Goal: Task Accomplishment & Management: Manage account settings

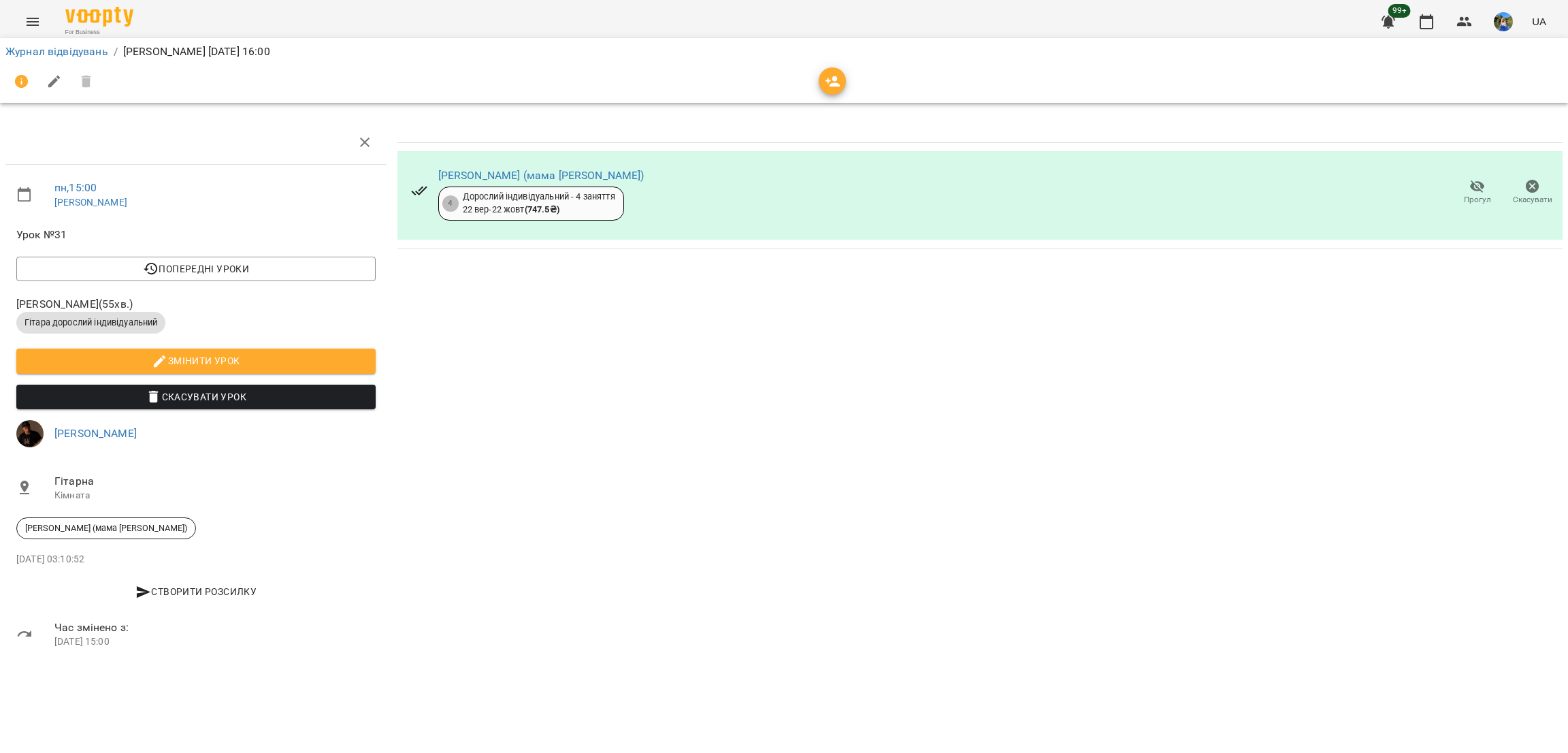
click at [1516, 184] on span "Скасувати" at bounding box center [1533, 192] width 39 height 27
click at [1468, 192] on span "Прогул" at bounding box center [1477, 192] width 39 height 27
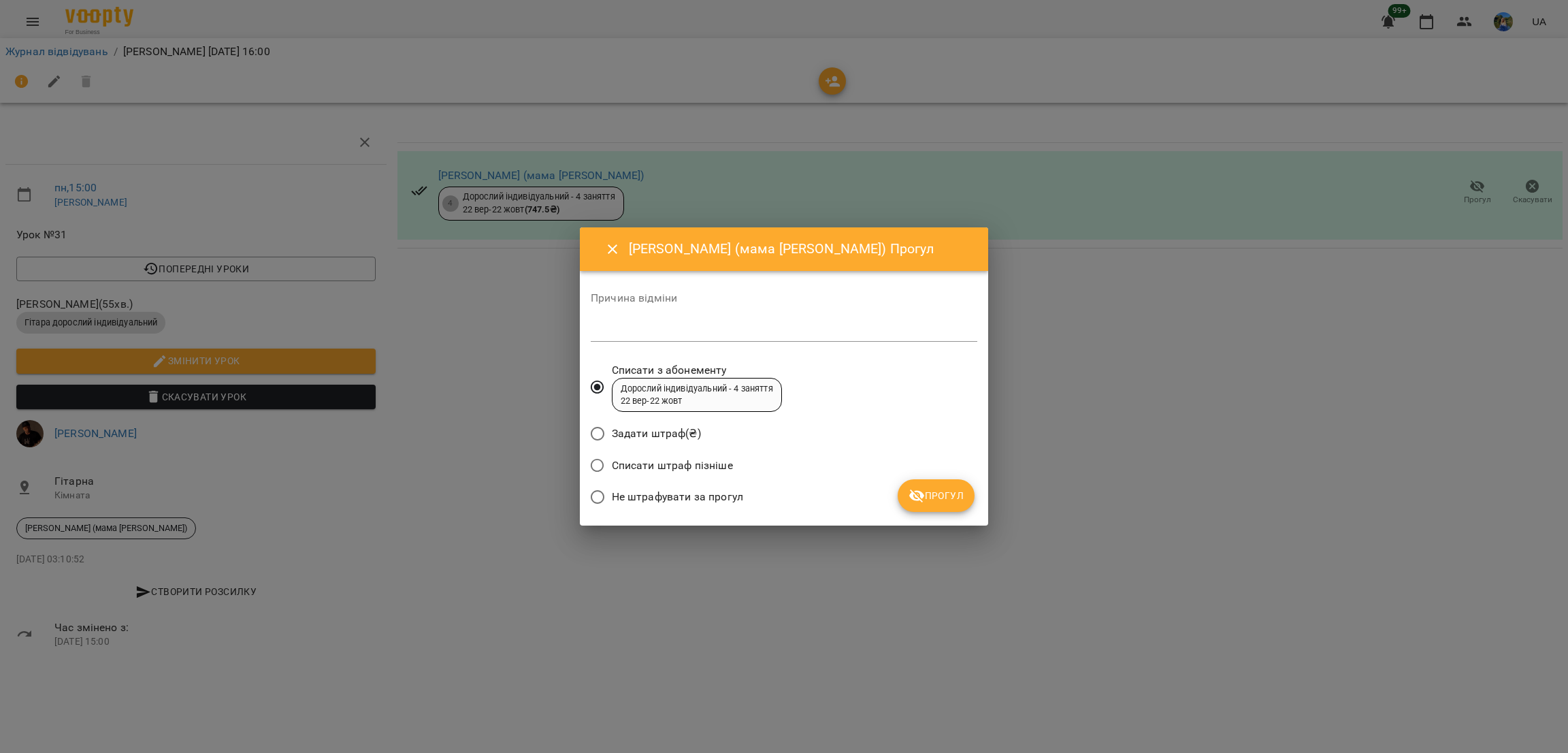
click at [678, 504] on span "Не штрафувати за прогул" at bounding box center [678, 497] width 131 height 16
click at [941, 499] on span "Прогул" at bounding box center [936, 496] width 55 height 16
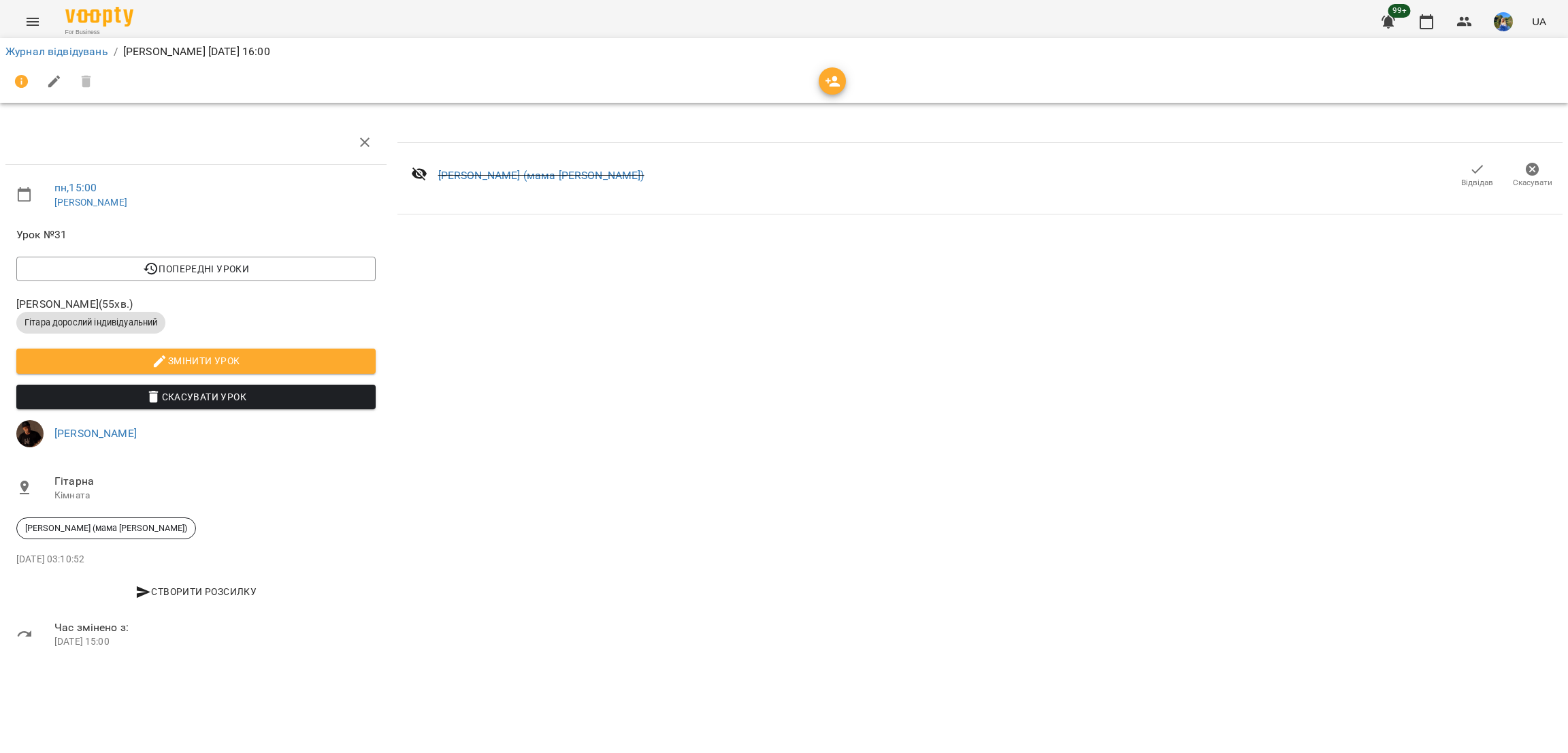
click at [17, 20] on button "Menu" at bounding box center [33, 22] width 33 height 33
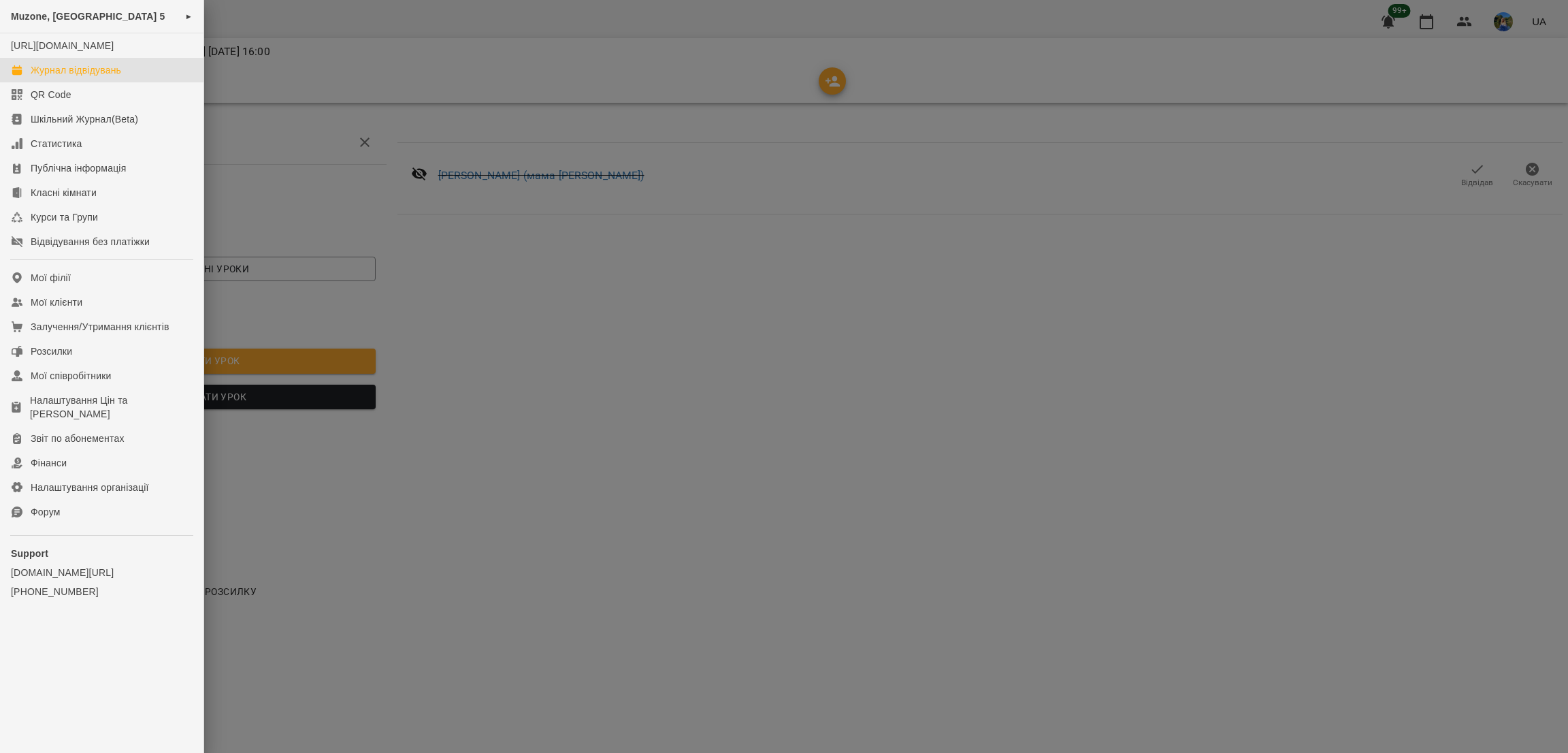
click at [85, 74] on link "Журнал відвідувань" at bounding box center [102, 70] width 203 height 24
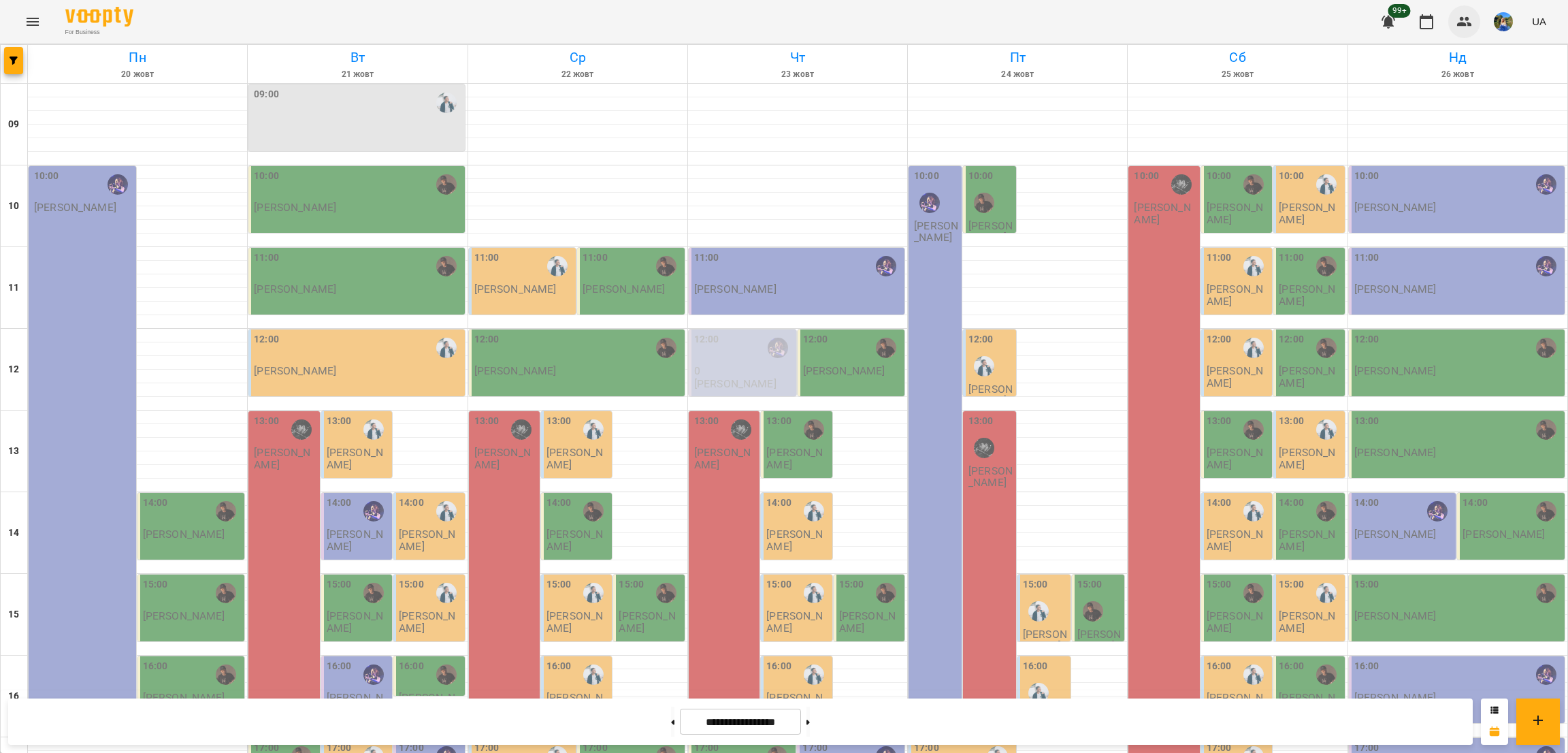
click at [1472, 16] on button "button" at bounding box center [1465, 22] width 33 height 33
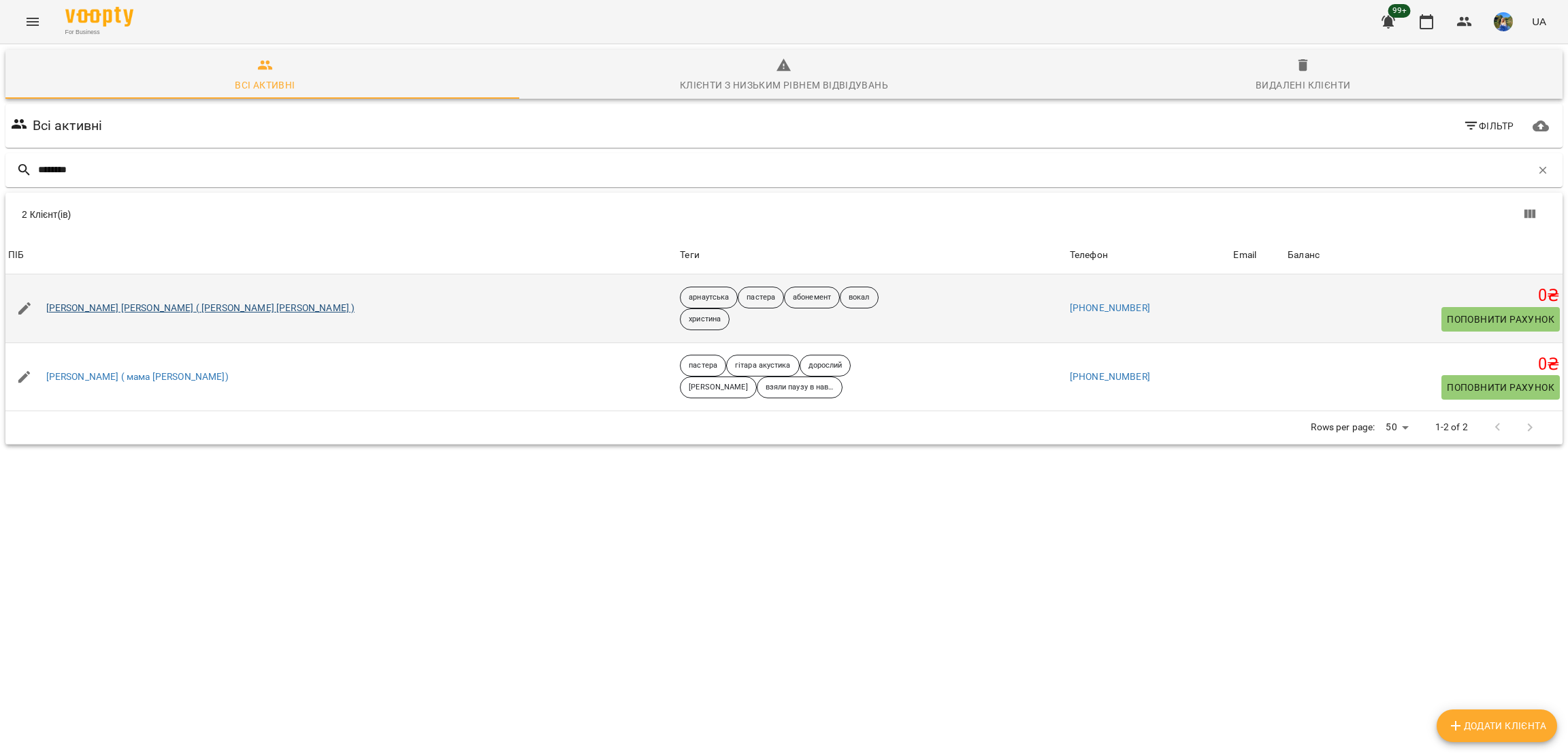
type input "********"
click at [134, 314] on link "Антоніна Вікторія ( Мельник Переяслова )" at bounding box center [200, 308] width 309 height 13
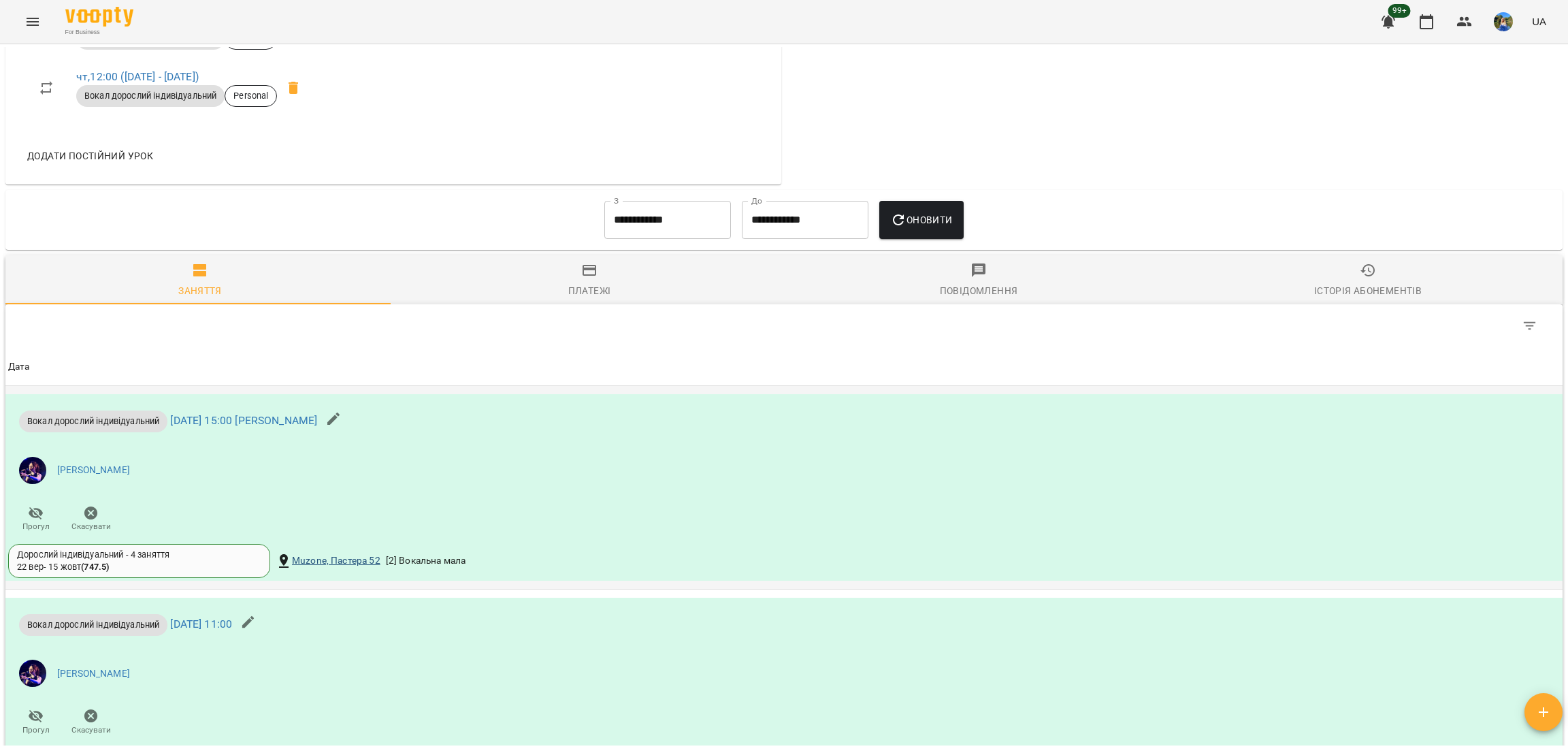
scroll to position [1379, 0]
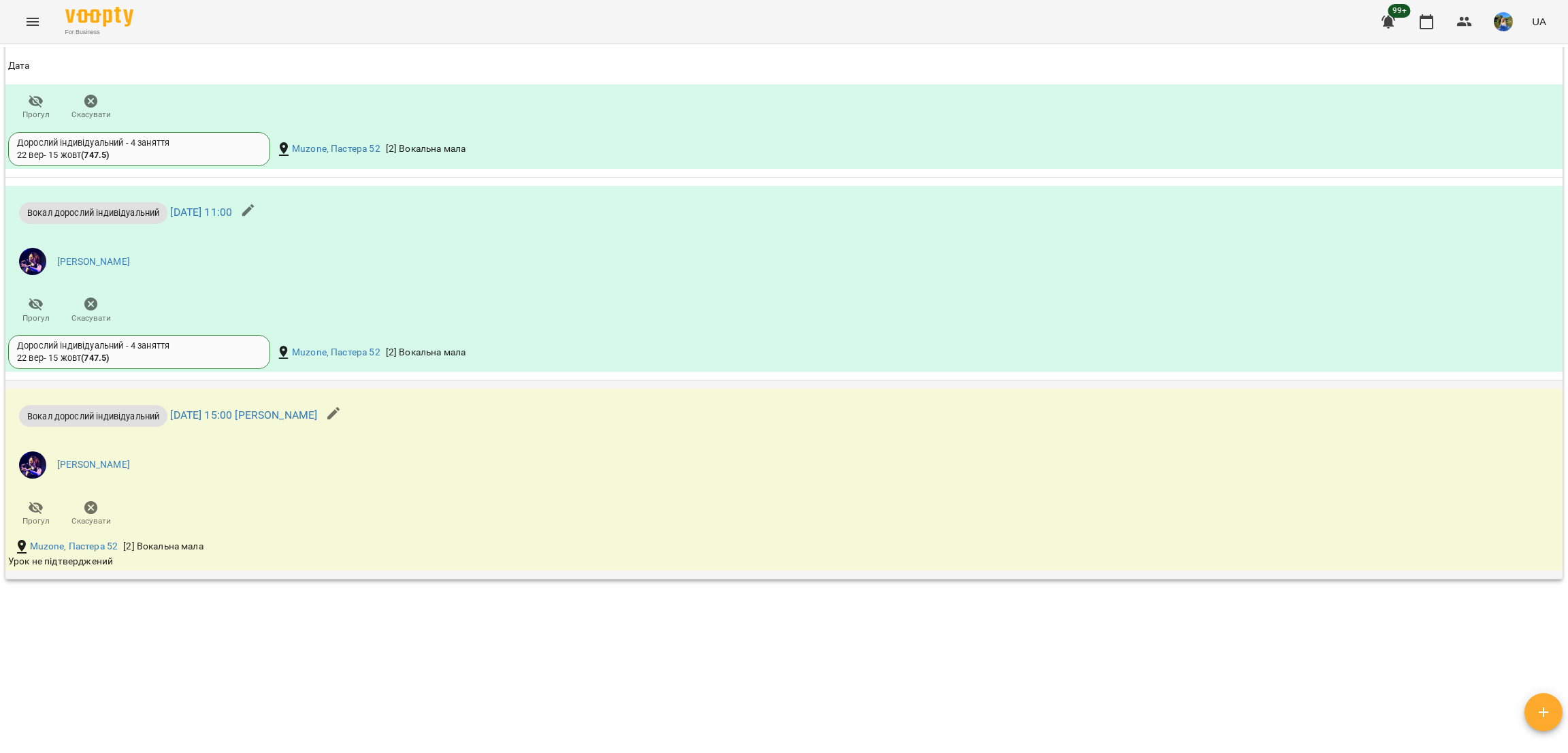
click at [317, 426] on p "Вокал дорослий індивідуальний пн 13 жовт 2025 15:00 Христина Андрєєва" at bounding box center [167, 416] width 298 height 22
click at [317, 418] on link "пн 13 жовт 2025 15:00 Христина Андрєєва" at bounding box center [244, 415] width 147 height 13
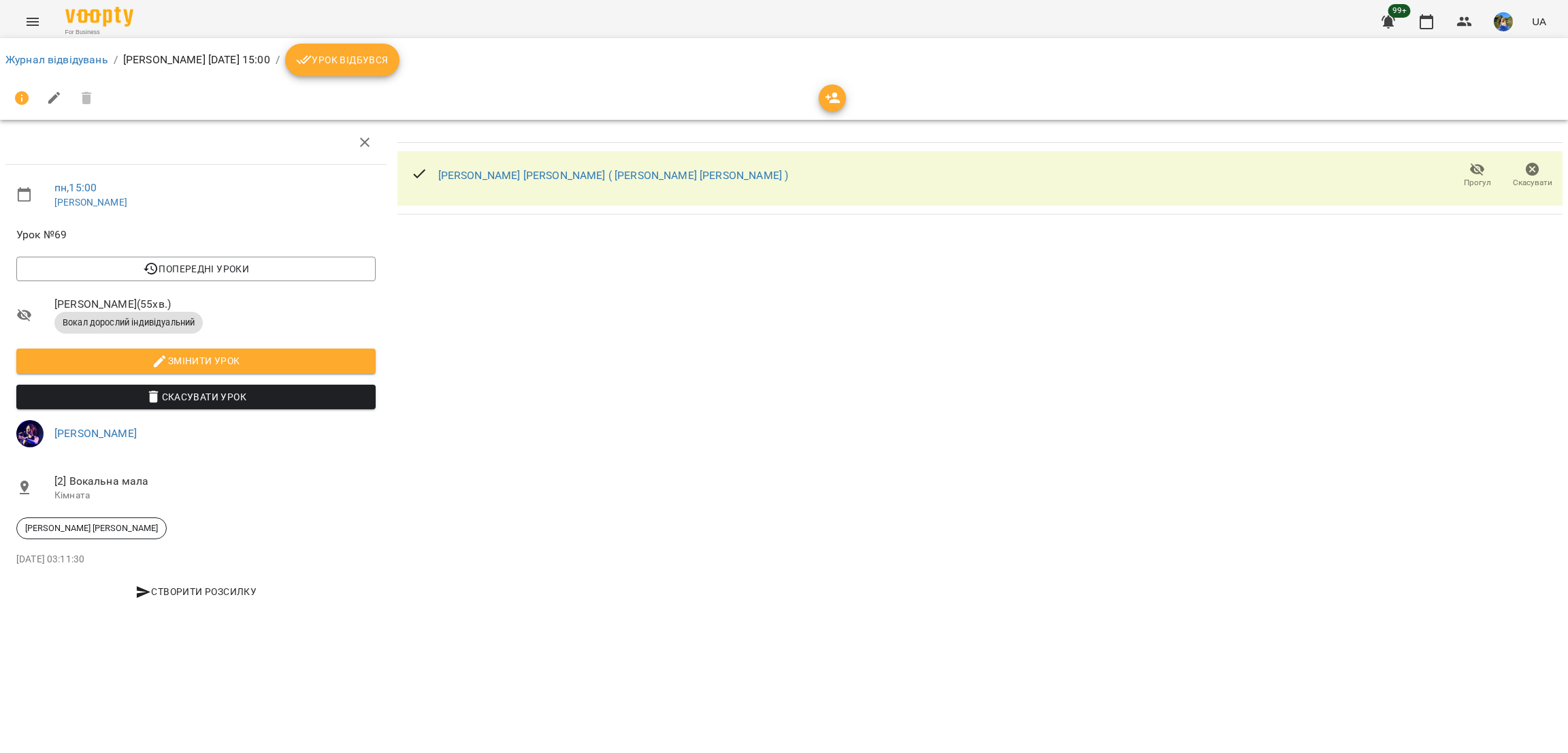
click at [388, 63] on span "Урок відбувся" at bounding box center [342, 59] width 92 height 16
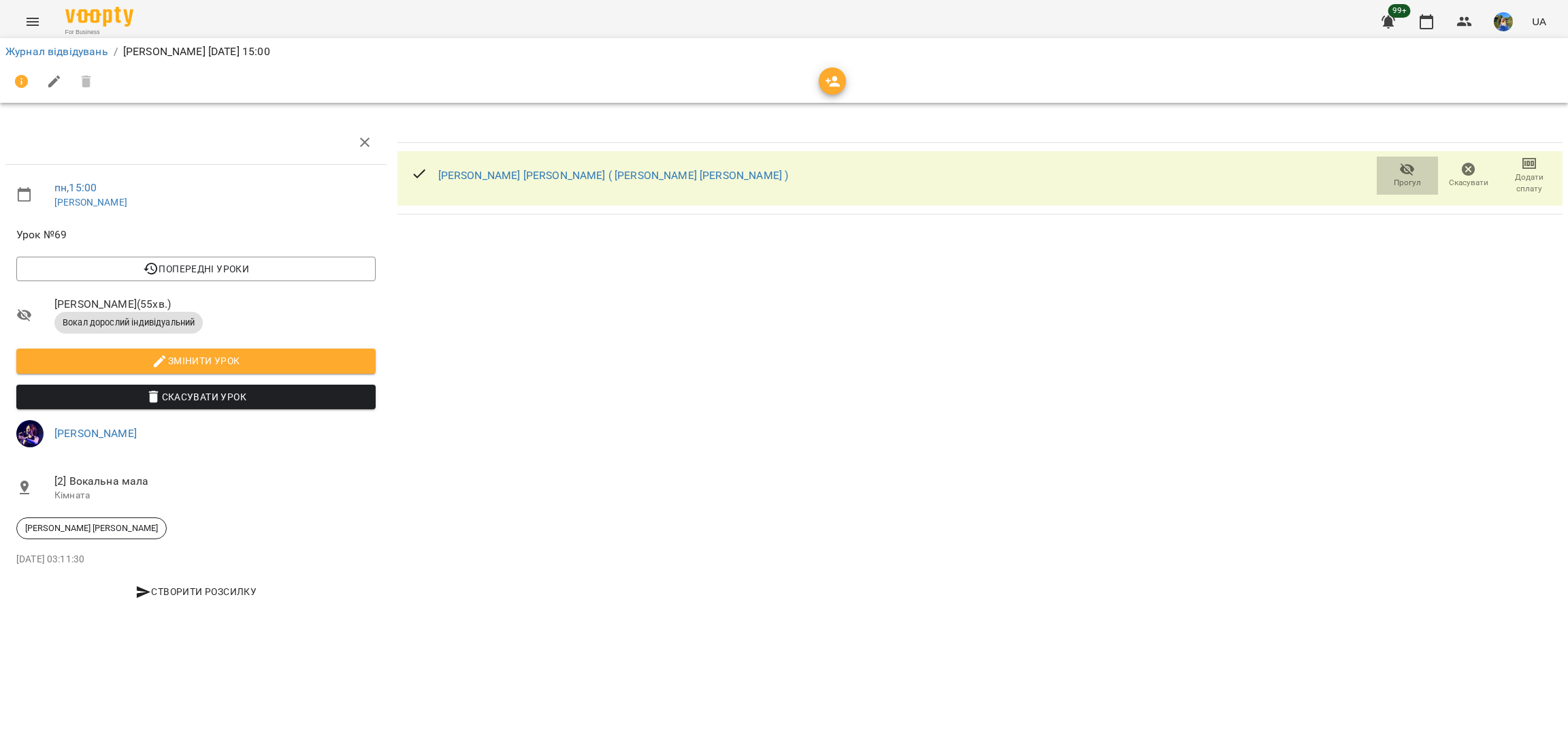
click at [1410, 185] on span "Прогул" at bounding box center [1408, 182] width 27 height 12
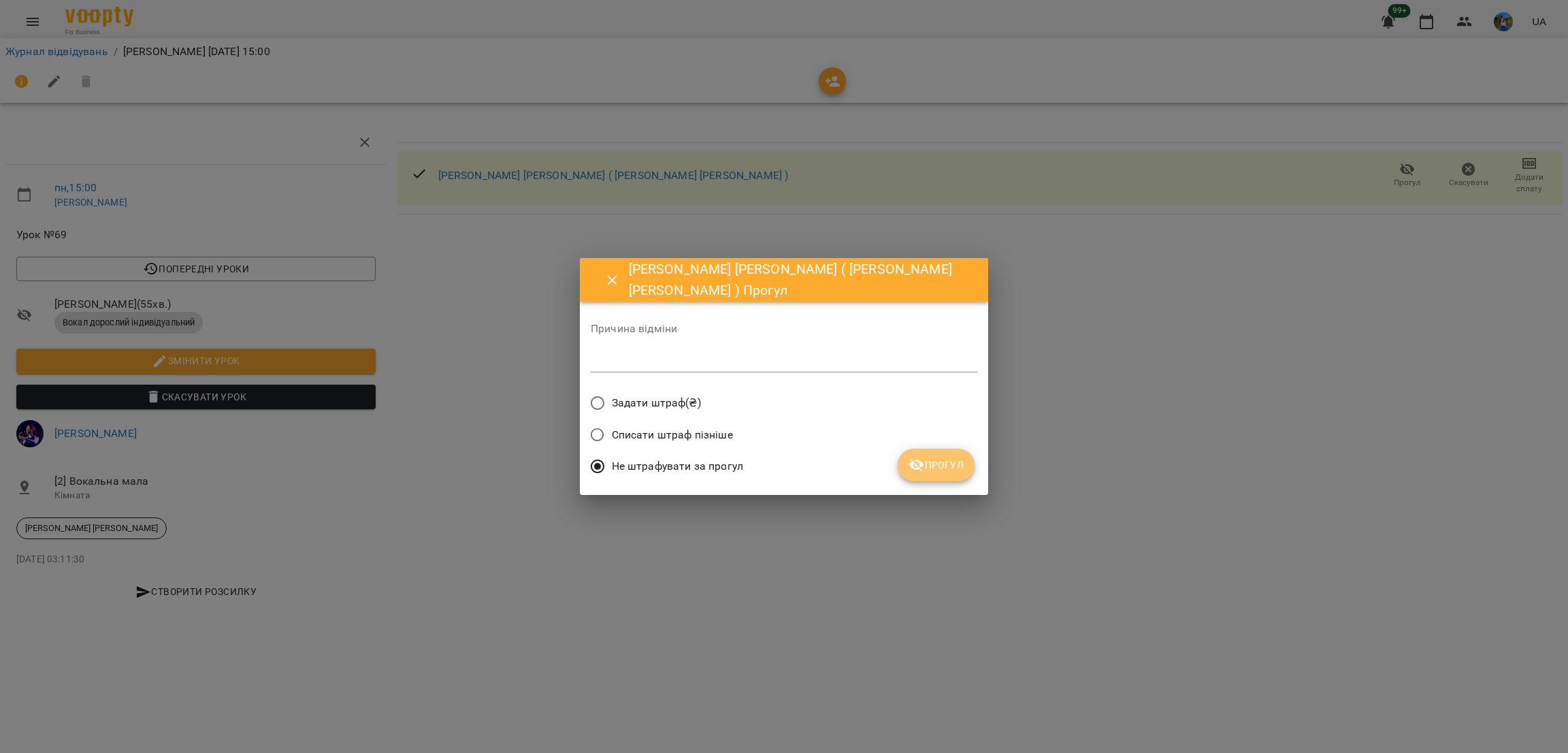
click at [915, 479] on button "Прогул" at bounding box center [936, 465] width 77 height 33
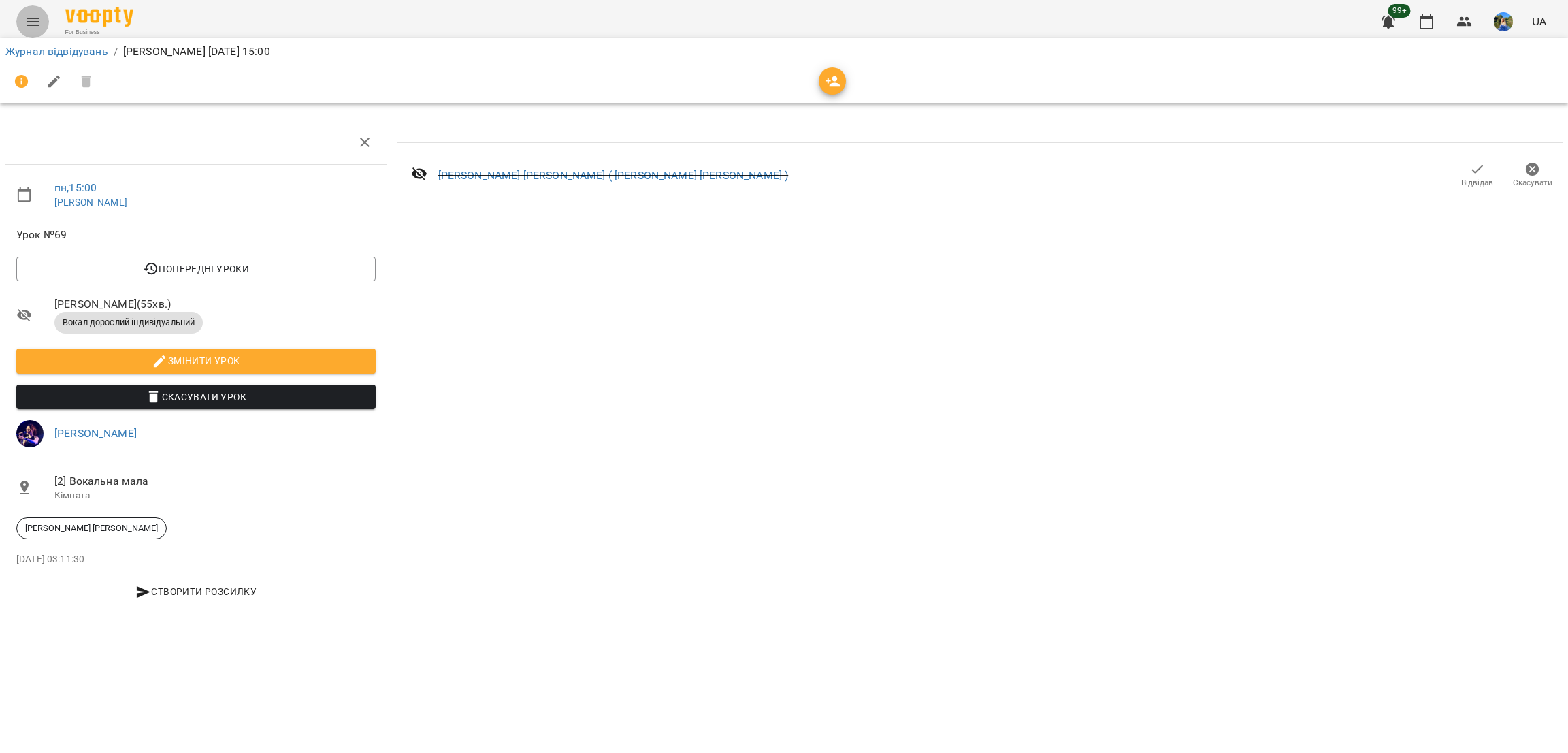
click at [19, 26] on button "Menu" at bounding box center [33, 22] width 33 height 33
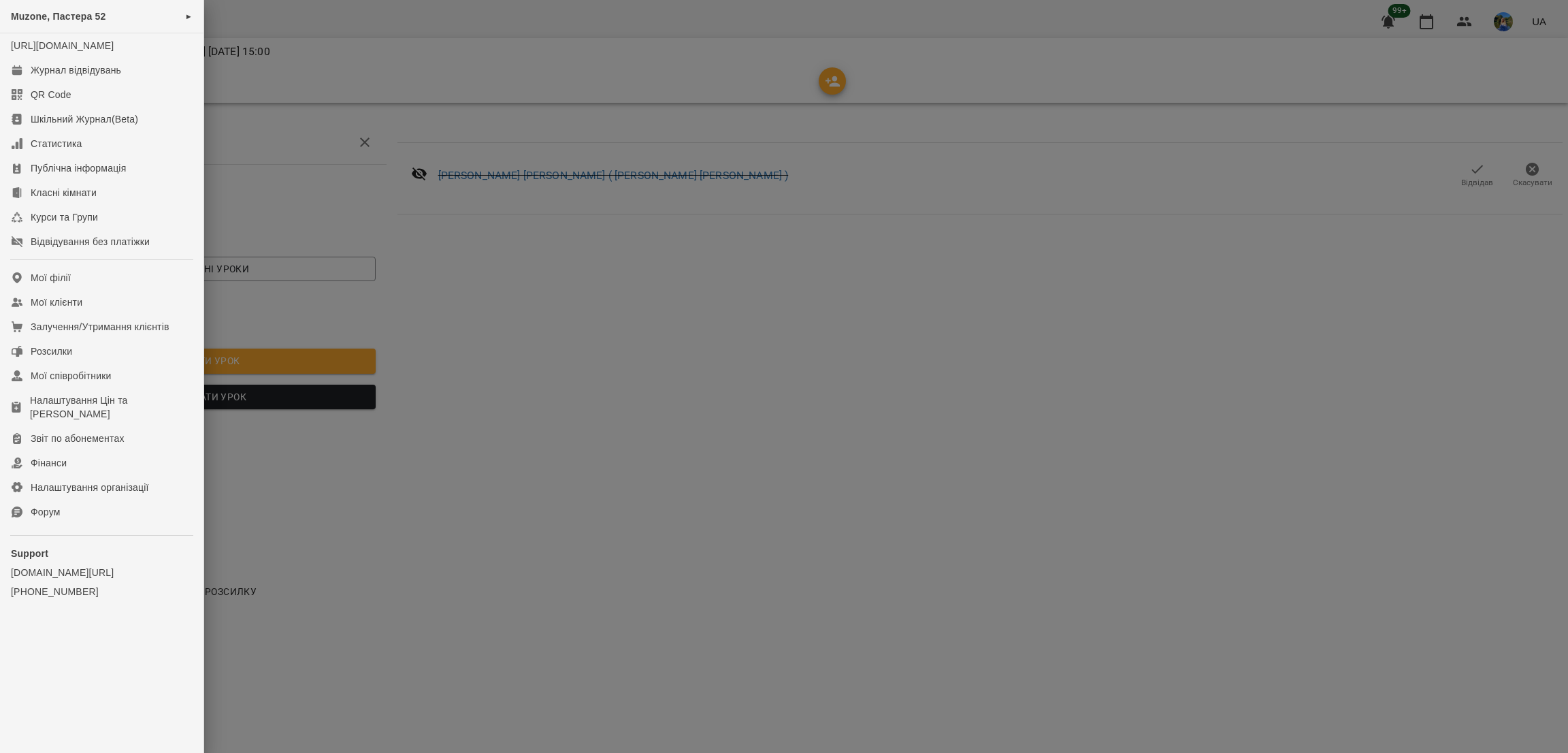
click at [978, 300] on div at bounding box center [784, 376] width 1568 height 753
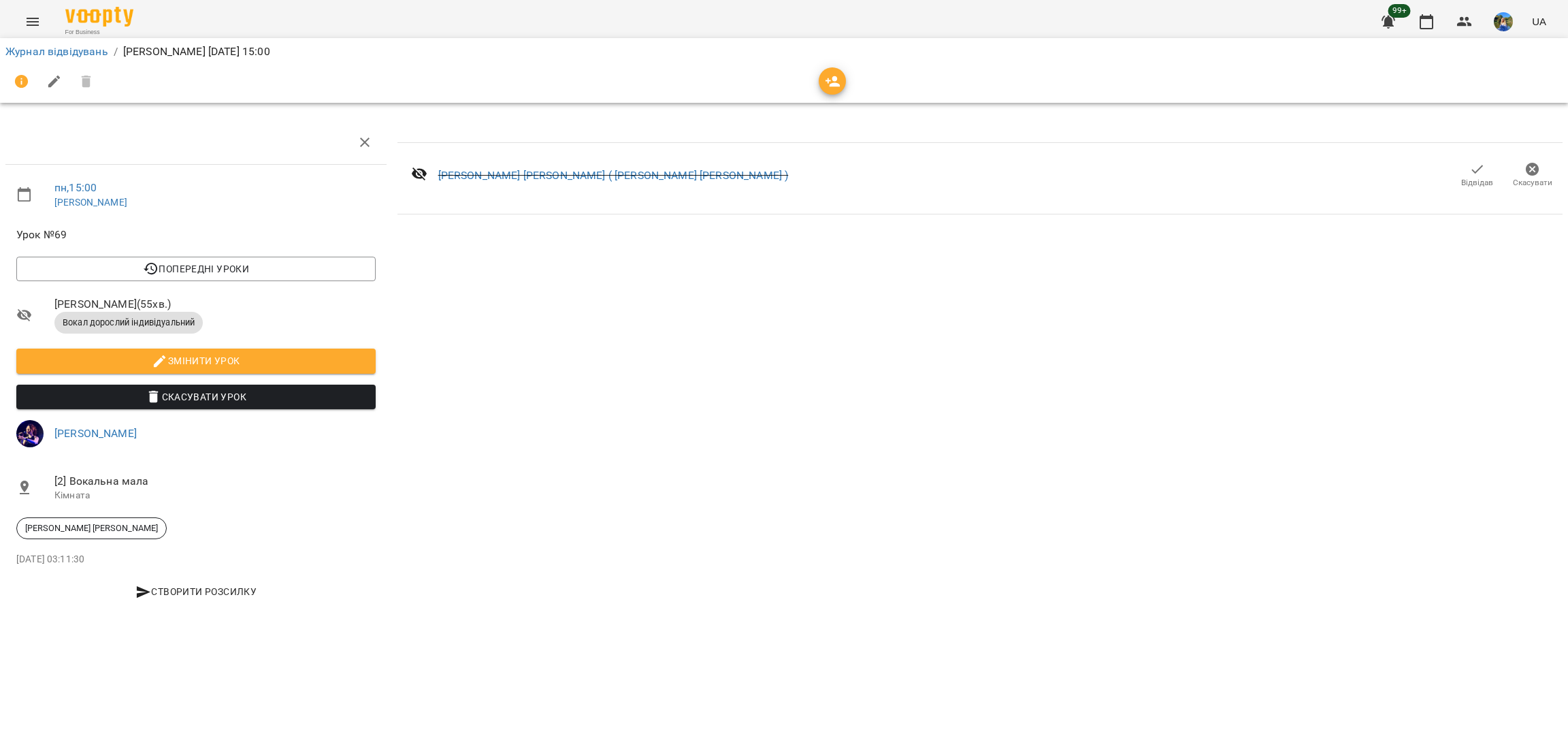
click at [26, 21] on icon "Menu" at bounding box center [32, 21] width 16 height 16
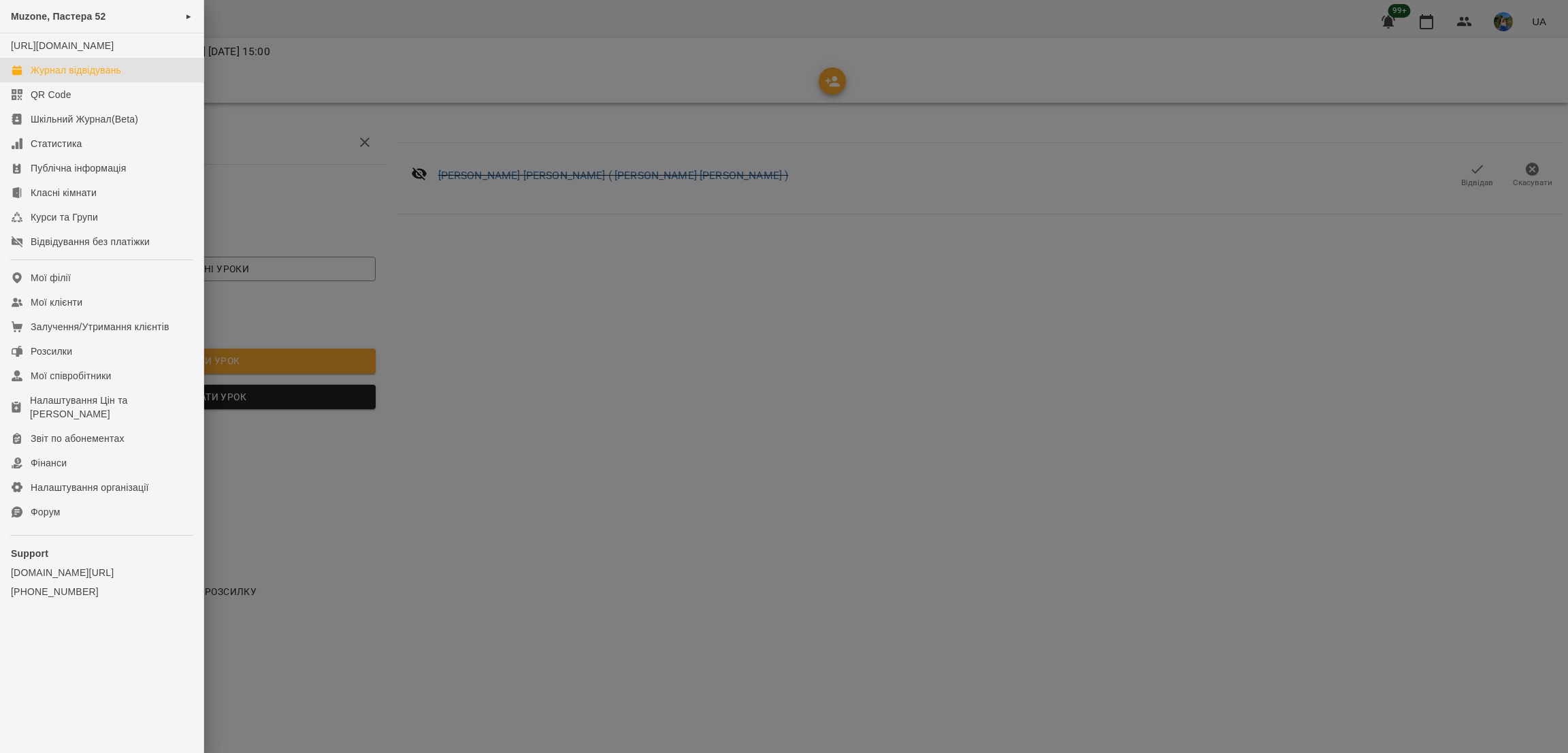
click at [77, 75] on link "Журнал відвідувань" at bounding box center [102, 70] width 203 height 24
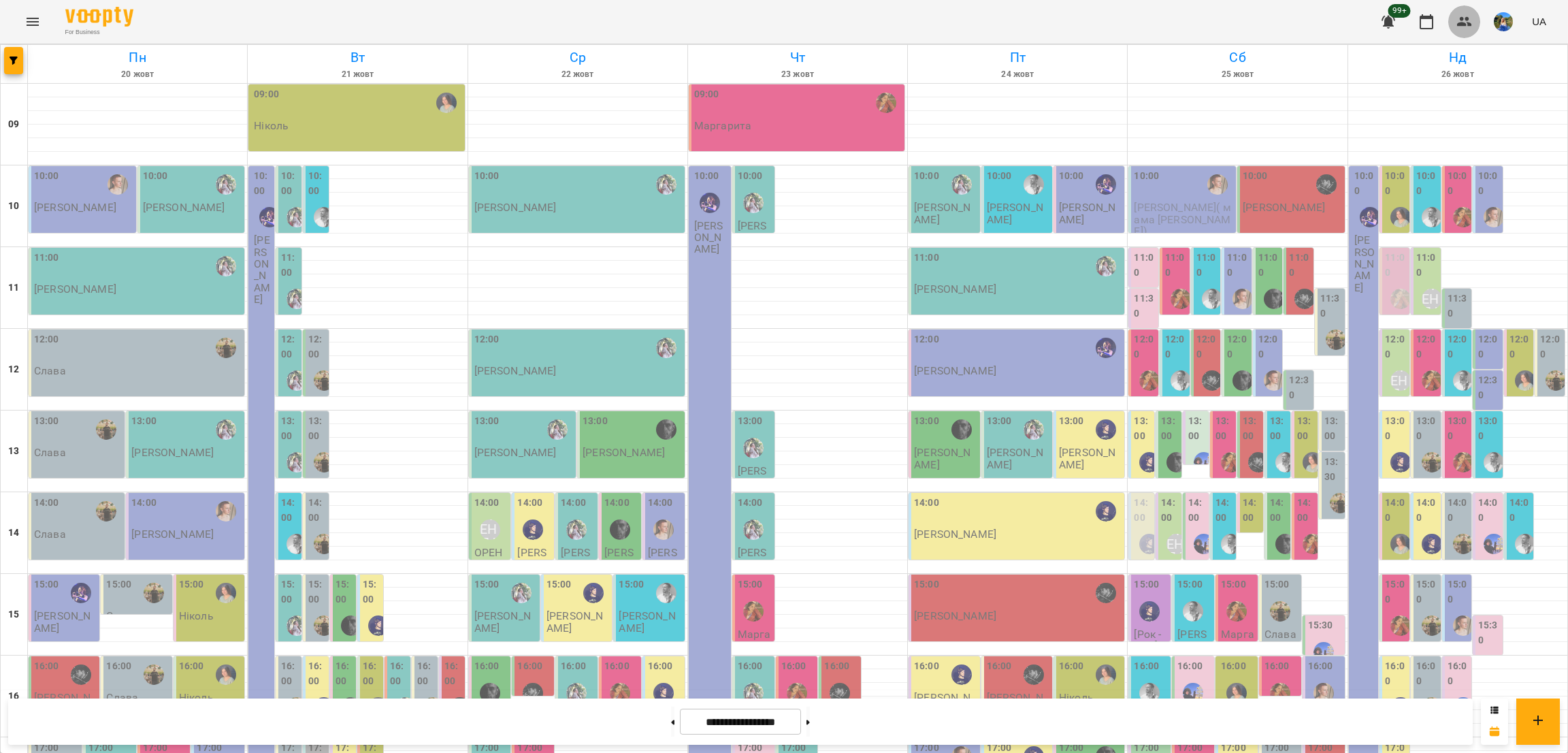
click at [1473, 16] on button "button" at bounding box center [1465, 22] width 33 height 33
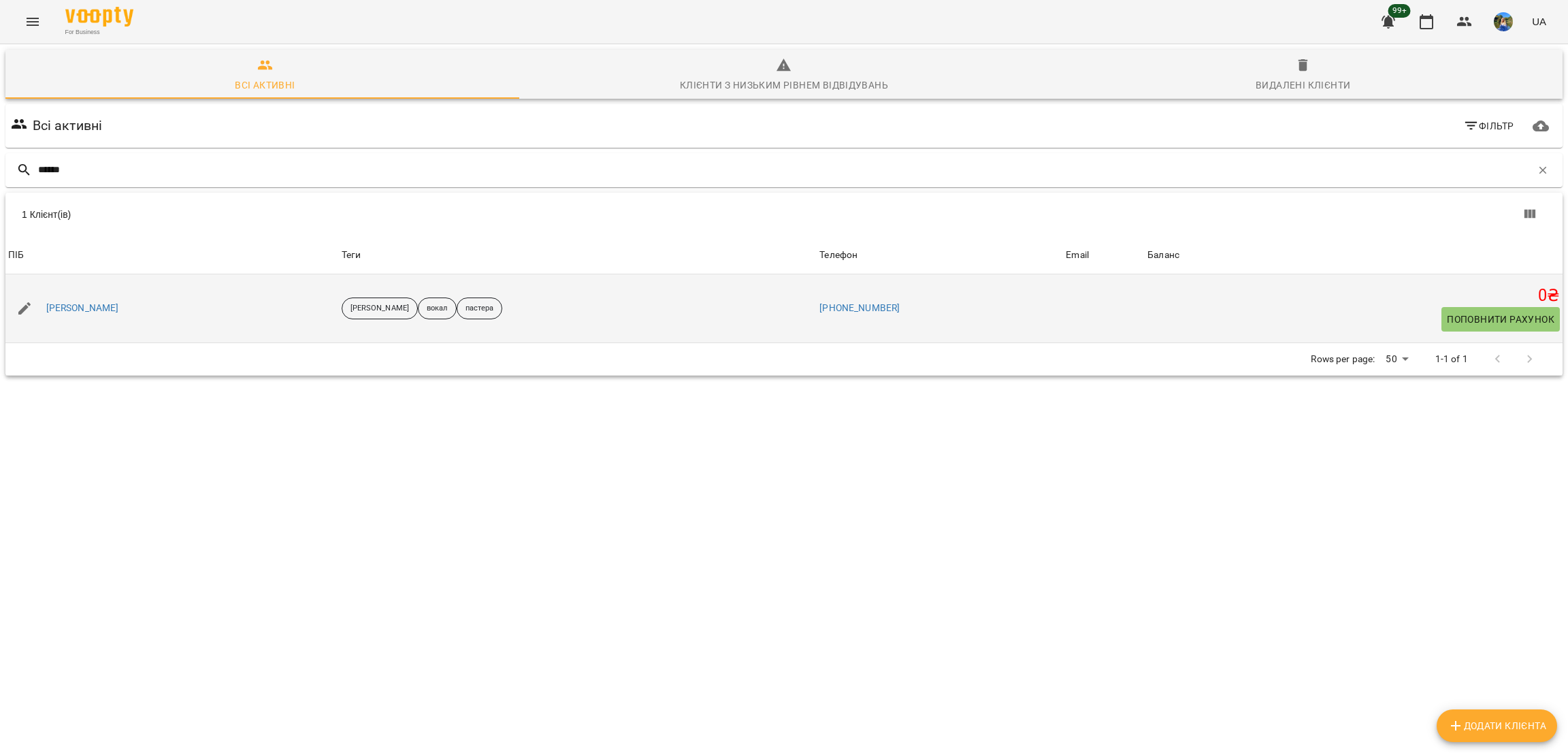
type input "******"
click at [48, 299] on div "Богомаз Денис" at bounding box center [83, 308] width 78 height 19
click at [55, 310] on link "Богомаз Денис" at bounding box center [82, 308] width 73 height 13
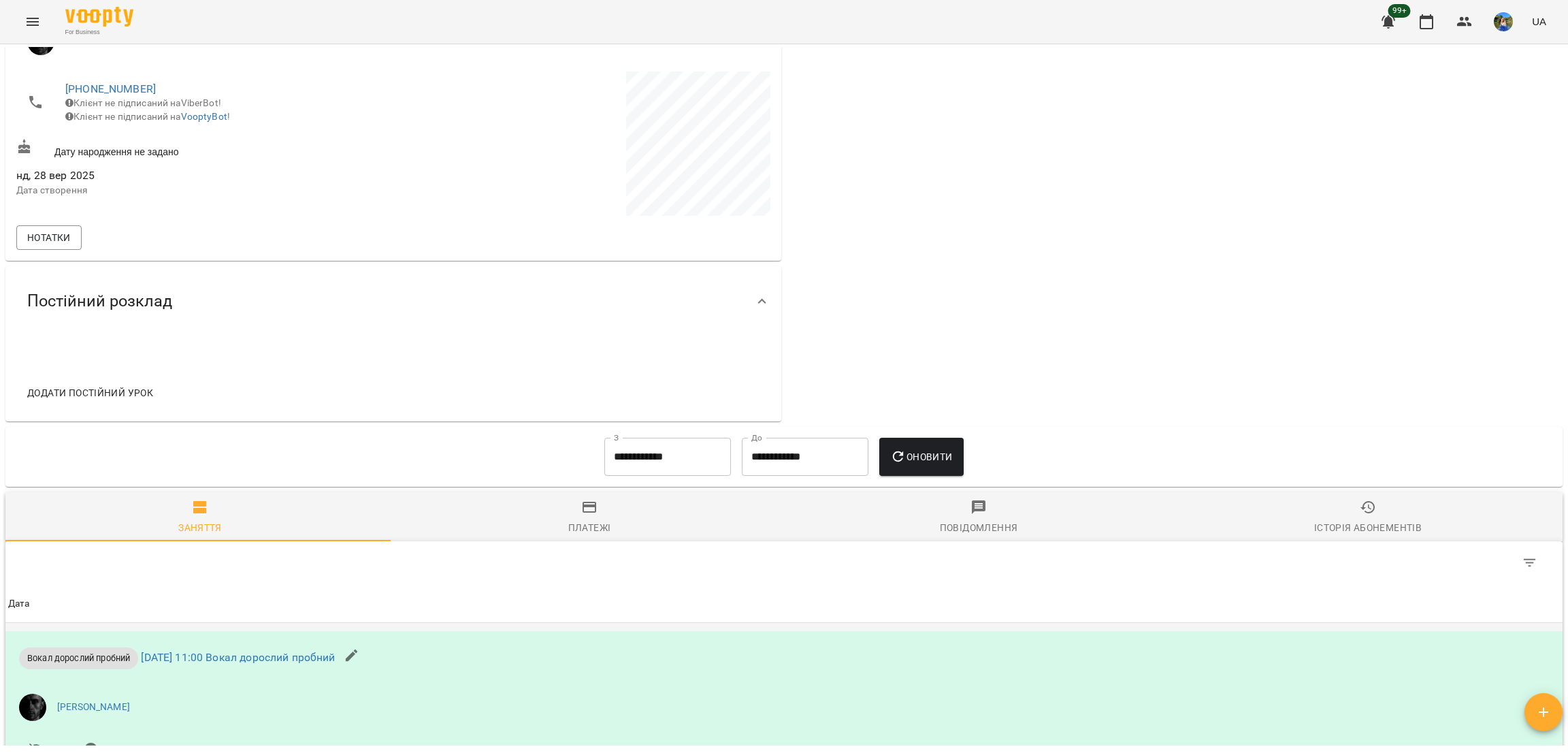
scroll to position [567, 0]
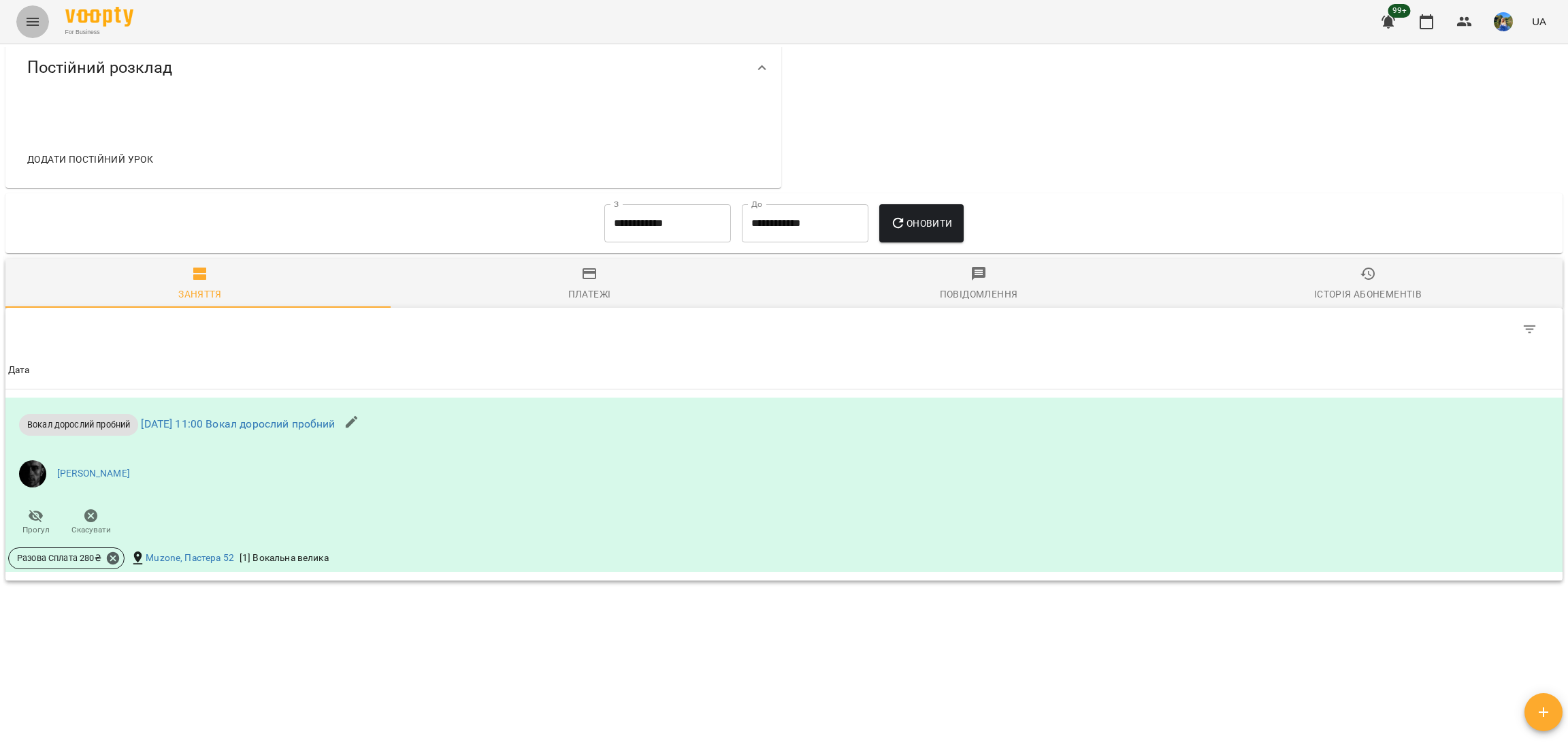
click at [23, 13] on button "Menu" at bounding box center [33, 22] width 33 height 33
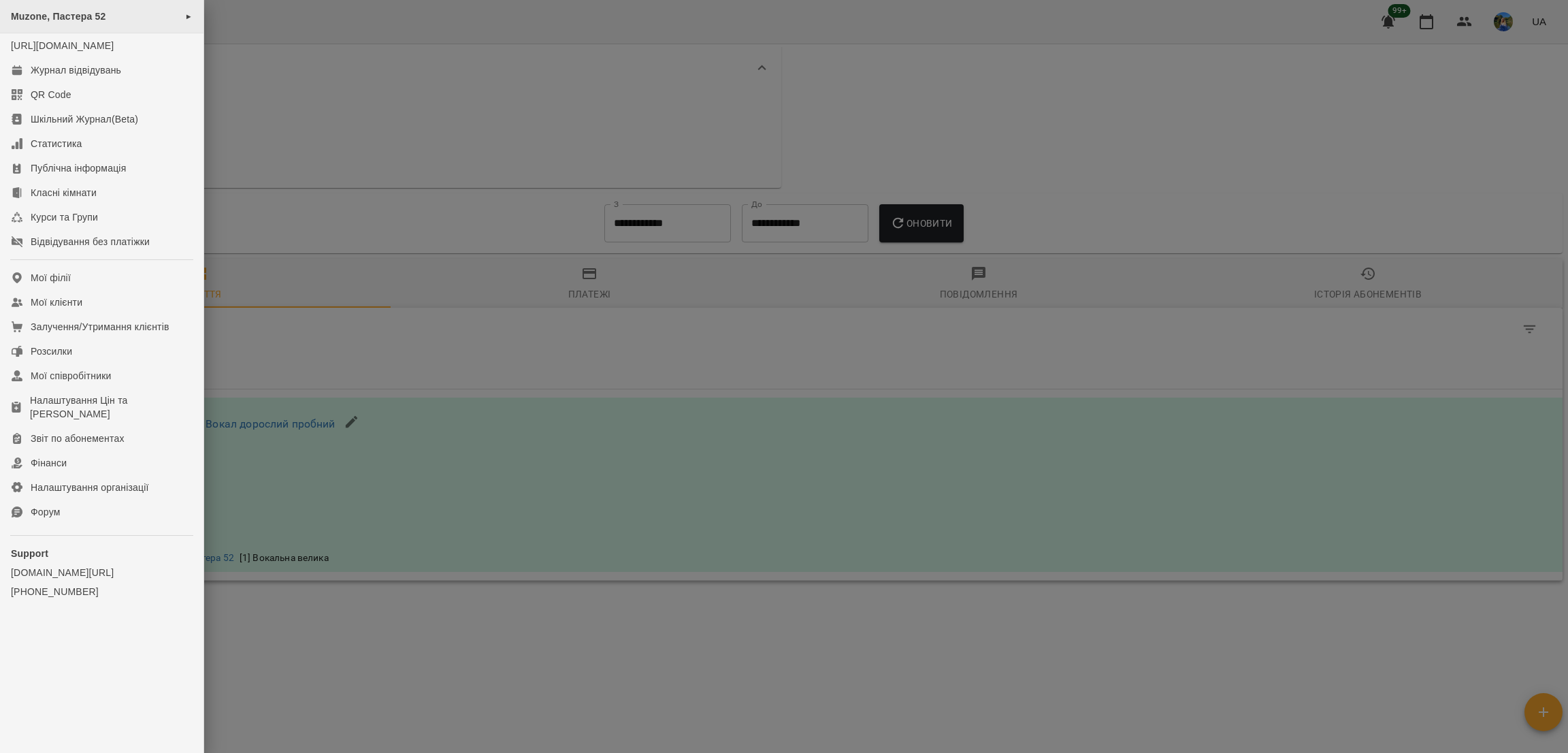
click at [77, 19] on span "Muzone, Пастера 52" at bounding box center [59, 16] width 95 height 11
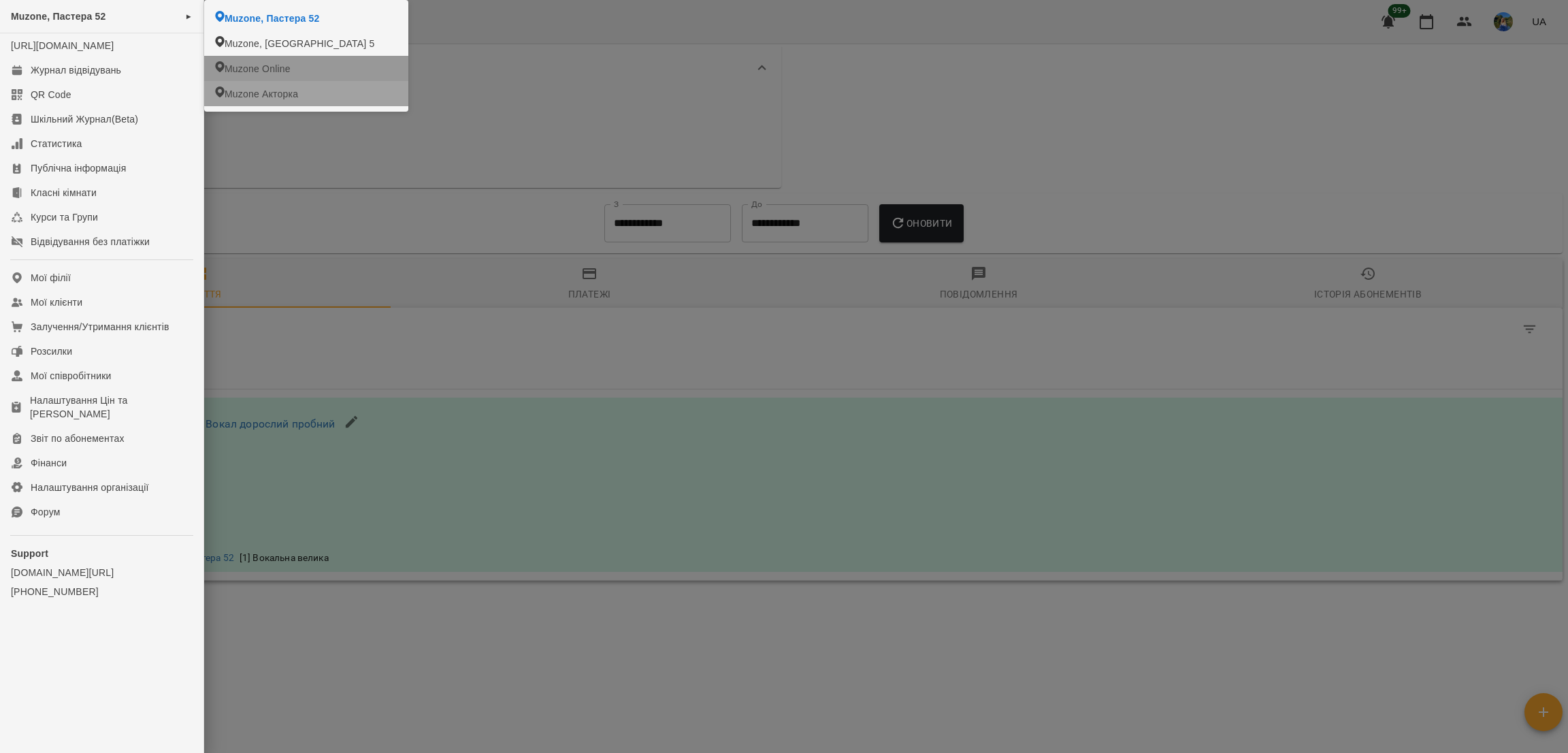
click at [301, 89] on li "Muzone Акторка" at bounding box center [306, 94] width 204 height 25
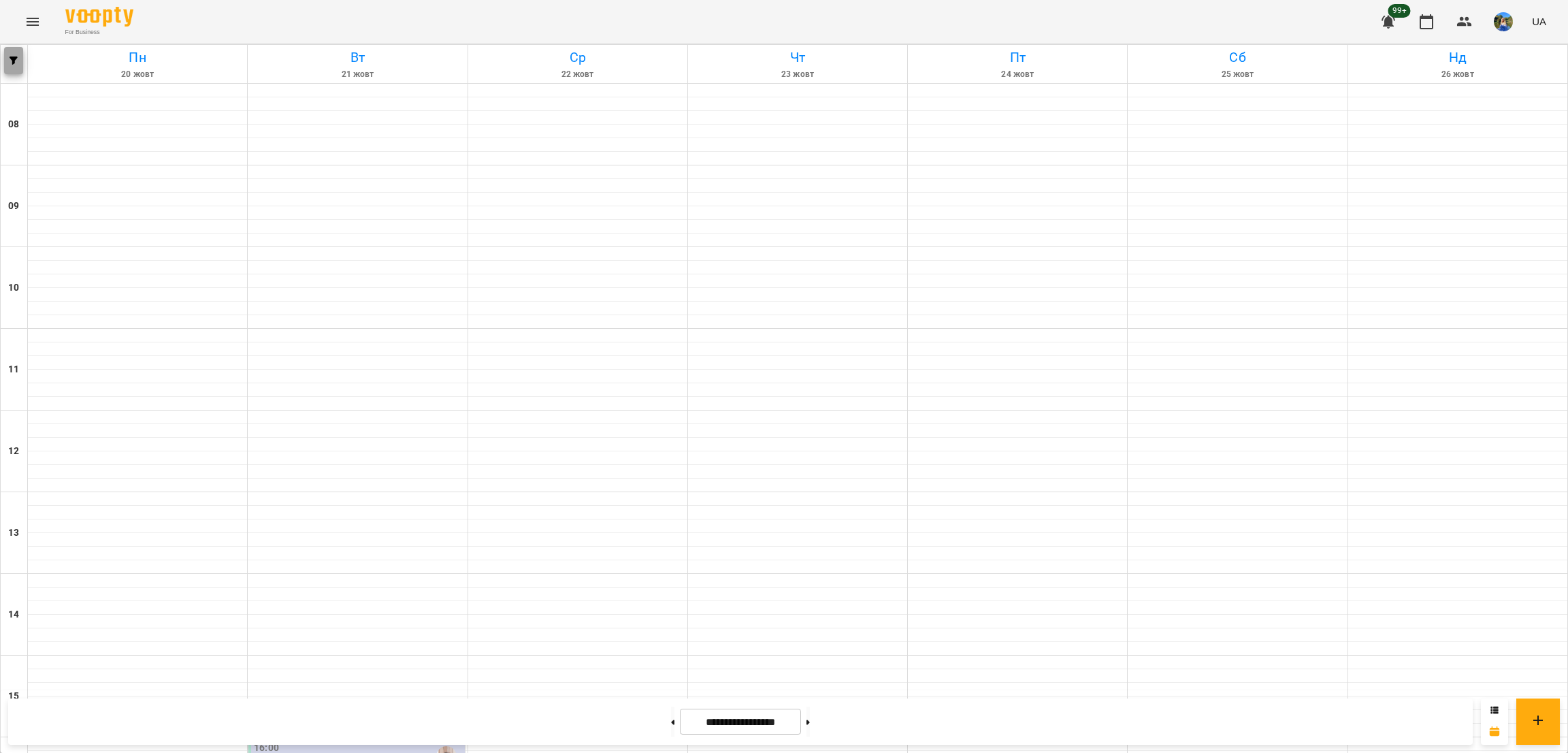
click at [9, 54] on button "button" at bounding box center [13, 60] width 19 height 27
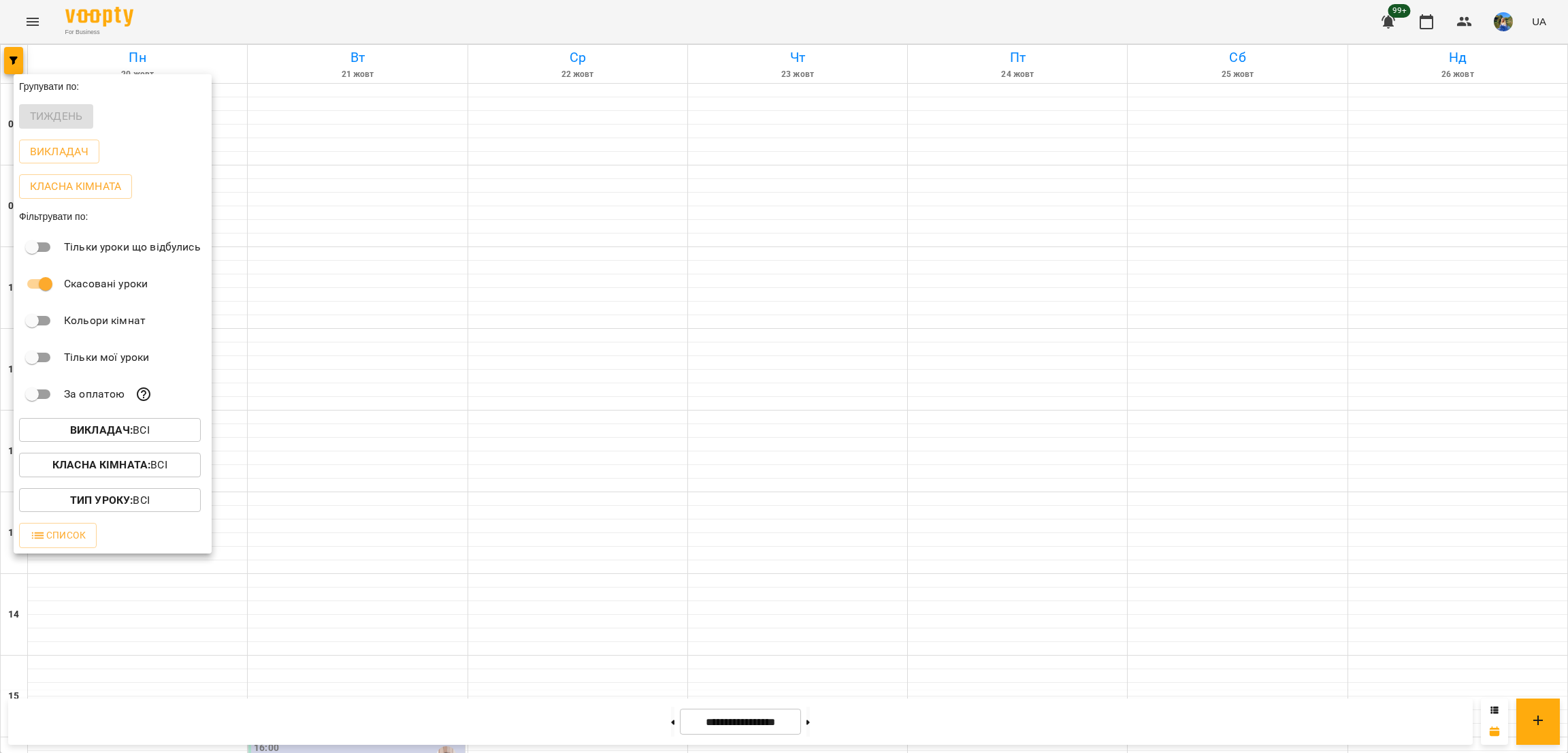
click at [431, 185] on div at bounding box center [784, 376] width 1568 height 753
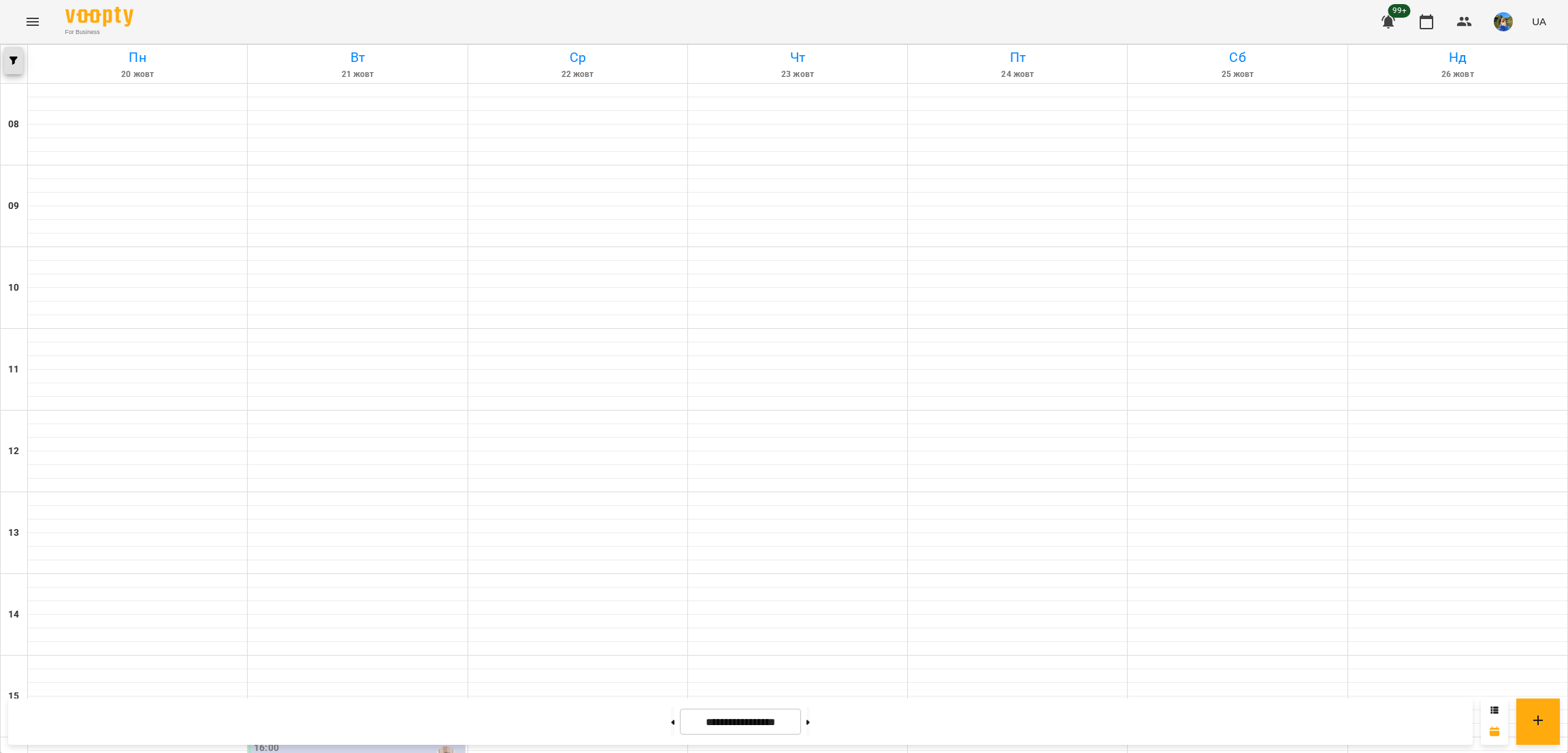
click at [15, 66] on button "button" at bounding box center [13, 60] width 19 height 27
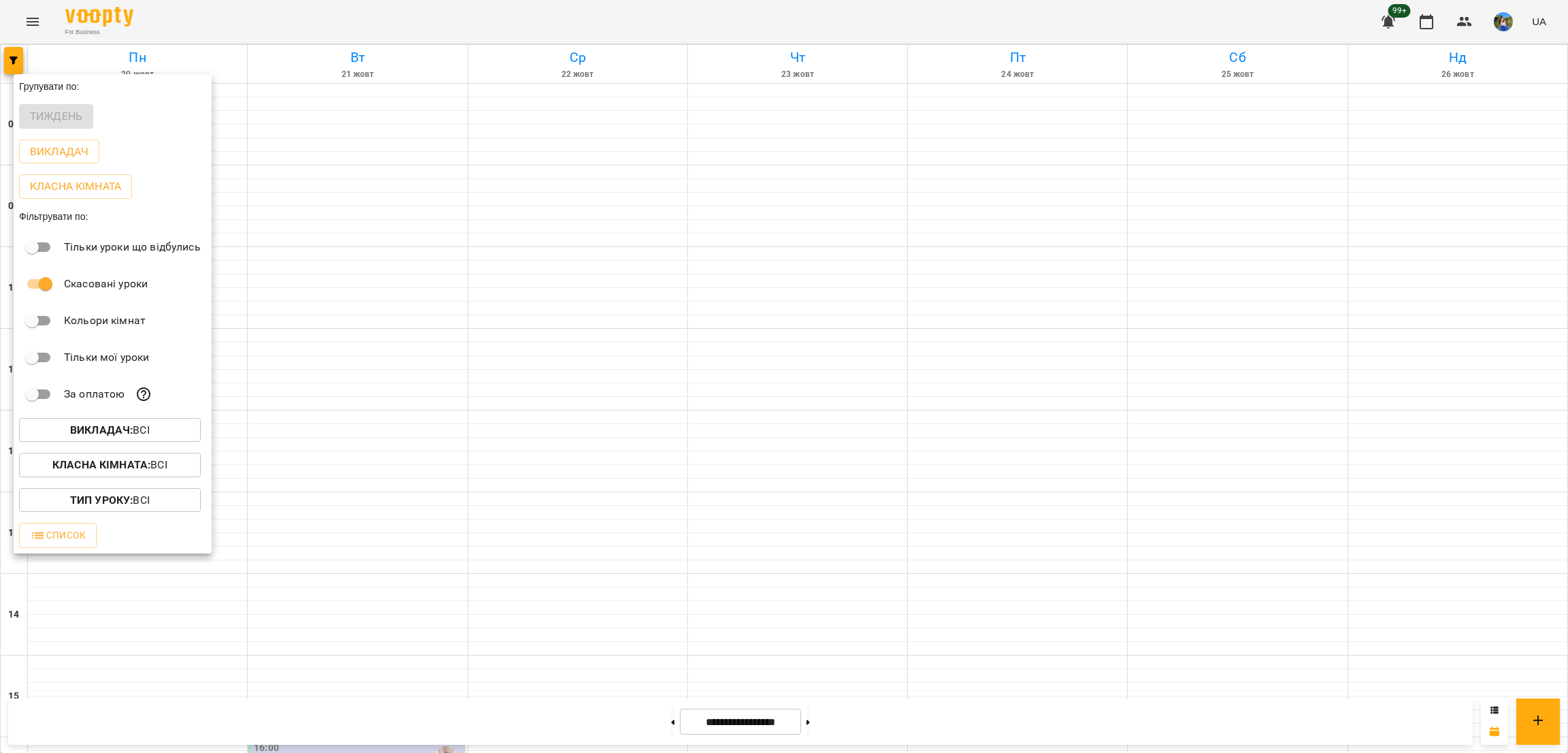
drag, startPoint x: 146, startPoint y: 456, endPoint x: 145, endPoint y: 433, distance: 23.0
click at [145, 434] on div "Групувати по: Тиждень Викладач Класна кімната Фільтрувати по: Тільки уроки що в…" at bounding box center [112, 314] width 198 height 479
click at [145, 433] on p "Викладач : Всі" at bounding box center [110, 430] width 80 height 16
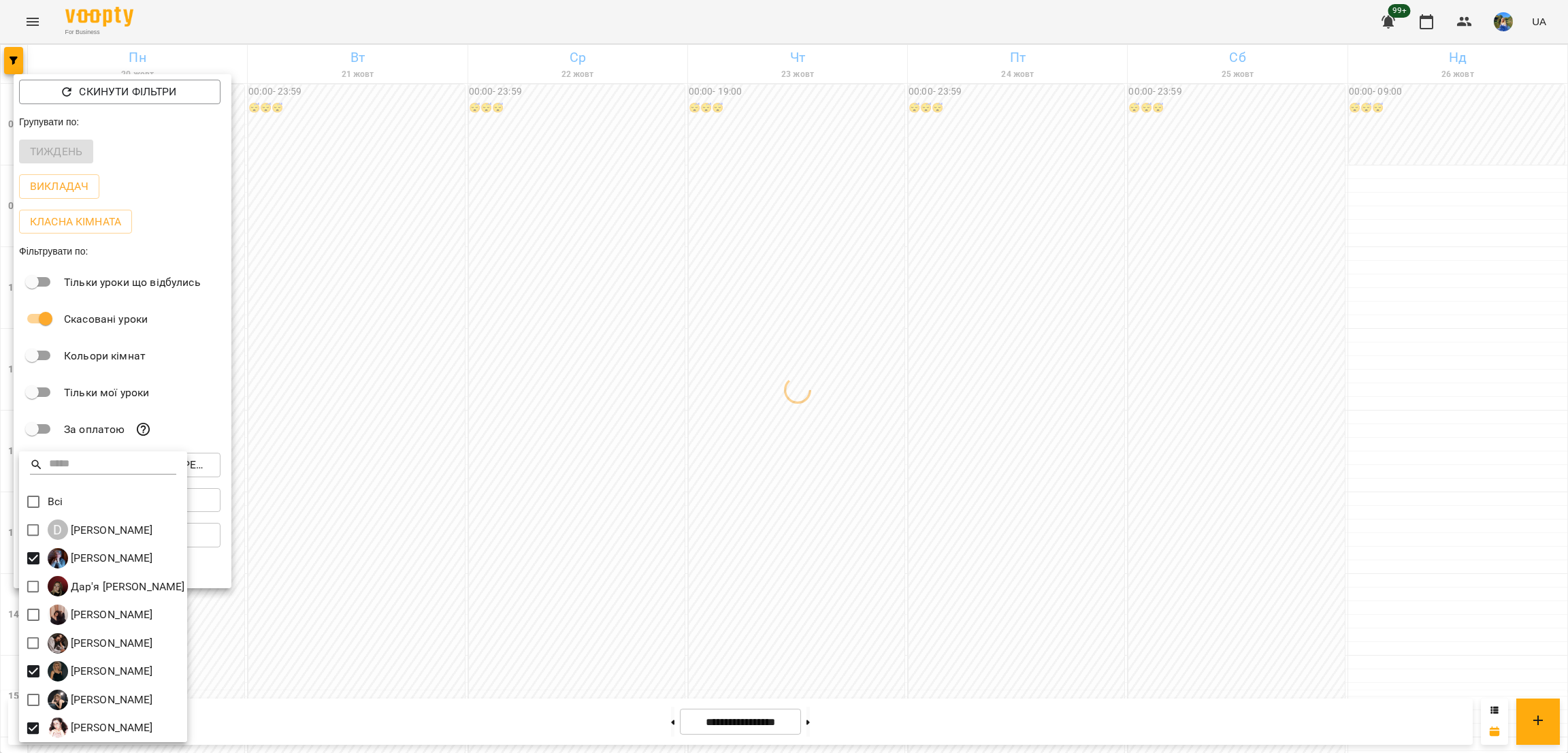
scroll to position [2, 0]
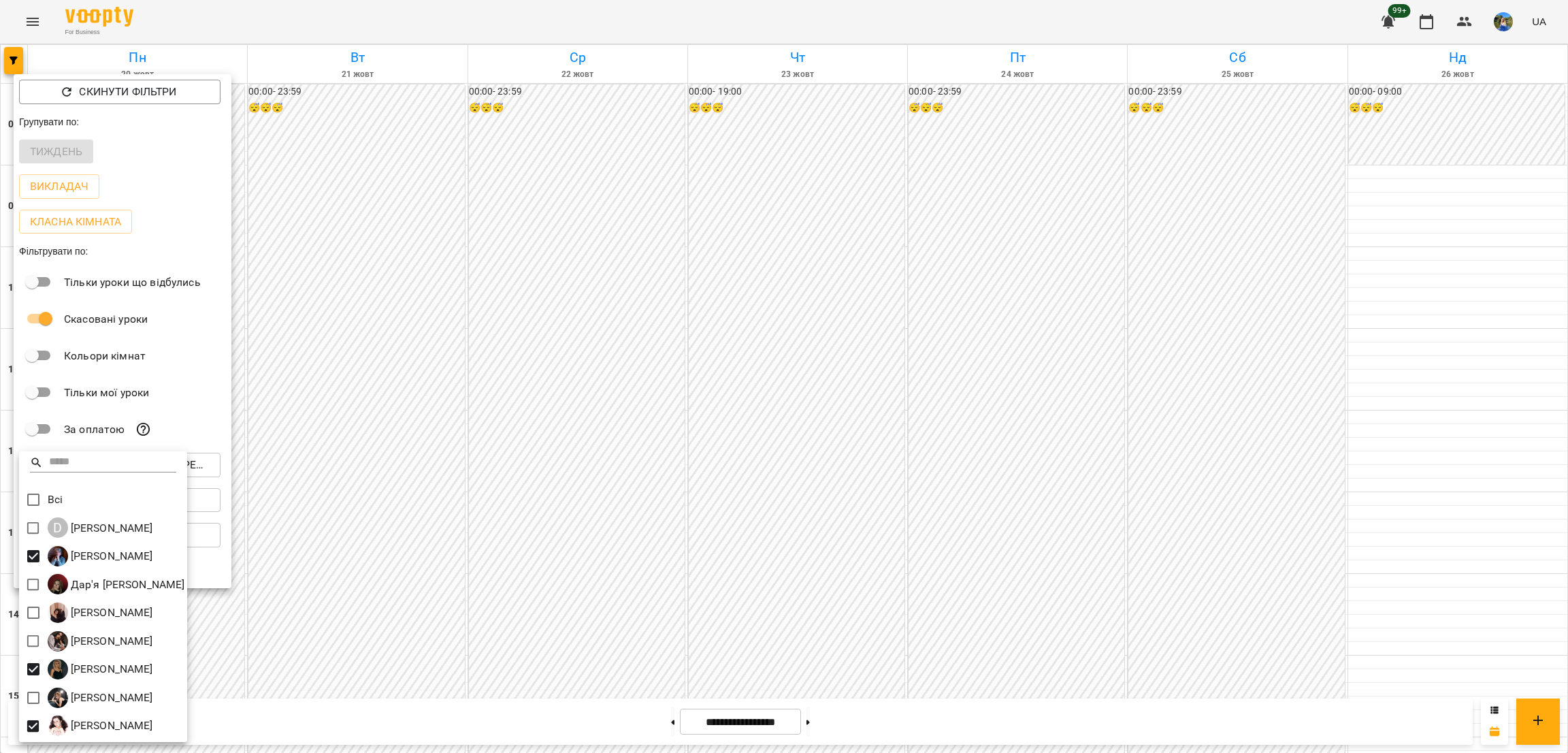
click at [755, 414] on div at bounding box center [784, 376] width 1568 height 753
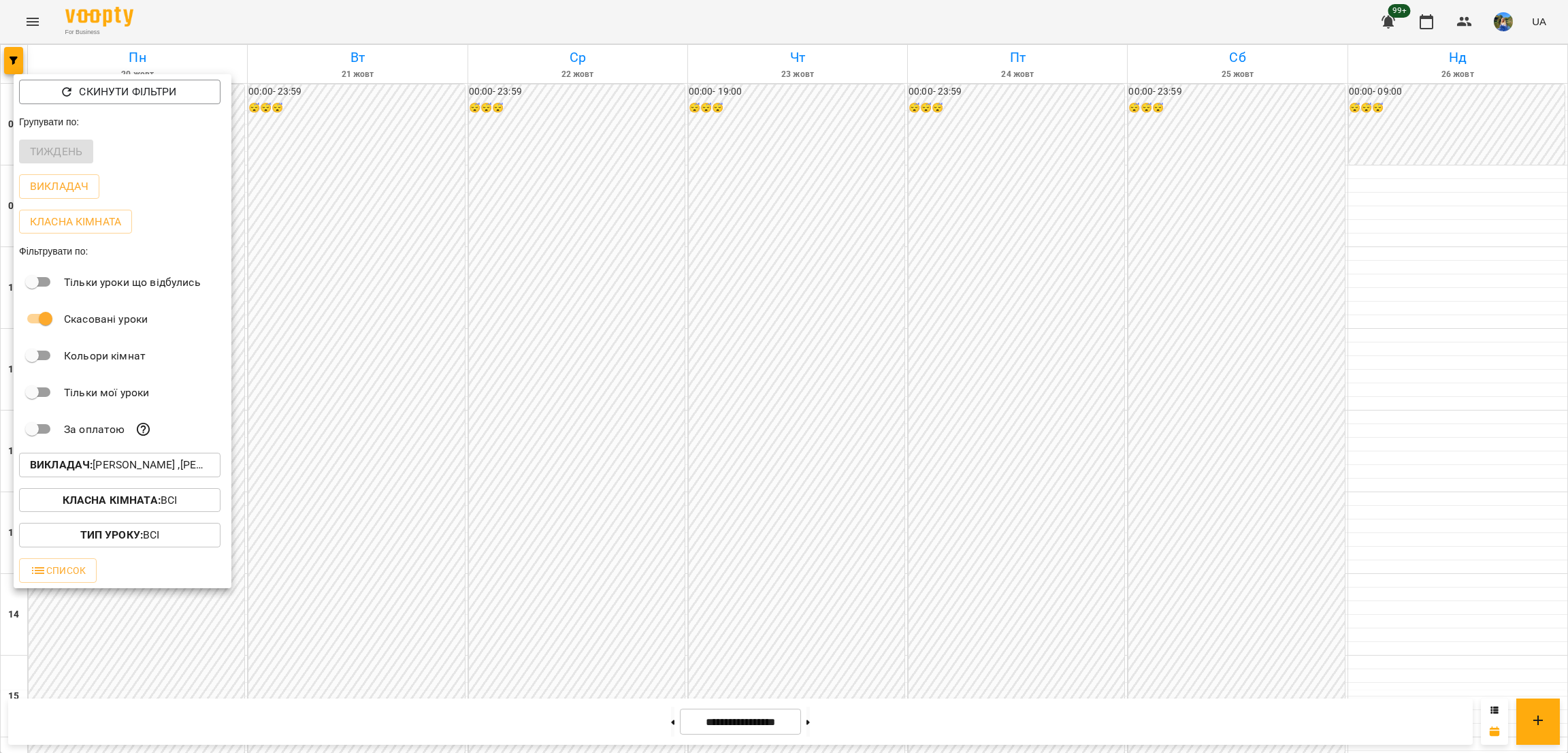
click at [899, 396] on div at bounding box center [784, 376] width 1568 height 753
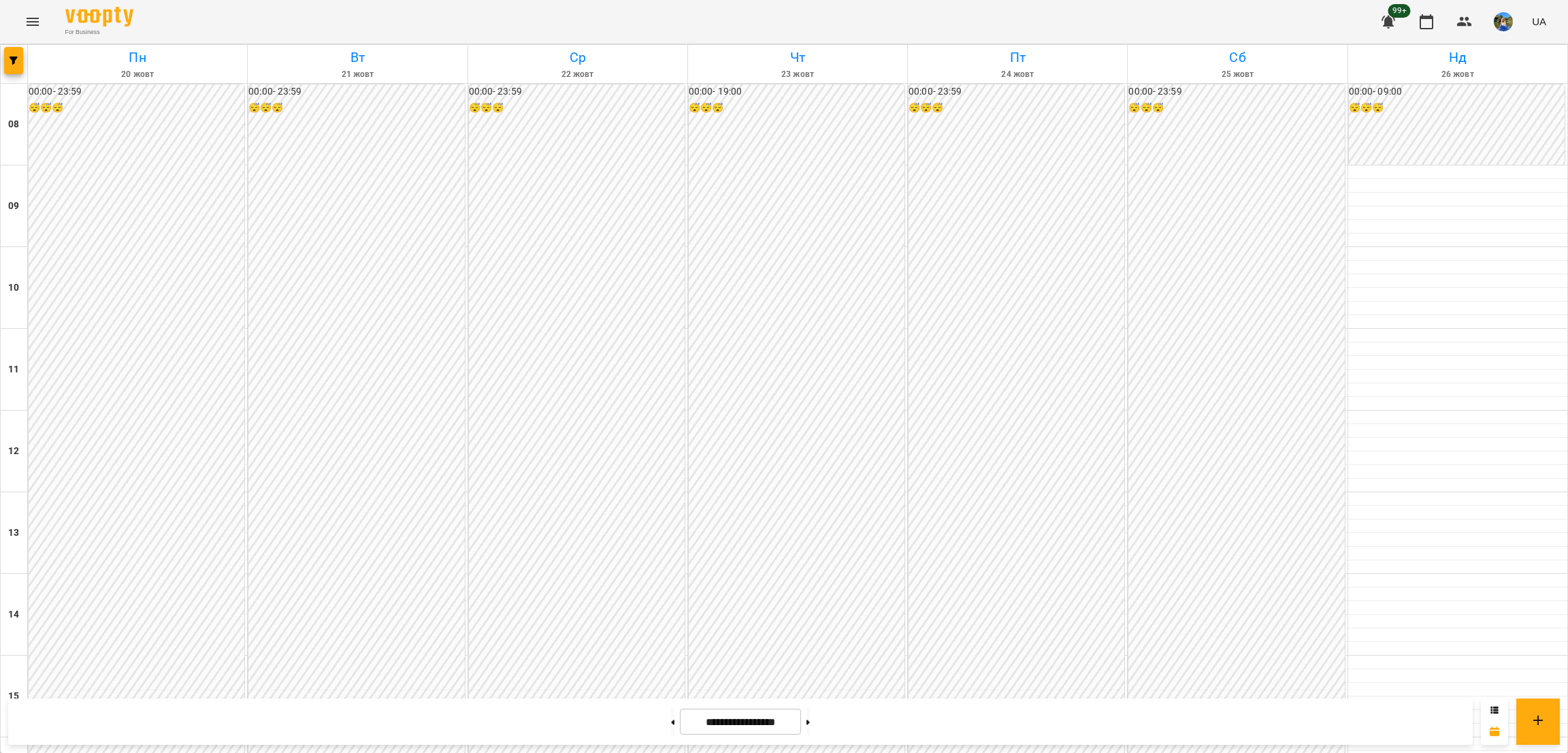
scroll to position [0, 0]
click at [810, 723] on icon at bounding box center [808, 723] width 3 height 5
click at [810, 732] on button at bounding box center [808, 722] width 3 height 30
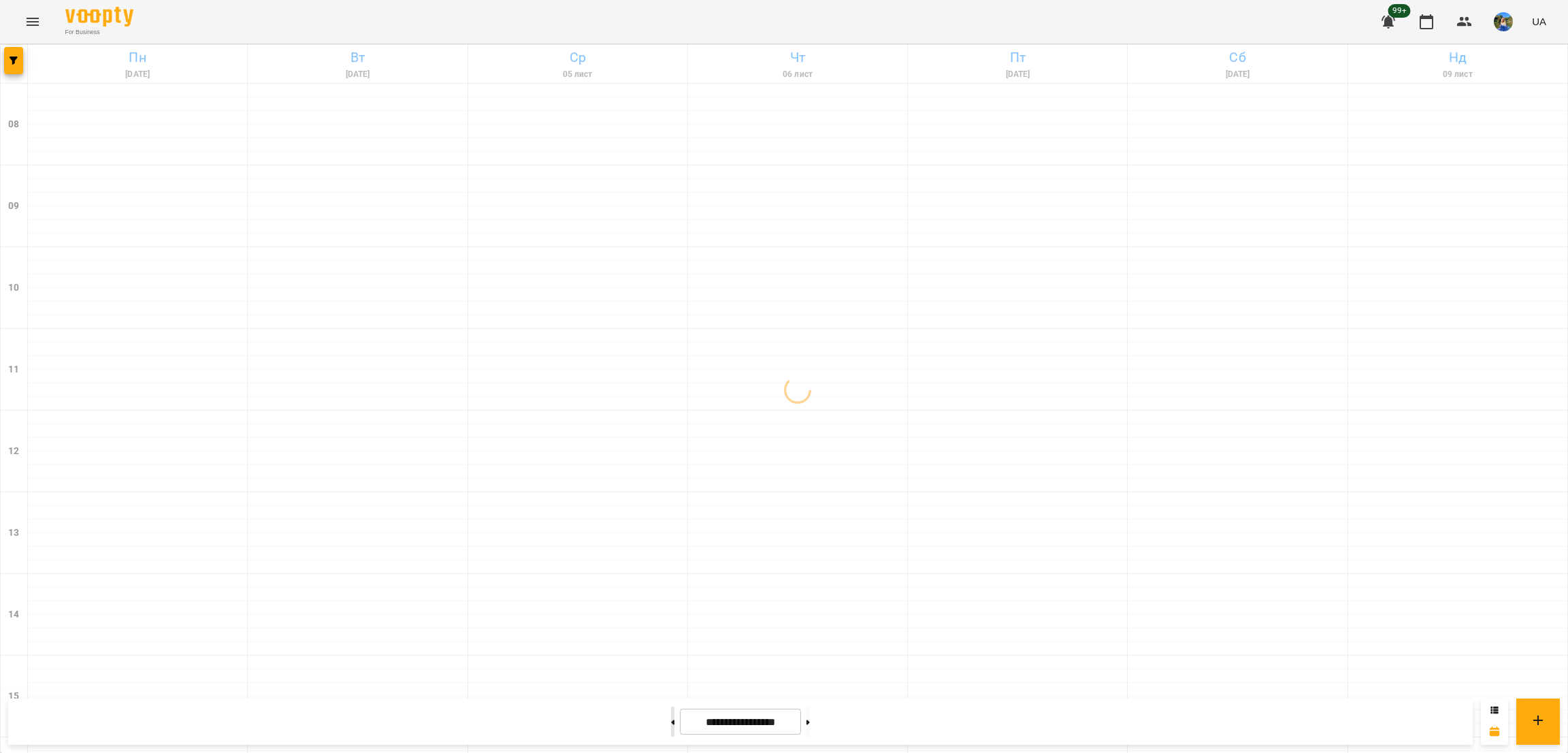
click at [671, 727] on button at bounding box center [673, 722] width 3 height 30
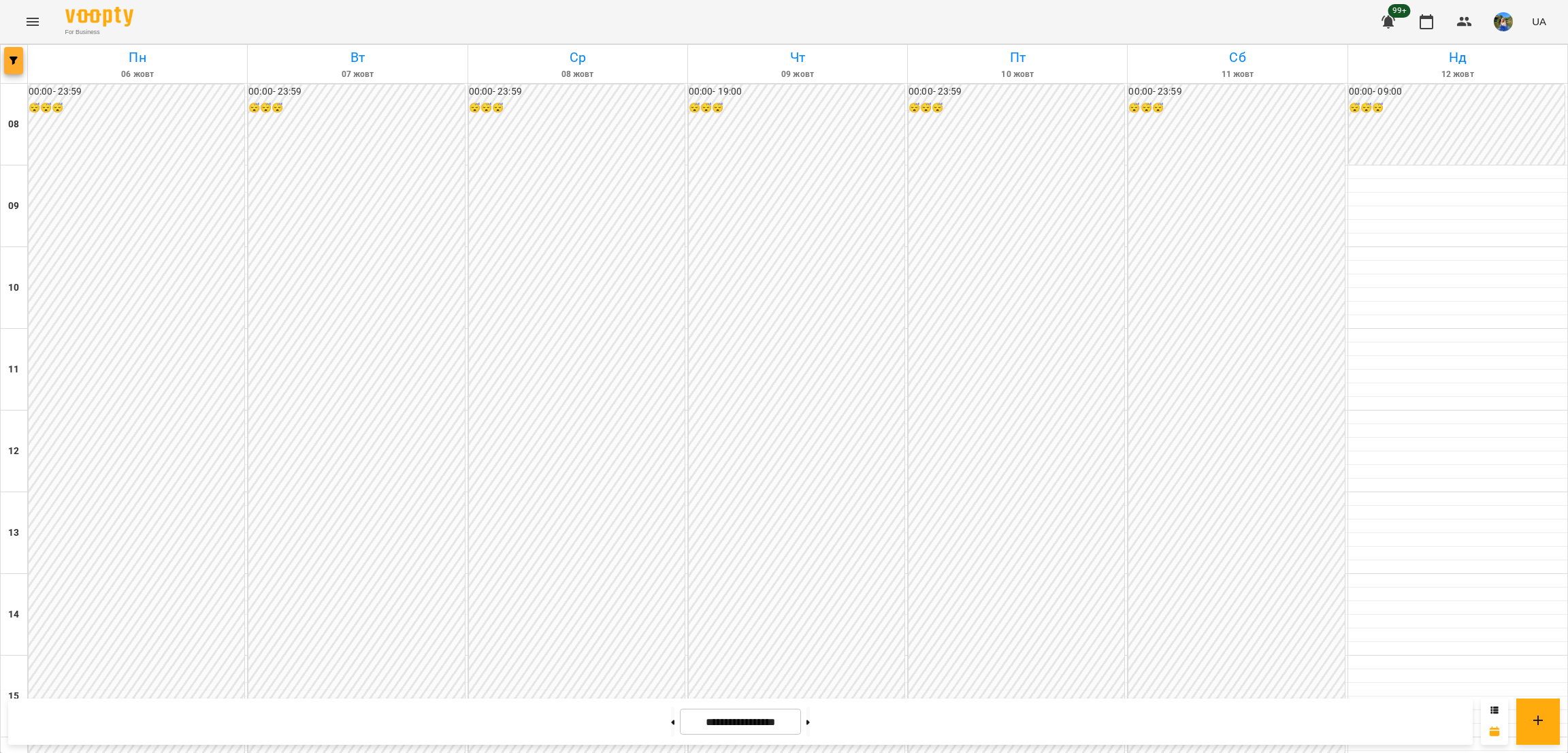
click at [8, 67] on button "button" at bounding box center [13, 60] width 19 height 27
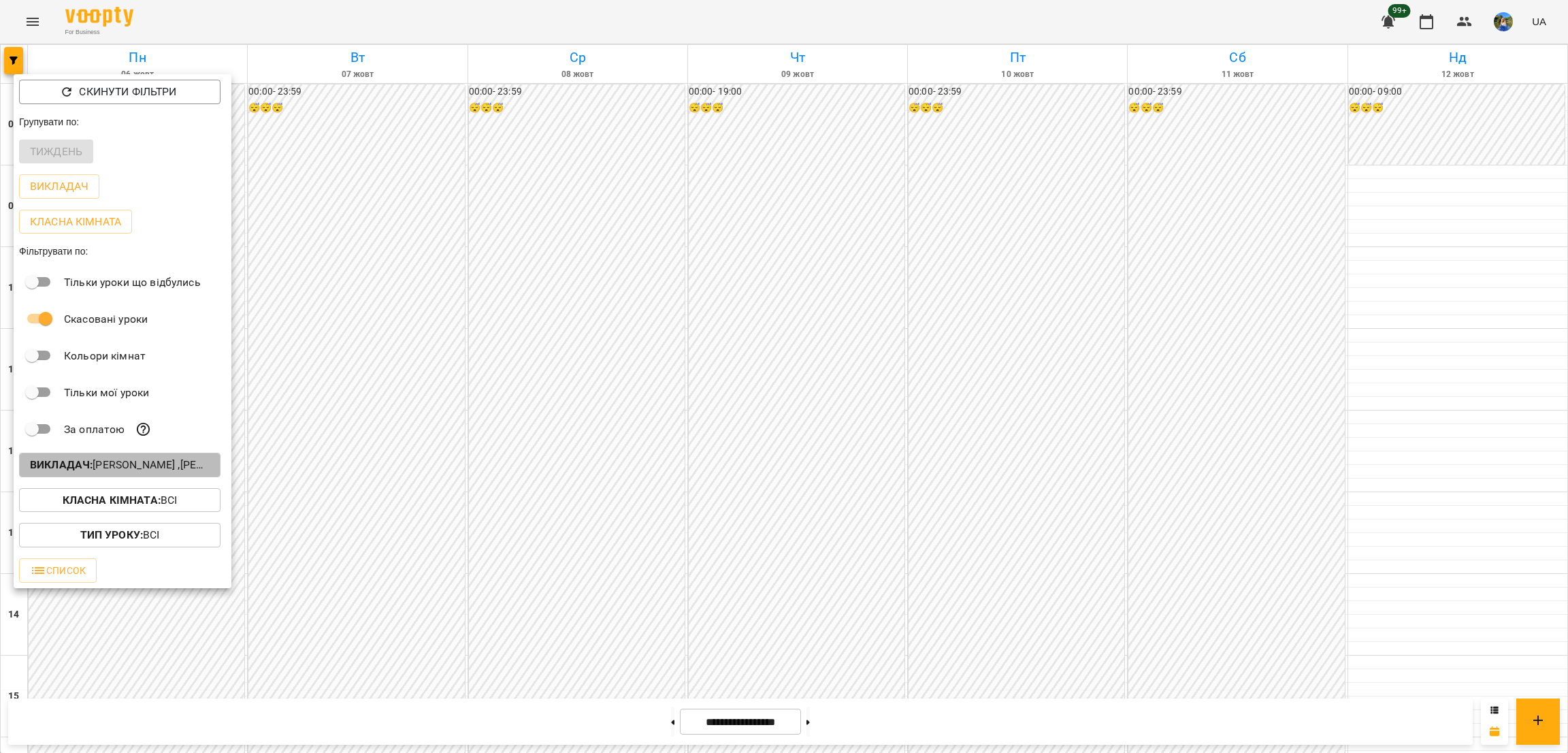
click at [164, 467] on p "Викладач : Галина Джикаєва ,Поліна Калмикова ,Юлія Мала" at bounding box center [120, 464] width 180 height 16
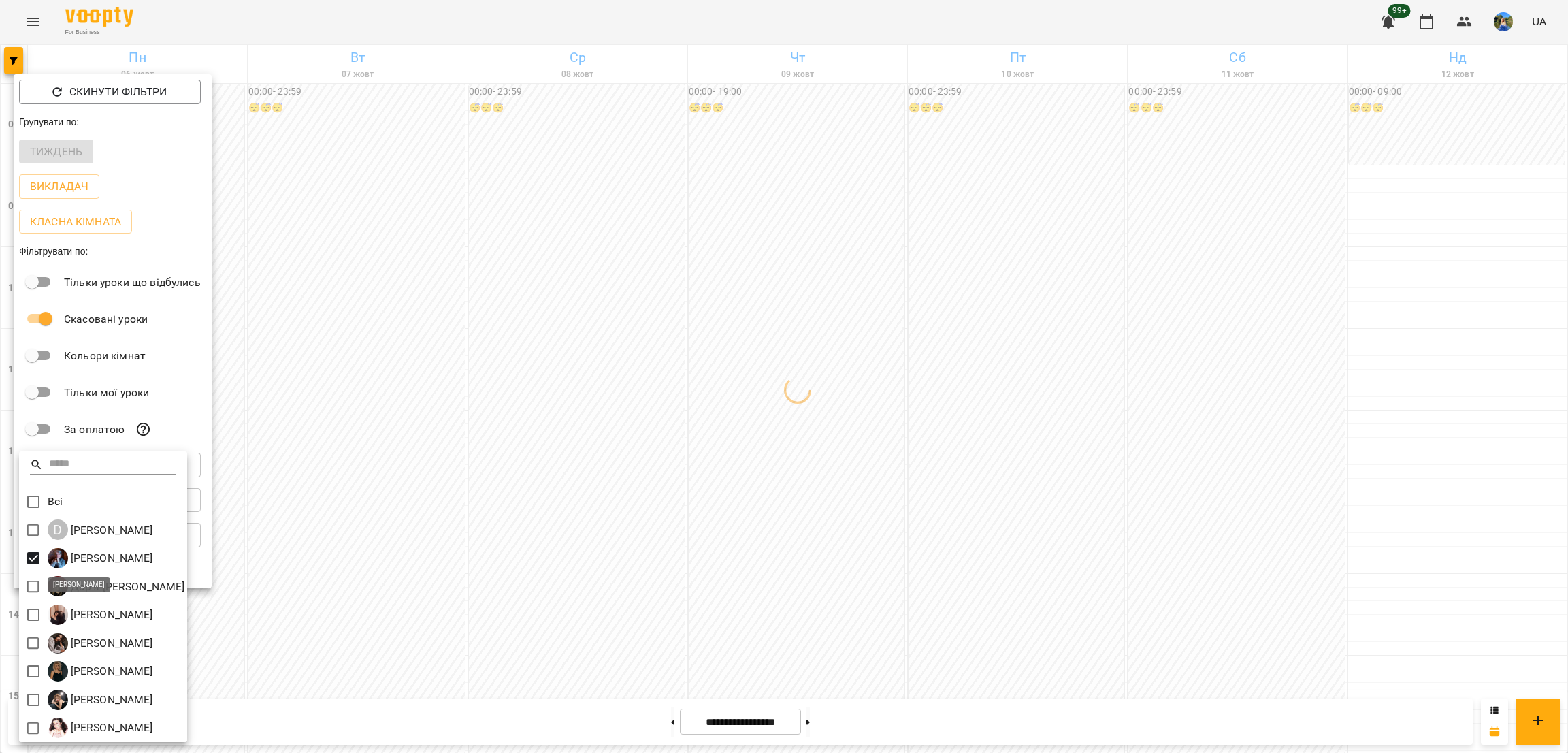
scroll to position [2, 0]
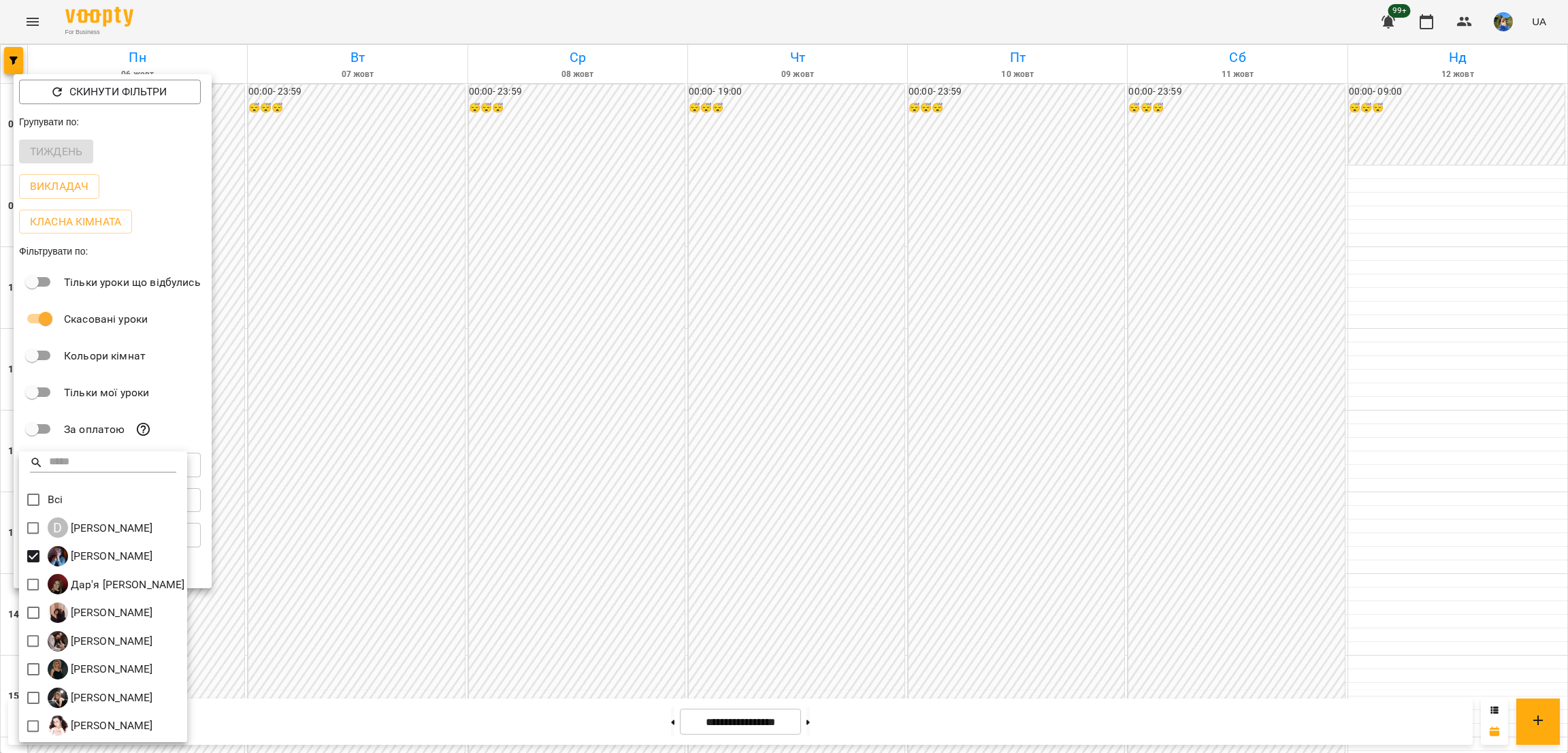
click at [847, 393] on div at bounding box center [784, 376] width 1568 height 753
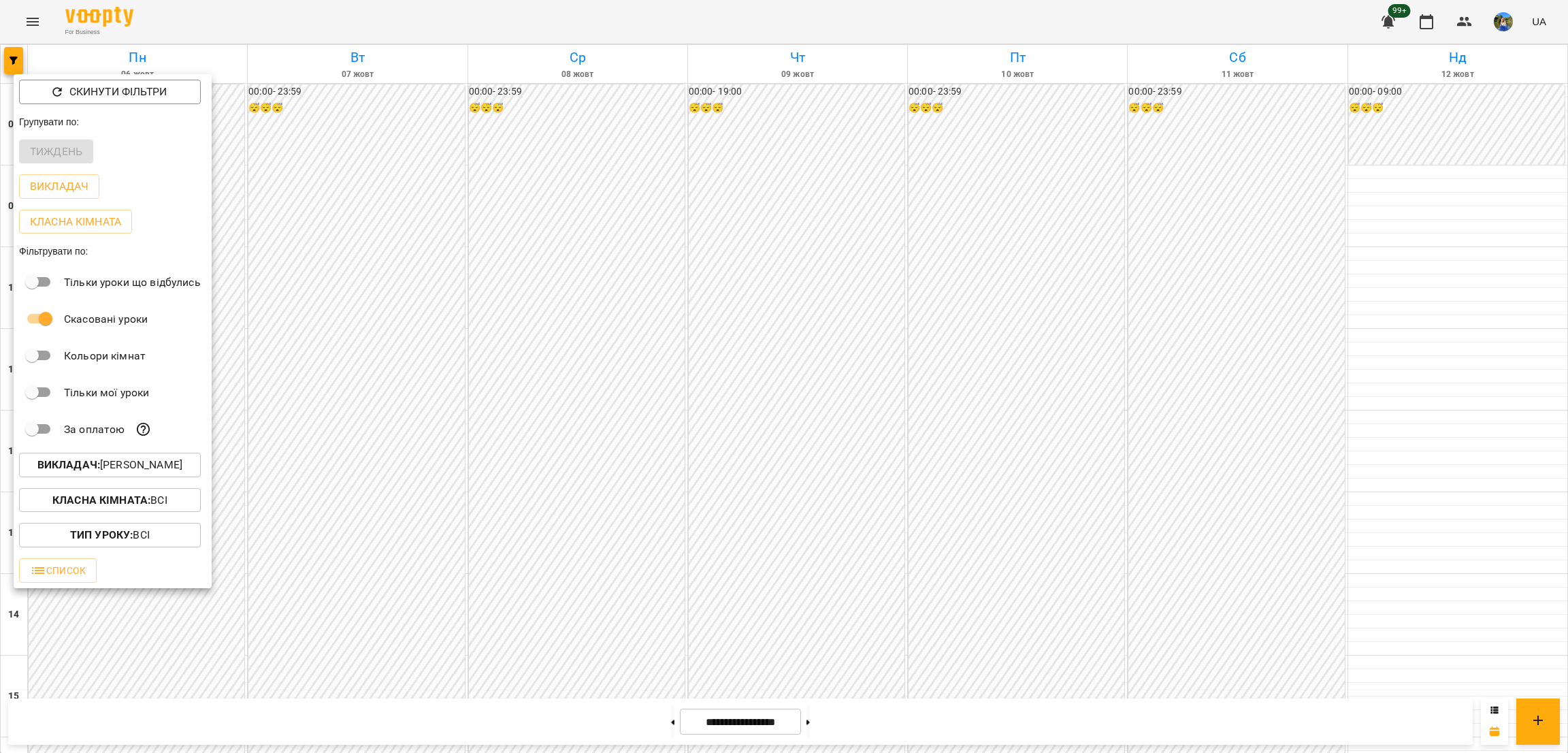
click at [938, 307] on div at bounding box center [784, 376] width 1568 height 753
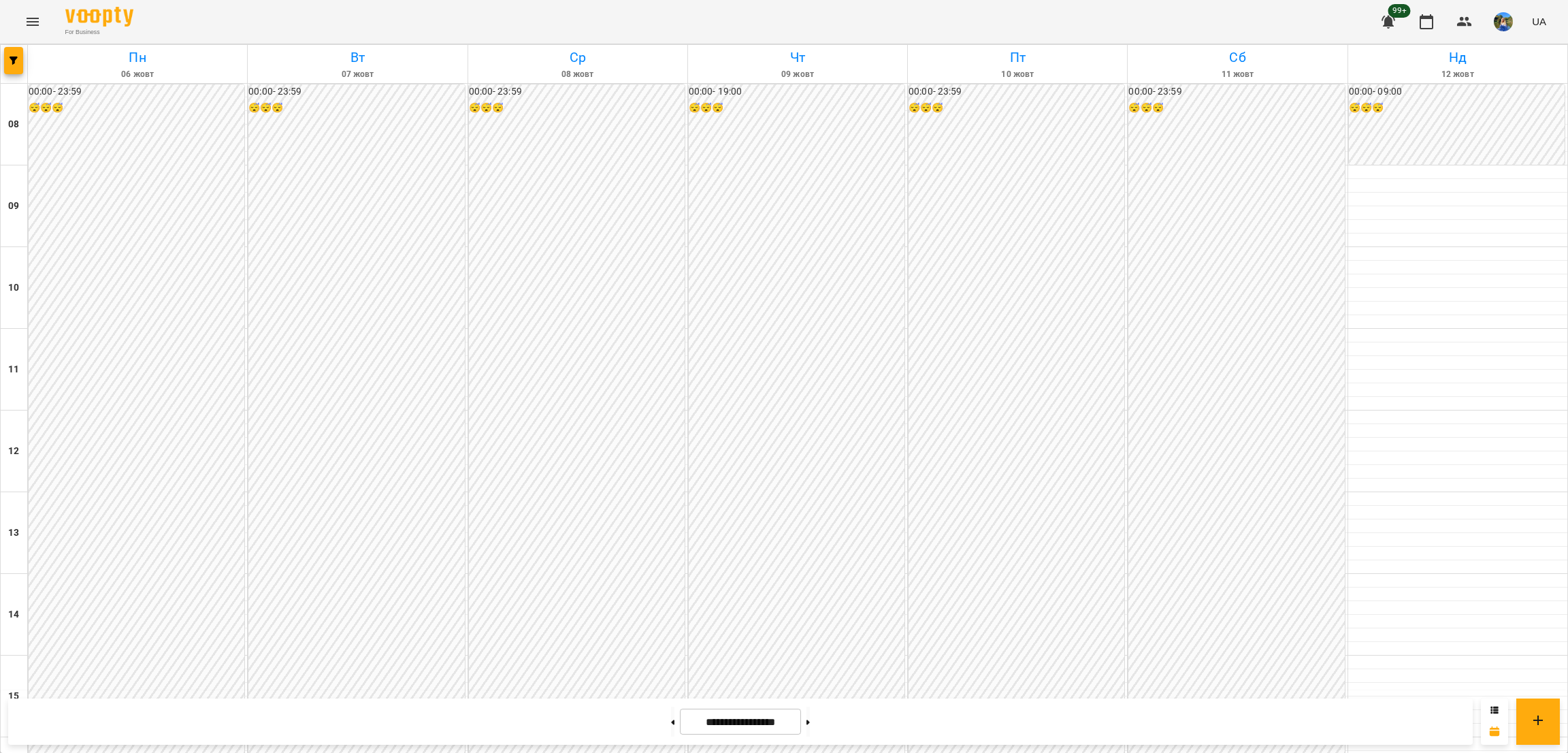
scroll to position [0, 0]
click at [810, 720] on button at bounding box center [808, 722] width 3 height 30
click at [810, 717] on button at bounding box center [808, 722] width 3 height 30
type input "**********"
click at [14, 71] on button "button" at bounding box center [13, 60] width 19 height 27
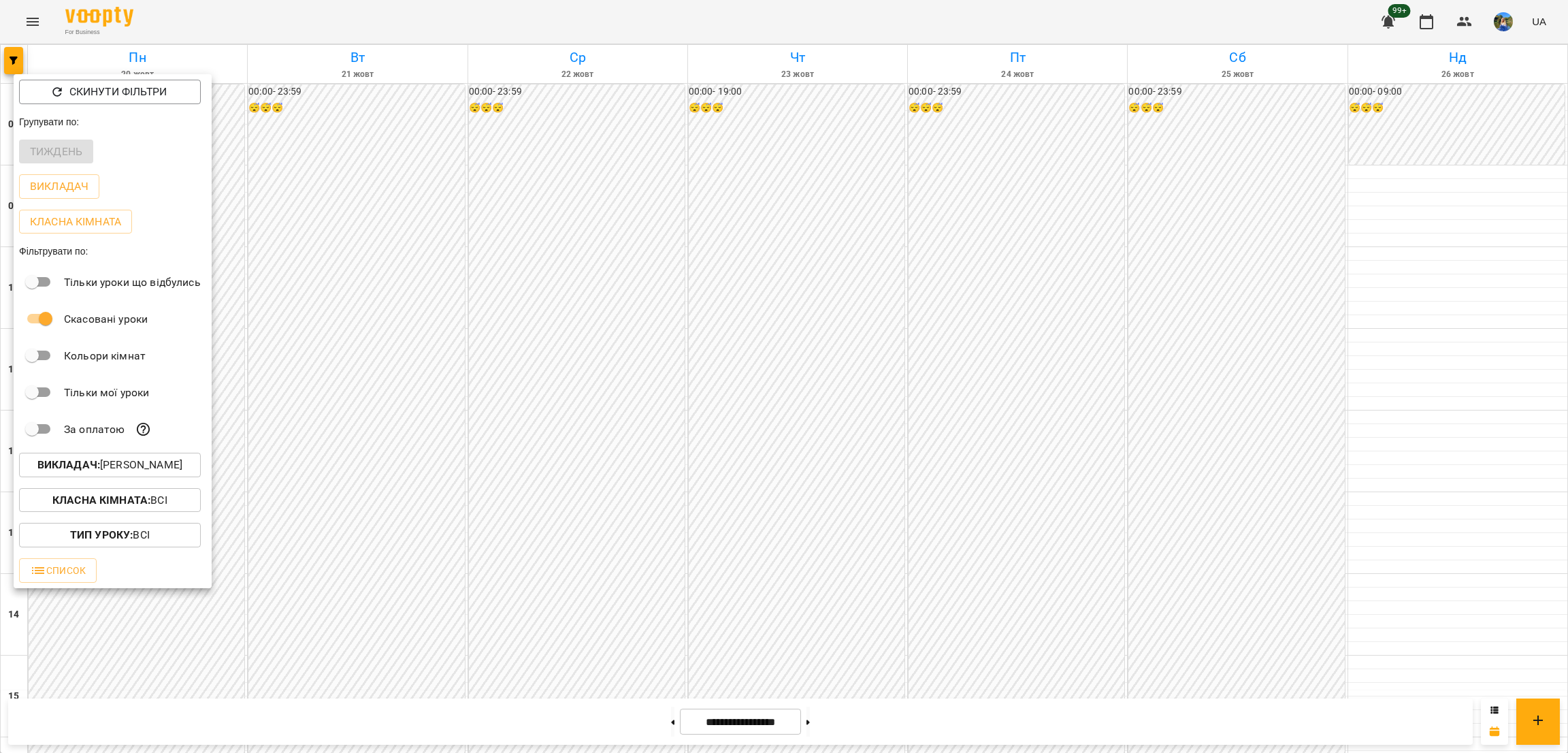
click at [166, 470] on p "Викладач : Галина Джикаєва" at bounding box center [109, 464] width 145 height 16
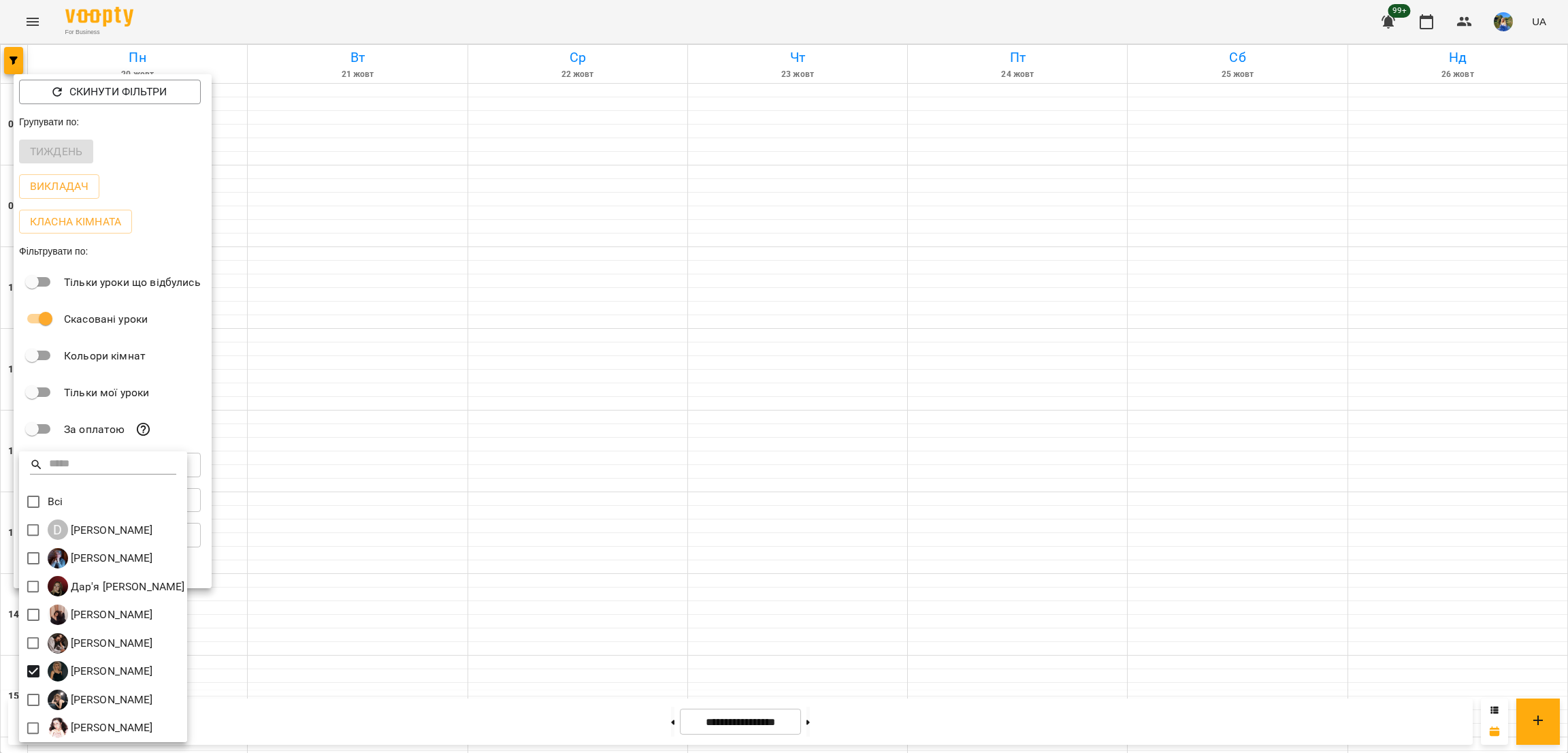
click at [900, 443] on div at bounding box center [784, 376] width 1568 height 753
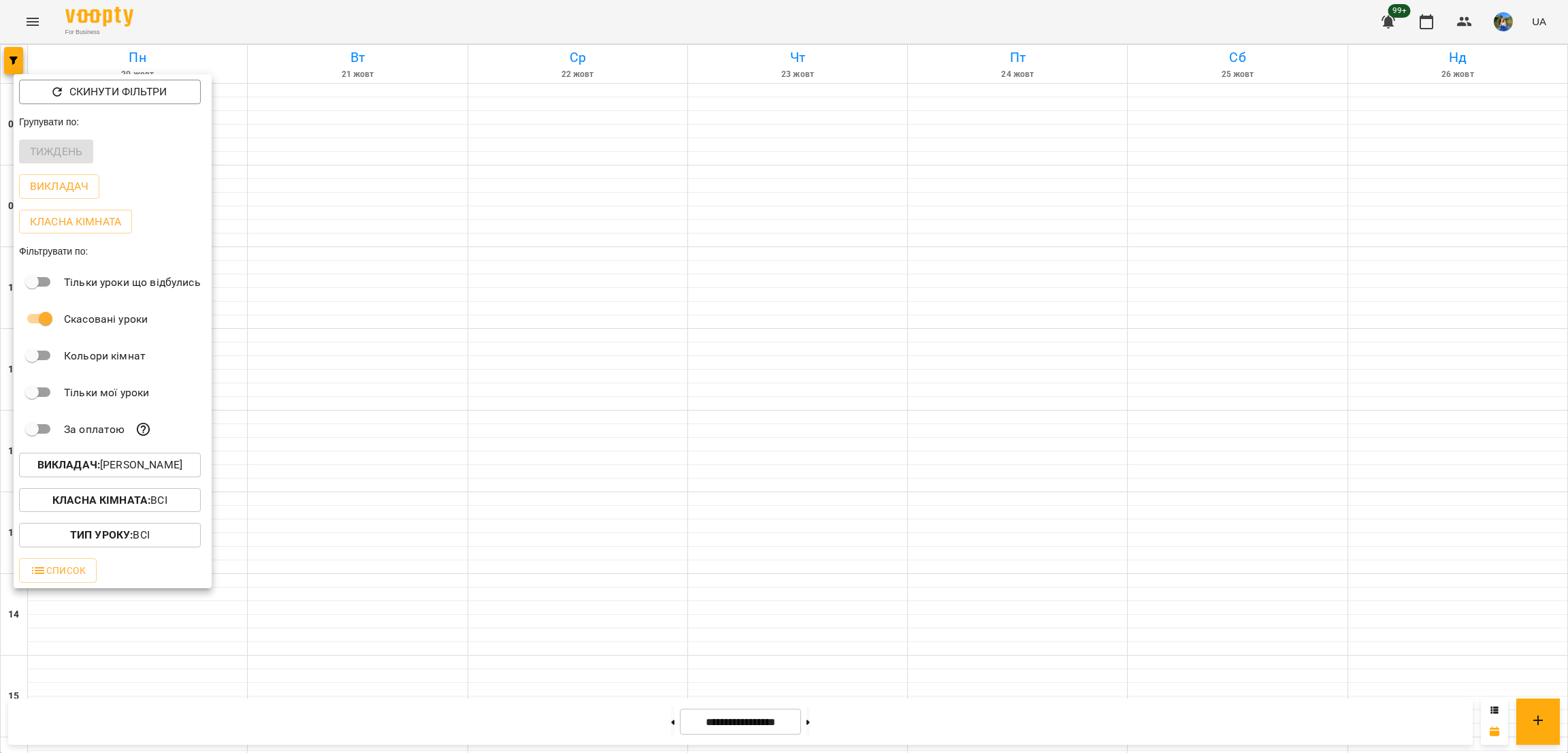
click at [897, 443] on div at bounding box center [784, 376] width 1568 height 753
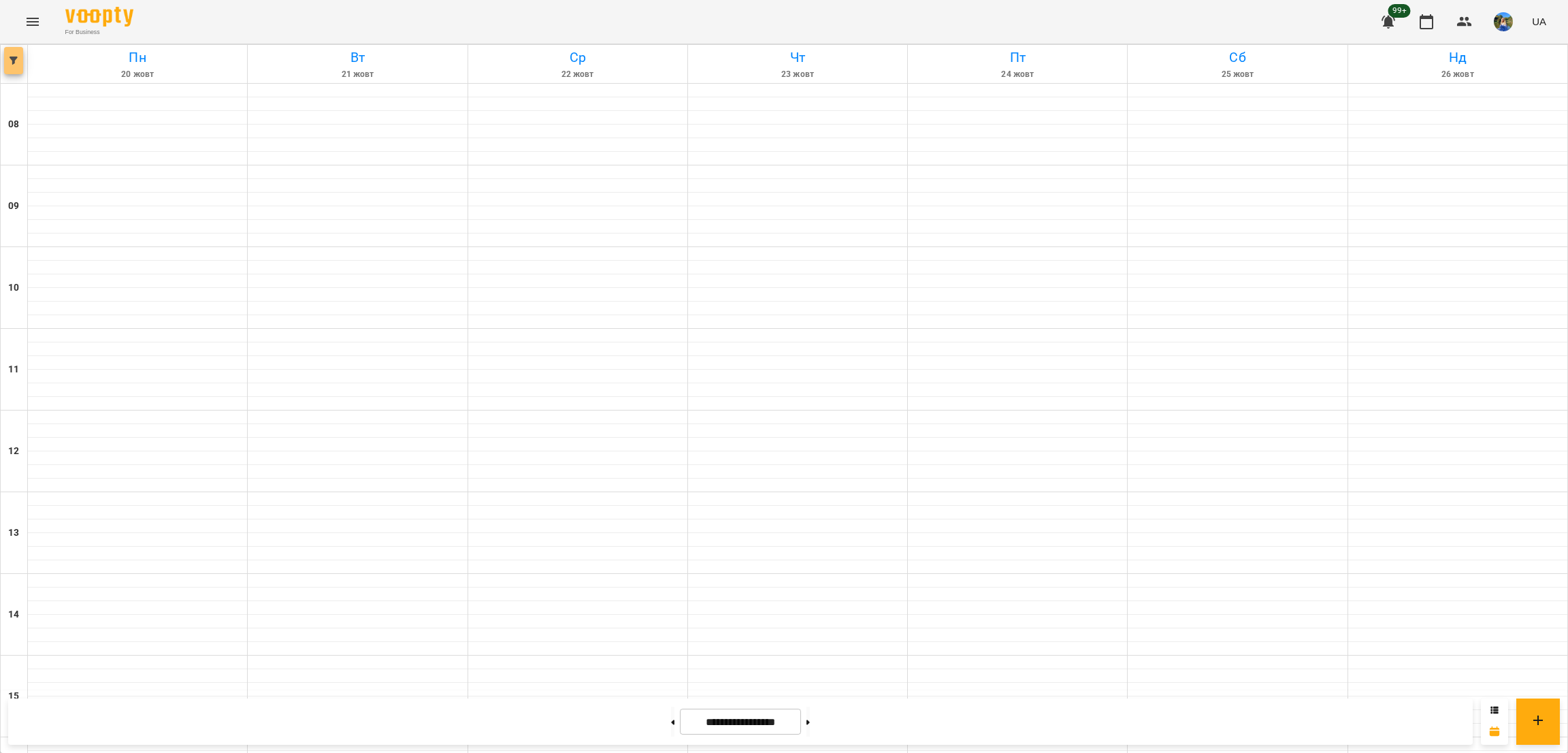
click at [22, 67] on button "button" at bounding box center [13, 60] width 19 height 27
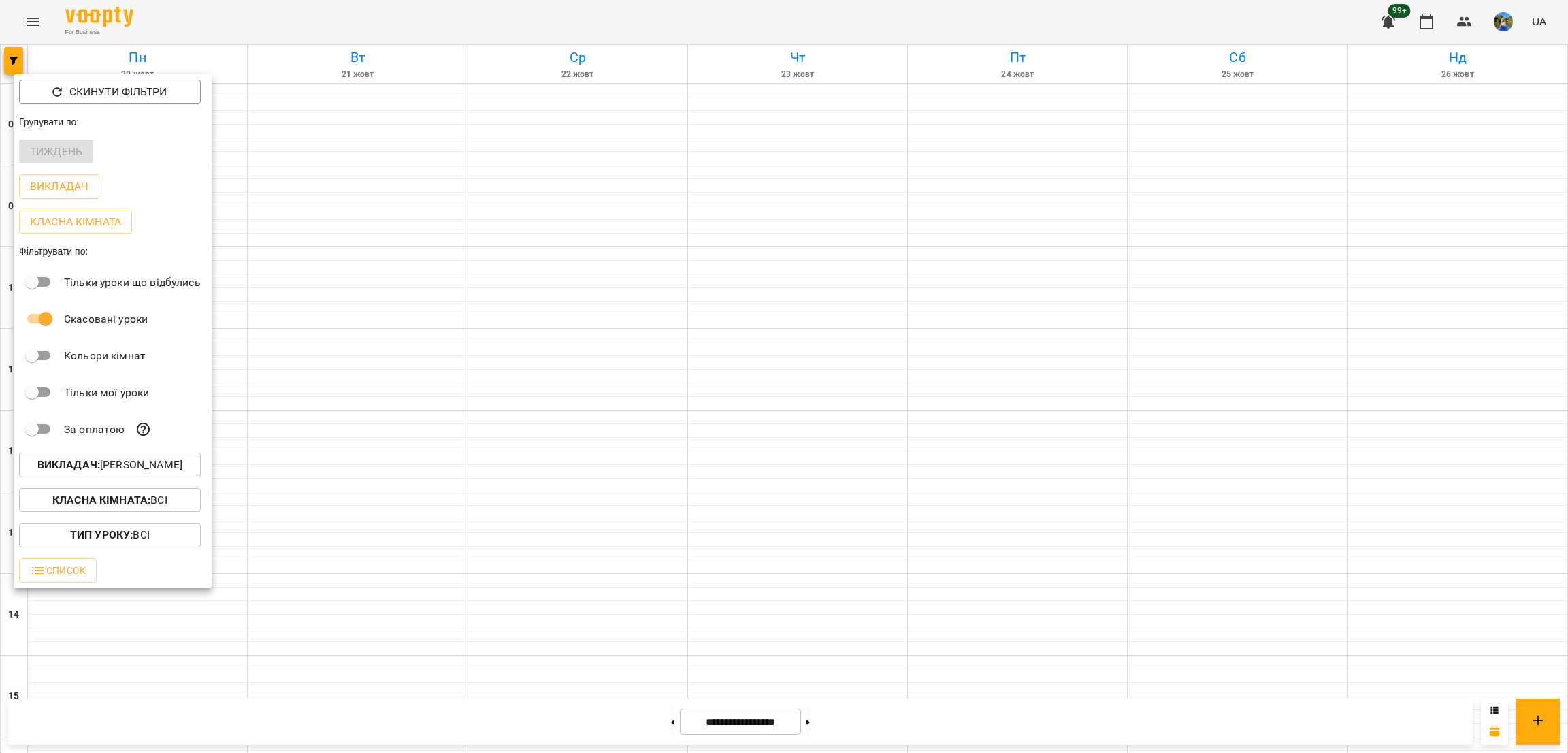
click at [182, 470] on p "Викладач : Поліна Калмикова" at bounding box center [109, 464] width 145 height 16
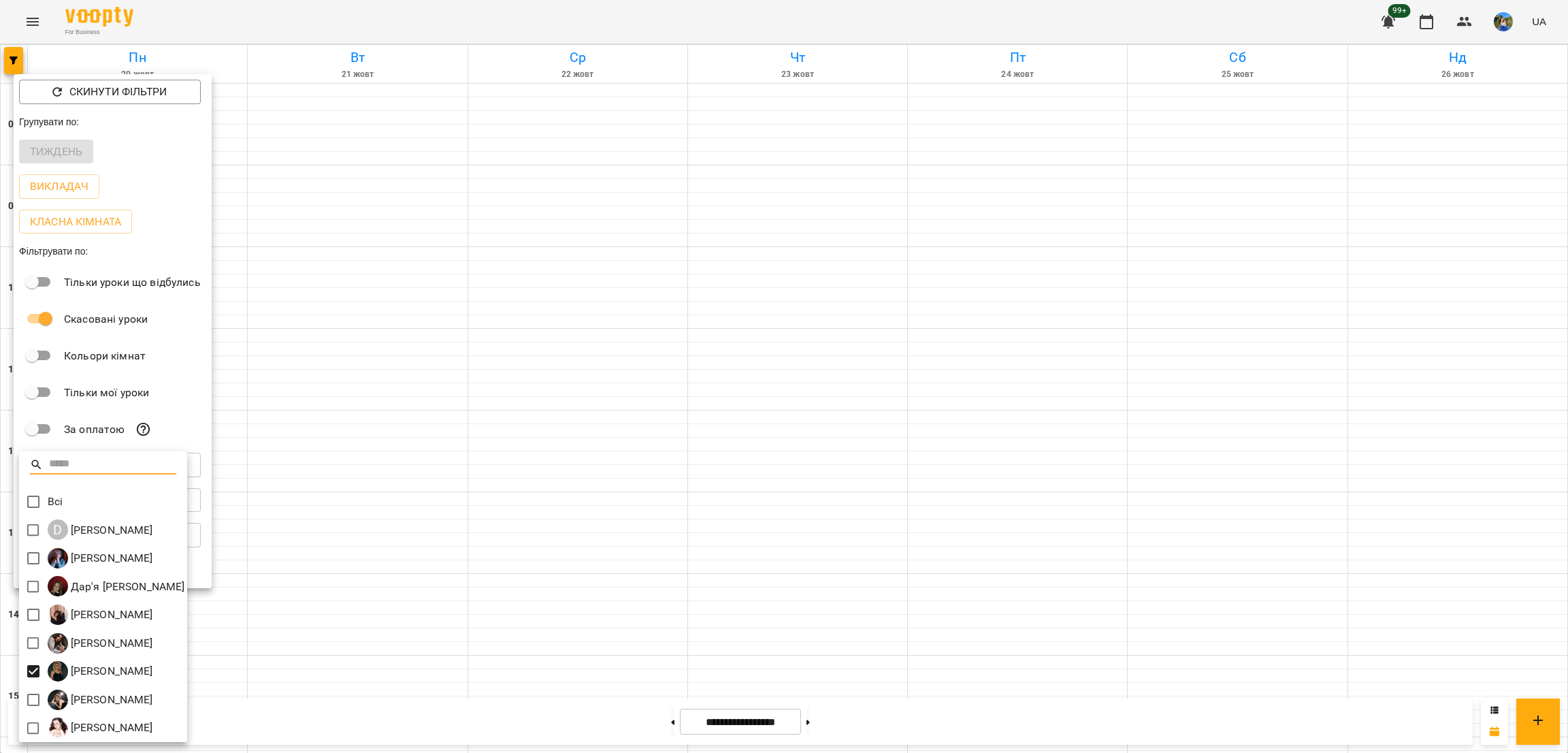
scroll to position [2, 0]
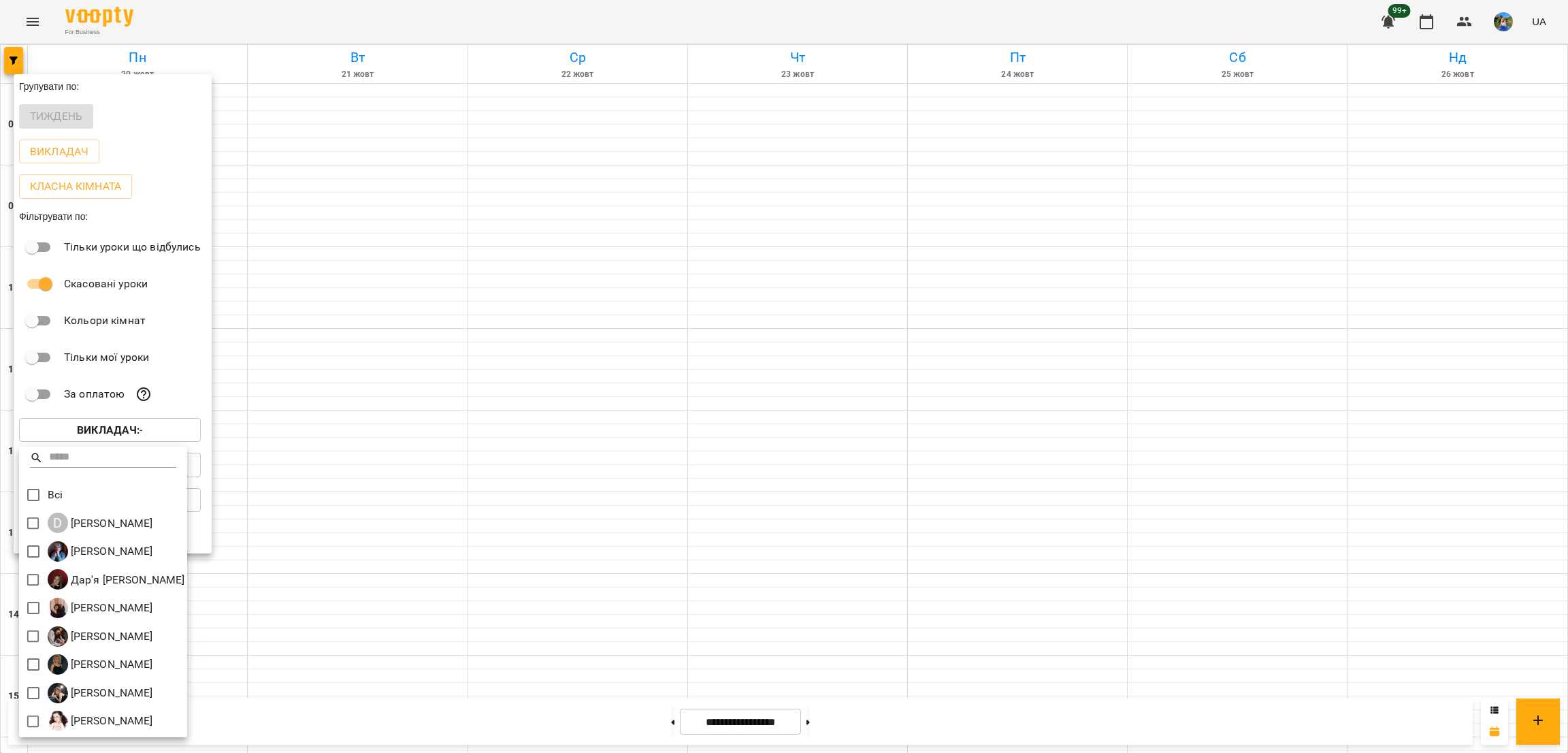
click at [1452, 20] on div at bounding box center [784, 376] width 1568 height 753
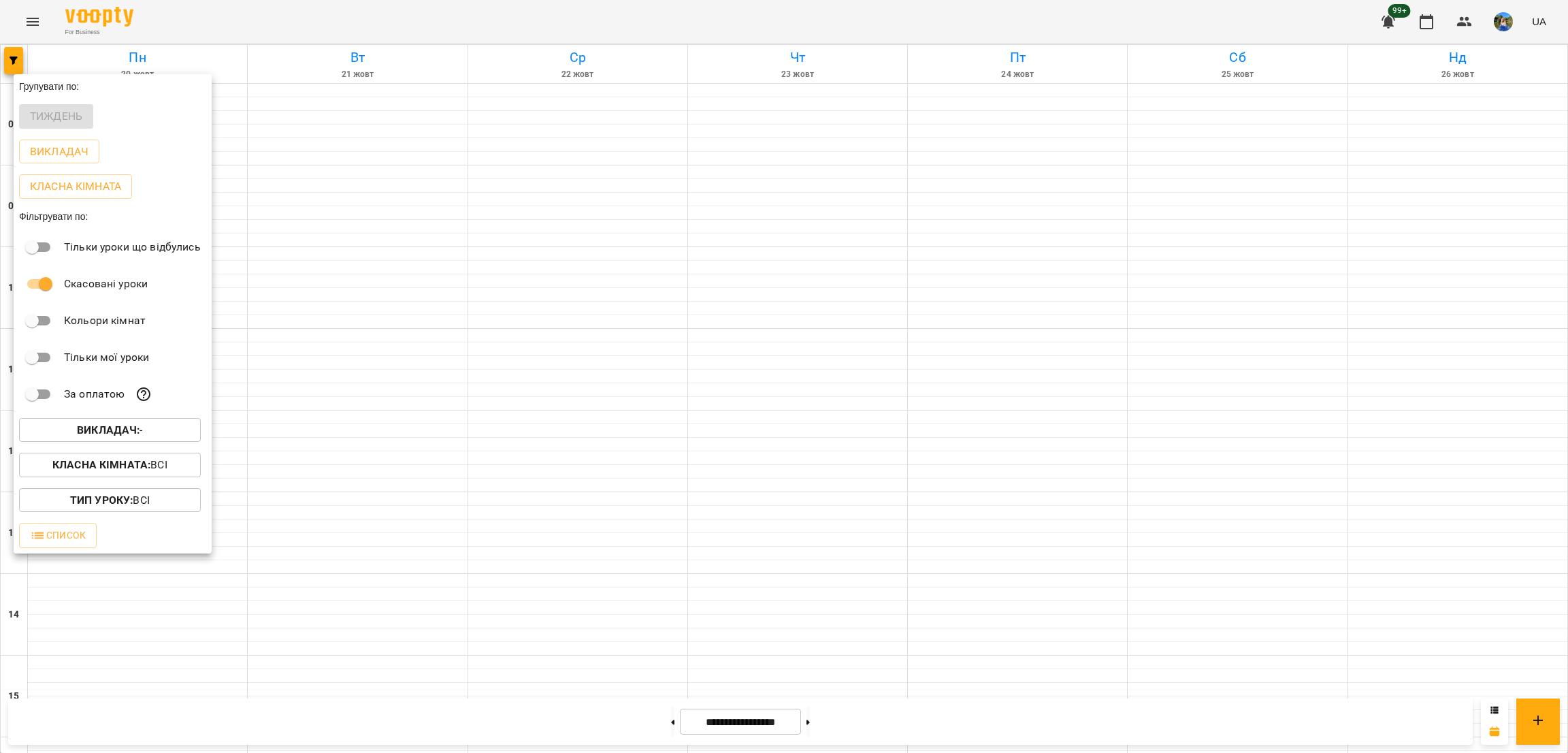
click at [1468, 22] on div "Всі D Daria Krasnonos Галина Джикаєва Дар'я Євдокімова Дінара Алибейлі Олеся Во…" at bounding box center [784, 376] width 1568 height 753
click at [1468, 22] on div at bounding box center [784, 376] width 1568 height 753
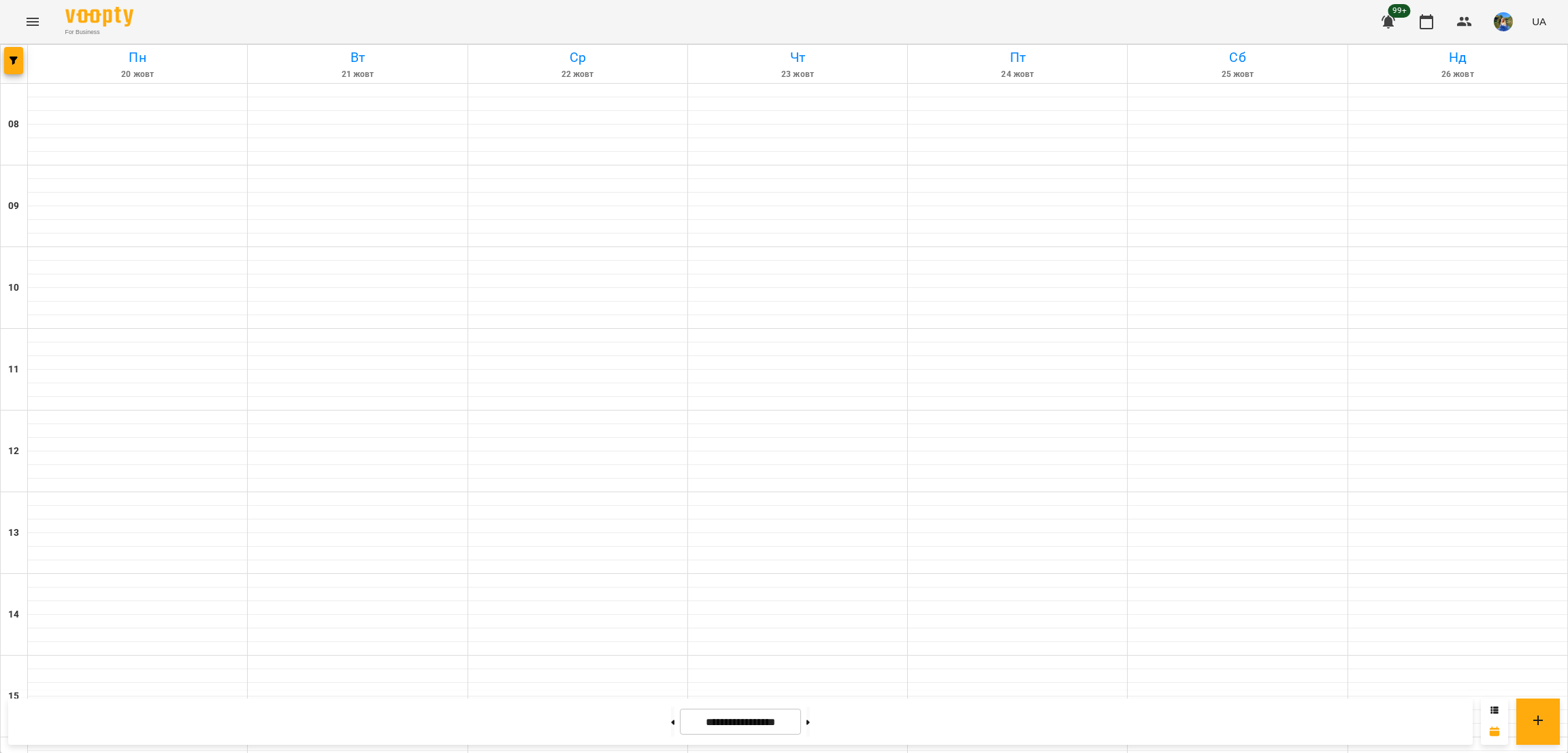
click at [1468, 22] on div "Групувати по: Тиждень Викладач Класна кімната Фільтрувати по: Тільки уроки що в…" at bounding box center [784, 376] width 1568 height 753
click at [1468, 22] on icon "button" at bounding box center [1465, 21] width 16 height 16
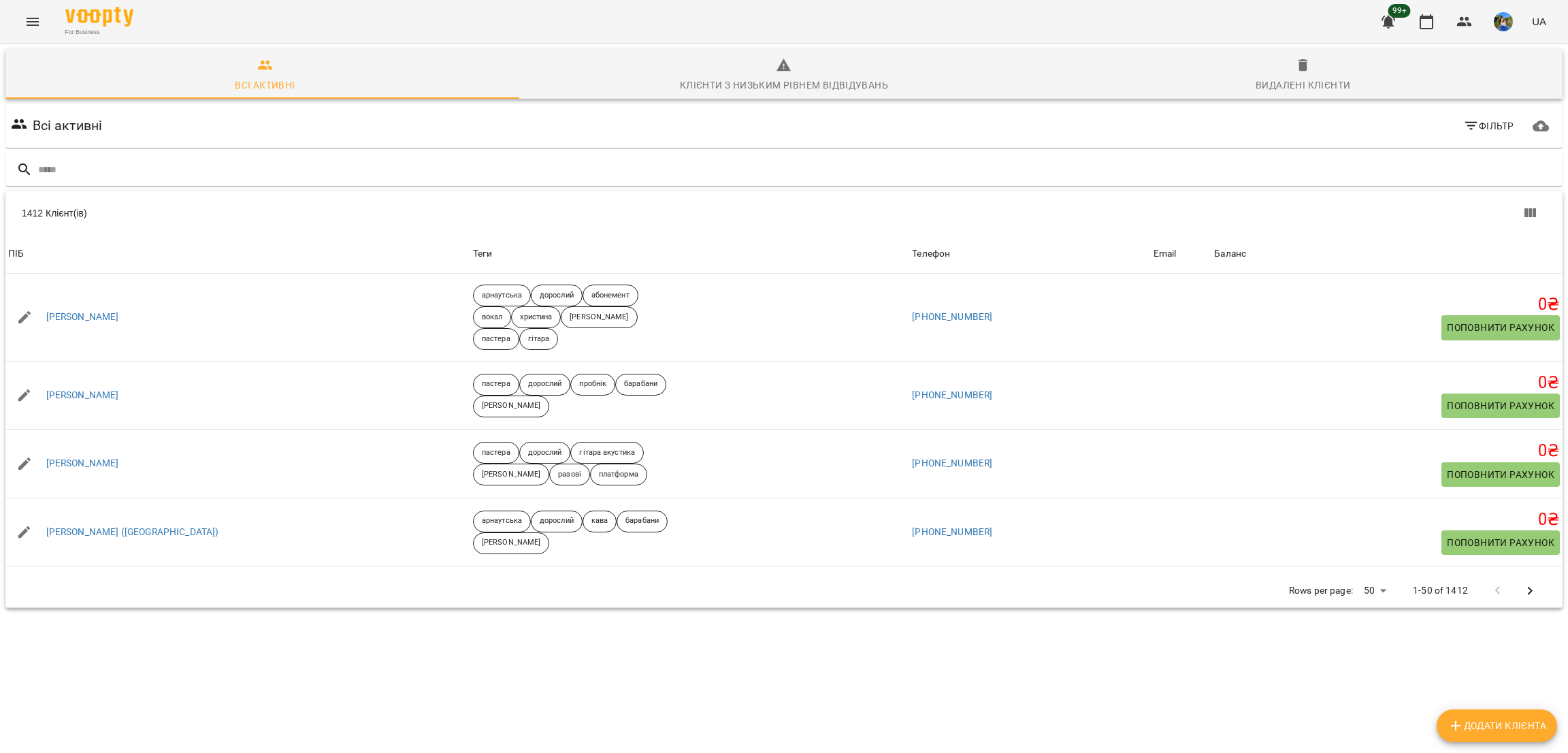
click at [42, 20] on button "Menu" at bounding box center [33, 22] width 33 height 33
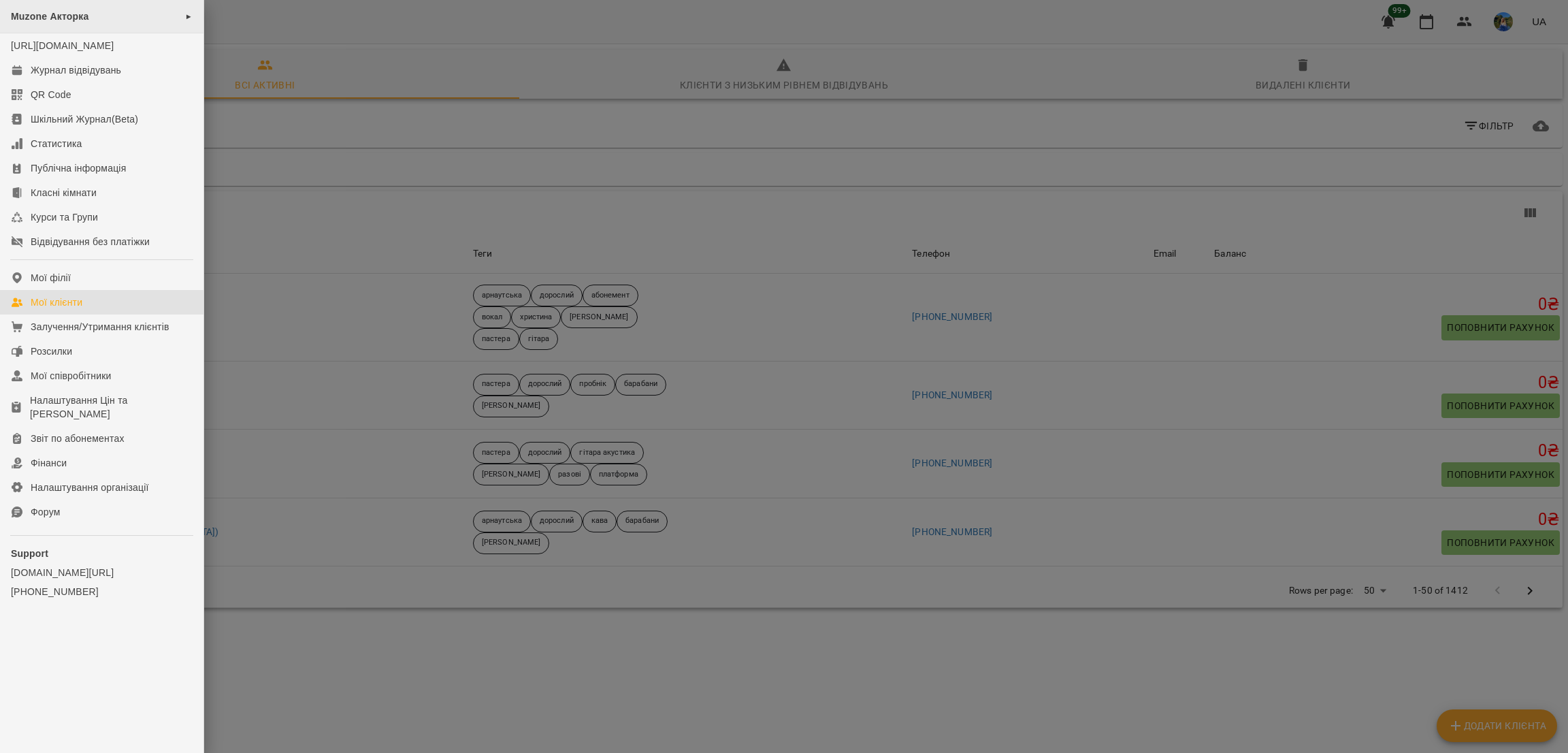
click at [69, 19] on span "Muzone Акторка" at bounding box center [49, 16] width 77 height 11
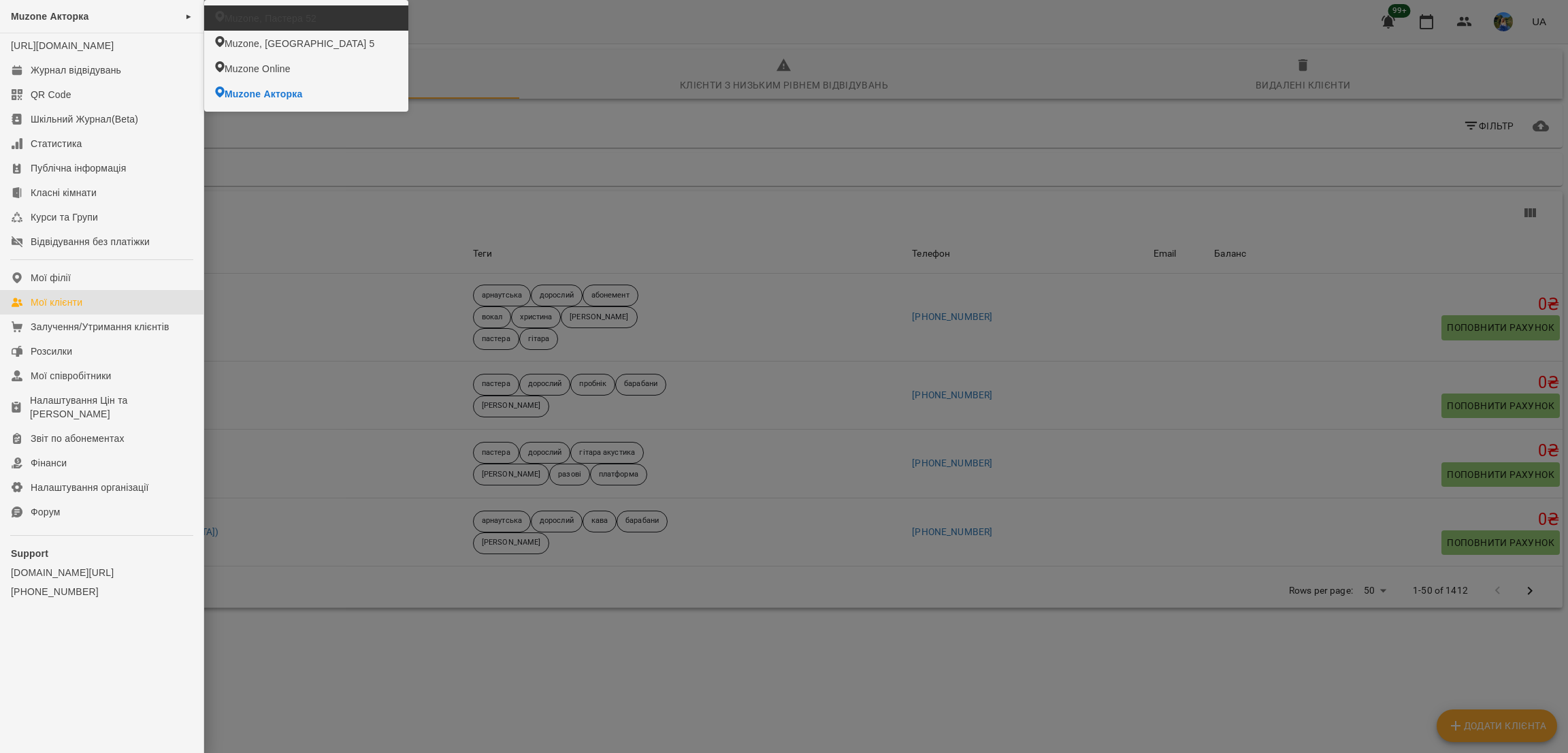
click at [250, 20] on span "Muzone, Пастера 52" at bounding box center [270, 18] width 92 height 13
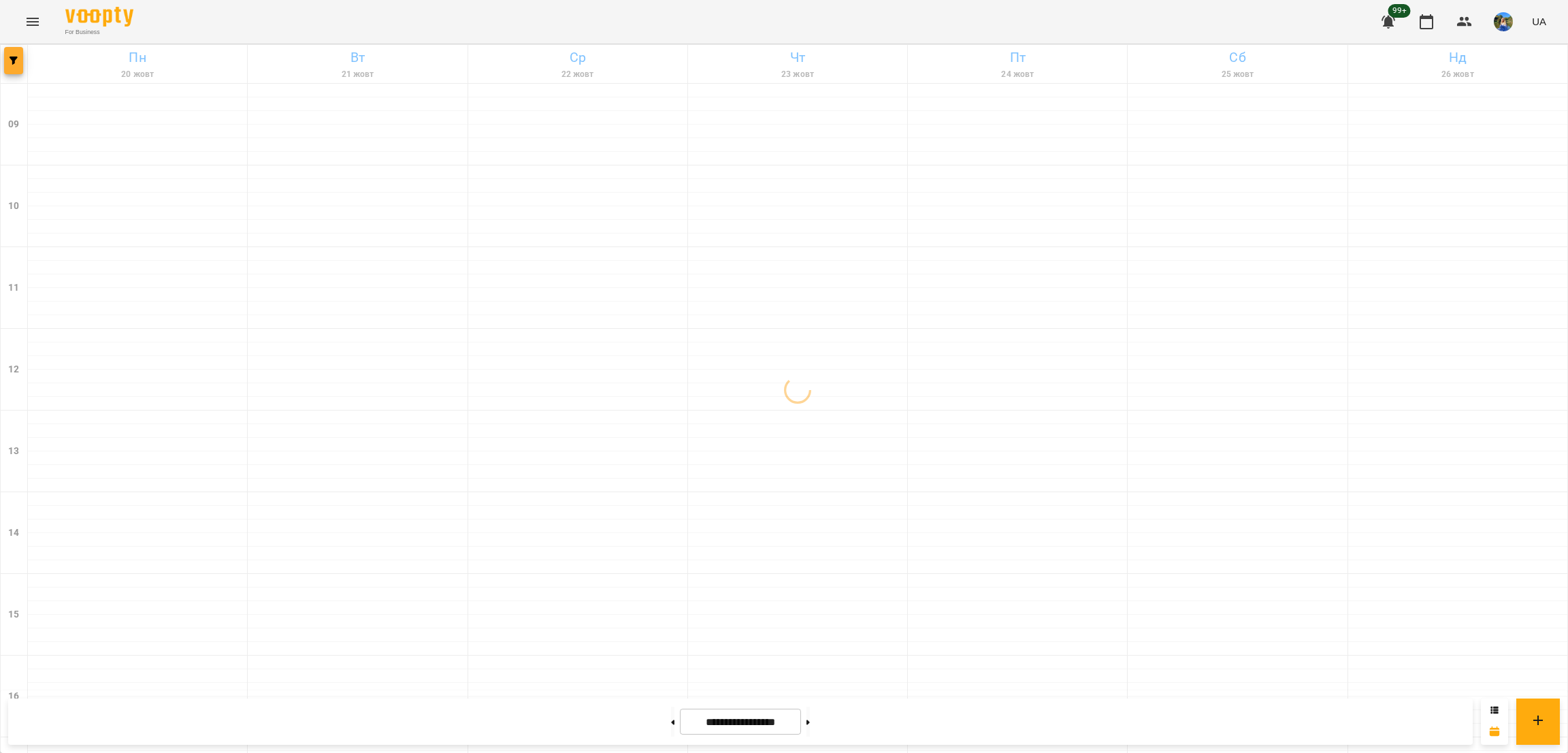
click at [12, 59] on icon "button" at bounding box center [13, 60] width 8 height 8
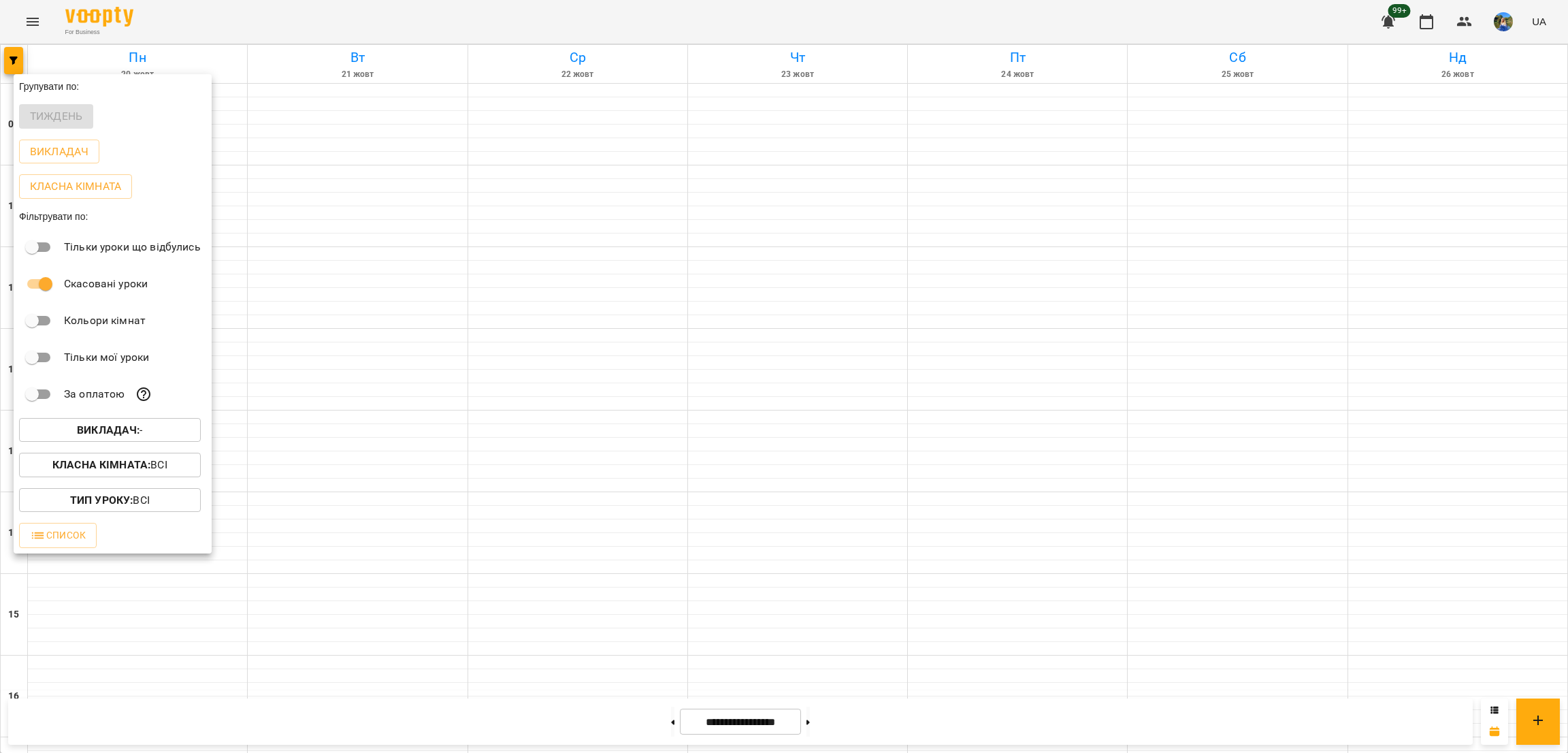
click at [132, 439] on p "Викладач : -" at bounding box center [109, 430] width 66 height 16
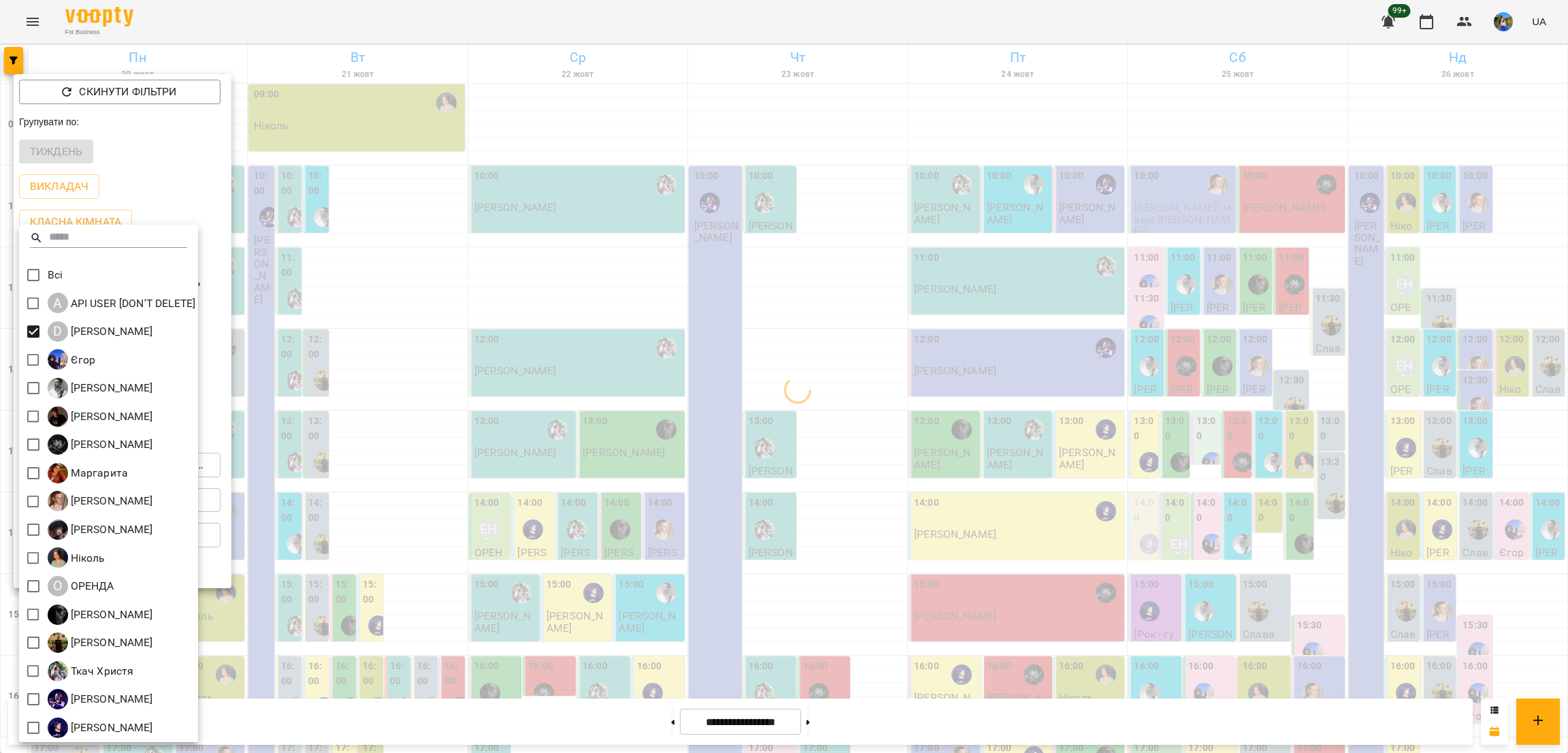
drag, startPoint x: 313, startPoint y: 393, endPoint x: 300, endPoint y: 346, distance: 48.8
click at [316, 393] on div at bounding box center [784, 376] width 1568 height 753
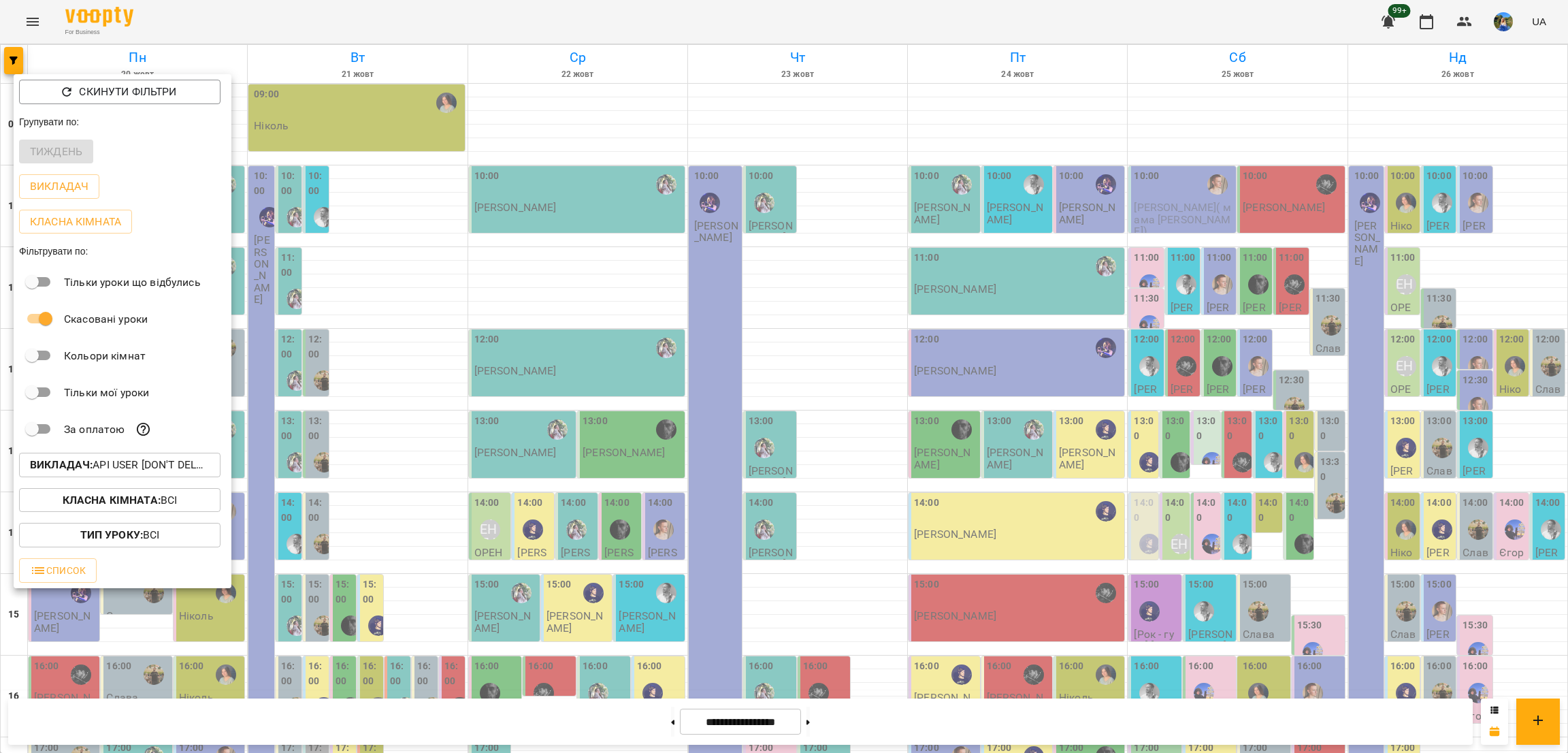
click at [102, 466] on p "Викладач : API USER [DON'T DELETE],Daria Krasnonos,Єгор ,Андрей Головерда ,Анто…" at bounding box center [120, 464] width 180 height 16
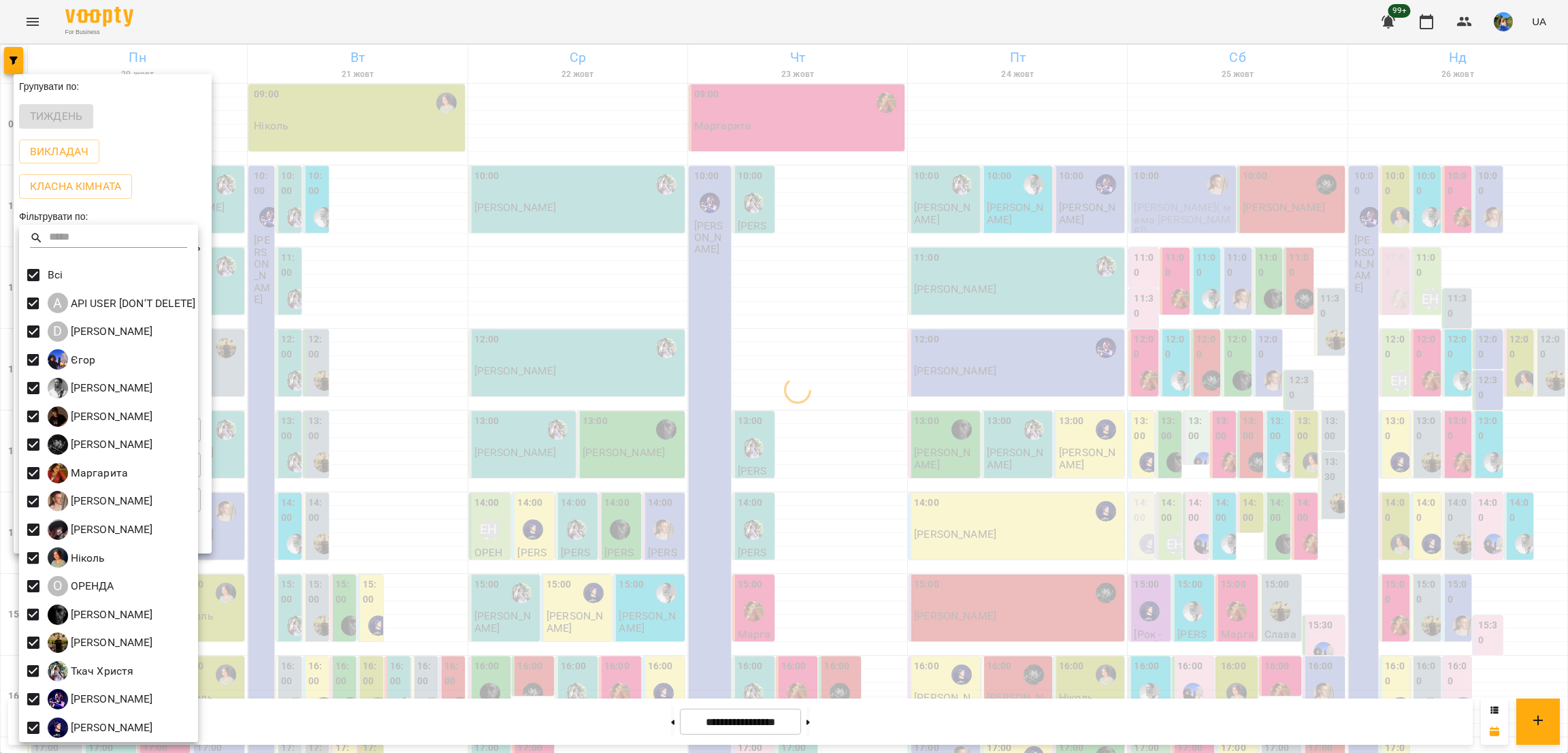
click at [472, 456] on div at bounding box center [784, 376] width 1568 height 753
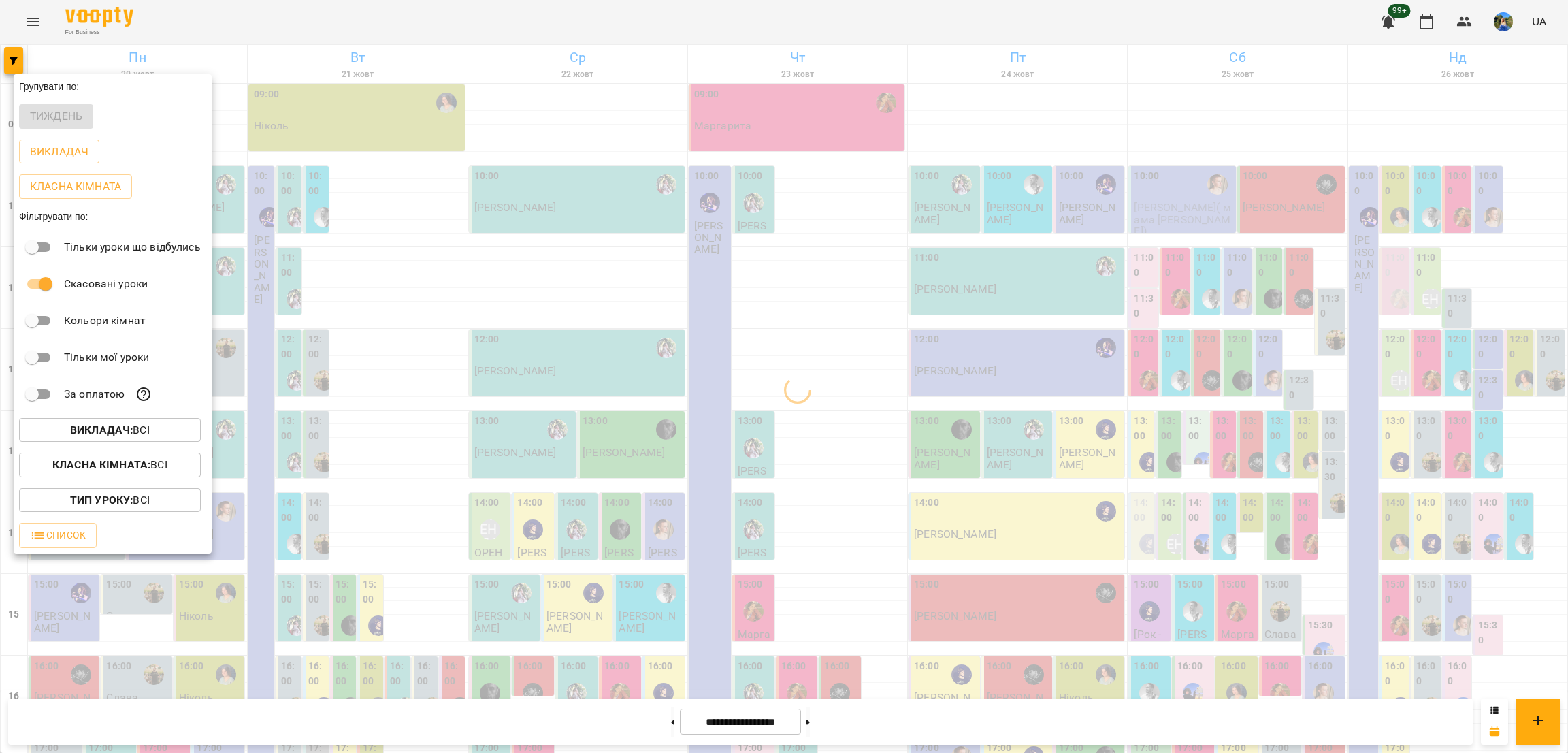
click at [169, 465] on span "Класна кімната : Всі" at bounding box center [109, 464] width 160 height 16
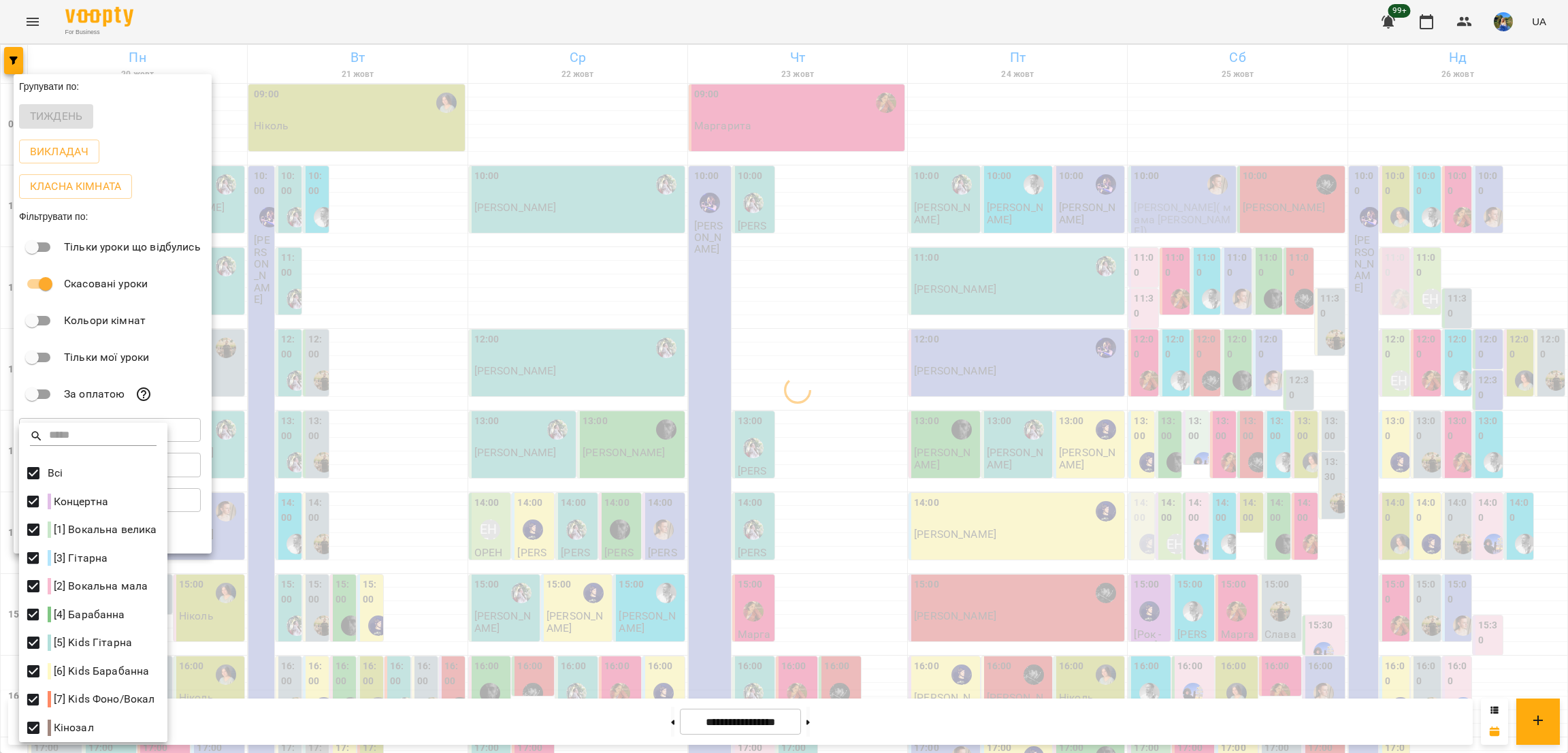
drag, startPoint x: 289, startPoint y: 475, endPoint x: 227, endPoint y: 455, distance: 65.1
click at [291, 474] on div at bounding box center [784, 376] width 1568 height 753
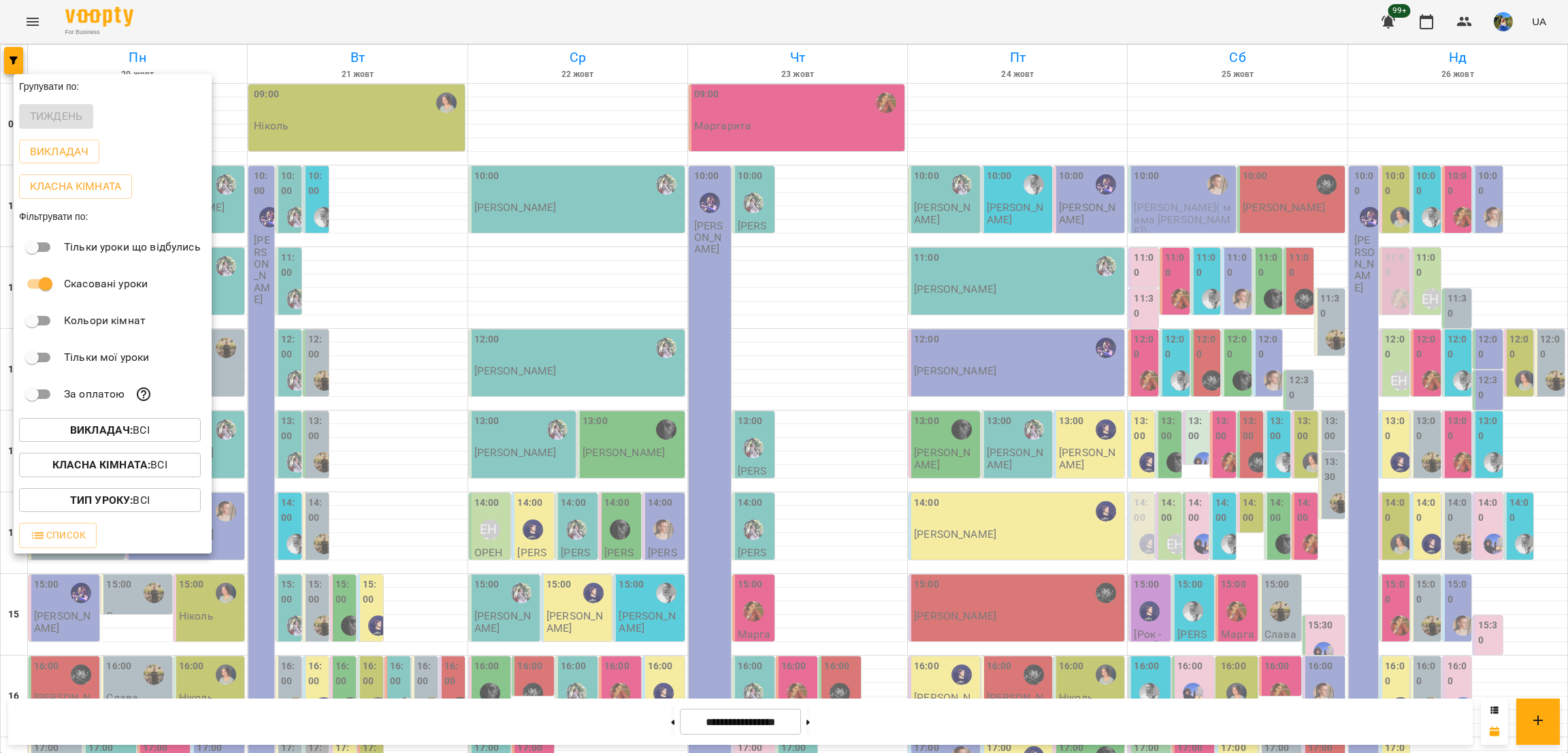
click at [189, 439] on span "Викладач : Всі" at bounding box center [109, 430] width 160 height 16
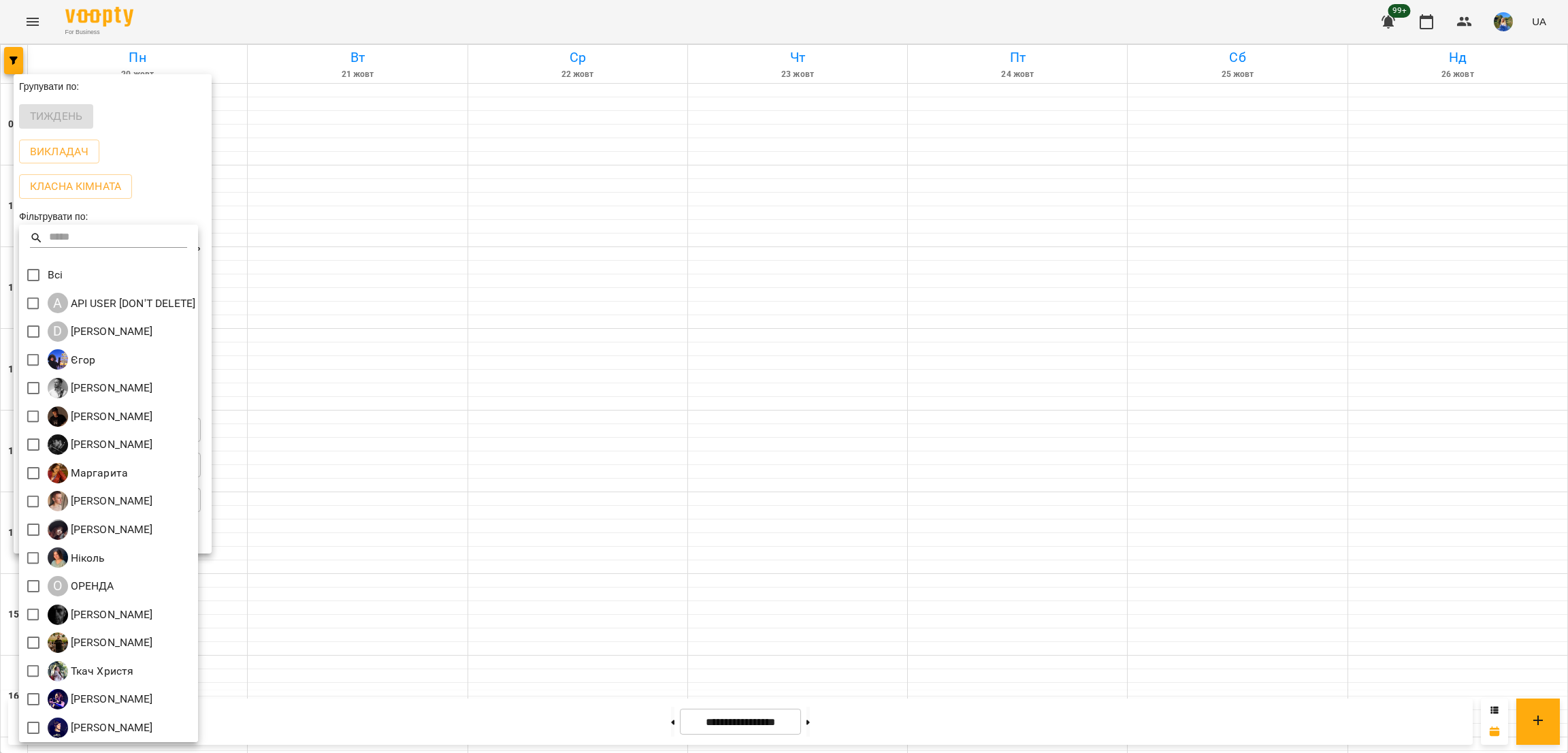
scroll to position [2, 0]
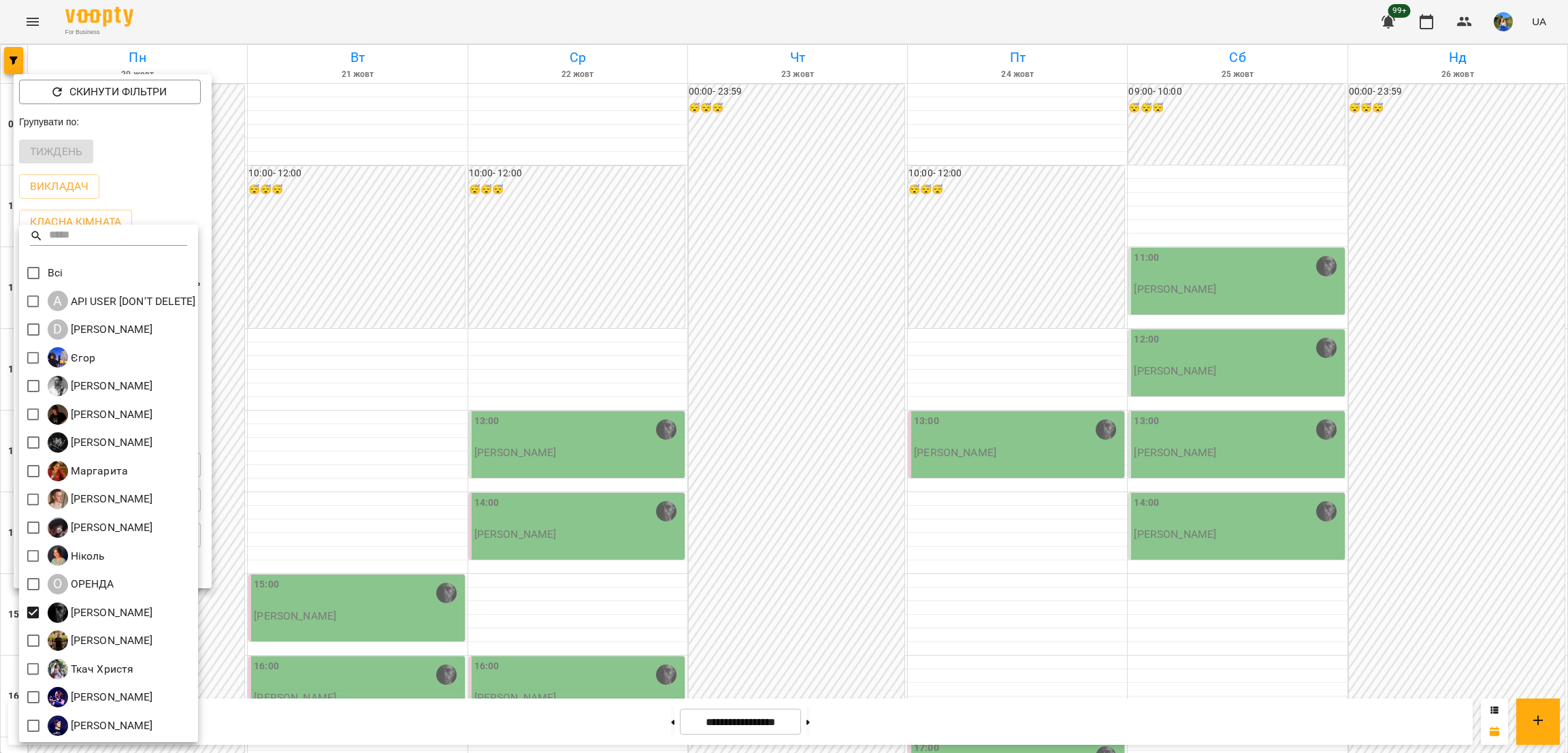
click at [692, 721] on div at bounding box center [784, 376] width 1568 height 753
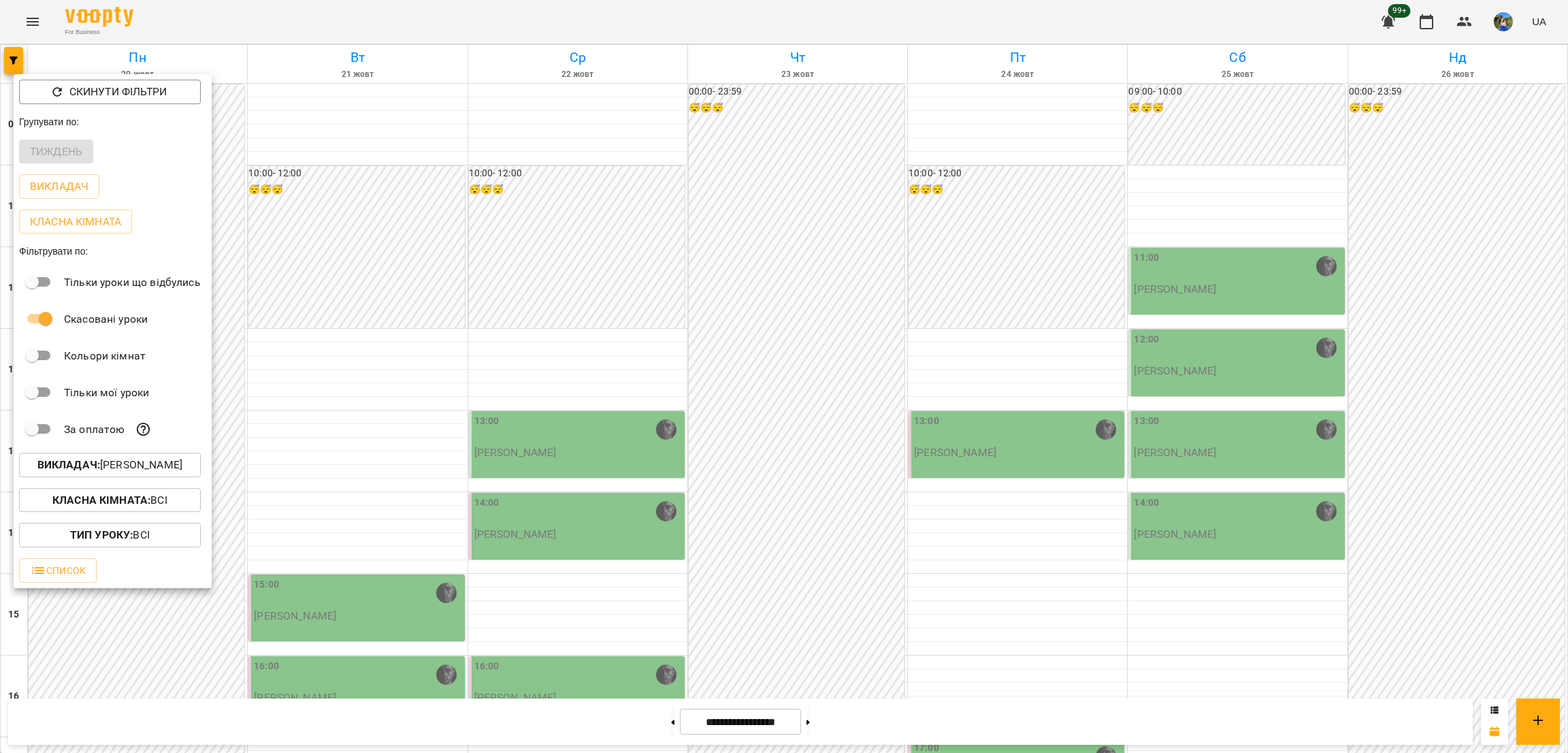
click at [668, 727] on div "Всі A API USER [DON'T DELETE] D Daria Krasnonos Єгор Андрей Головерда Антон Коз…" at bounding box center [784, 376] width 1568 height 753
click at [661, 723] on div at bounding box center [784, 376] width 1568 height 753
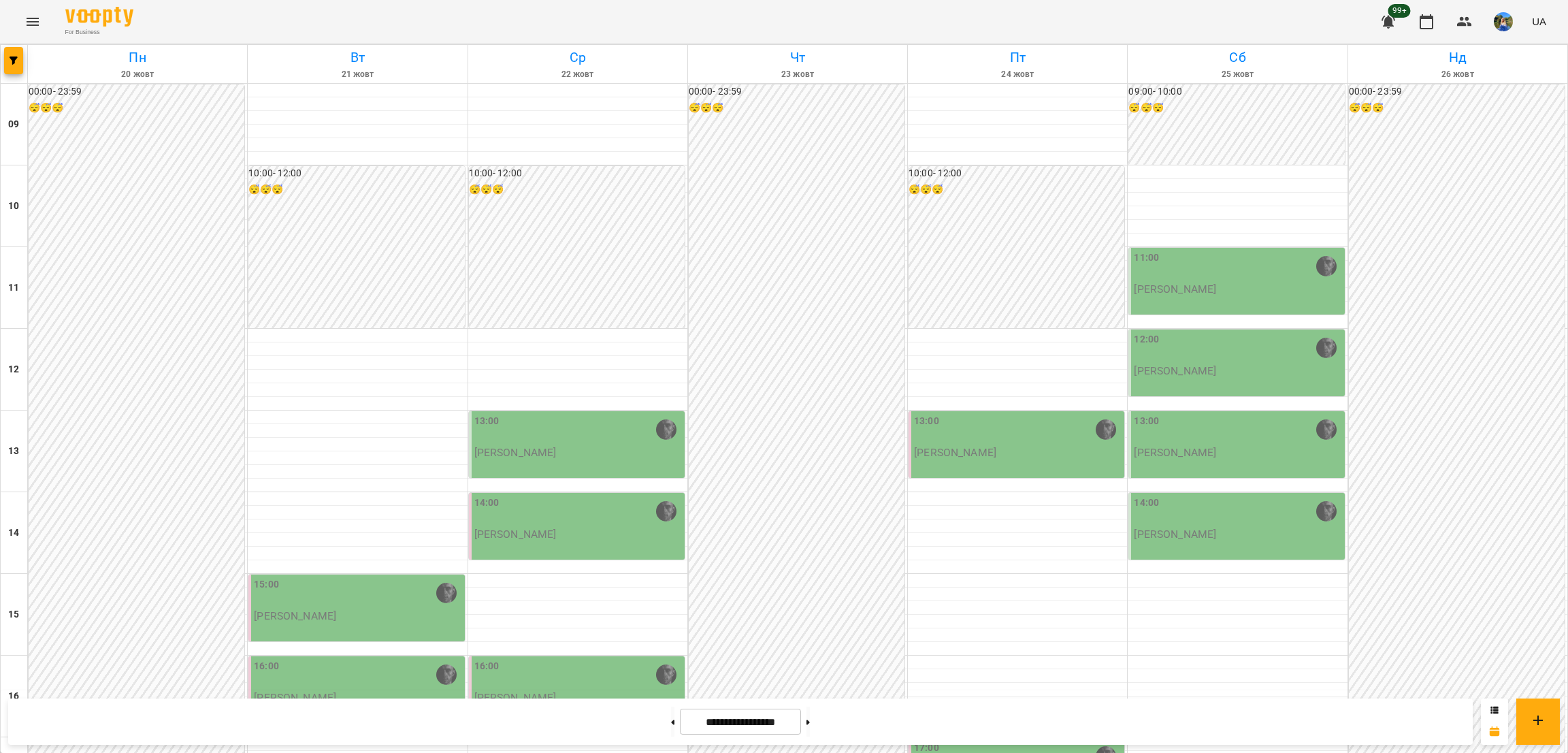
click at [660, 721] on div "Скинути фільтри Групувати по: Тиждень Викладач Класна кімната Фільтрувати по: Т…" at bounding box center [784, 376] width 1568 height 753
click at [671, 720] on button at bounding box center [673, 722] width 3 height 30
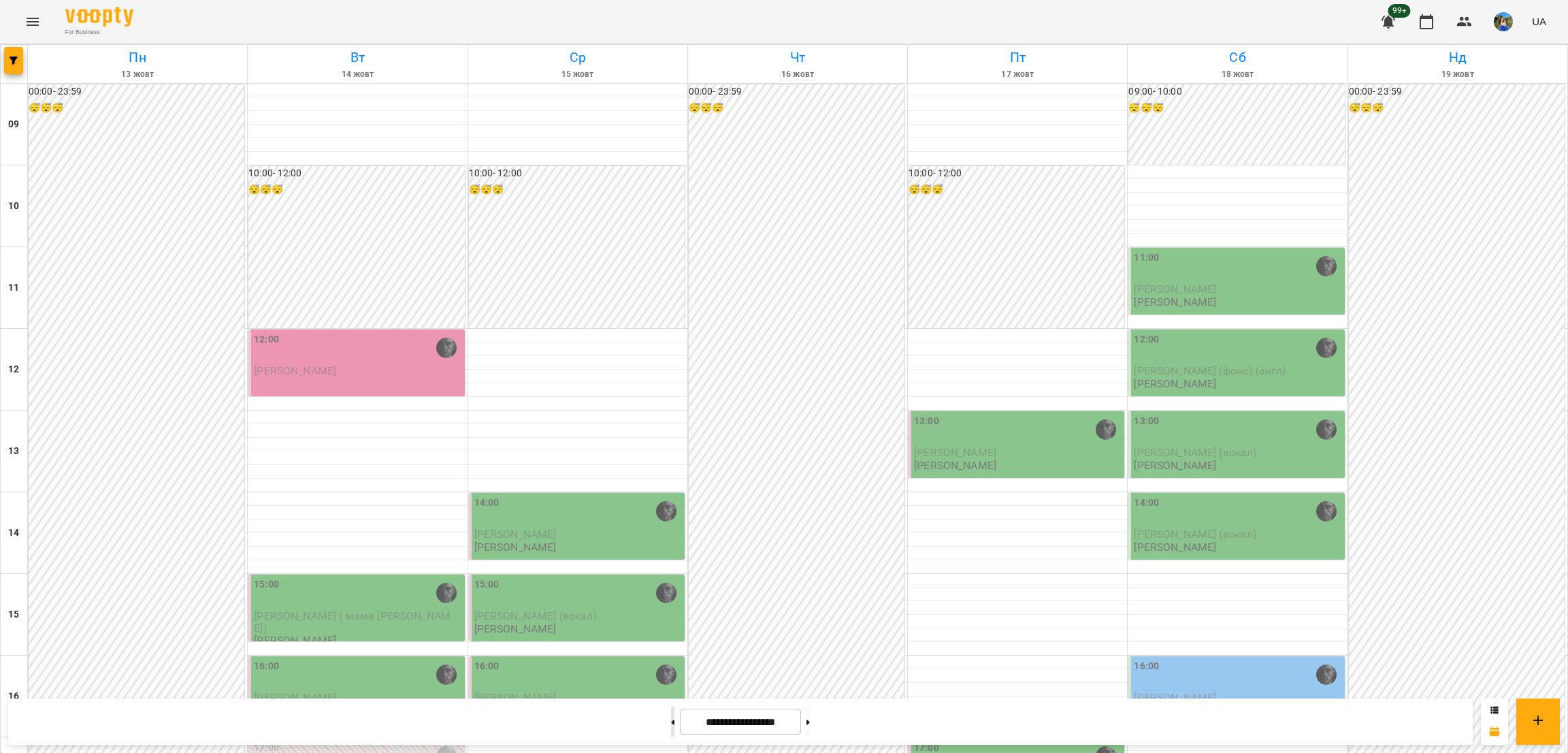
click at [671, 719] on button at bounding box center [673, 722] width 3 height 30
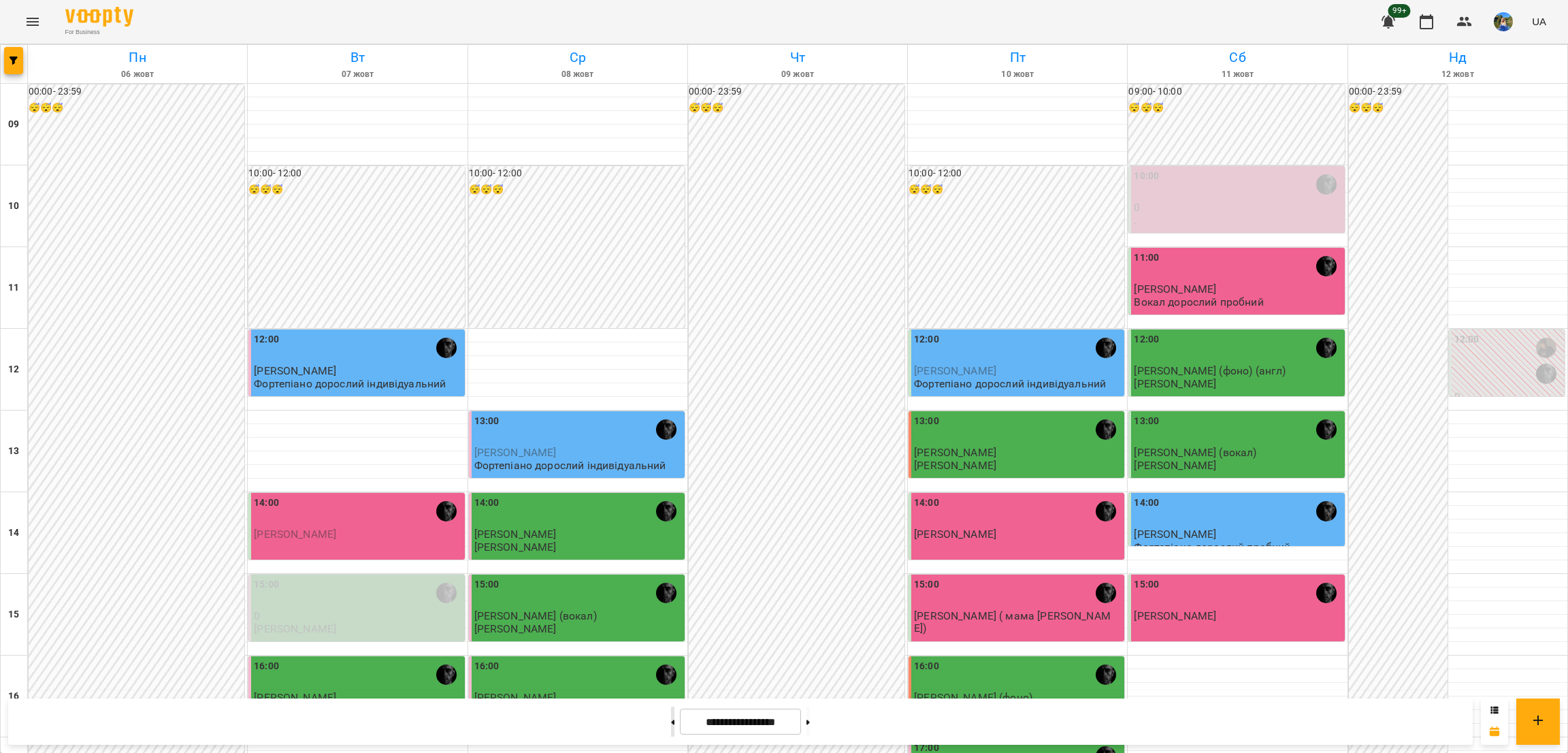
click at [671, 717] on button at bounding box center [673, 722] width 3 height 30
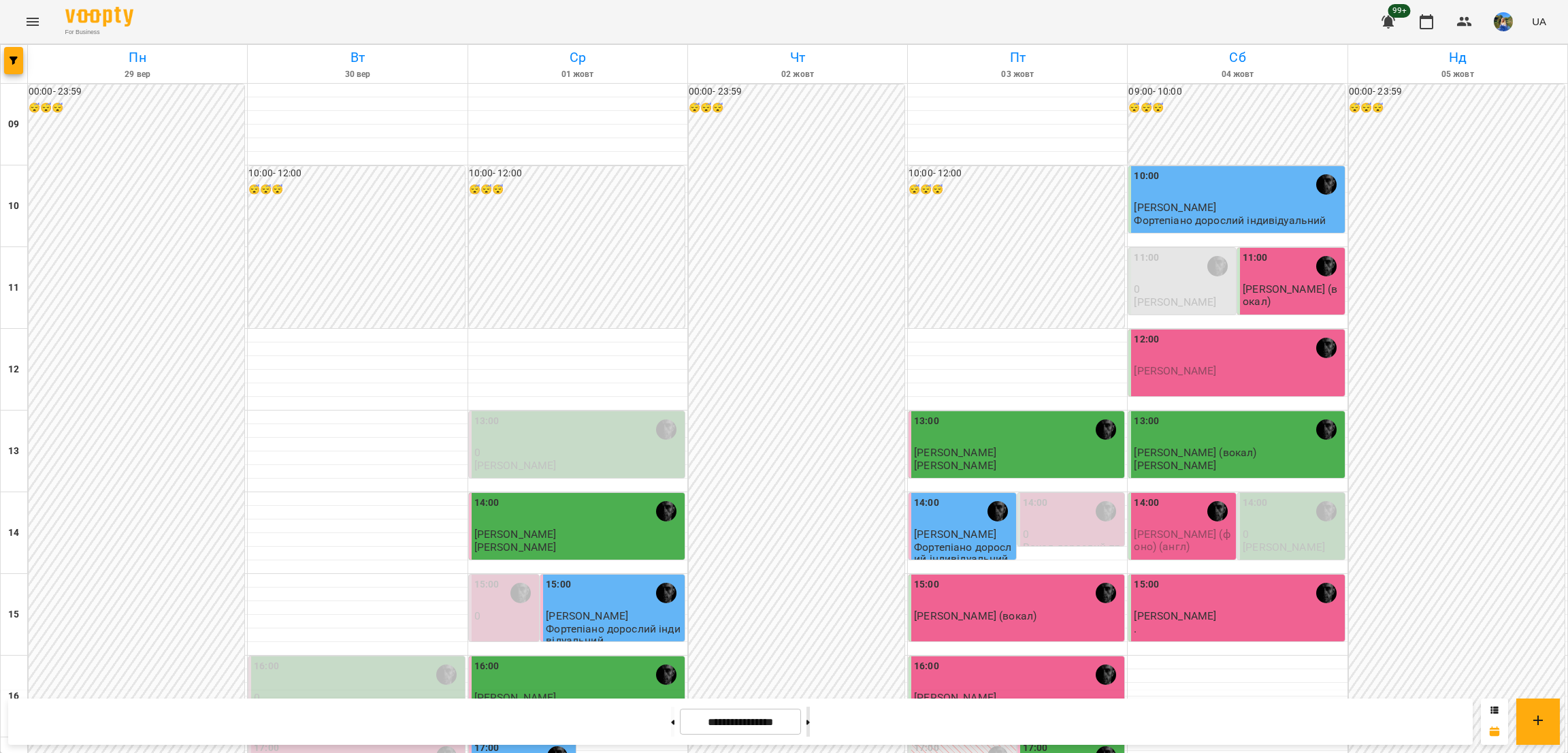
click at [810, 727] on button at bounding box center [808, 722] width 3 height 30
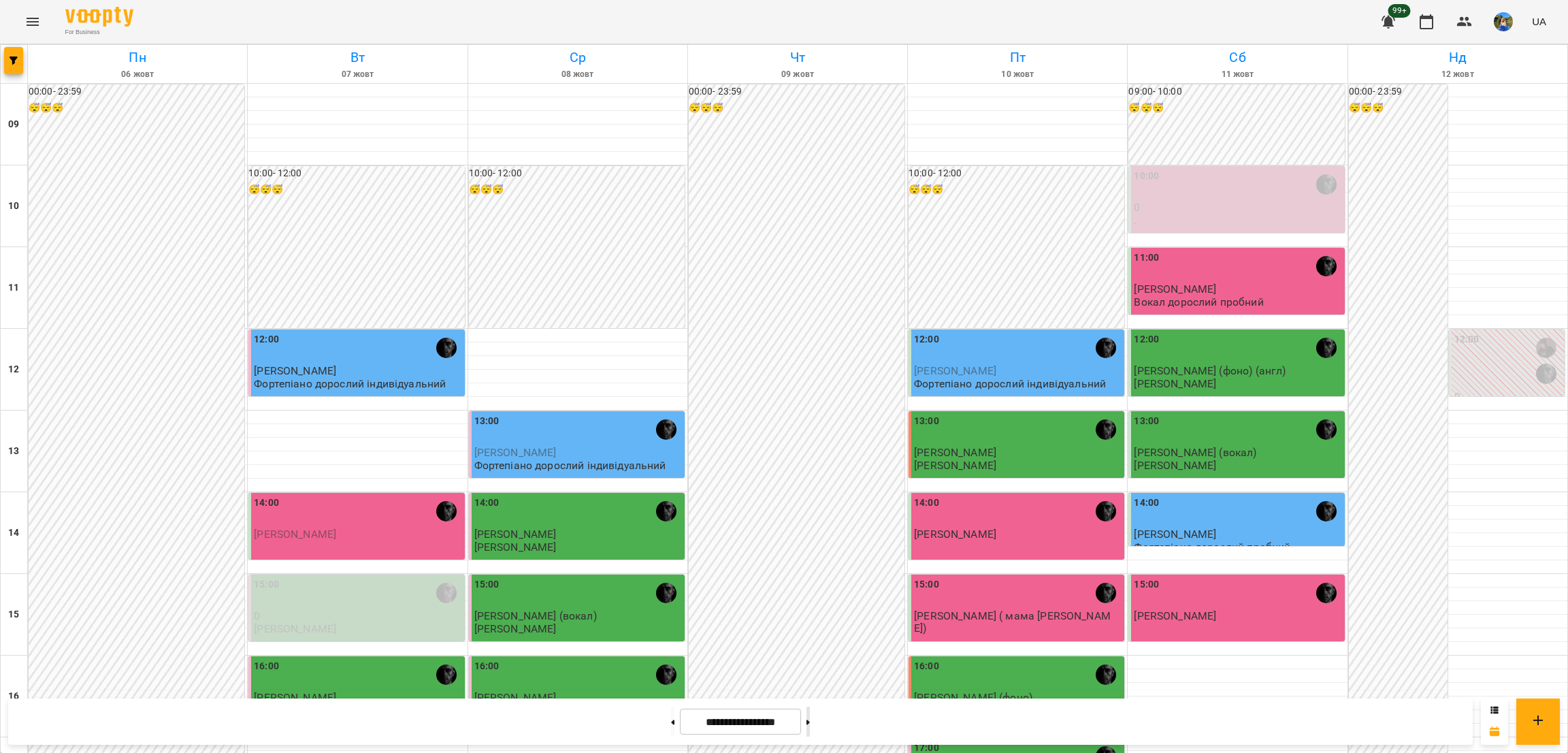
click at [810, 727] on button at bounding box center [808, 722] width 3 height 30
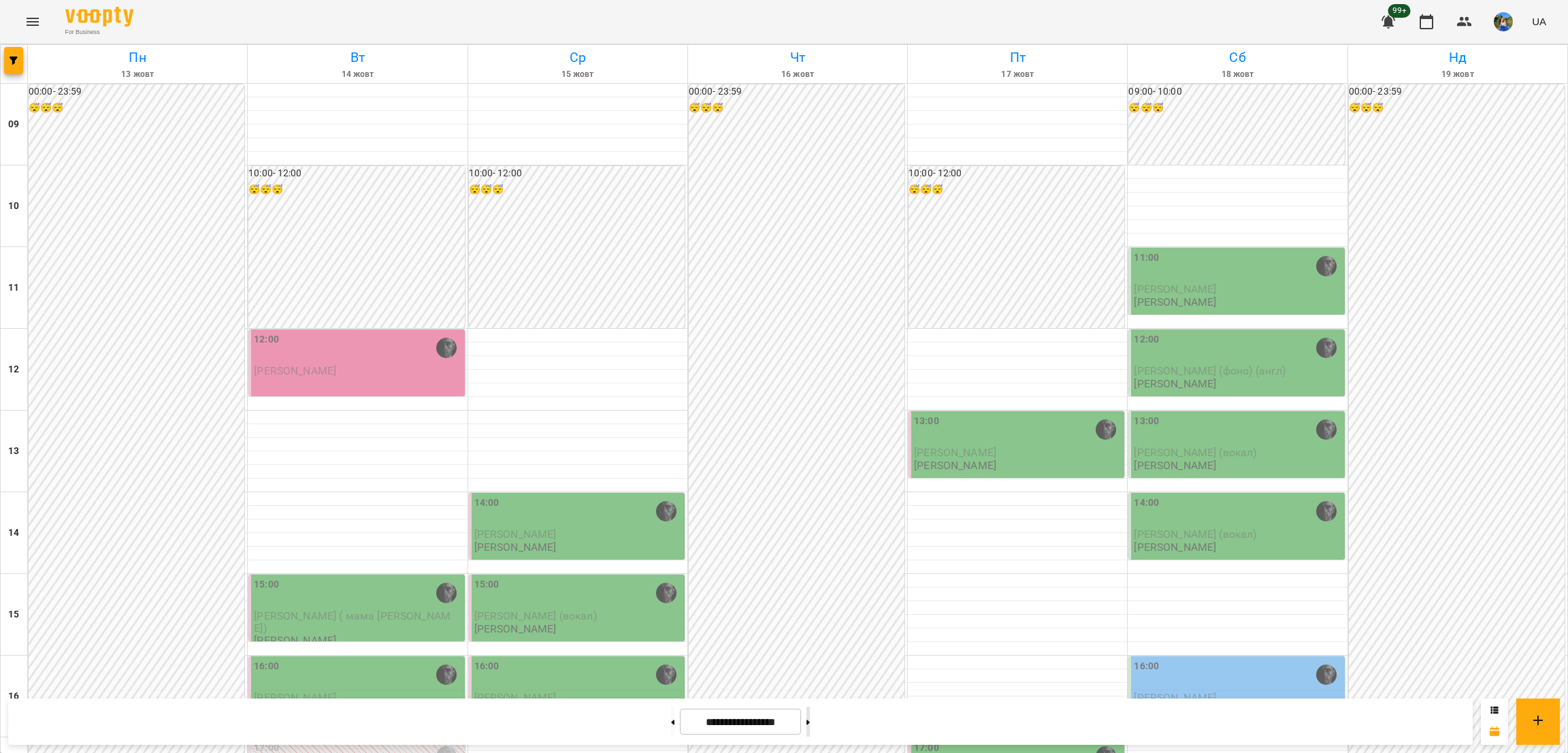
click at [810, 726] on button at bounding box center [808, 722] width 3 height 30
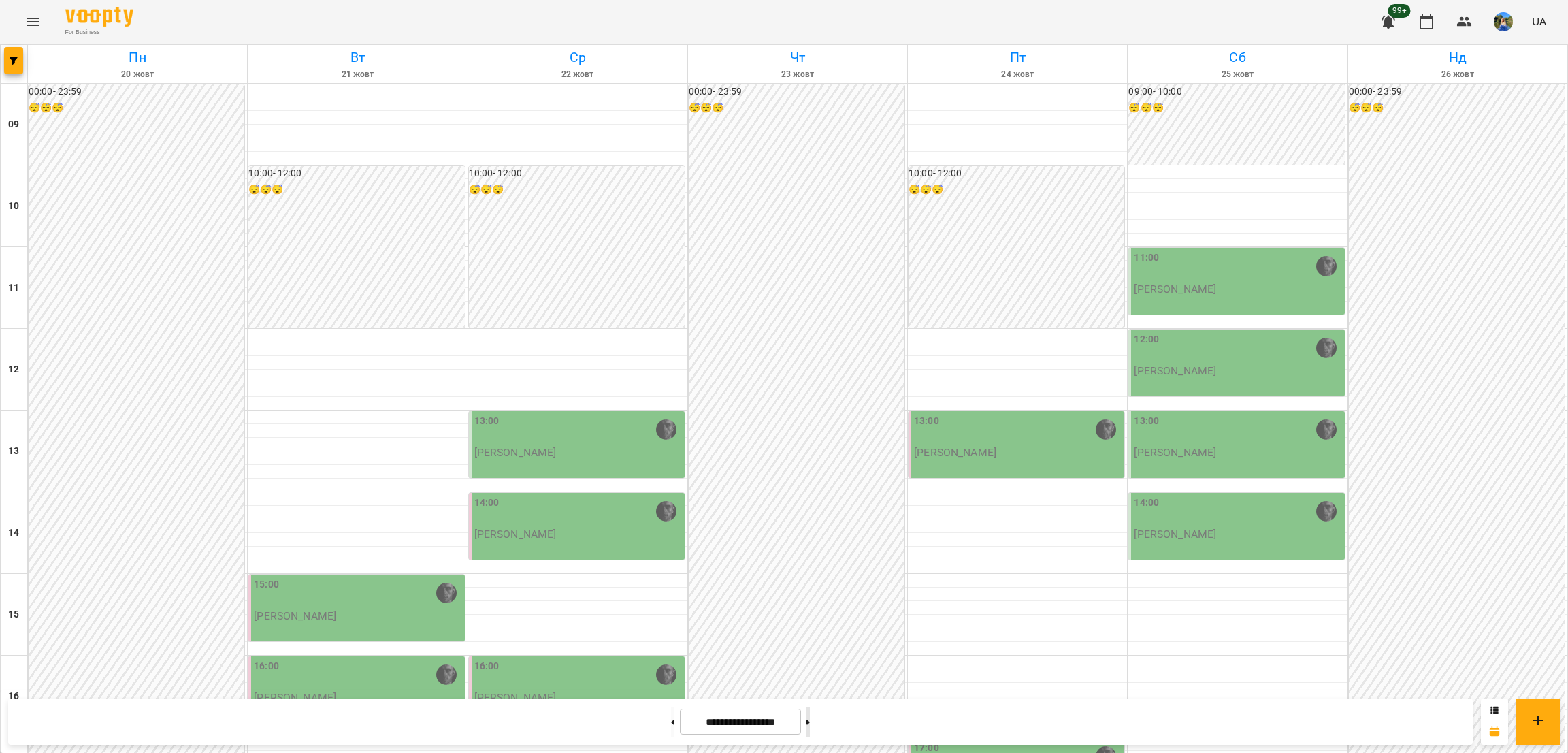
click at [810, 726] on button at bounding box center [808, 722] width 3 height 30
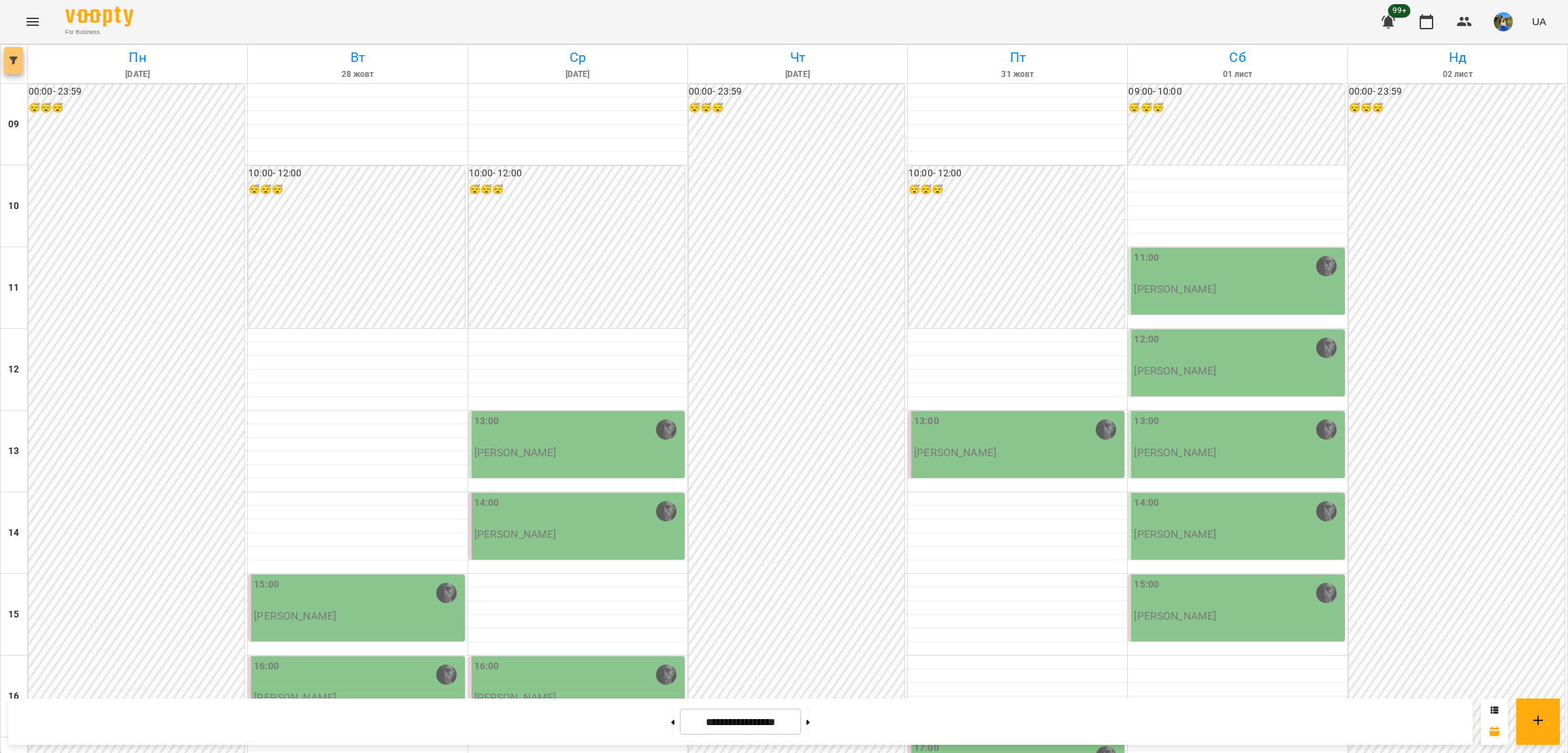
click at [11, 49] on button "button" at bounding box center [13, 60] width 19 height 27
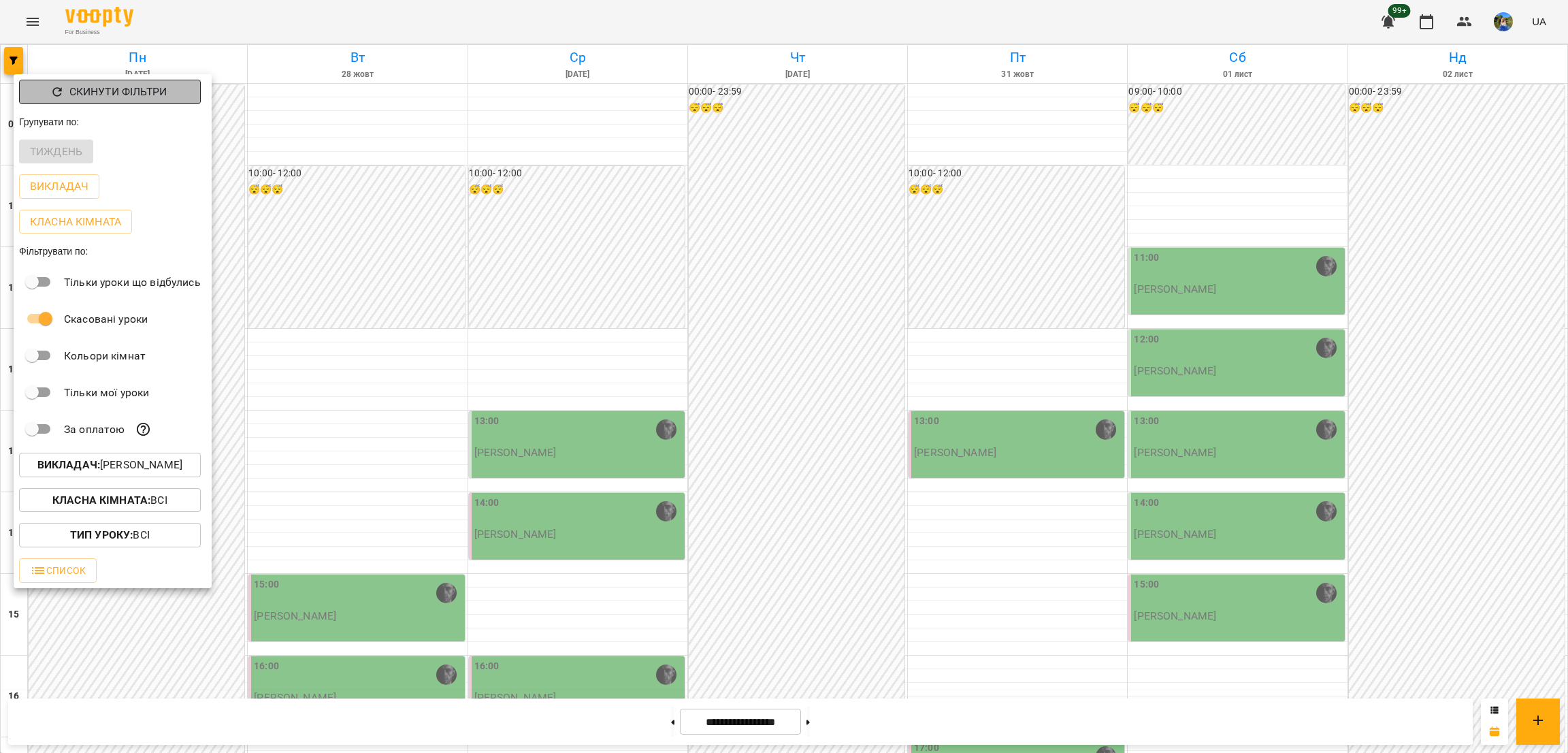
click at [68, 100] on button "Скинути фільтри" at bounding box center [109, 91] width 182 height 24
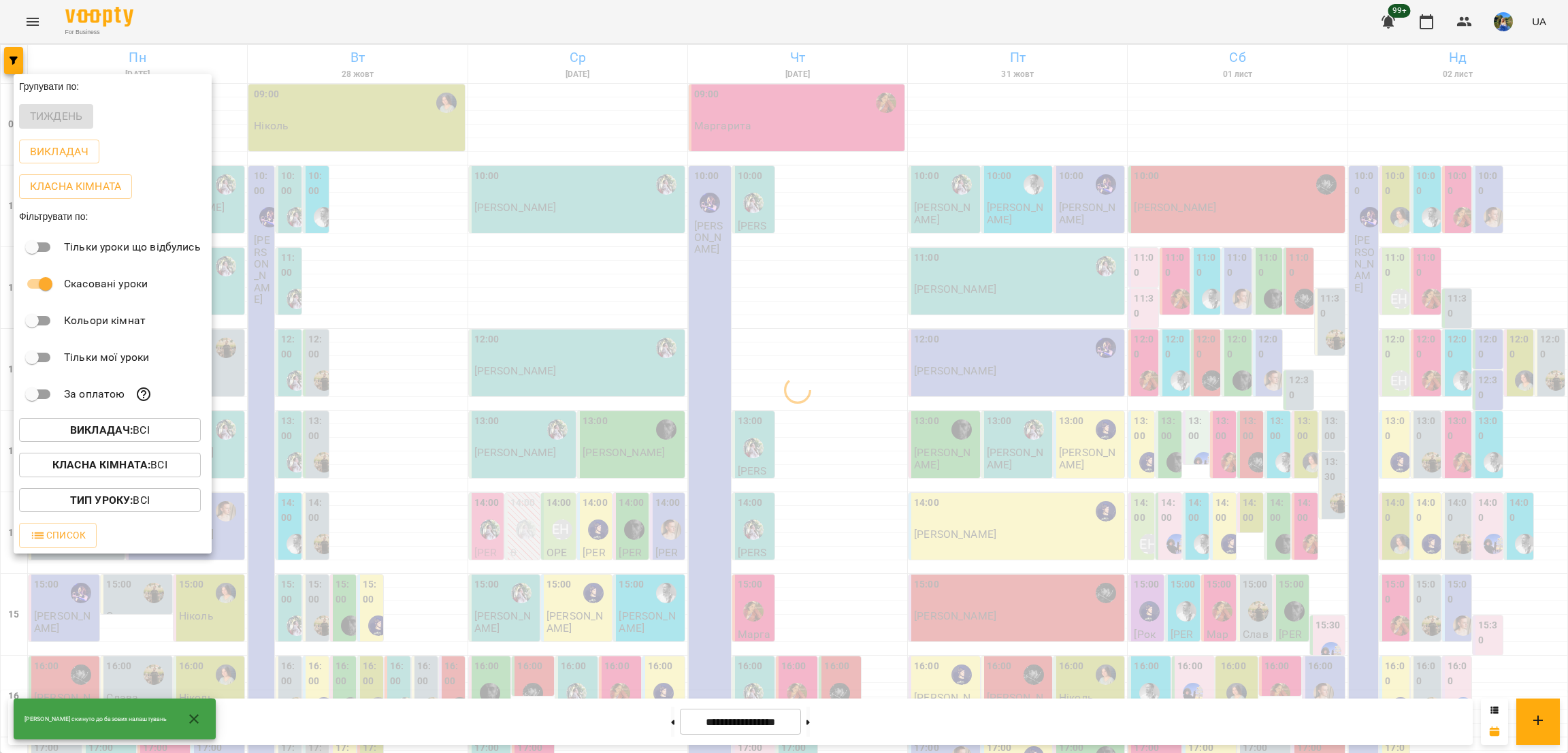
click at [117, 432] on b "Викладач :" at bounding box center [102, 430] width 63 height 13
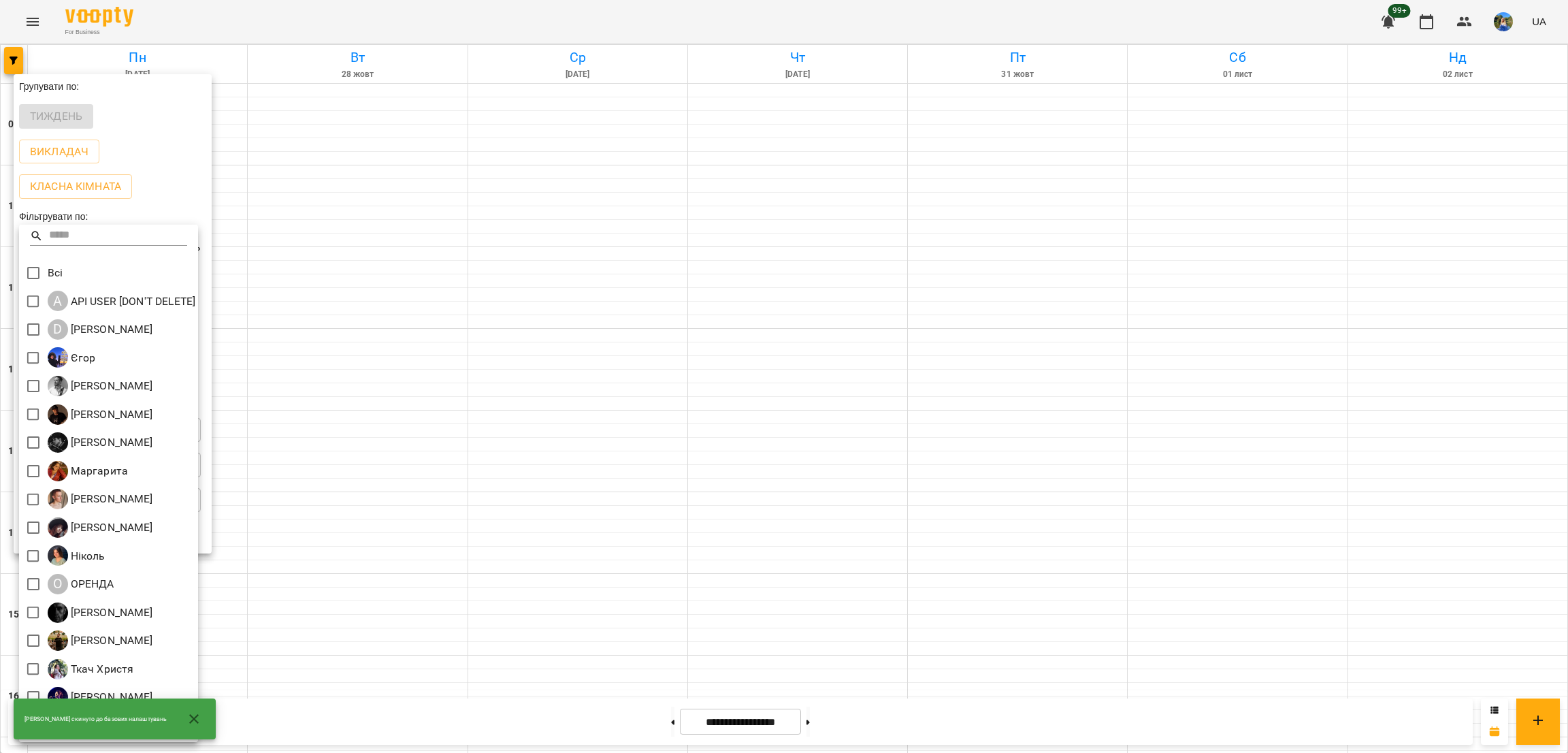
click at [187, 713] on icon "button" at bounding box center [194, 719] width 16 height 16
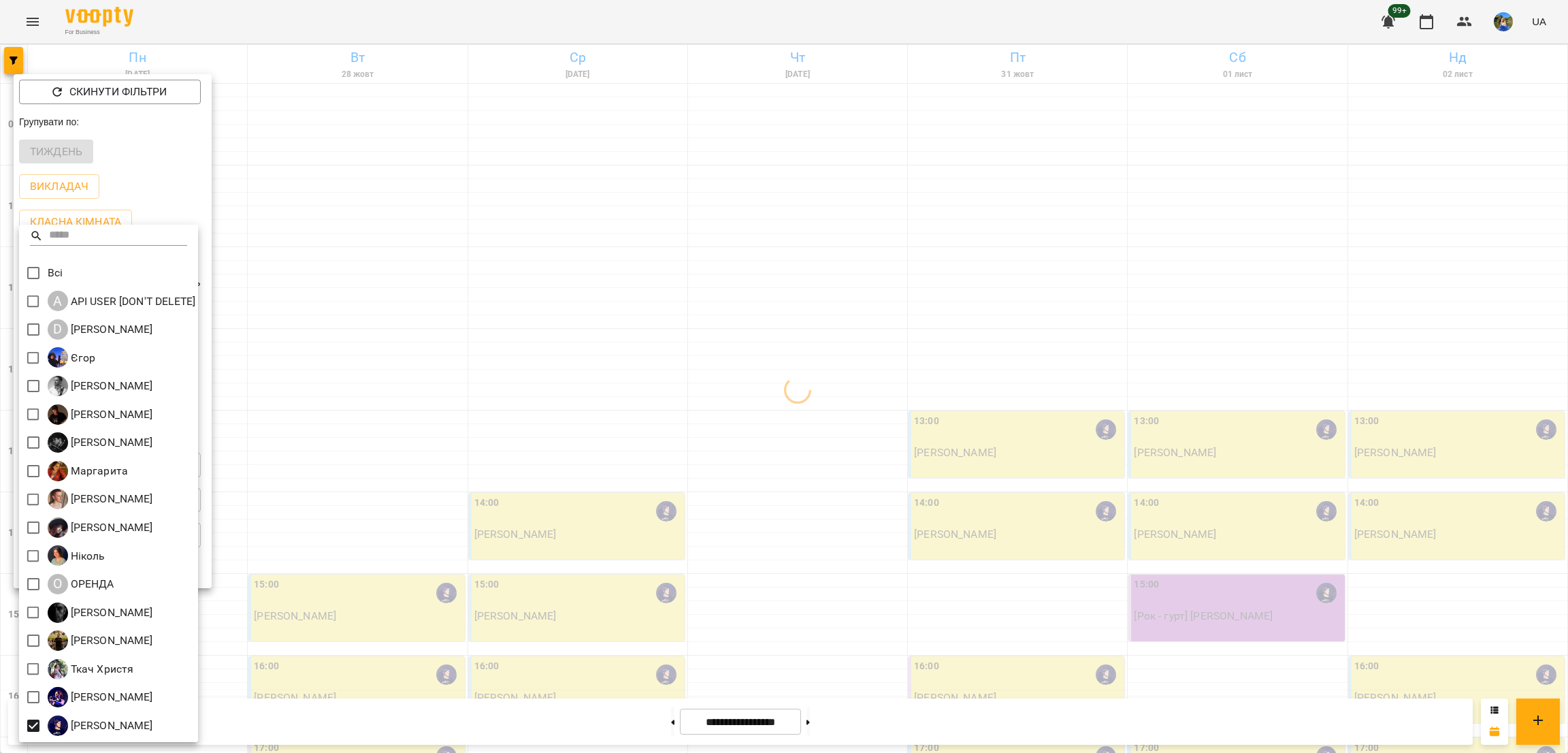
click at [476, 344] on div at bounding box center [784, 376] width 1568 height 753
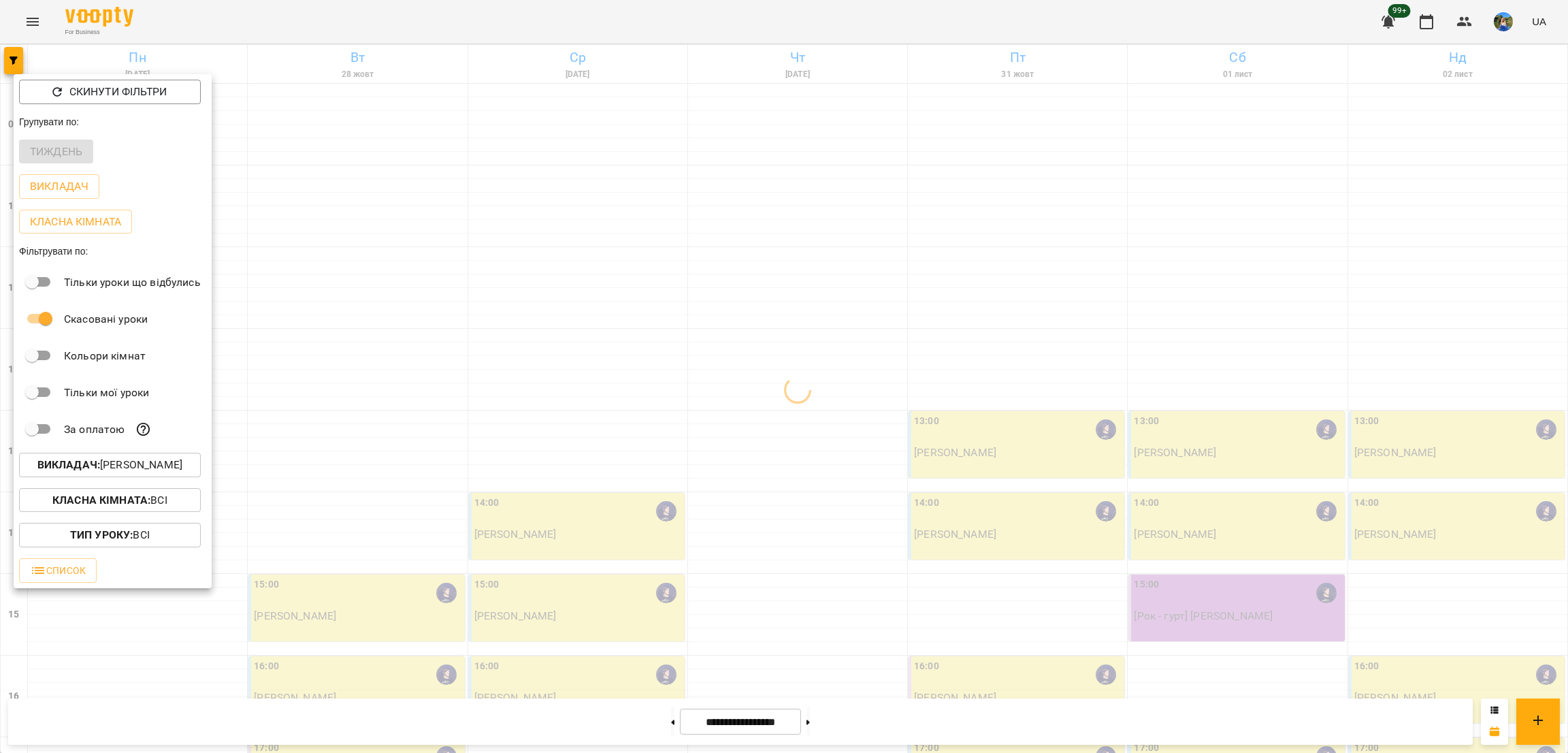
click at [472, 336] on div at bounding box center [784, 376] width 1568 height 753
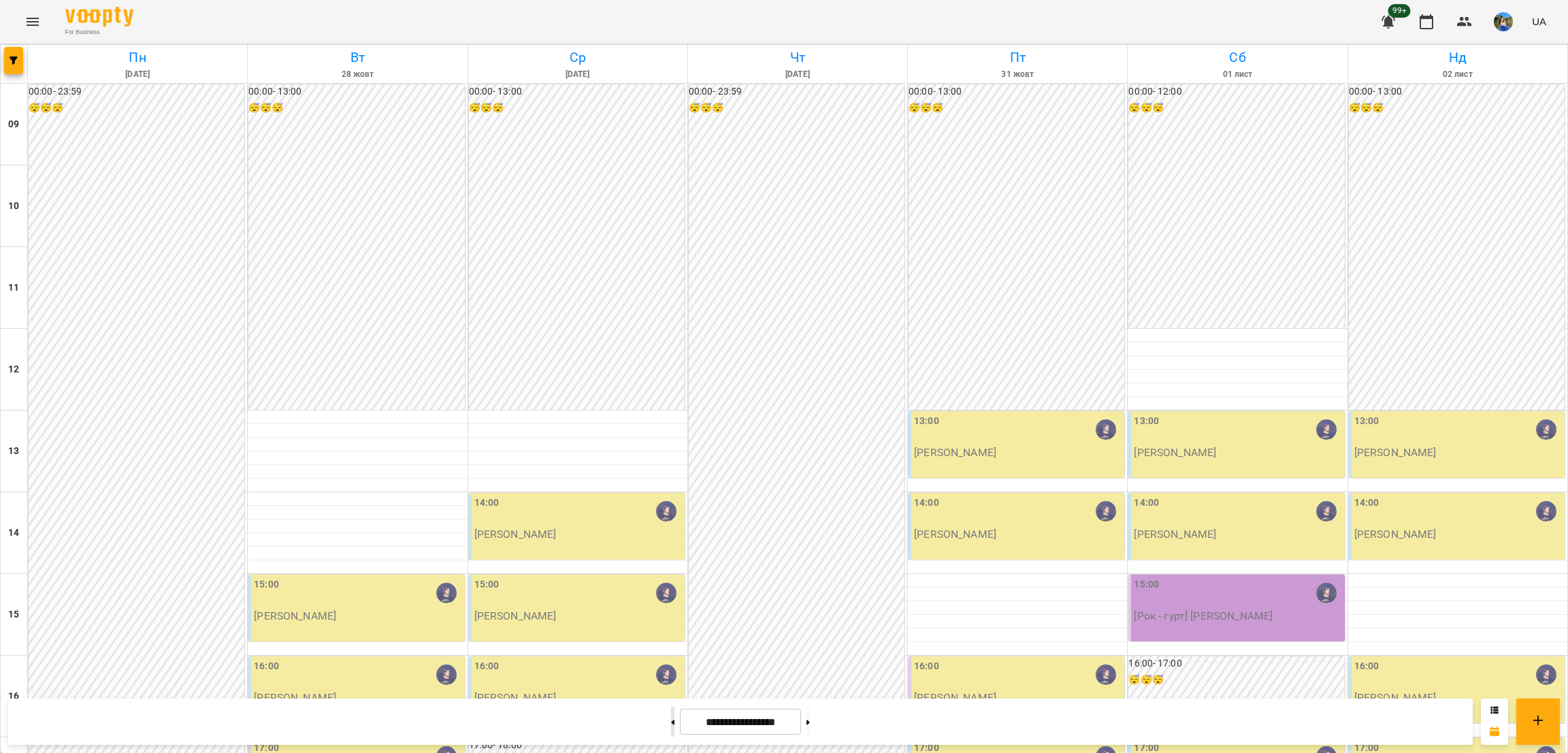
click at [671, 720] on button at bounding box center [673, 722] width 3 height 30
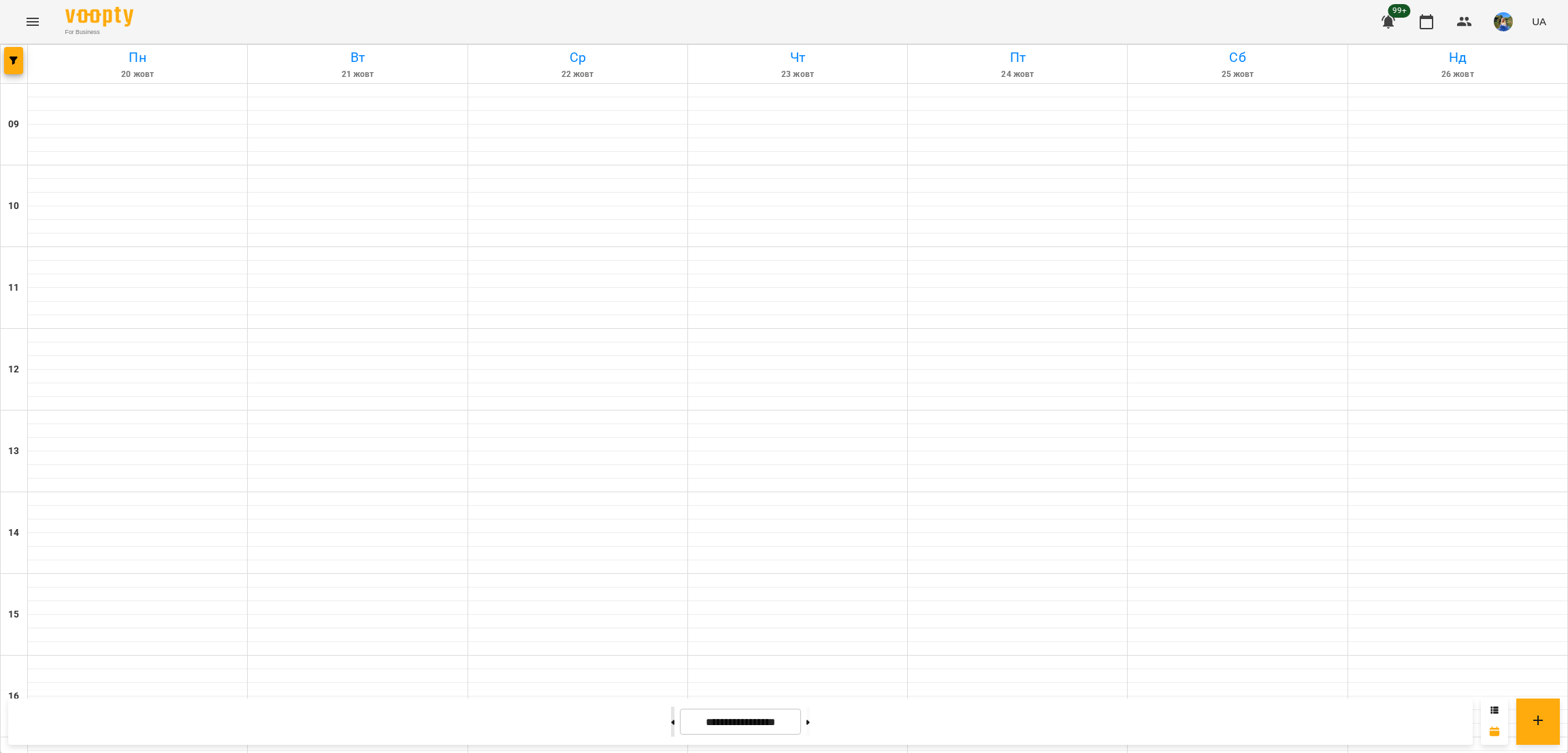
click at [671, 720] on button at bounding box center [673, 722] width 3 height 30
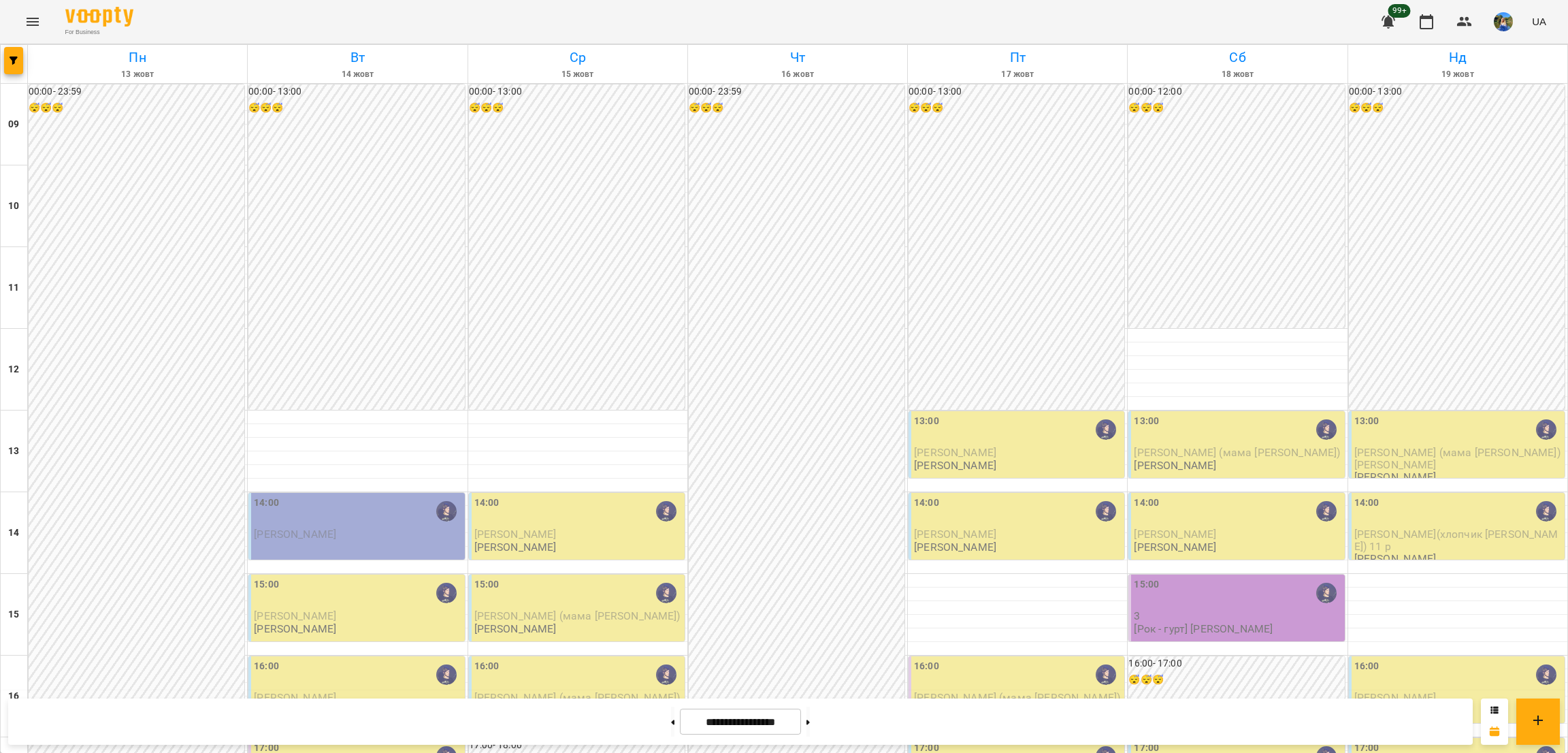
scroll to position [204, 0]
click at [360, 741] on div "17:00" at bounding box center [358, 757] width 208 height 31
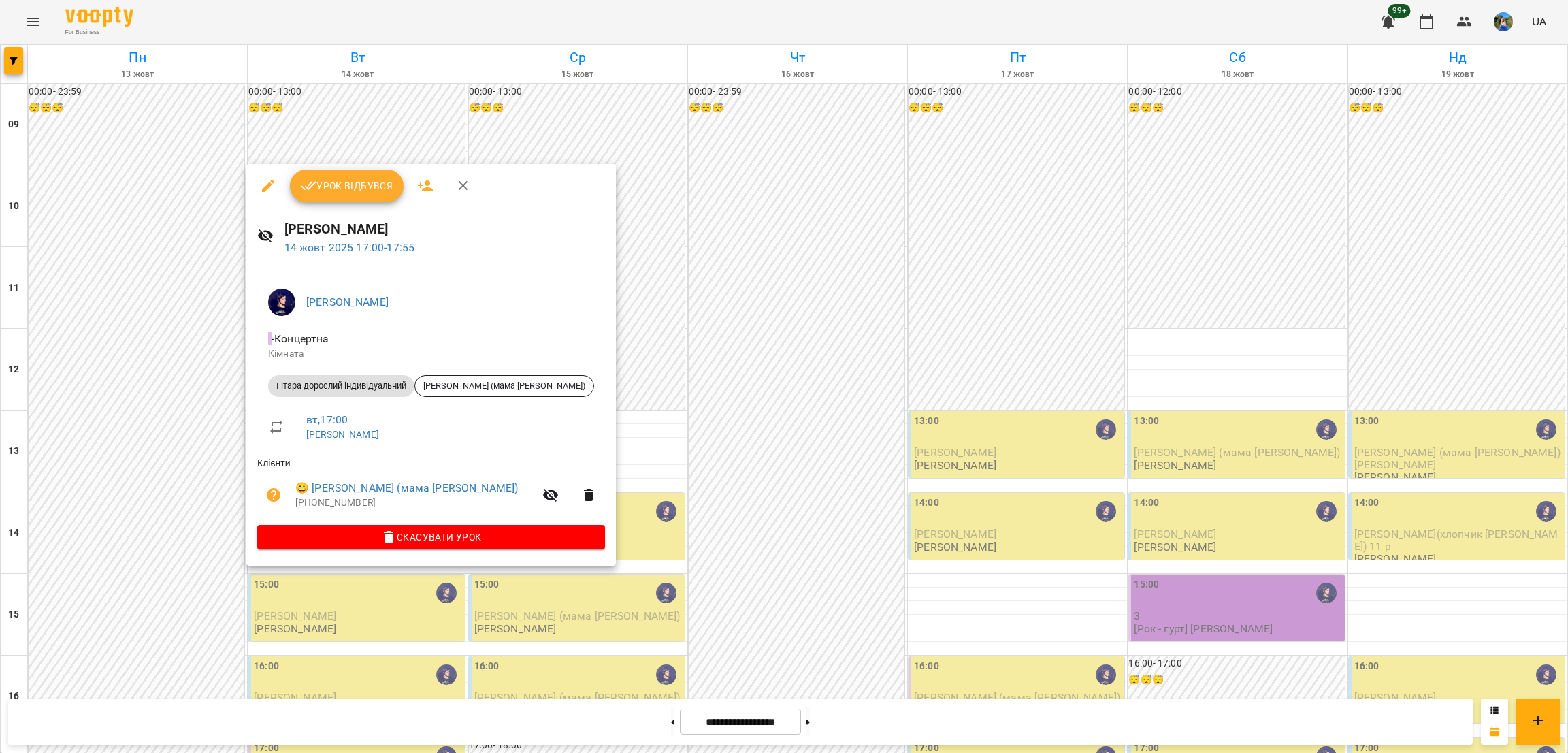
click at [410, 625] on div at bounding box center [784, 376] width 1568 height 753
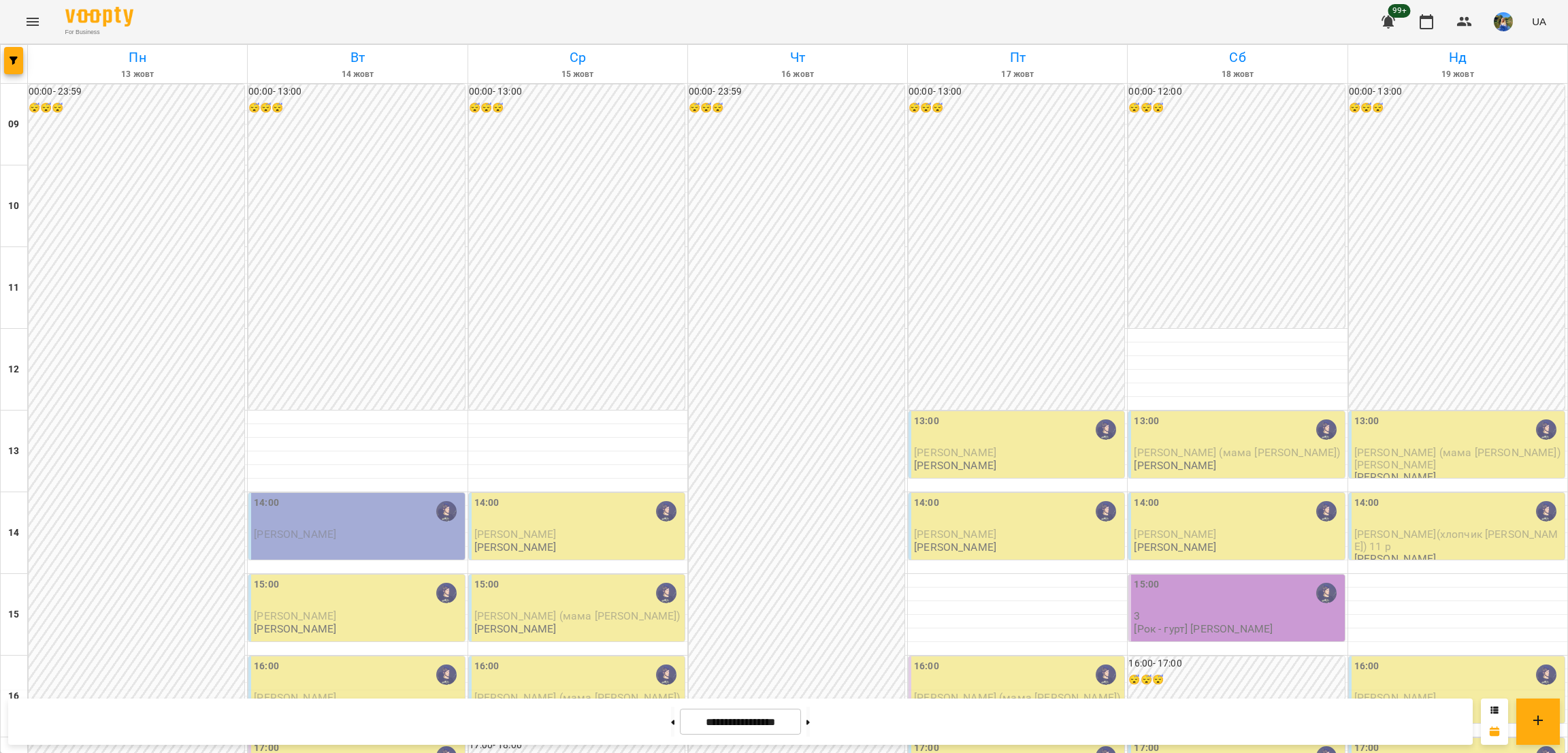
click at [0, 61] on div "Пн 13 жовт Вт 14 жовт Ср 15 жовт Чт 16 жовт Пт 17 жовт Сб 18 жовт Нд 19 жовт 09…" at bounding box center [784, 626] width 1568 height 1163
click at [2, 59] on div "Пн 13 жовт Вт 14 жовт Ср 15 жовт Чт 16 жовт Пт 17 жовт Сб 18 жовт Нд 19 жовт 09…" at bounding box center [784, 626] width 1568 height 1163
click at [8, 54] on button "button" at bounding box center [13, 60] width 19 height 27
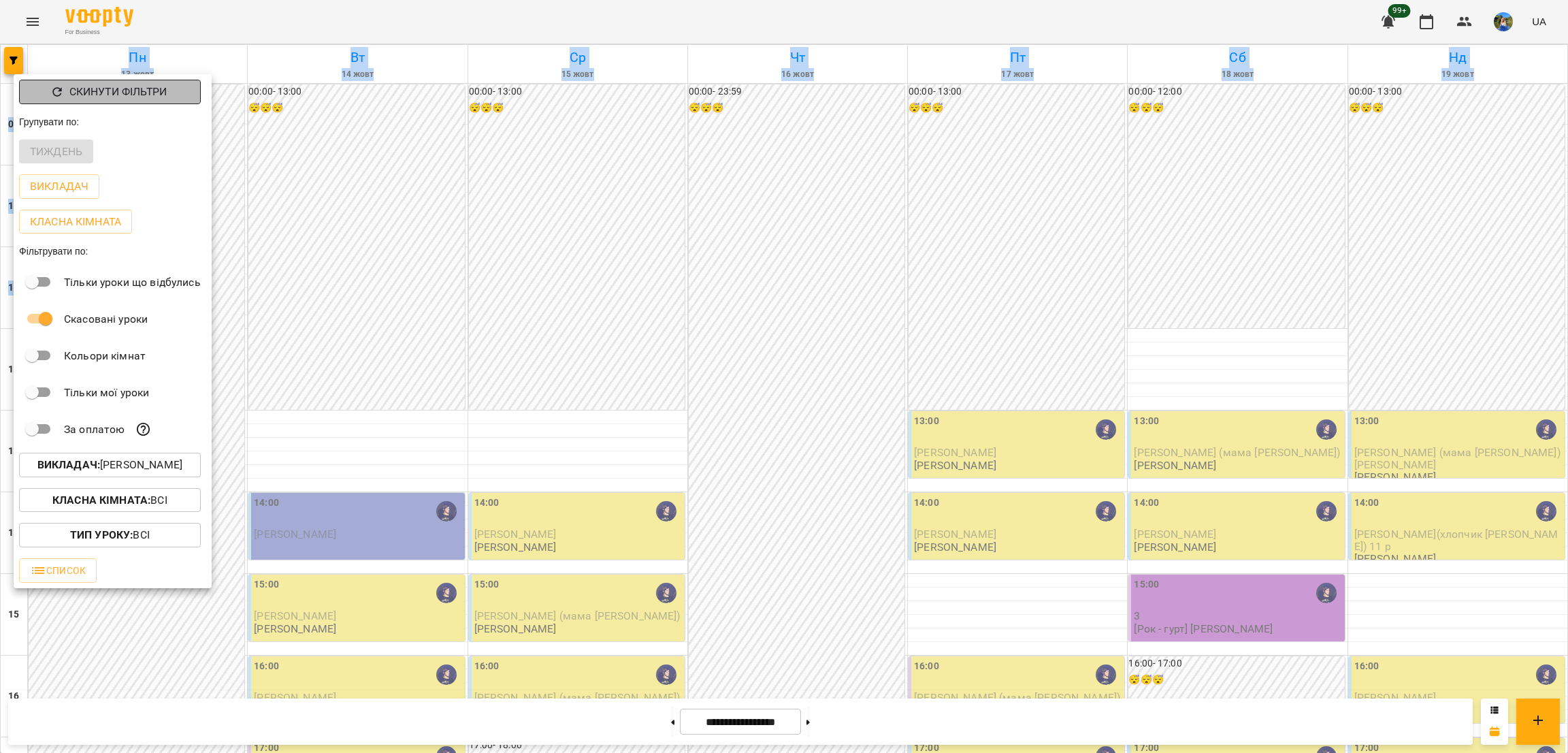
click at [36, 90] on span "Скинути фільтри" at bounding box center [109, 91] width 160 height 16
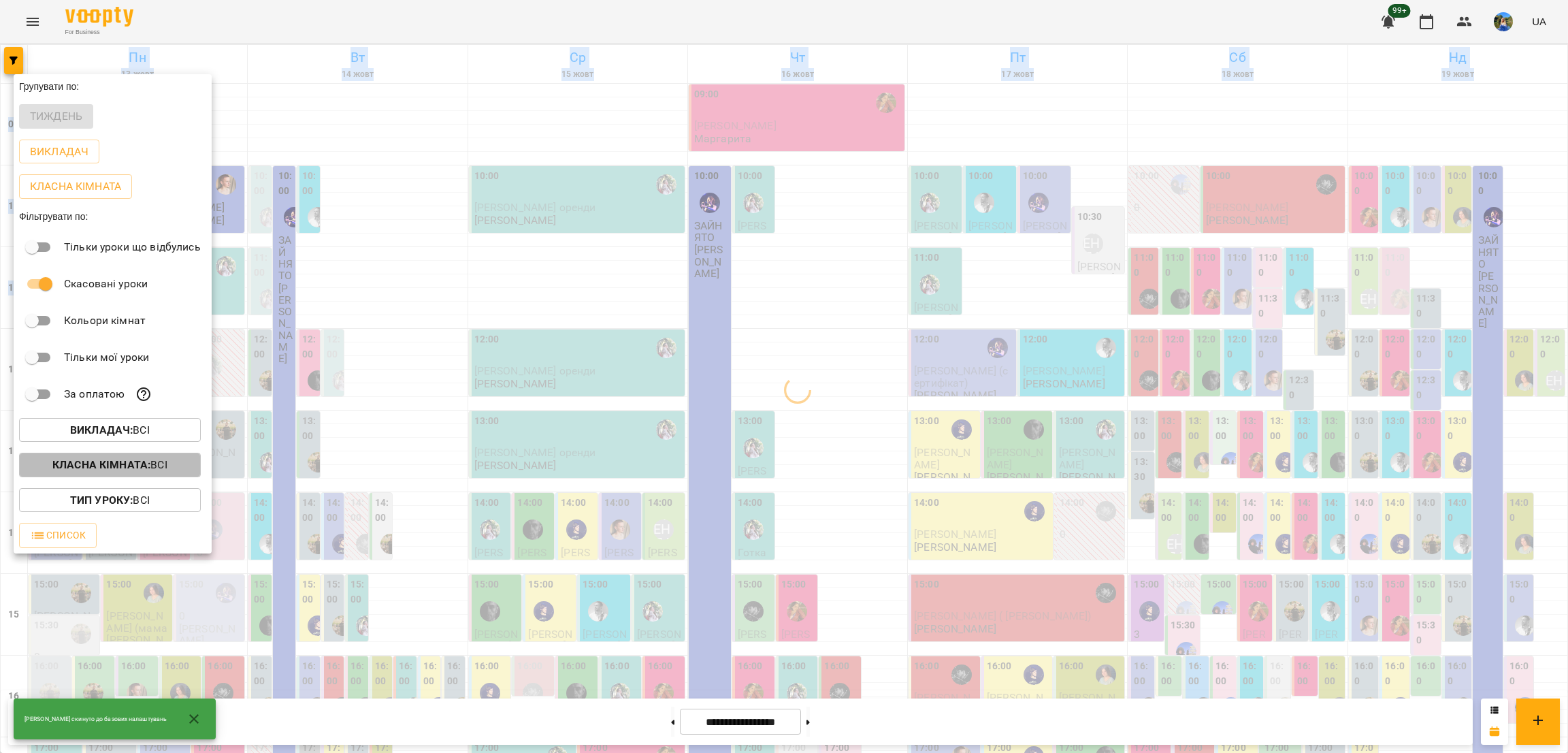
click at [124, 472] on b "Класна кімната :" at bounding box center [101, 464] width 98 height 13
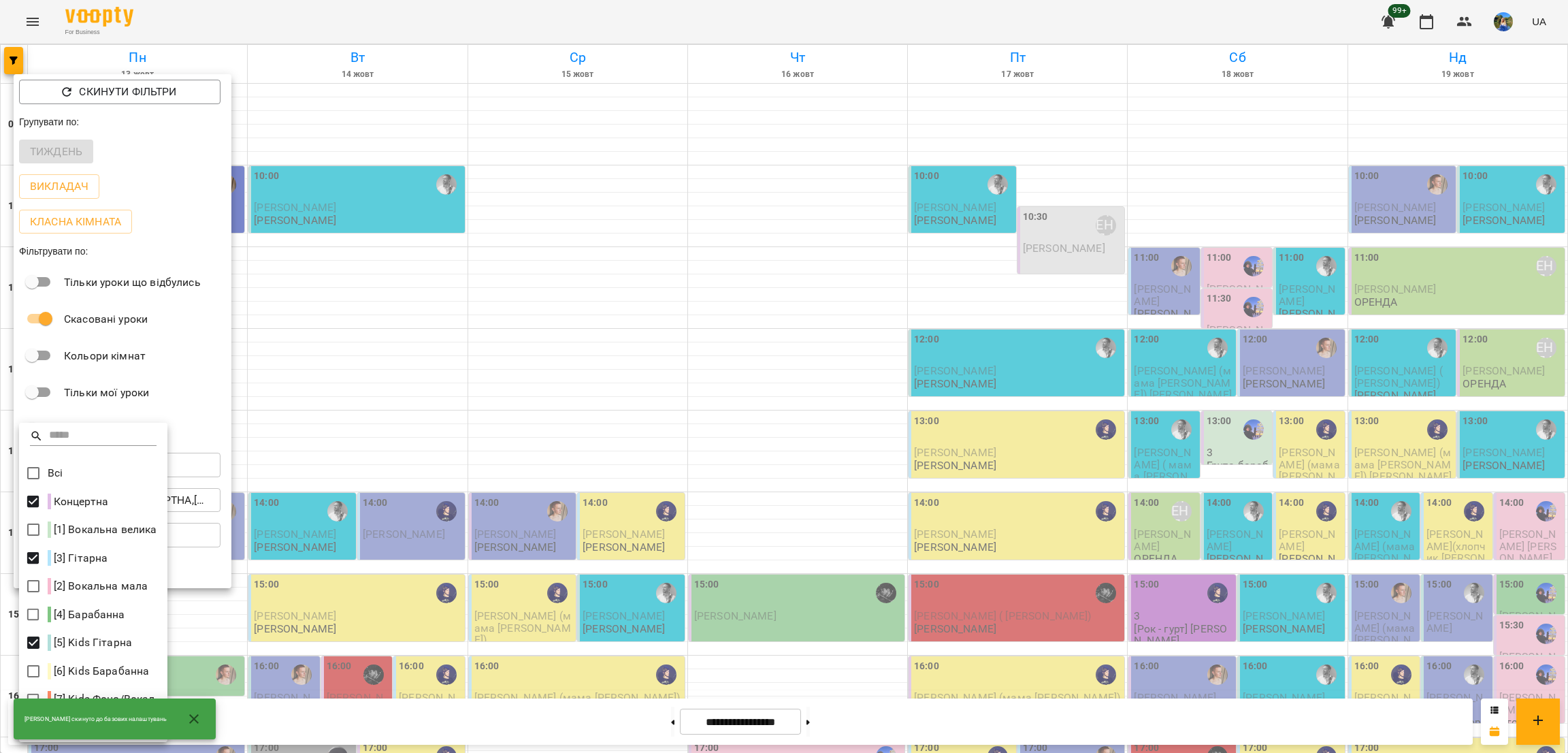
click at [383, 640] on div at bounding box center [784, 376] width 1568 height 753
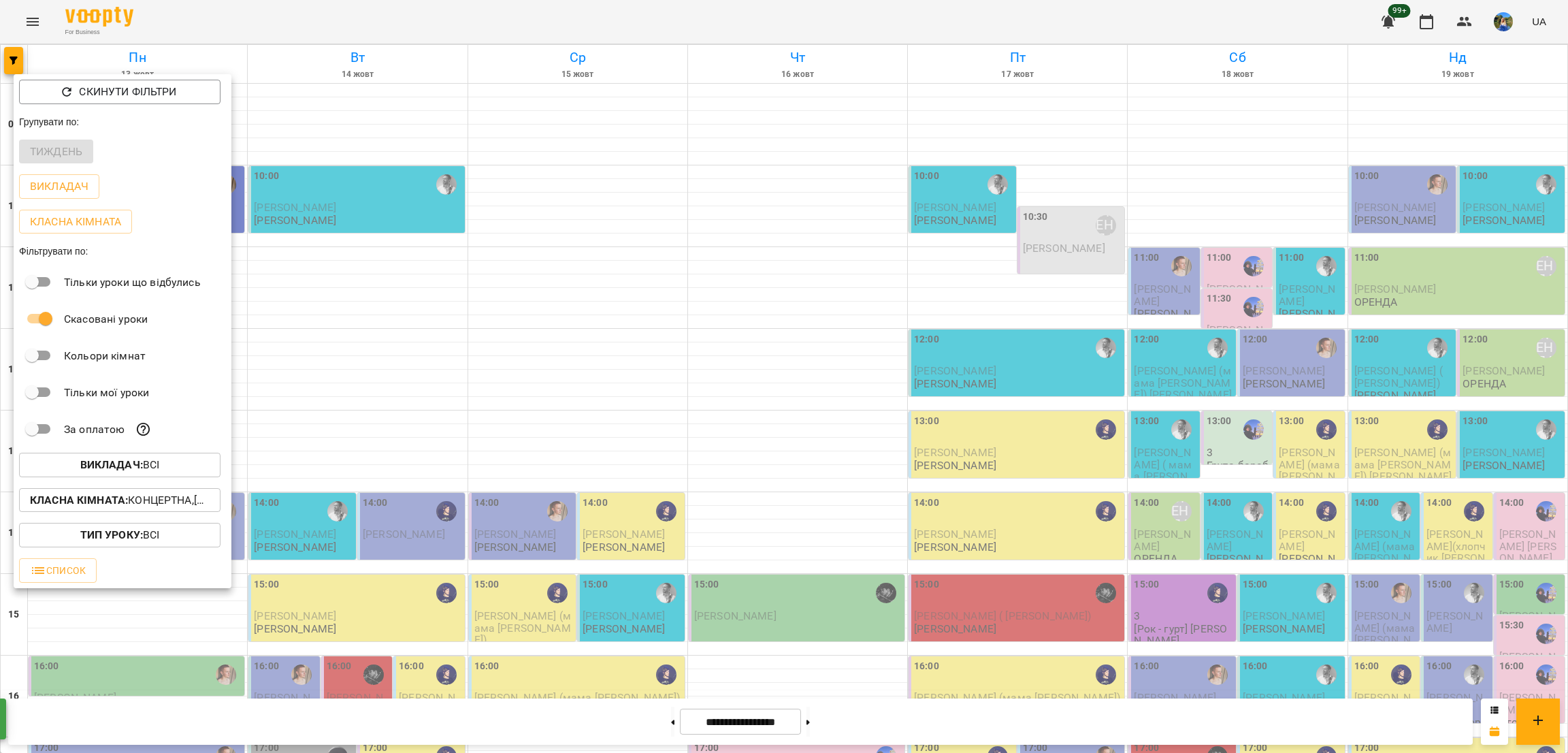
click at [356, 654] on div at bounding box center [784, 376] width 1568 height 753
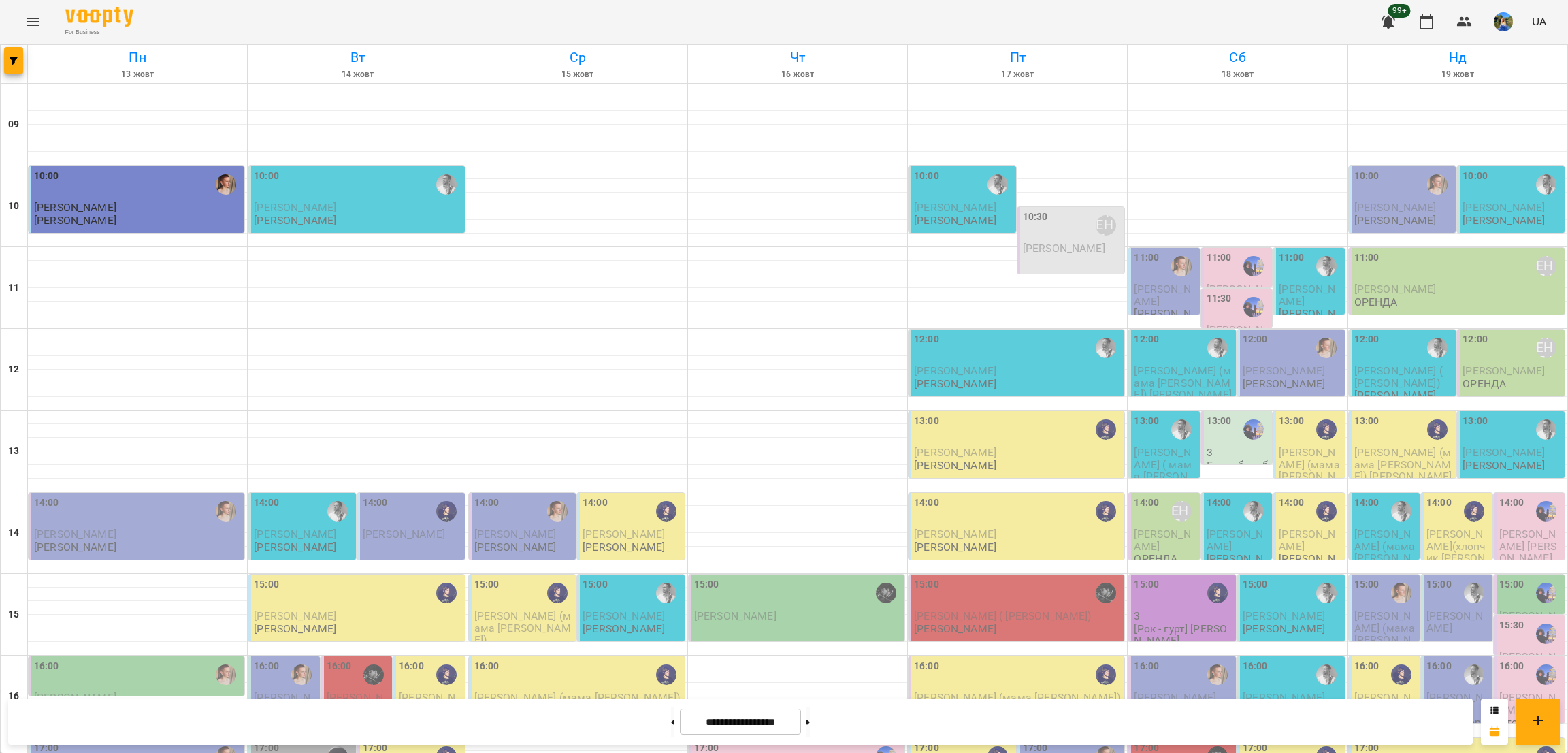
click at [945, 623] on p "[PERSON_NAME]" at bounding box center [955, 629] width 82 height 12
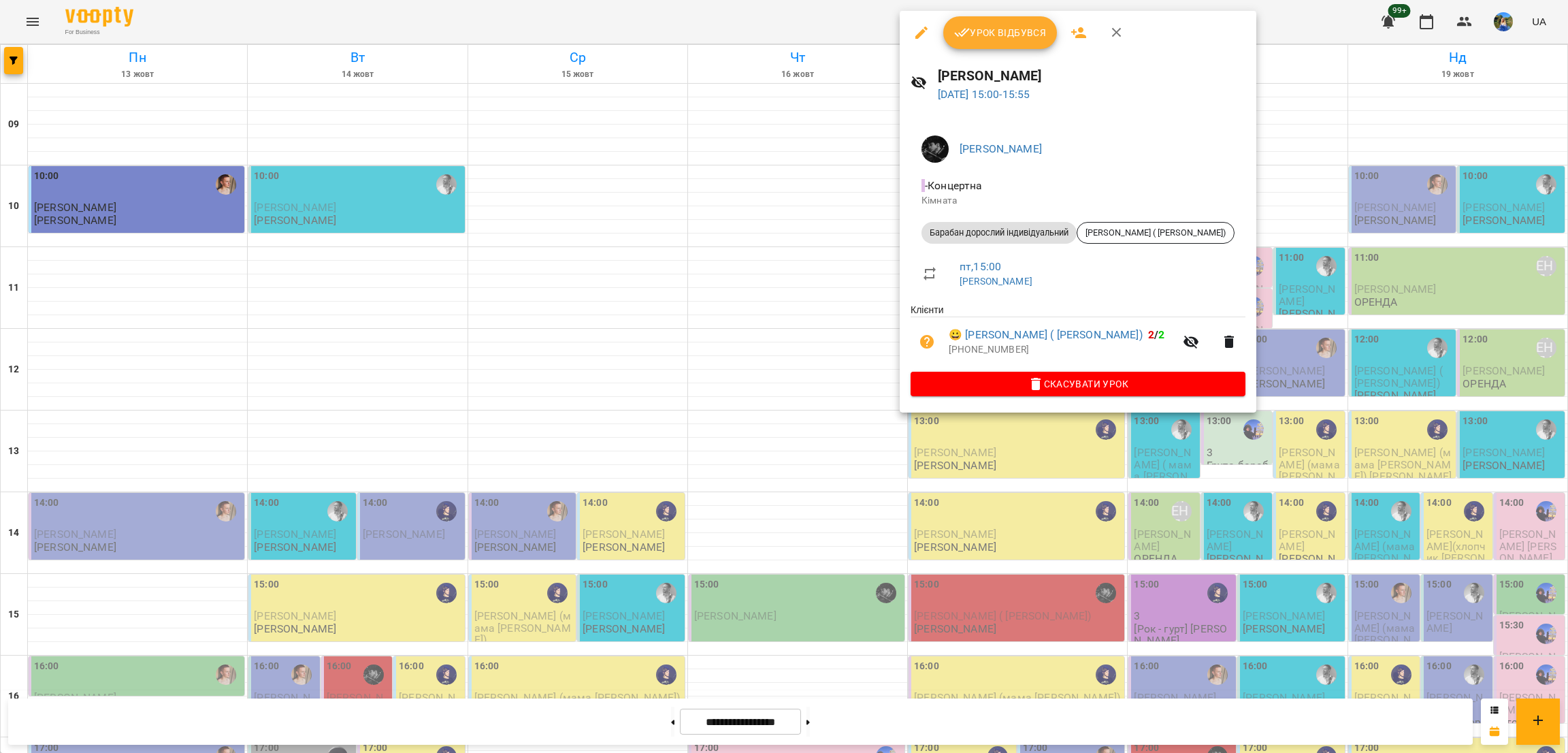
drag, startPoint x: 823, startPoint y: 502, endPoint x: 783, endPoint y: 546, distance: 59.5
click at [823, 500] on div at bounding box center [784, 376] width 1568 height 753
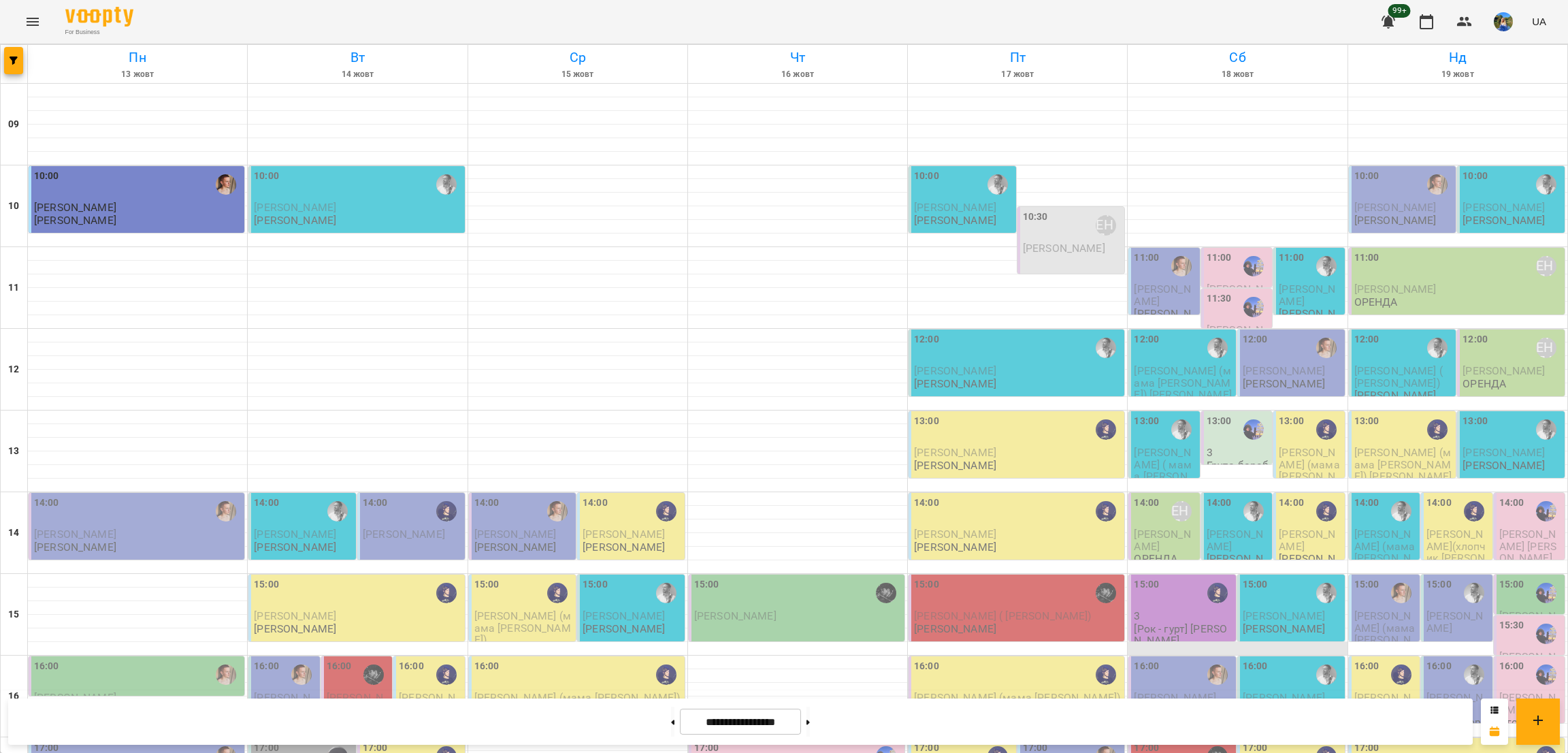
scroll to position [94, 0]
click at [1311, 332] on div at bounding box center [1326, 348] width 31 height 31
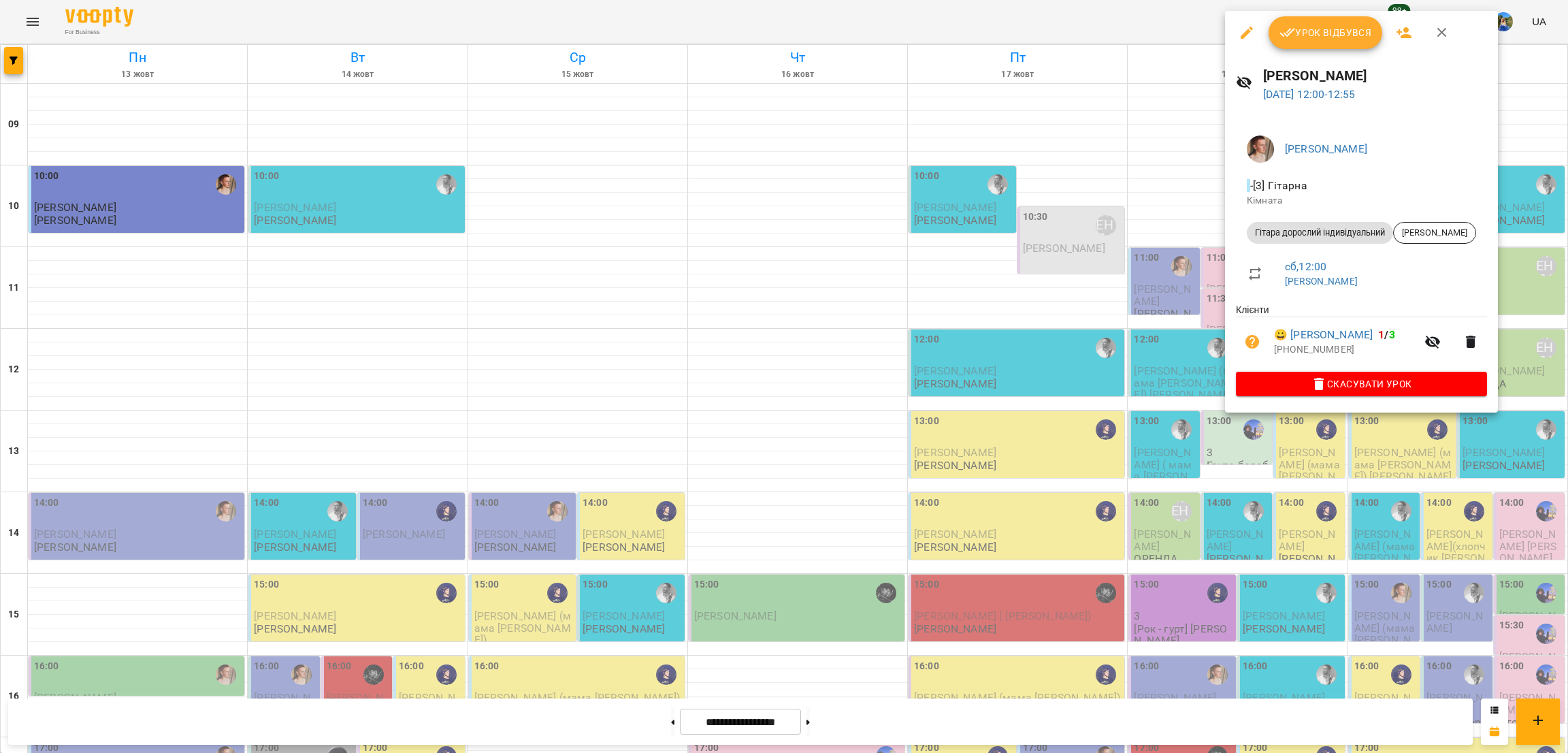
click at [1175, 261] on div at bounding box center [784, 376] width 1568 height 753
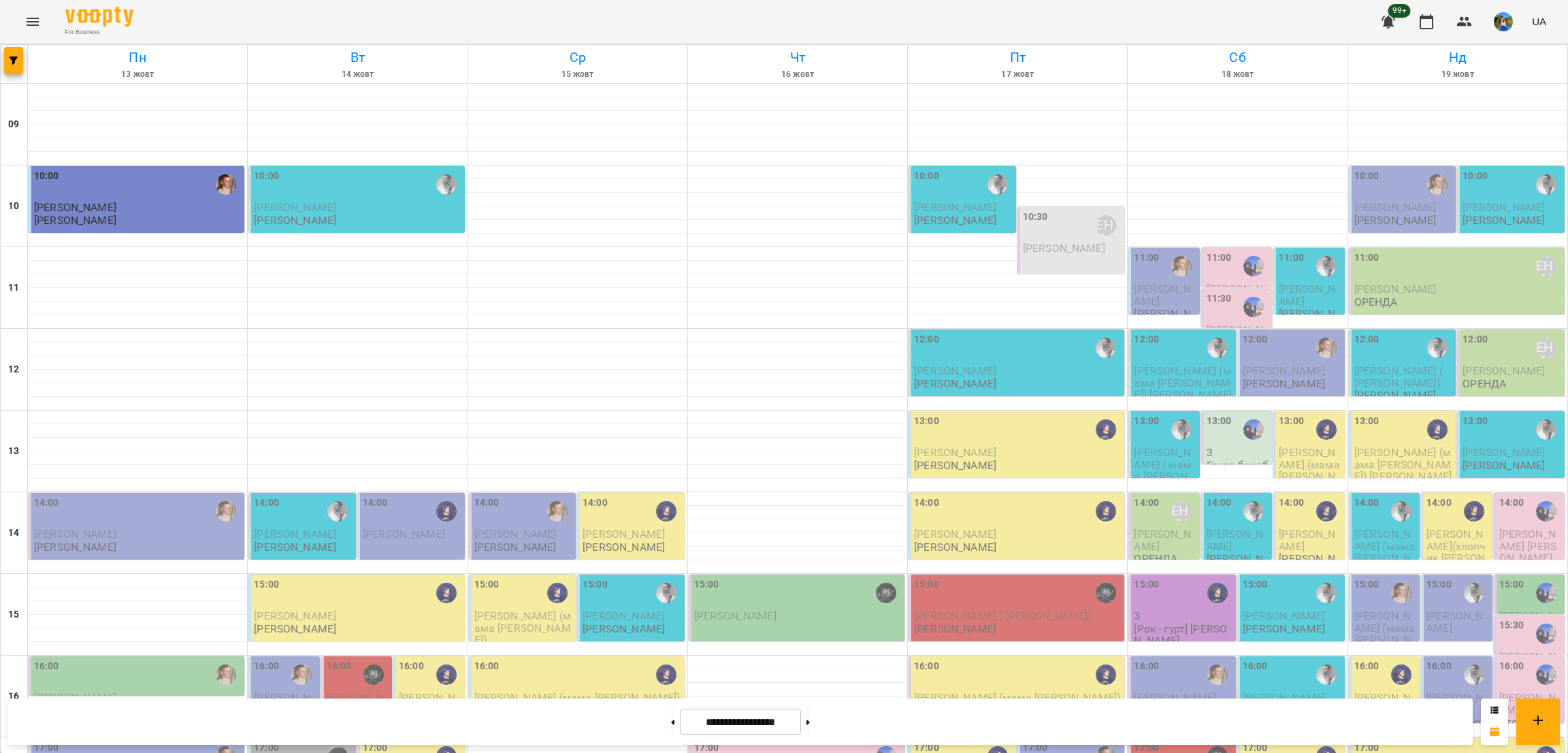
click at [1180, 332] on div "12:00" at bounding box center [1183, 348] width 99 height 31
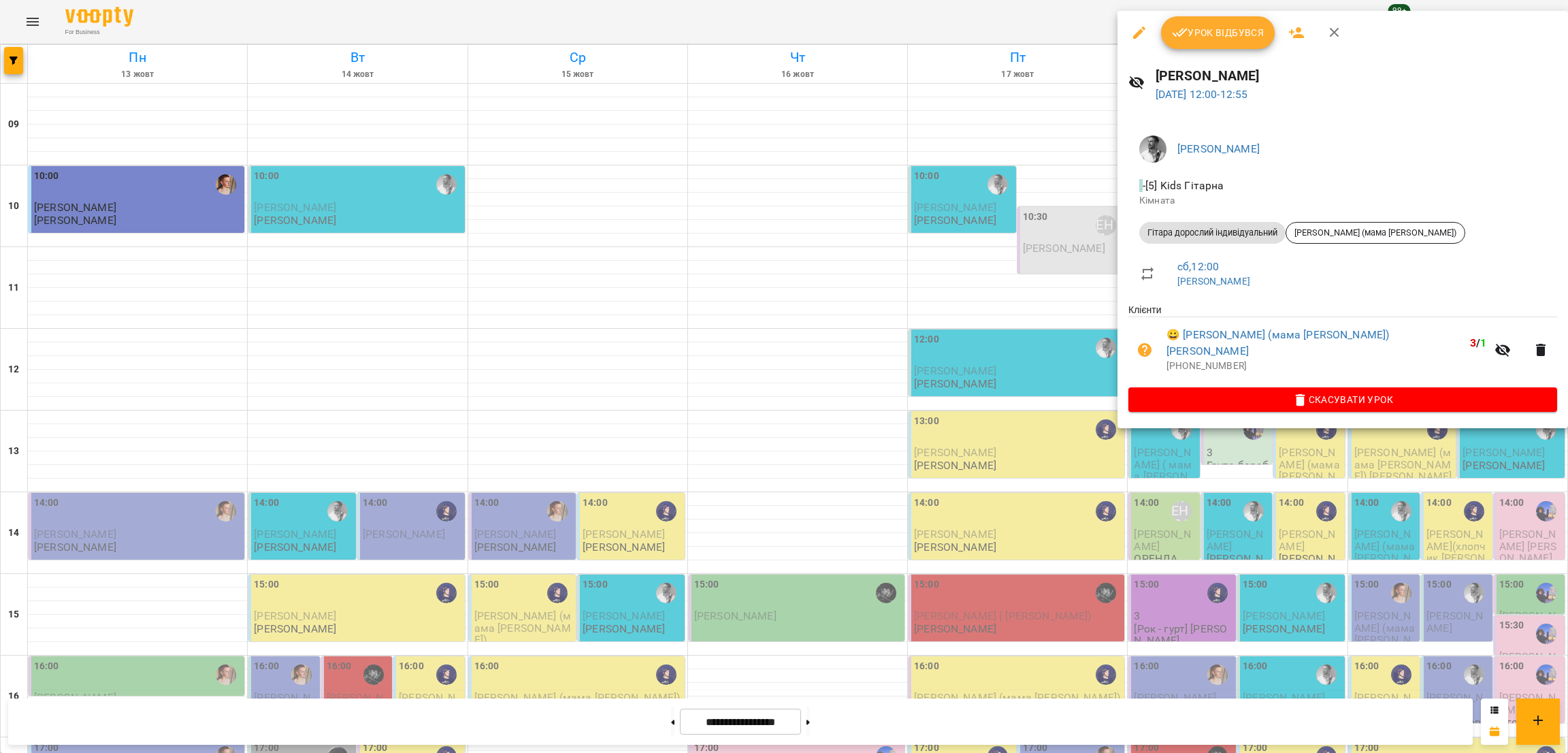
click at [814, 409] on div at bounding box center [784, 376] width 1568 height 753
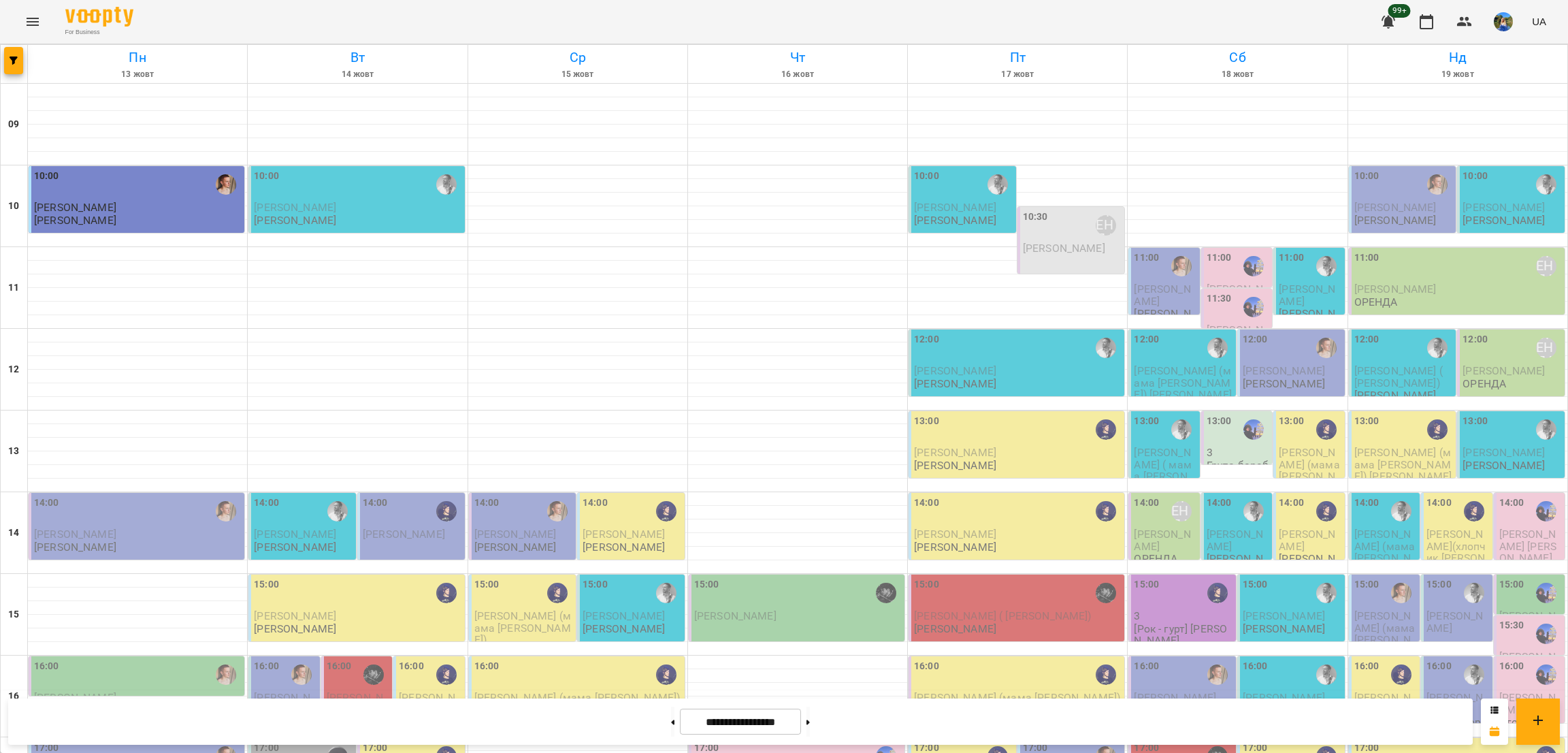
scroll to position [298, 0]
click at [19, 58] on span "button" at bounding box center [13, 60] width 19 height 8
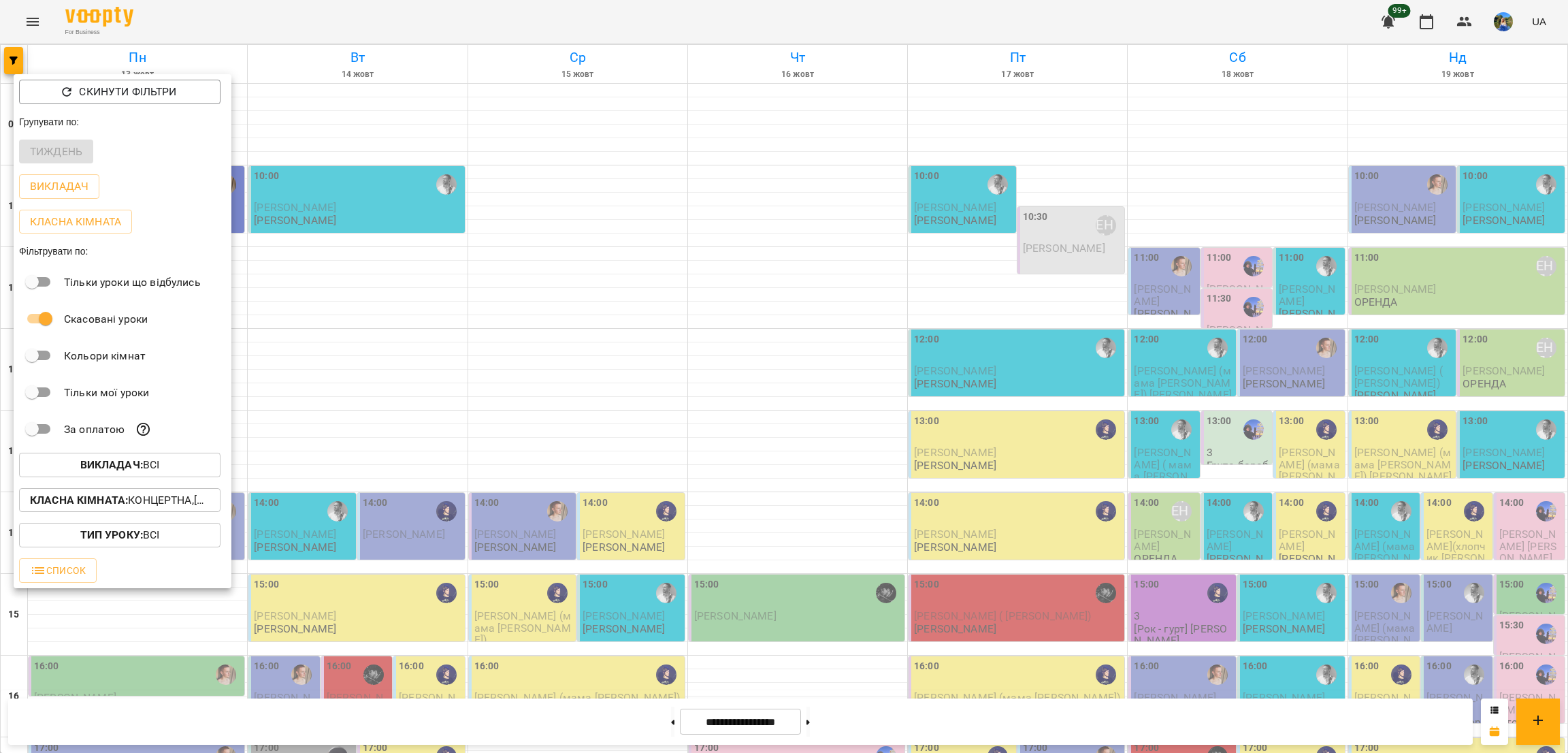
click at [145, 457] on button "Викладач : Всі" at bounding box center [120, 464] width 202 height 24
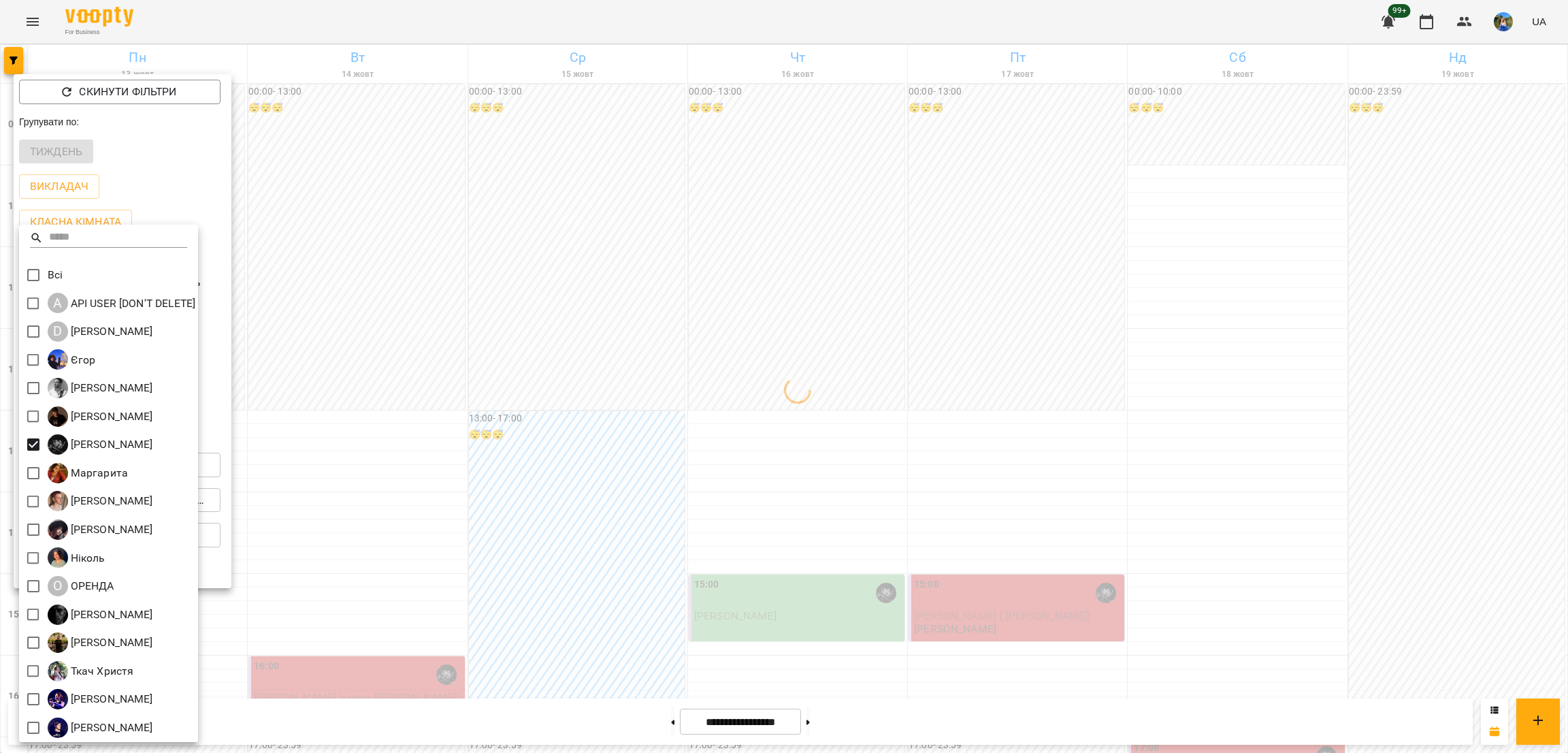
click at [291, 438] on div at bounding box center [784, 376] width 1568 height 753
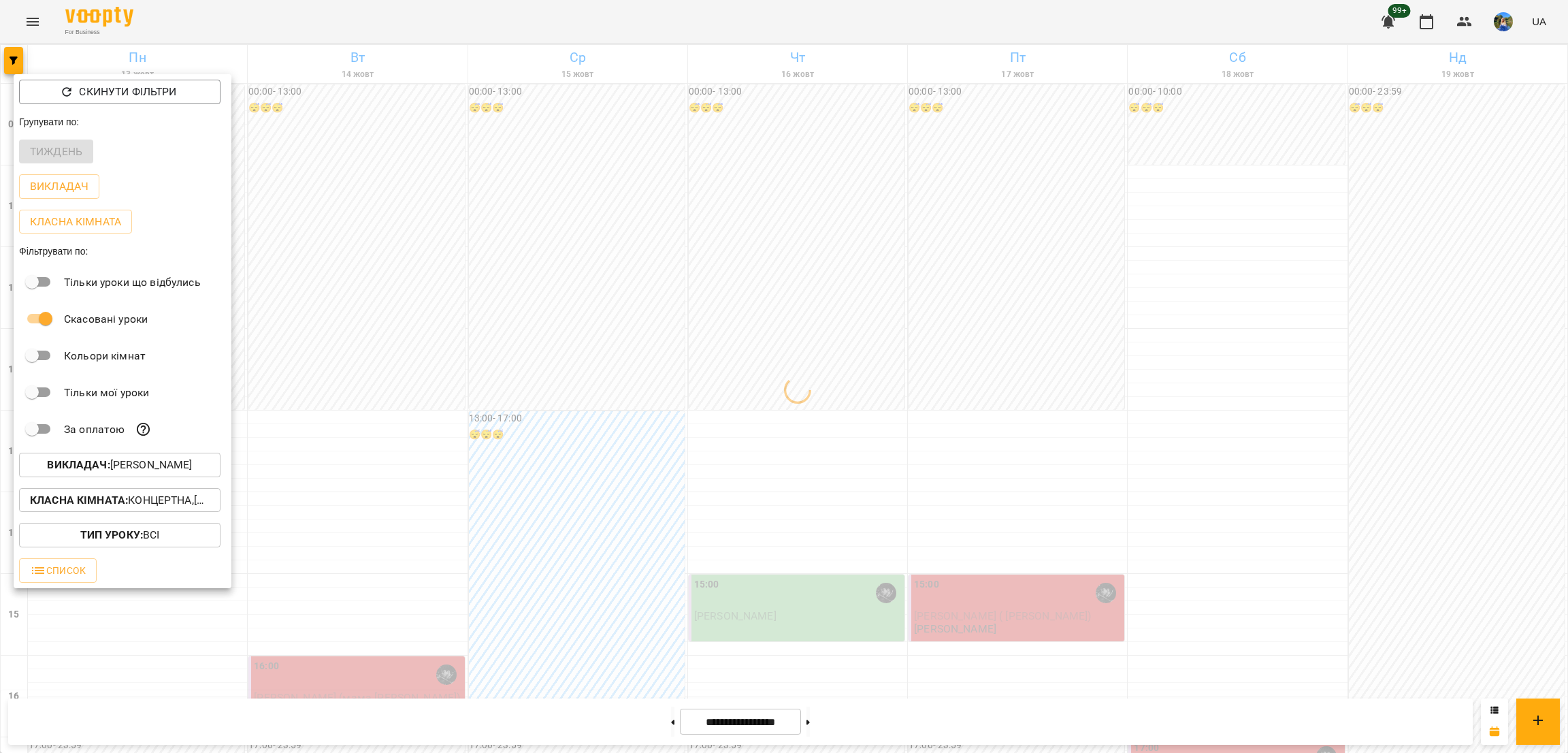
click at [178, 470] on p "Викладач : Козаченко Євгеній" at bounding box center [119, 464] width 145 height 16
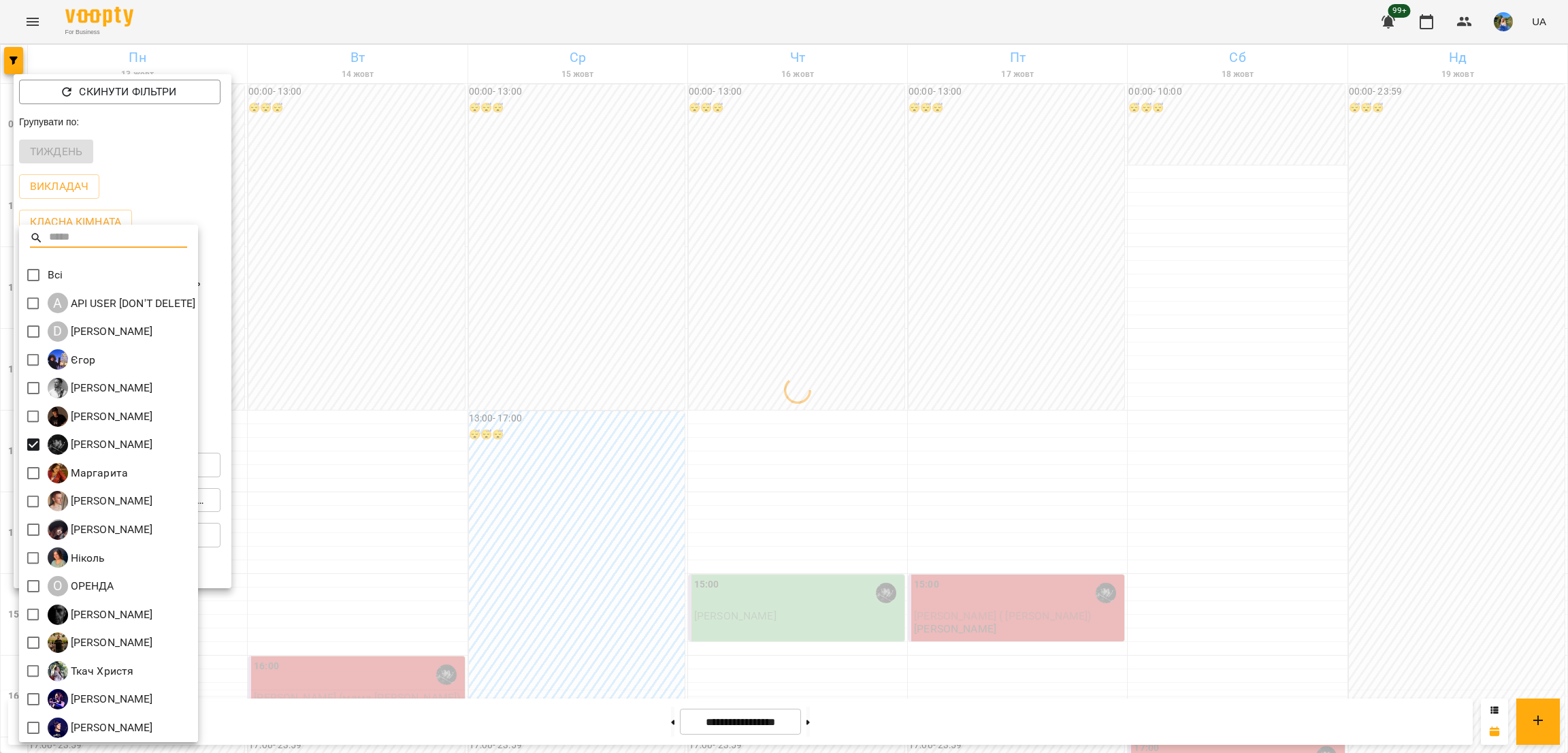
drag, startPoint x: 345, startPoint y: 483, endPoint x: 263, endPoint y: 491, distance: 82.4
click at [346, 483] on div at bounding box center [784, 376] width 1568 height 753
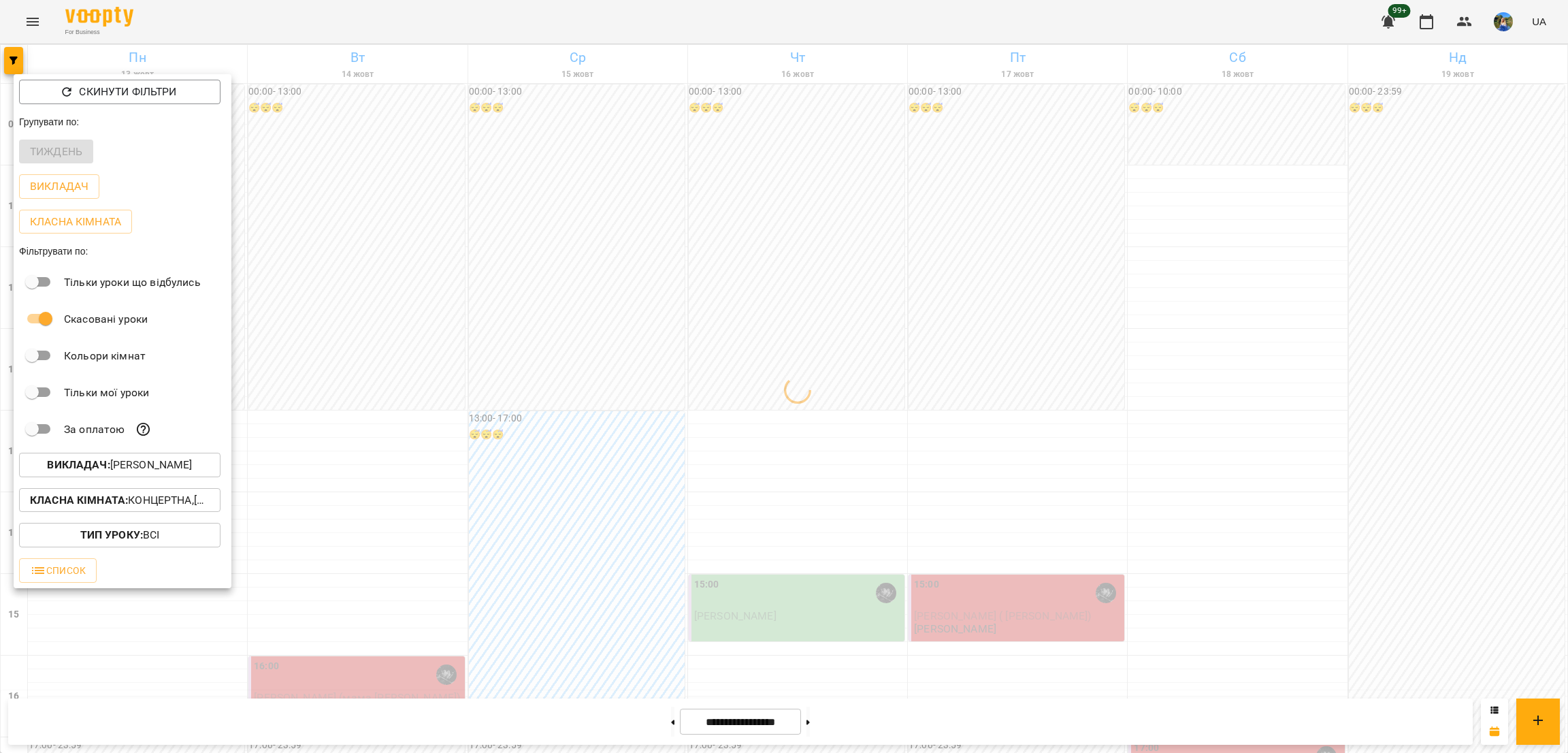
click at [186, 504] on p "Класна кімната : Концертна,[3] Гітарна,[5] Kids Гітарна" at bounding box center [120, 500] width 180 height 16
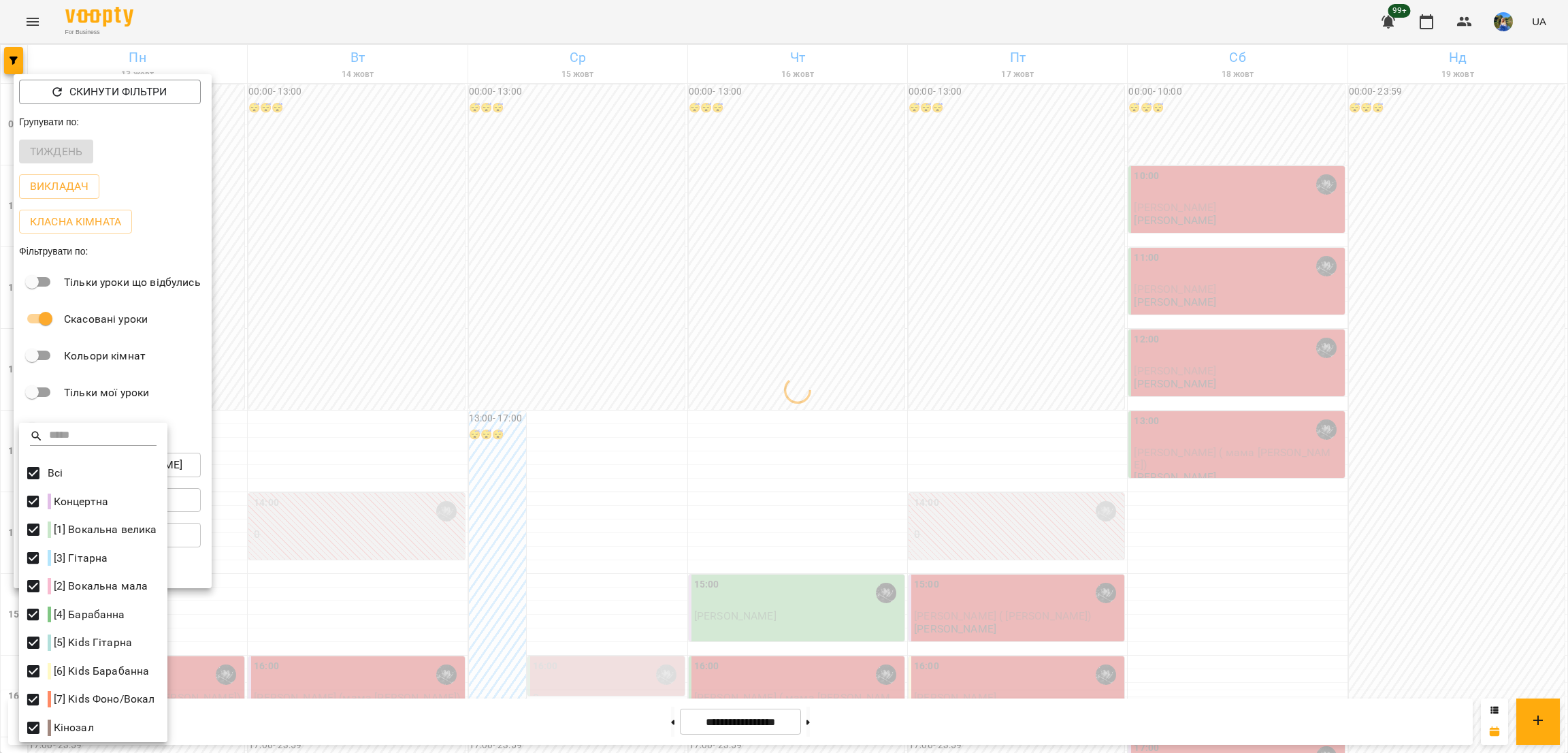
click at [518, 598] on div at bounding box center [784, 376] width 1568 height 753
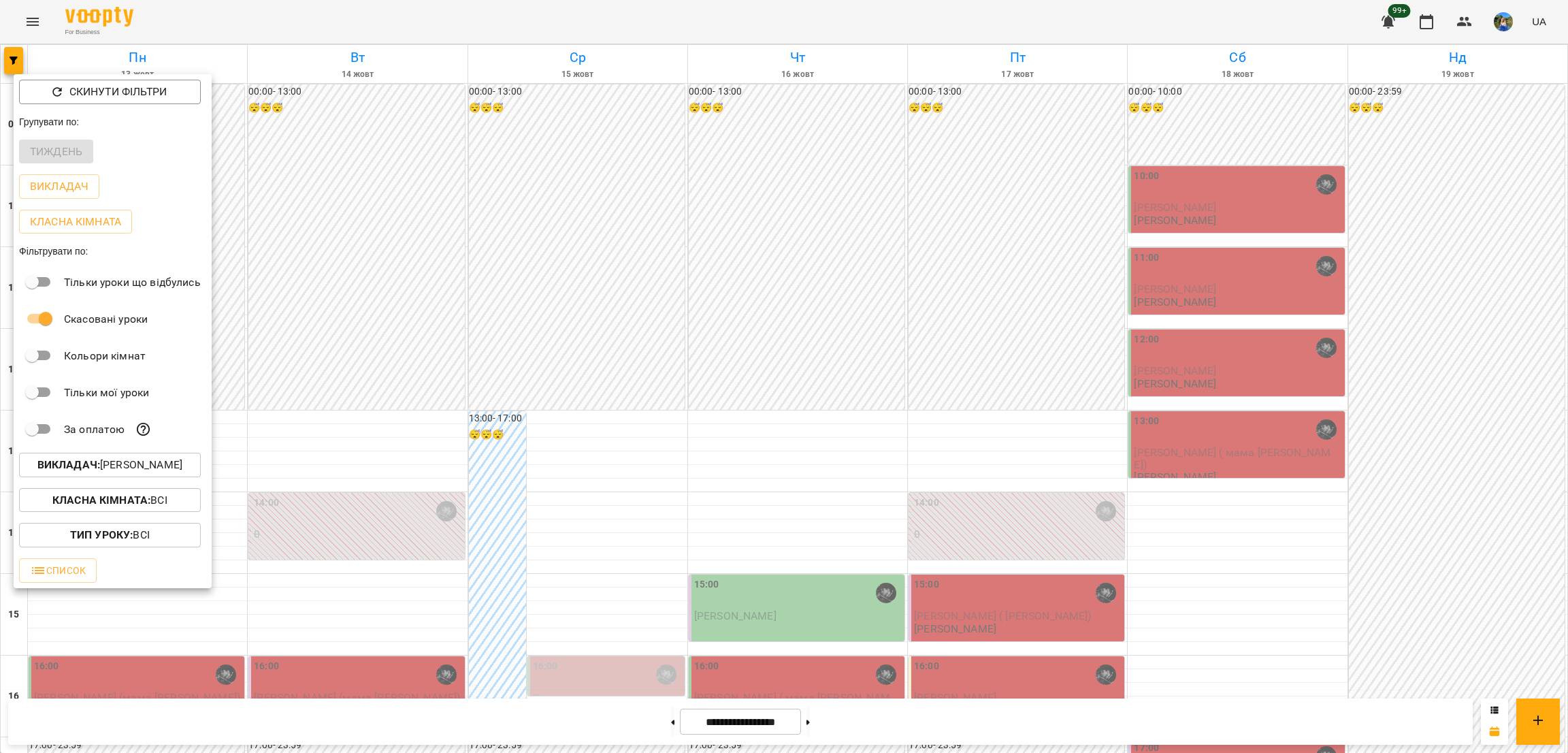
click at [772, 549] on div at bounding box center [784, 376] width 1568 height 753
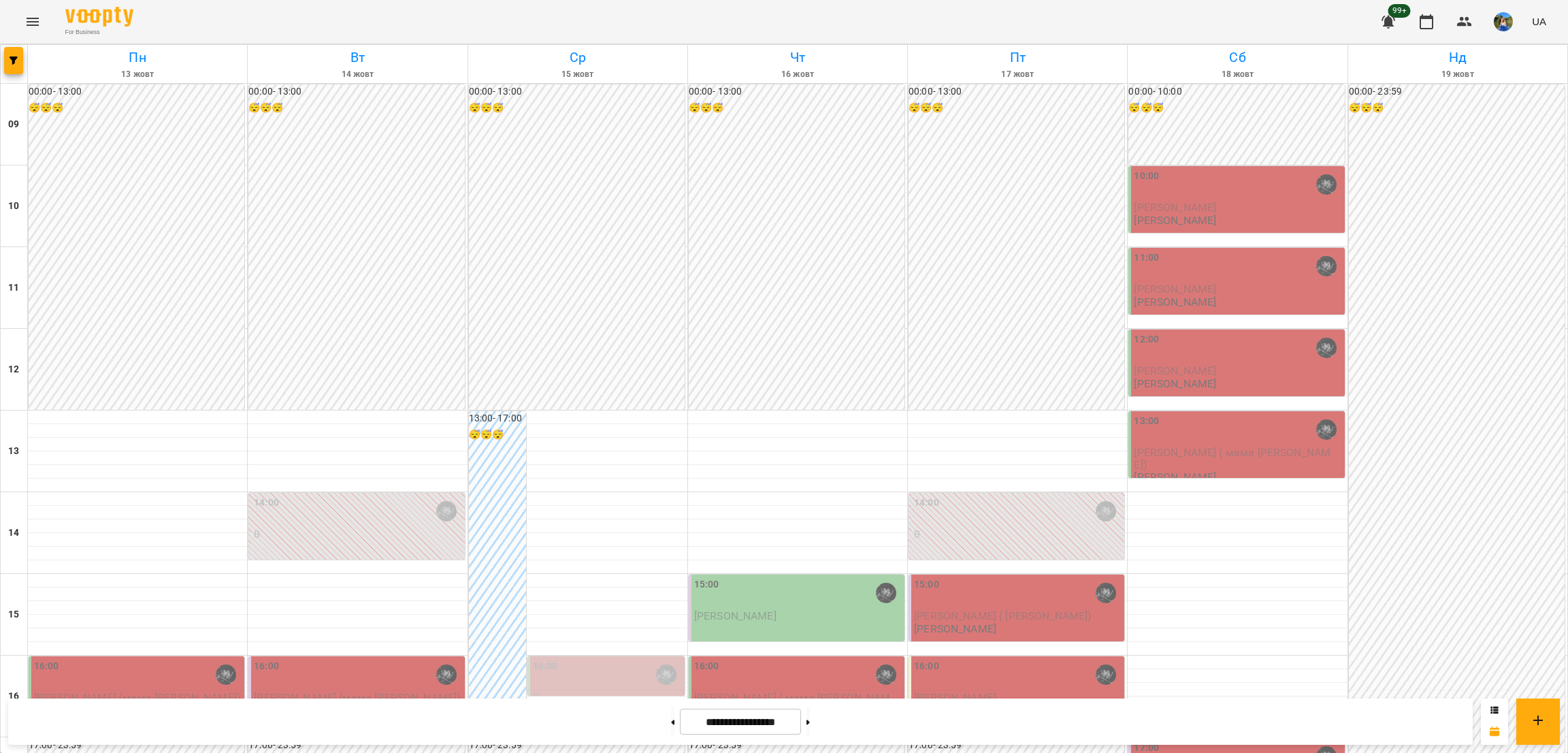
scroll to position [196, 0]
click at [385, 659] on div "16:00 Лев Тітов (мама Марина) Козаченко Євгеній" at bounding box center [358, 688] width 208 height 58
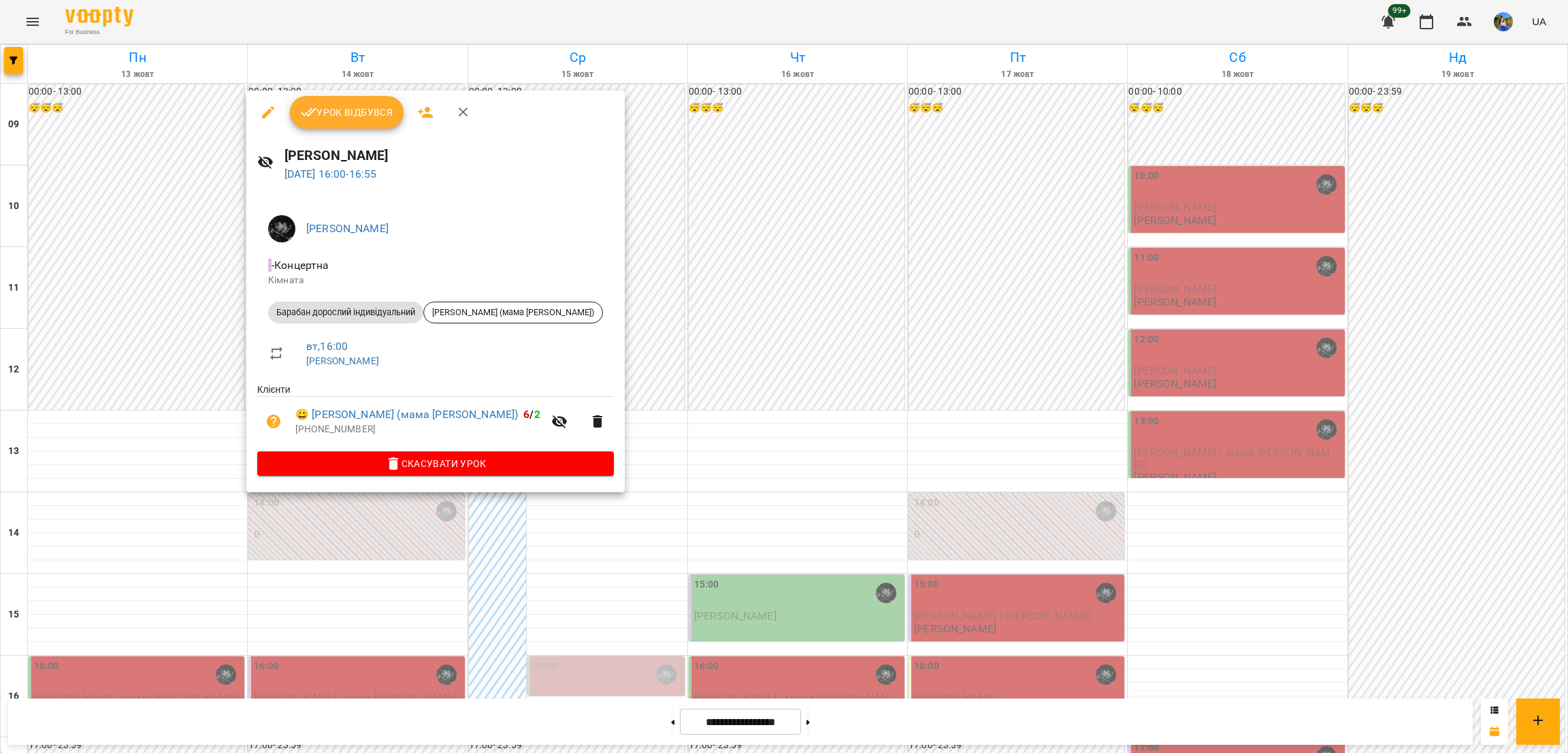
click at [572, 606] on div at bounding box center [784, 376] width 1568 height 753
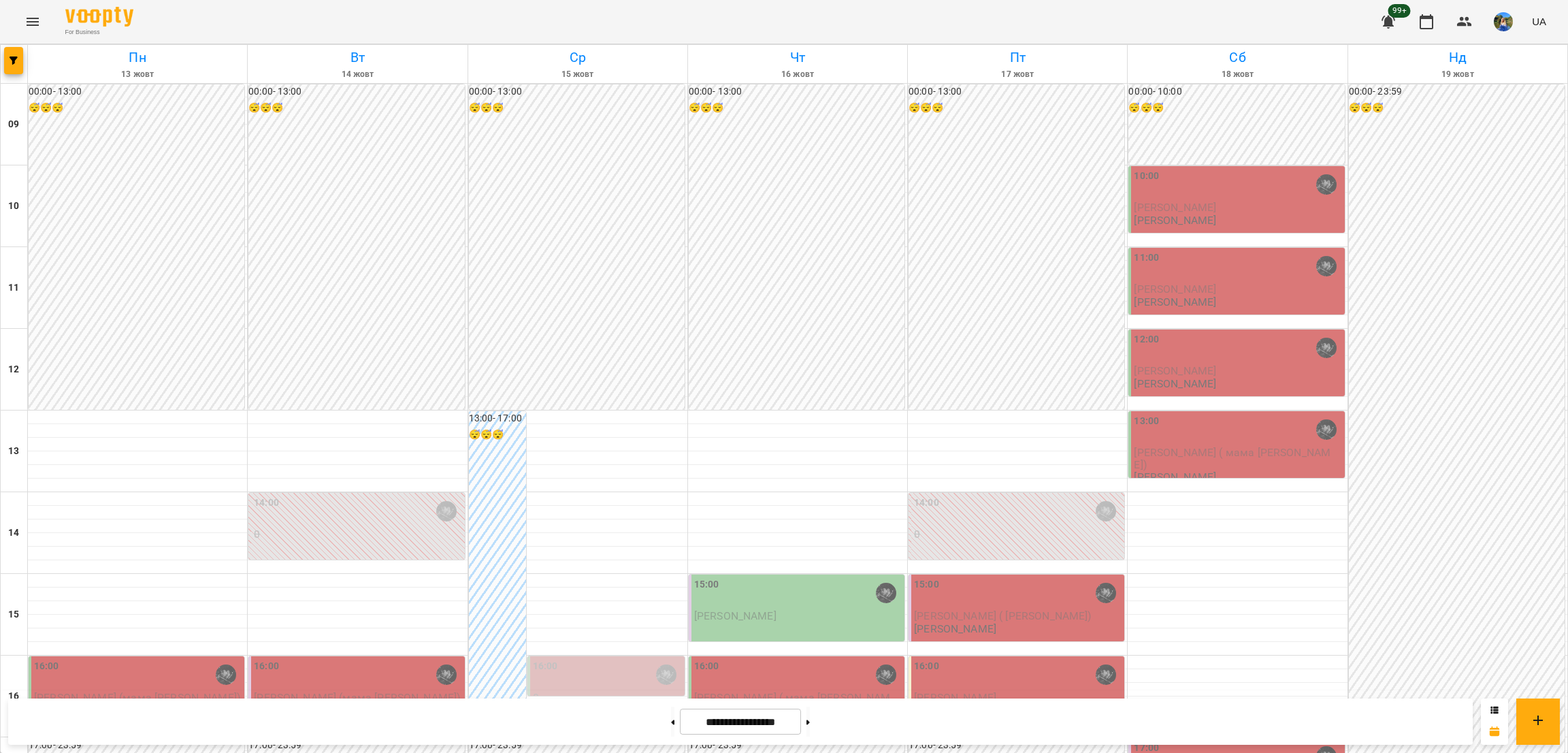
click at [569, 659] on div "16:00" at bounding box center [607, 675] width 149 height 31
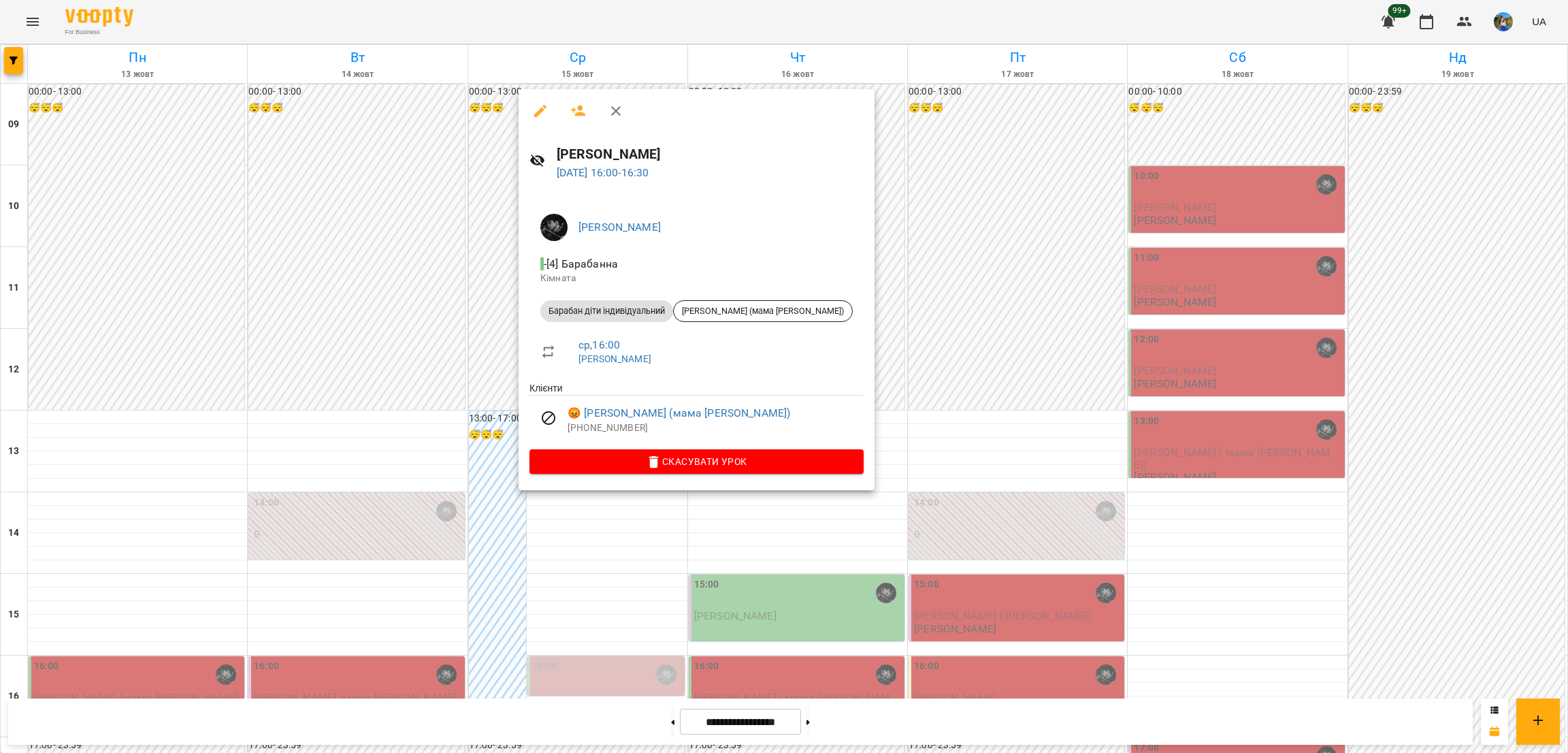
click at [596, 583] on div at bounding box center [784, 376] width 1568 height 753
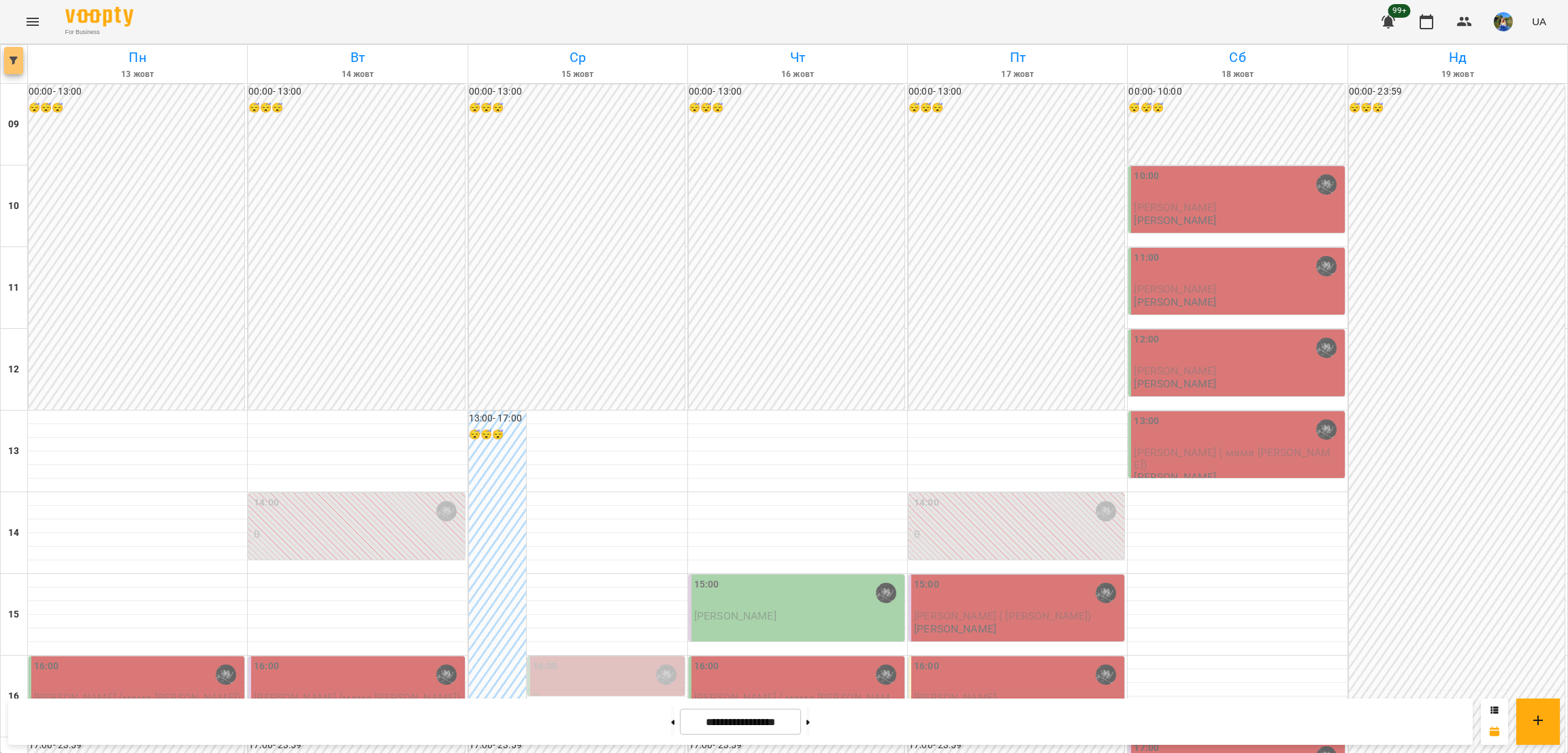
click at [19, 56] on button "button" at bounding box center [13, 60] width 19 height 27
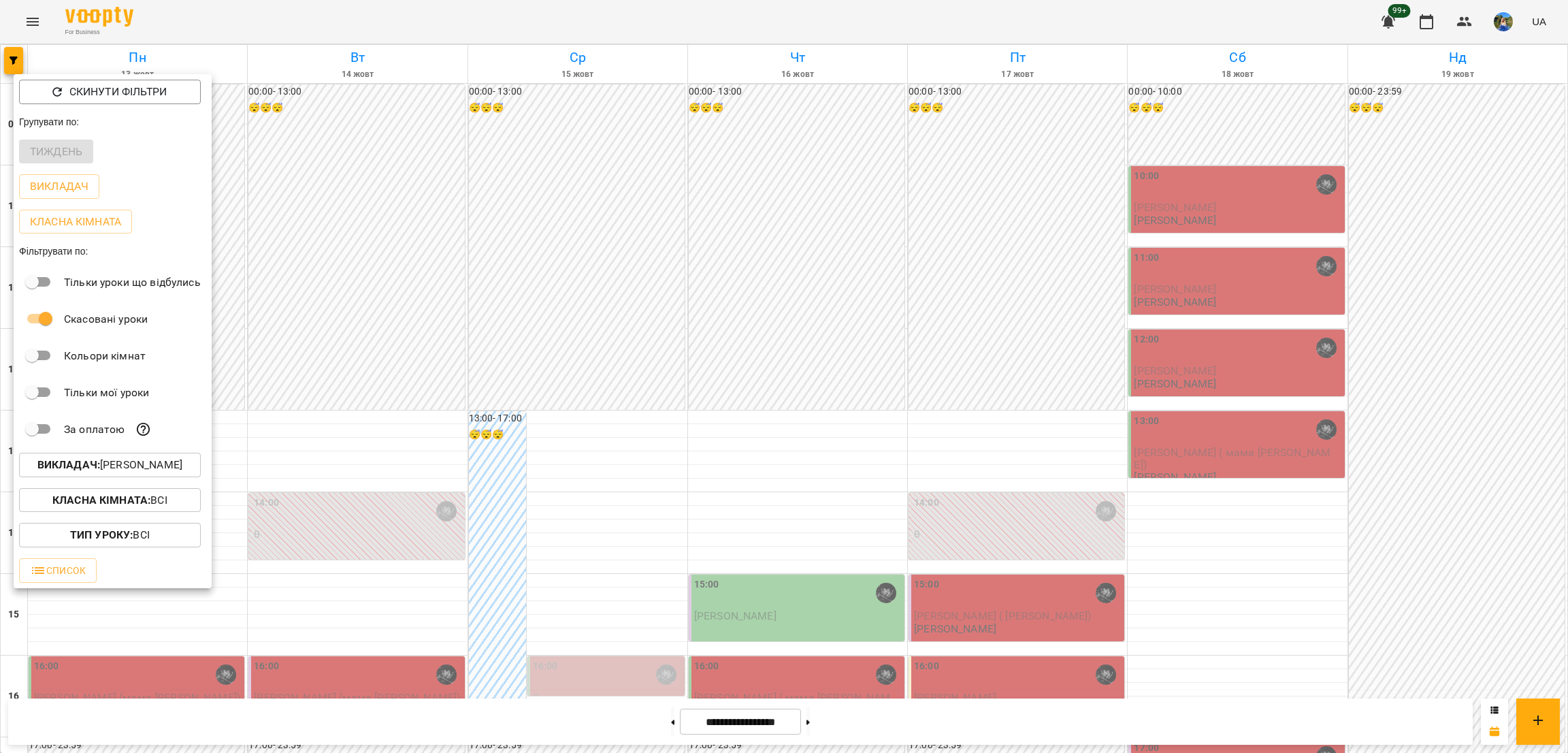
click at [132, 439] on div "За оплатою" at bounding box center [112, 428] width 198 height 37
click at [135, 473] on p "Викладач : Козаченко Євгеній" at bounding box center [109, 464] width 145 height 16
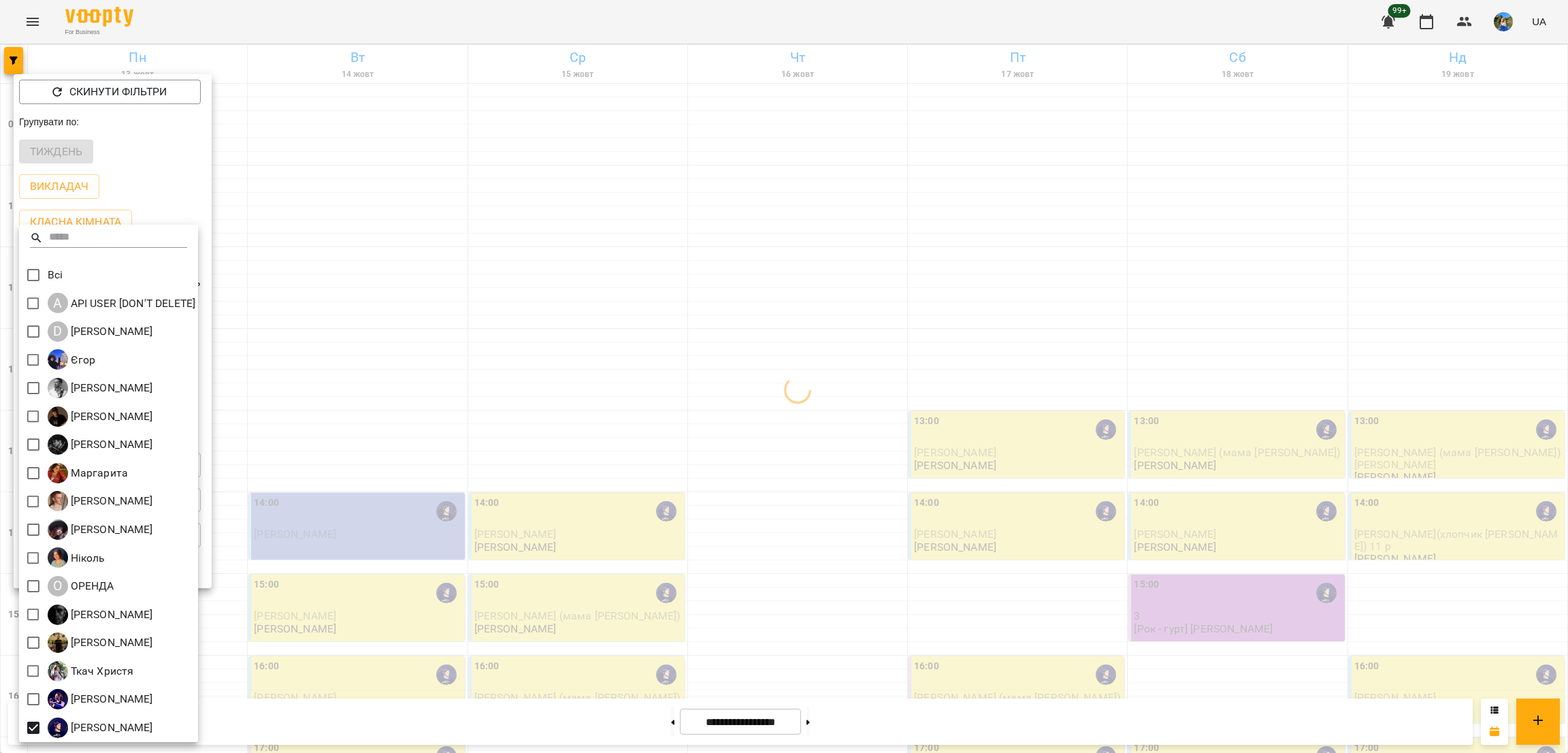
drag, startPoint x: 518, startPoint y: 409, endPoint x: 520, endPoint y: 389, distance: 20.1
click at [520, 409] on div at bounding box center [784, 376] width 1568 height 753
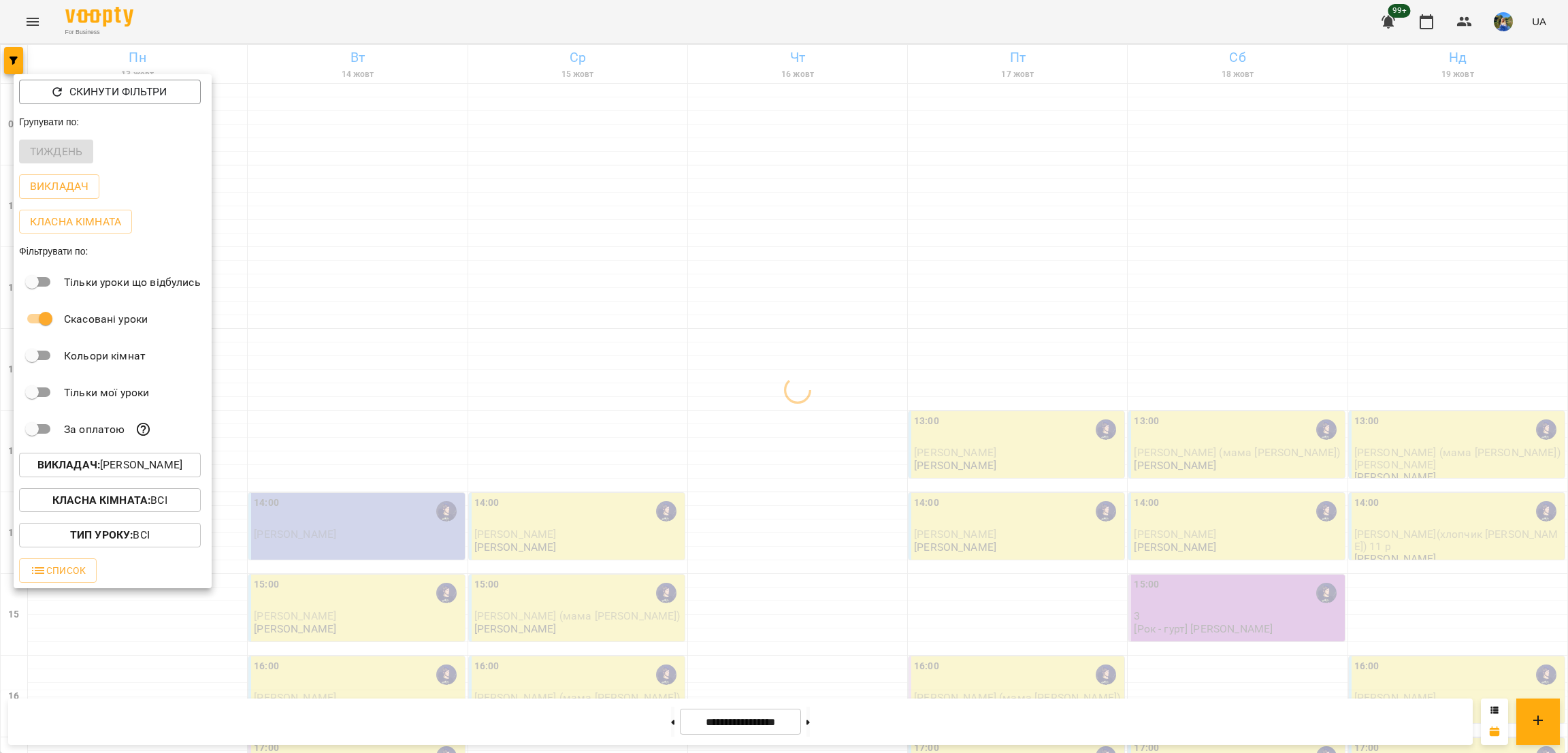
click at [497, 265] on div at bounding box center [784, 376] width 1568 height 753
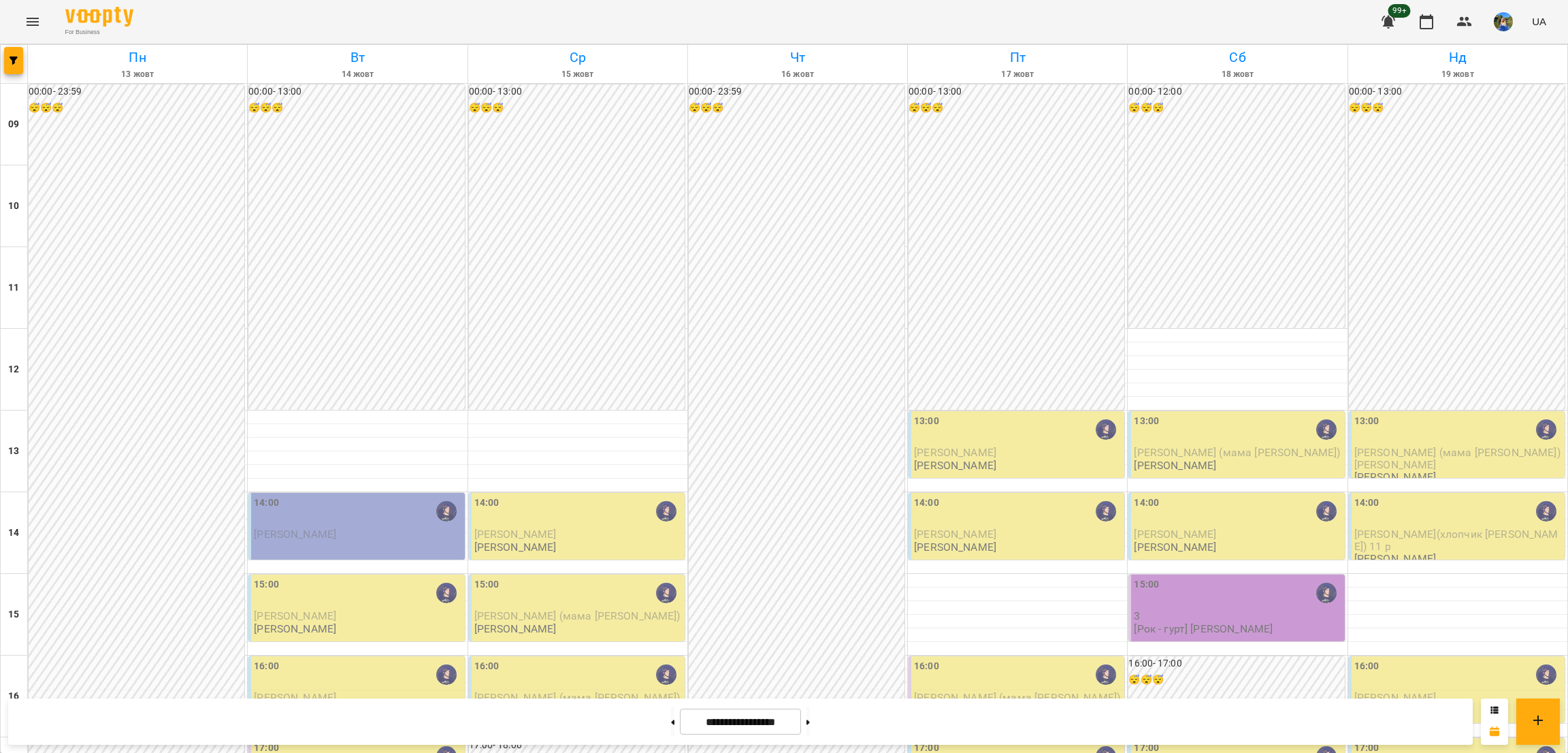
scroll to position [400, 0]
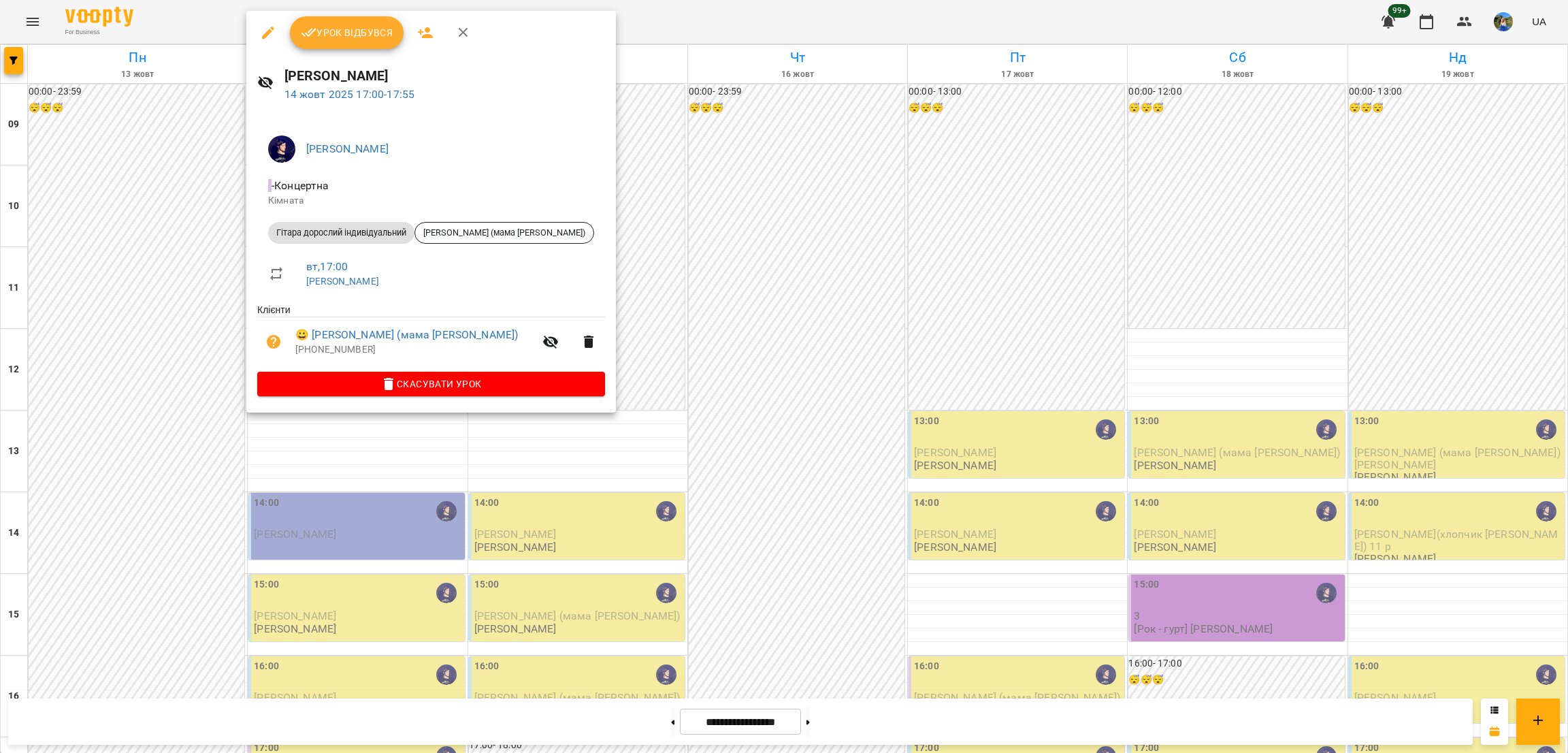
click at [435, 500] on div at bounding box center [784, 376] width 1568 height 753
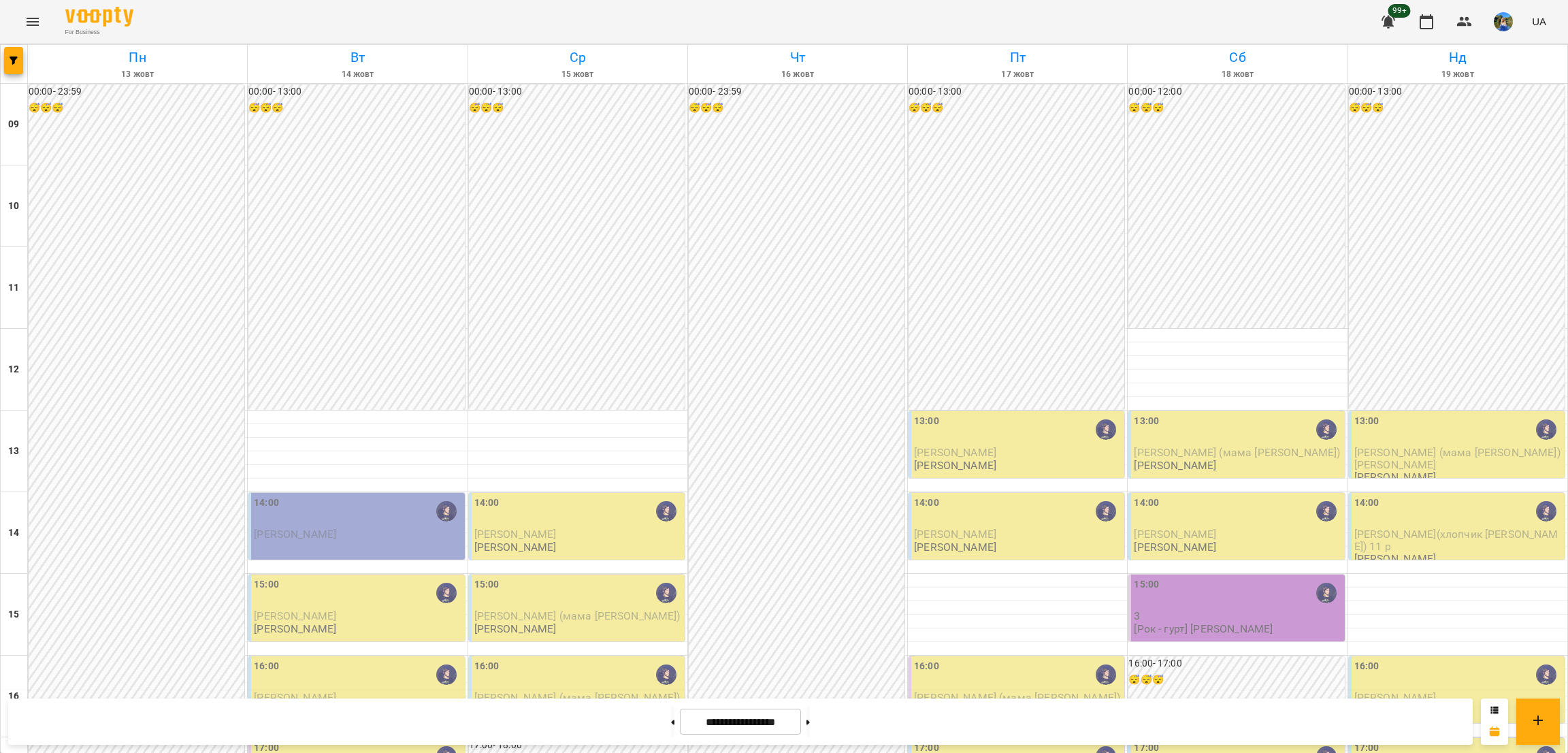
scroll to position [298, 0]
click at [671, 723] on button at bounding box center [673, 722] width 3 height 30
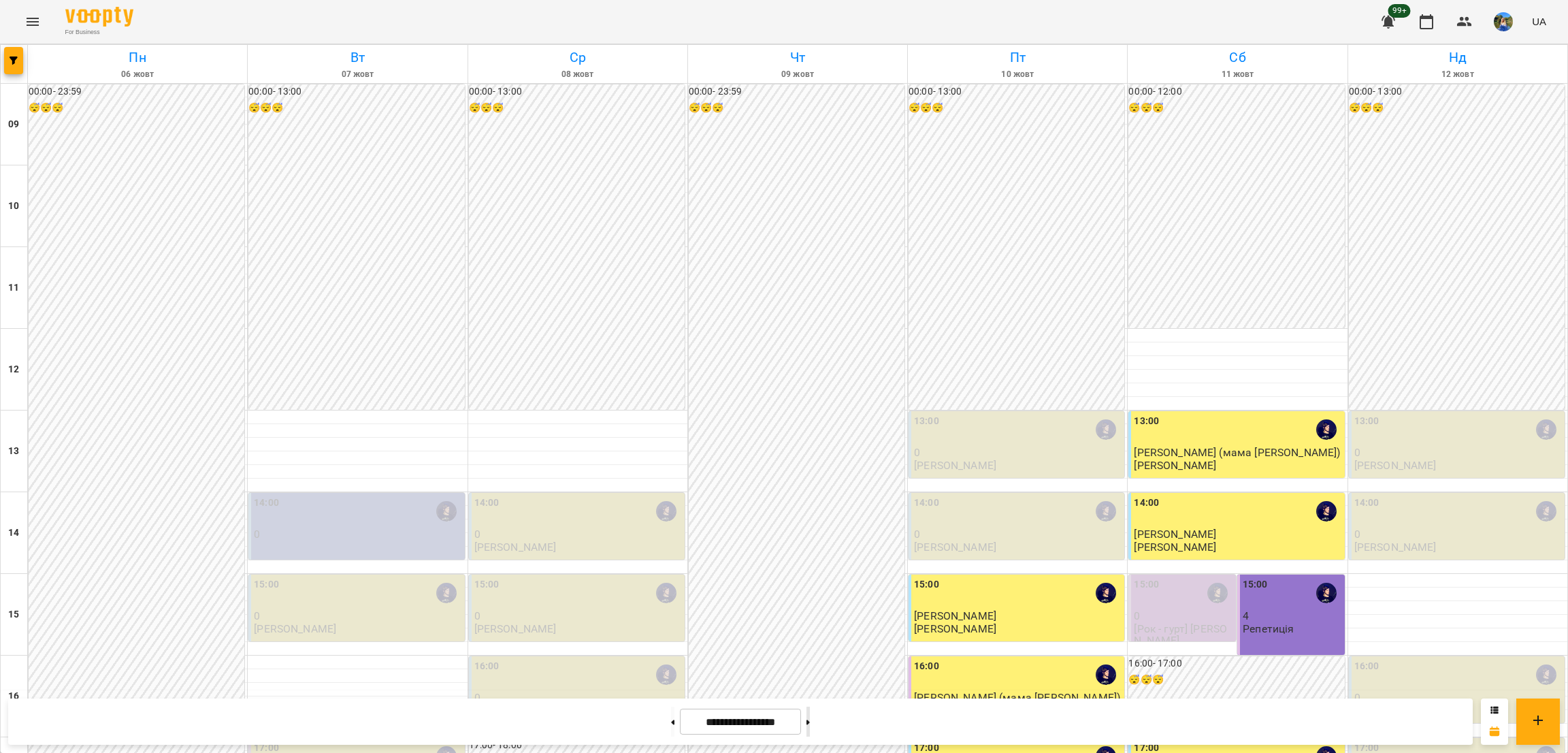
click at [810, 725] on button at bounding box center [808, 722] width 3 height 30
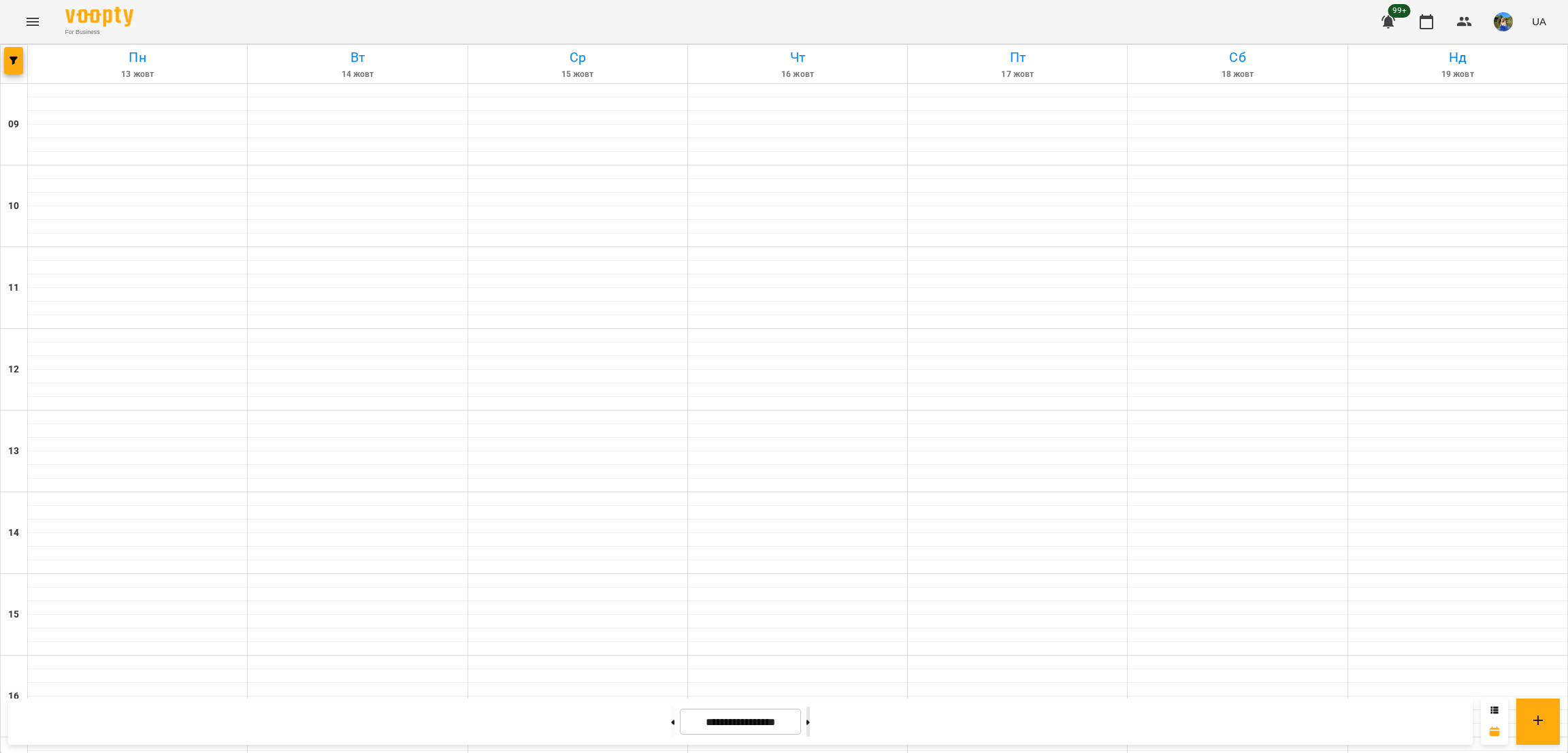
click at [810, 724] on button at bounding box center [808, 722] width 3 height 30
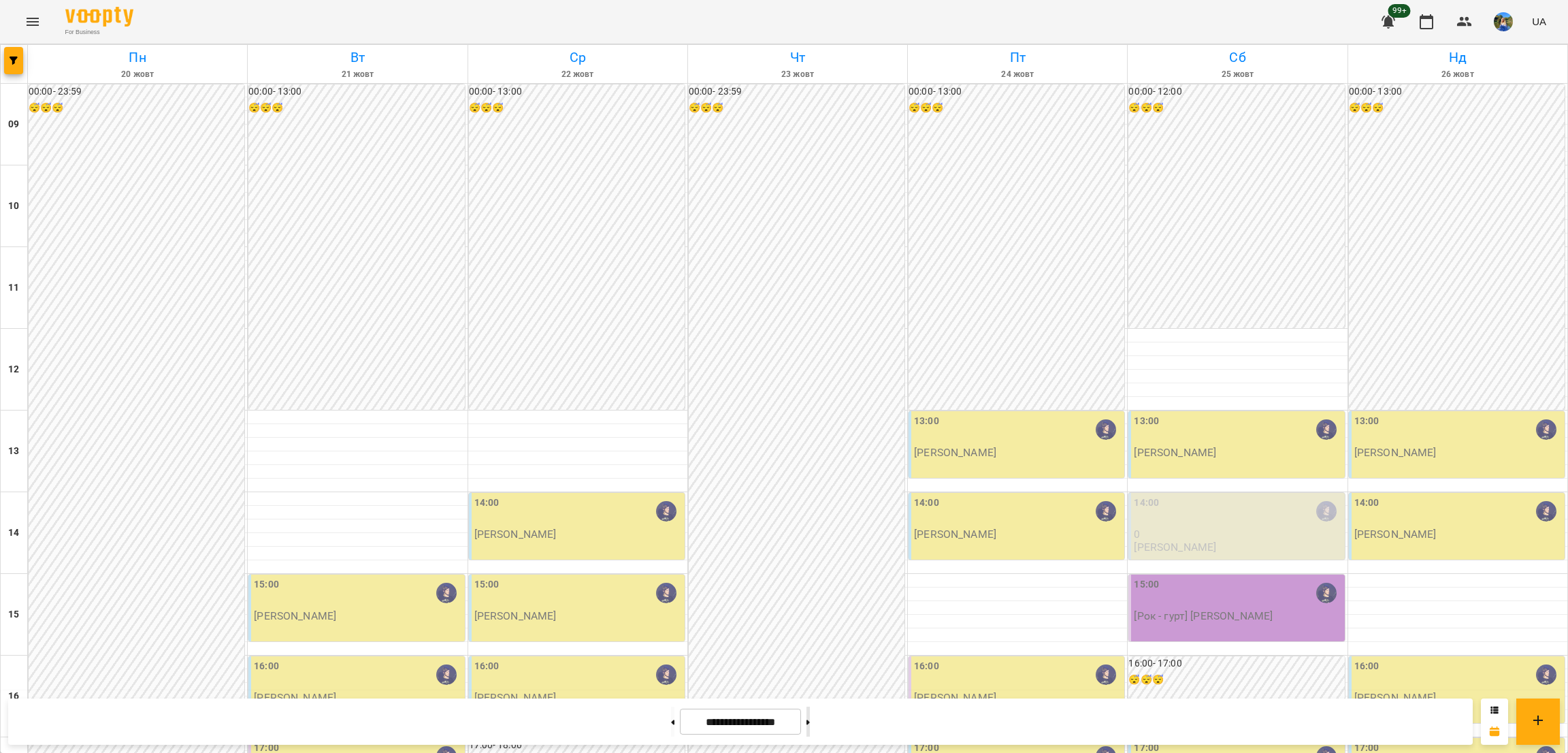
click at [810, 723] on button at bounding box center [808, 722] width 3 height 30
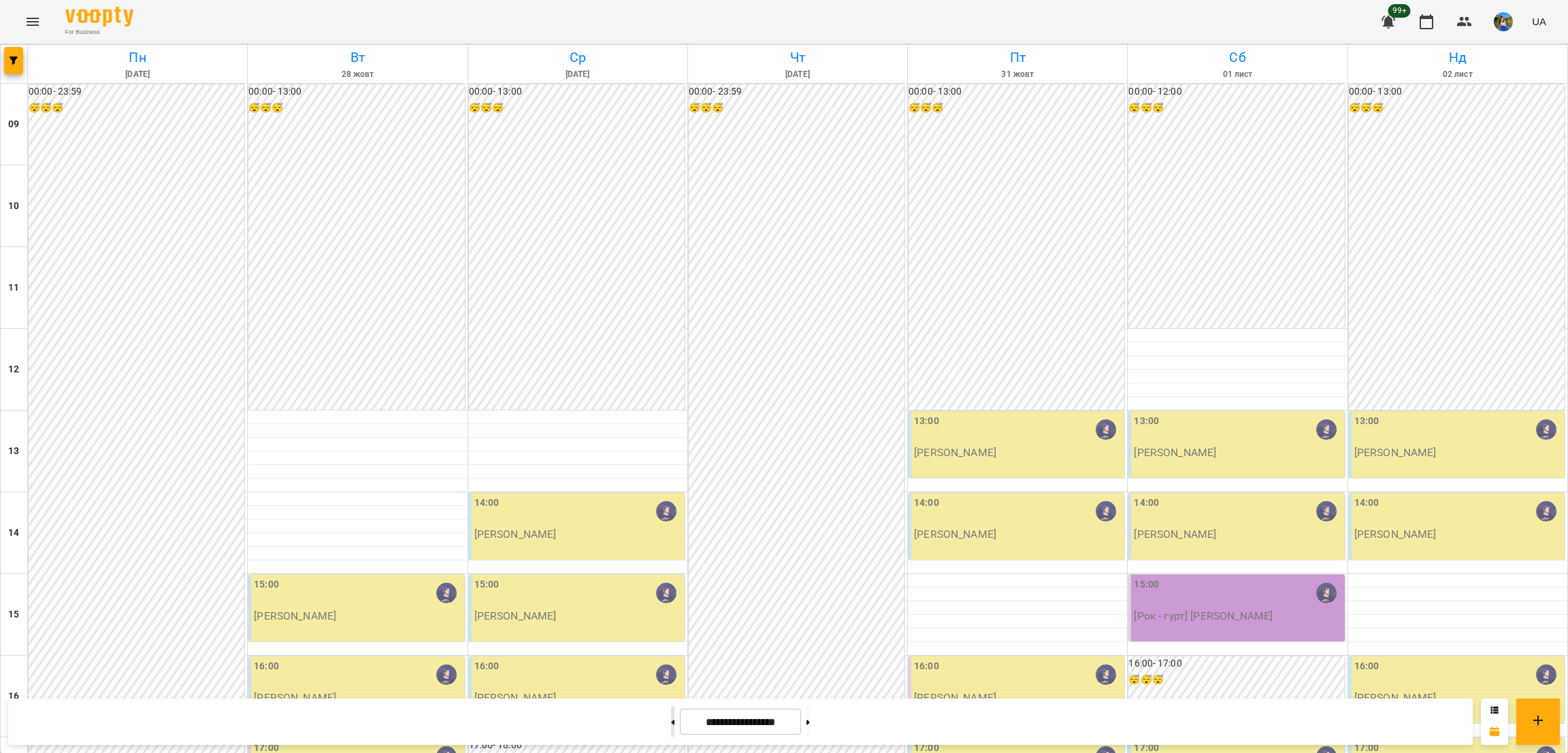
click at [671, 719] on button at bounding box center [673, 722] width 3 height 30
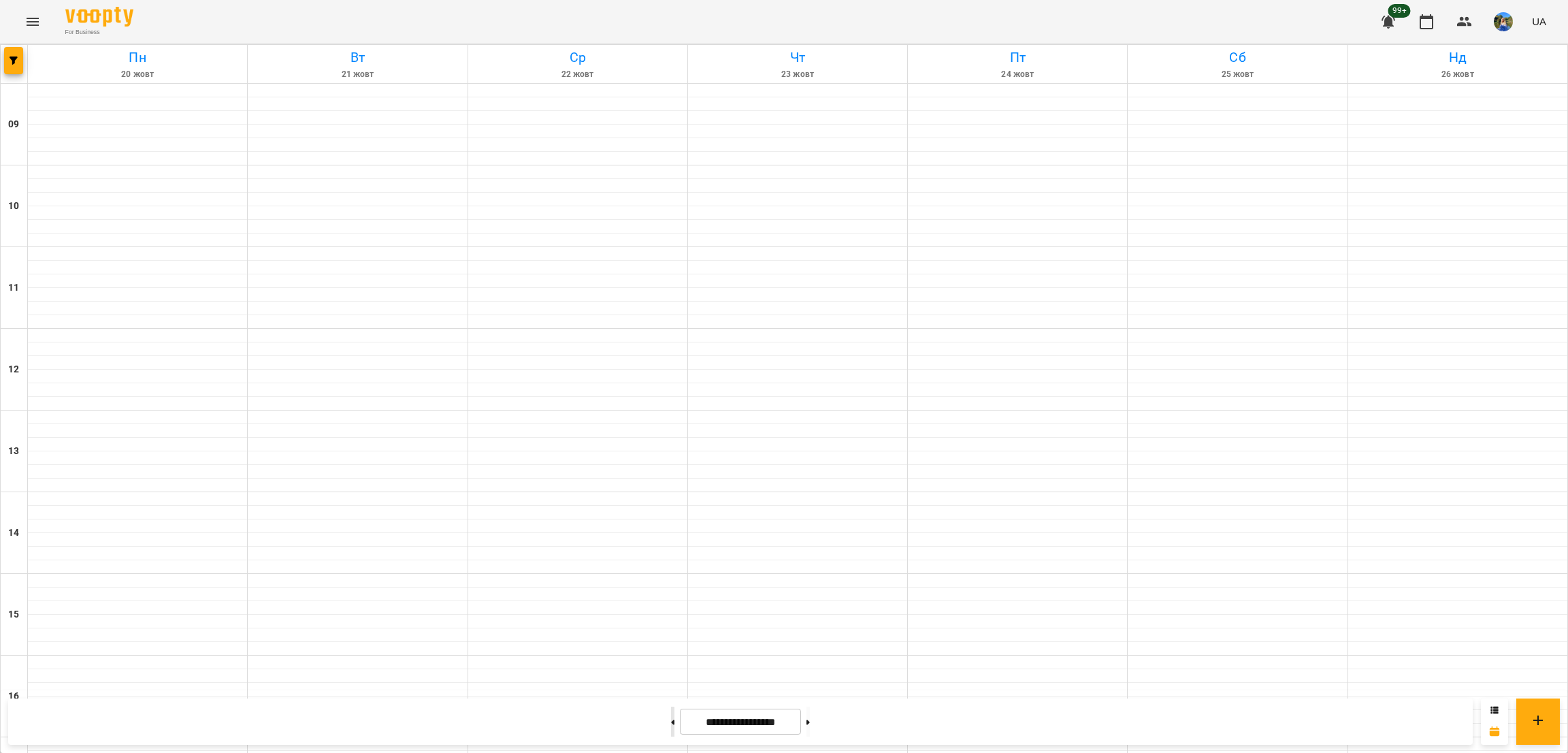
click at [671, 719] on button at bounding box center [673, 722] width 3 height 30
type input "**********"
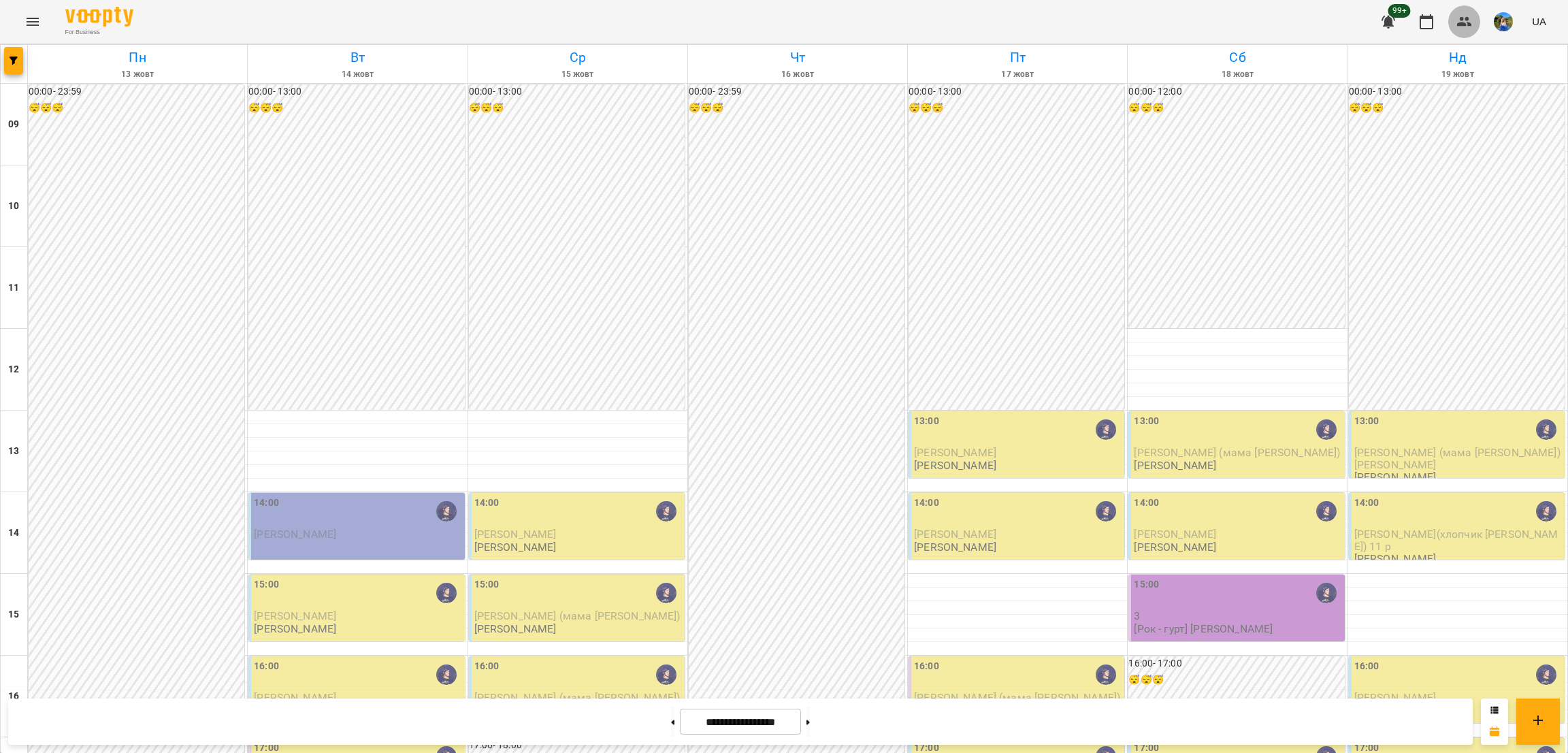
click at [1465, 23] on icon "button" at bounding box center [1465, 22] width 15 height 9
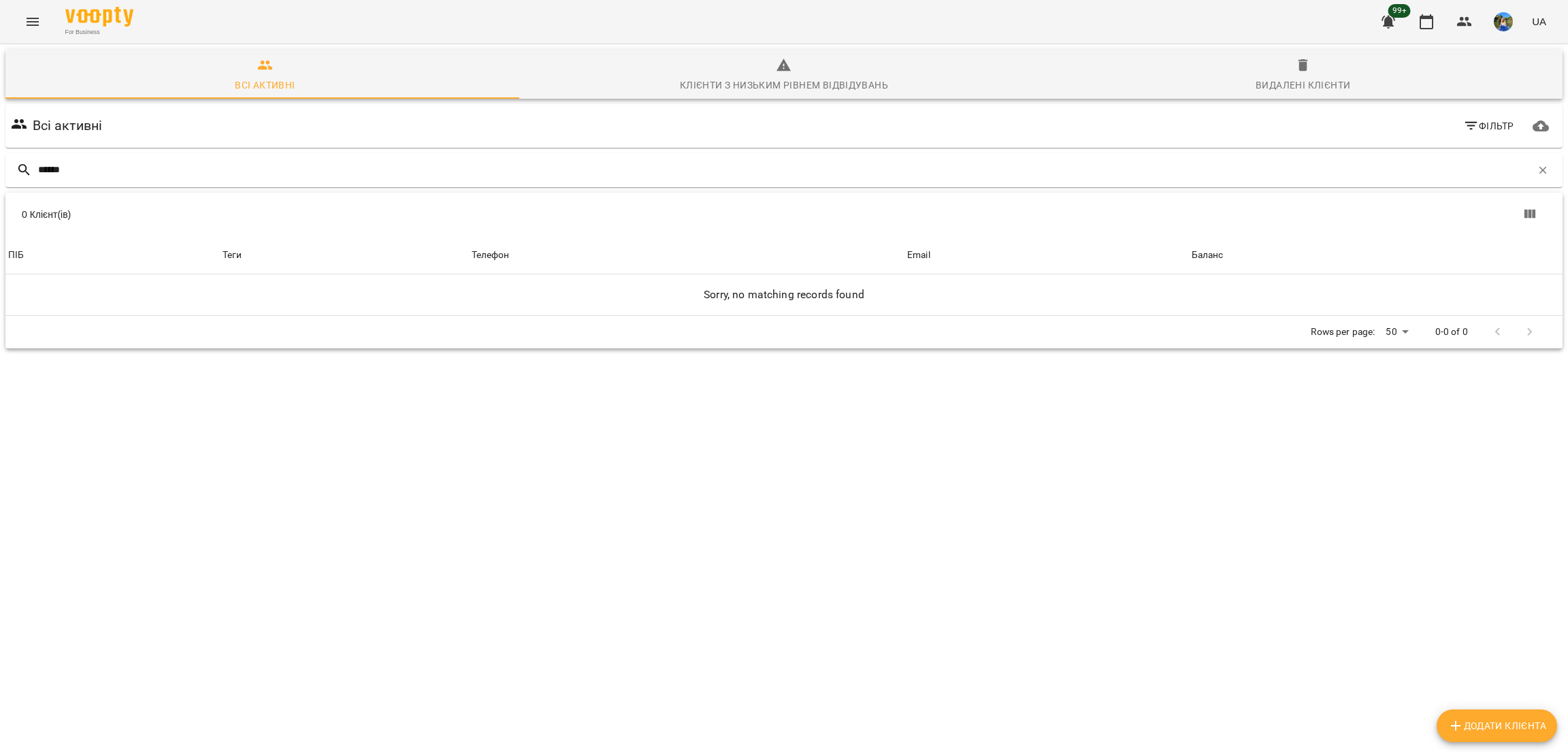
type input "******"
click at [34, 13] on button "Menu" at bounding box center [33, 22] width 33 height 33
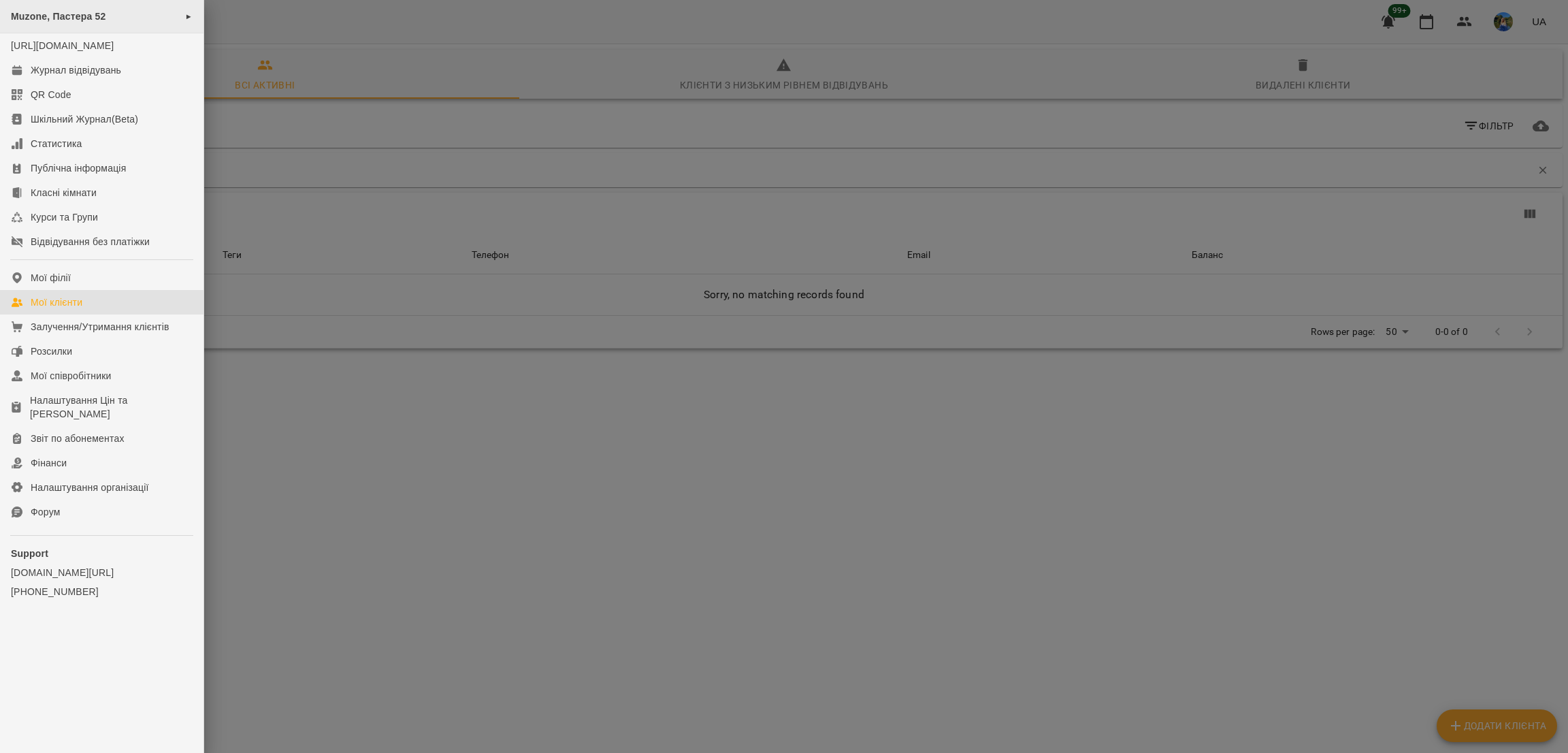
click at [135, 20] on div "Muzone, Пастера 52 ►" at bounding box center [102, 16] width 203 height 34
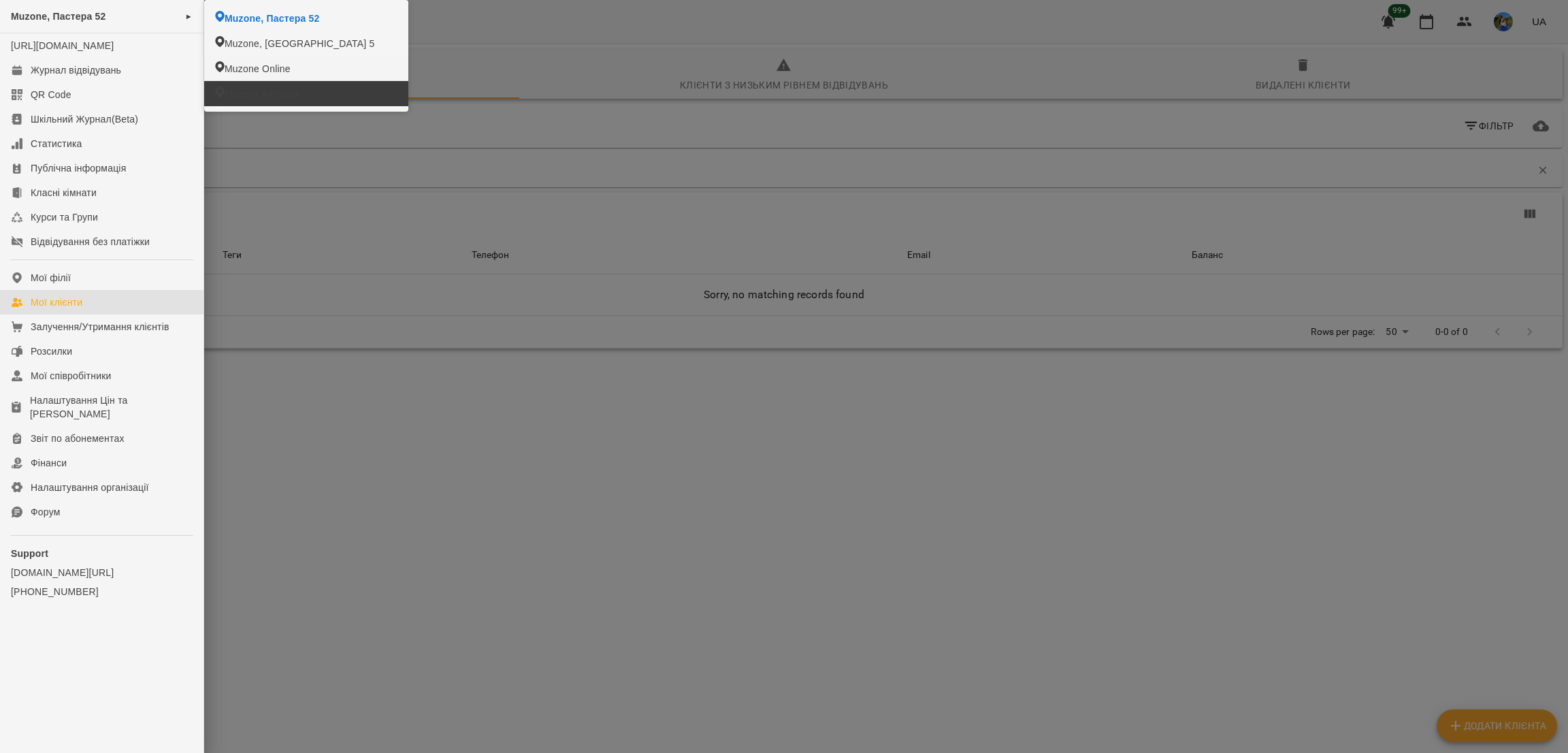
click at [267, 87] on li "Muzone Акторка" at bounding box center [306, 94] width 204 height 25
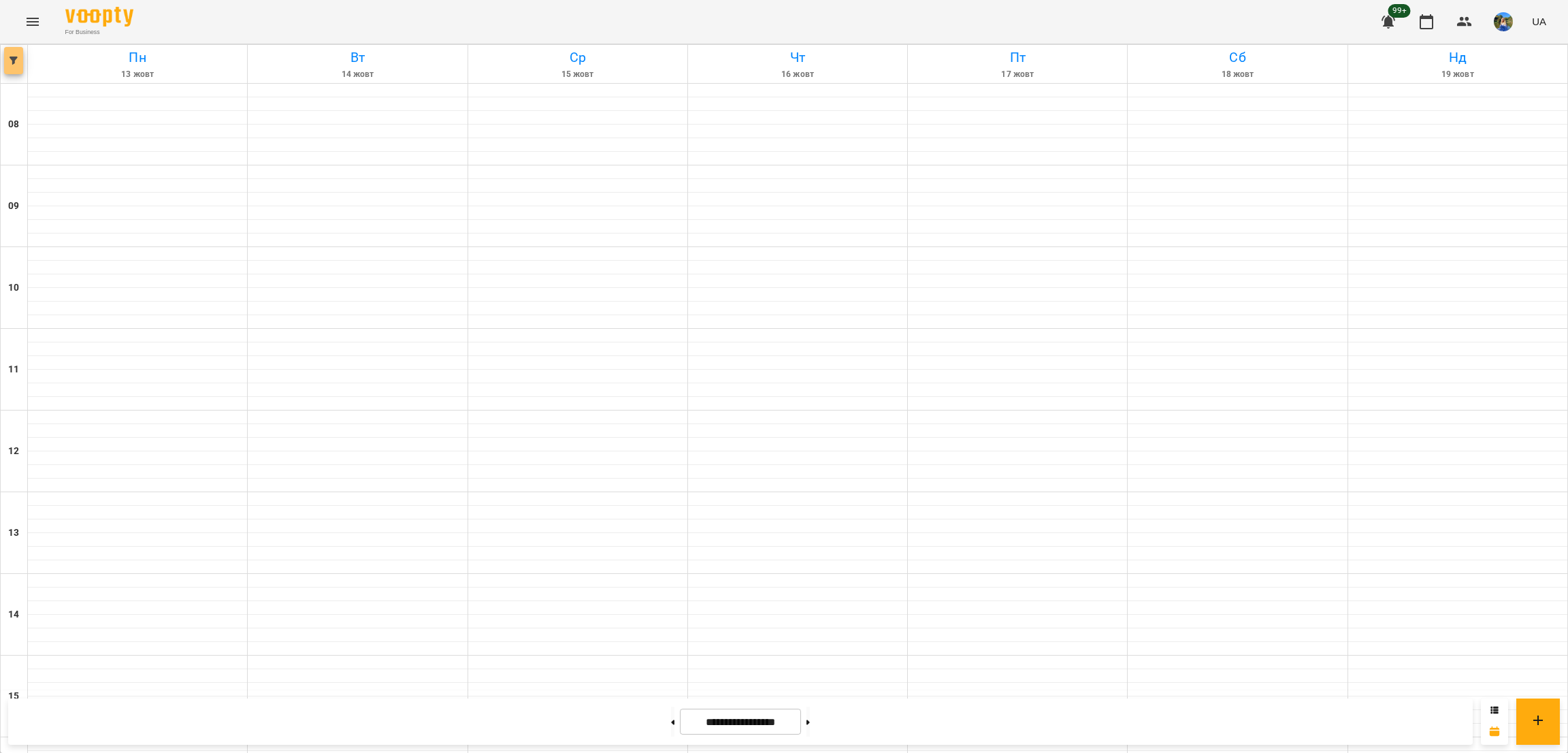
click at [18, 65] on button "button" at bounding box center [13, 60] width 19 height 27
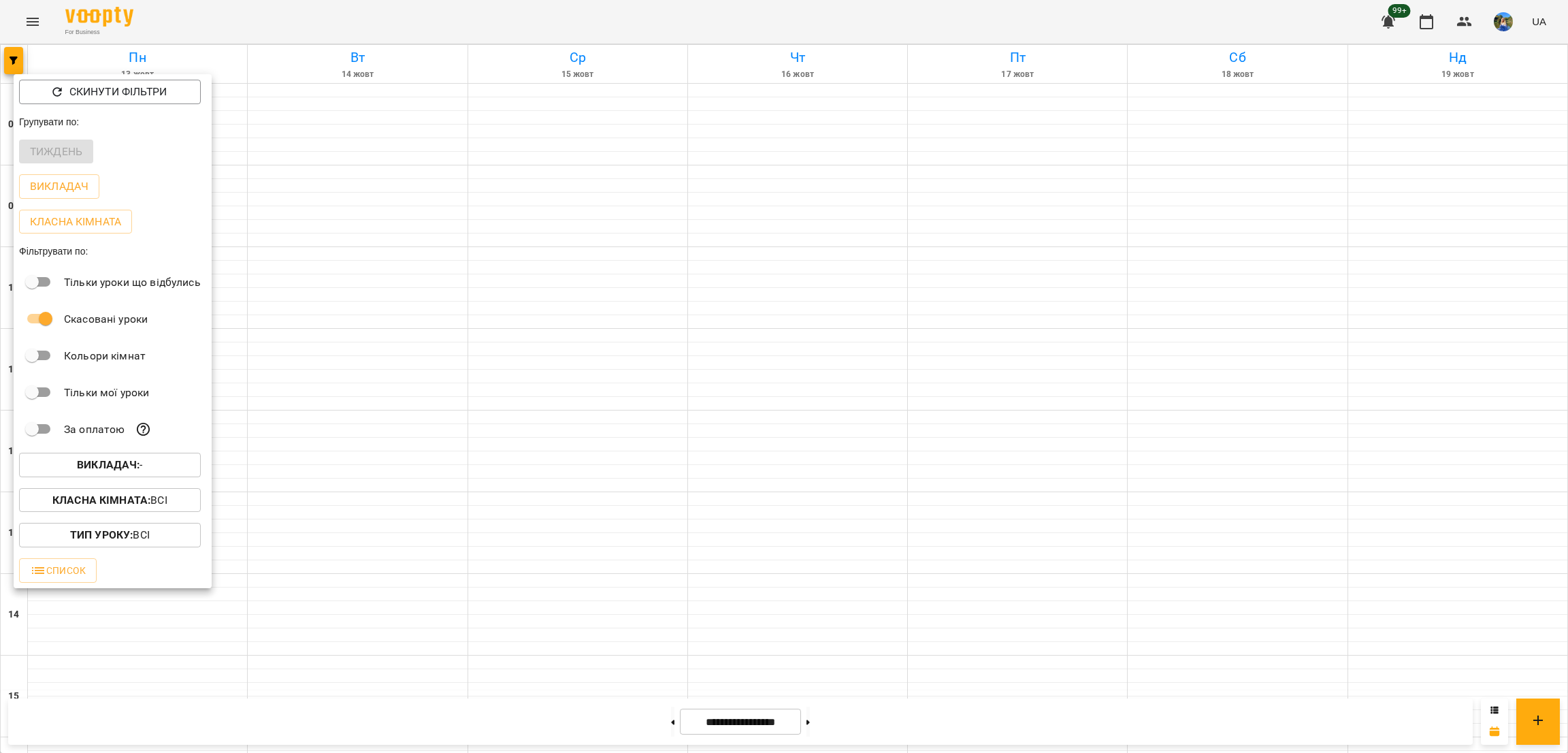
click at [143, 461] on p "Викладач : -" at bounding box center [109, 464] width 66 height 16
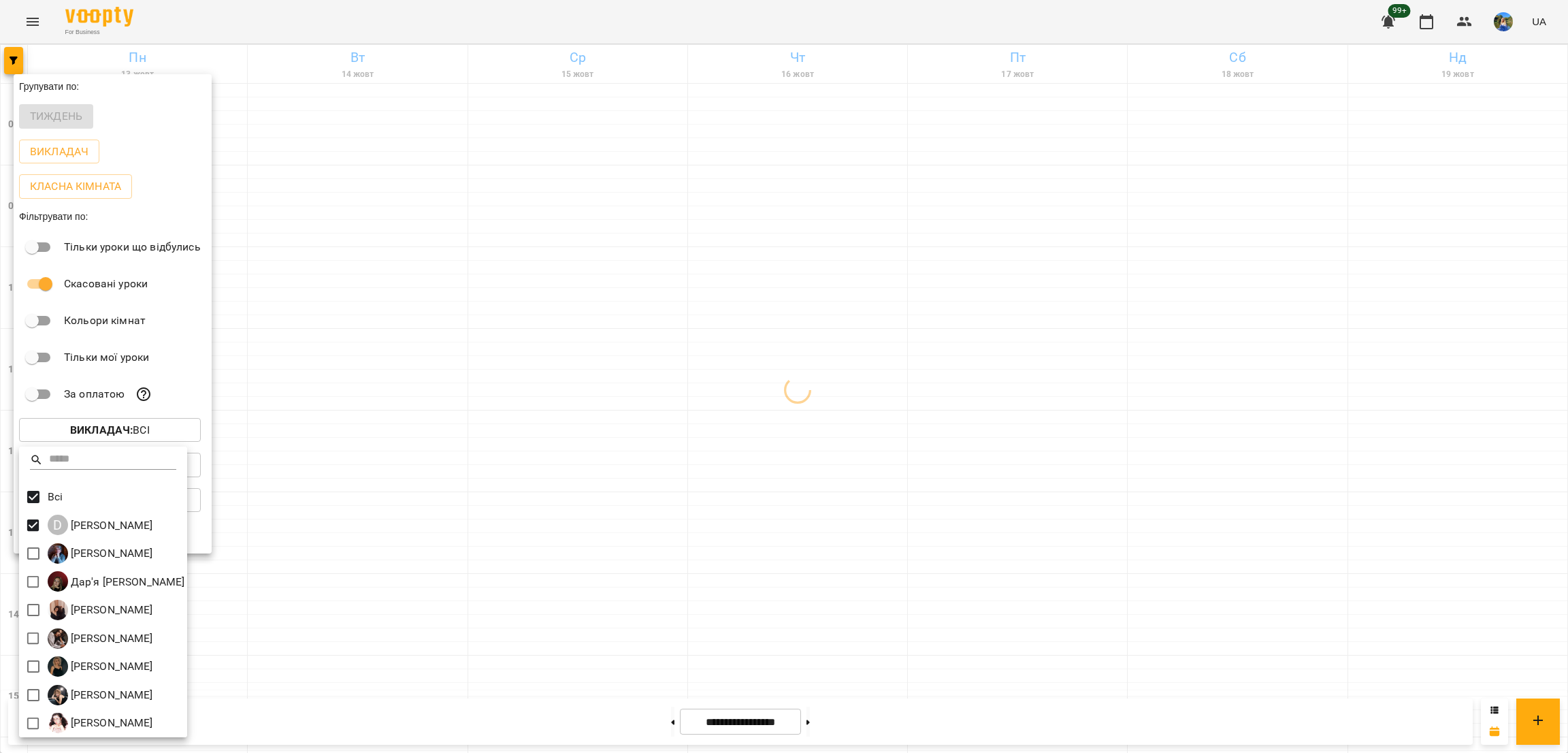
click at [428, 539] on div at bounding box center [784, 376] width 1568 height 753
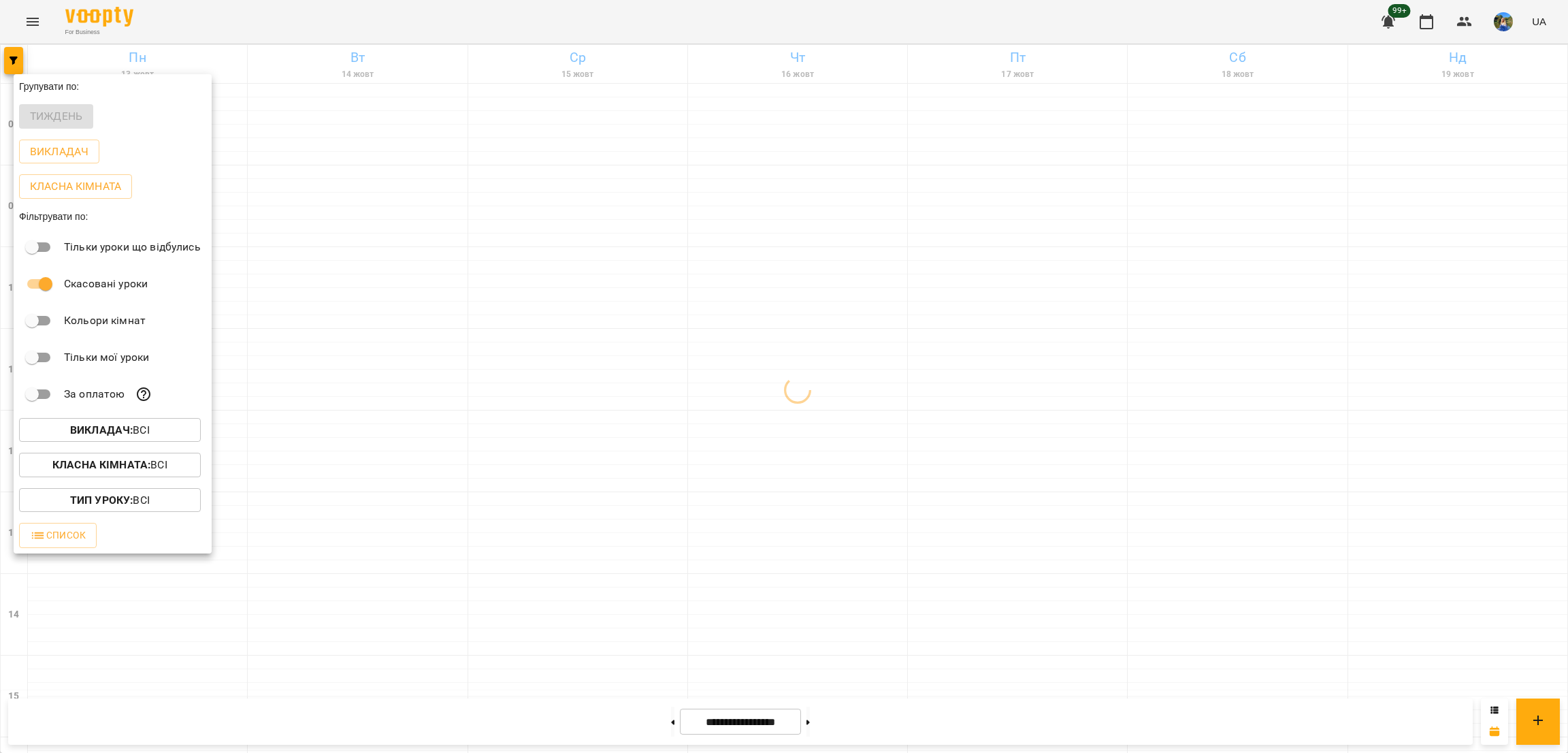
drag, startPoint x: 647, startPoint y: 635, endPoint x: 636, endPoint y: 625, distance: 14.9
click at [647, 634] on div at bounding box center [784, 376] width 1568 height 753
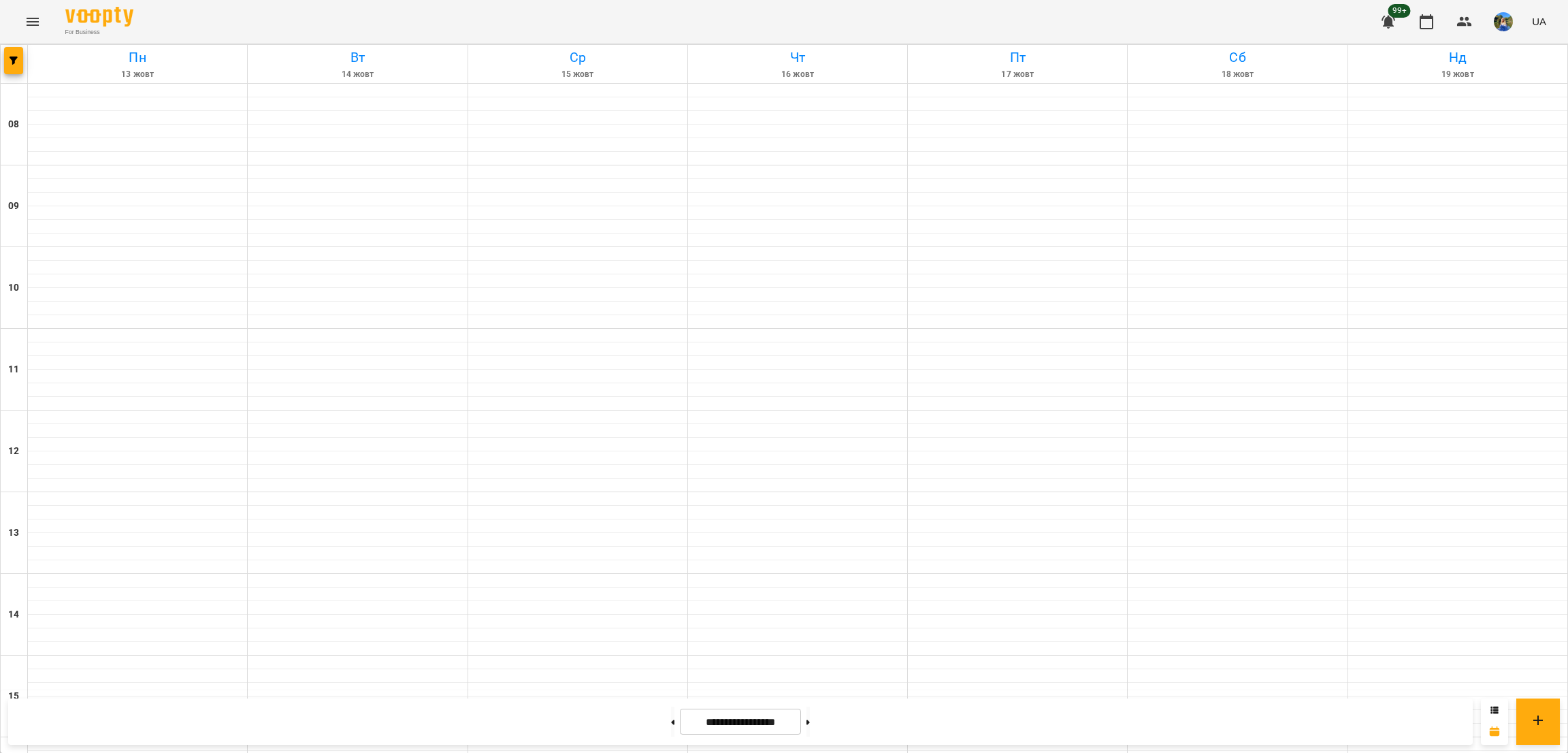
scroll to position [372, 0]
click at [810, 712] on button at bounding box center [808, 722] width 3 height 30
type input "**********"
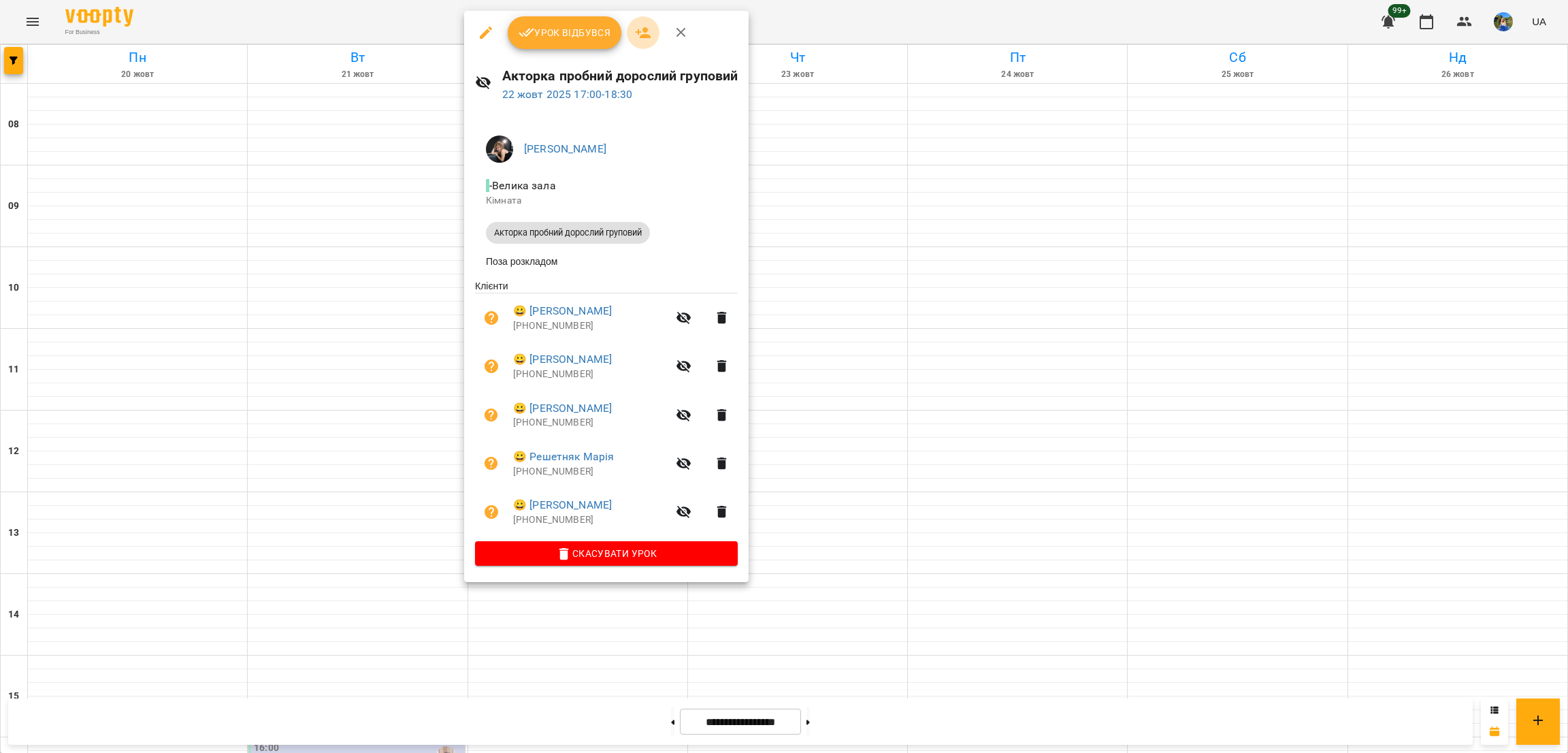
click at [643, 33] on icon "button" at bounding box center [643, 32] width 16 height 16
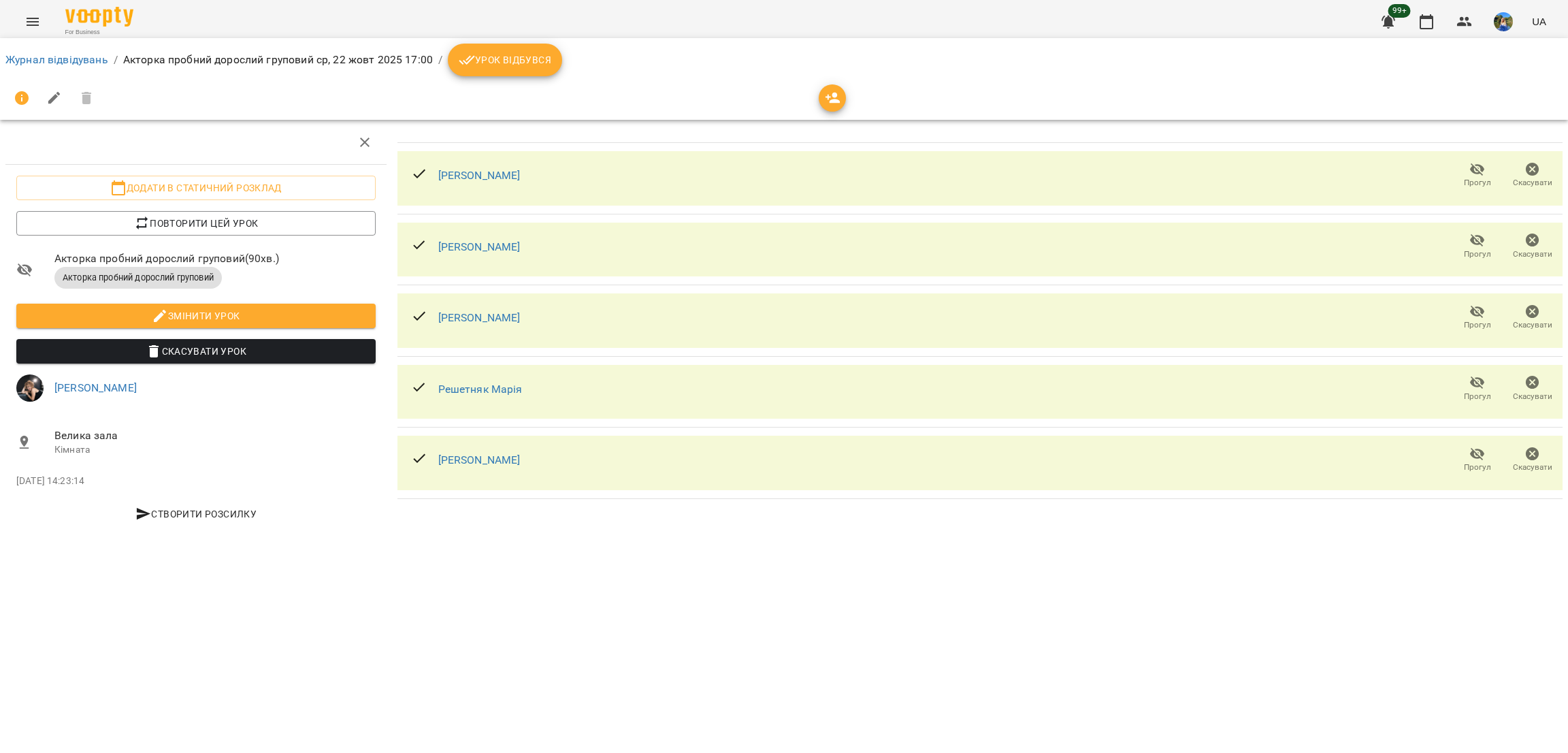
click at [819, 107] on div at bounding box center [832, 98] width 27 height 27
click at [825, 103] on icon "button" at bounding box center [832, 98] width 16 height 16
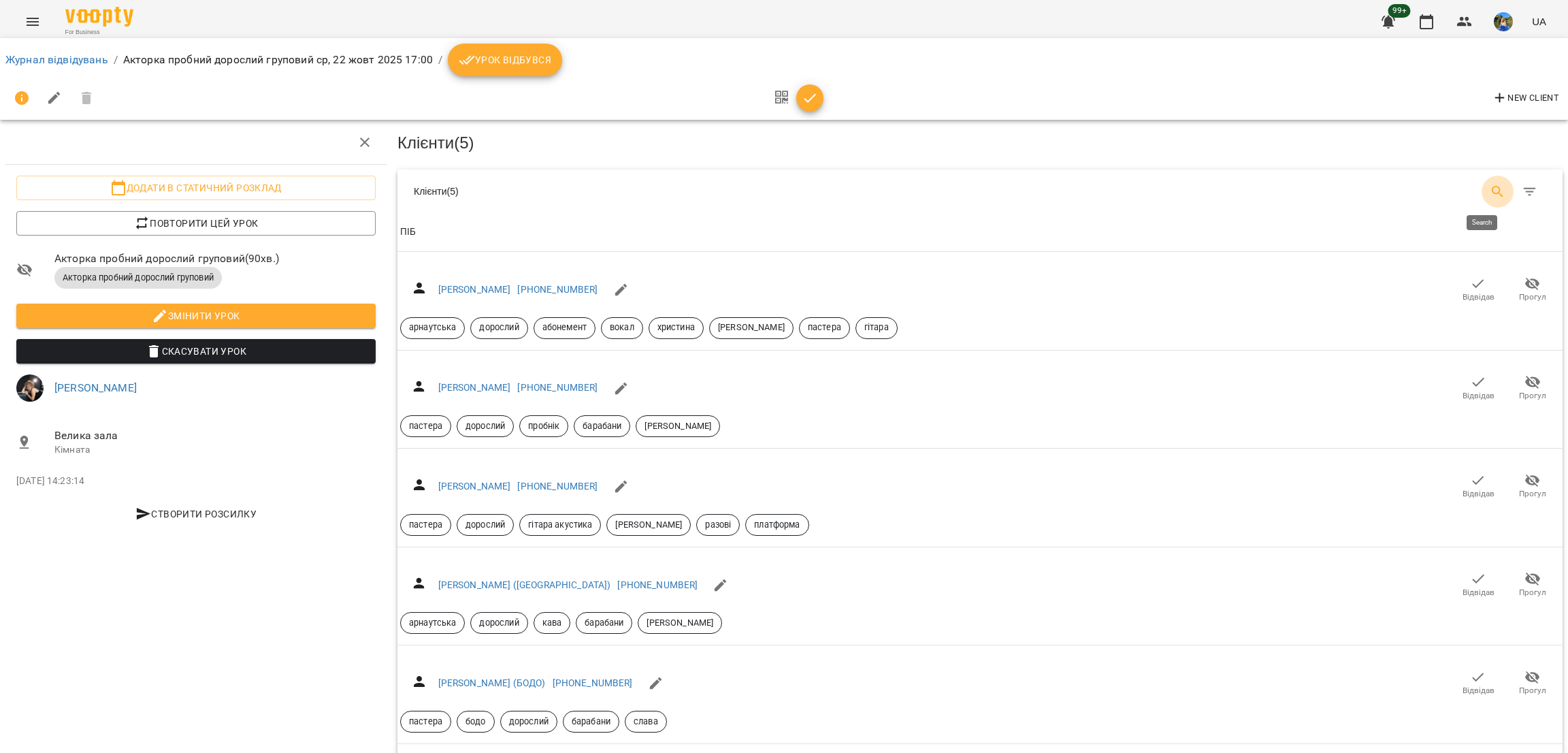
click at [1490, 186] on icon "Search" at bounding box center [1498, 192] width 16 height 16
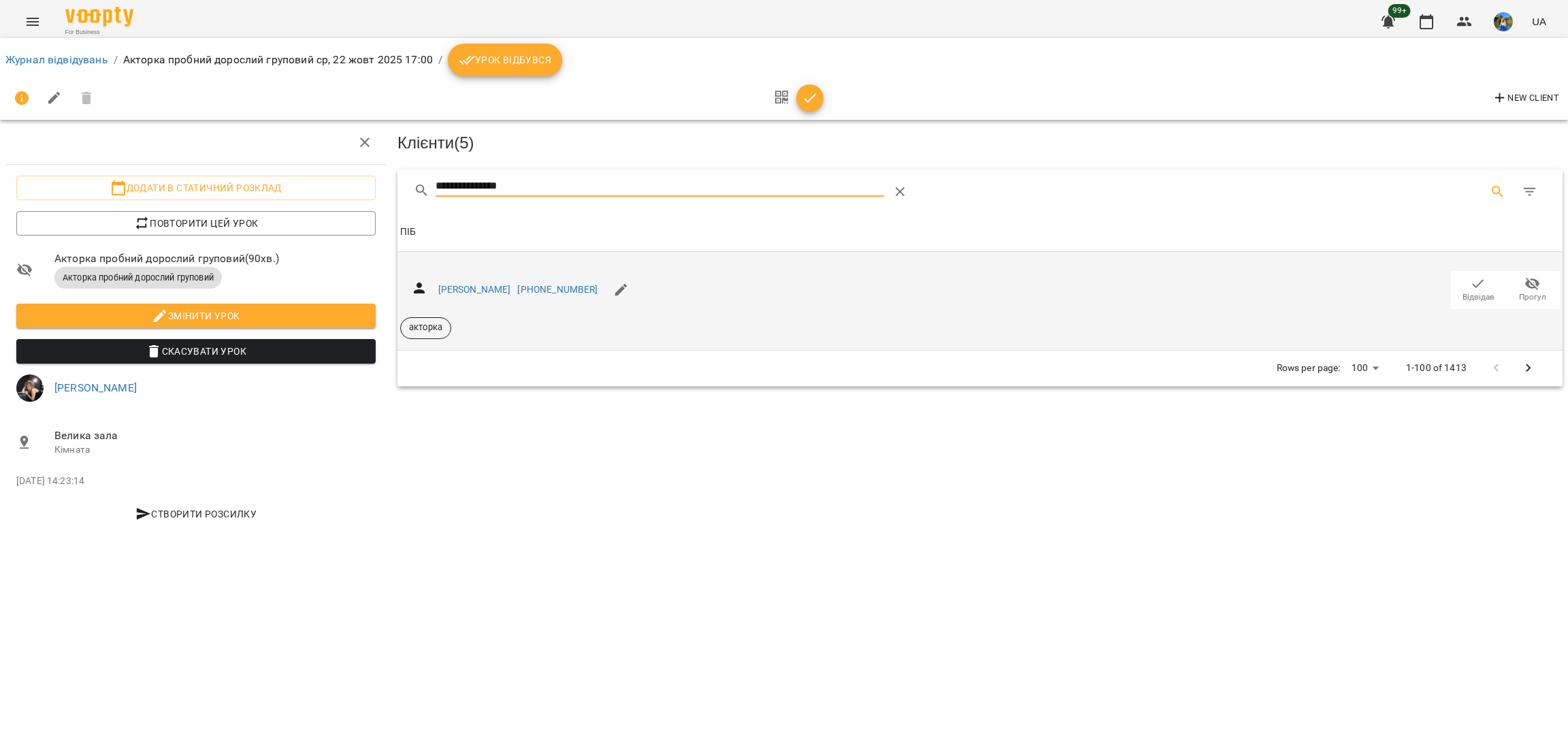
type input "**********"
click at [1109, 303] on div "Крічун Катерина +380938292165 Відвідав Прогул акторка" at bounding box center [980, 301] width 1160 height 77
click at [1492, 292] on span "Відвідав" at bounding box center [1479, 297] width 32 height 12
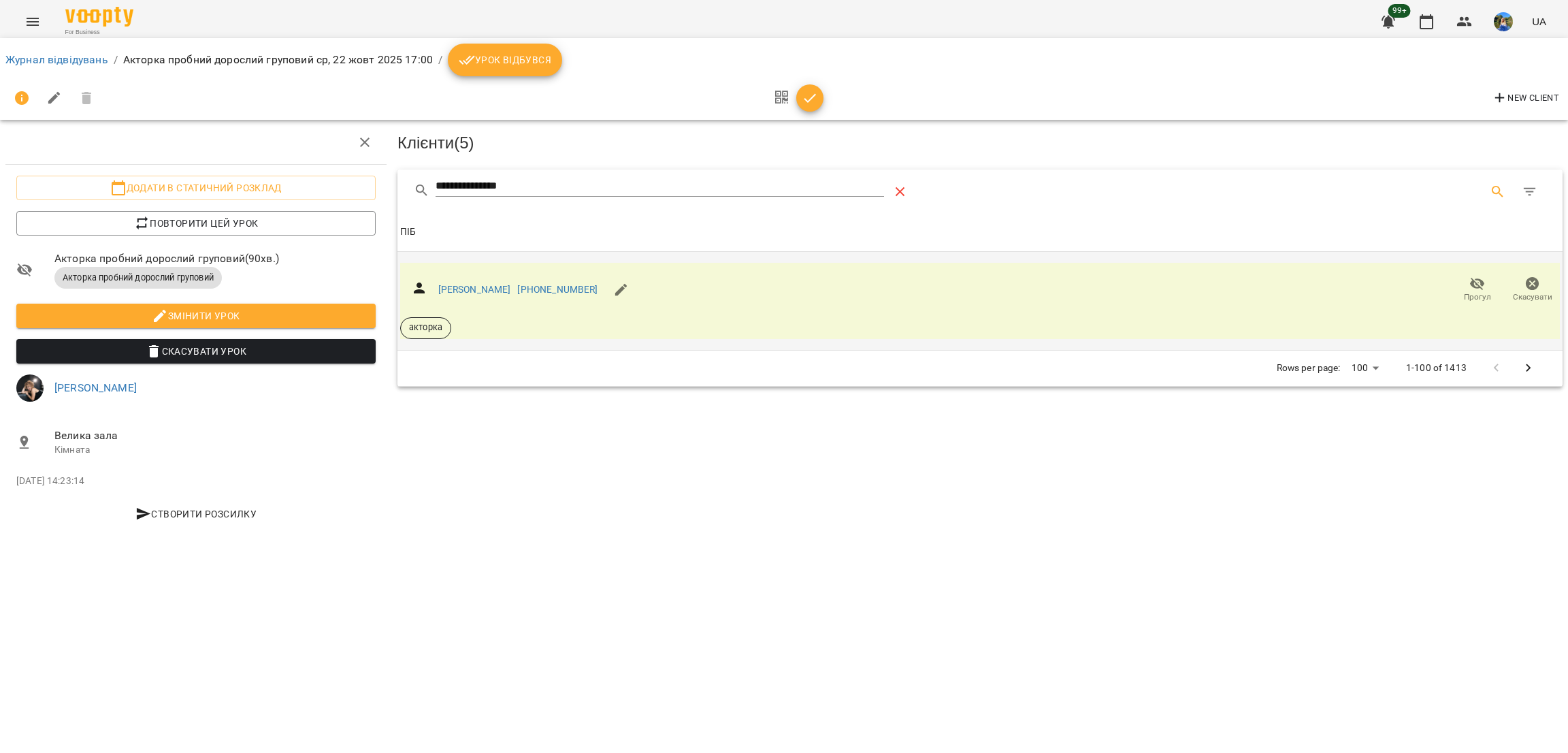
click at [900, 184] on icon "Table Toolbar" at bounding box center [900, 192] width 16 height 16
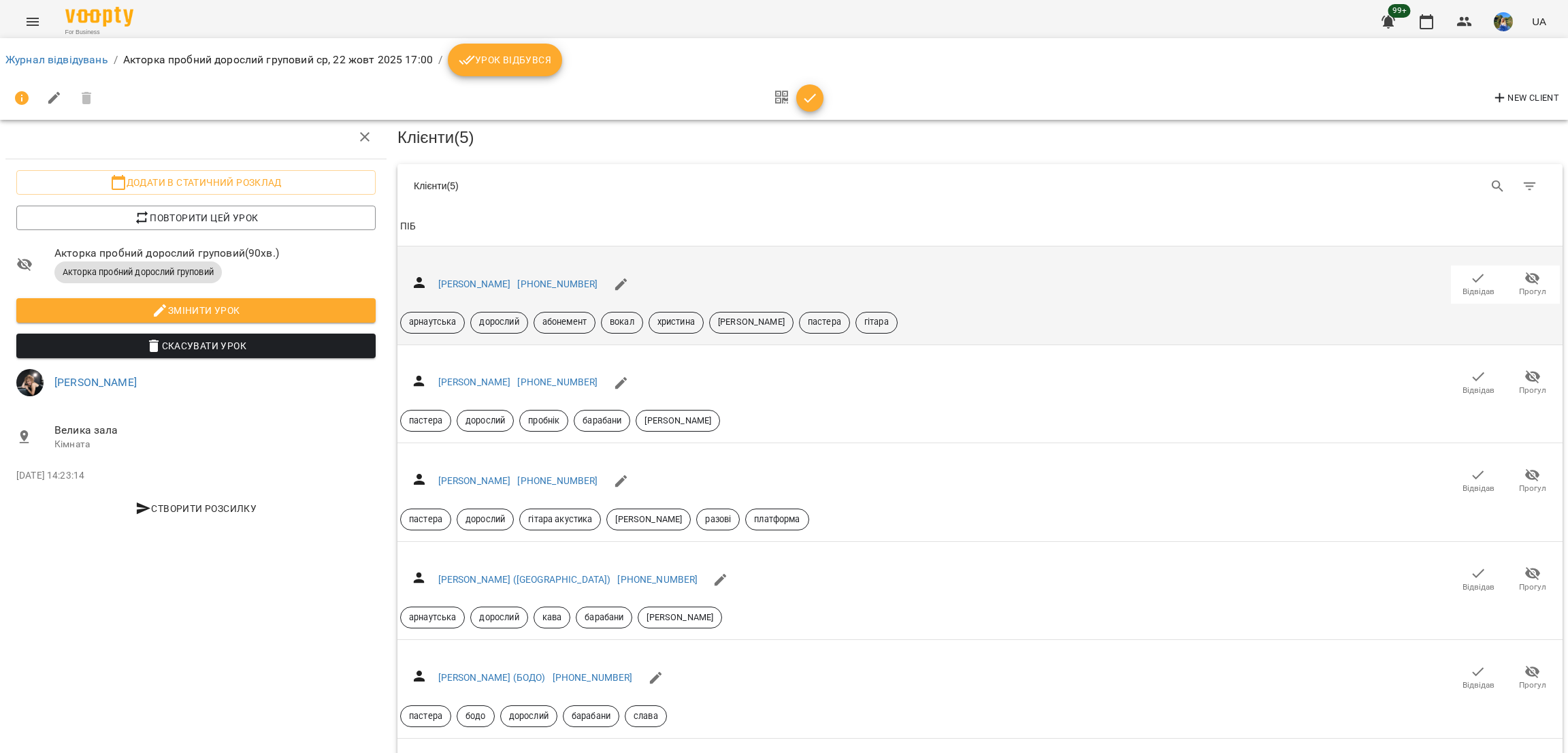
scroll to position [204, 0]
drag, startPoint x: 7, startPoint y: 6, endPoint x: 42, endPoint y: 30, distance: 42.4
click at [8, 8] on div "For Business 99+ UA" at bounding box center [784, 22] width 1568 height 44
click at [44, 32] on button "Menu" at bounding box center [33, 22] width 33 height 33
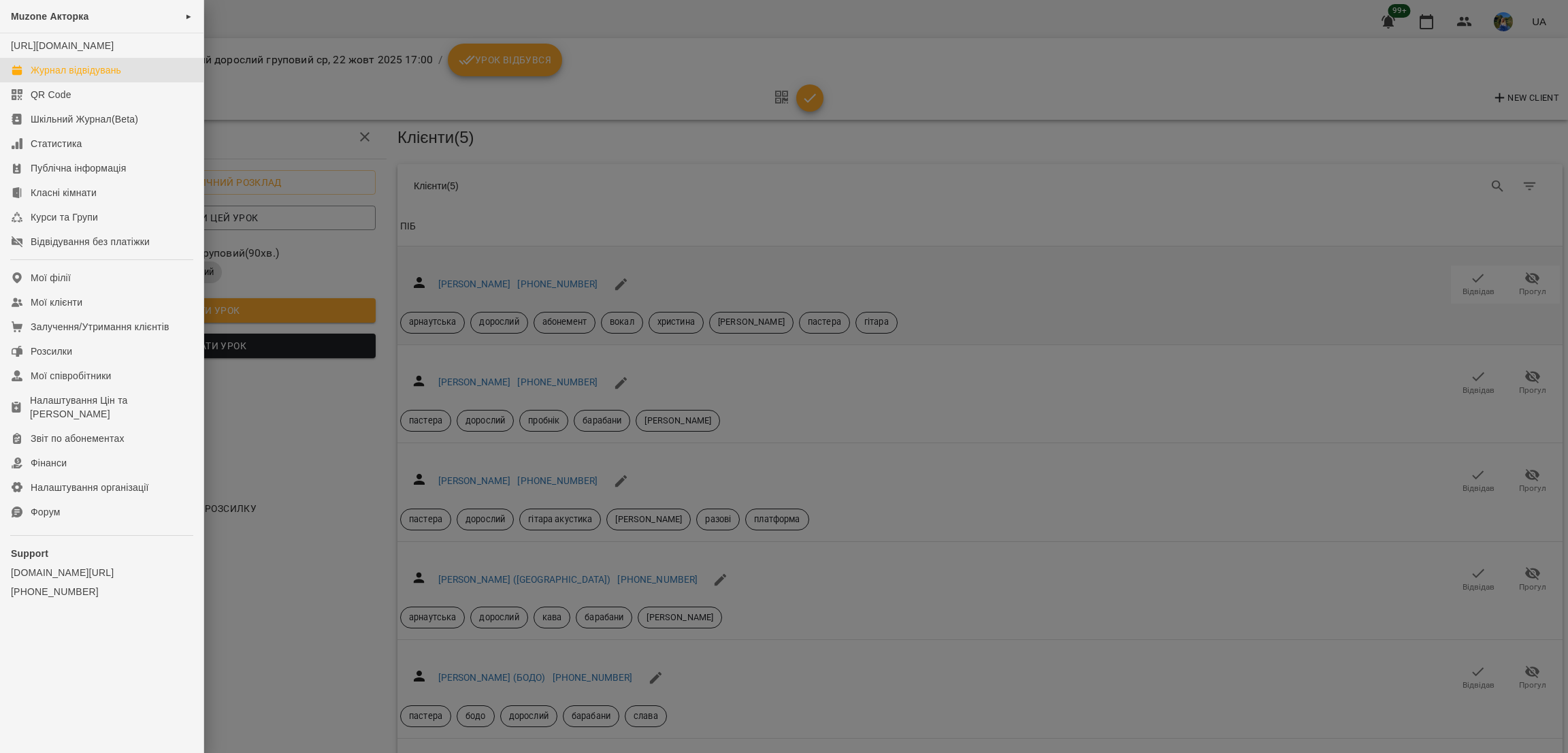
click at [92, 77] on div "Журнал відвідувань" at bounding box center [76, 70] width 91 height 13
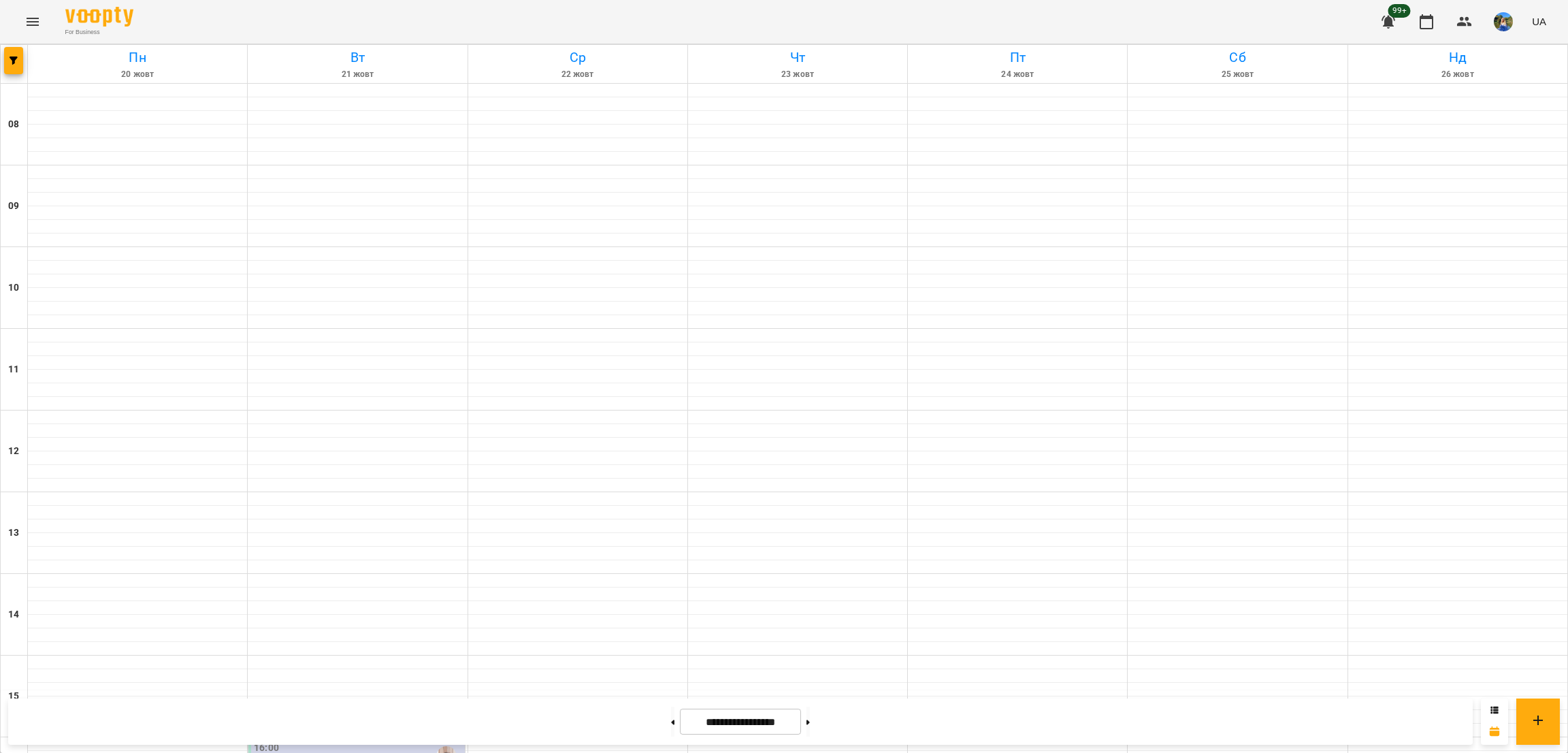
scroll to position [372, 0]
click at [7, 56] on span "button" at bounding box center [13, 60] width 19 height 8
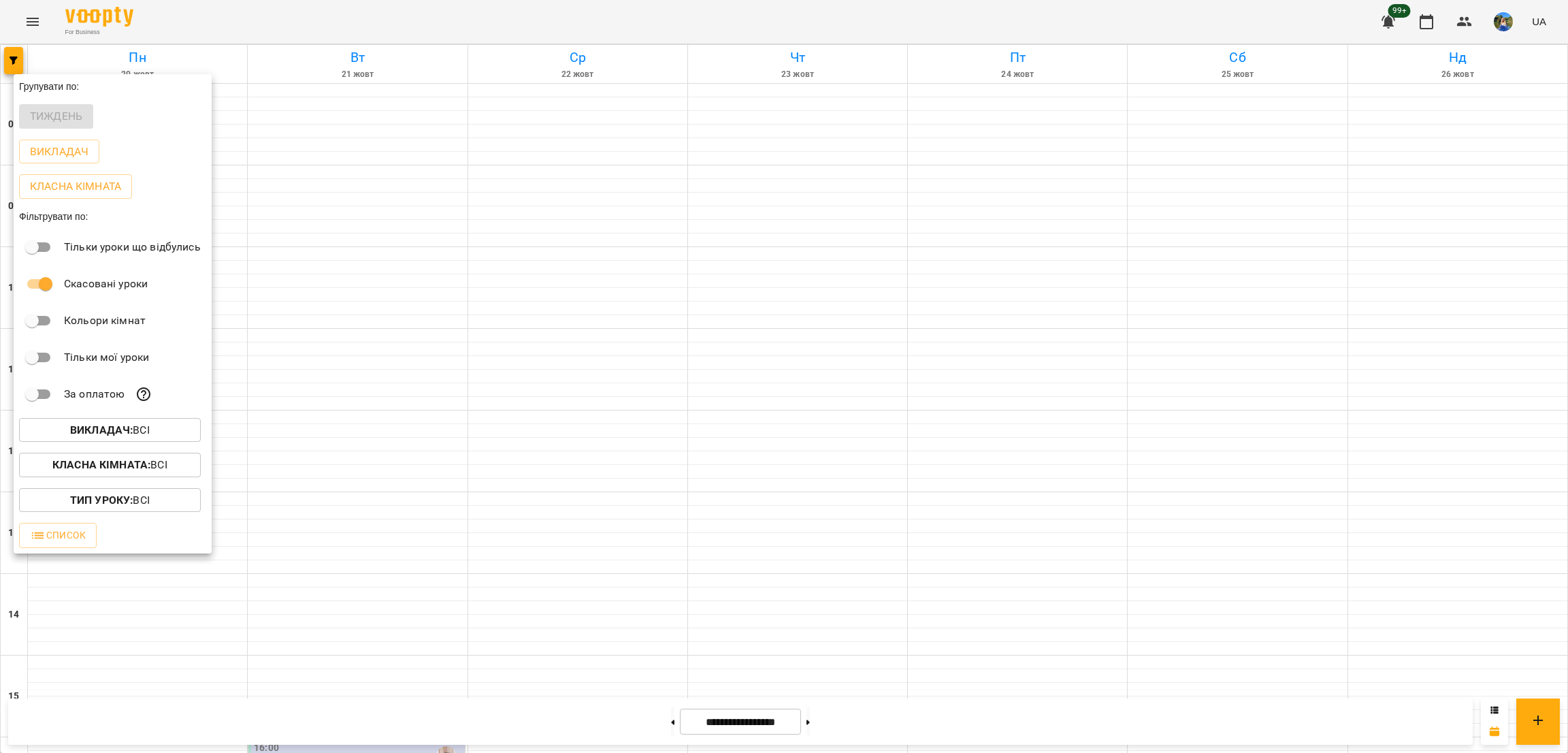
click at [9, 56] on div at bounding box center [784, 376] width 1568 height 753
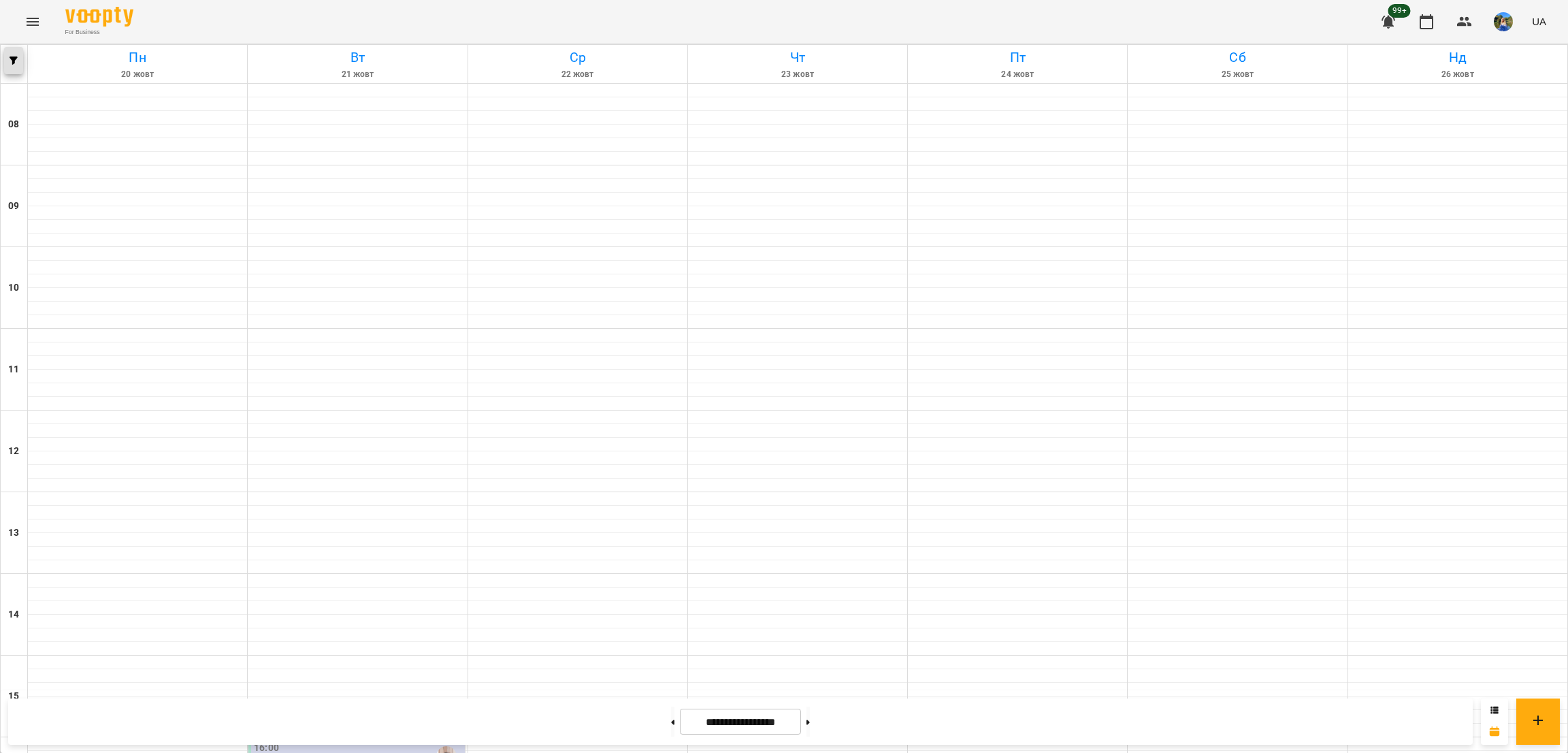
click at [15, 62] on icon "button" at bounding box center [13, 60] width 8 height 8
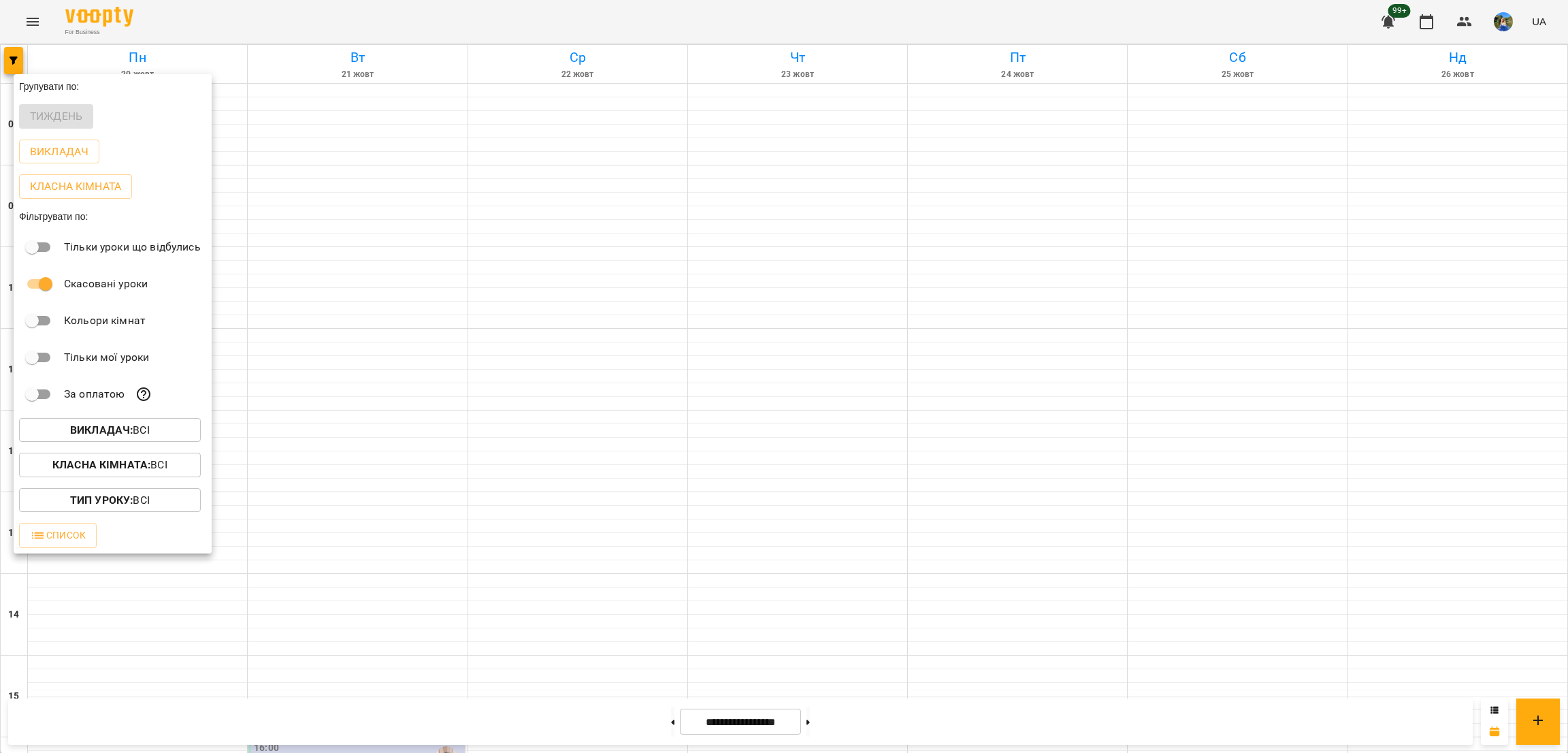
click at [136, 428] on p "Викладач : Всі" at bounding box center [110, 430] width 80 height 16
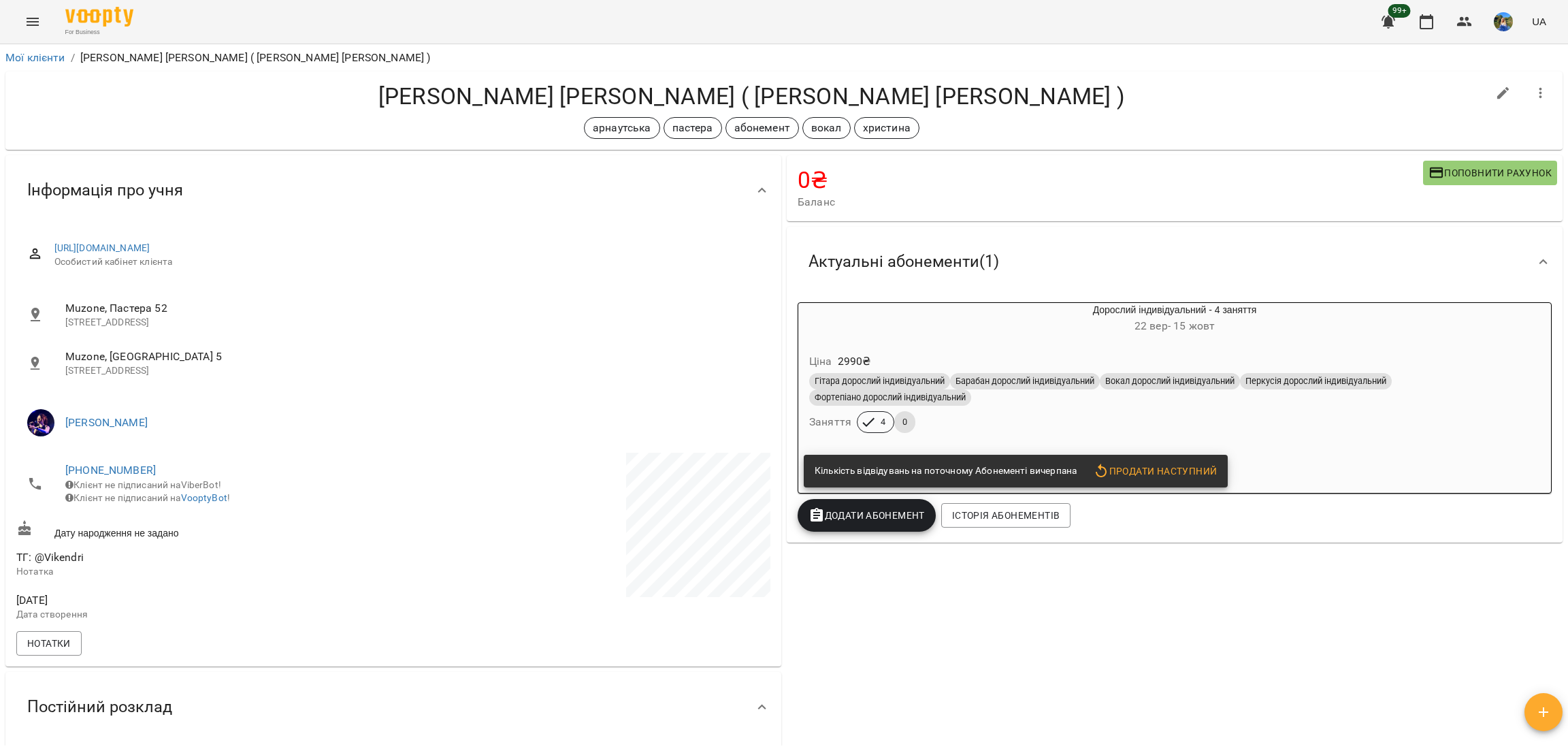
click at [1460, 16] on icon "button" at bounding box center [1465, 21] width 16 height 16
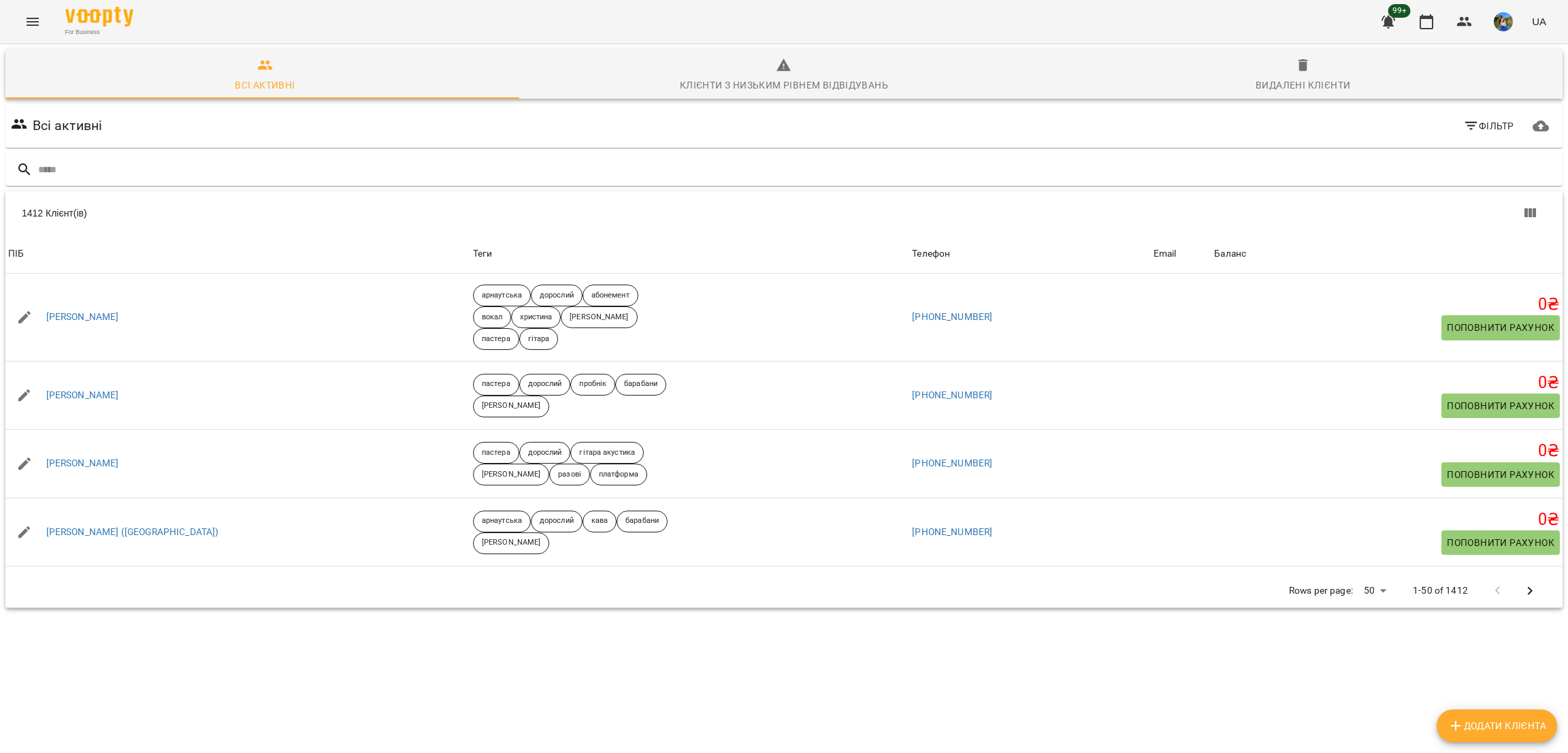
click at [1500, 730] on span "Додати клієнта" at bounding box center [1497, 726] width 98 height 16
select select "**"
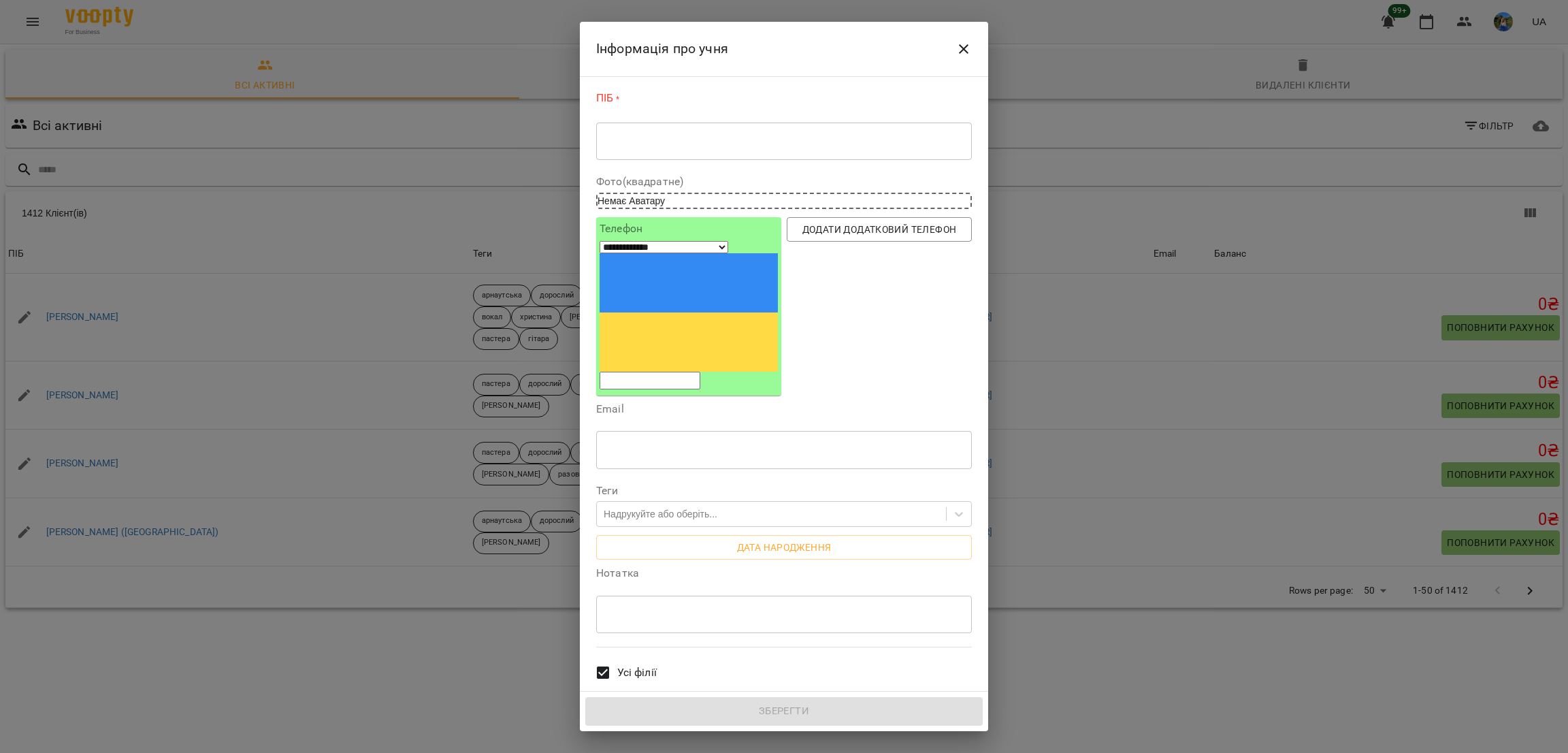
drag, startPoint x: 738, startPoint y: 113, endPoint x: 736, endPoint y: 134, distance: 21.1
click at [737, 113] on div "ПІБ * * ​" at bounding box center [784, 128] width 376 height 76
paste textarea "**********"
click at [736, 142] on textarea at bounding box center [784, 141] width 356 height 13
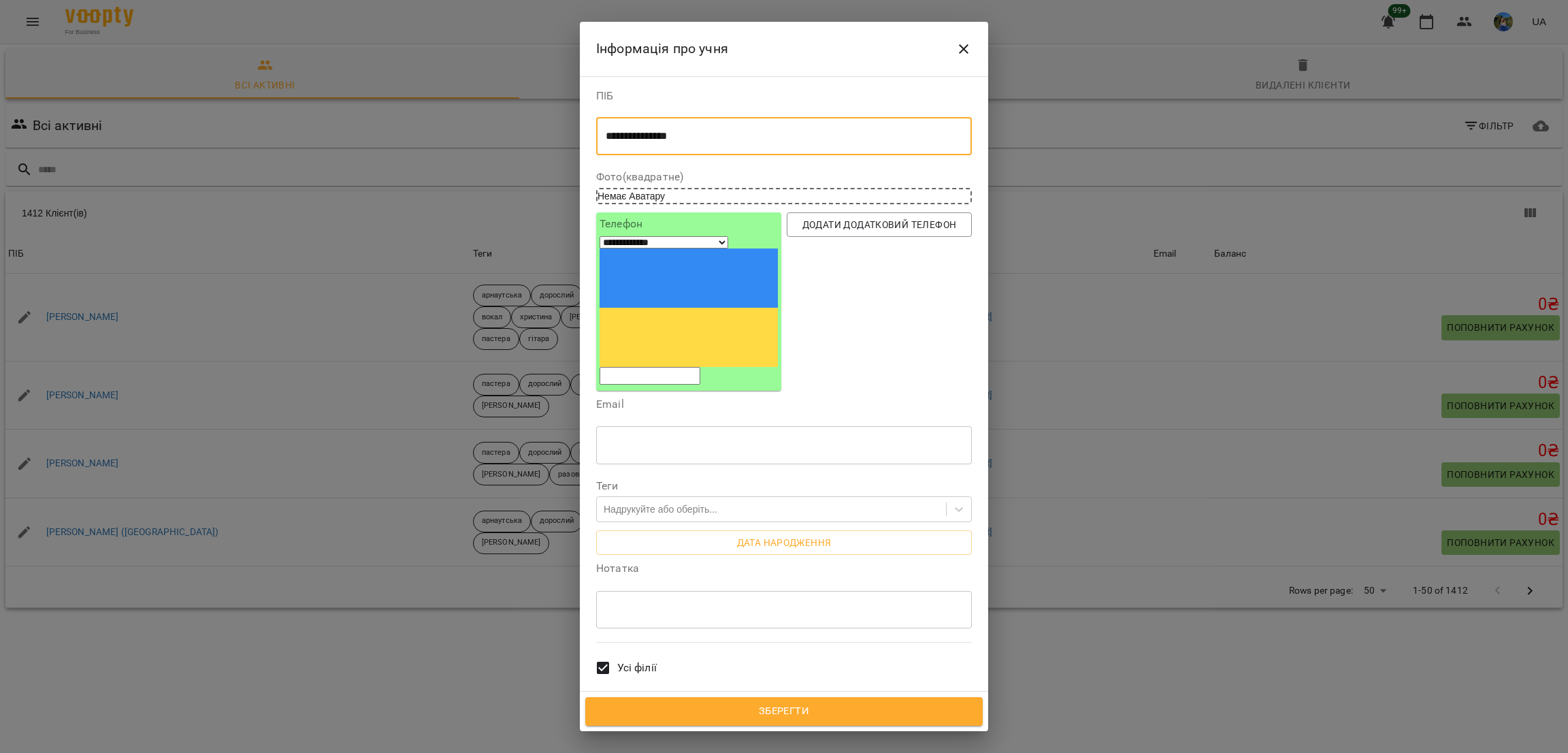
type textarea "**********"
click at [700, 367] on input "tel" at bounding box center [650, 375] width 101 height 18
click at [687, 367] on input "tel" at bounding box center [650, 375] width 101 height 18
paste input "**********"
type input "**********"
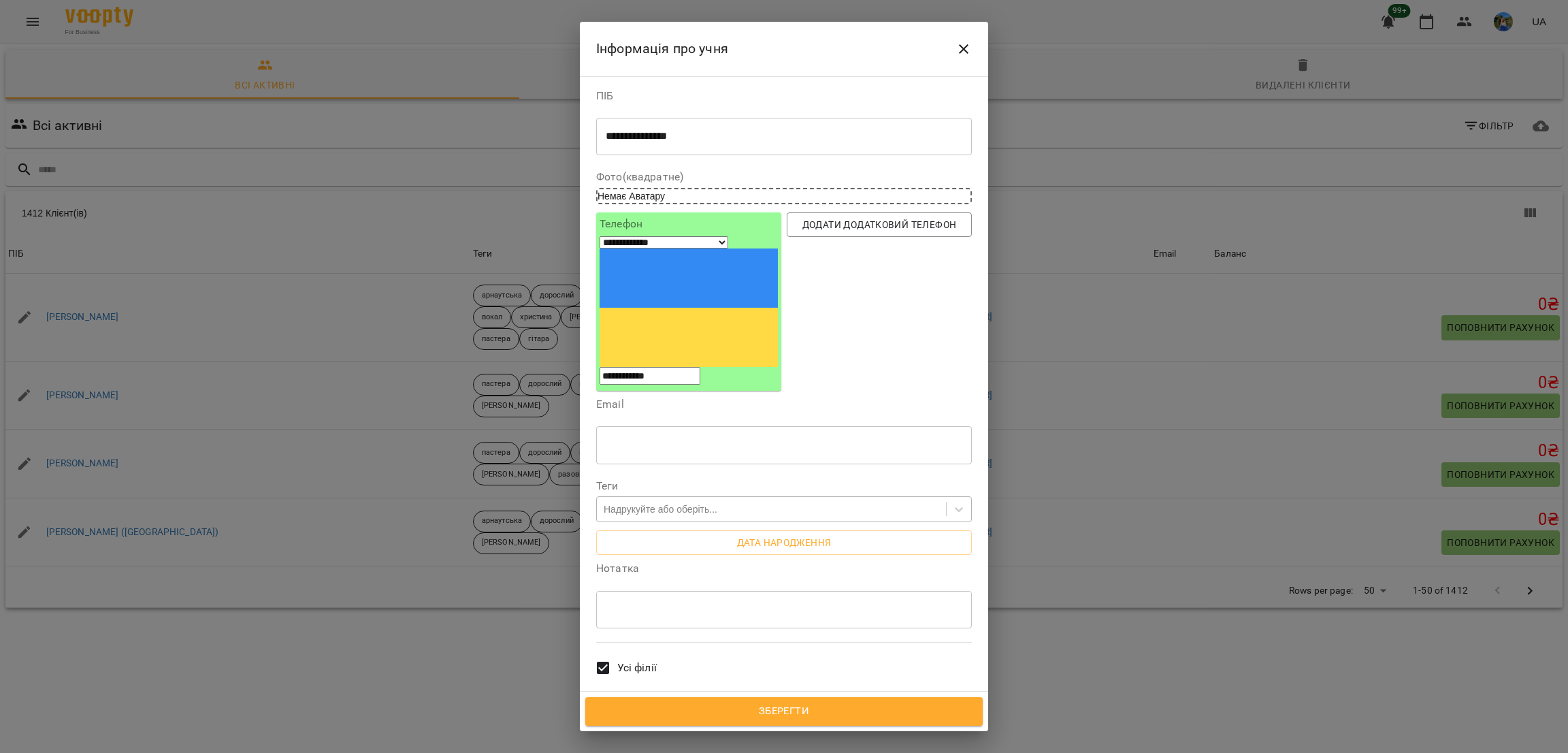
click at [682, 503] on div "Надрукуйте або оберіть..." at bounding box center [660, 509] width 113 height 13
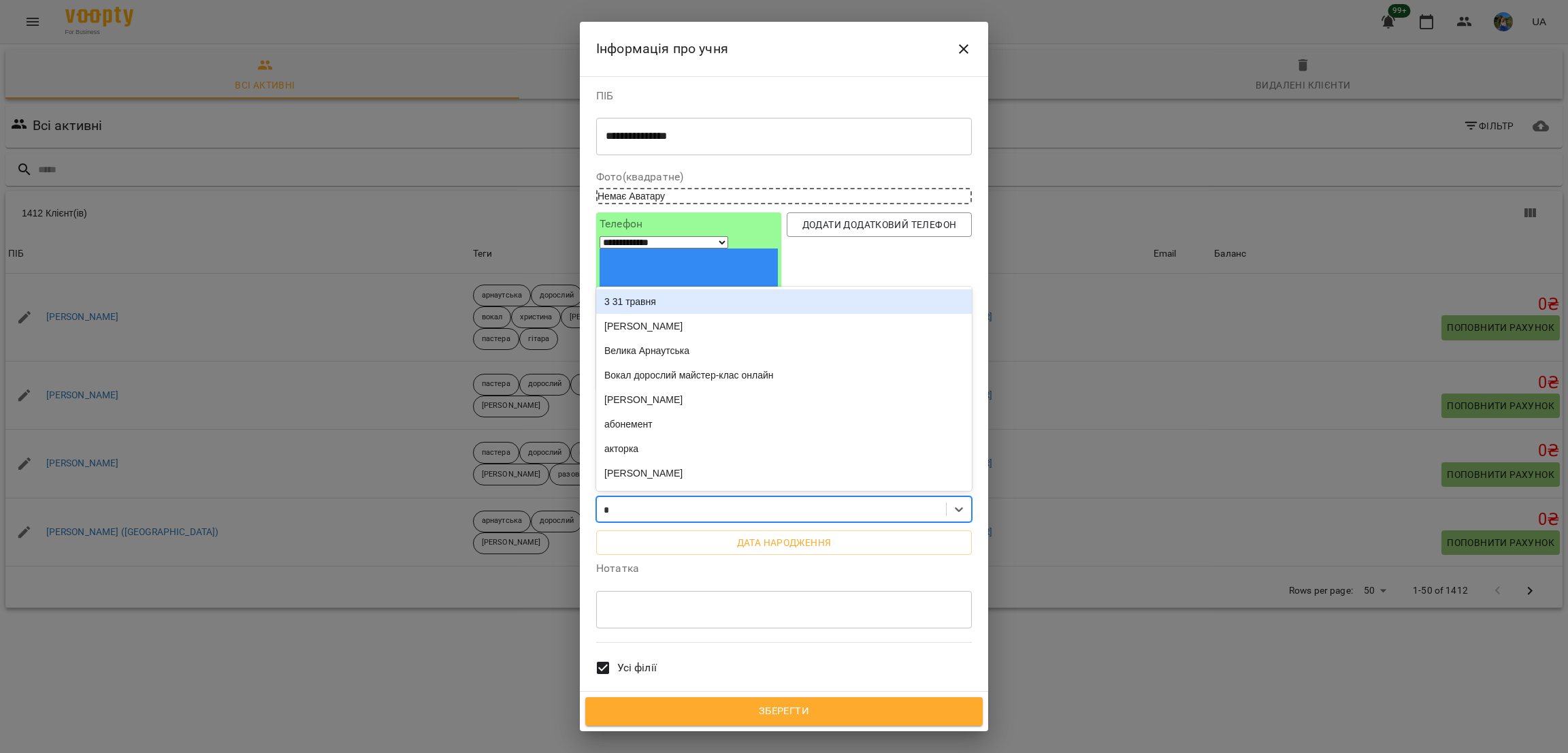
type input "**"
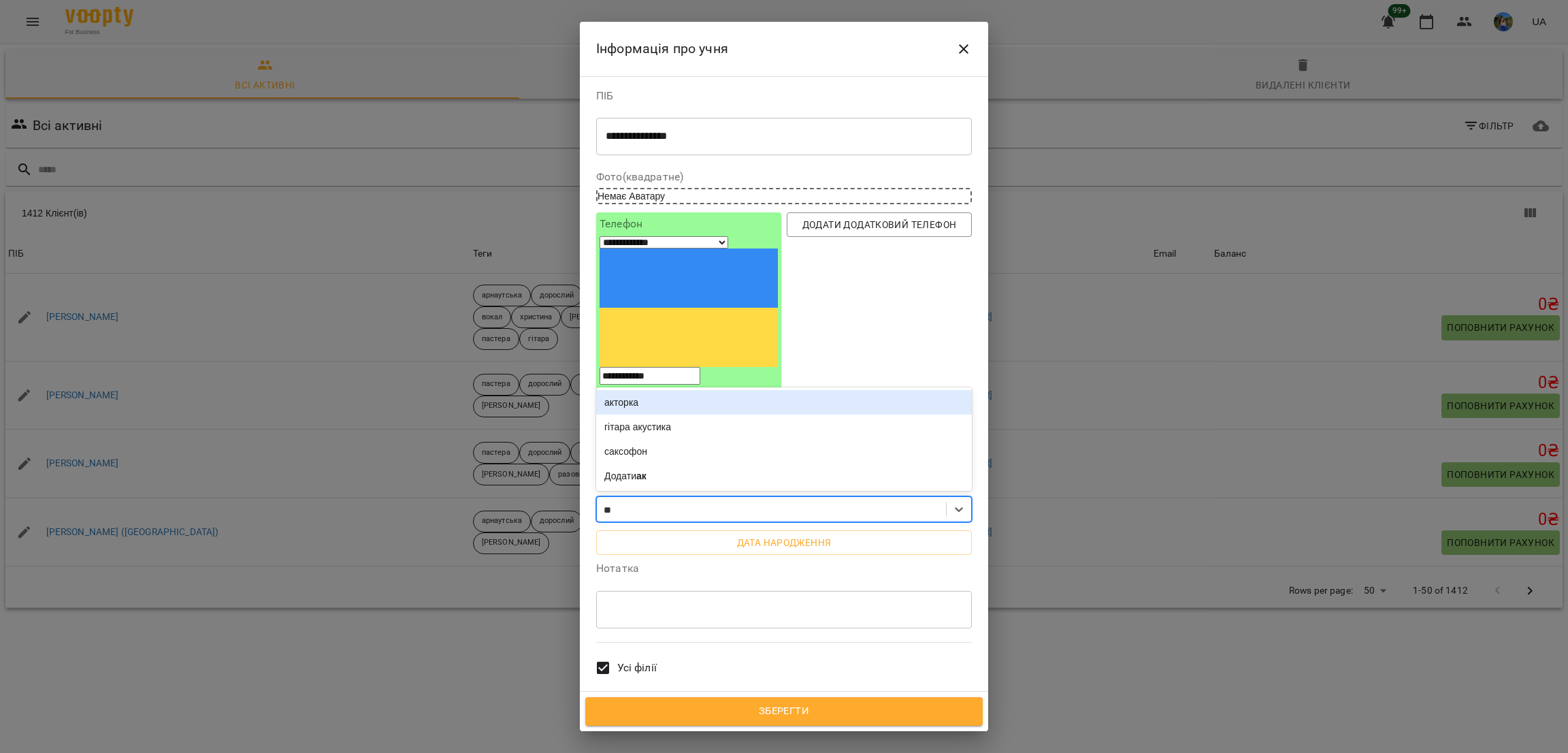
click at [671, 390] on div "акторка" at bounding box center [784, 402] width 376 height 24
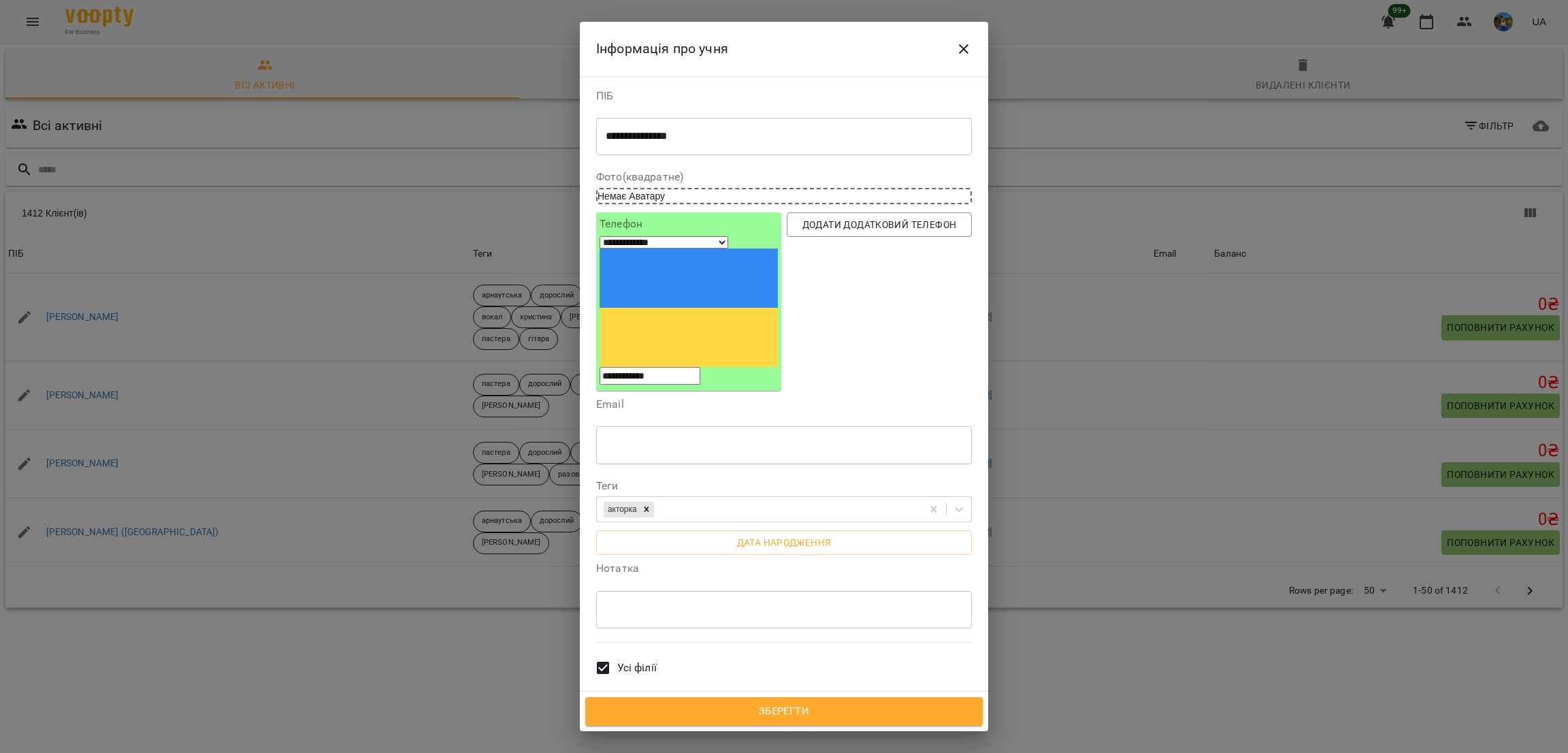
click at [655, 660] on span "Усі філії" at bounding box center [637, 668] width 40 height 16
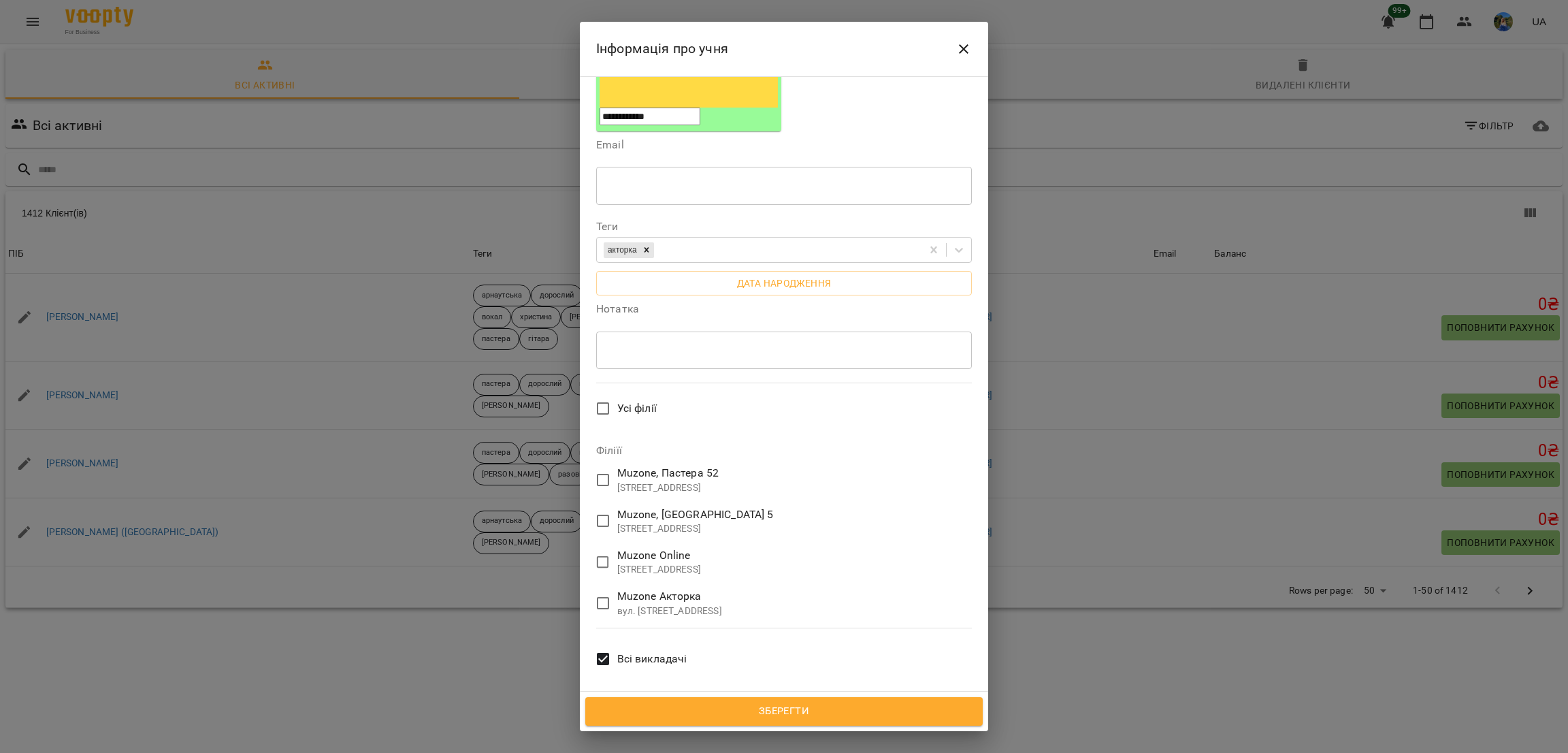
scroll to position [265, 0]
click at [676, 583] on span "Muzone Акторка" at bounding box center [670, 590] width 105 height 16
click at [647, 646] on span "Всі викладачі" at bounding box center [653, 654] width 70 height 16
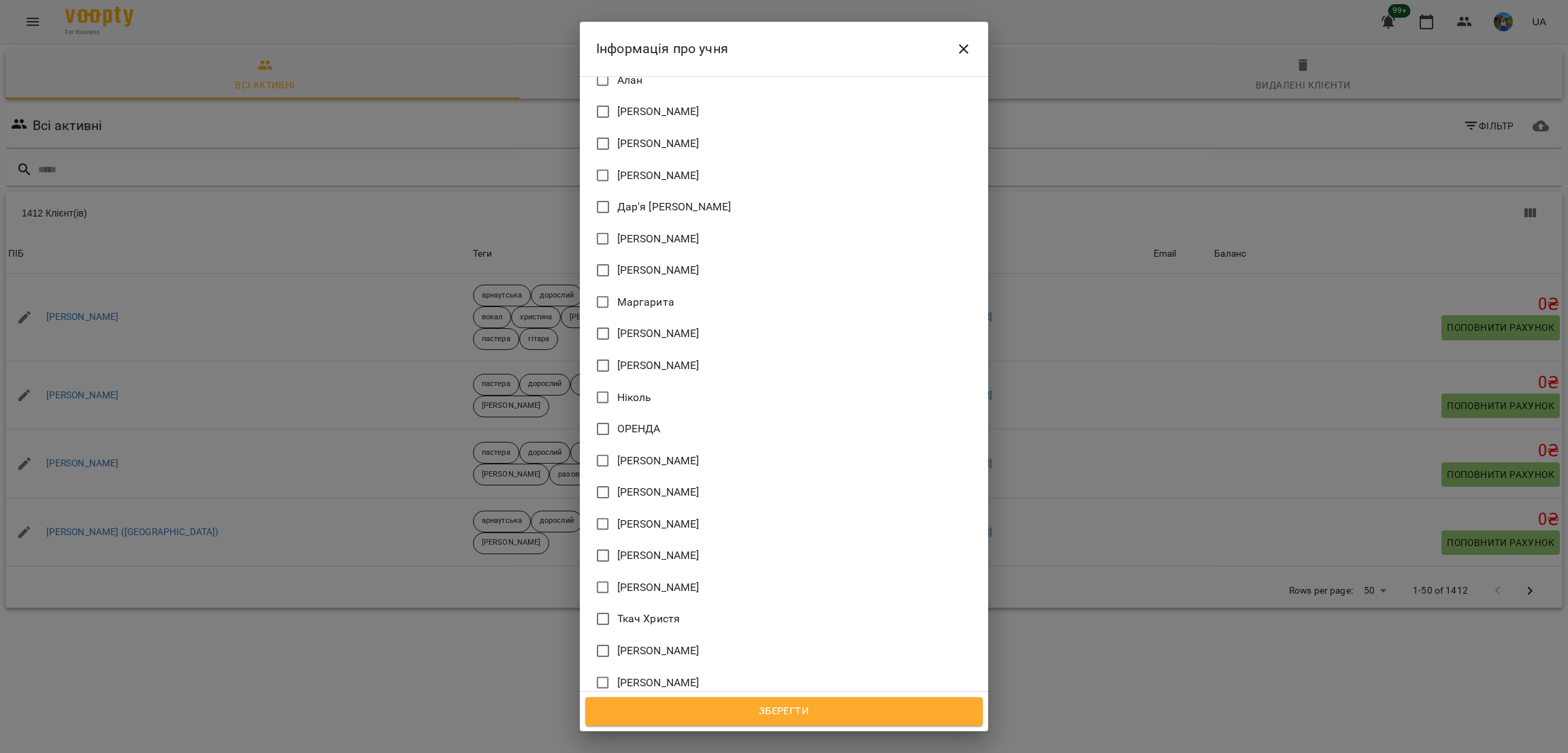
scroll to position [984, 0]
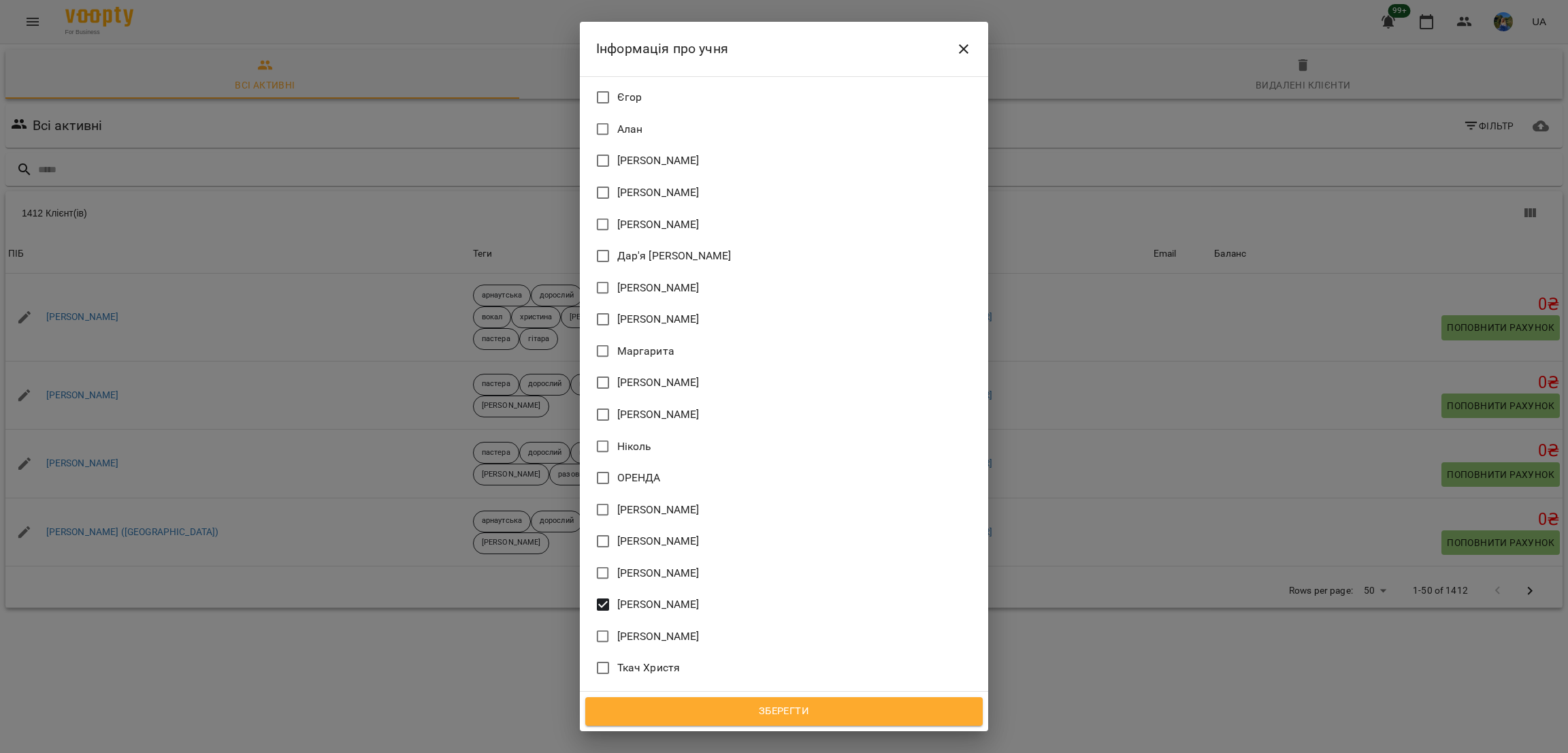
click at [782, 699] on button "Зберегти" at bounding box center [784, 712] width 398 height 29
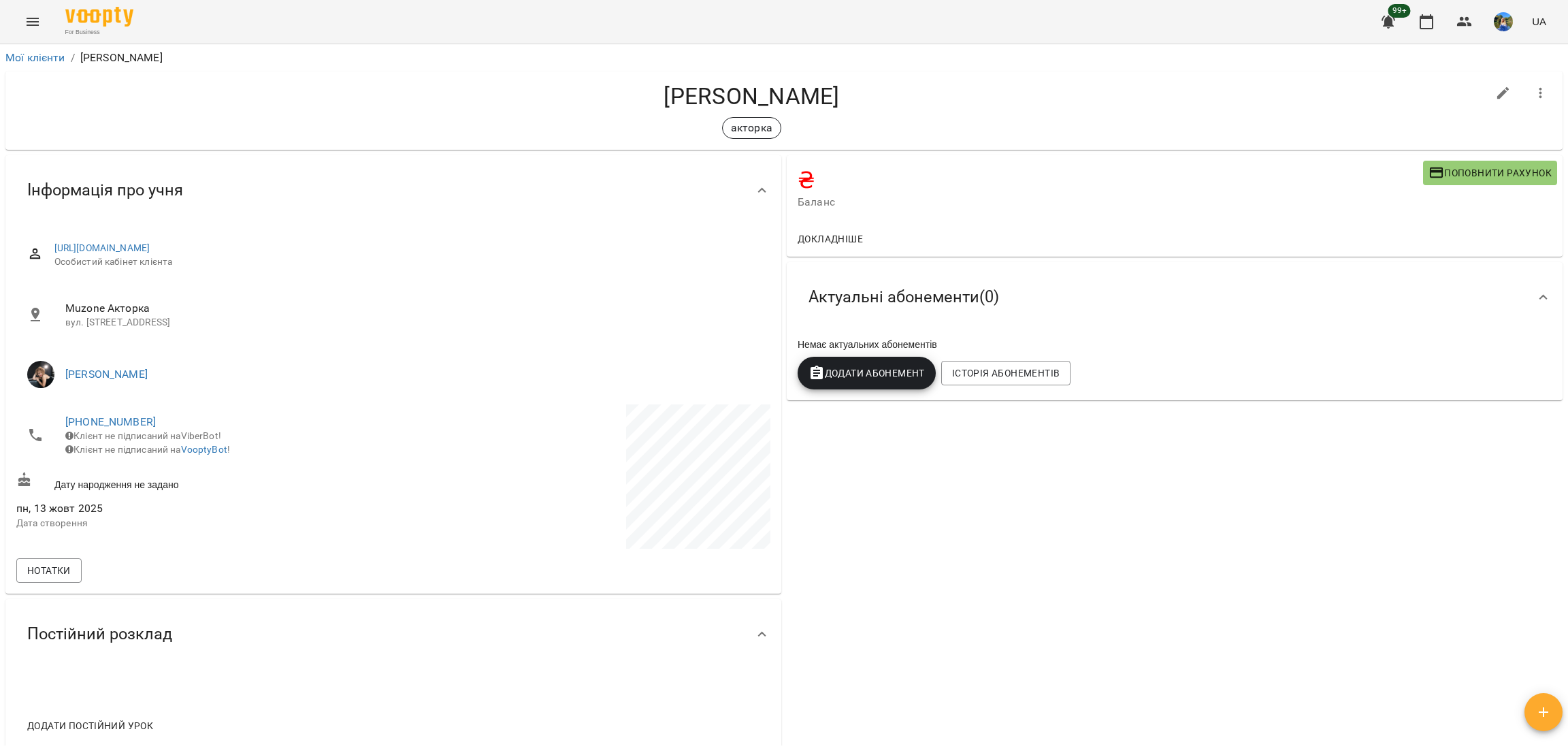
drag, startPoint x: 646, startPoint y: 88, endPoint x: 856, endPoint y: 98, distance: 210.2
click at [854, 98] on h4 "[PERSON_NAME]" at bounding box center [752, 96] width 1471 height 28
copy h4 "[PERSON_NAME]"
click at [36, 19] on icon "Menu" at bounding box center [33, 22] width 13 height 8
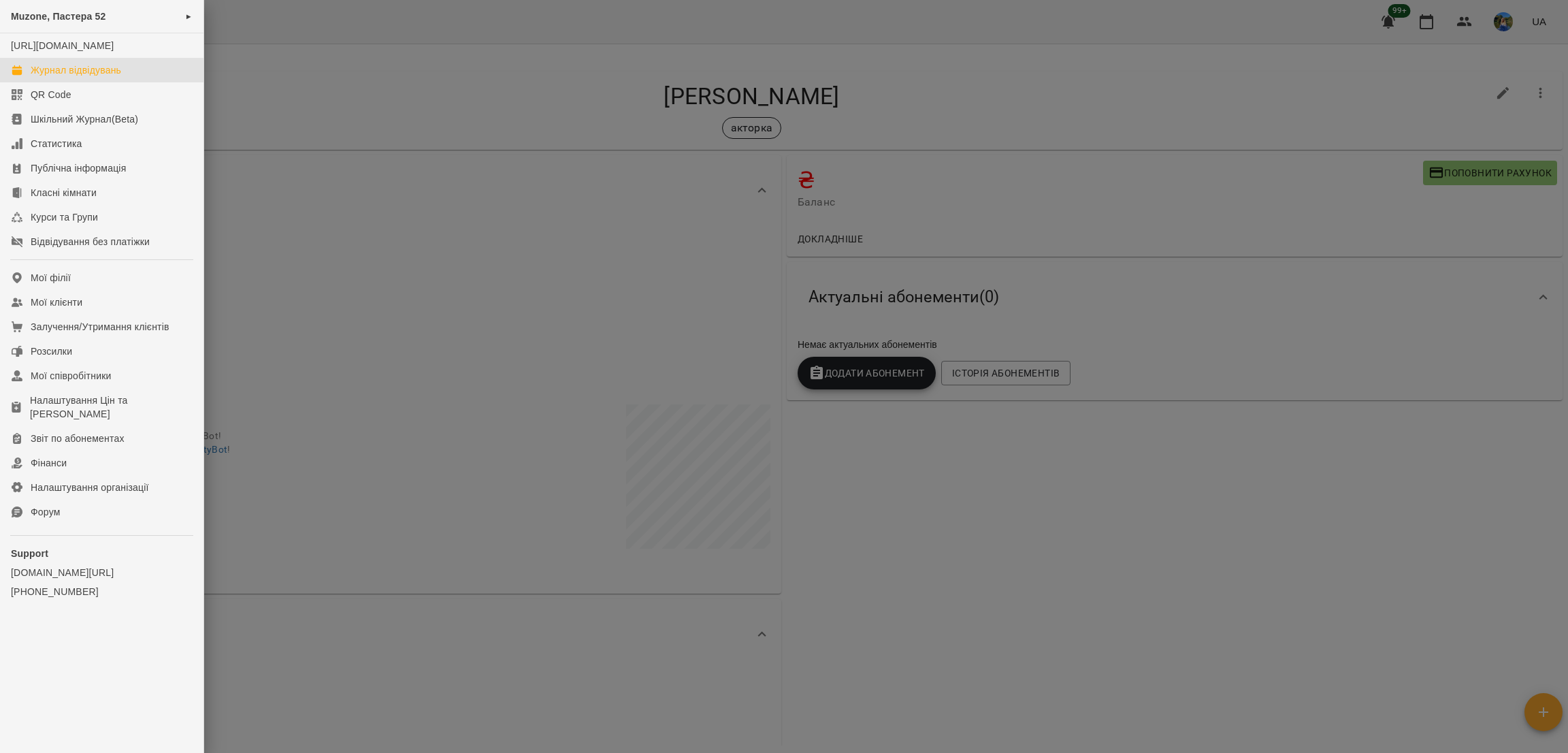
click at [76, 77] on div "Журнал відвідувань" at bounding box center [76, 70] width 91 height 13
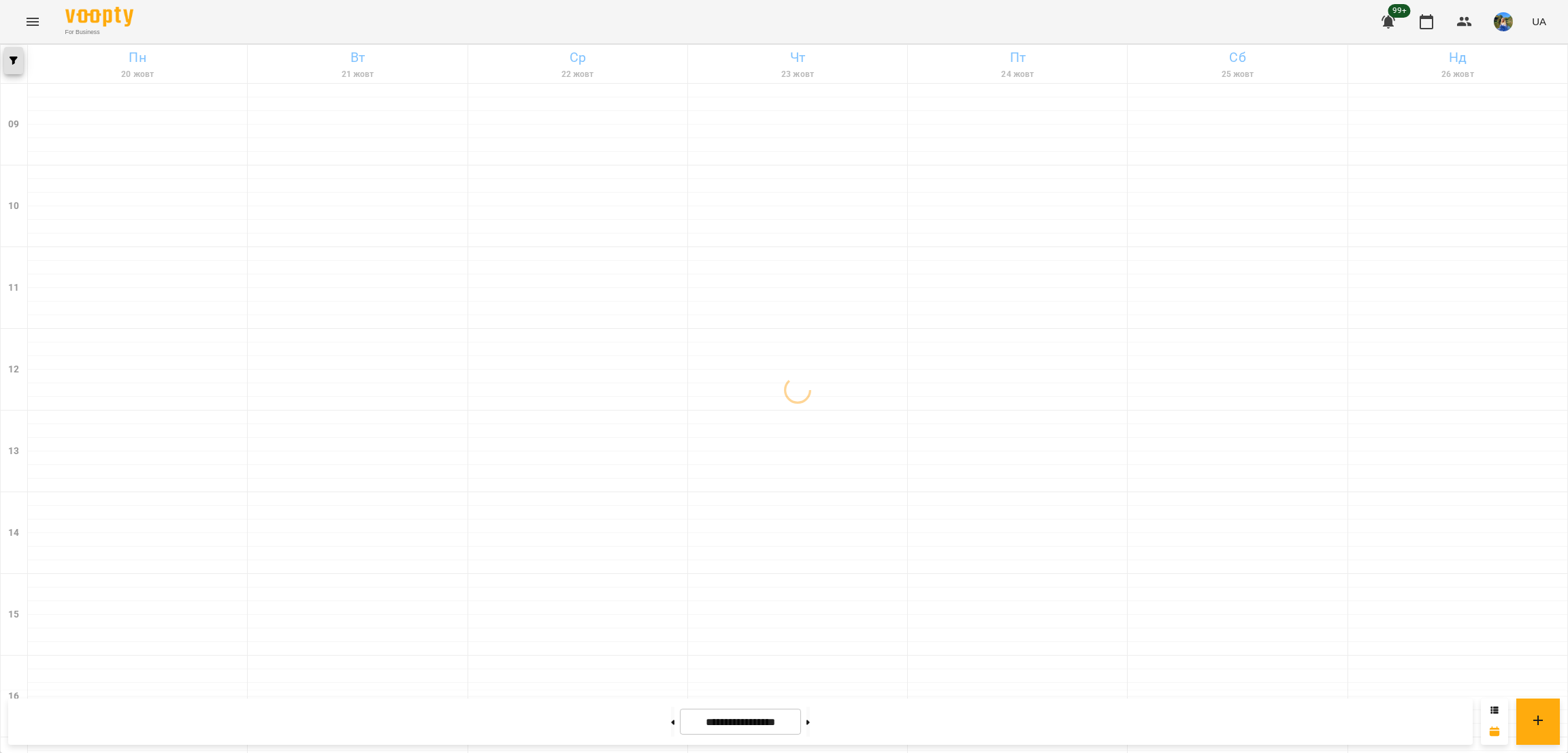
click at [13, 66] on button "button" at bounding box center [13, 60] width 19 height 27
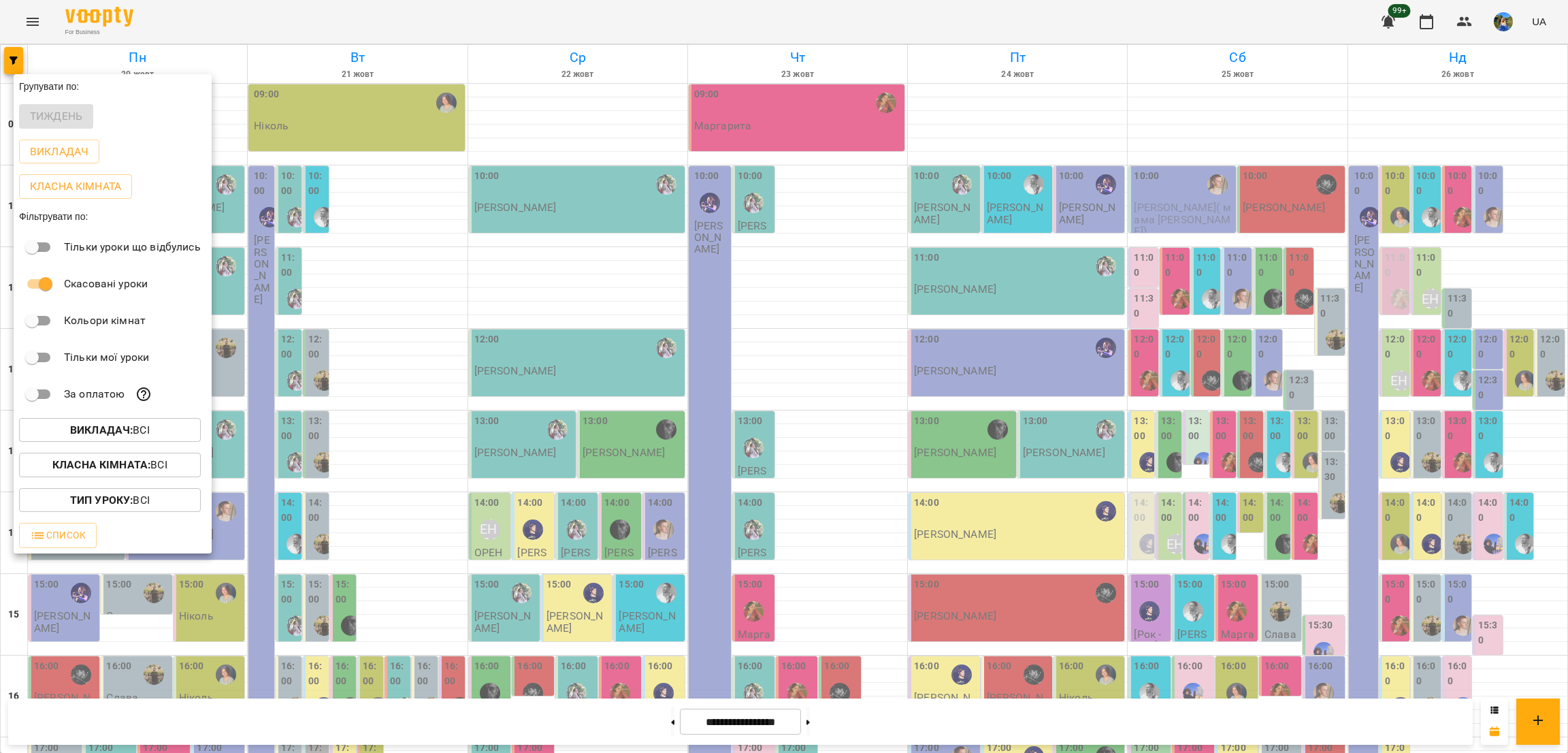
click at [173, 428] on span "Викладач : Всі" at bounding box center [109, 430] width 160 height 16
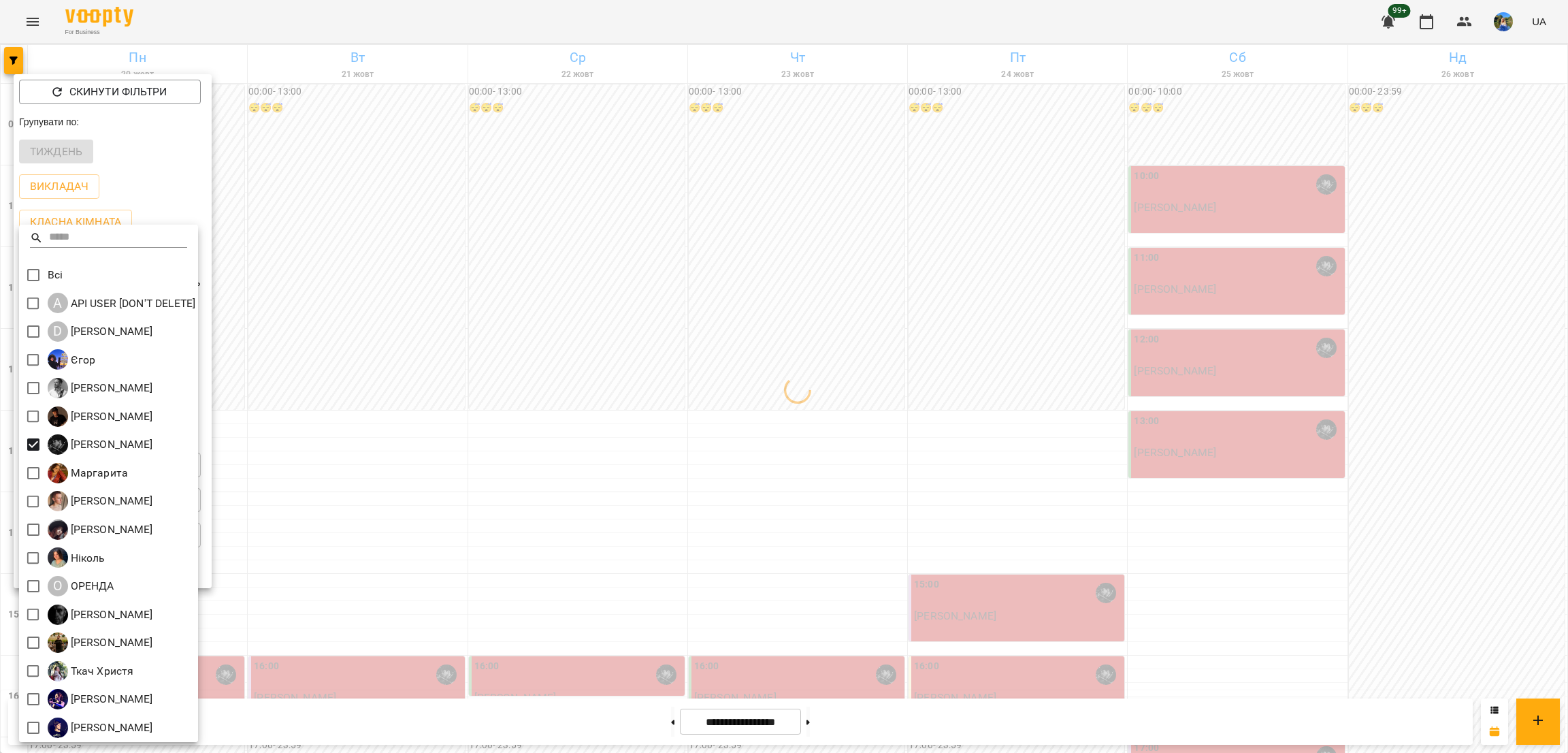
click at [521, 458] on div at bounding box center [784, 376] width 1568 height 753
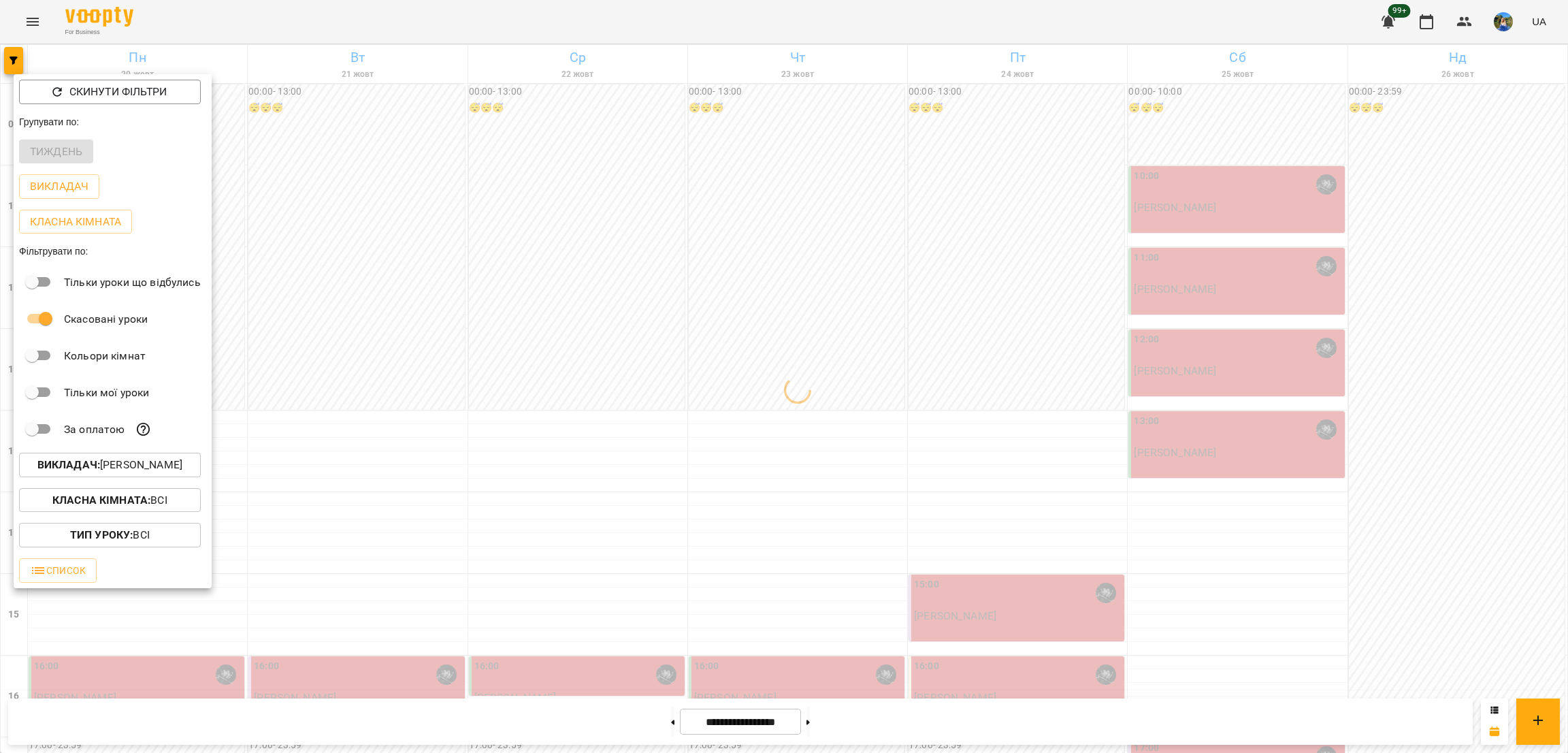
click at [496, 468] on div at bounding box center [784, 376] width 1568 height 753
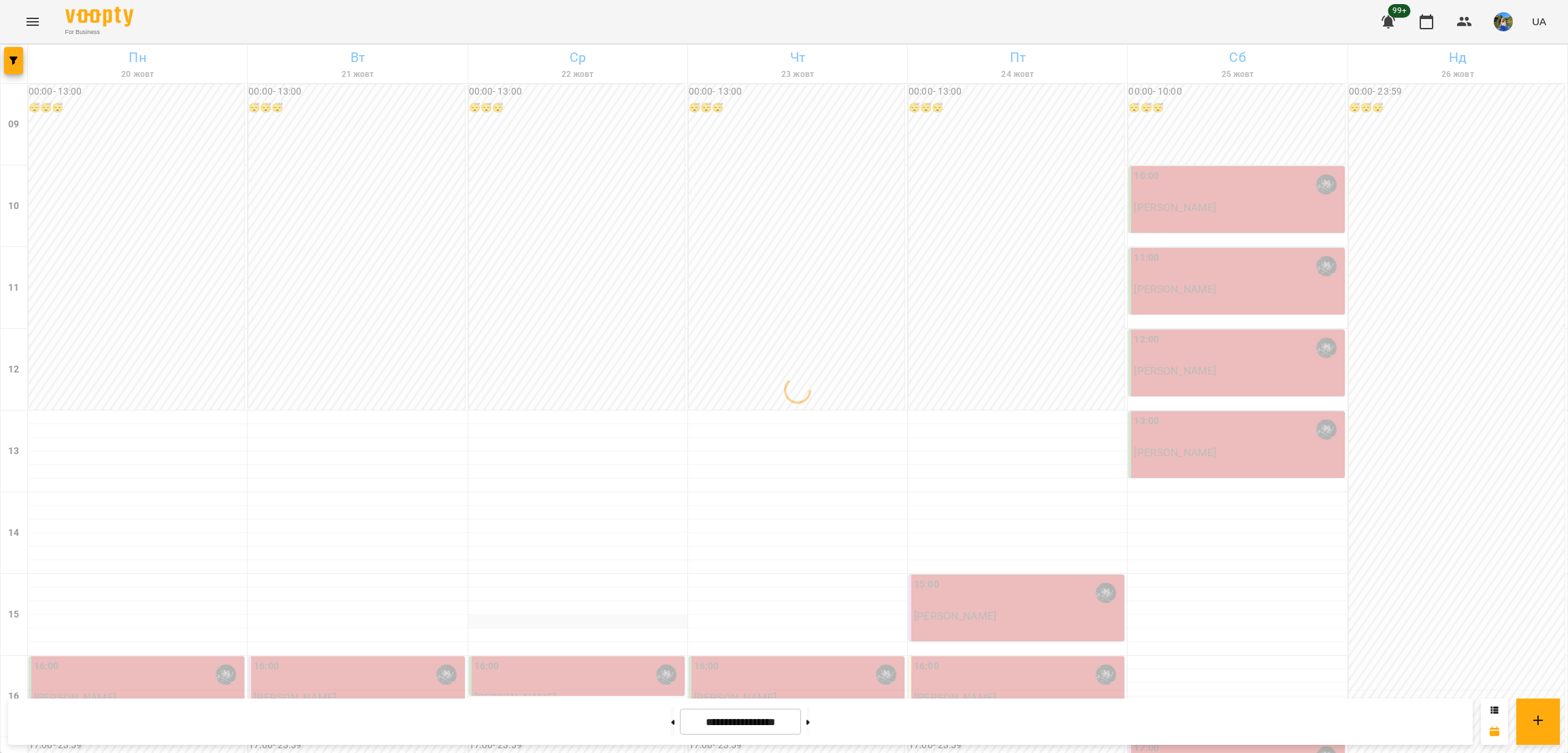
scroll to position [306, 0]
click at [671, 720] on button at bounding box center [673, 722] width 3 height 30
type input "**********"
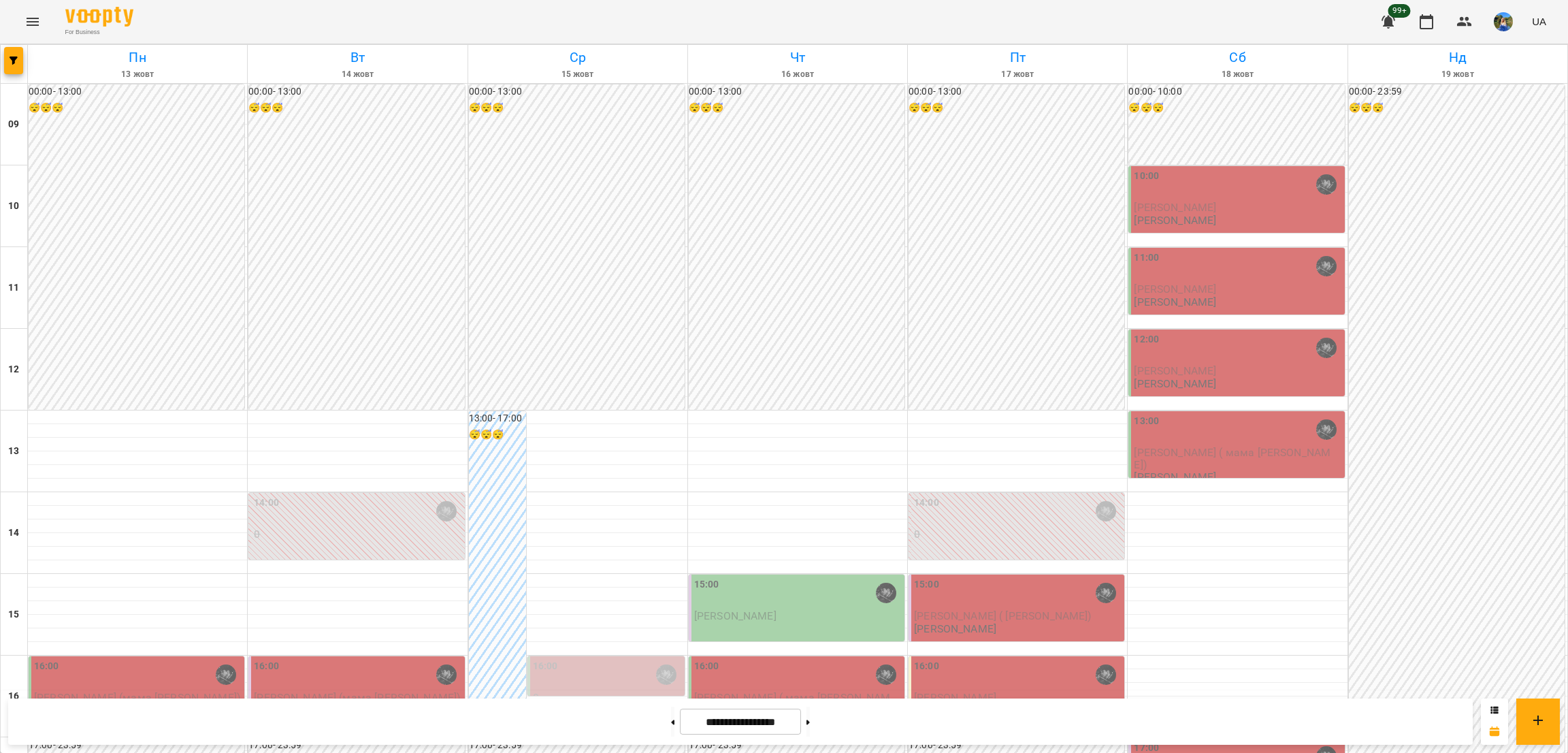
click at [382, 659] on div "16:00 [PERSON_NAME] (мама [PERSON_NAME]) [PERSON_NAME]" at bounding box center [358, 688] width 208 height 58
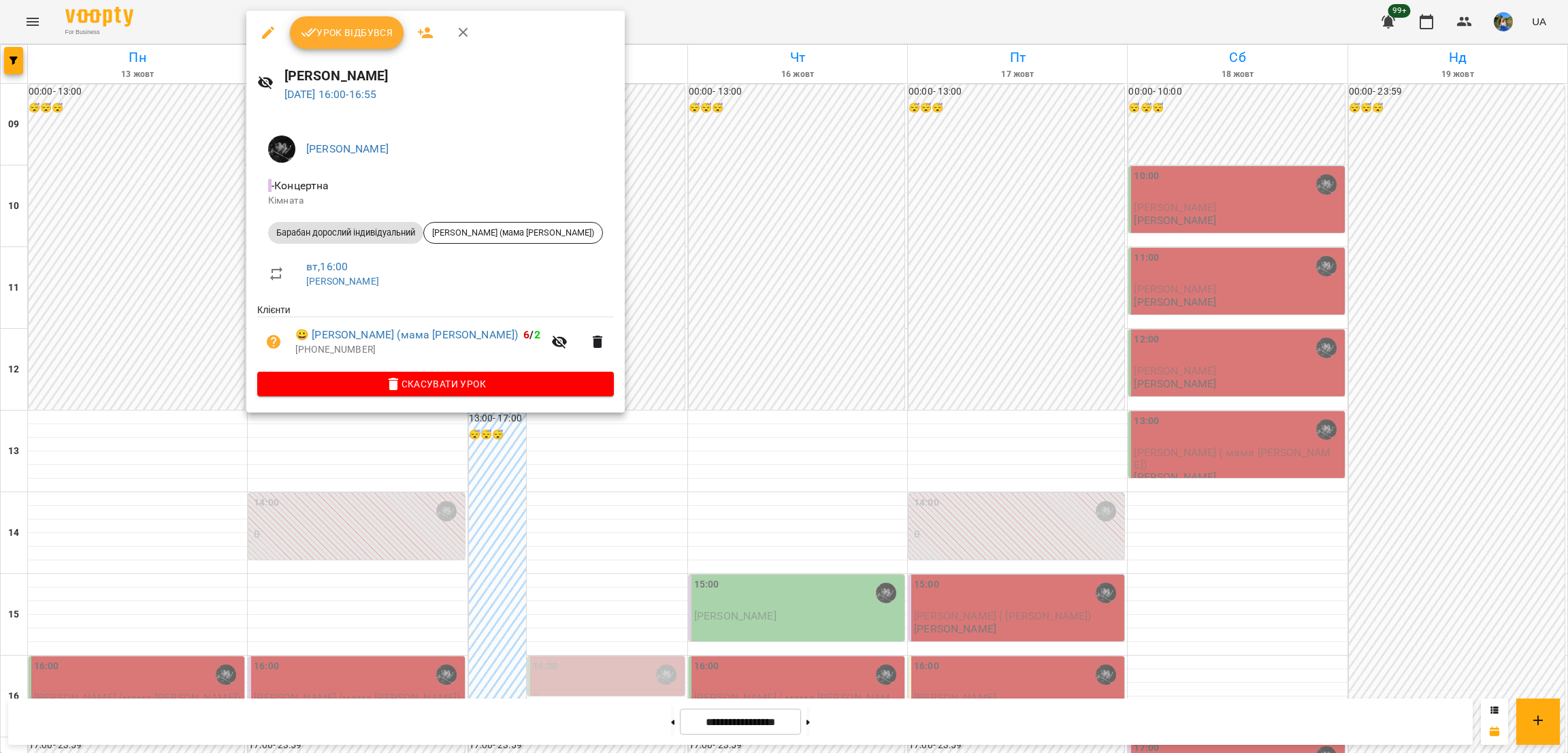
click at [361, 36] on span "Урок відбувся" at bounding box center [347, 32] width 92 height 16
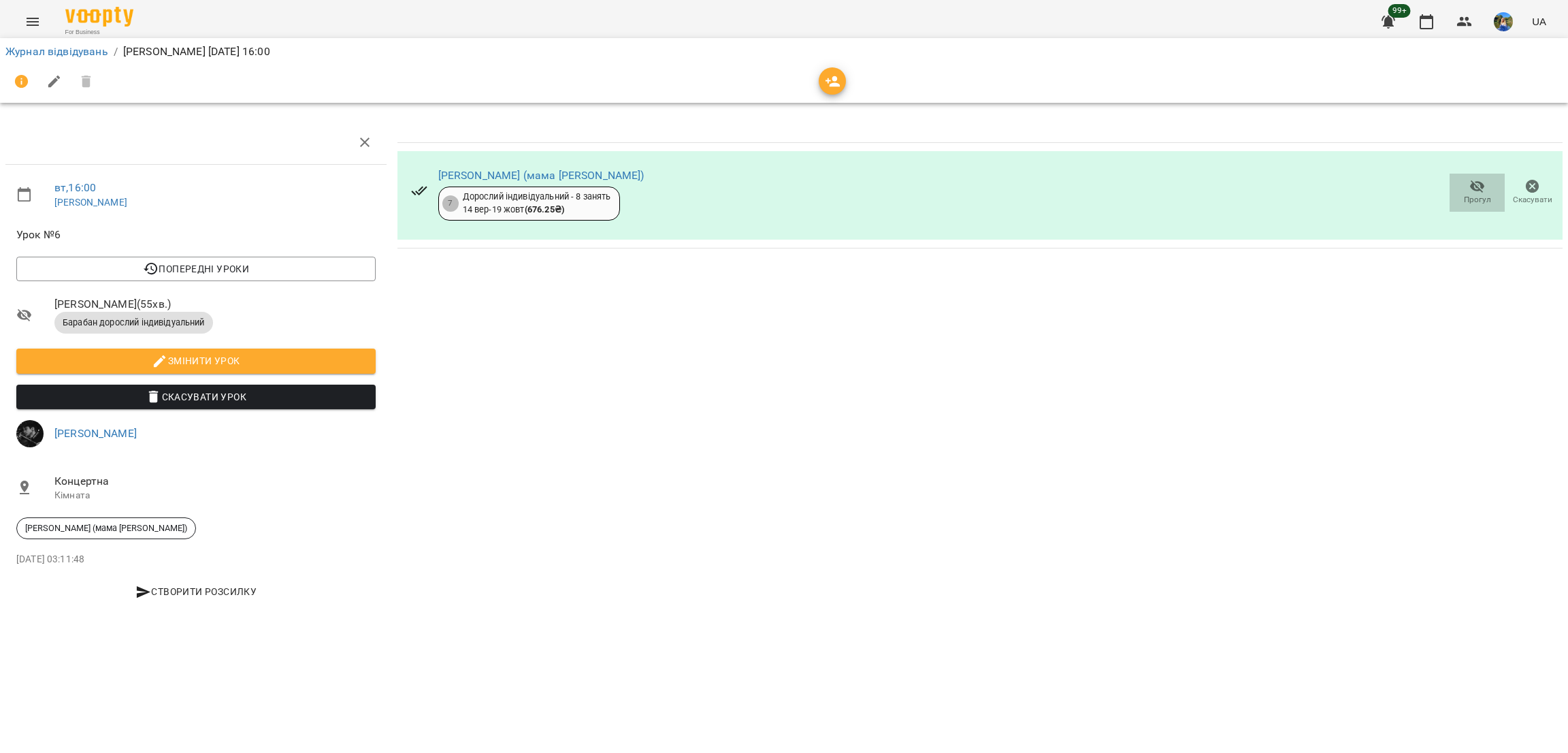
click at [1470, 203] on span "Прогул" at bounding box center [1477, 199] width 27 height 12
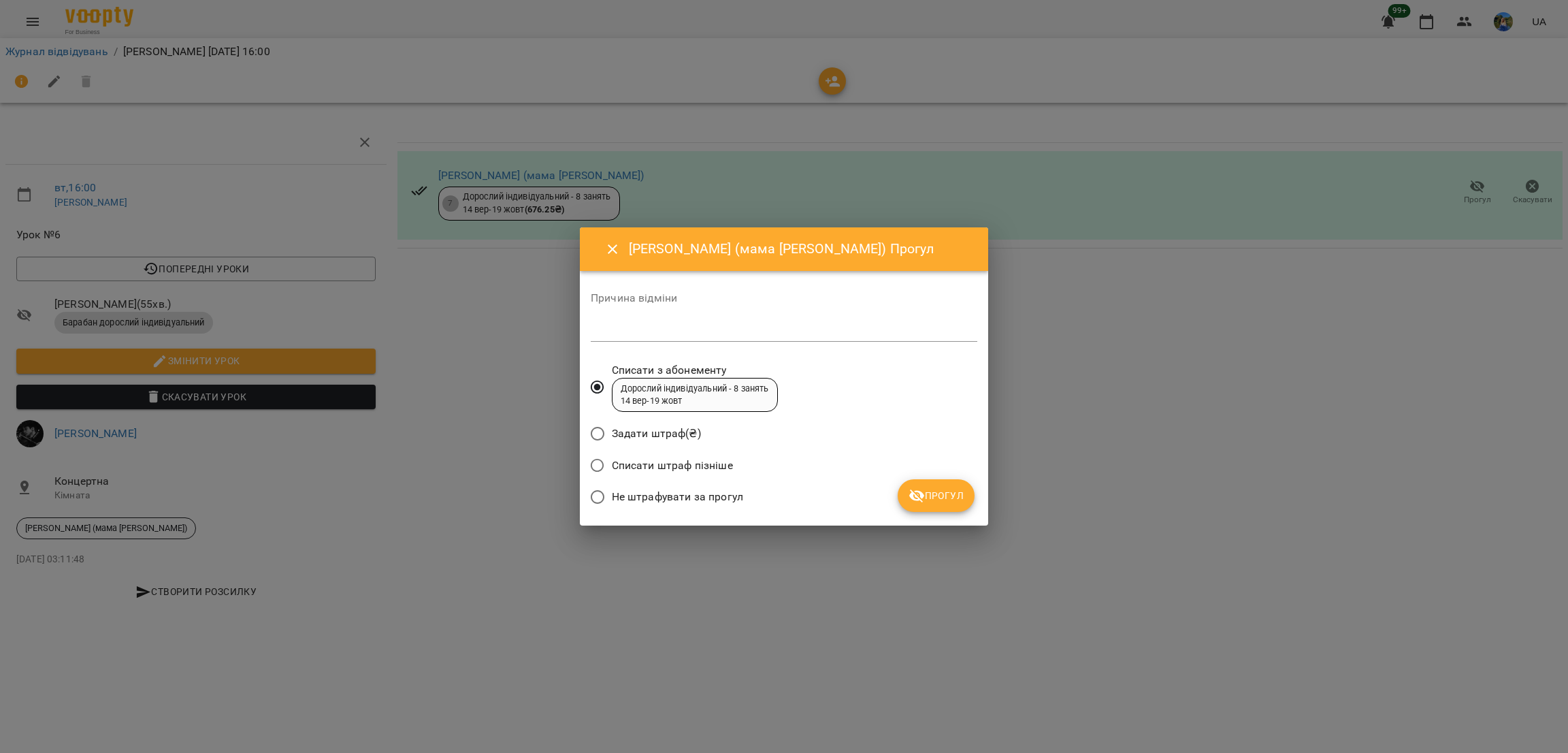
click at [730, 500] on span "Не штрафувати за прогул" at bounding box center [678, 497] width 131 height 16
click at [920, 503] on icon "submit" at bounding box center [917, 496] width 16 height 16
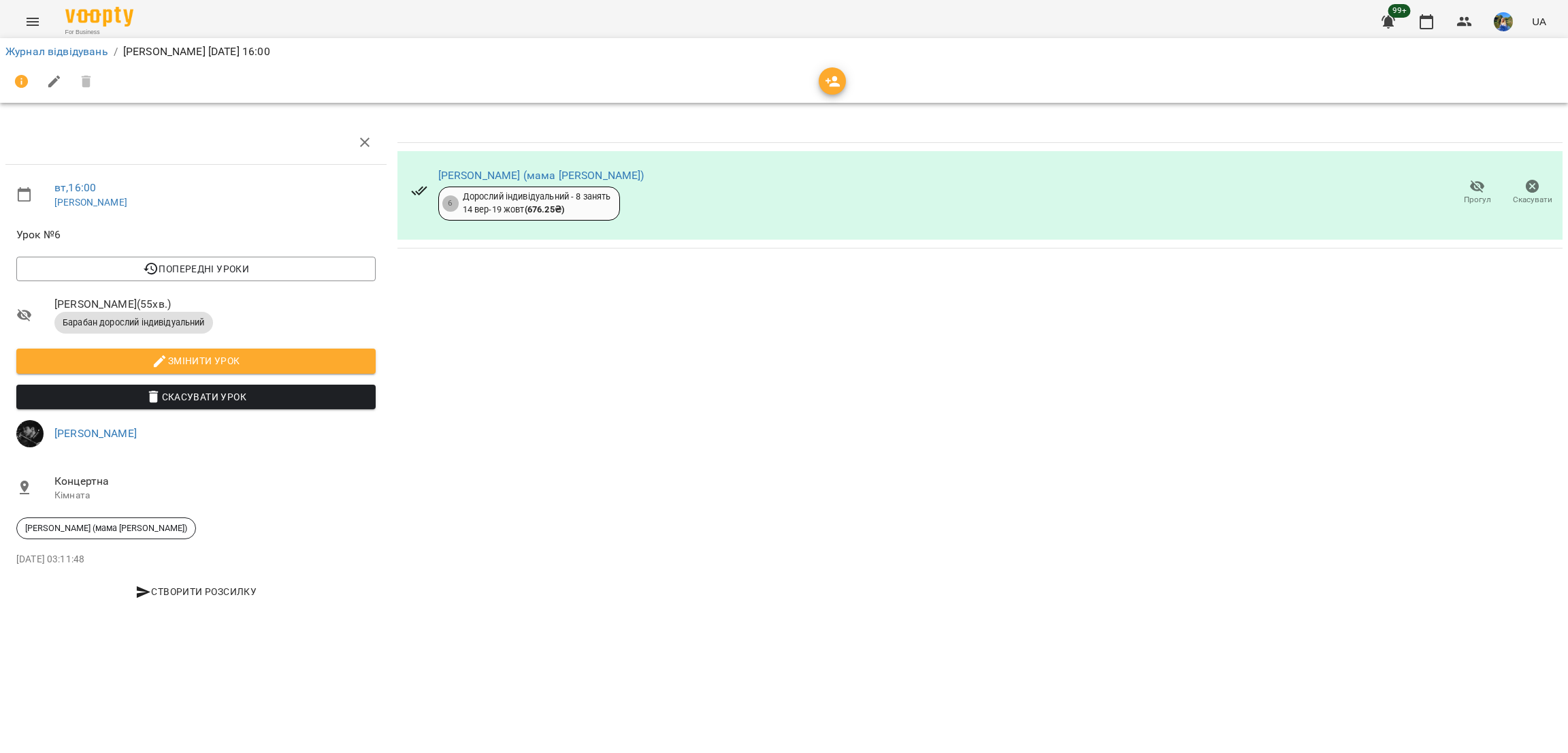
click at [36, 14] on icon "Menu" at bounding box center [32, 21] width 16 height 16
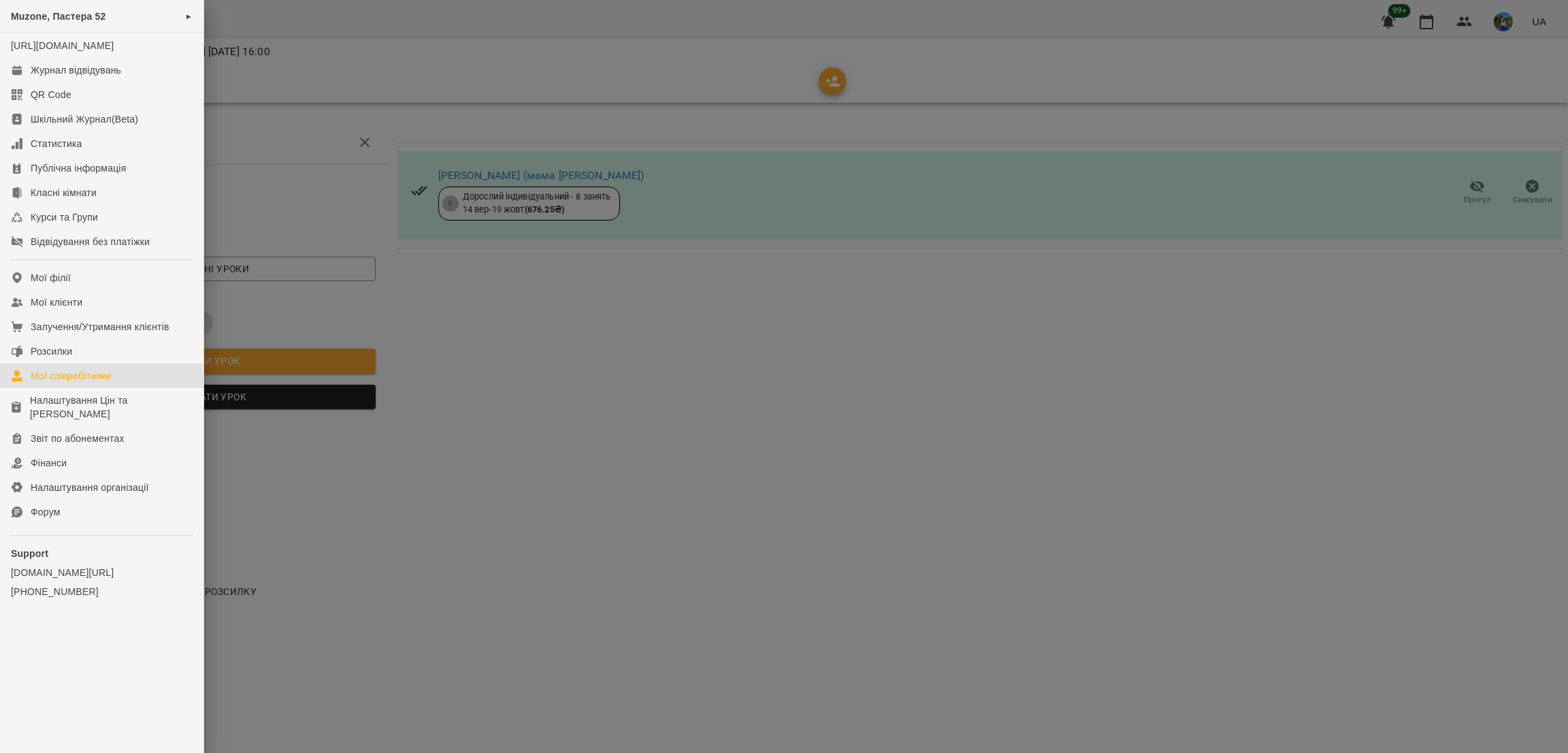
click at [80, 382] on div "Мої співробітники" at bounding box center [71, 375] width 81 height 13
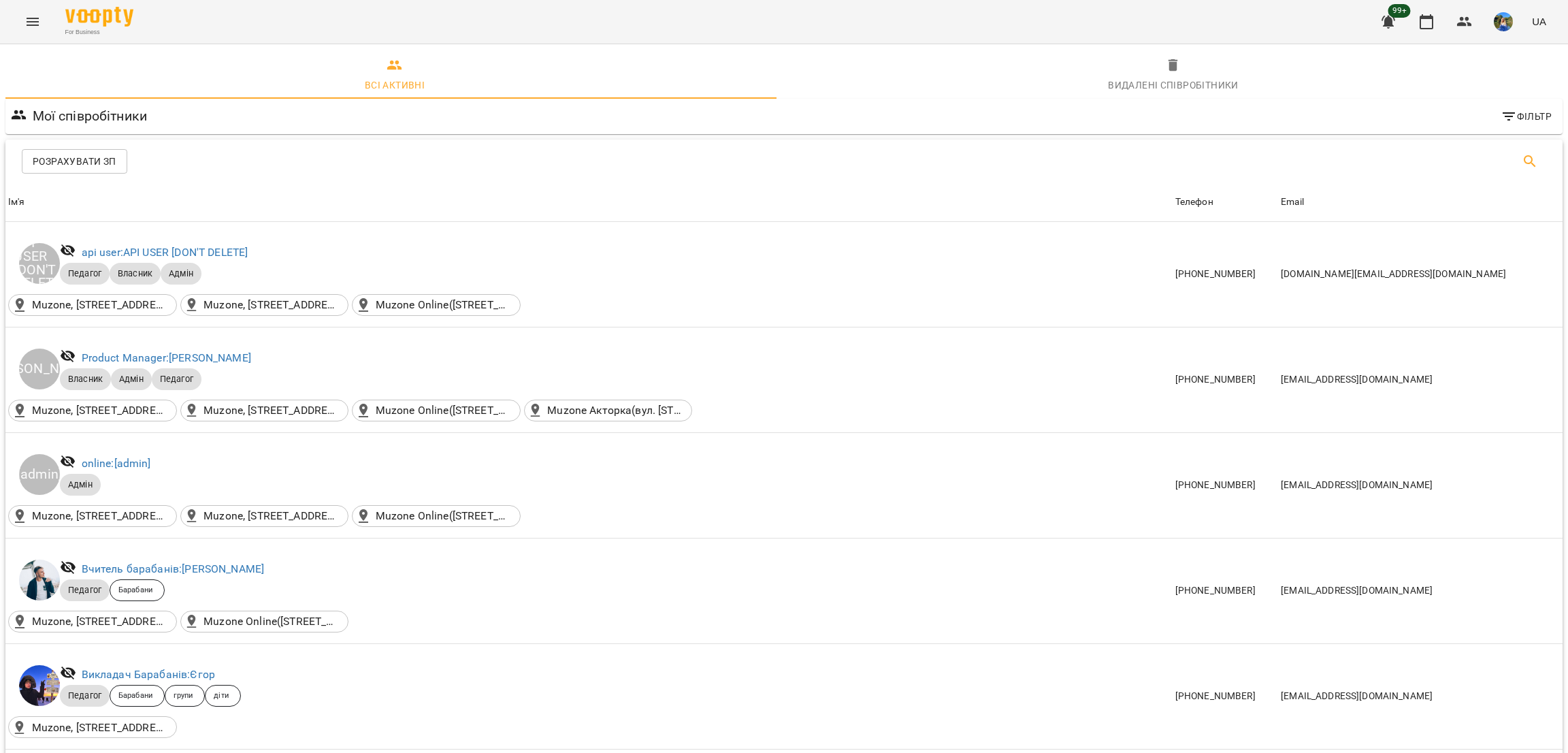
click at [1524, 163] on icon "Пошук" at bounding box center [1530, 161] width 12 height 12
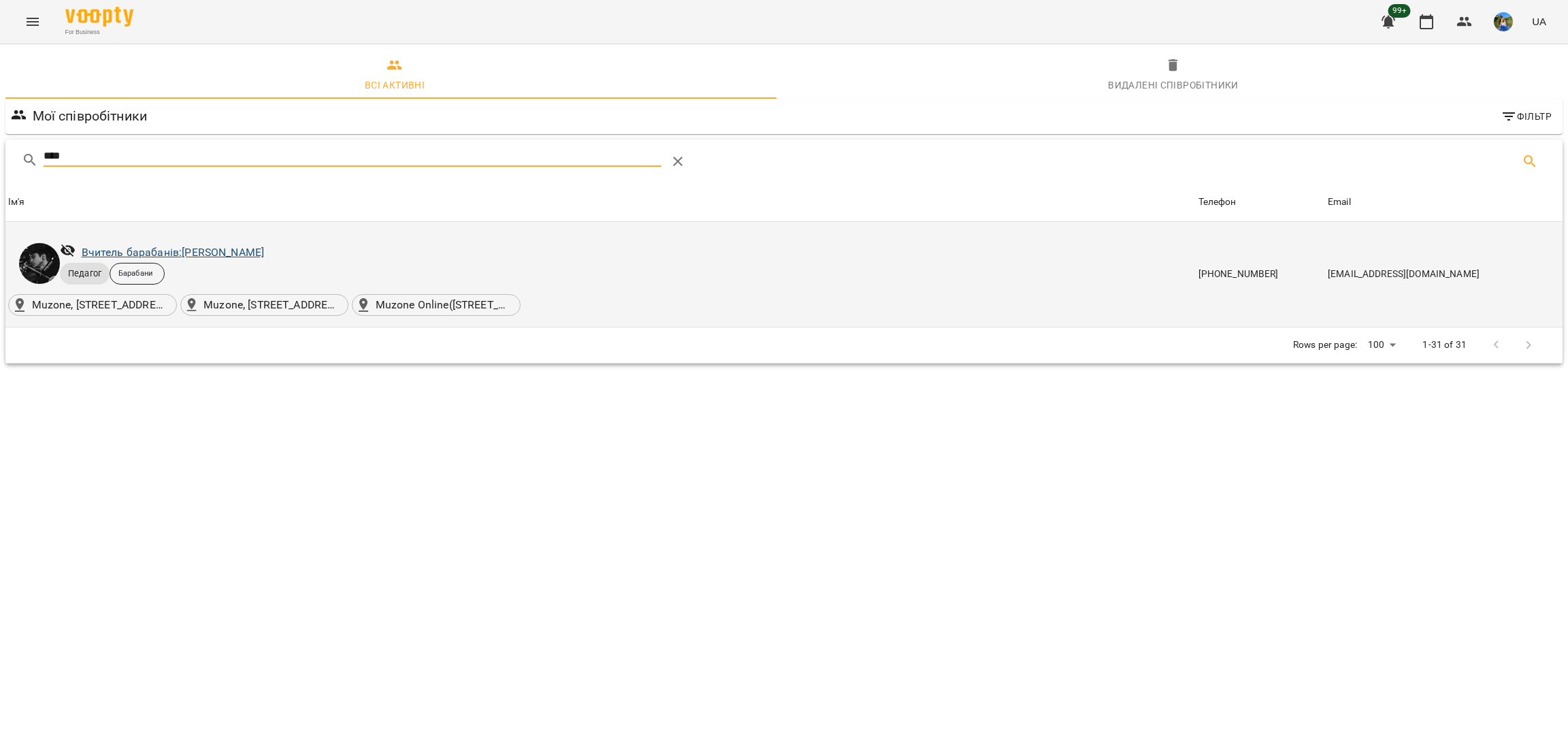
type input "****"
click at [240, 247] on link "Вчитель барабанів: Козаченко Євгеній" at bounding box center [174, 252] width 183 height 13
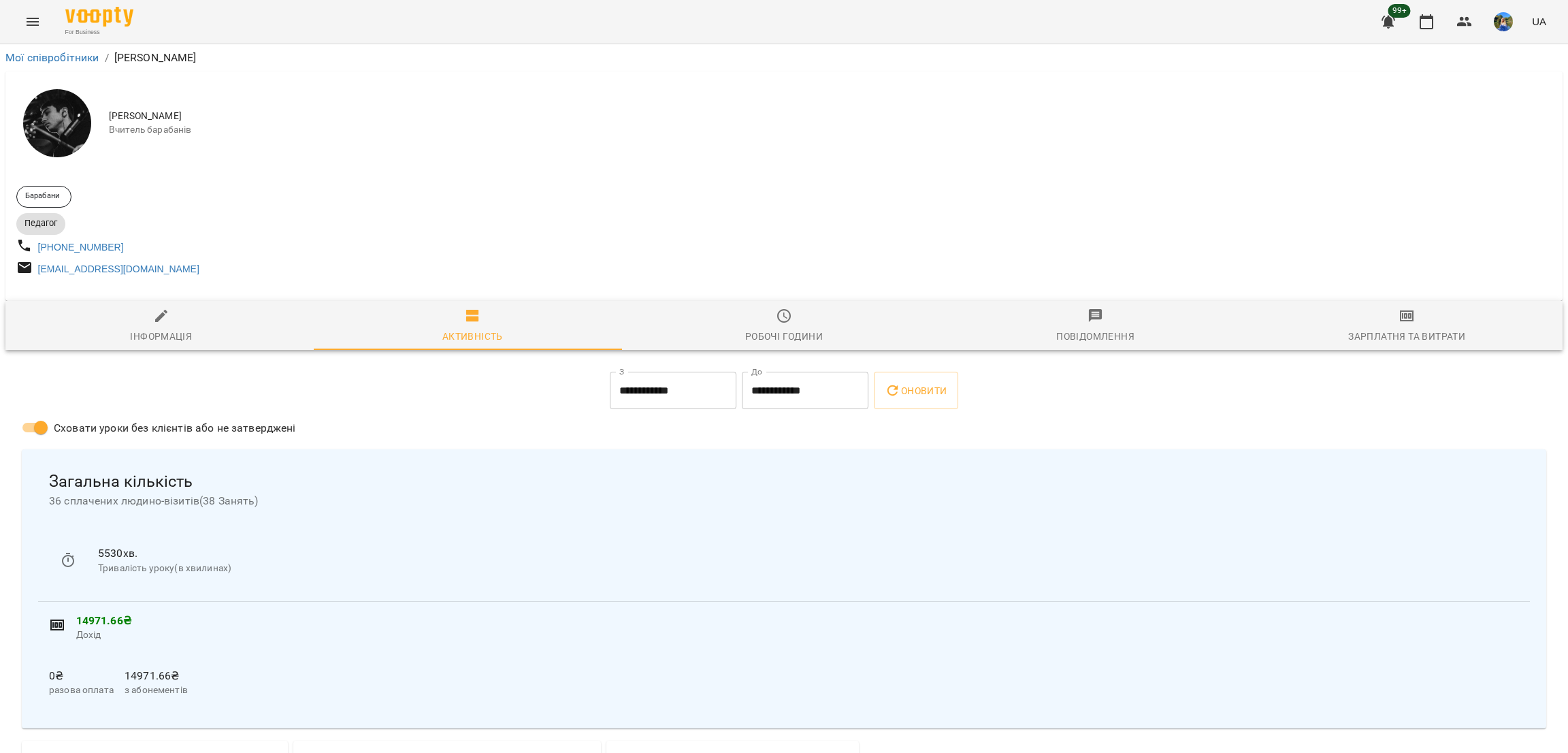
click at [758, 345] on div "Робочі години" at bounding box center [784, 336] width 77 height 16
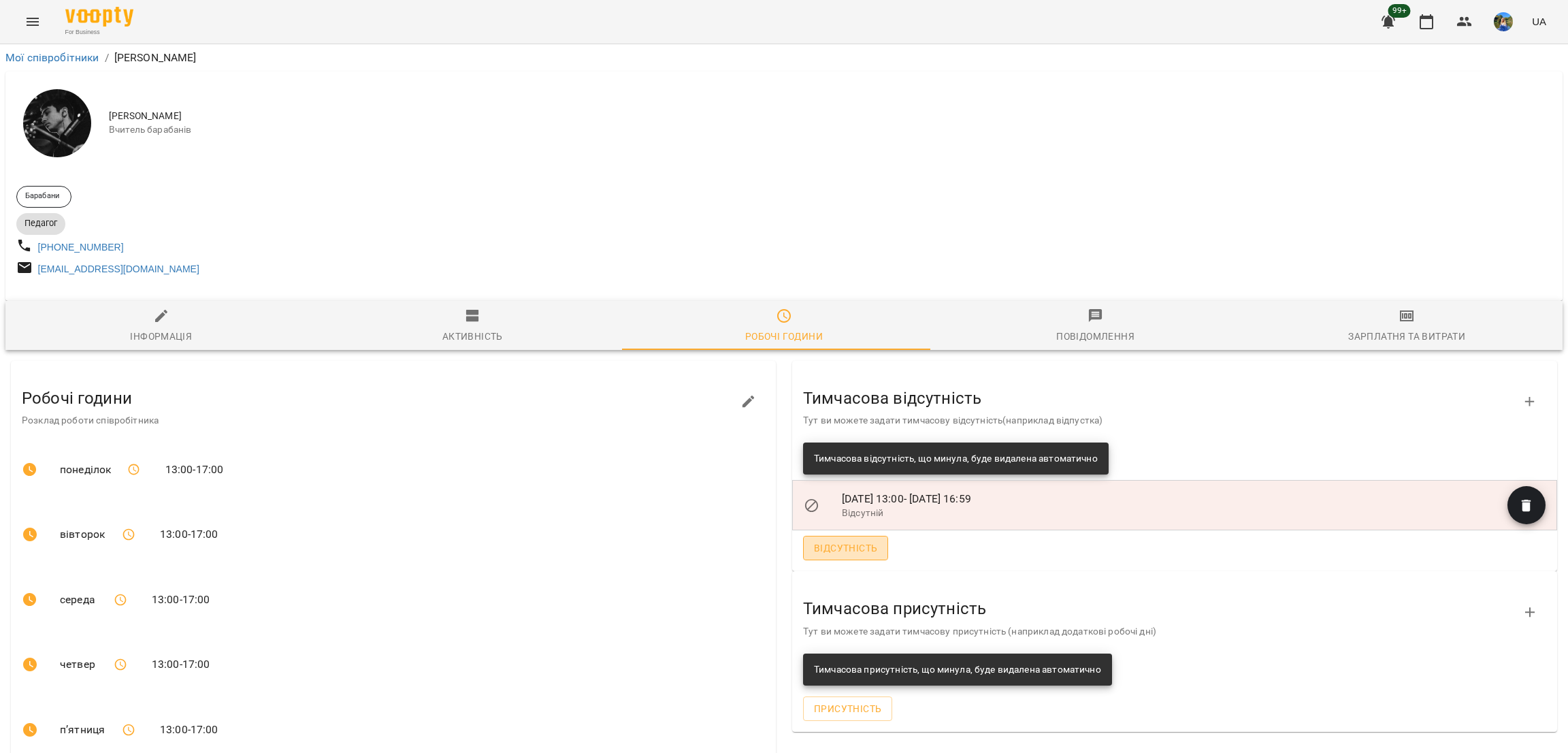
click at [830, 552] on span "Відсутність" at bounding box center [846, 548] width 63 height 16
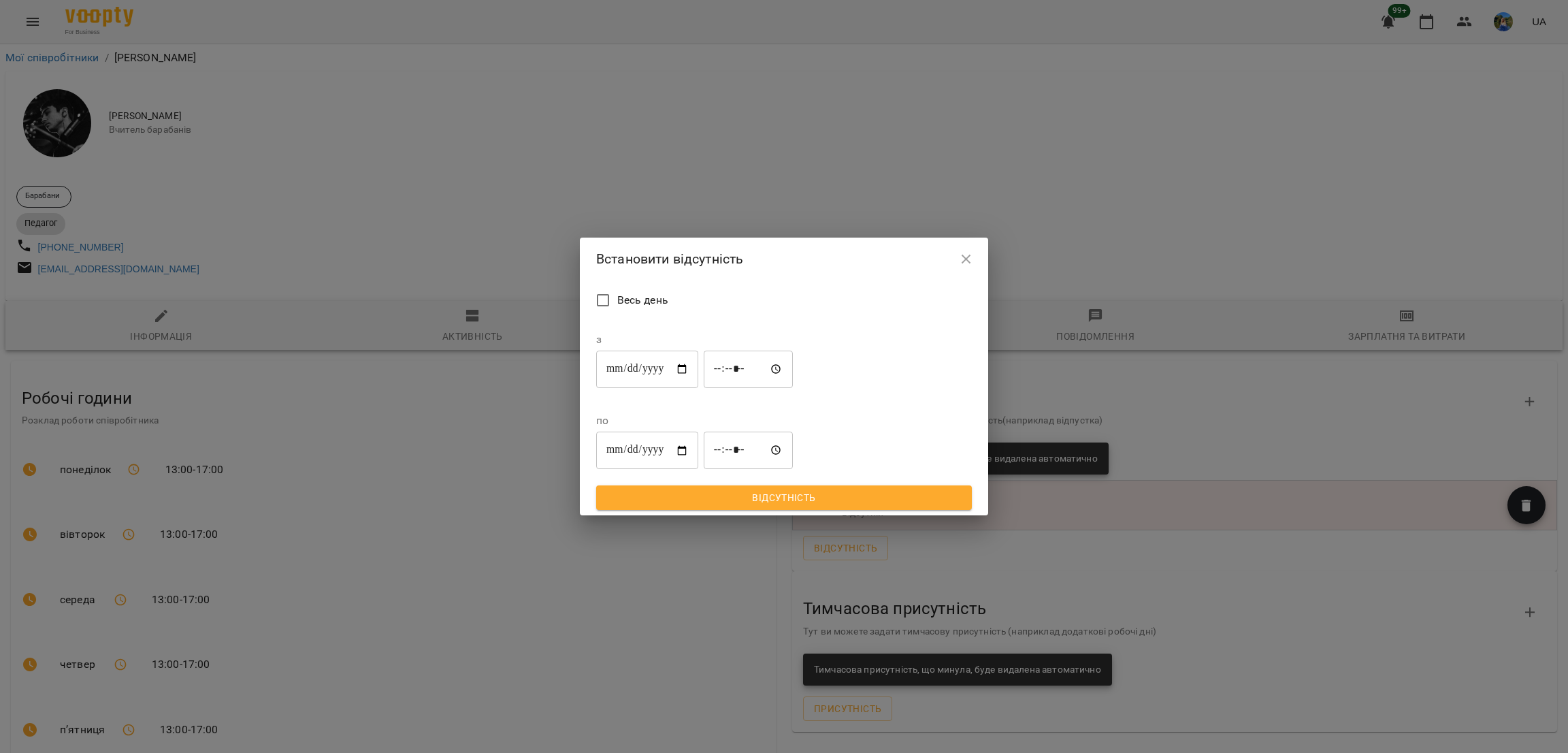
click at [693, 388] on input "**********" at bounding box center [647, 369] width 102 height 38
type input "**********"
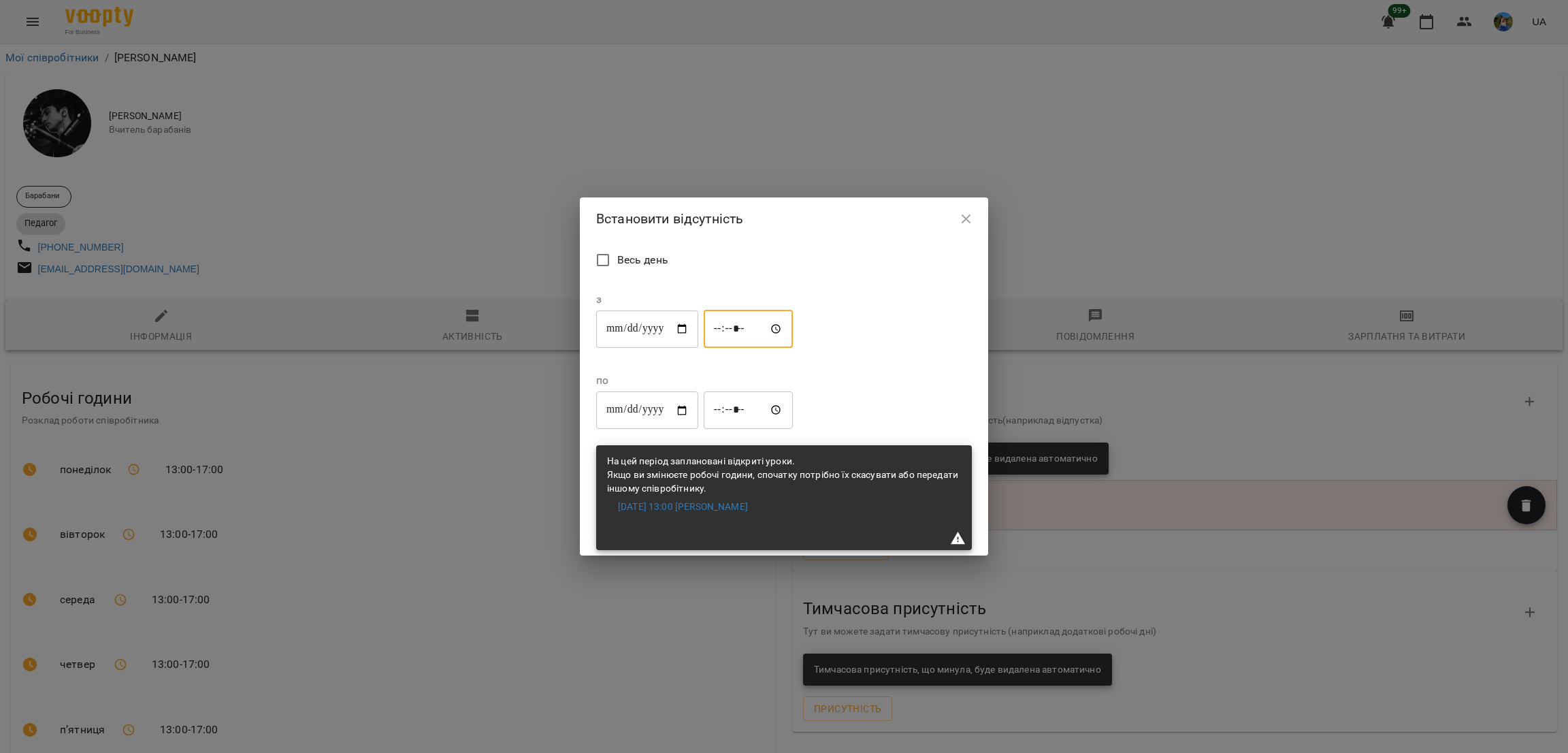
click at [724, 348] on input "*****" at bounding box center [748, 328] width 90 height 38
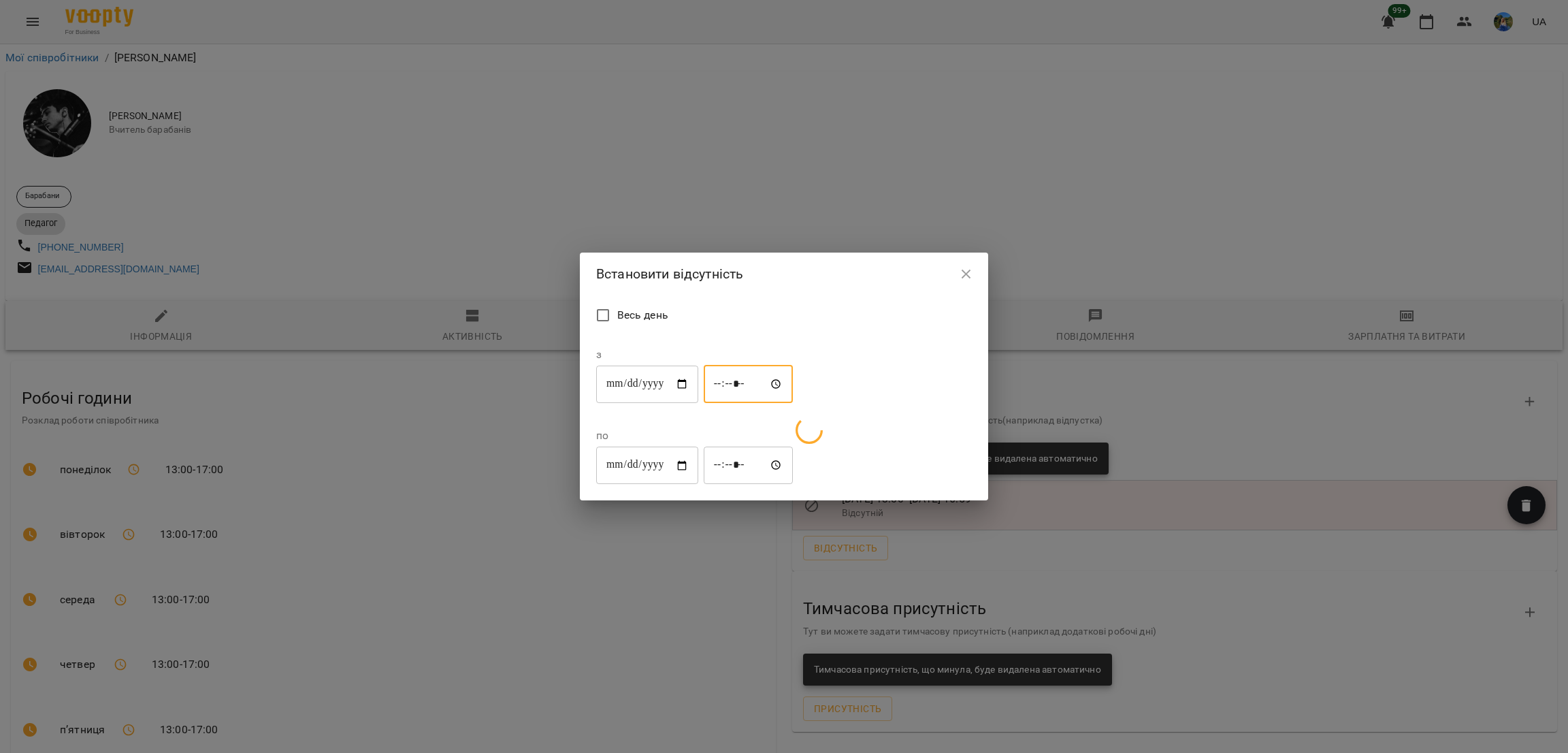
type input "*****"
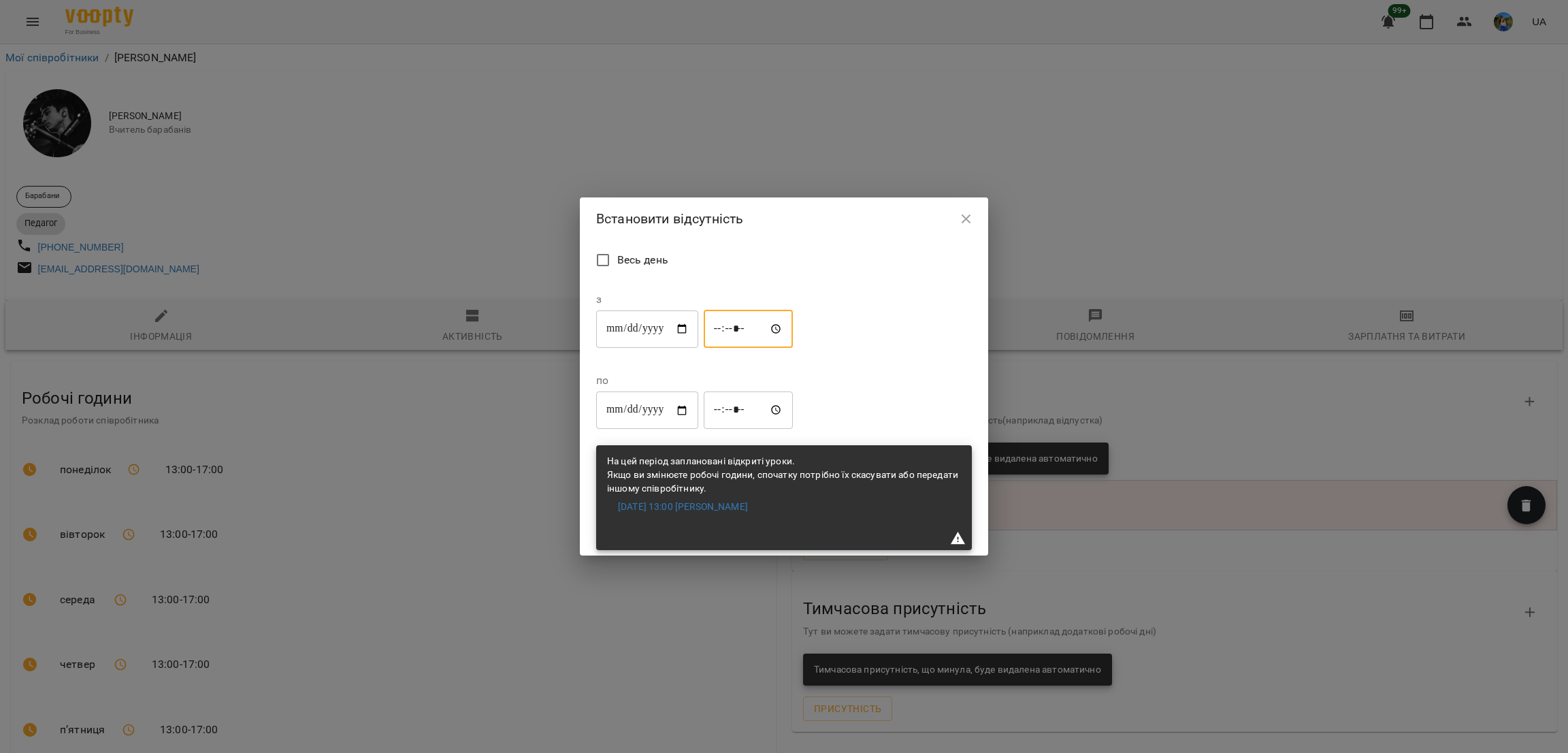
click at [699, 392] on input "**********" at bounding box center [647, 411] width 102 height 38
click at [793, 392] on input "*****" at bounding box center [748, 411] width 90 height 38
type input "*****"
click at [838, 281] on div "Весь день" at bounding box center [784, 262] width 381 height 38
click at [26, 13] on div "**********" at bounding box center [784, 376] width 1568 height 753
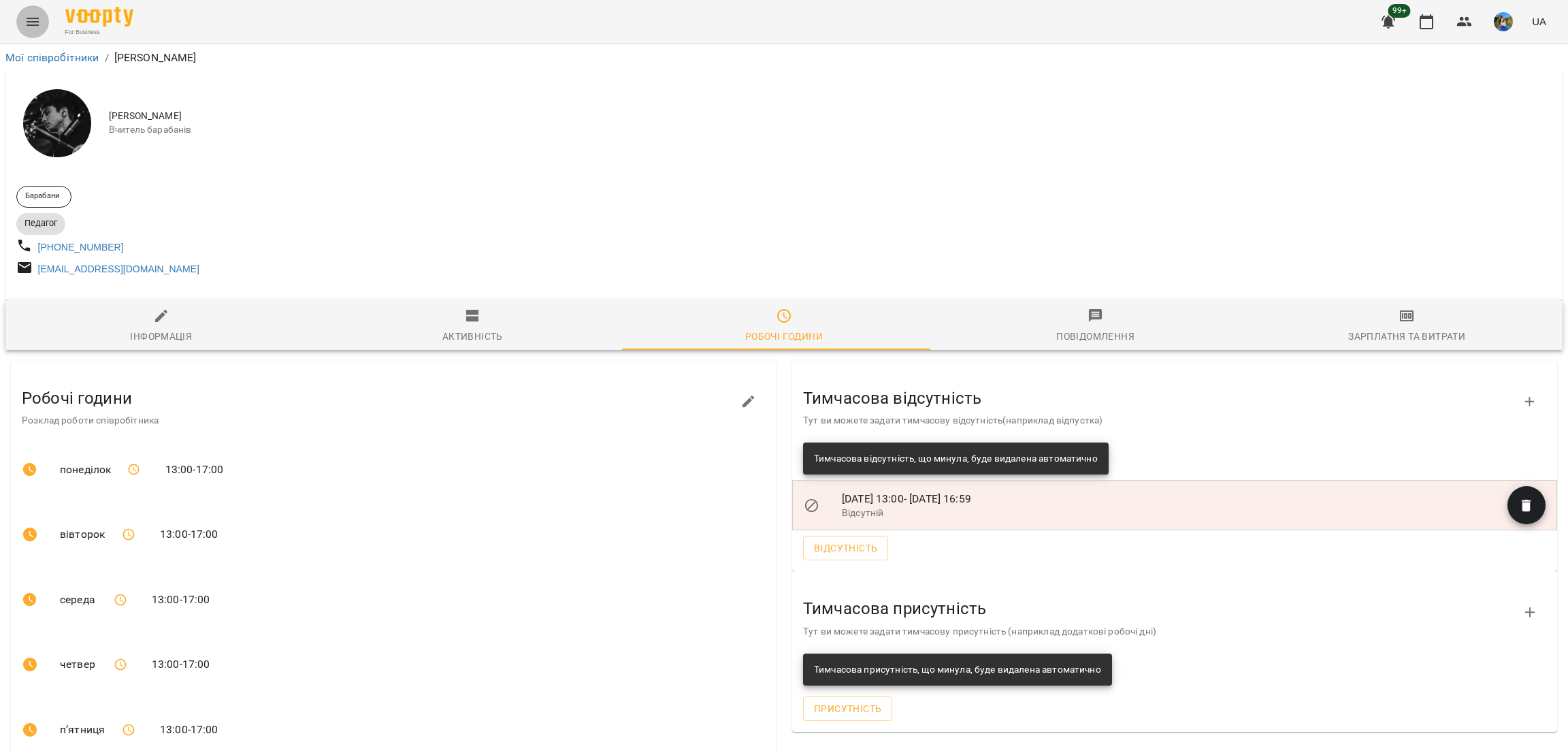
click at [41, 25] on button "Menu" at bounding box center [33, 22] width 33 height 33
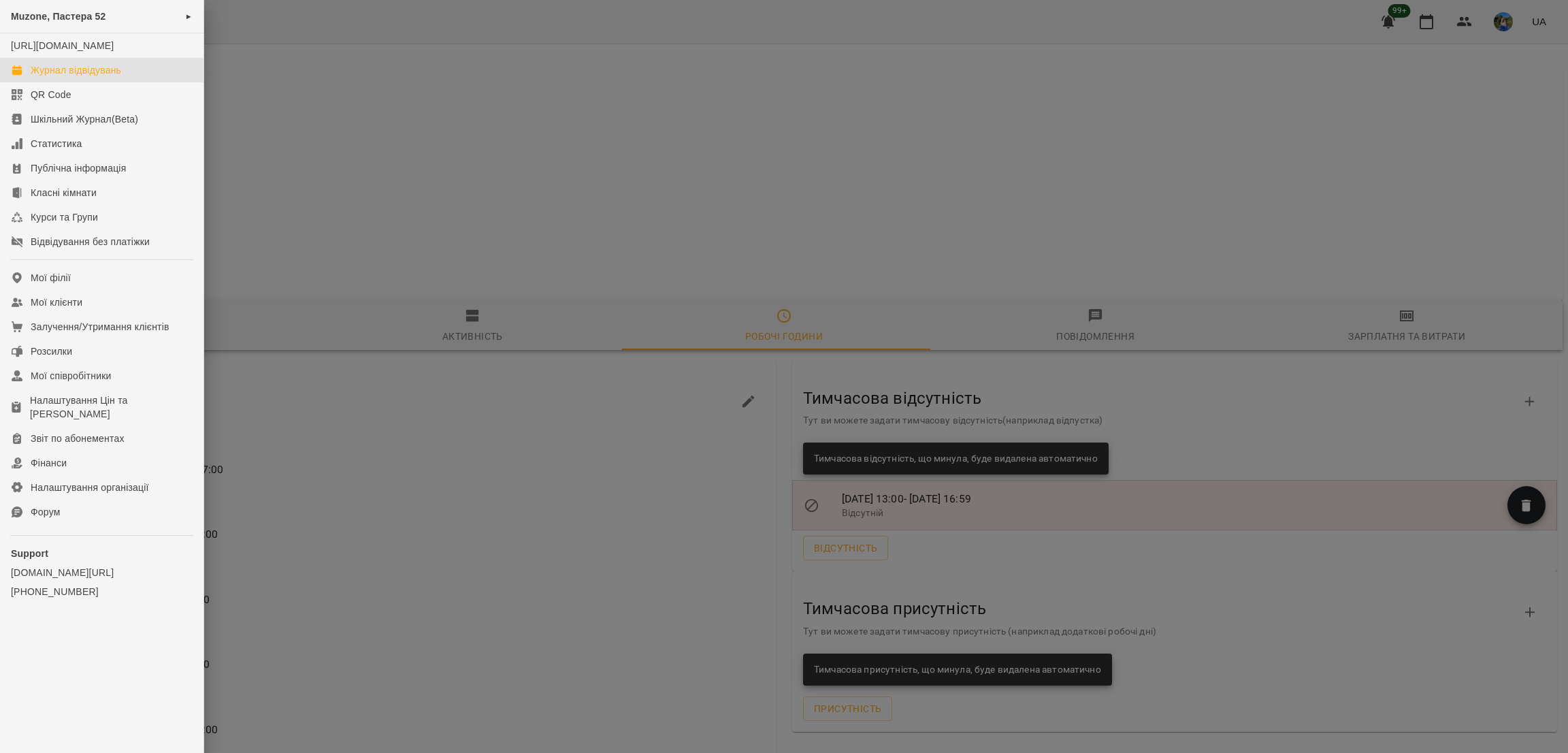
click at [84, 77] on div "Журнал відвідувань" at bounding box center [76, 70] width 91 height 13
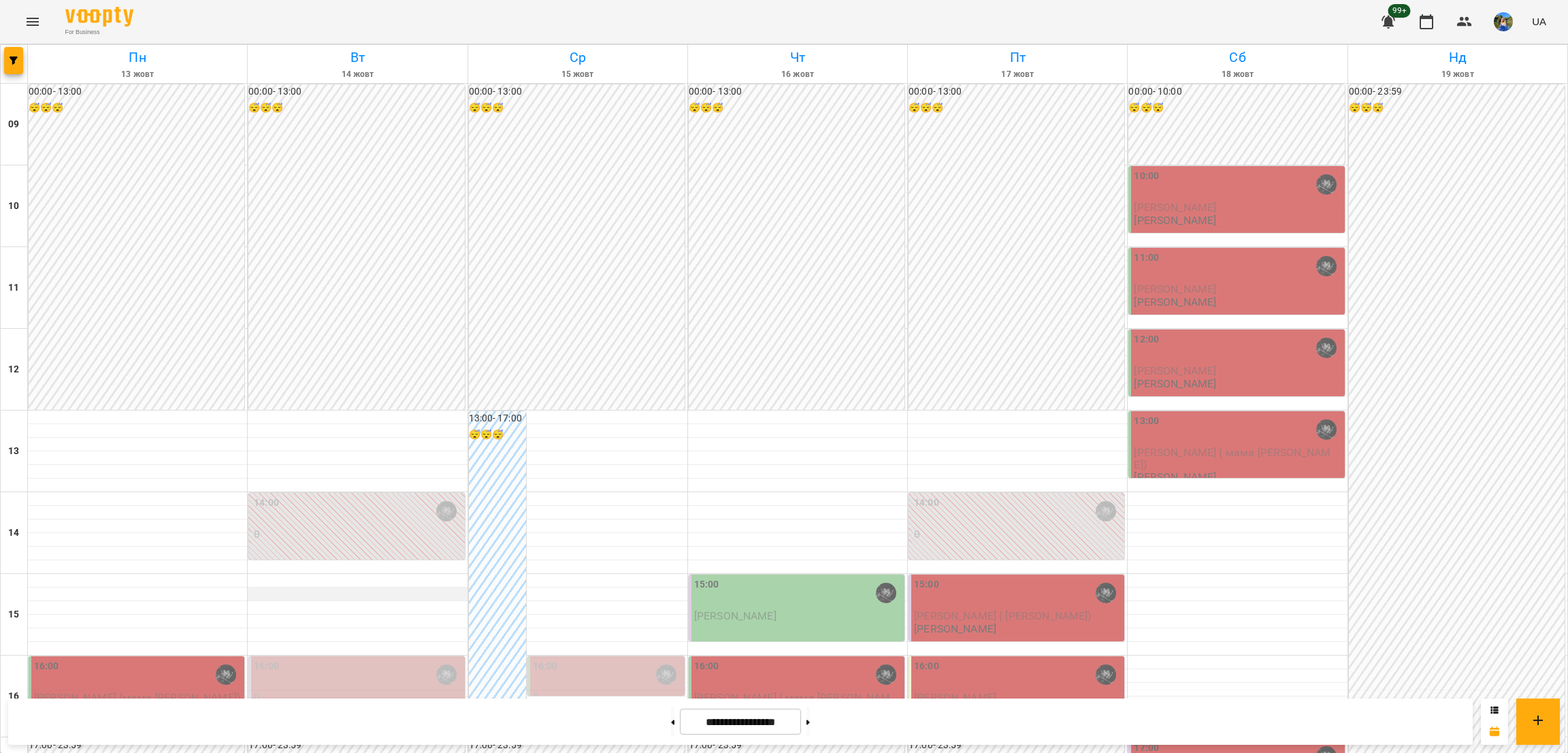
scroll to position [204, 0]
click at [334, 659] on div "16:00" at bounding box center [358, 675] width 208 height 31
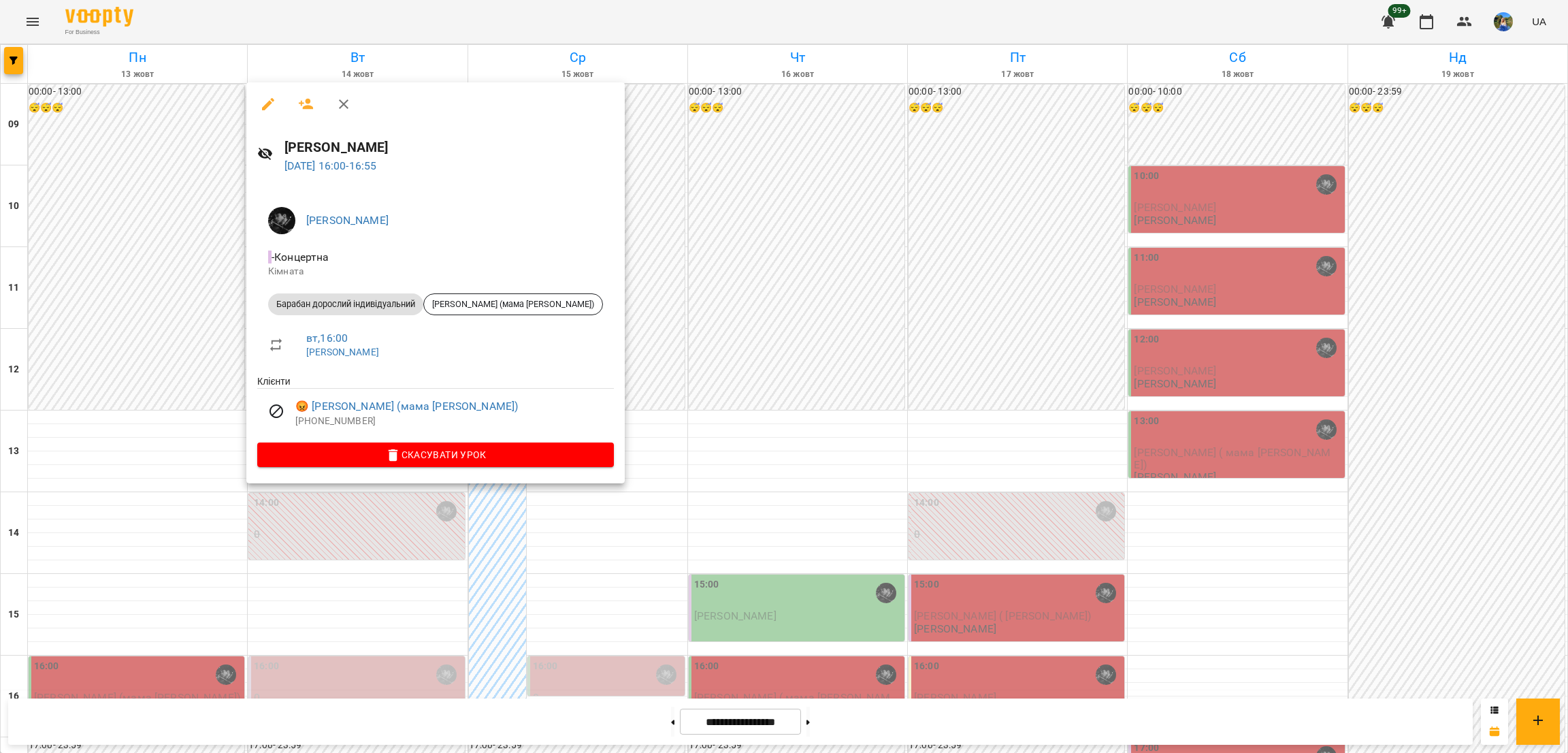
click at [332, 544] on div at bounding box center [784, 376] width 1568 height 753
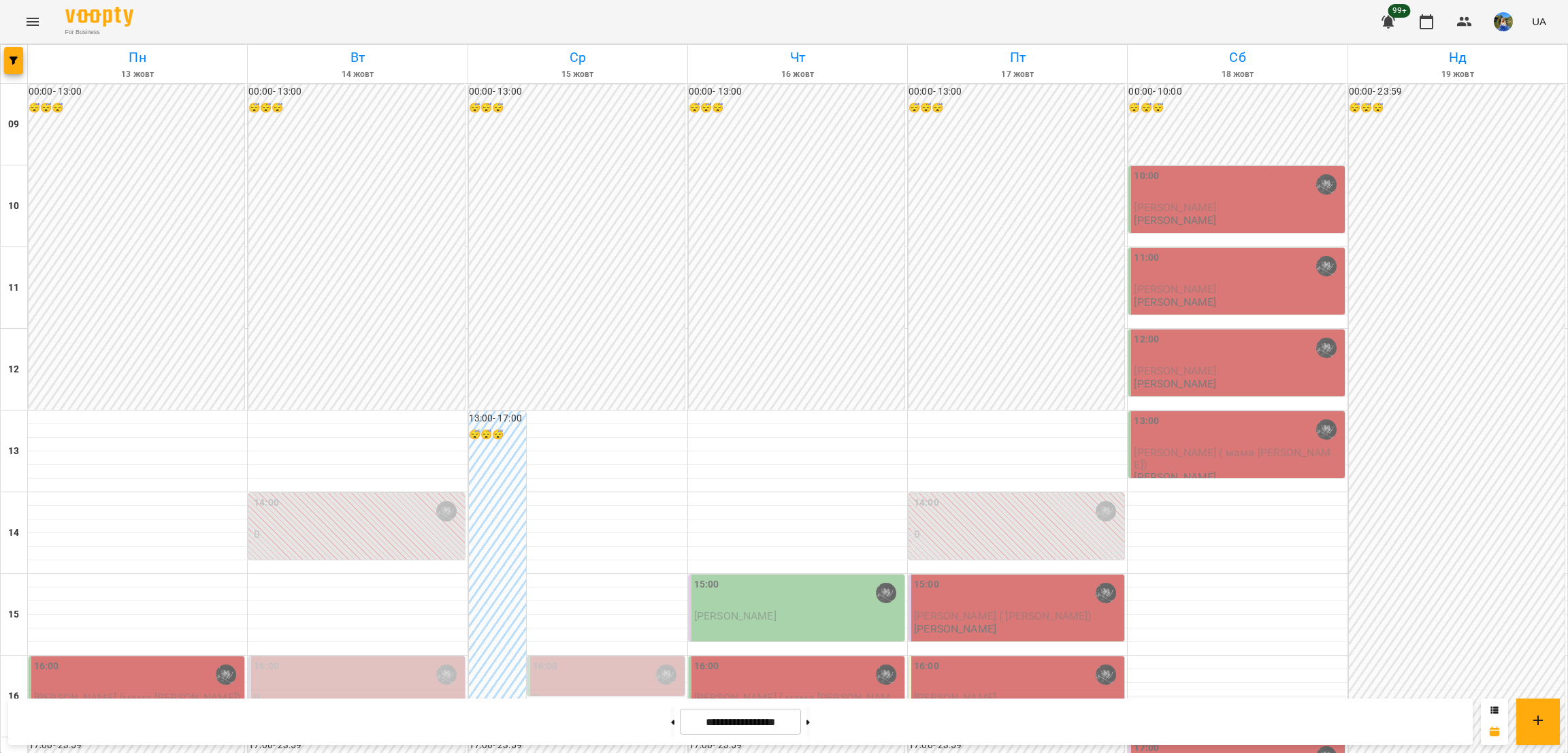
click at [348, 496] on div "14:00" at bounding box center [358, 511] width 208 height 31
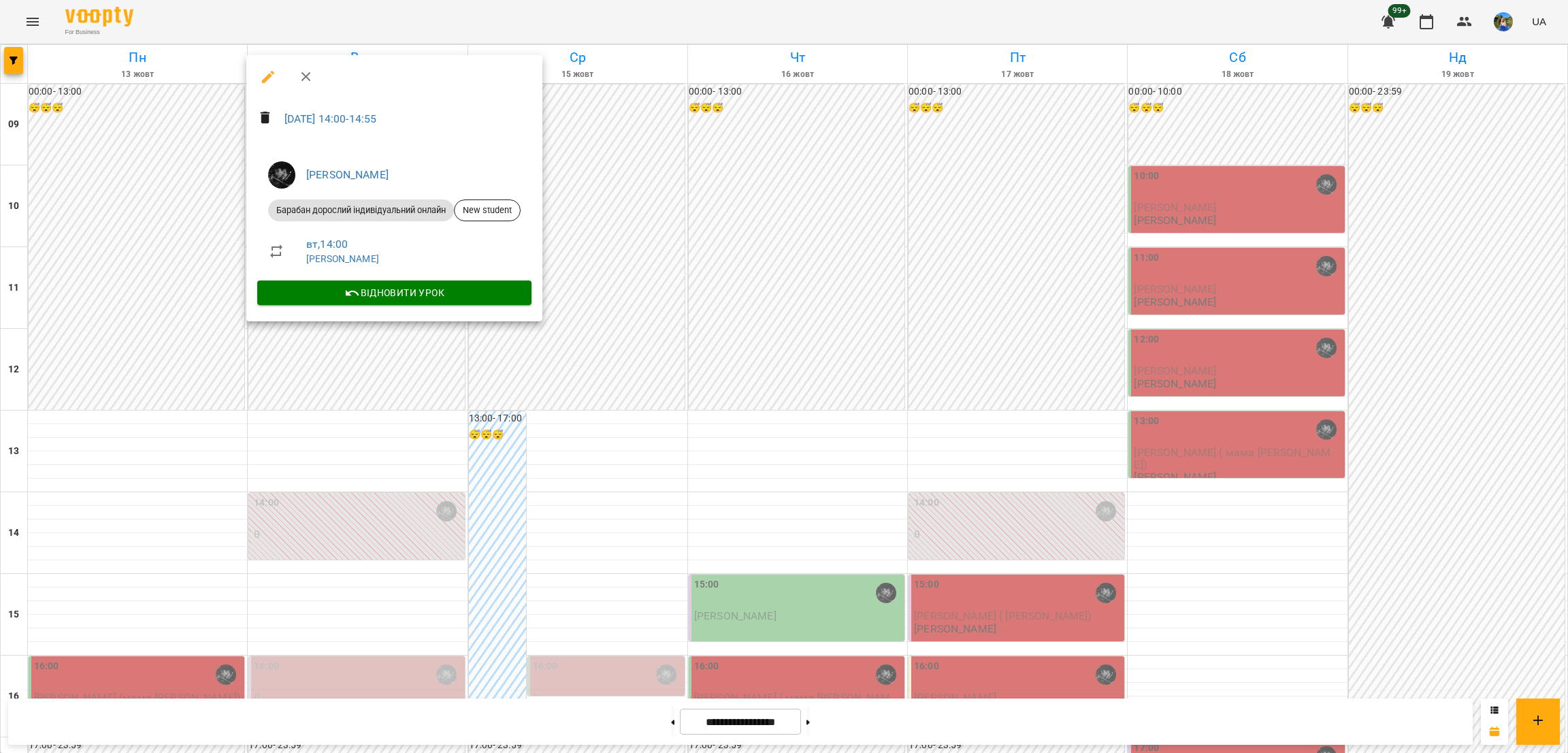
click at [345, 465] on div at bounding box center [784, 376] width 1568 height 753
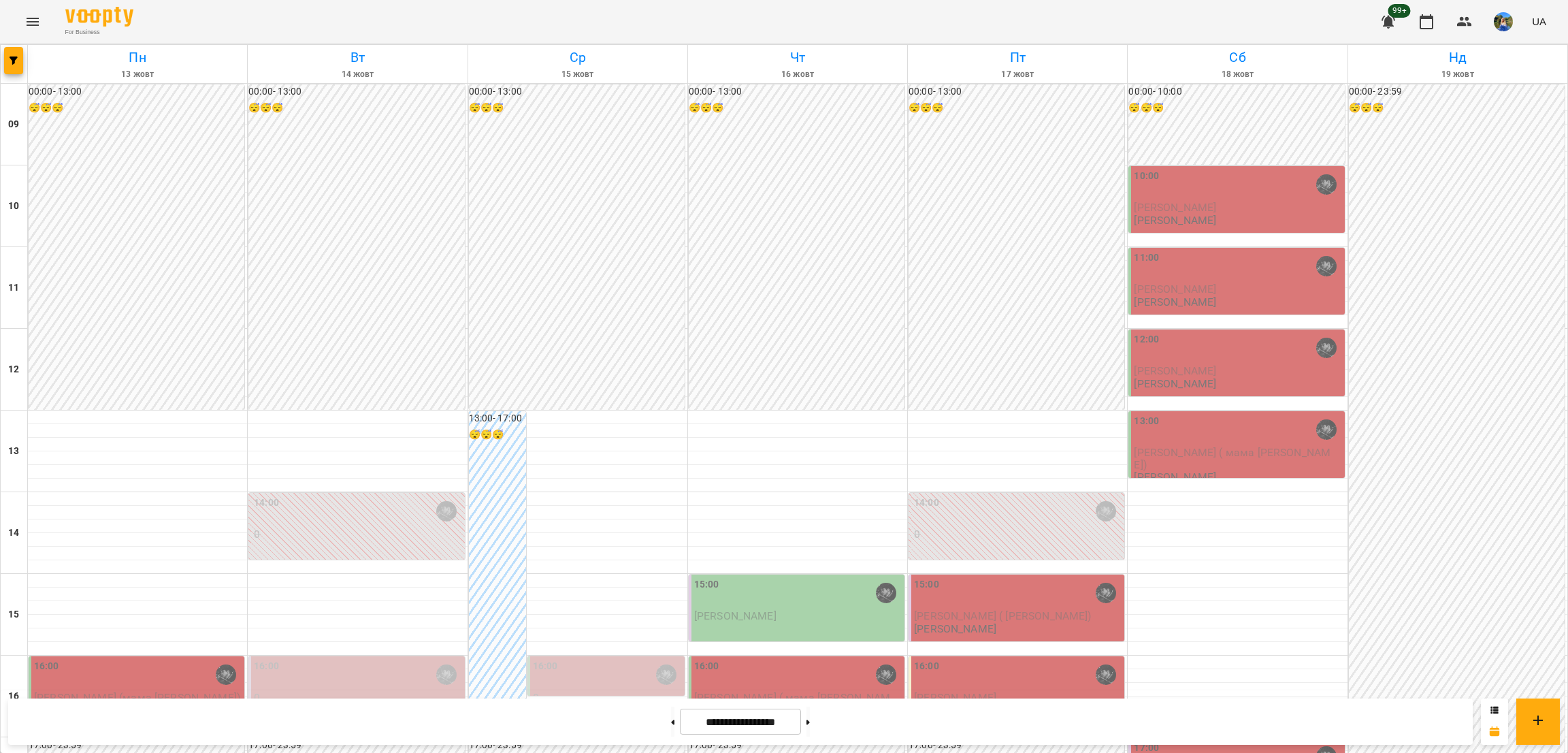
click at [345, 659] on div "16:00" at bounding box center [358, 675] width 208 height 31
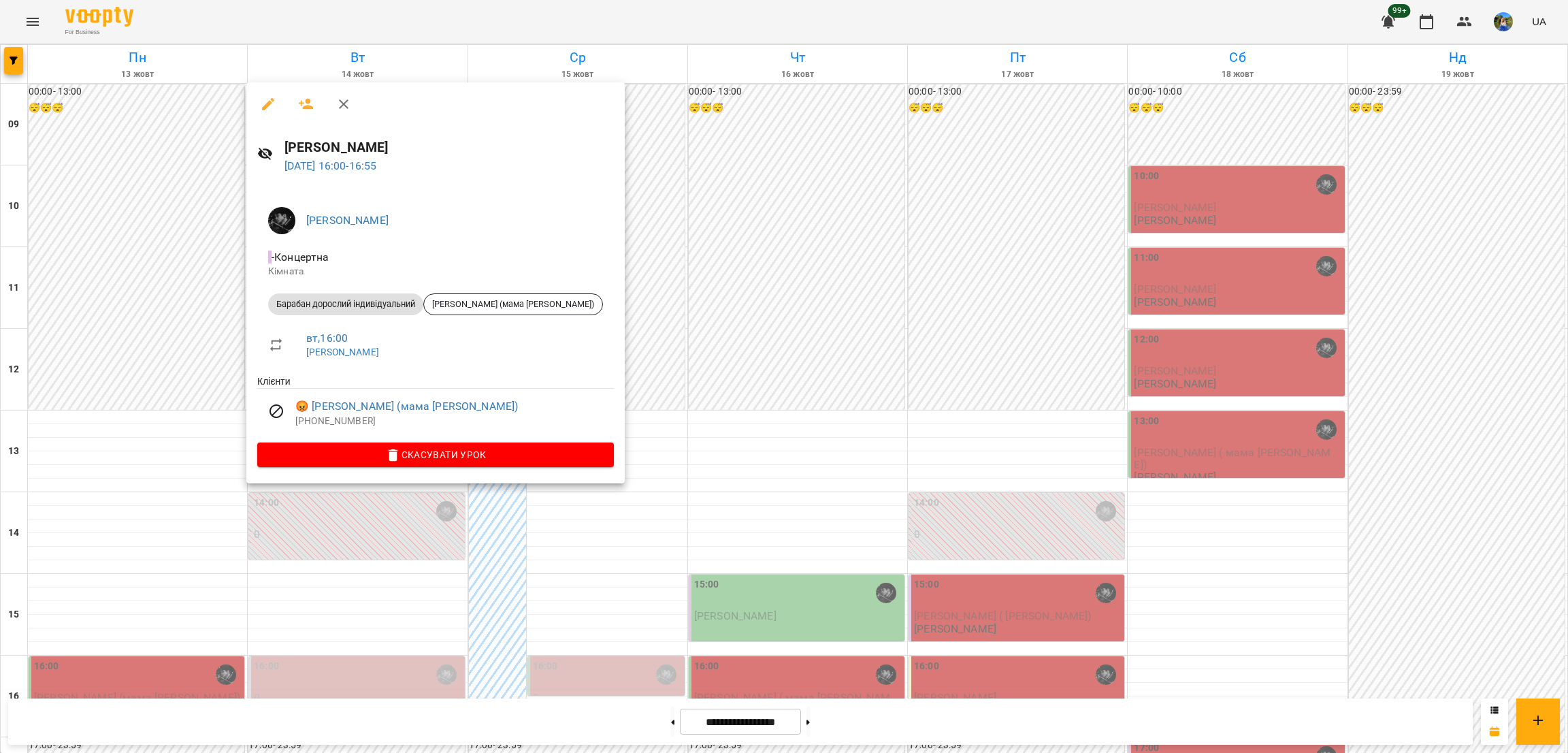
drag, startPoint x: 320, startPoint y: 555, endPoint x: 337, endPoint y: 495, distance: 62.4
click at [320, 553] on div at bounding box center [784, 376] width 1568 height 753
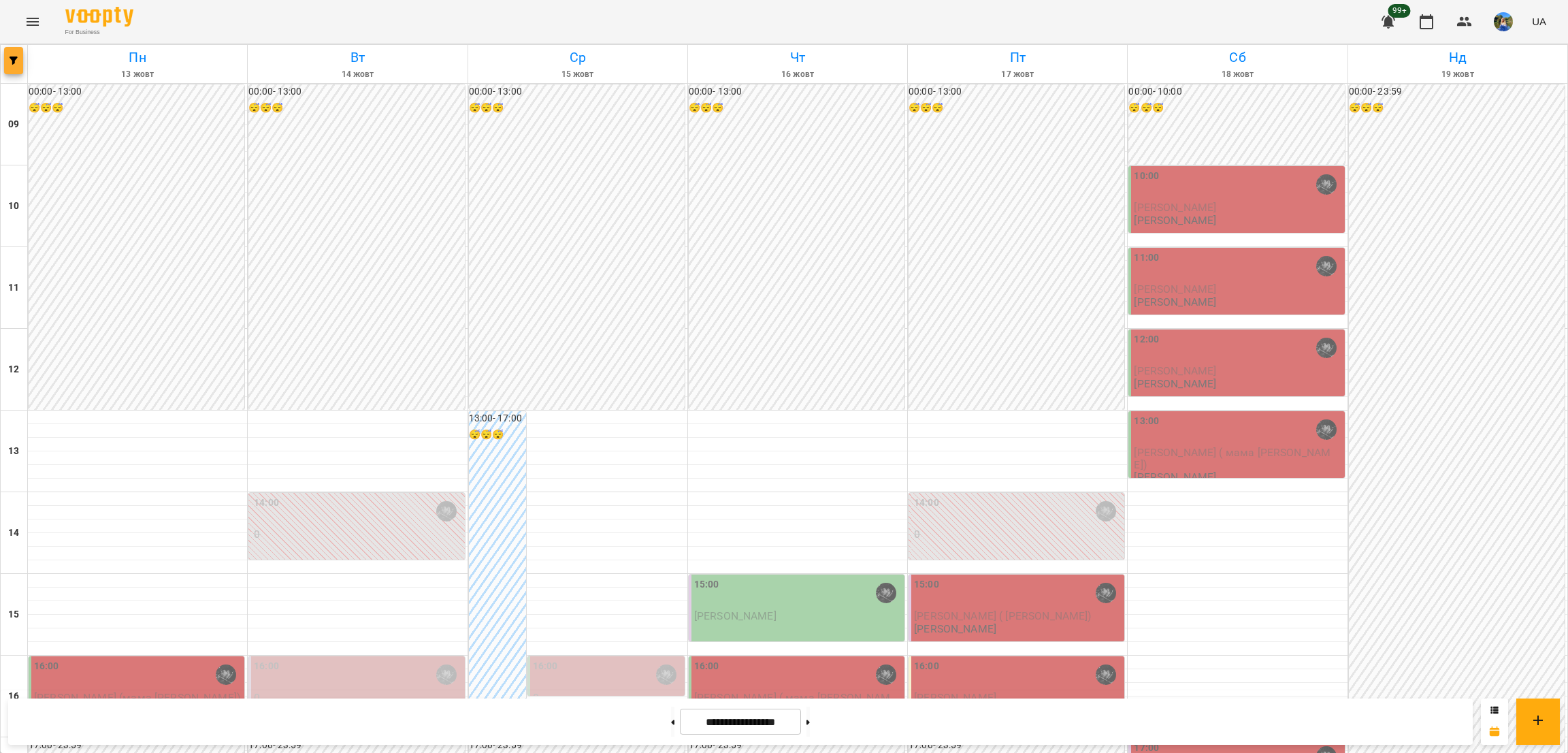
click at [13, 74] on button "button" at bounding box center [13, 60] width 19 height 27
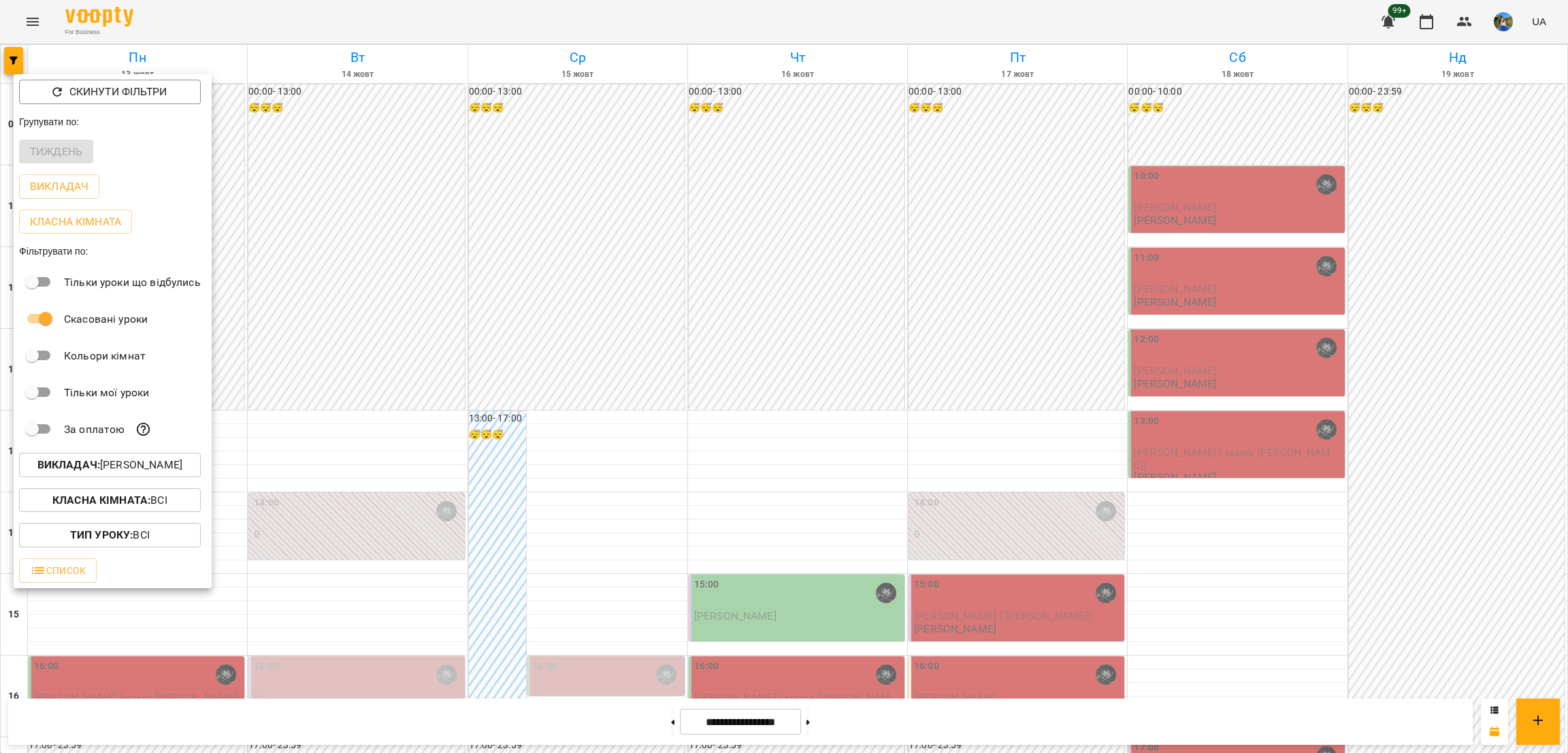
click at [11, 50] on div at bounding box center [784, 376] width 1568 height 753
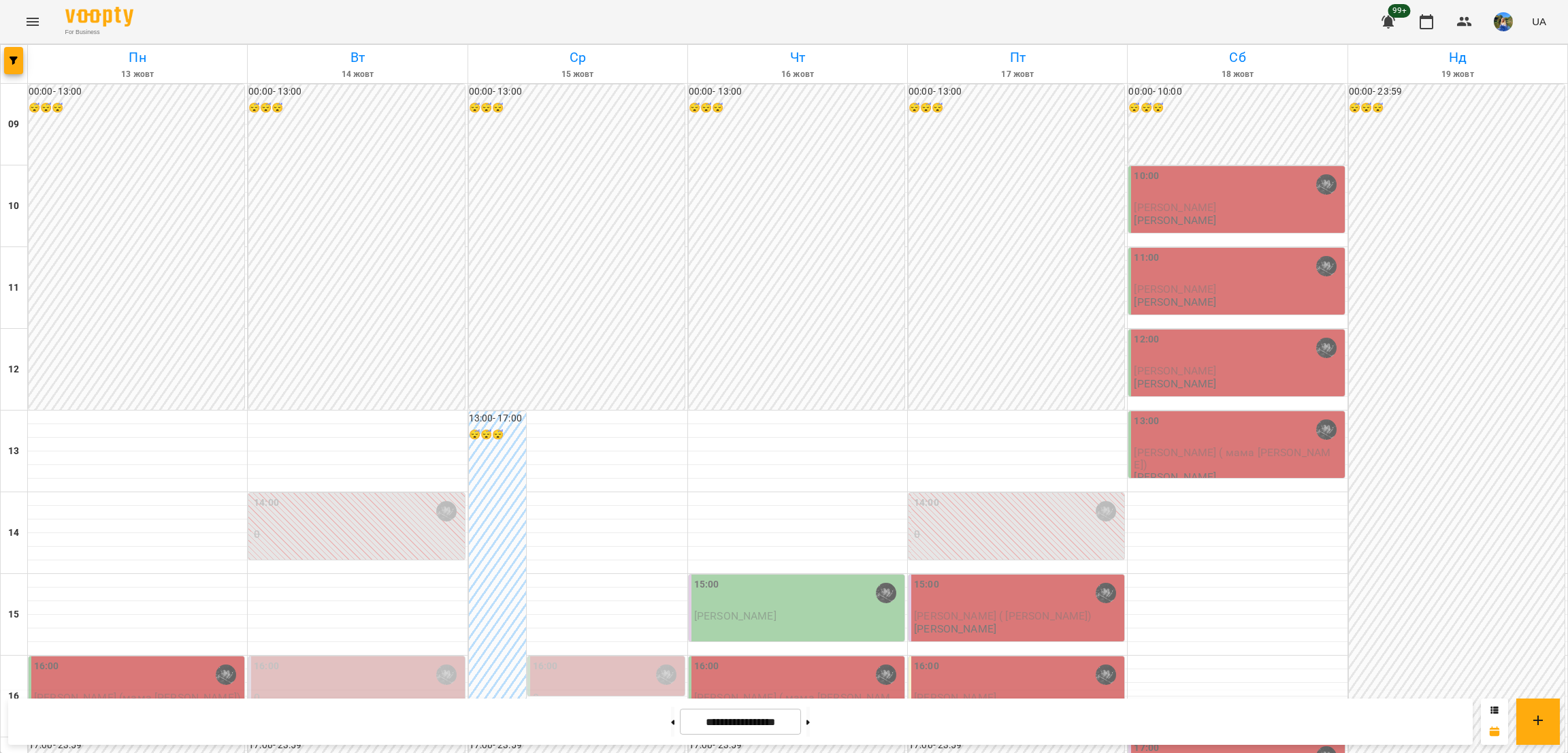
click at [30, 13] on button "Menu" at bounding box center [33, 22] width 33 height 33
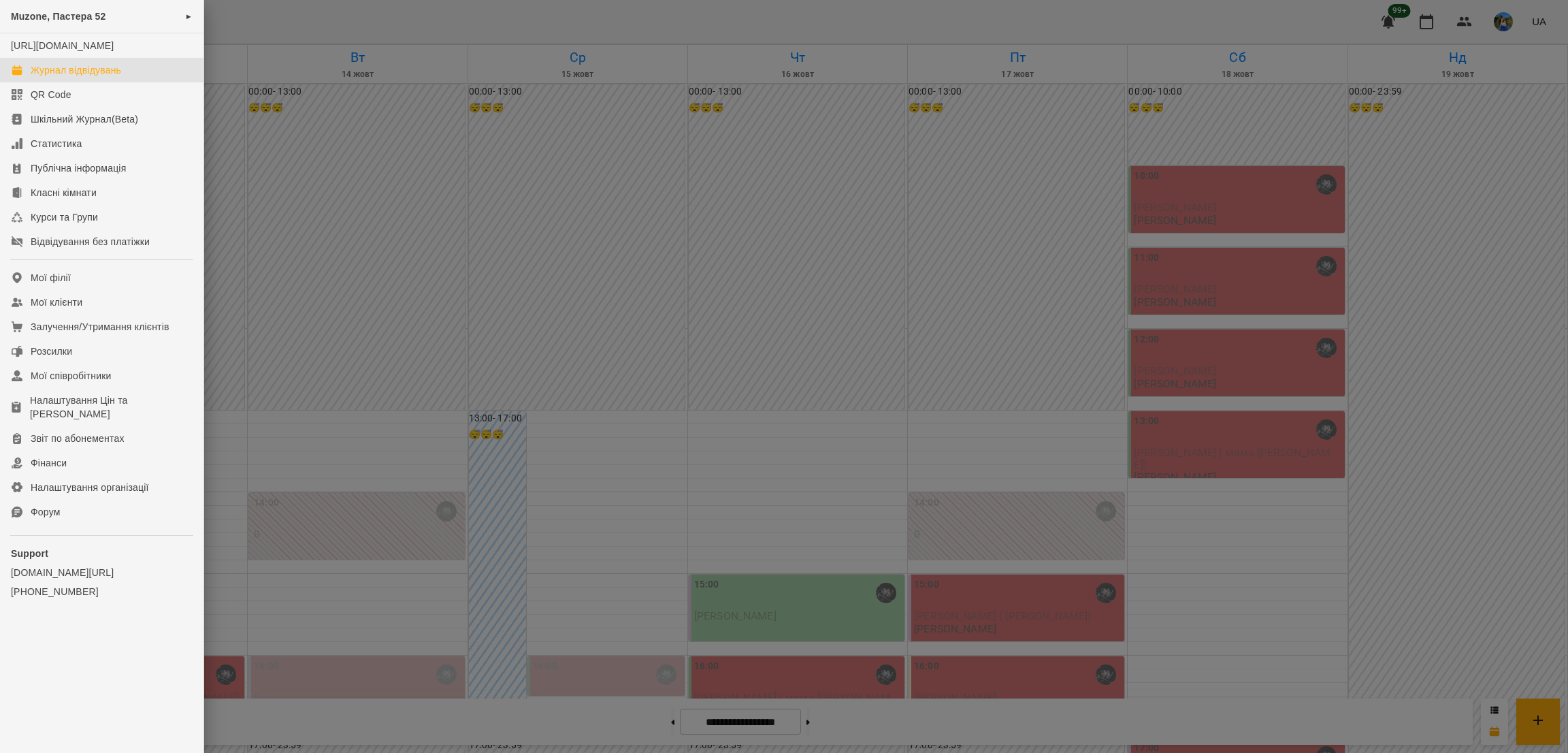
click at [301, 26] on div at bounding box center [784, 376] width 1568 height 753
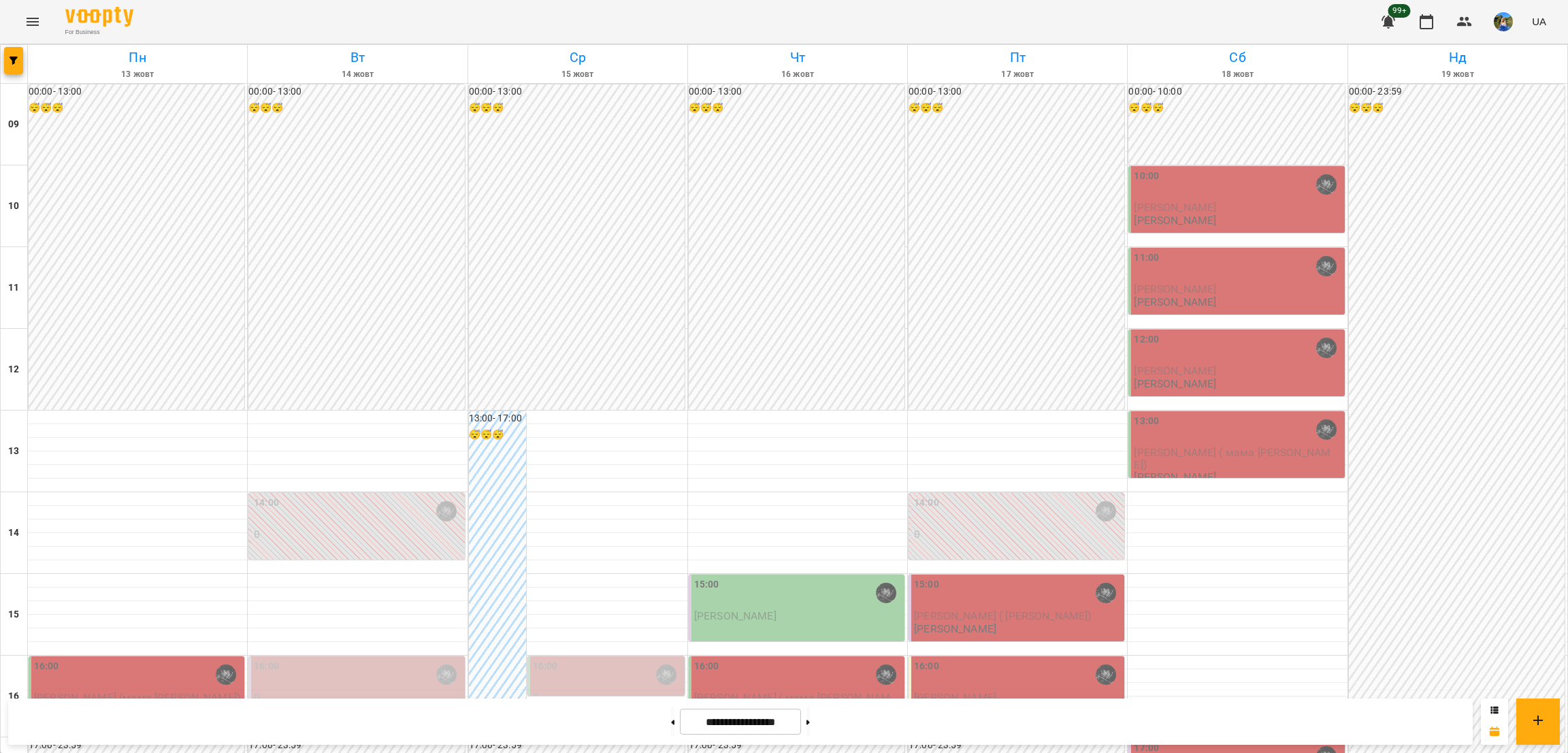
click at [23, 30] on button "Menu" at bounding box center [33, 22] width 33 height 33
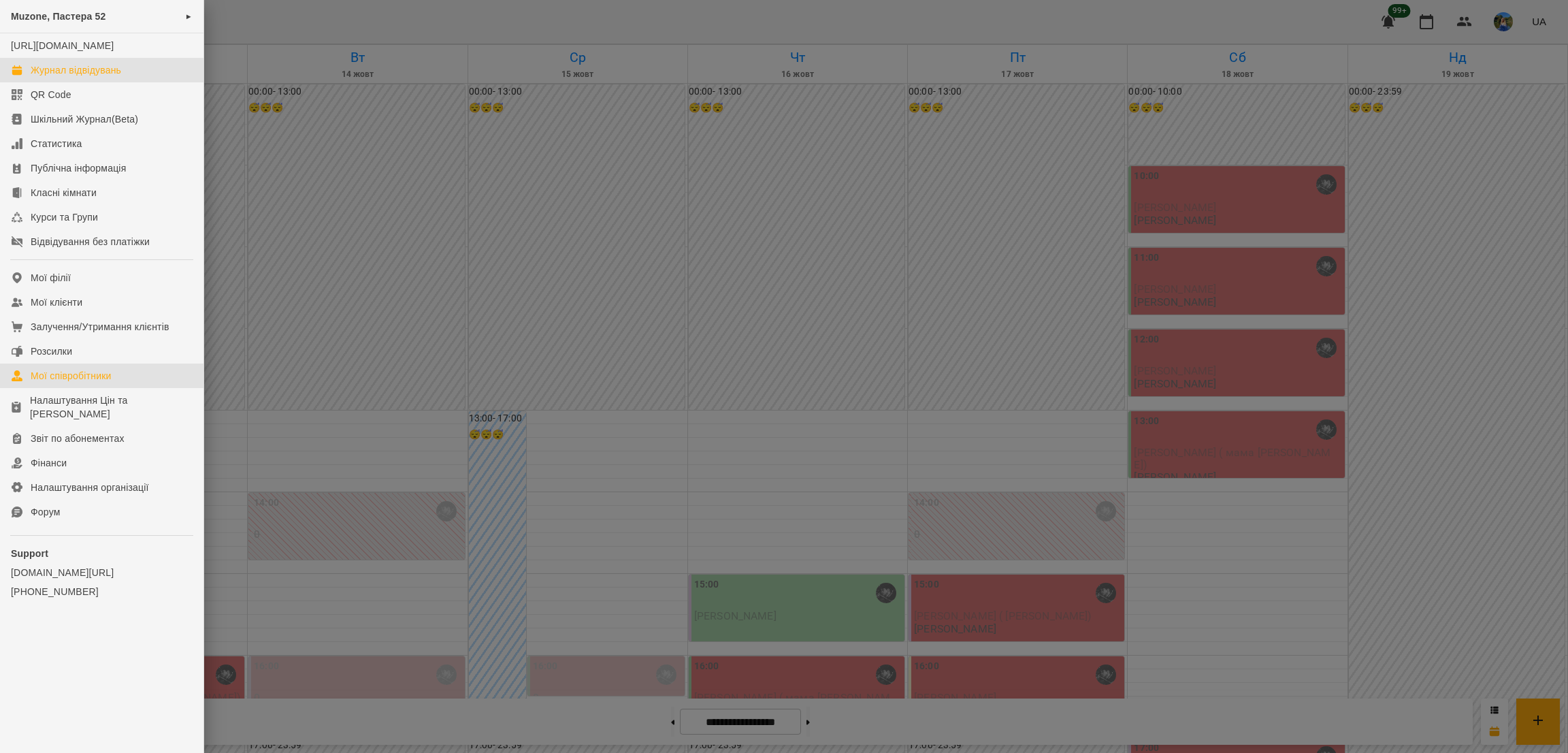
click at [112, 382] on div "Мої співробітники" at bounding box center [71, 375] width 81 height 13
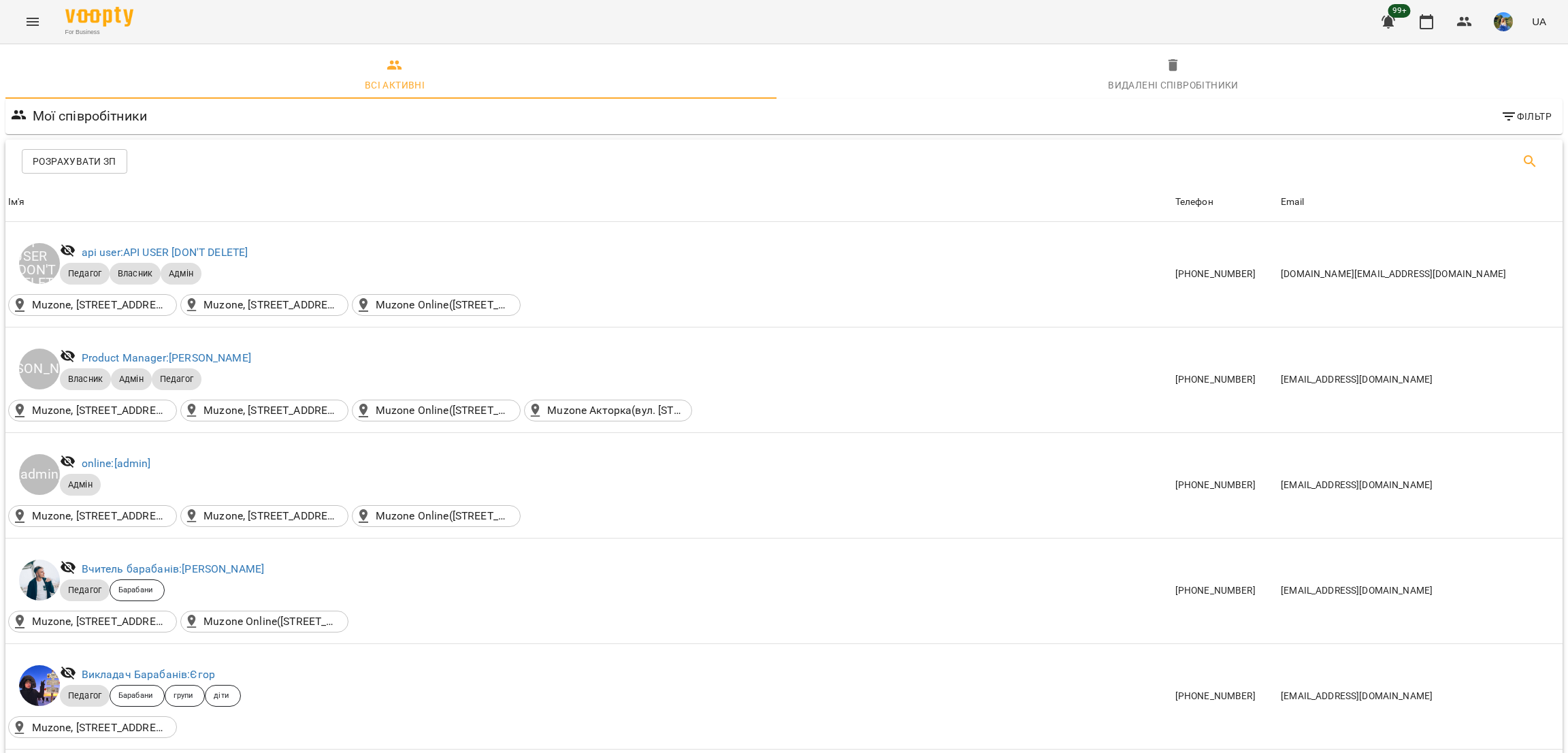
click at [1522, 155] on icon "Пошук" at bounding box center [1530, 161] width 16 height 16
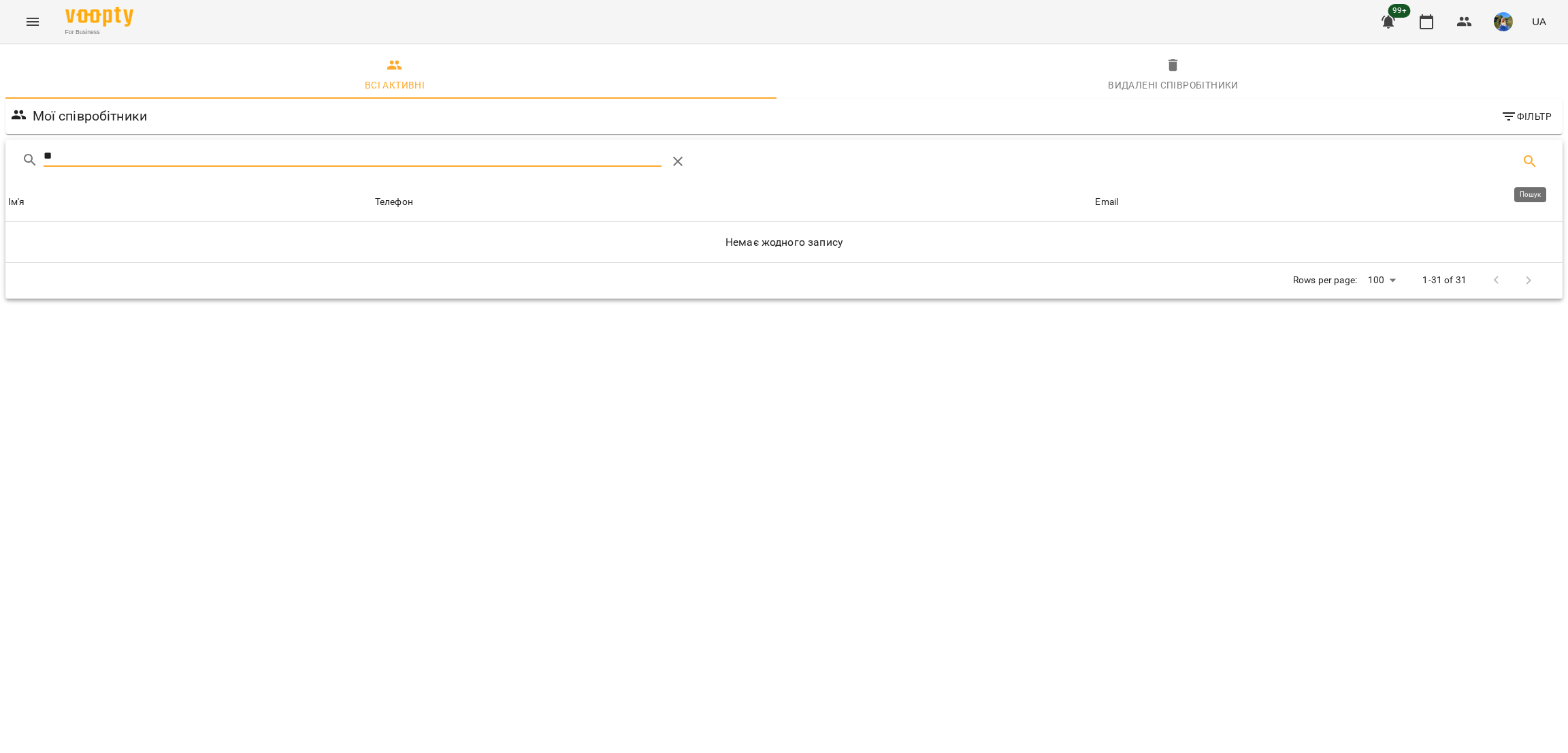
type input "*"
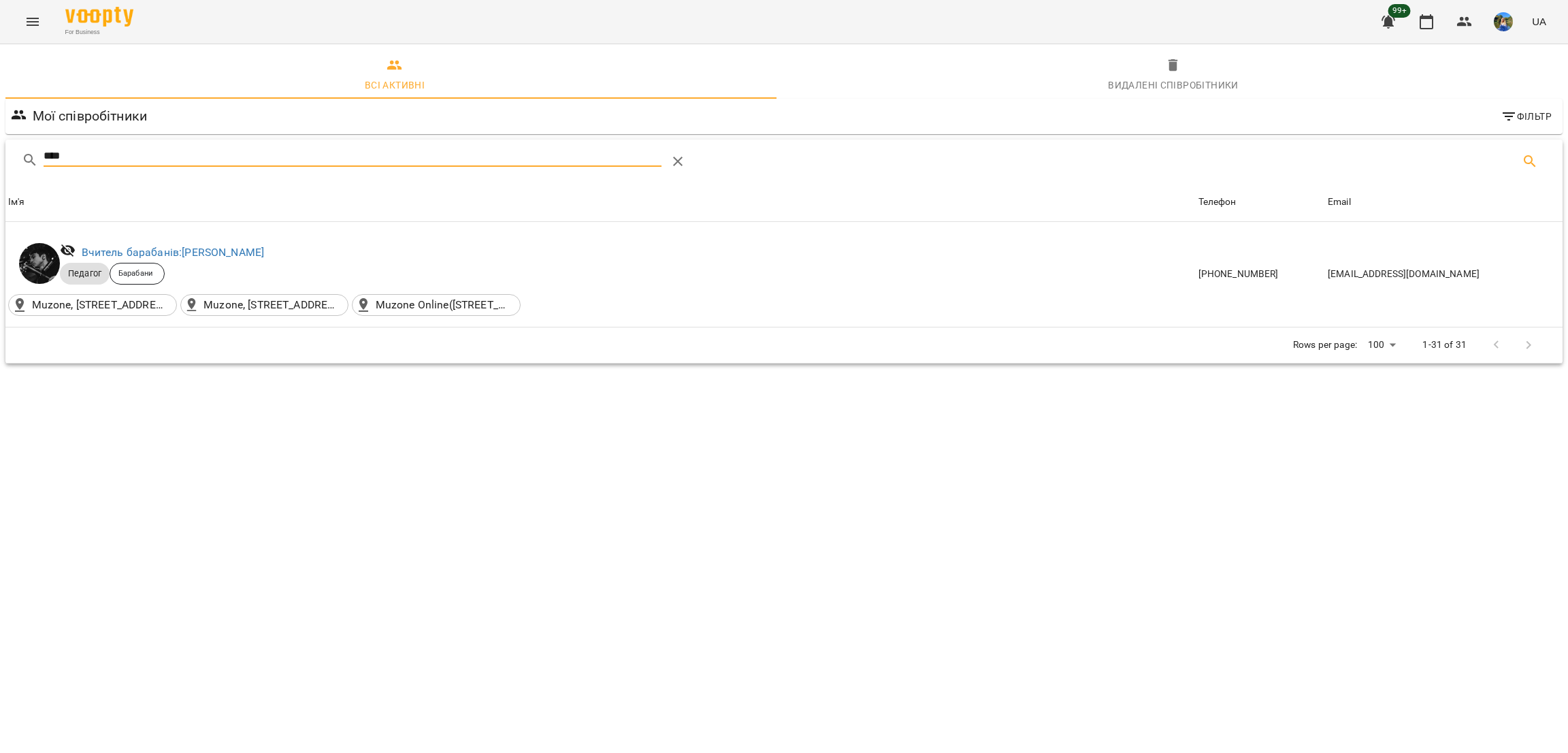
type input "****"
click at [222, 249] on link "Вчитель барабанів: Козаченко Євгеній" at bounding box center [174, 252] width 183 height 13
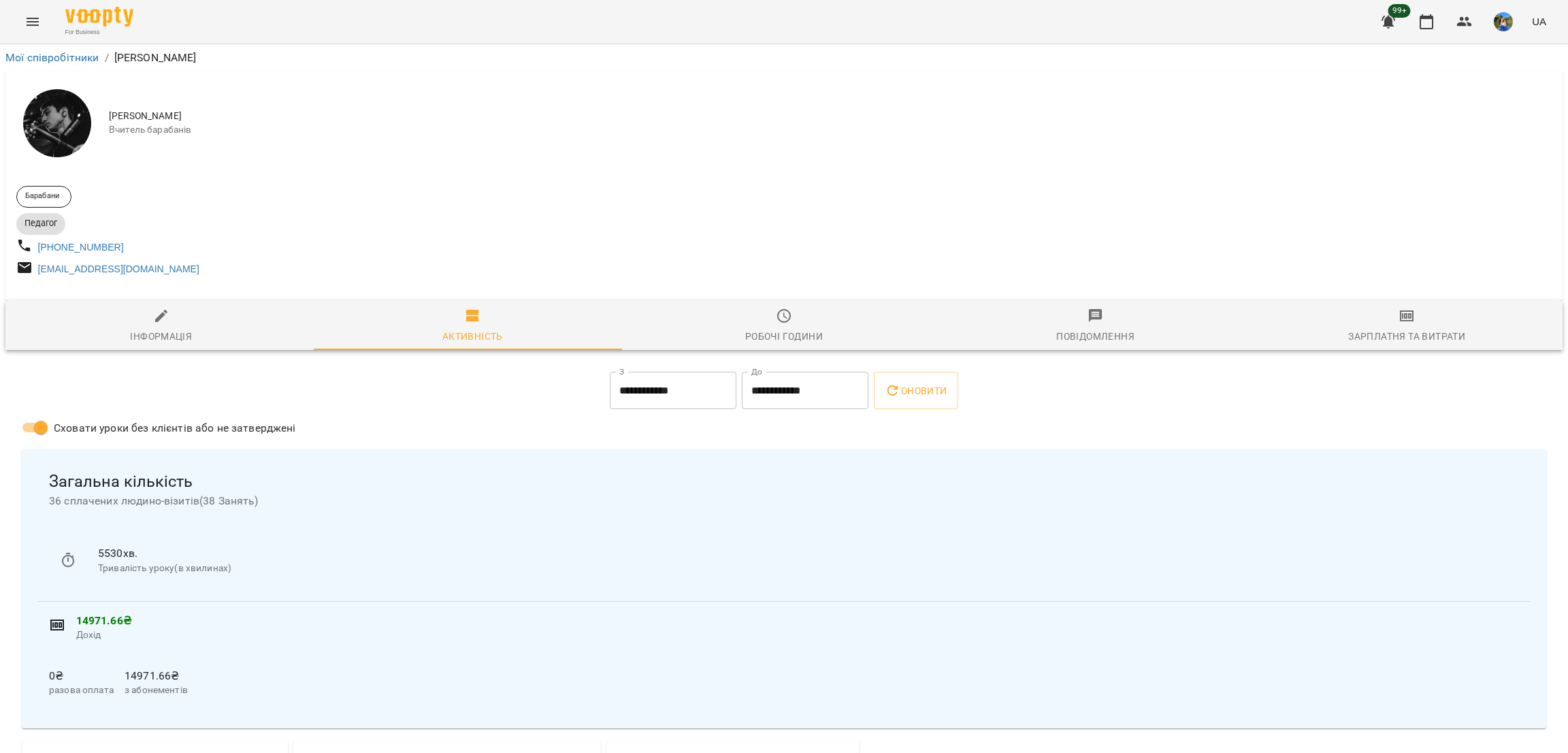
click at [698, 328] on span "Робочі години" at bounding box center [784, 326] width 295 height 37
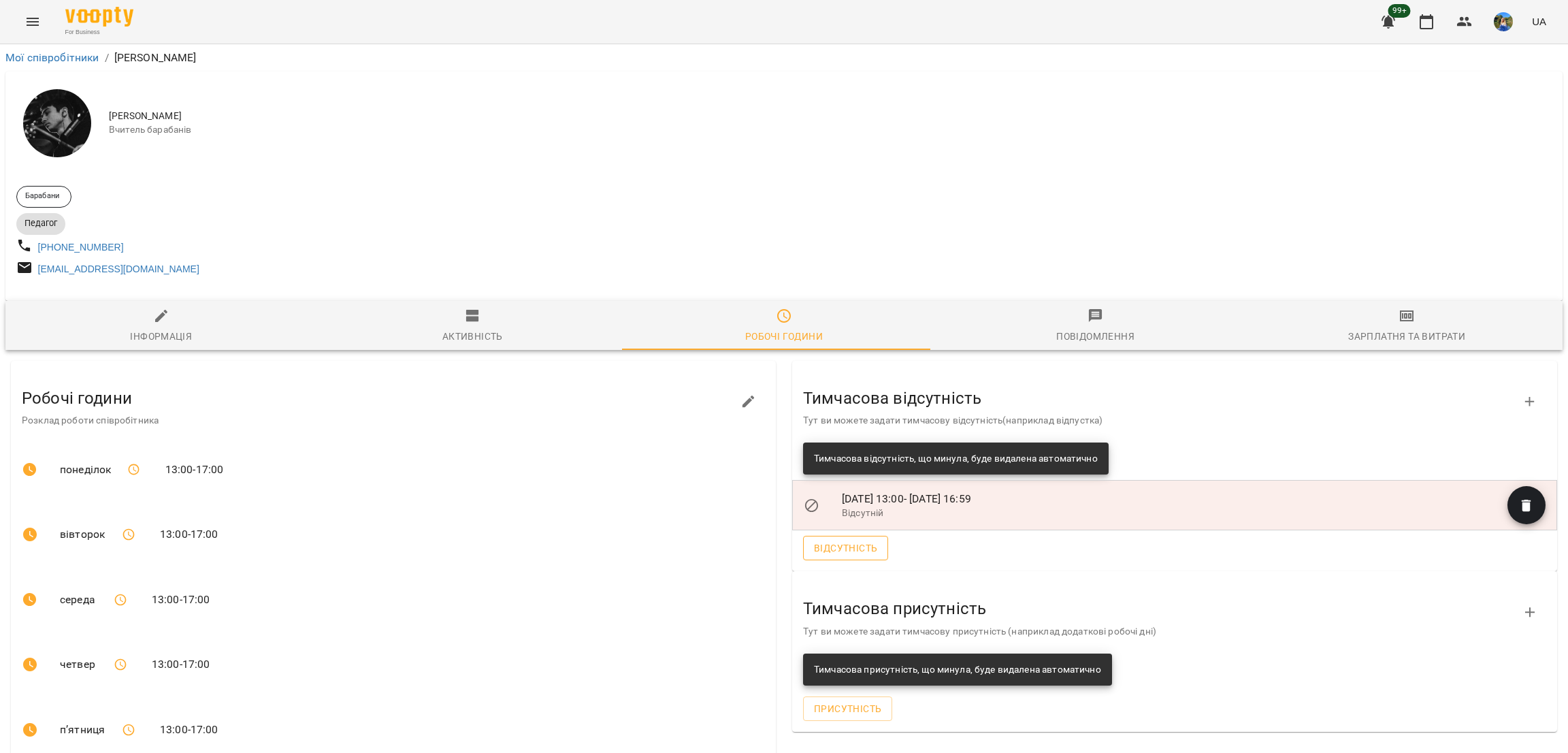
click at [859, 557] on span "Відсутність" at bounding box center [846, 548] width 63 height 16
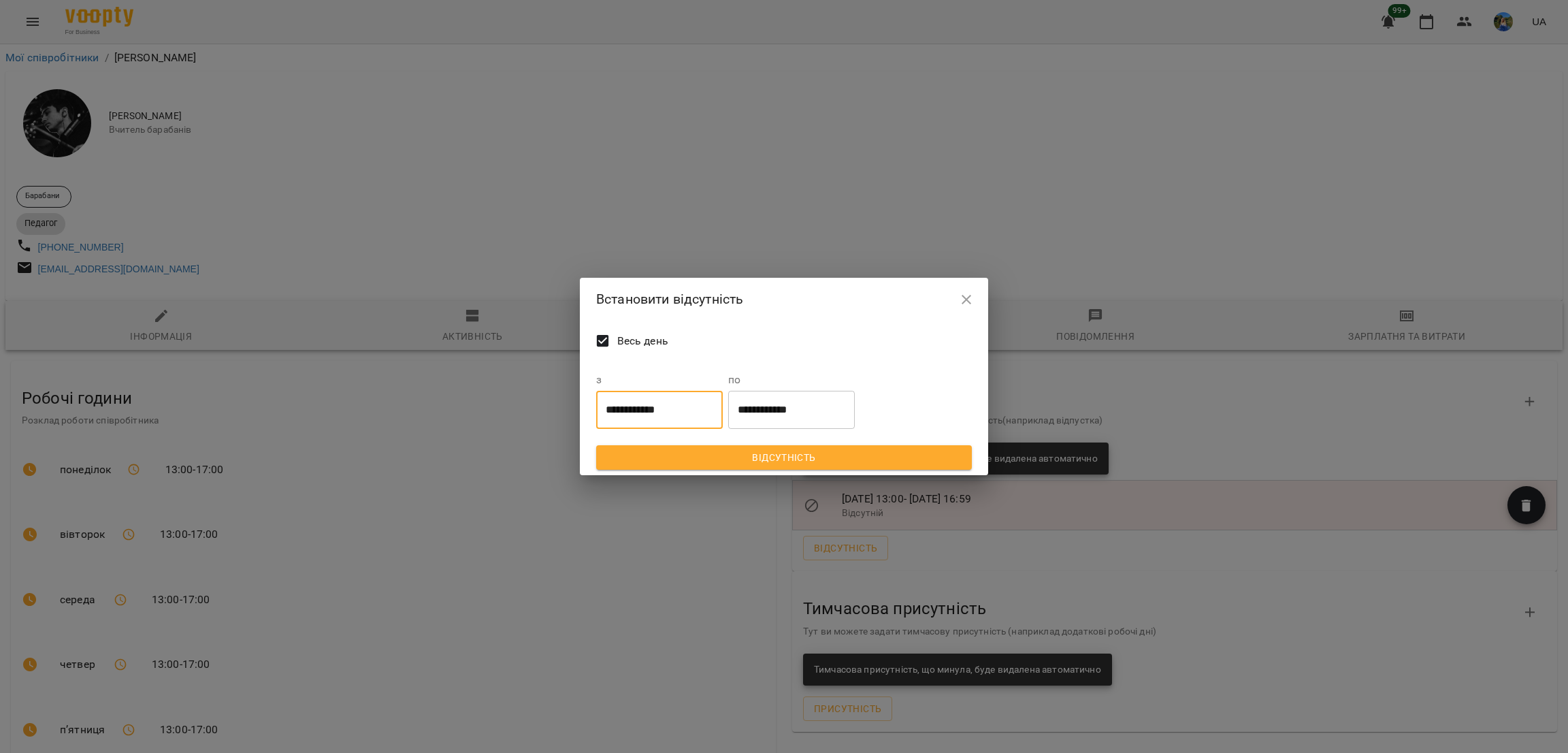
click at [630, 397] on input "**********" at bounding box center [660, 410] width 127 height 38
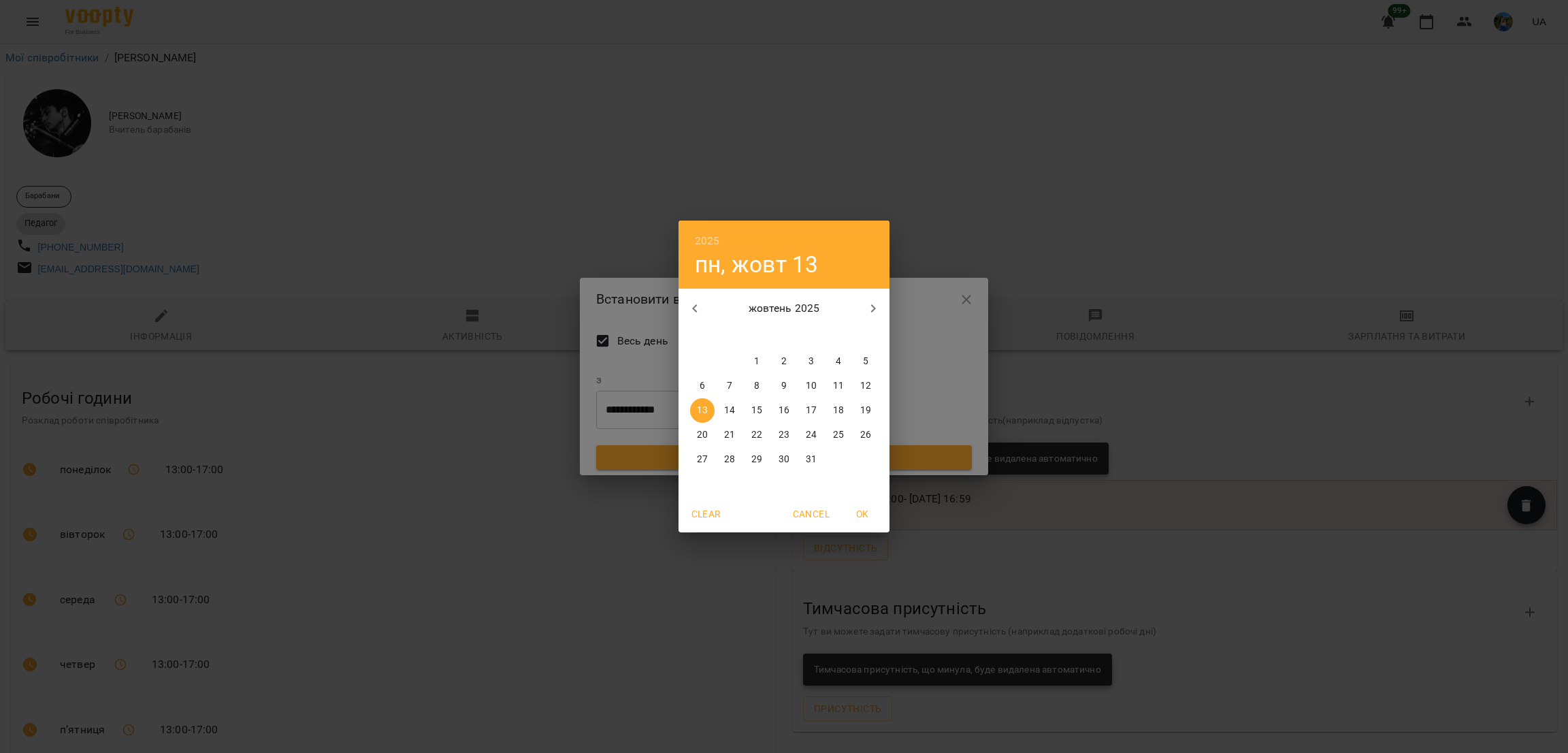
click at [729, 410] on p "14" at bounding box center [730, 410] width 11 height 13
type input "**********"
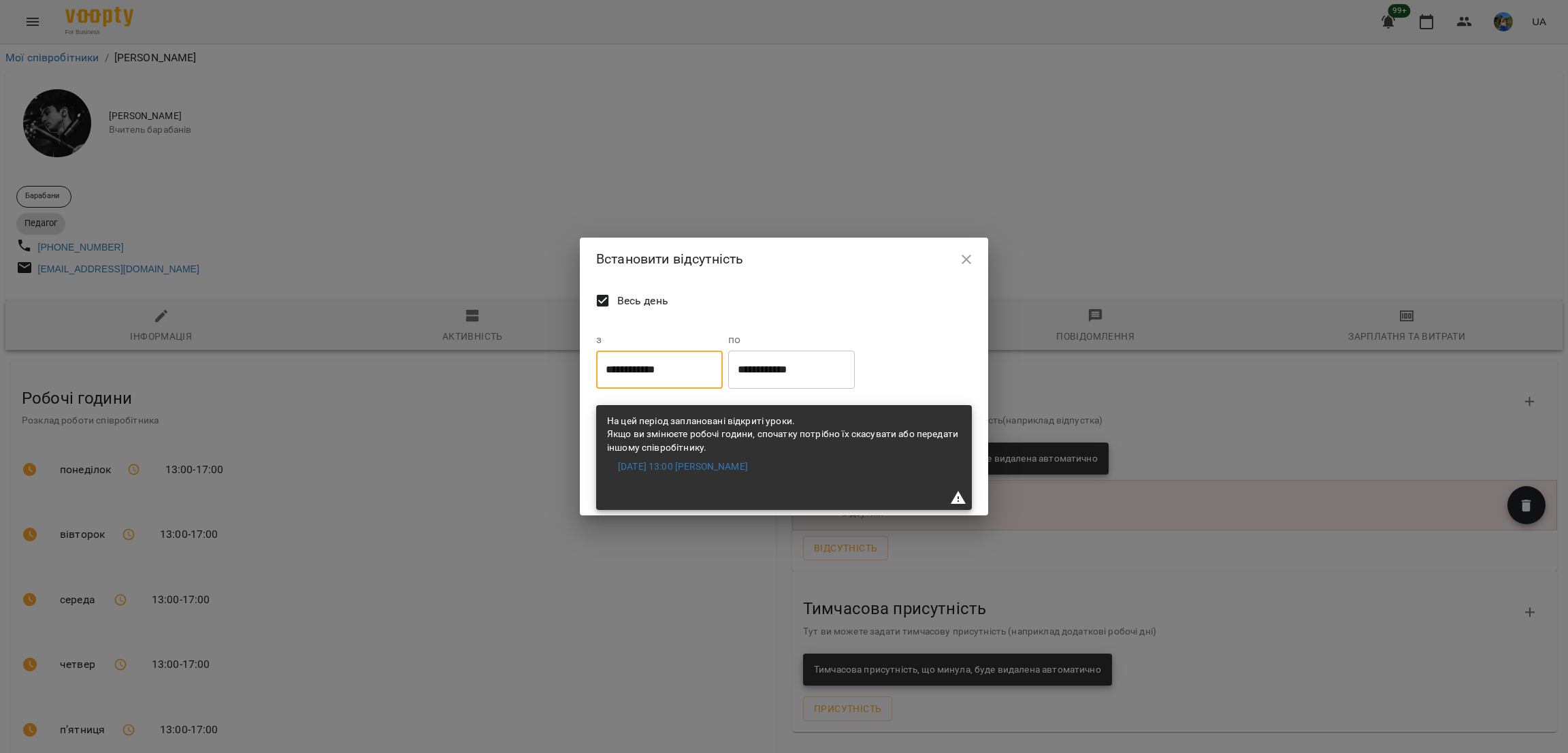
click at [779, 417] on span "На цей період заплановані відкриті уроки. Якщо ви змінюєте робочі години, споча…" at bounding box center [782, 434] width 351 height 38
click at [748, 470] on link "2025-10-14 13:00 Козаченко Євгеній" at bounding box center [683, 467] width 130 height 13
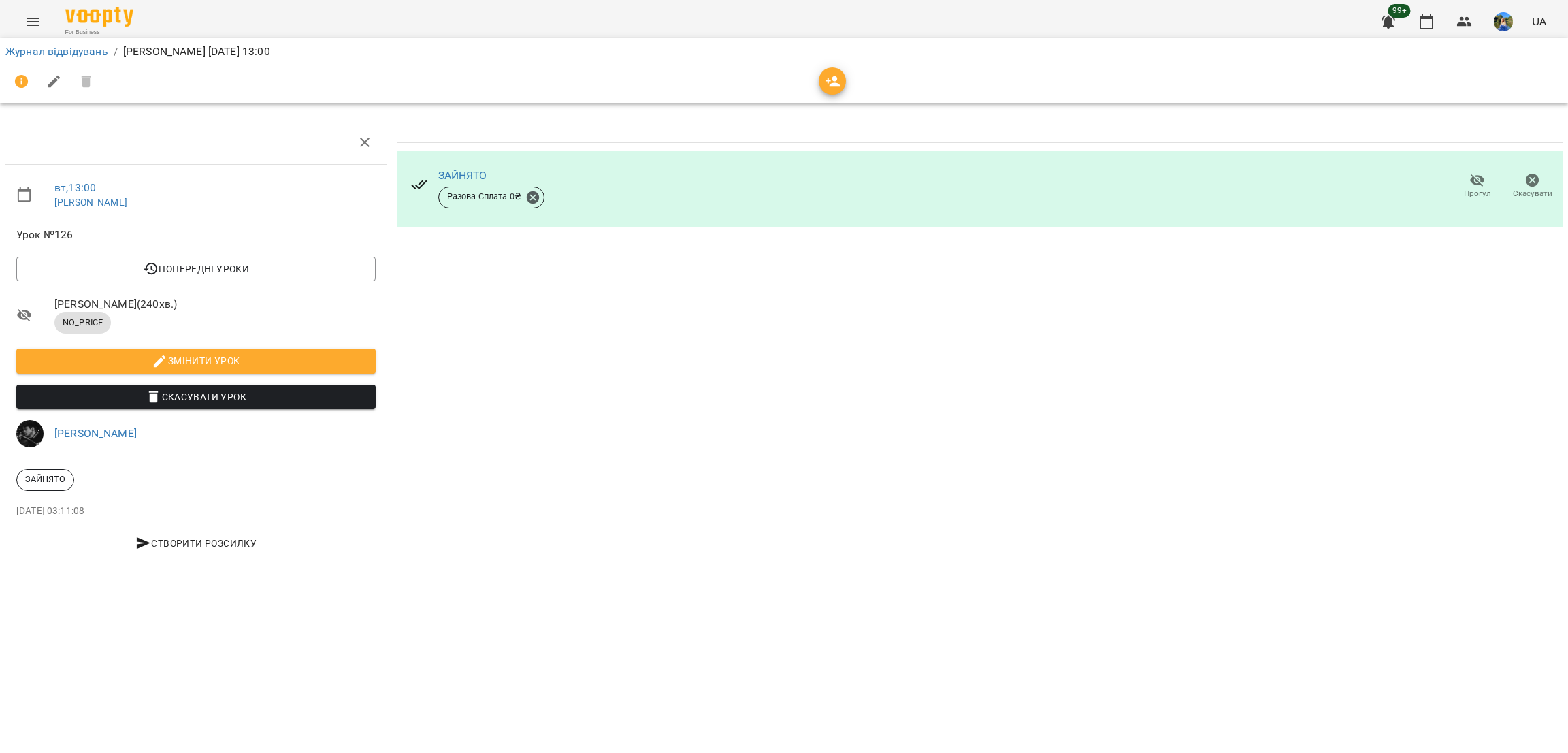
click at [1463, 182] on span "Прогул" at bounding box center [1477, 185] width 39 height 27
click at [1505, 177] on button "Скасувати" at bounding box center [1533, 186] width 55 height 38
click at [1477, 181] on icon "button" at bounding box center [1477, 181] width 15 height 13
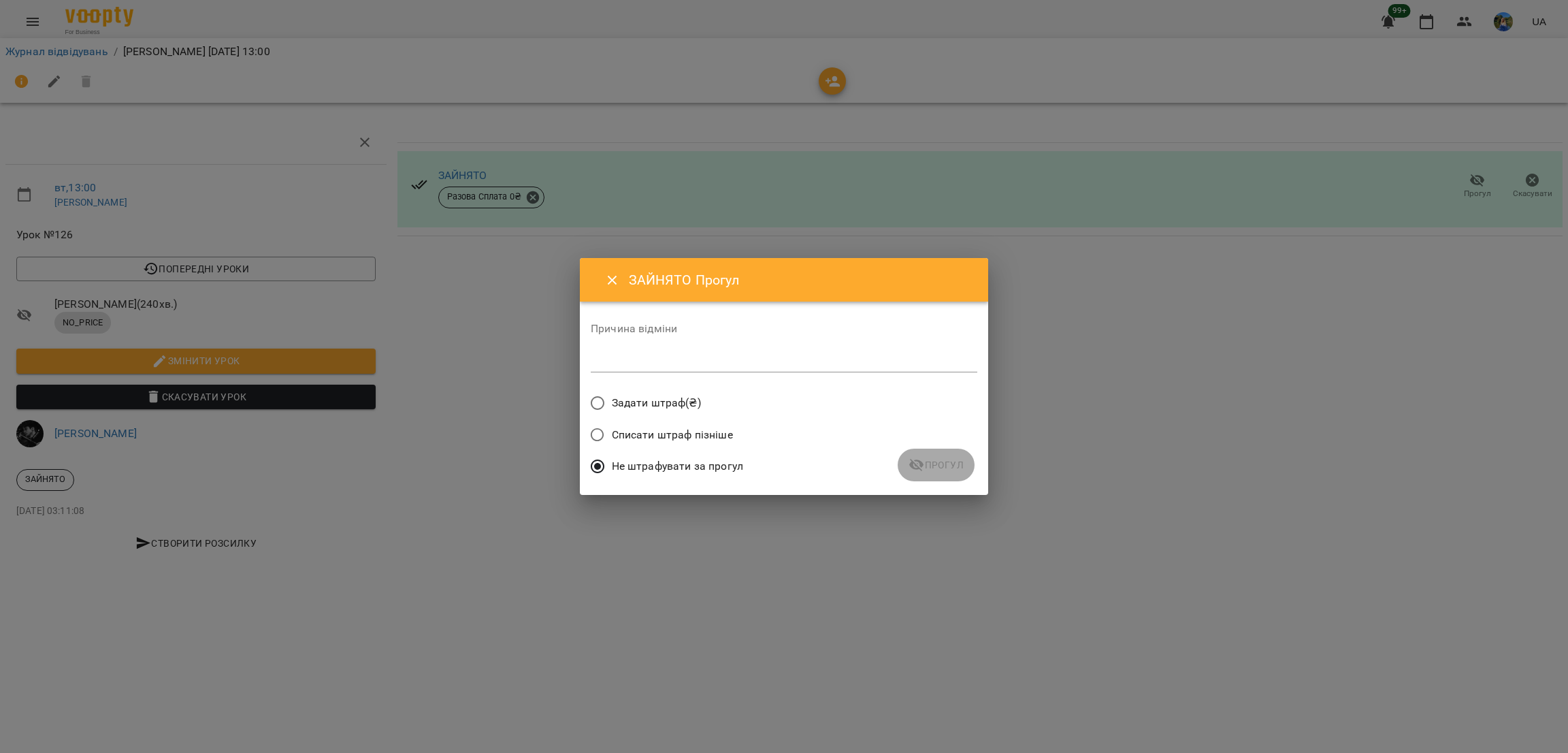
drag, startPoint x: 952, startPoint y: 446, endPoint x: 890, endPoint y: 429, distance: 64.3
click at [950, 446] on div "Списати штраф пізніше" at bounding box center [784, 436] width 387 height 32
click at [675, 389] on label "Задати штраф(₴)" at bounding box center [642, 403] width 118 height 29
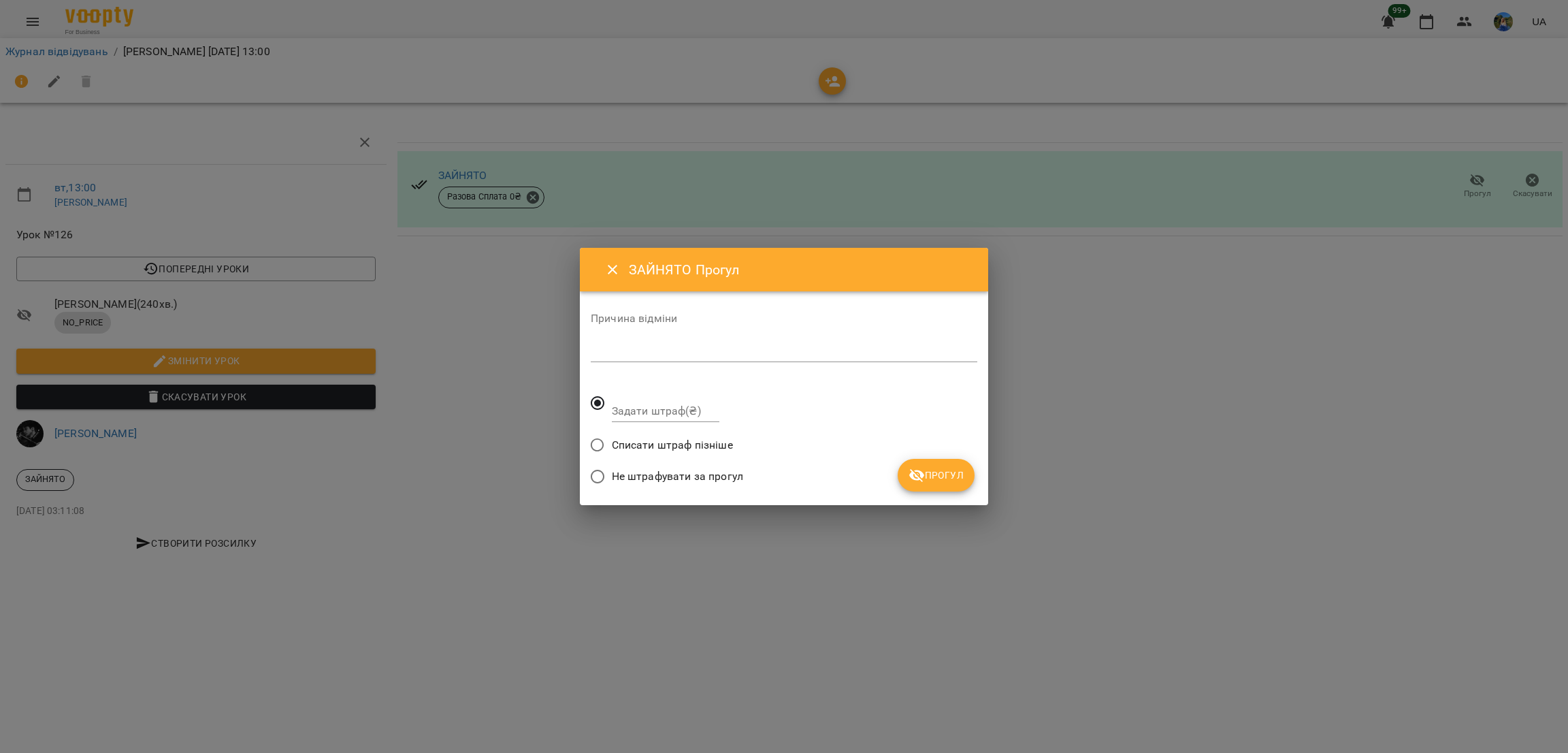
click at [657, 445] on span "Списати штраф пізніше" at bounding box center [672, 445] width 121 height 16
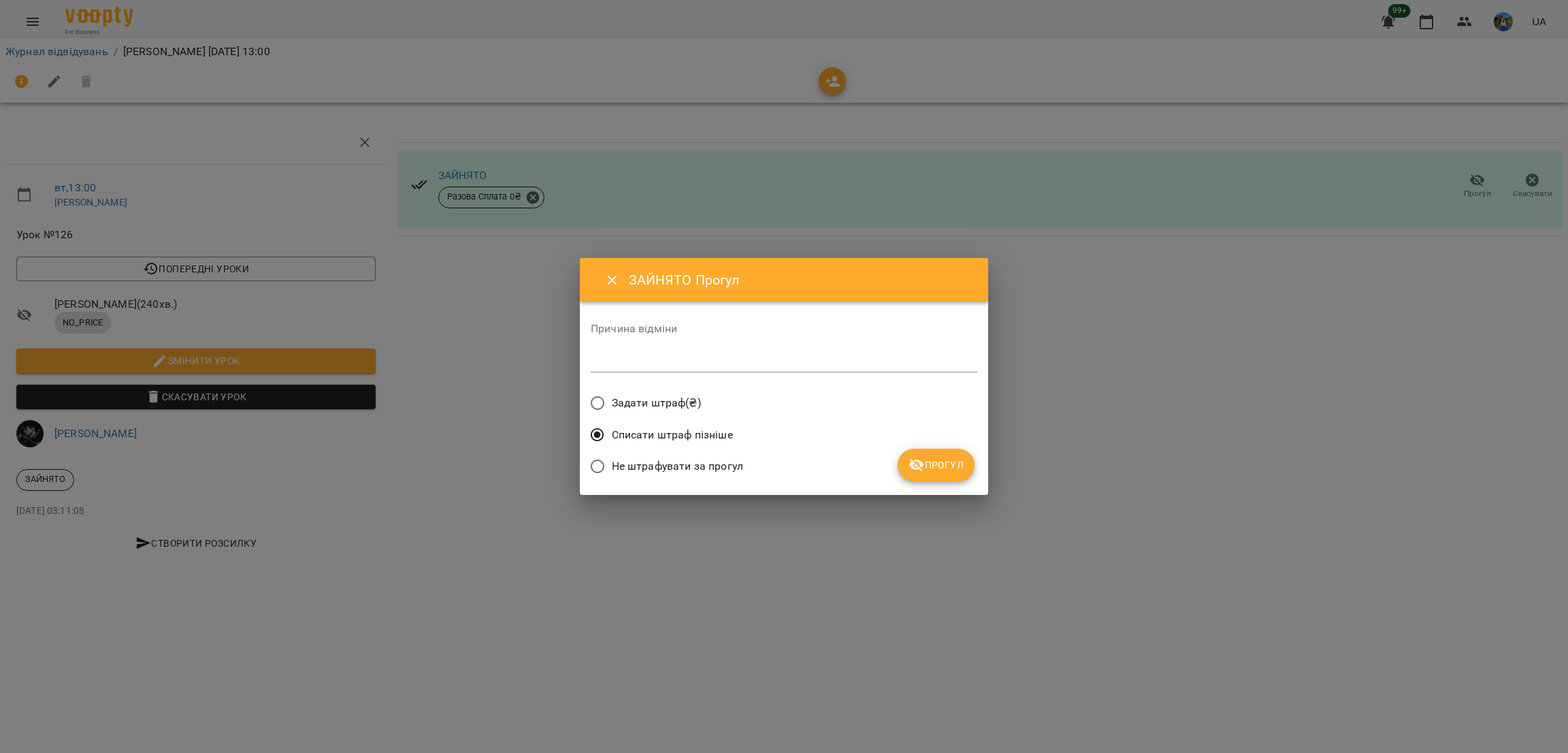
click at [677, 467] on span "Не штрафувати за прогул" at bounding box center [678, 466] width 131 height 16
click at [721, 465] on span "Не штрафувати за прогул" at bounding box center [678, 466] width 131 height 16
click at [696, 464] on span "Не штрафувати за прогул" at bounding box center [678, 466] width 131 height 16
click at [701, 438] on span "Списати штраф пізніше" at bounding box center [672, 435] width 121 height 16
click at [709, 463] on span "Не штрафувати за прогул" at bounding box center [678, 466] width 131 height 16
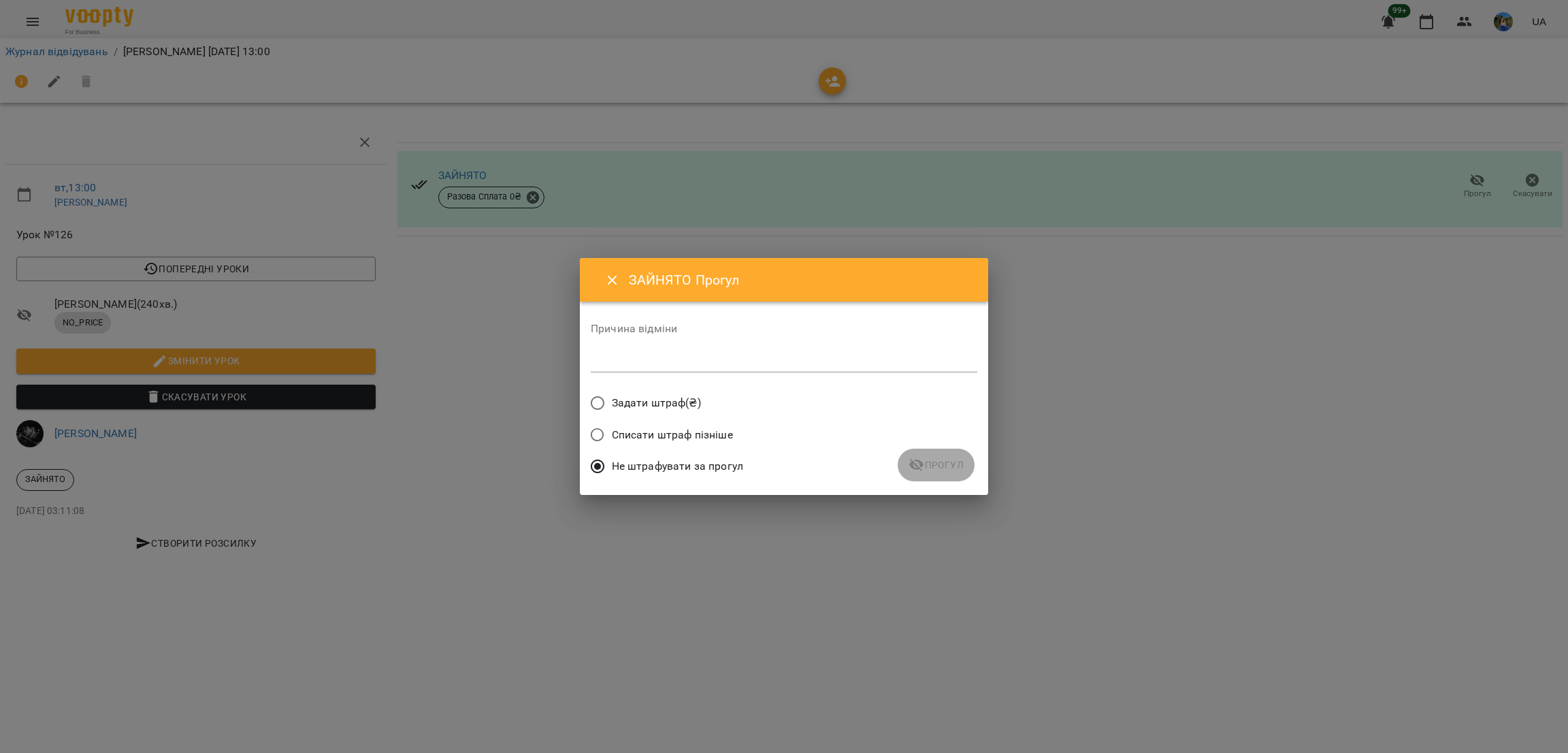
click at [925, 460] on div "Не штрафувати за прогул" at bounding box center [784, 468] width 387 height 32
drag, startPoint x: 1110, startPoint y: 405, endPoint x: 1093, endPoint y: 384, distance: 27.0
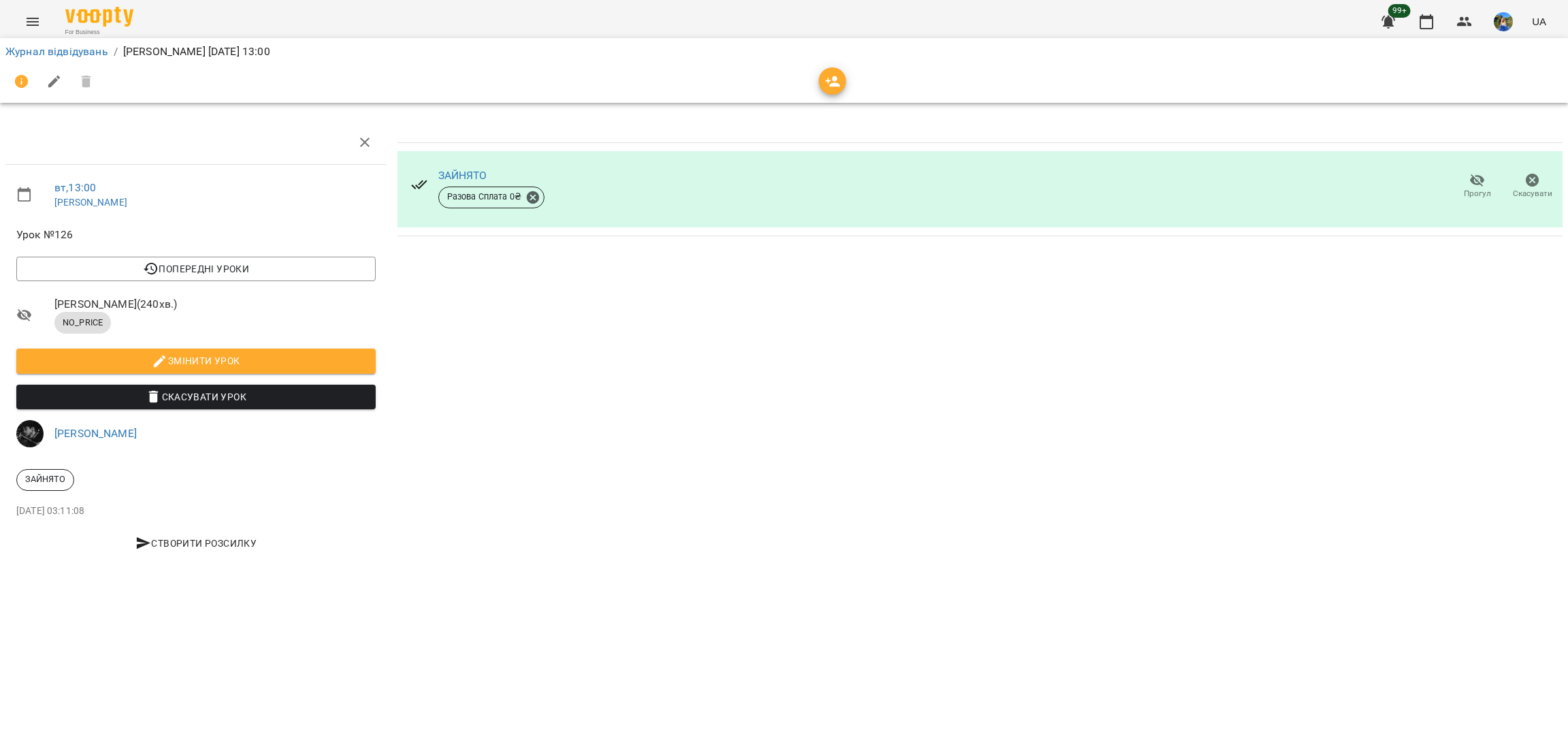
click at [1542, 184] on span "Скасувати" at bounding box center [1533, 185] width 39 height 27
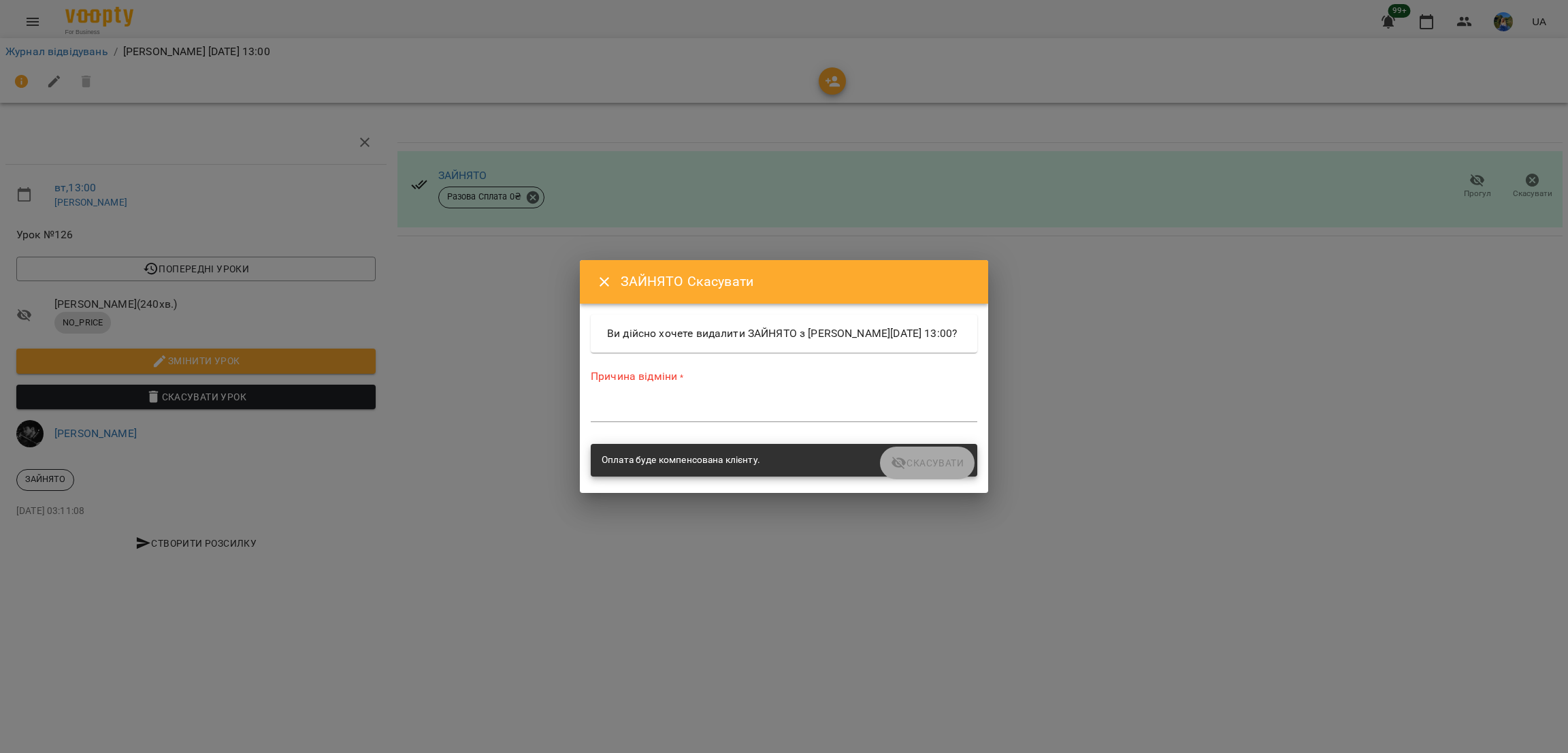
click at [918, 407] on div "Причина відміни * *" at bounding box center [784, 399] width 387 height 59
click at [916, 418] on textarea at bounding box center [784, 411] width 387 height 13
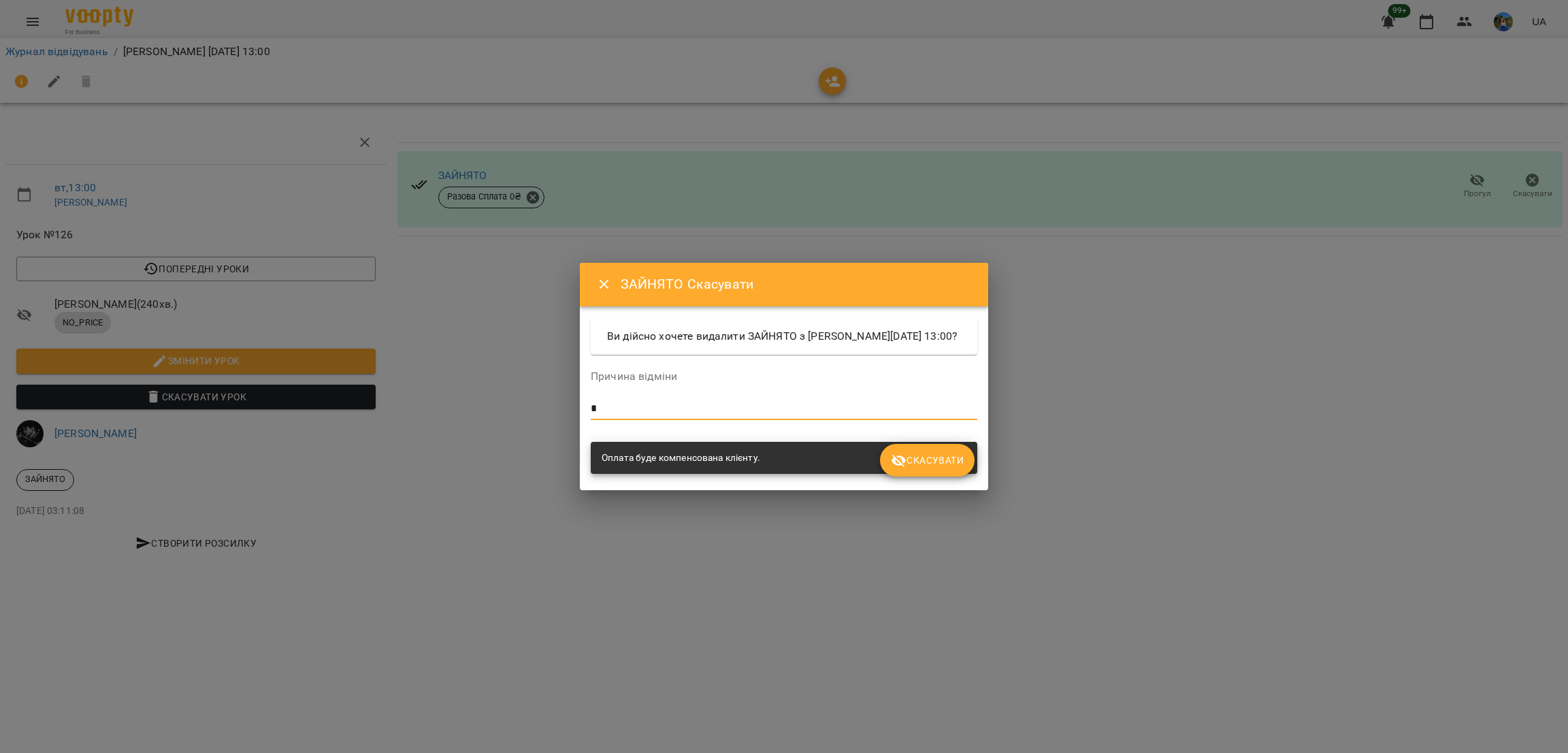
type textarea "*"
click at [938, 477] on button "Скасувати" at bounding box center [927, 461] width 95 height 33
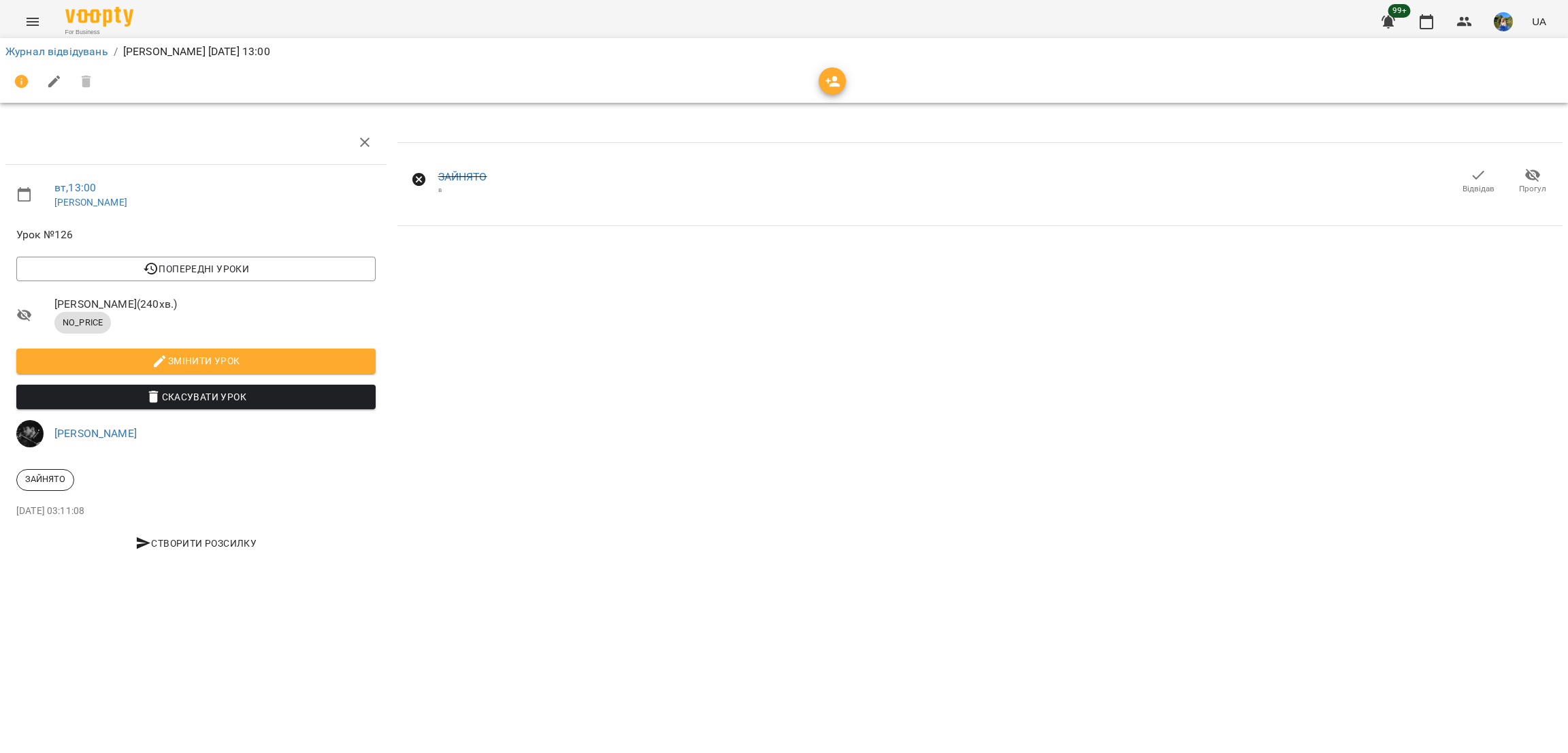
click at [6, 12] on div "For Business 99+ UA" at bounding box center [784, 22] width 1568 height 44
click at [23, 25] on button "Menu" at bounding box center [33, 22] width 33 height 33
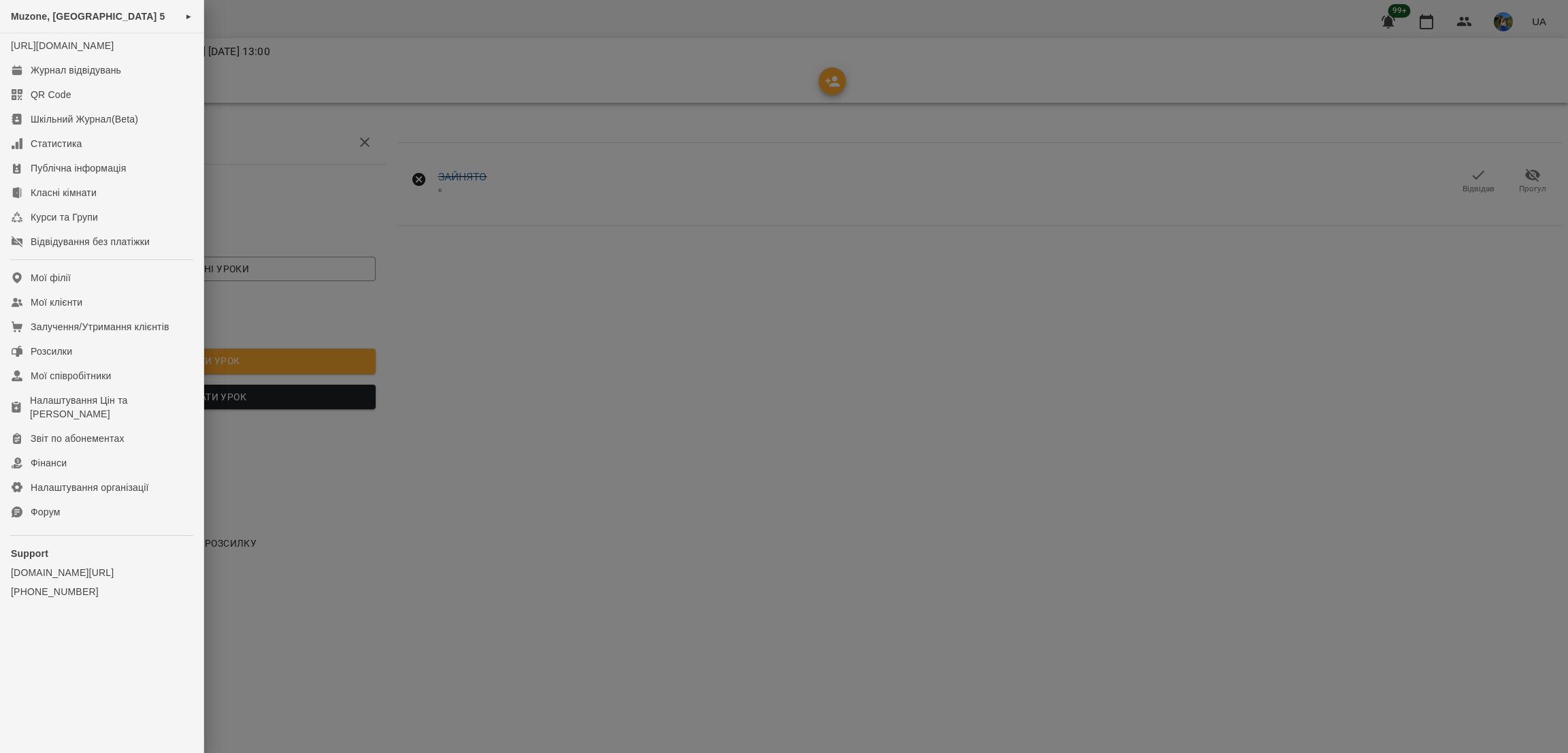
click at [1377, 143] on div at bounding box center [784, 376] width 1568 height 753
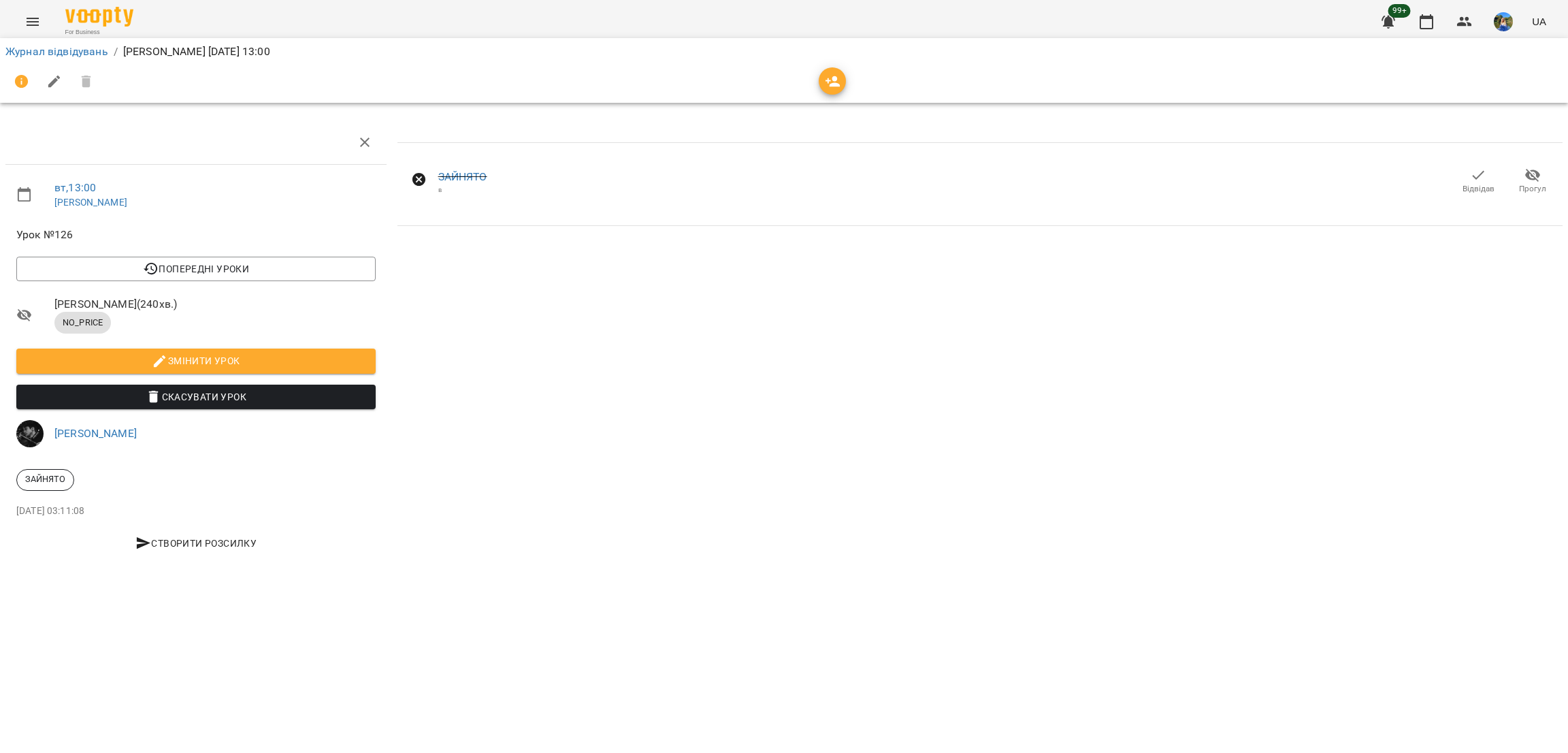
click at [1488, 179] on span "Відвідав" at bounding box center [1478, 180] width 38 height 27
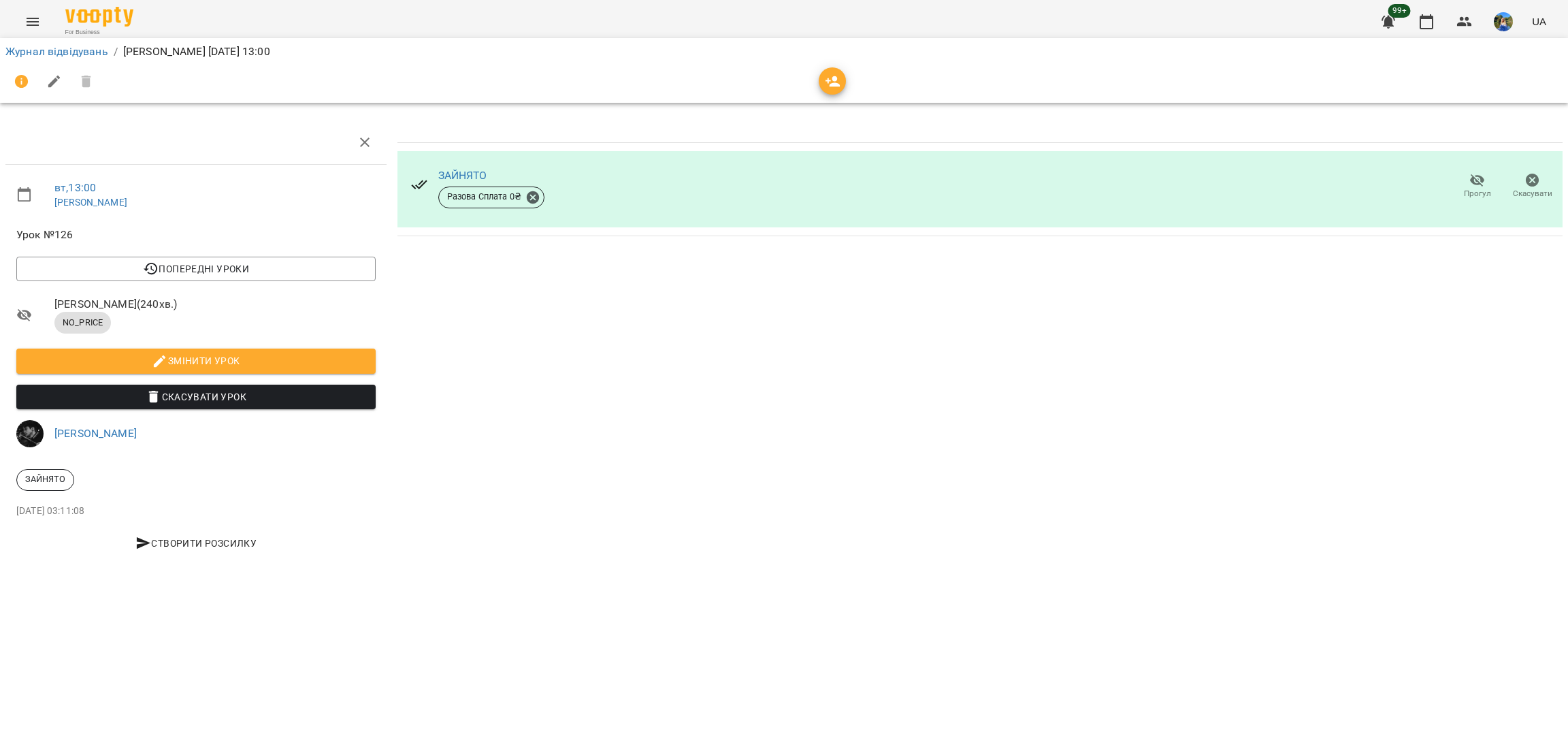
click at [26, 39] on div "Журнал відвідувань / Козаченко Євгеній вт, 14 жовт 2025 13:00" at bounding box center [784, 70] width 1573 height 70
click at [29, 23] on icon "Menu" at bounding box center [32, 21] width 16 height 16
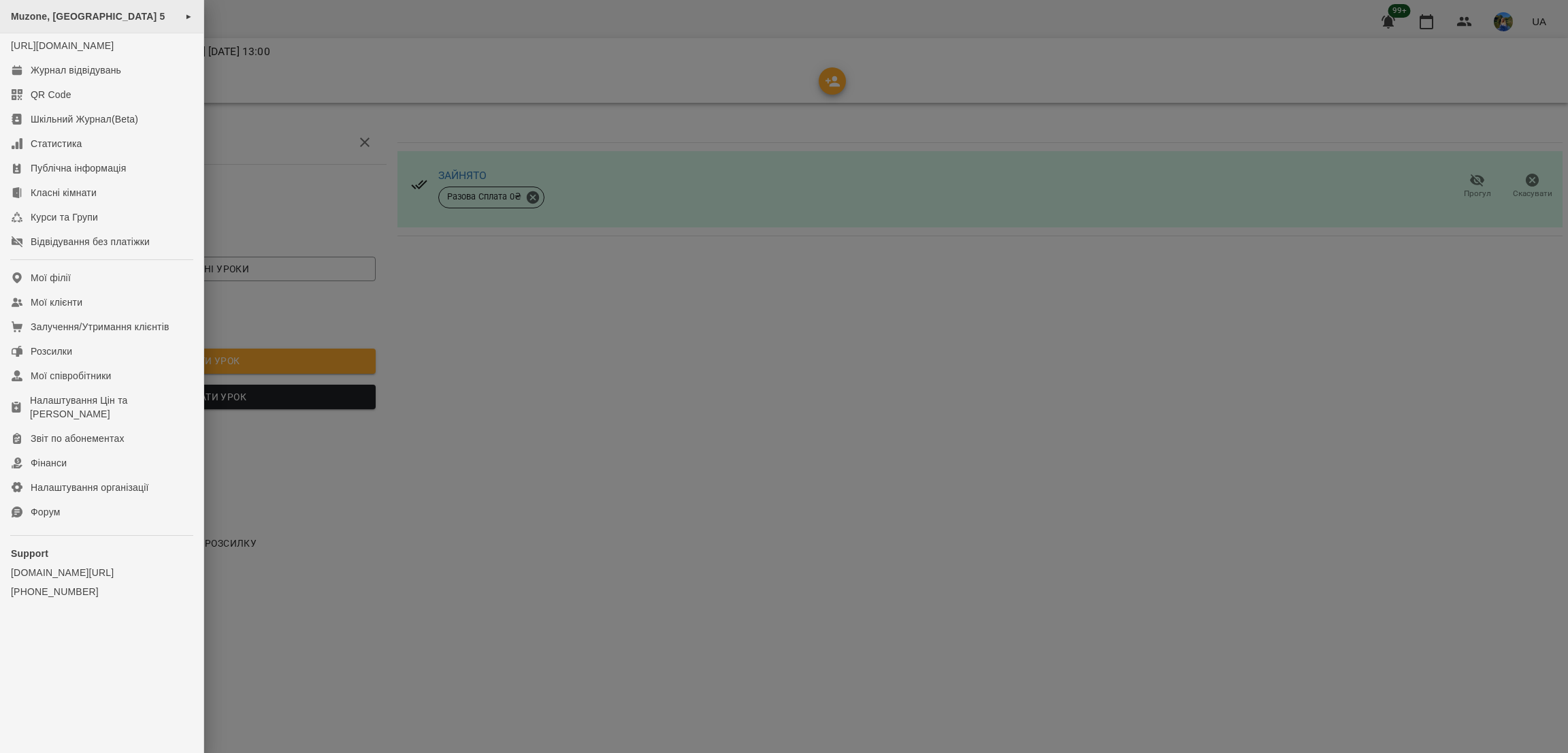
click at [145, 24] on div "Muzone, Велика Арнаутська 5 ►" at bounding box center [102, 16] width 203 height 34
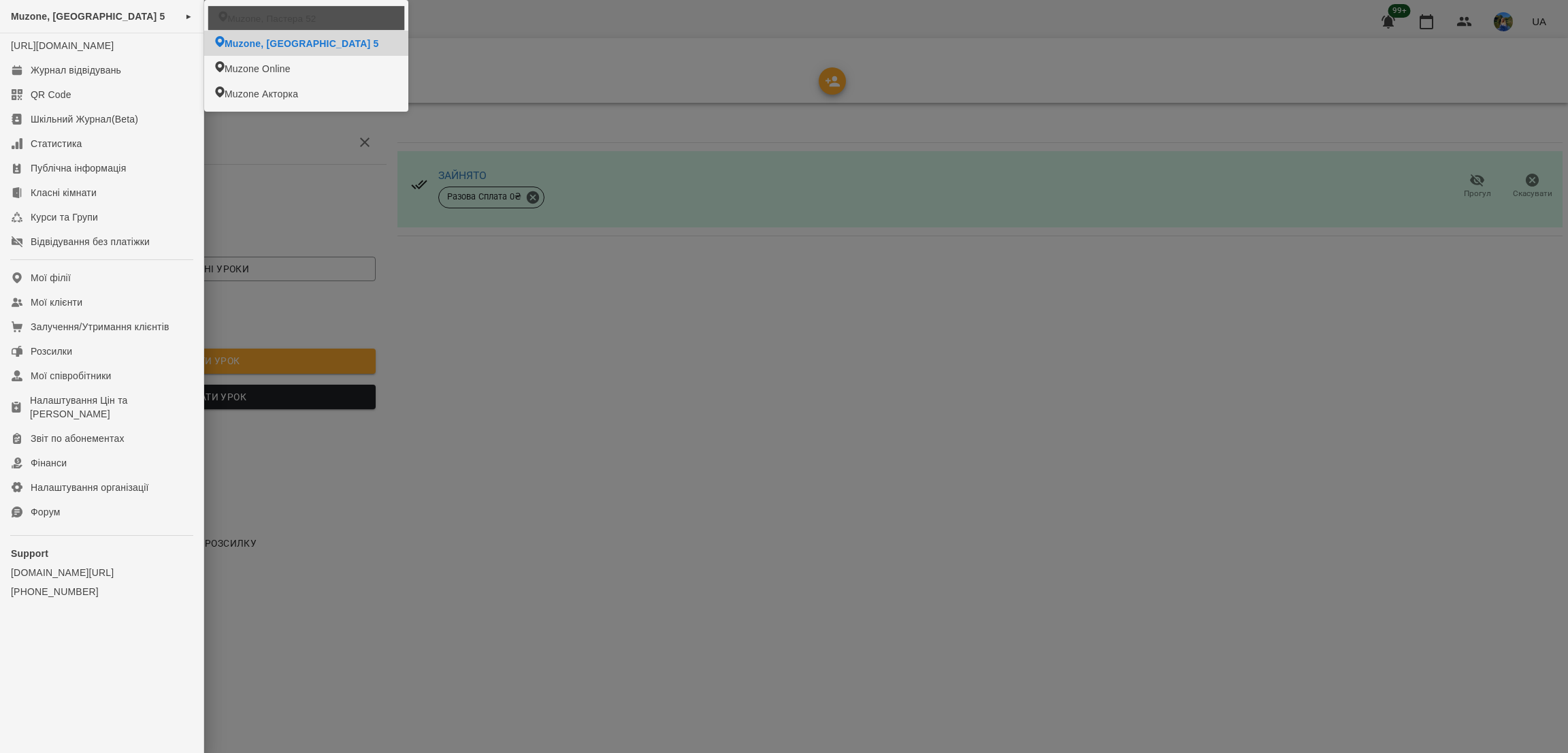
click at [271, 20] on span "Muzone, Пастера 52" at bounding box center [271, 18] width 88 height 13
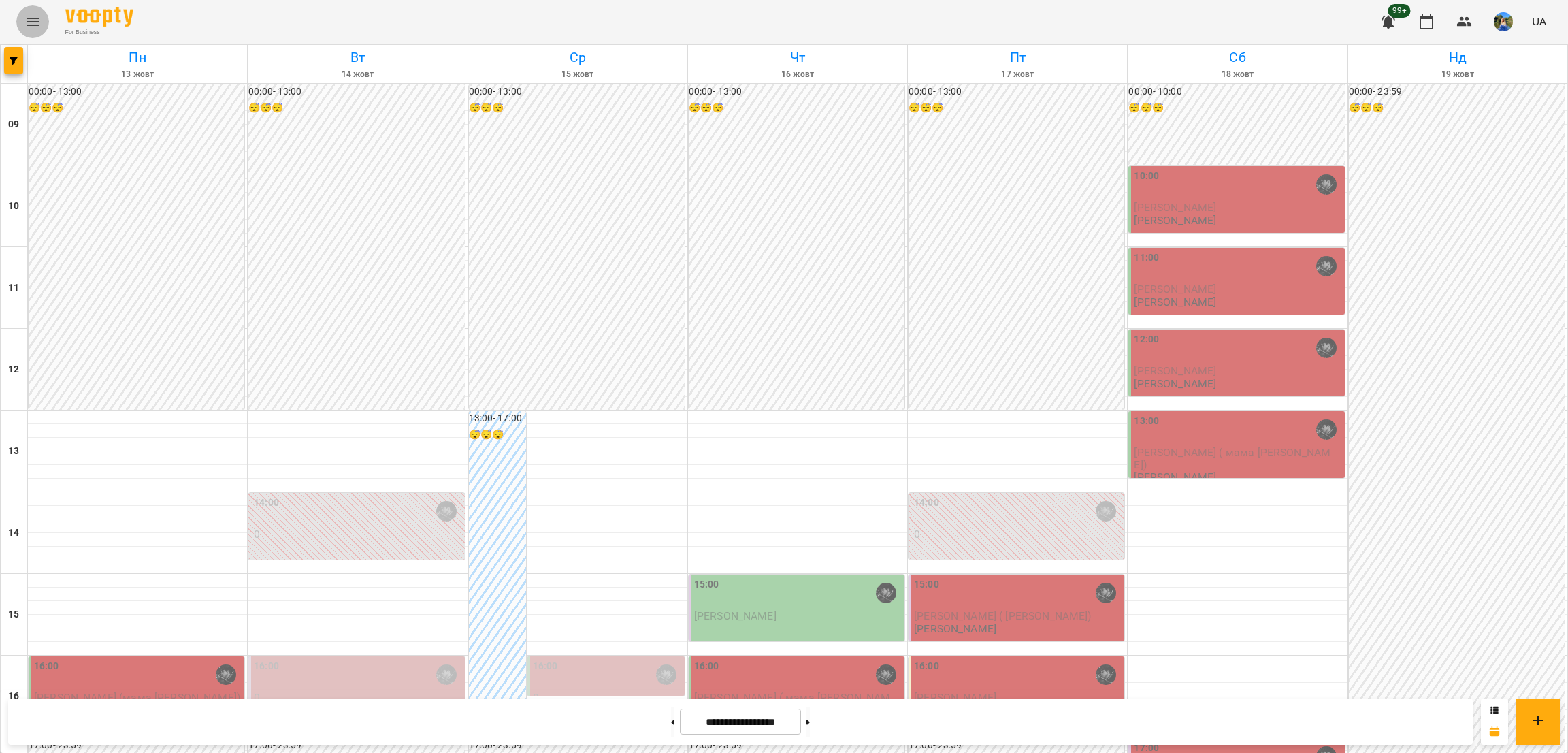
click at [27, 32] on button "Menu" at bounding box center [33, 22] width 33 height 33
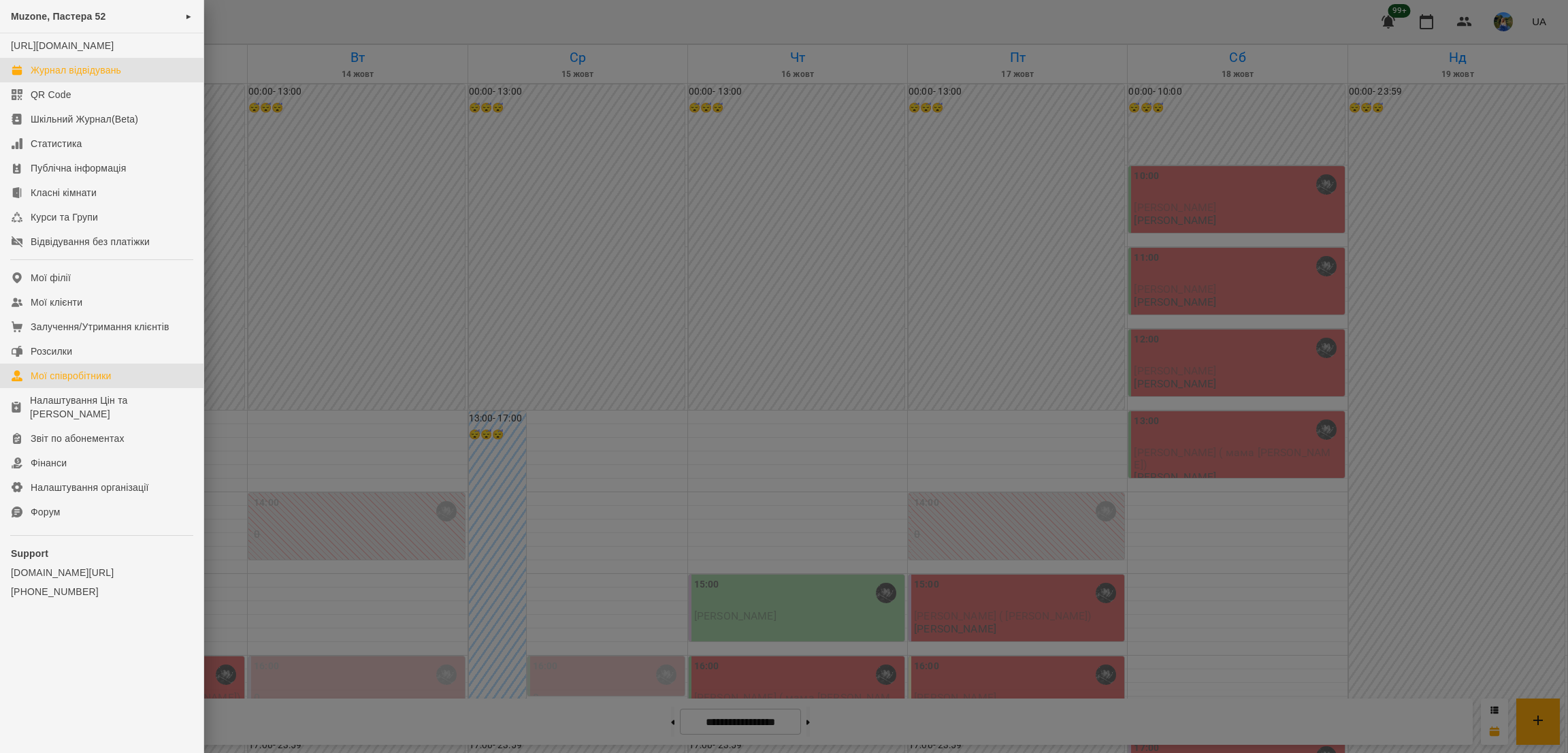
click at [96, 382] on div "Мої співробітники" at bounding box center [71, 375] width 81 height 13
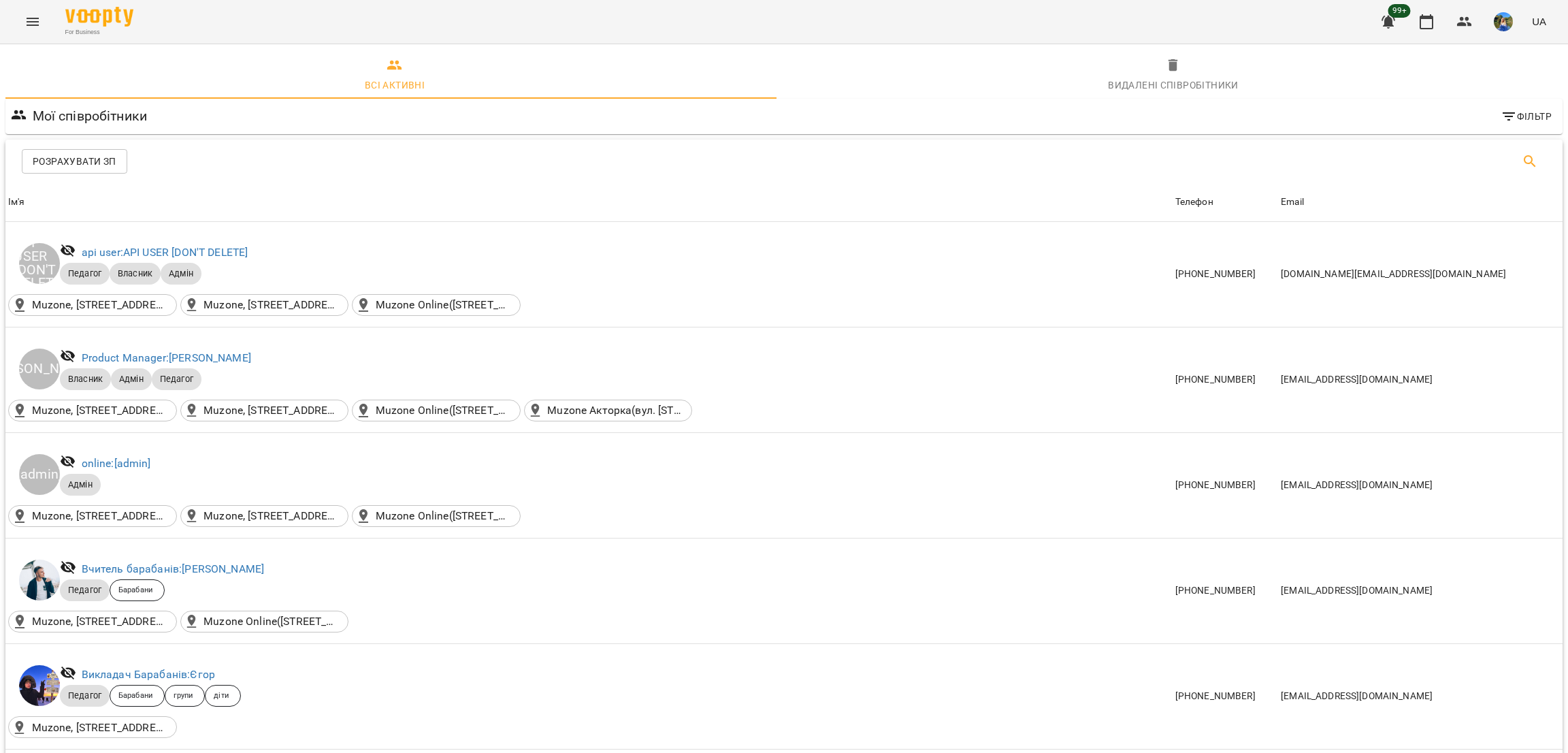
click at [1522, 160] on icon "Пошук" at bounding box center [1530, 161] width 16 height 16
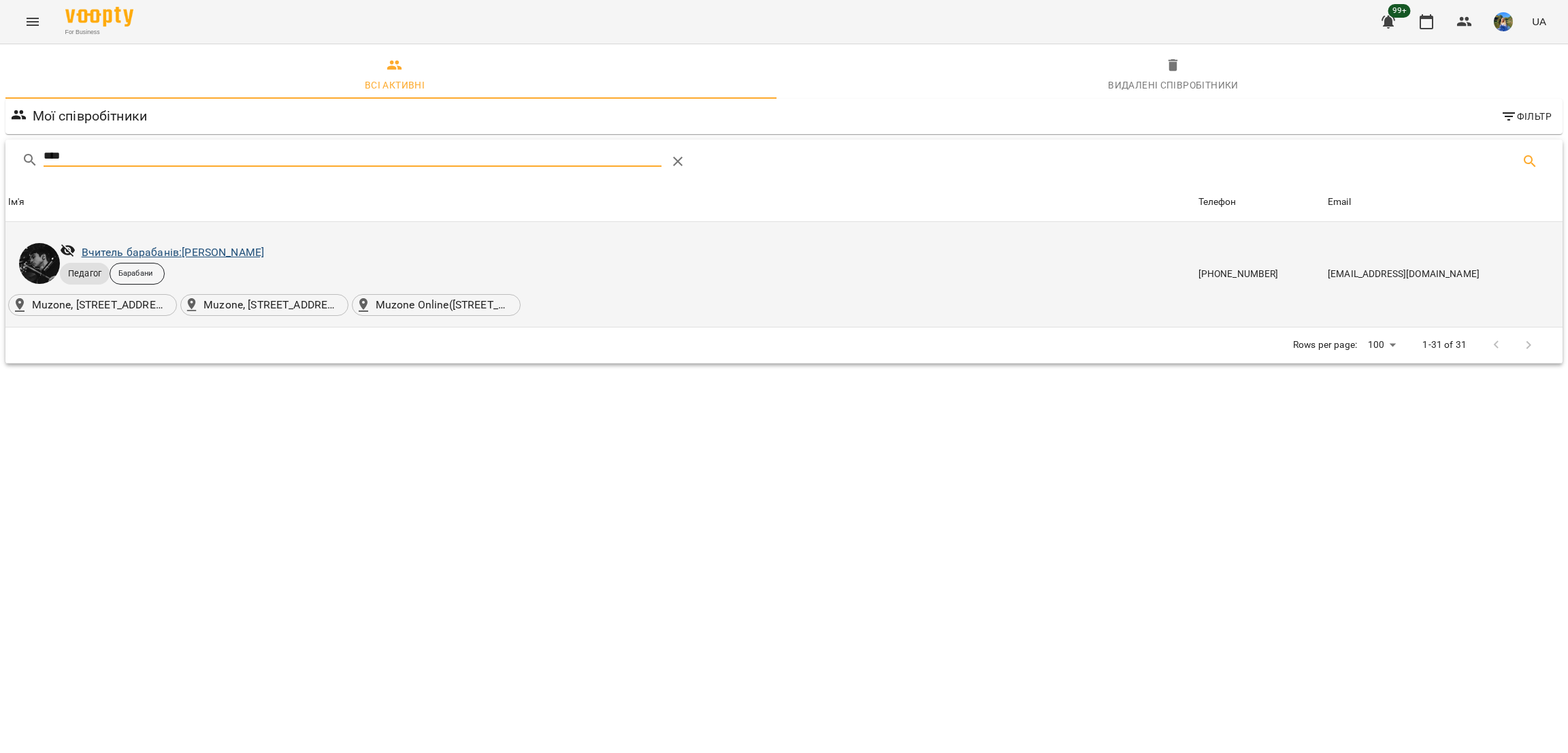
type input "****"
click at [184, 247] on link "Вчитель барабанів: Козаченко Євгеній" at bounding box center [174, 252] width 183 height 13
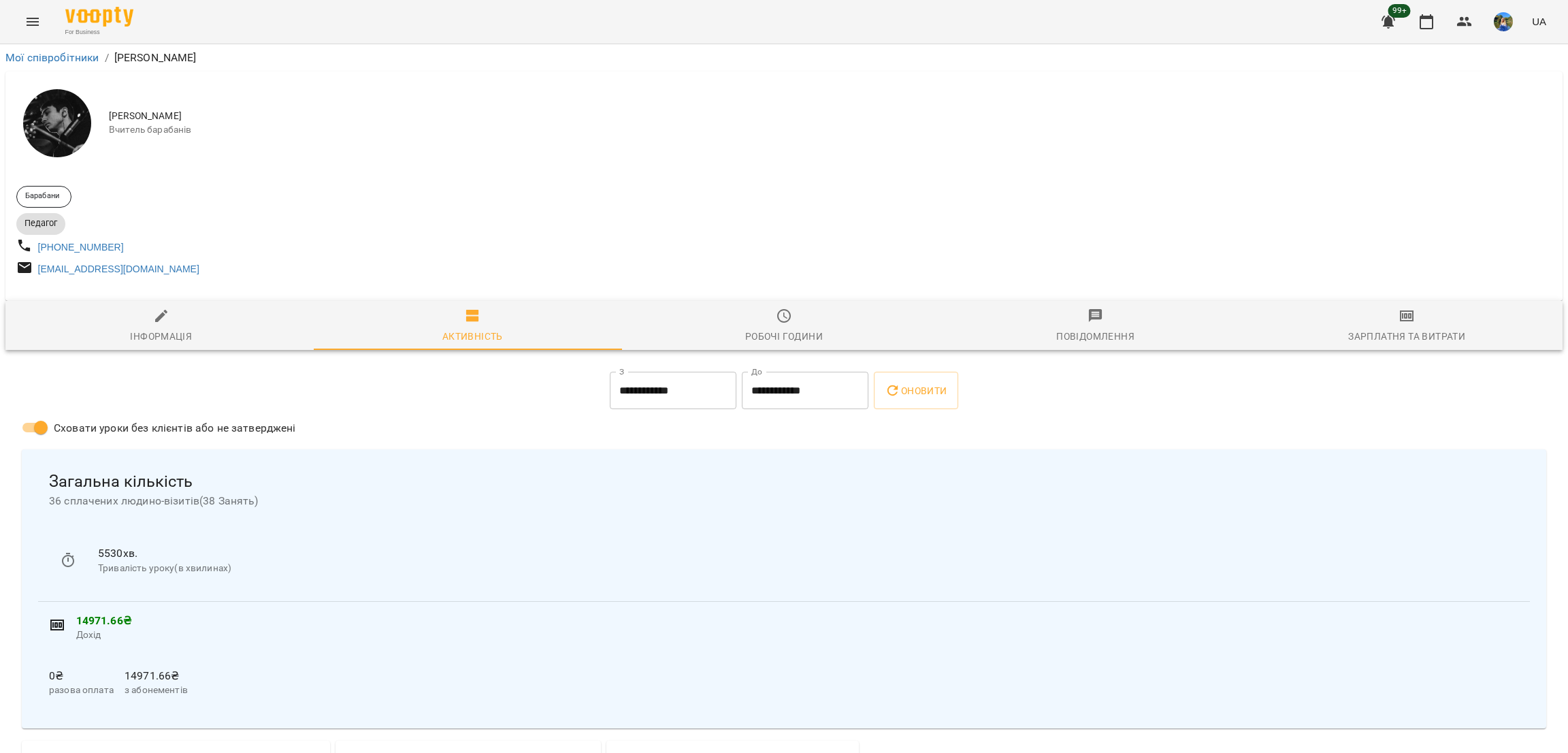
click at [775, 341] on div "Робочі години" at bounding box center [784, 336] width 77 height 16
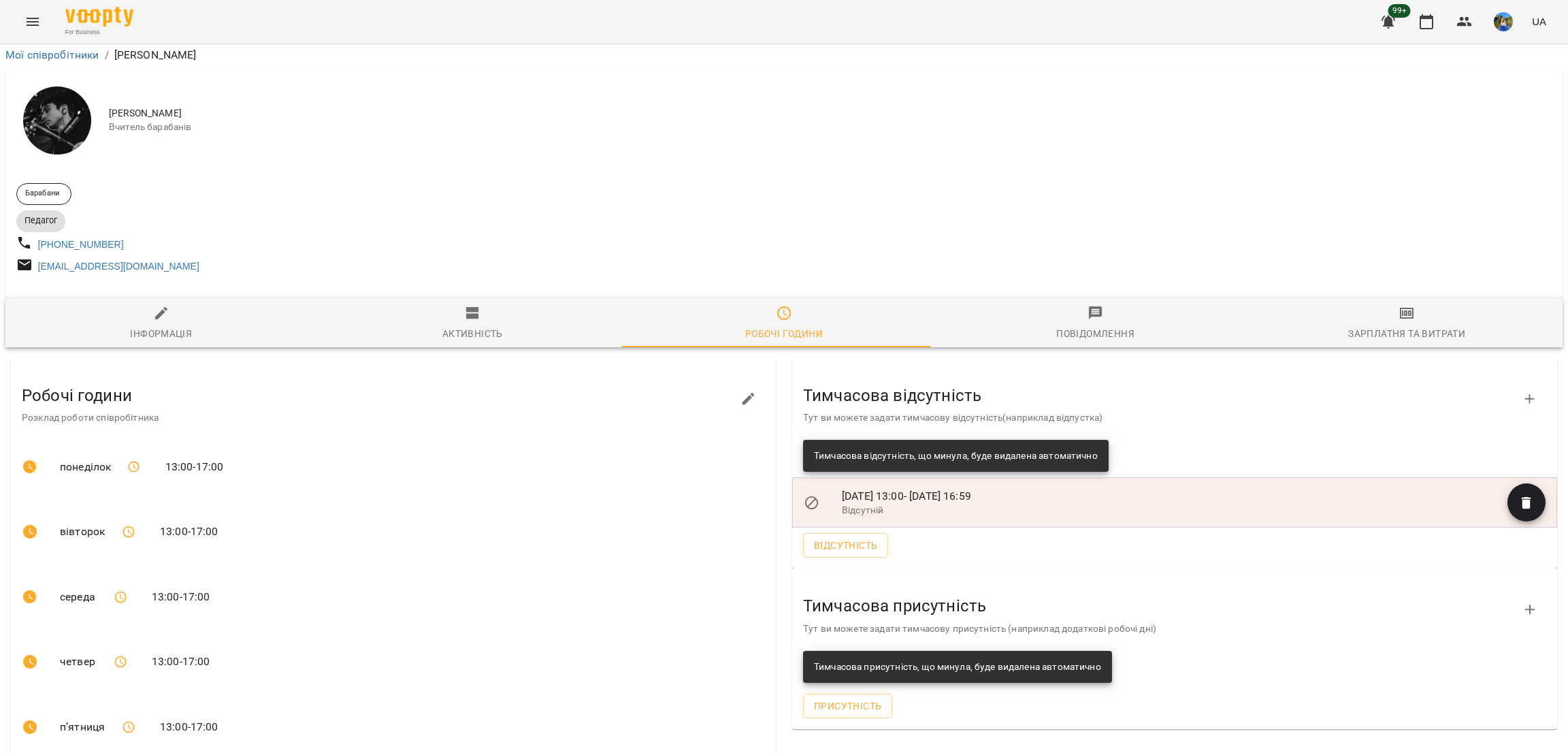
scroll to position [102, 0]
click at [822, 537] on span "Відсутність" at bounding box center [846, 545] width 63 height 16
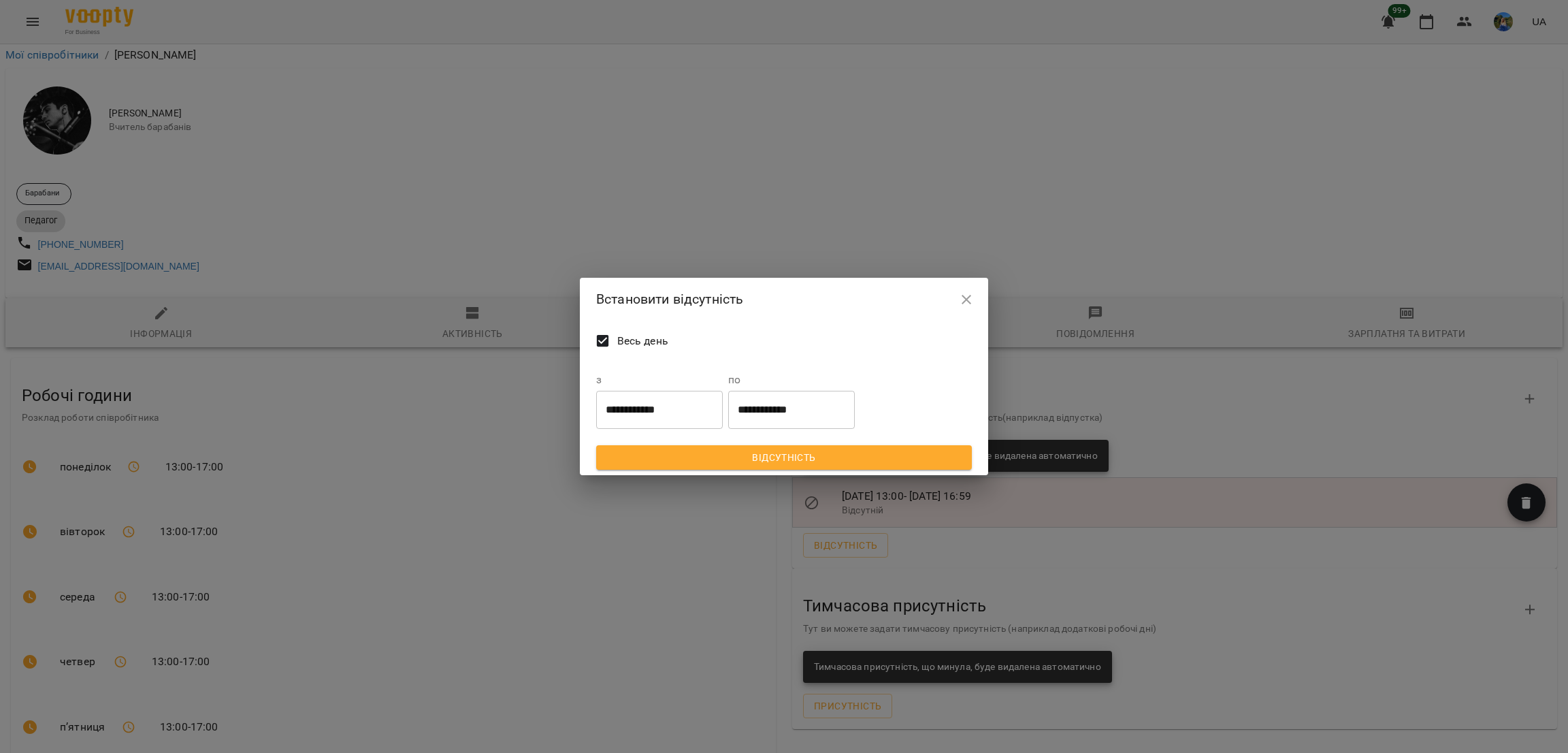
click at [669, 402] on input "**********" at bounding box center [660, 410] width 127 height 38
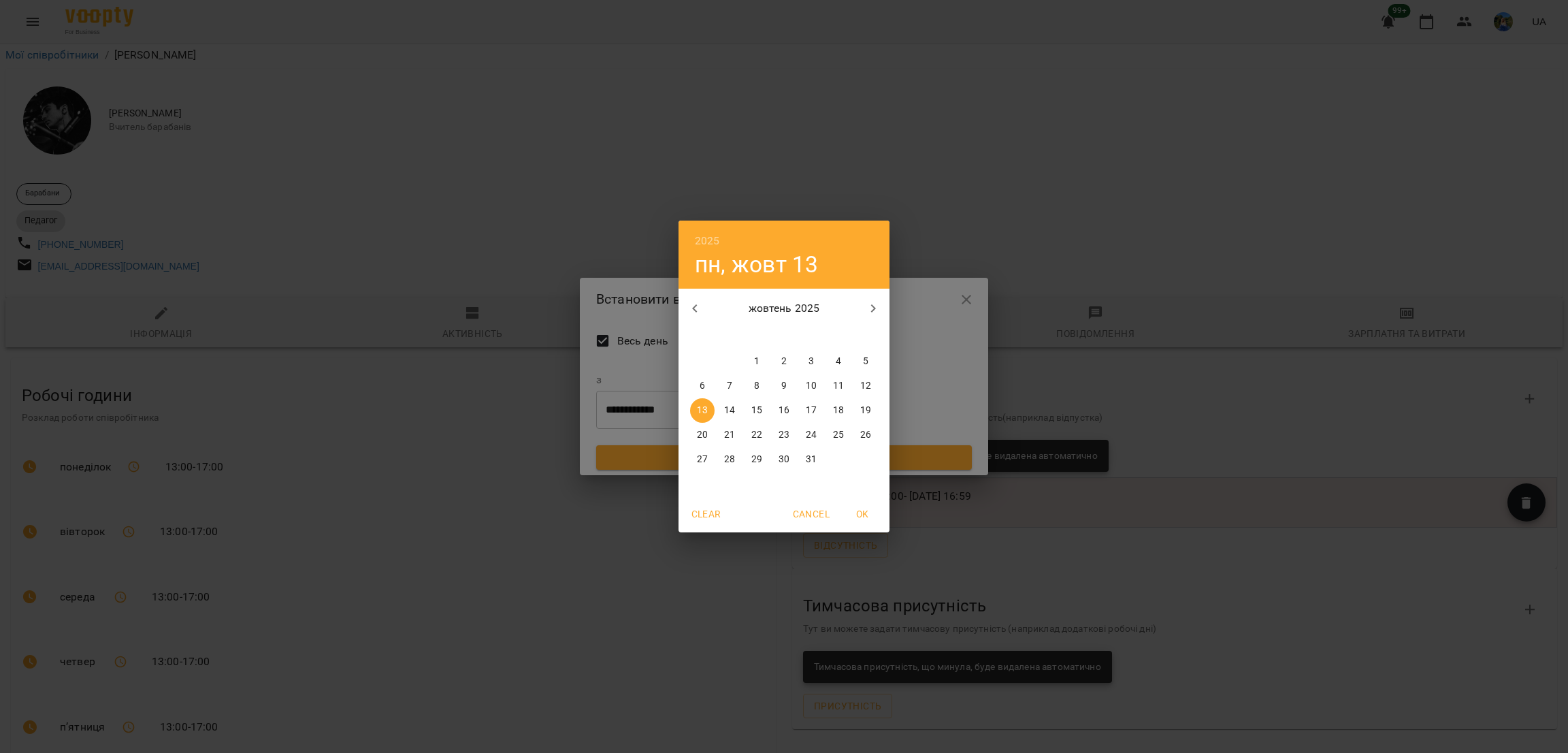
click at [722, 409] on span "14" at bounding box center [729, 410] width 24 height 13
type input "**********"
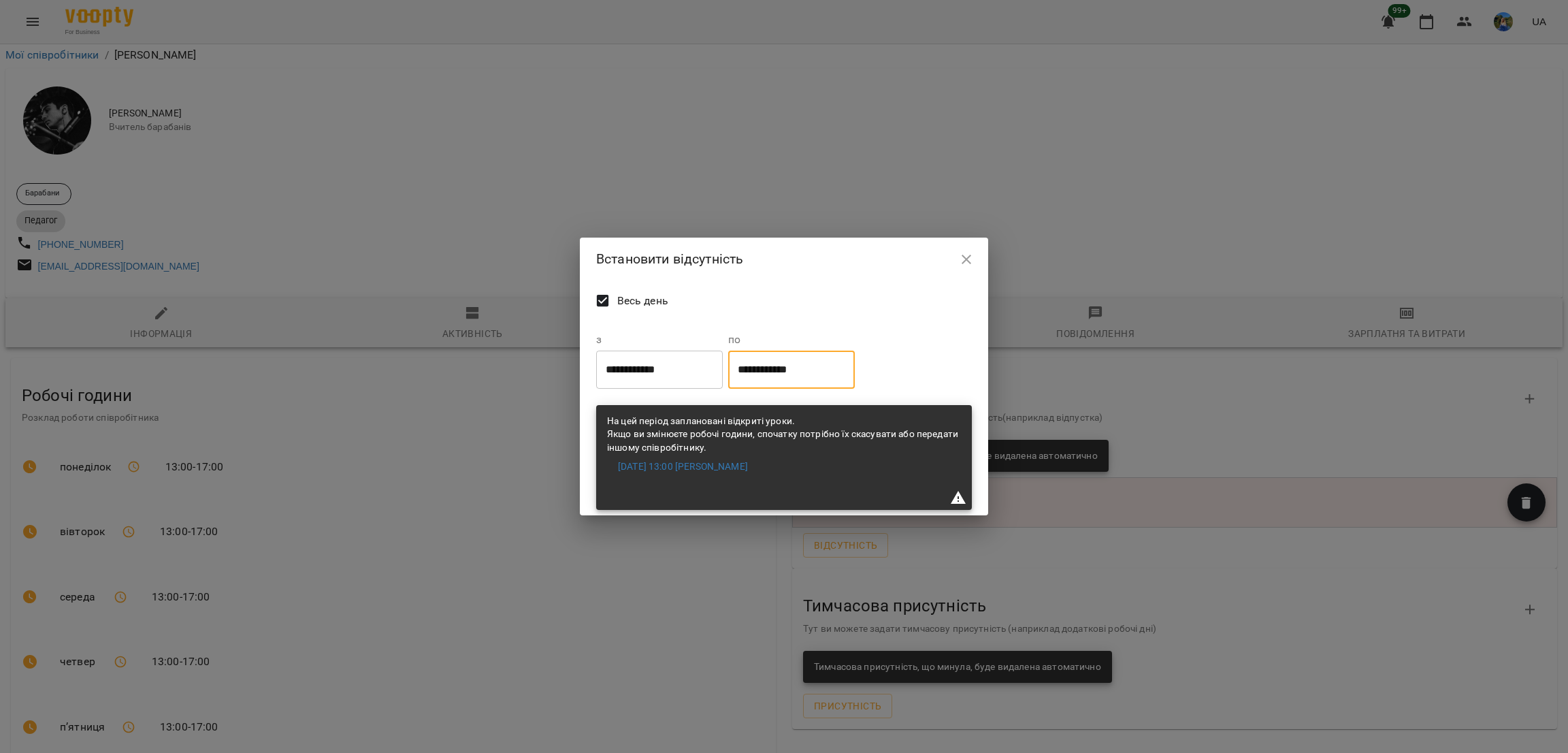
click at [802, 371] on input "**********" at bounding box center [792, 370] width 127 height 38
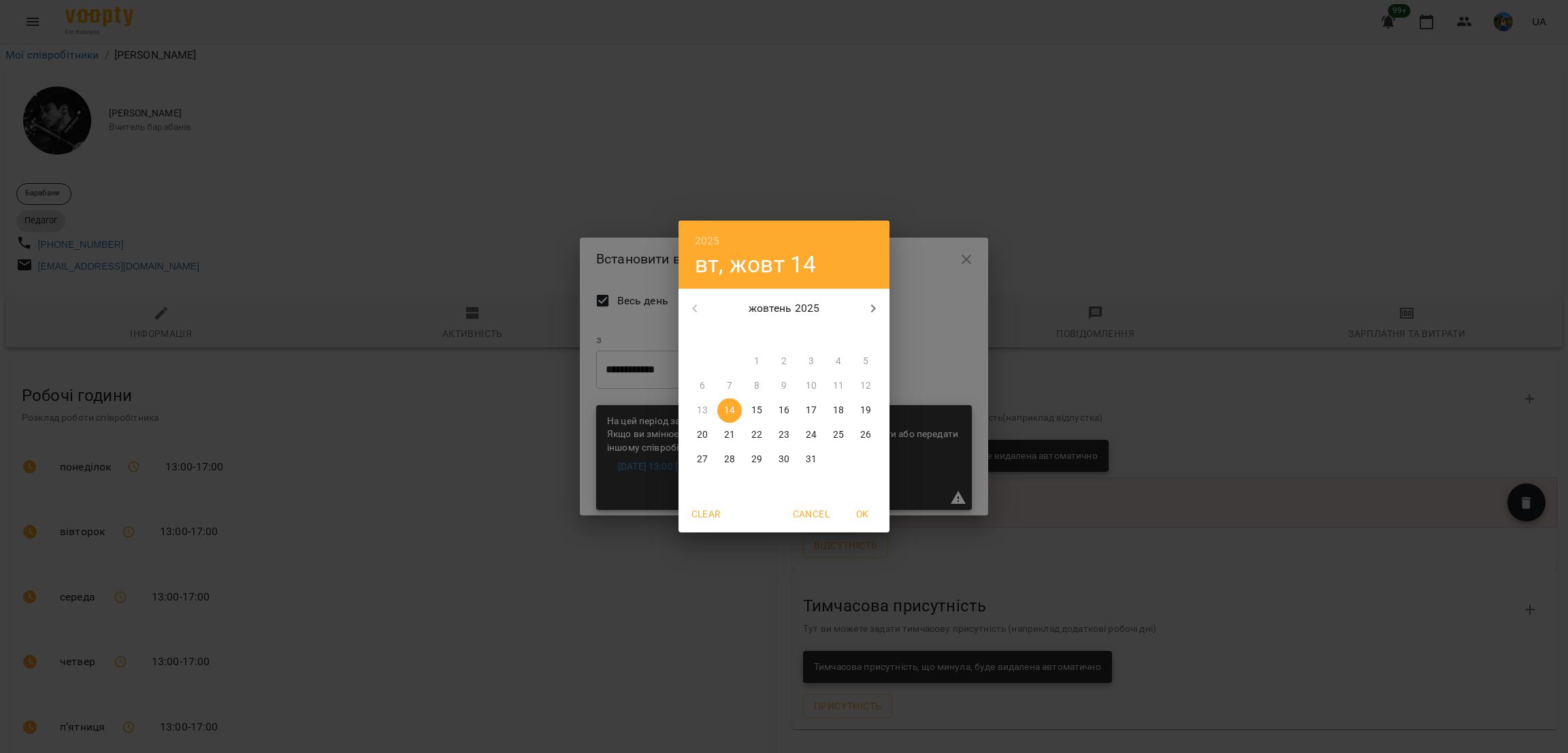
click at [904, 363] on div "2025 вт, жовт 14 жовтень 2025 пн вт ср чт пт сб нд 29 30 1 2 3 4 5 6 7 8 9 10 1…" at bounding box center [784, 376] width 1568 height 753
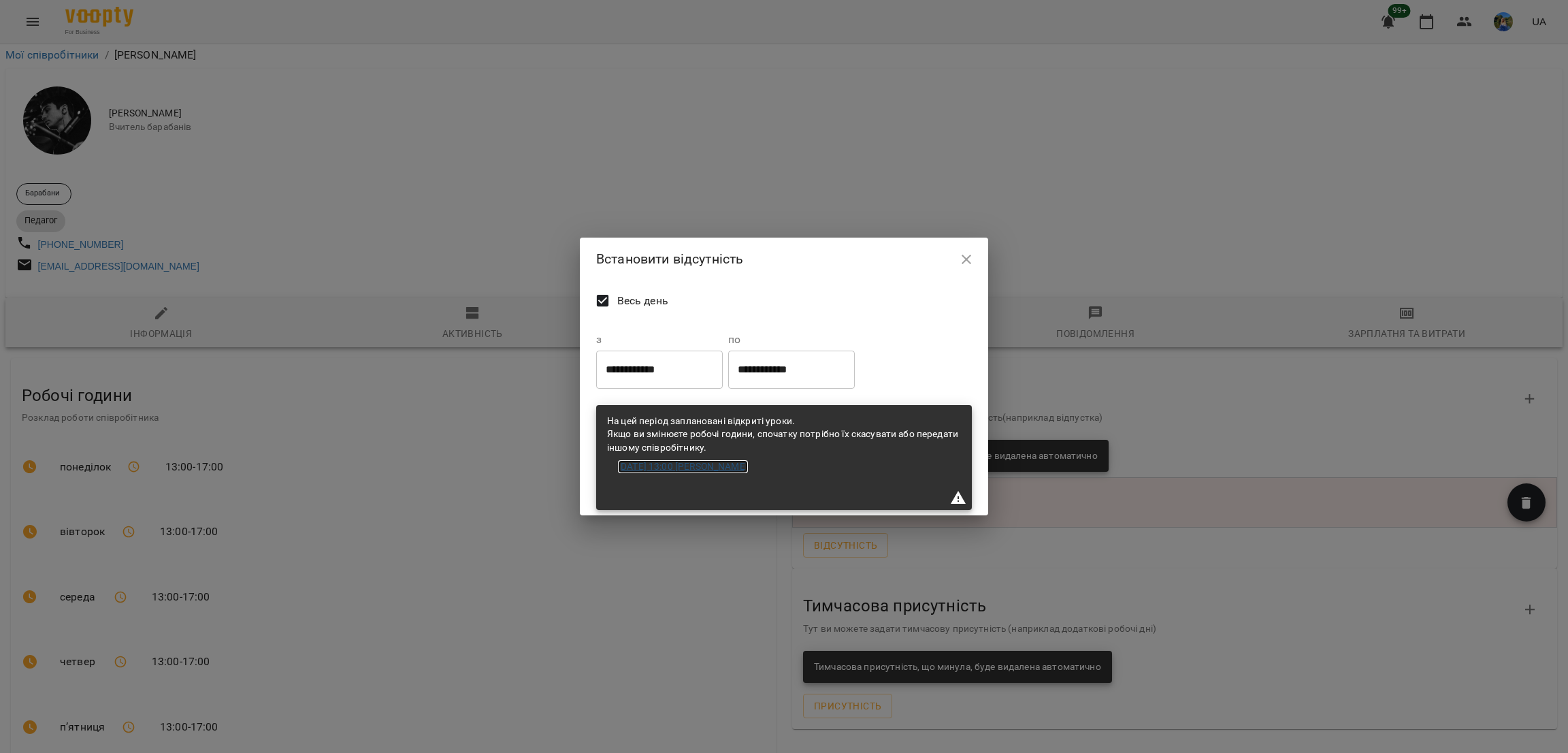
click at [729, 465] on link "2025-10-14 13:00 Козаченко Євгеній" at bounding box center [683, 467] width 130 height 13
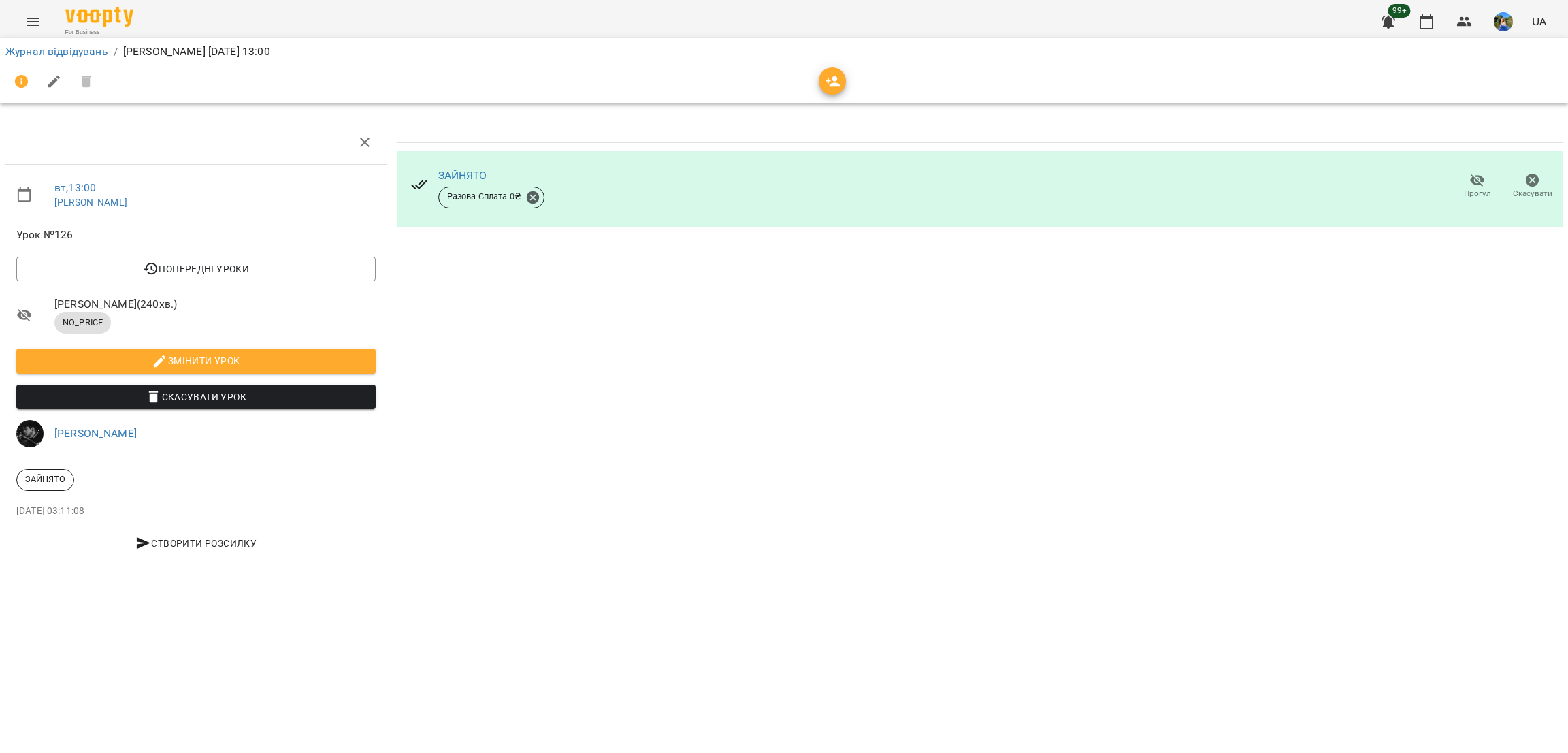
click at [1526, 181] on icon "button" at bounding box center [1532, 180] width 13 height 13
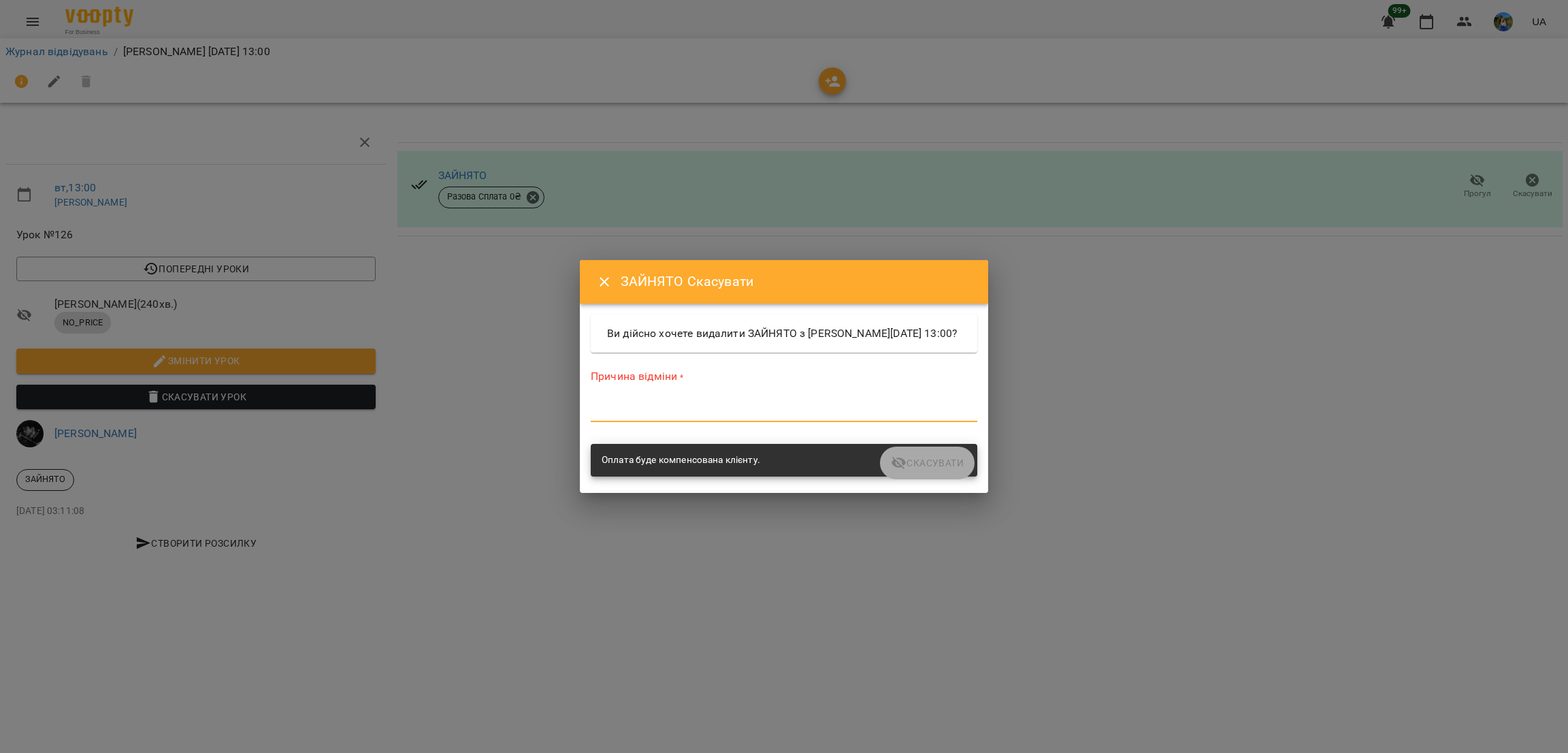
click at [864, 414] on textarea at bounding box center [784, 411] width 387 height 13
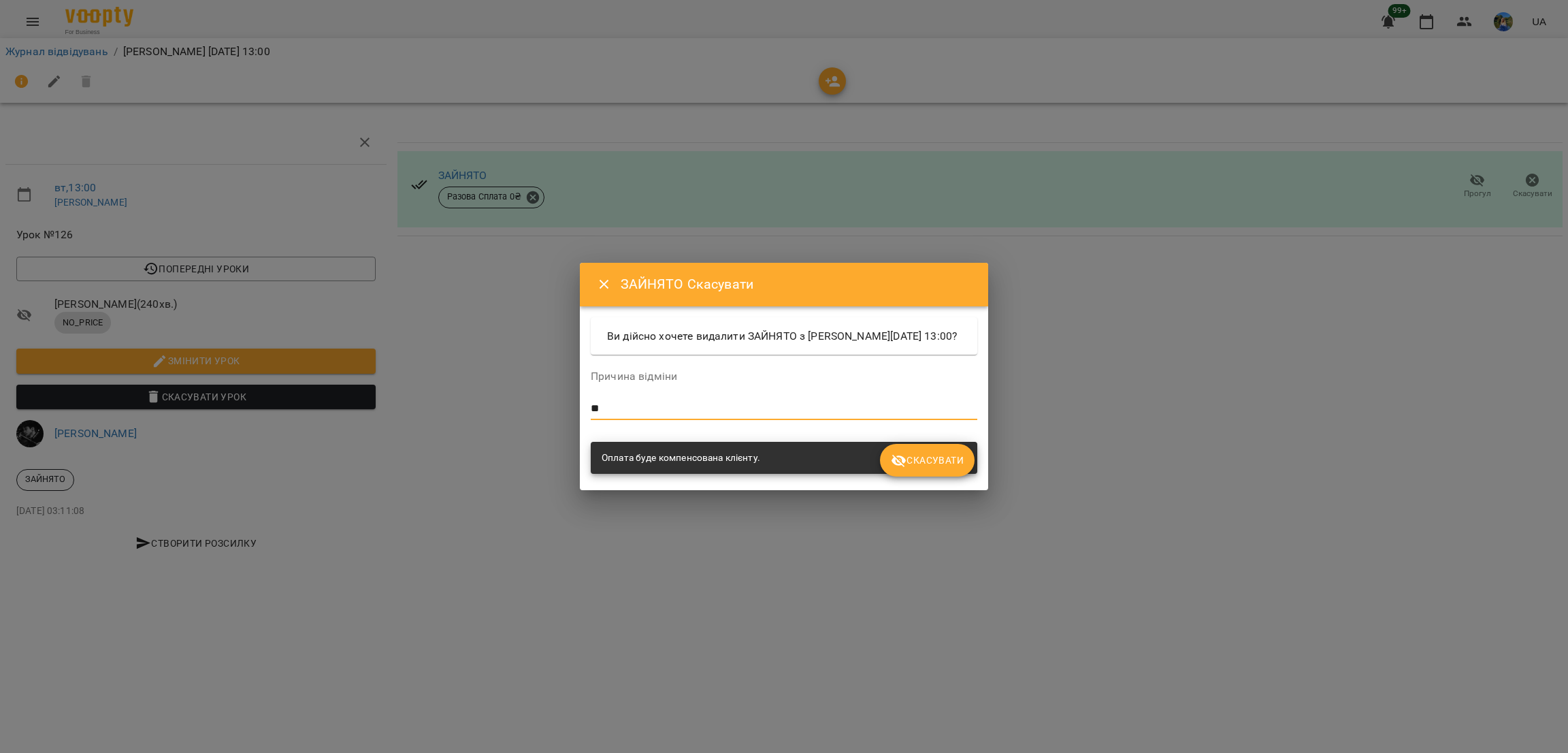
type textarea "**"
click at [936, 468] on span "Скасувати" at bounding box center [927, 460] width 73 height 16
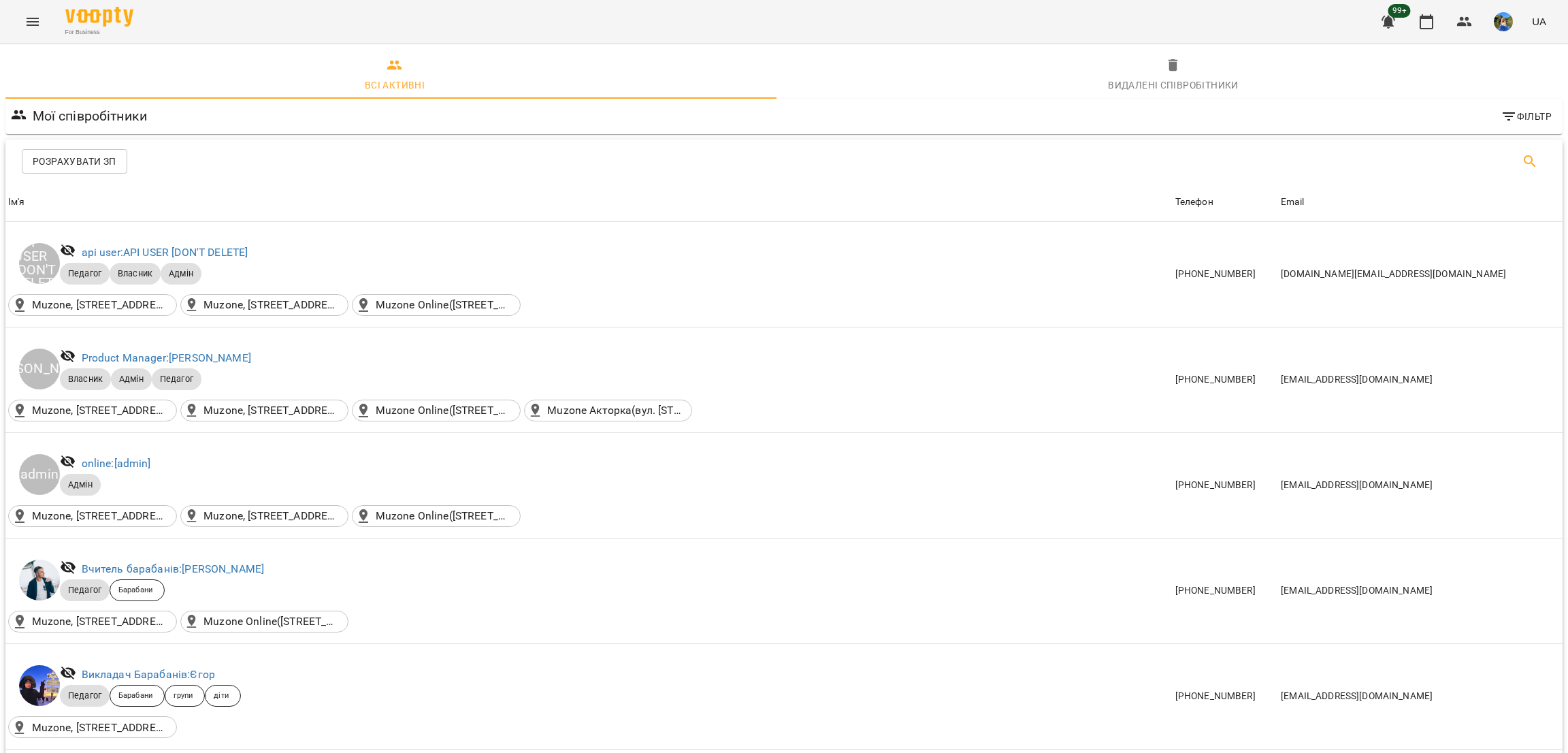
click at [1522, 155] on icon "Пошук" at bounding box center [1530, 161] width 16 height 16
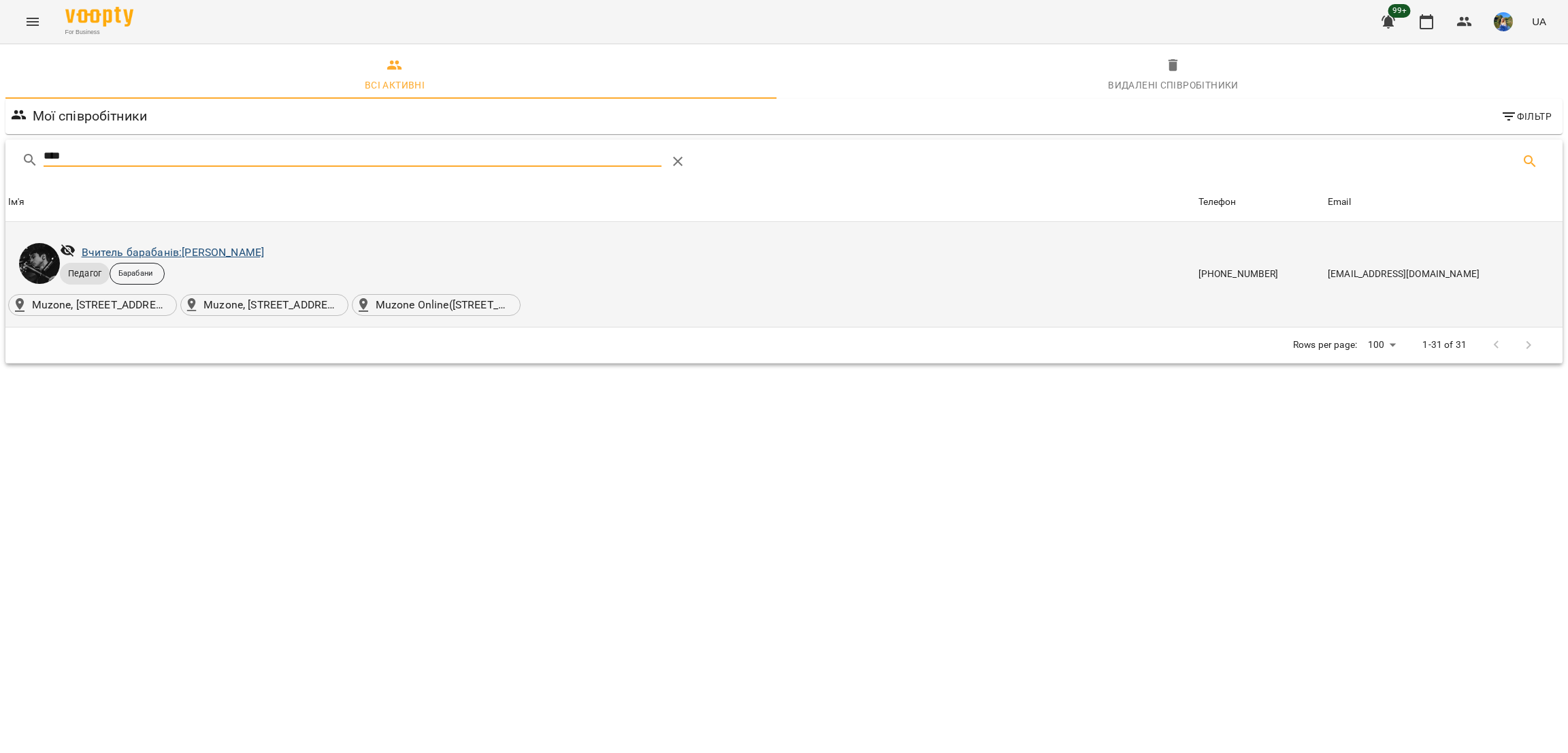
type input "****"
click at [116, 254] on link "Вчитель барабанів: Козаченко Євгеній" at bounding box center [174, 252] width 183 height 13
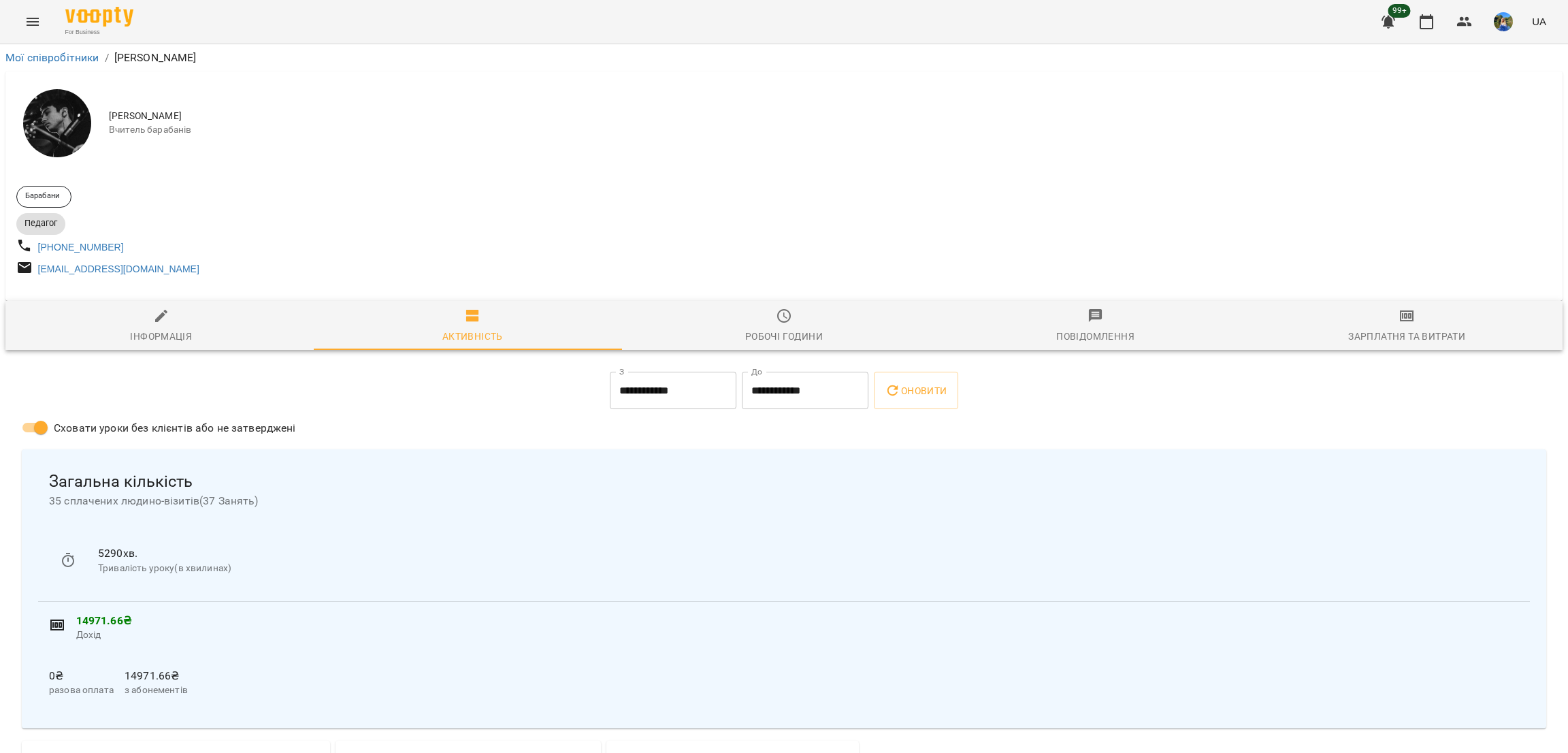
click at [818, 340] on span "Робочі години" at bounding box center [784, 326] width 295 height 37
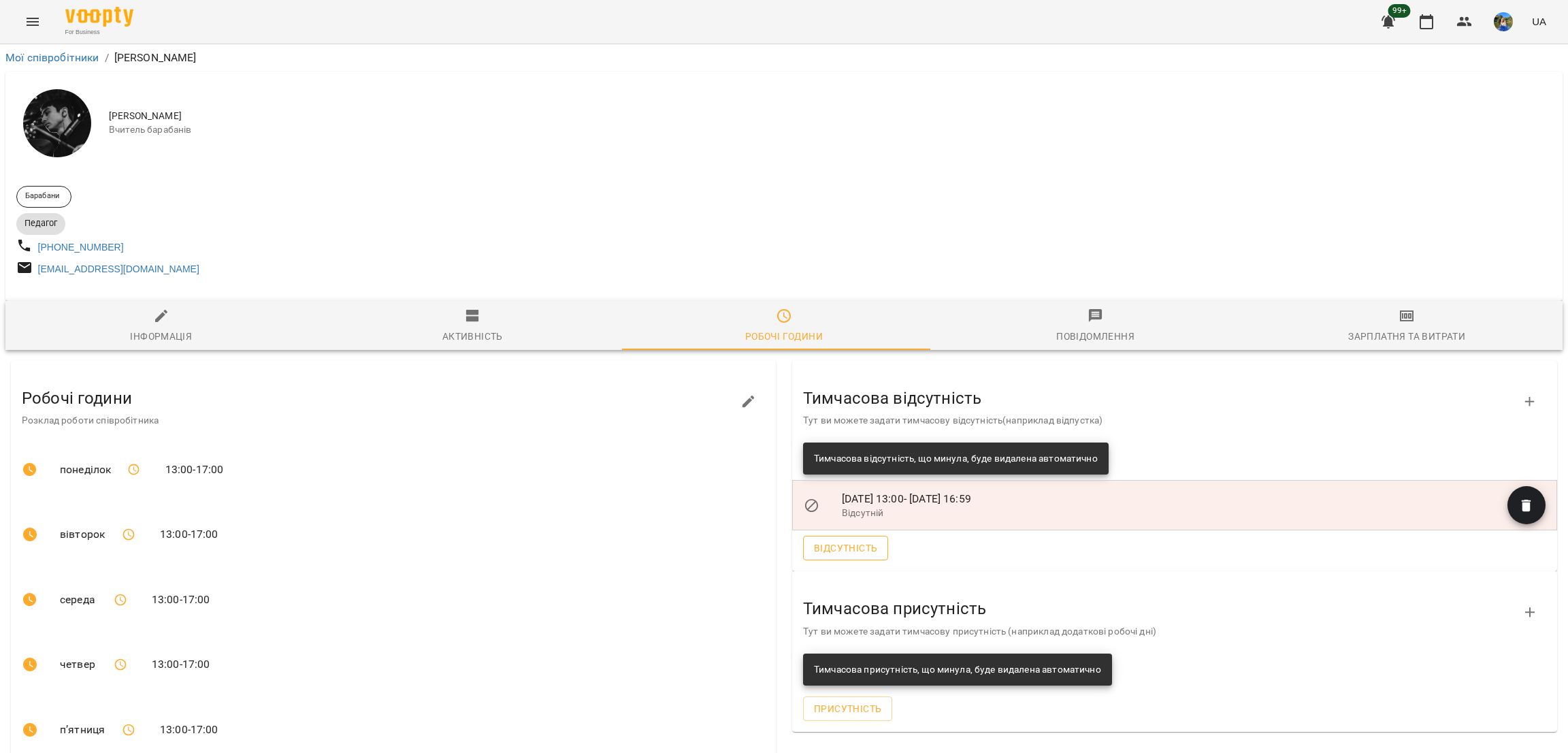
click at [840, 546] on span "Відсутність" at bounding box center [846, 548] width 63 height 16
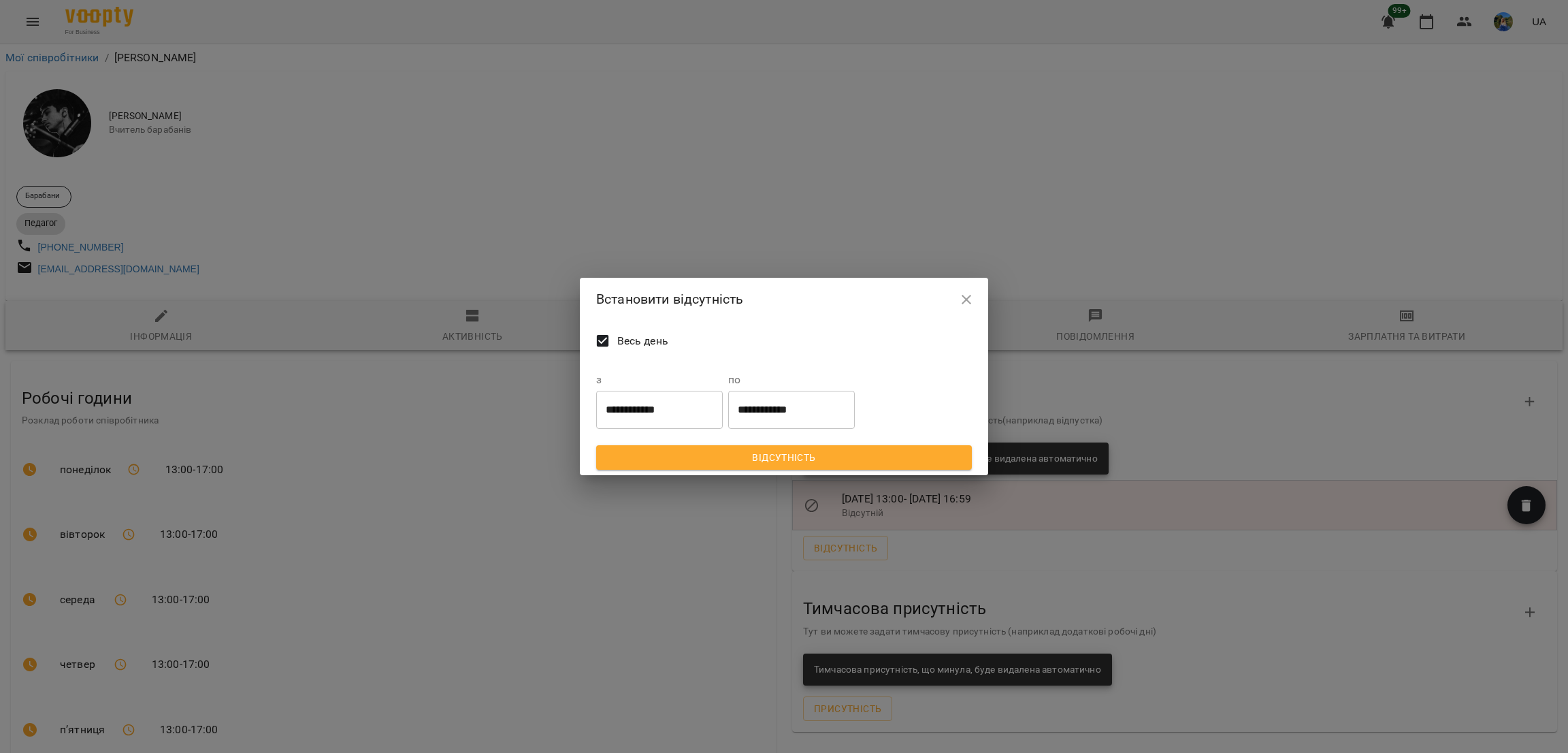
click at [682, 409] on input "**********" at bounding box center [660, 410] width 127 height 38
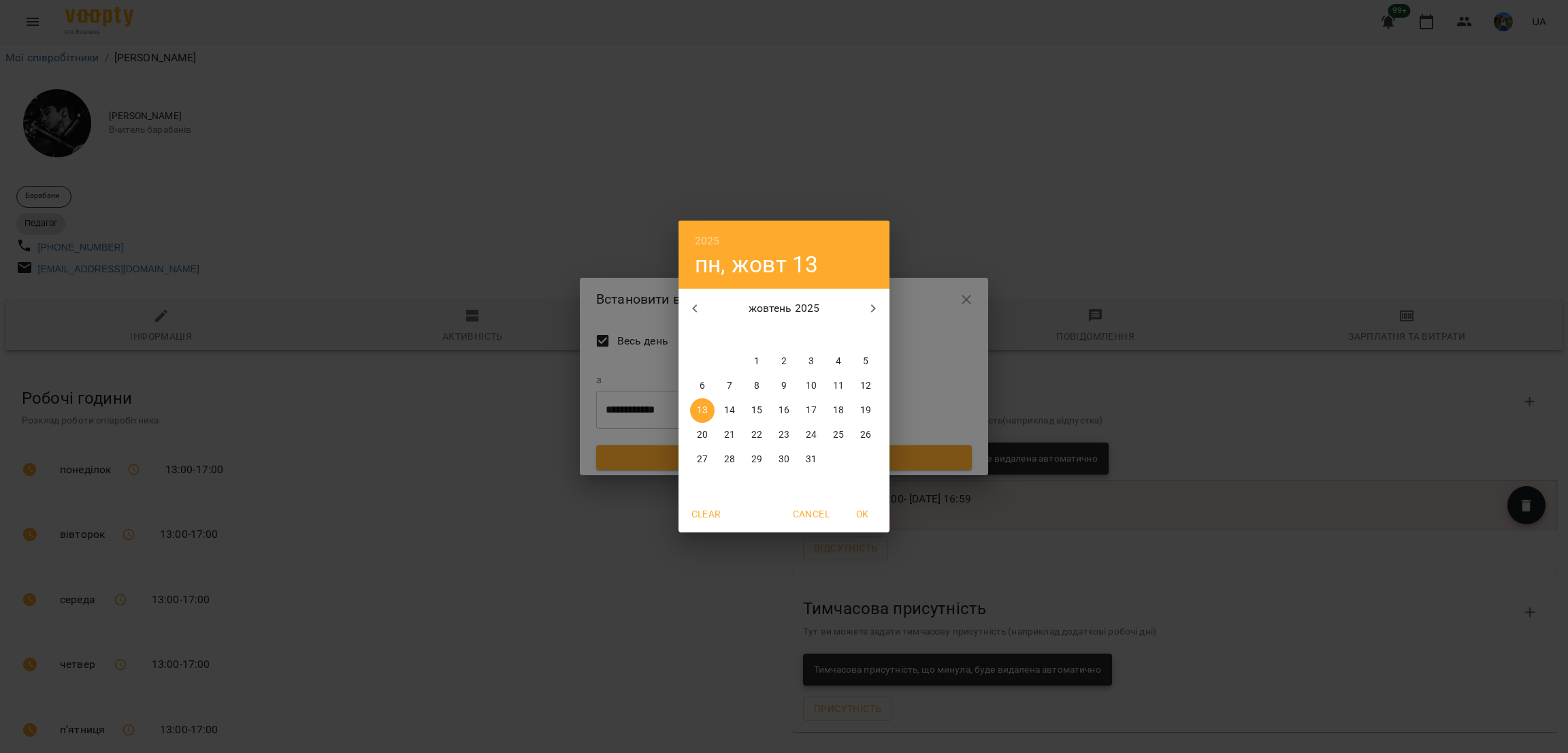
click at [733, 407] on p "14" at bounding box center [730, 410] width 11 height 13
type input "**********"
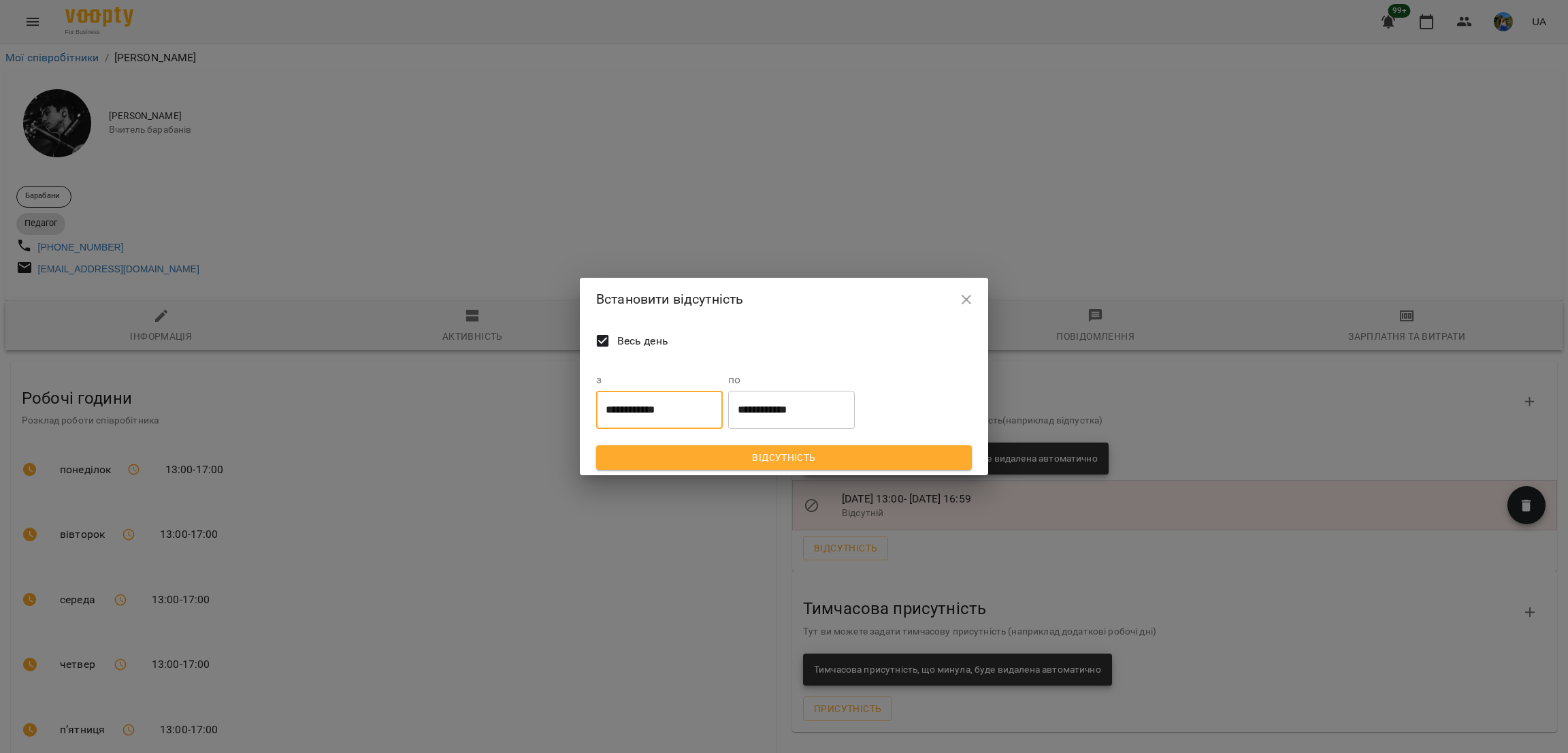
click at [767, 450] on span "Відсутність" at bounding box center [784, 457] width 354 height 16
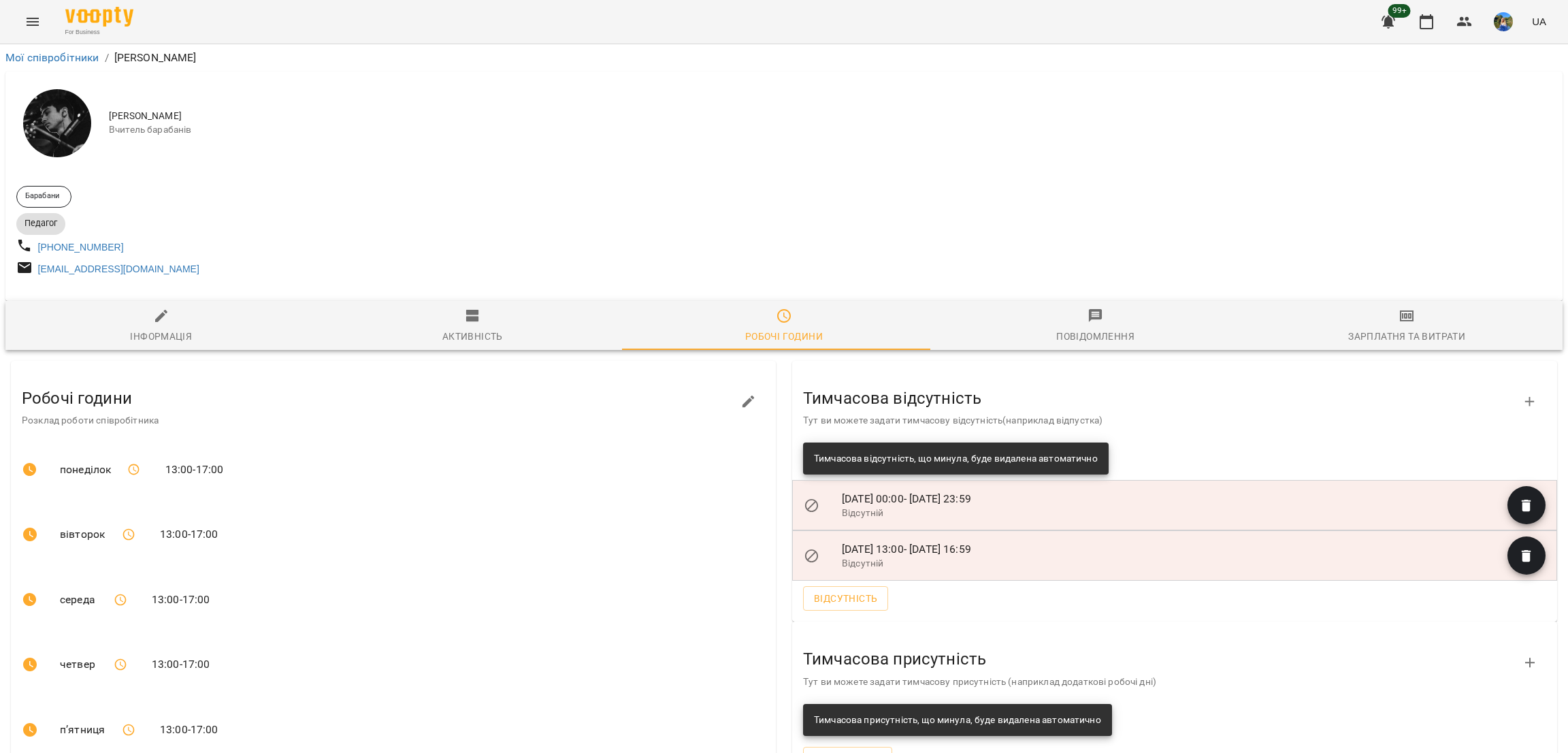
click at [38, 26] on icon "Menu" at bounding box center [32, 21] width 16 height 16
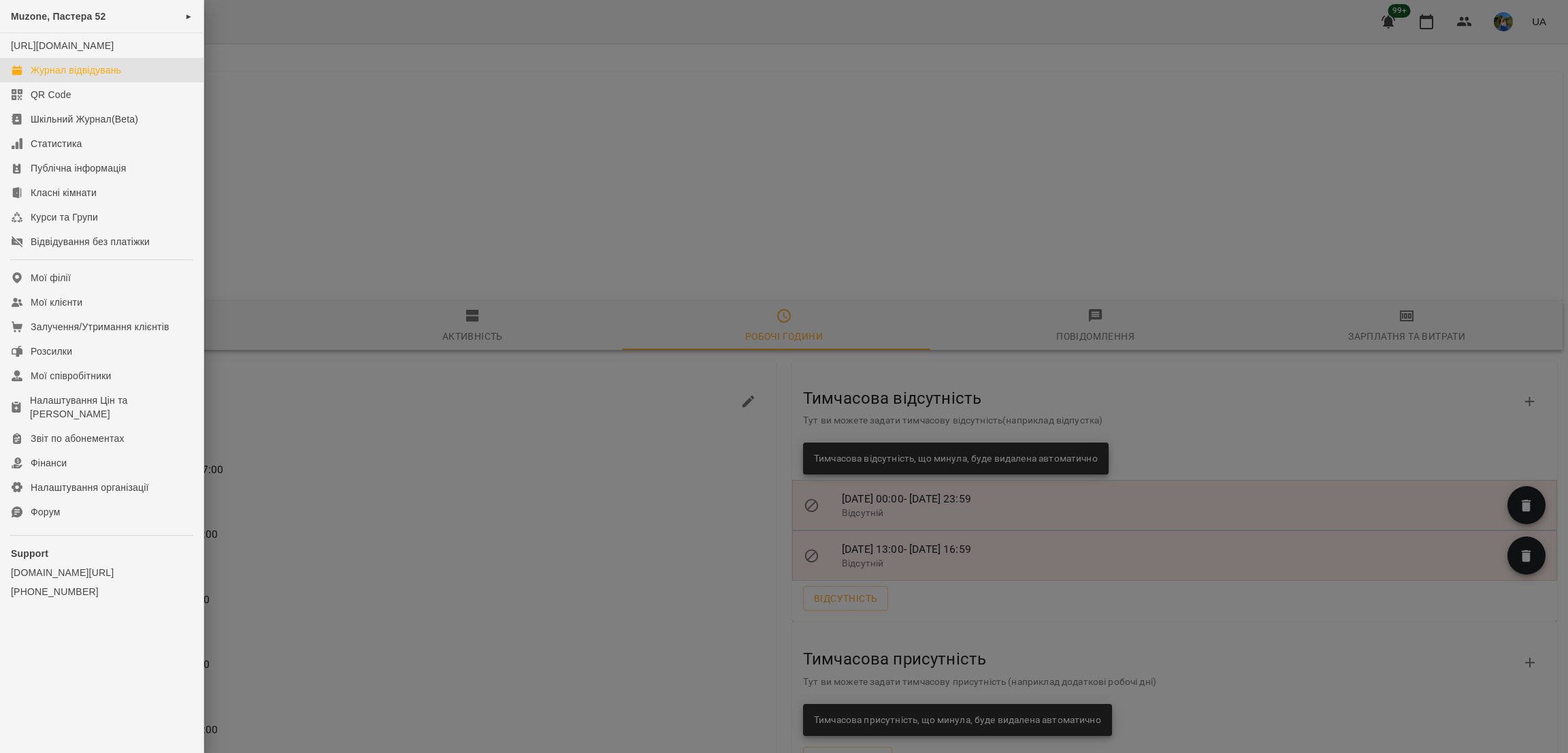
click at [92, 77] on div "Журнал відвідувань" at bounding box center [76, 70] width 91 height 13
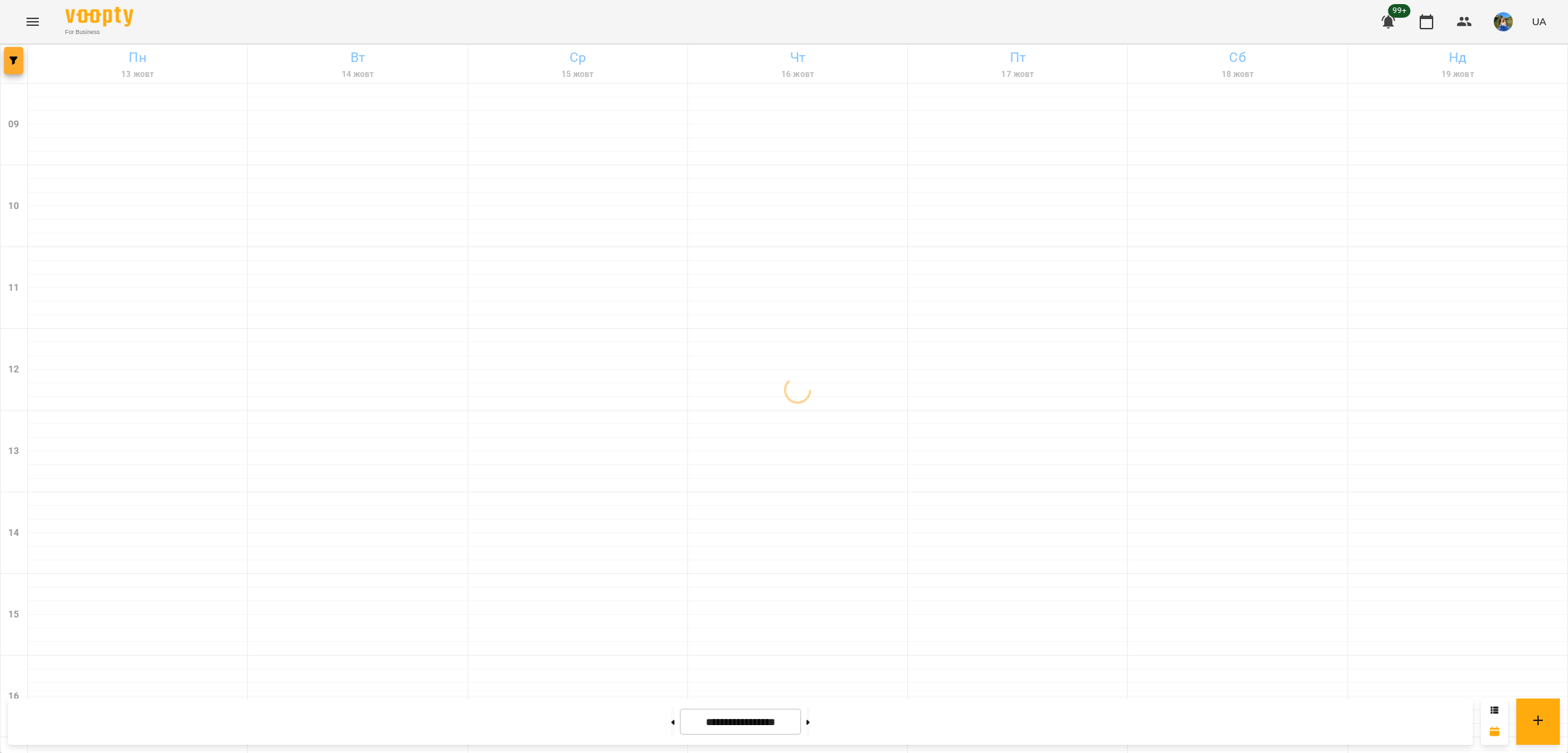
click at [8, 59] on span "button" at bounding box center [13, 60] width 19 height 8
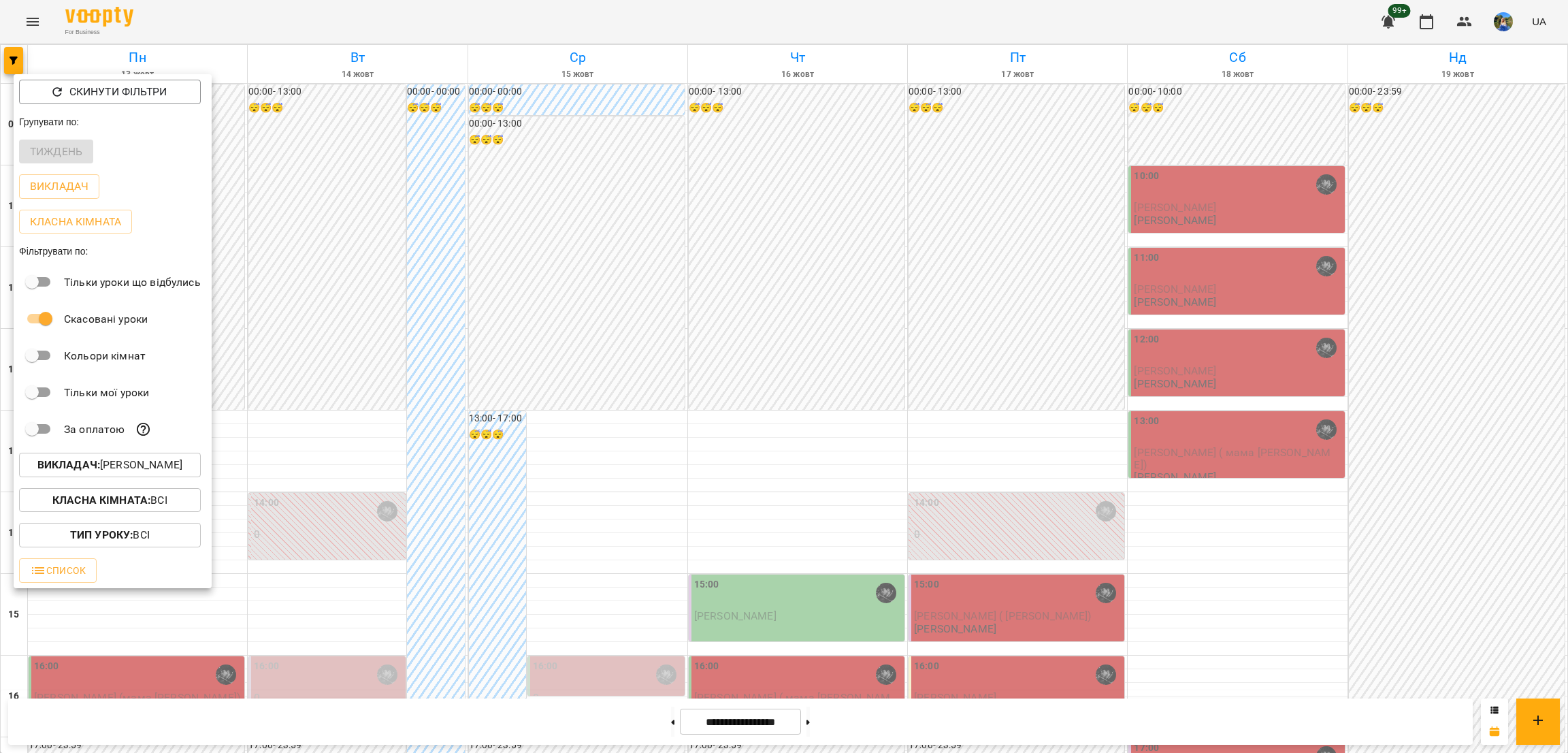
click at [737, 493] on div at bounding box center [784, 376] width 1568 height 753
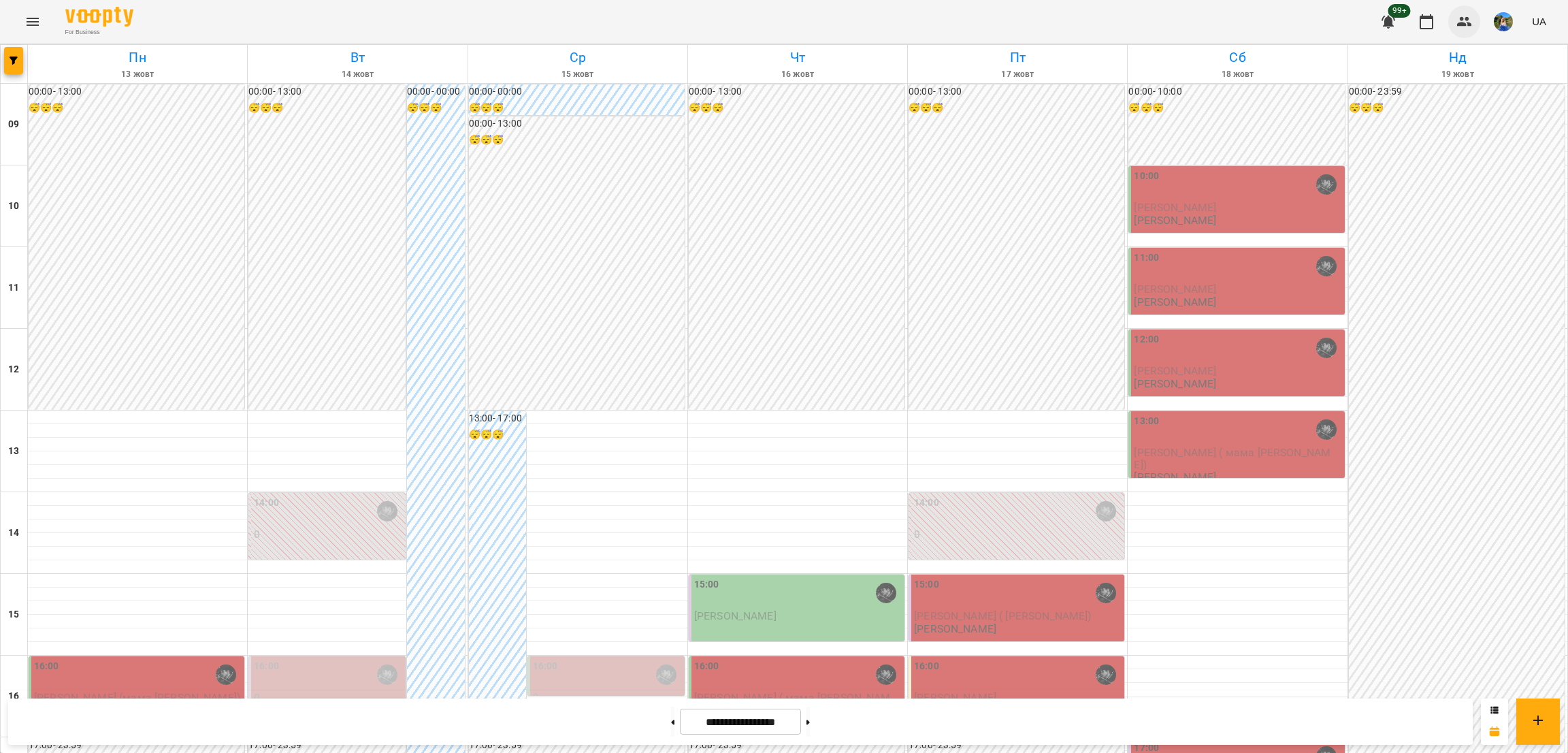
click at [1464, 16] on icon "button" at bounding box center [1465, 21] width 16 height 16
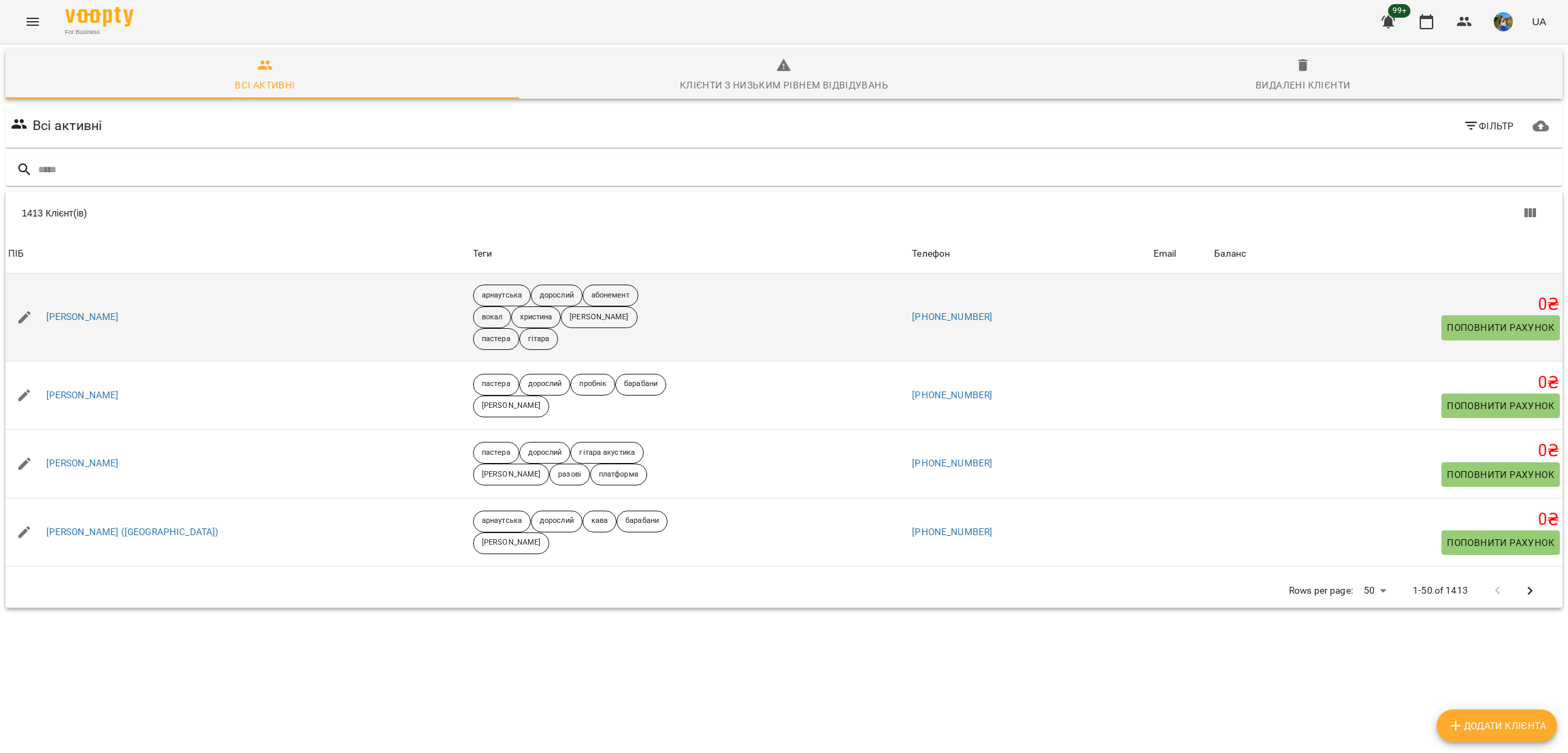
type input "**********"
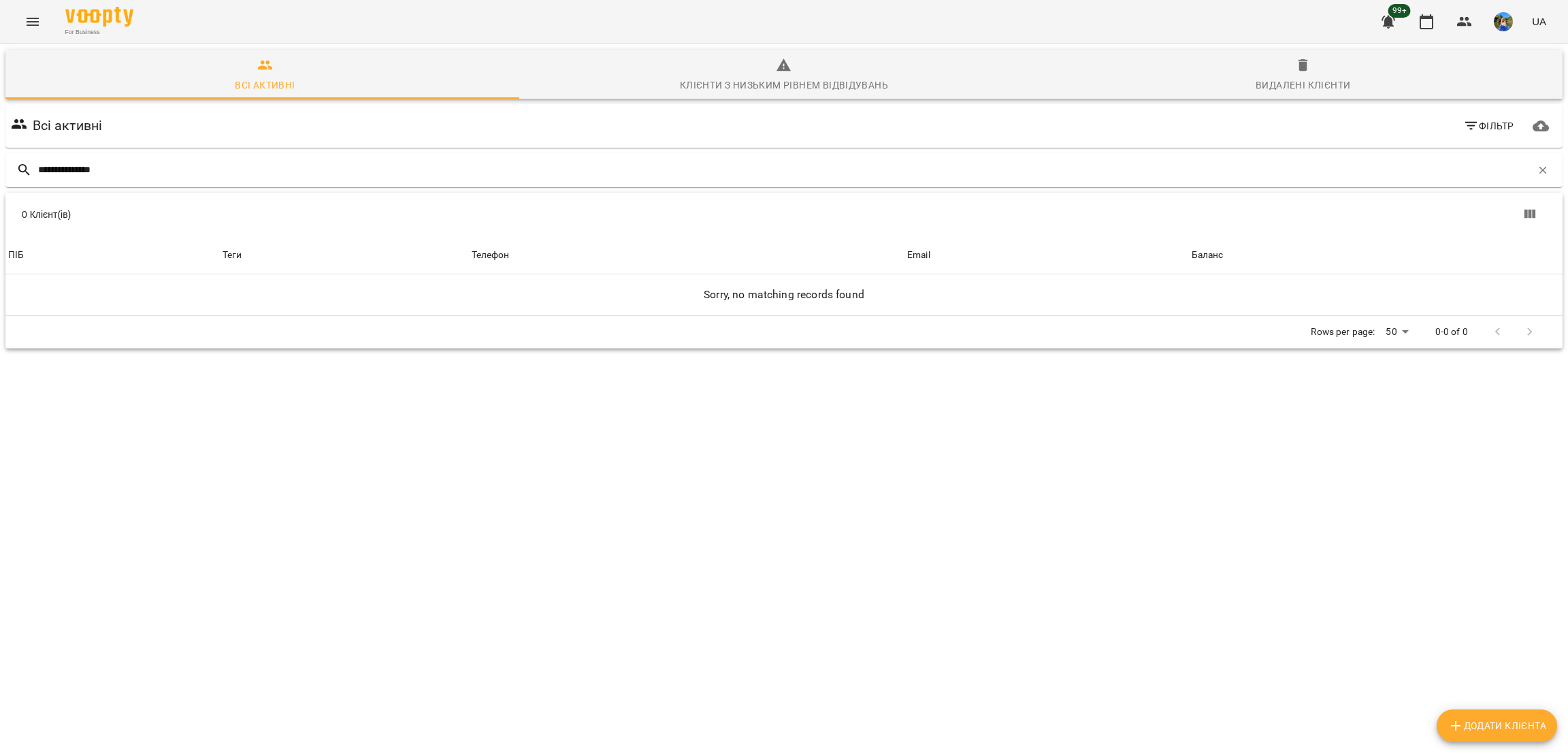
type input "**********"
click at [1512, 732] on button "Додати клієнта" at bounding box center [1497, 726] width 120 height 33
select select "**"
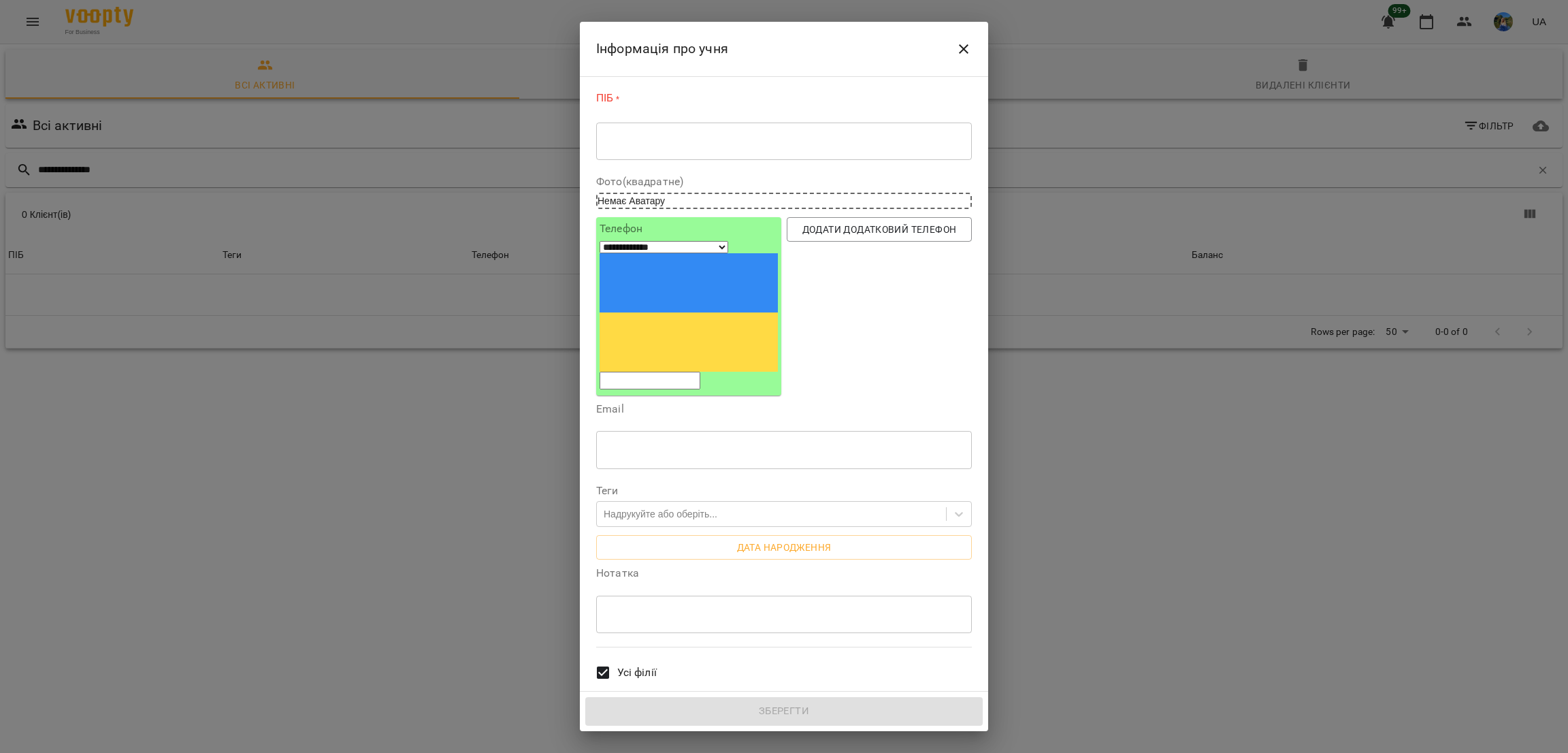
click at [740, 140] on textarea at bounding box center [784, 141] width 356 height 13
paste textarea "**********"
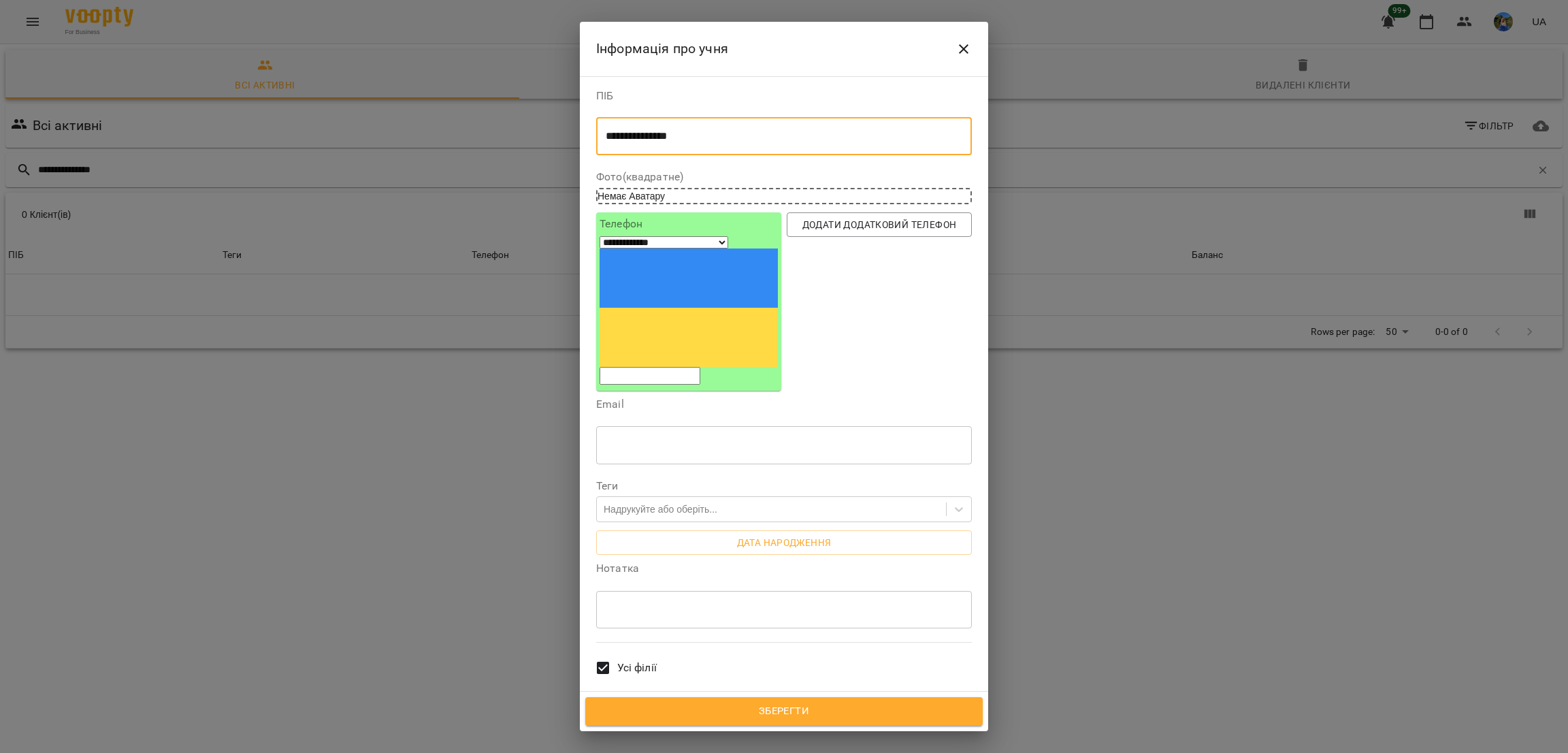
type textarea "**********"
click at [675, 367] on input "tel" at bounding box center [650, 375] width 101 height 18
paste input "**********"
type input "**********"
click at [835, 233] on span "Додати додатковий телефон" at bounding box center [879, 224] width 163 height 16
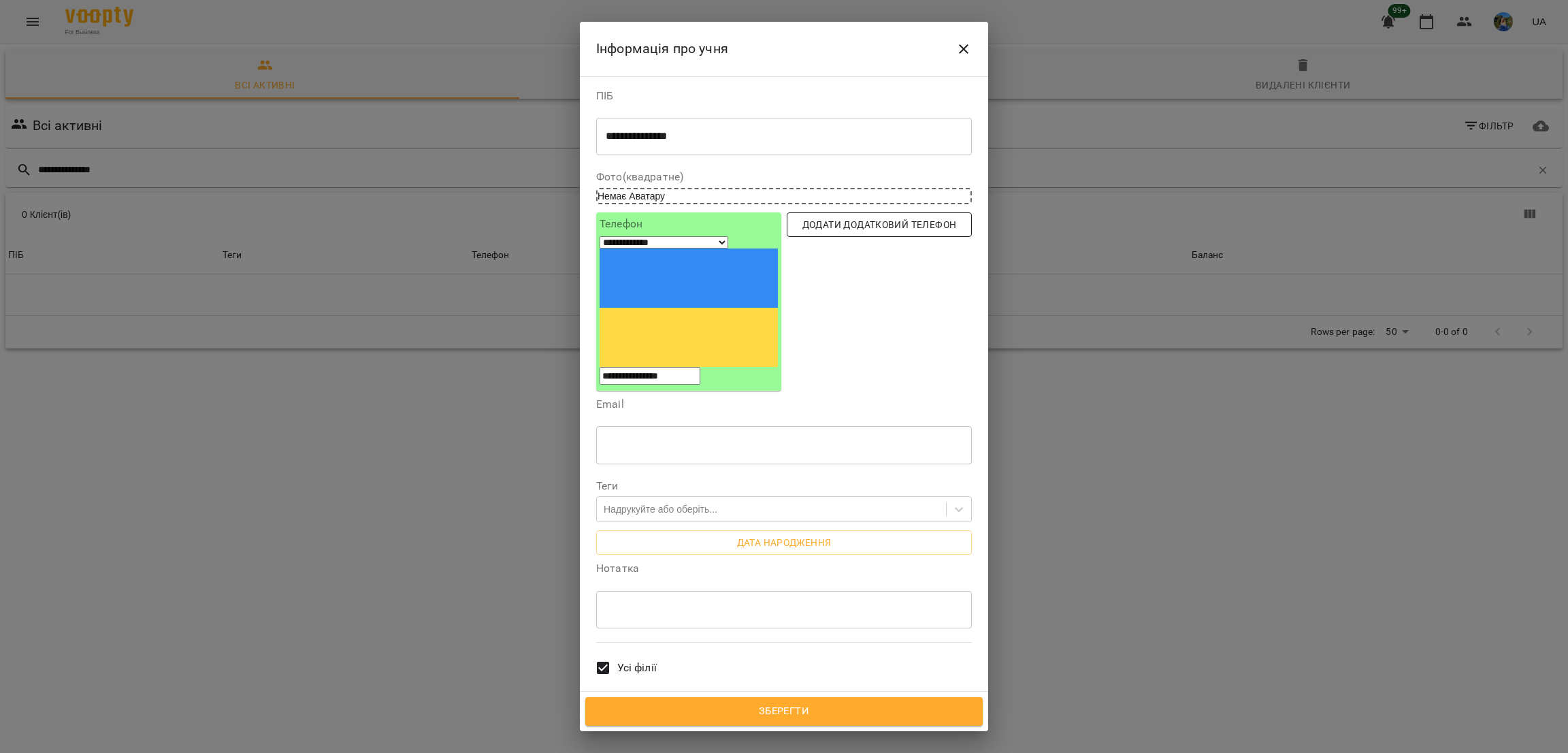
select select "**"
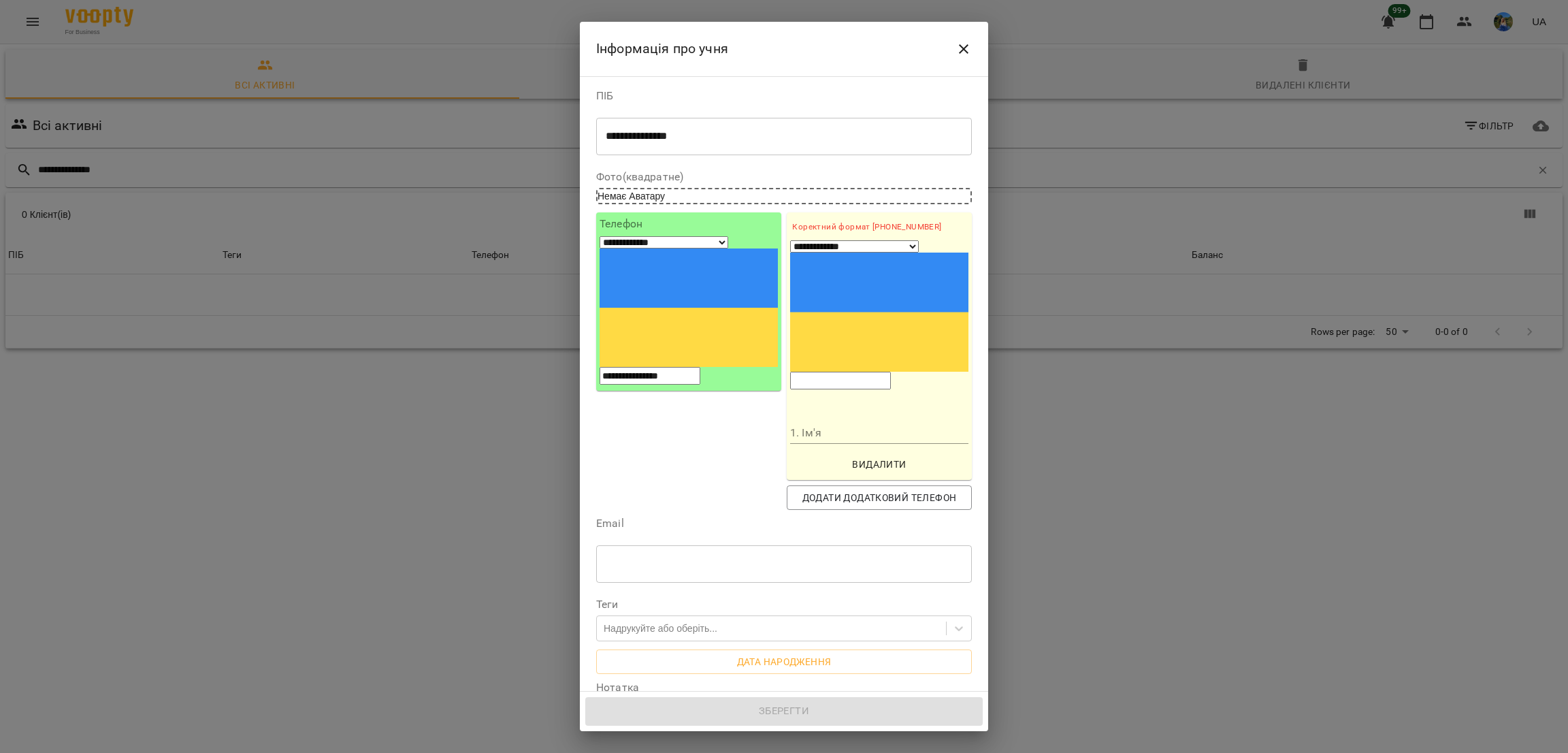
click at [880, 371] on input "tel" at bounding box center [840, 380] width 101 height 18
click at [818, 422] on input "1. Ім'я" at bounding box center [879, 433] width 178 height 22
type input "**********"
click at [844, 266] on div "**********" at bounding box center [879, 304] width 178 height 171
click at [843, 371] on input "tel" at bounding box center [840, 380] width 101 height 18
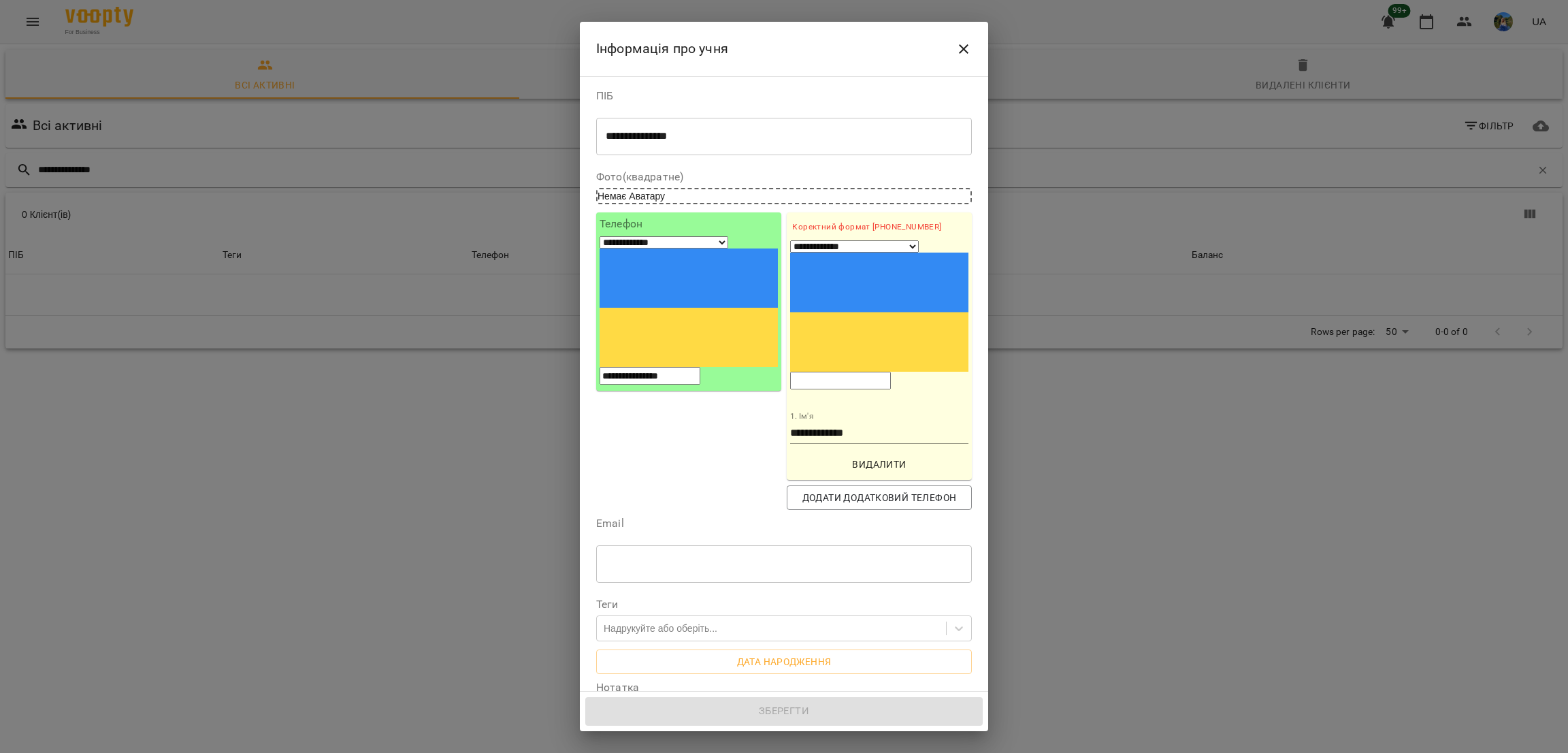
paste input "**********"
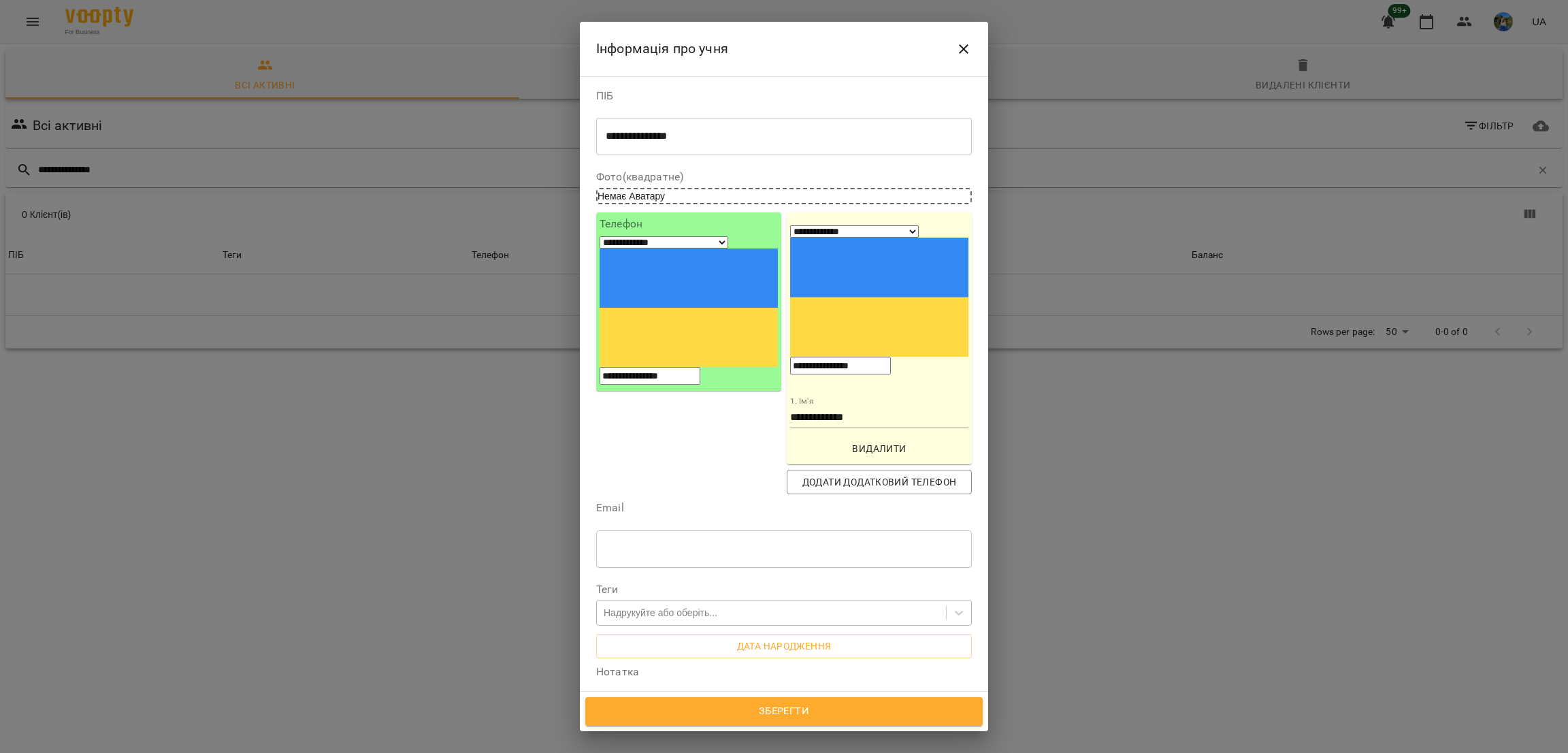
type input "**********"
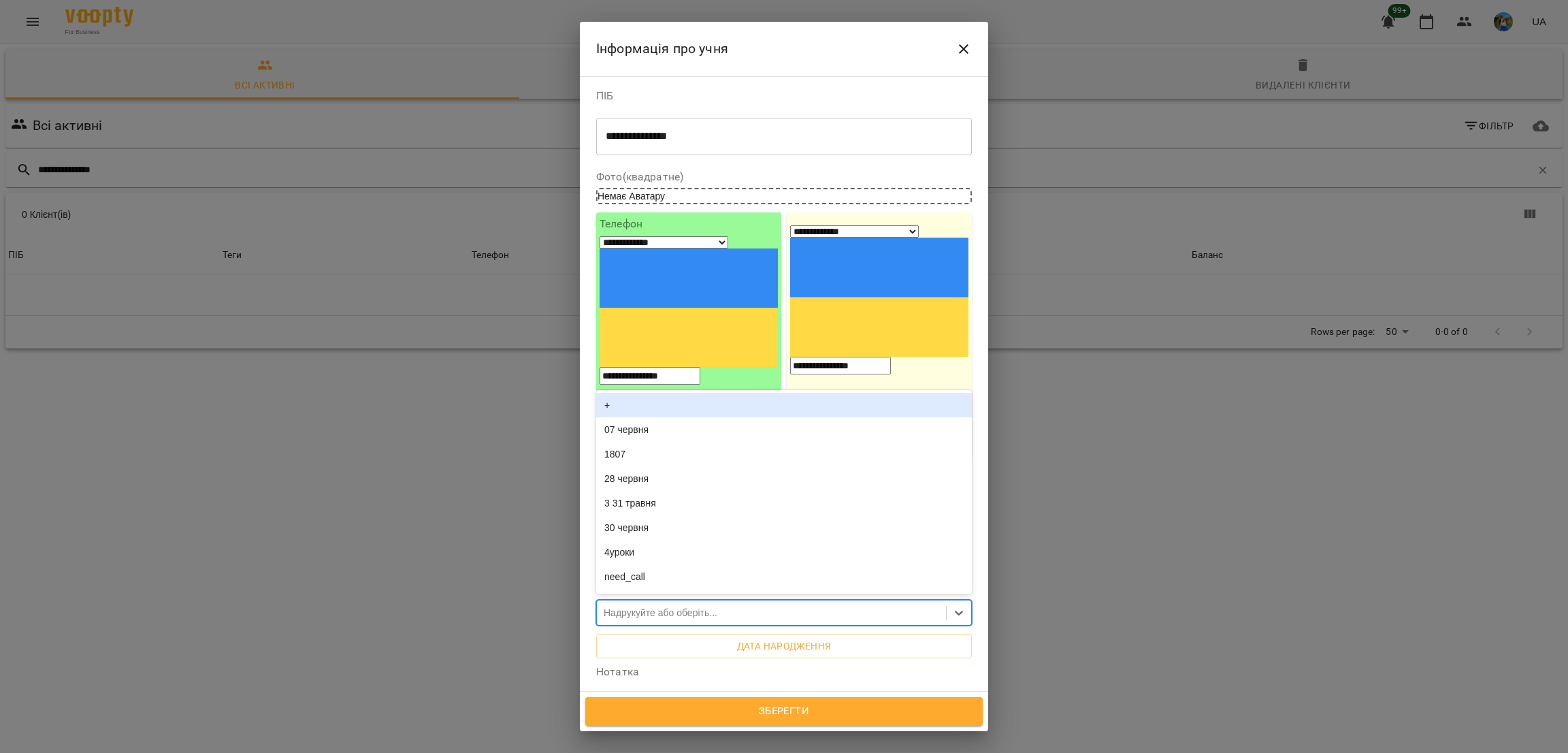
click at [671, 602] on div "Надрукуйте або оберіть..." at bounding box center [771, 613] width 349 height 23
type input "**"
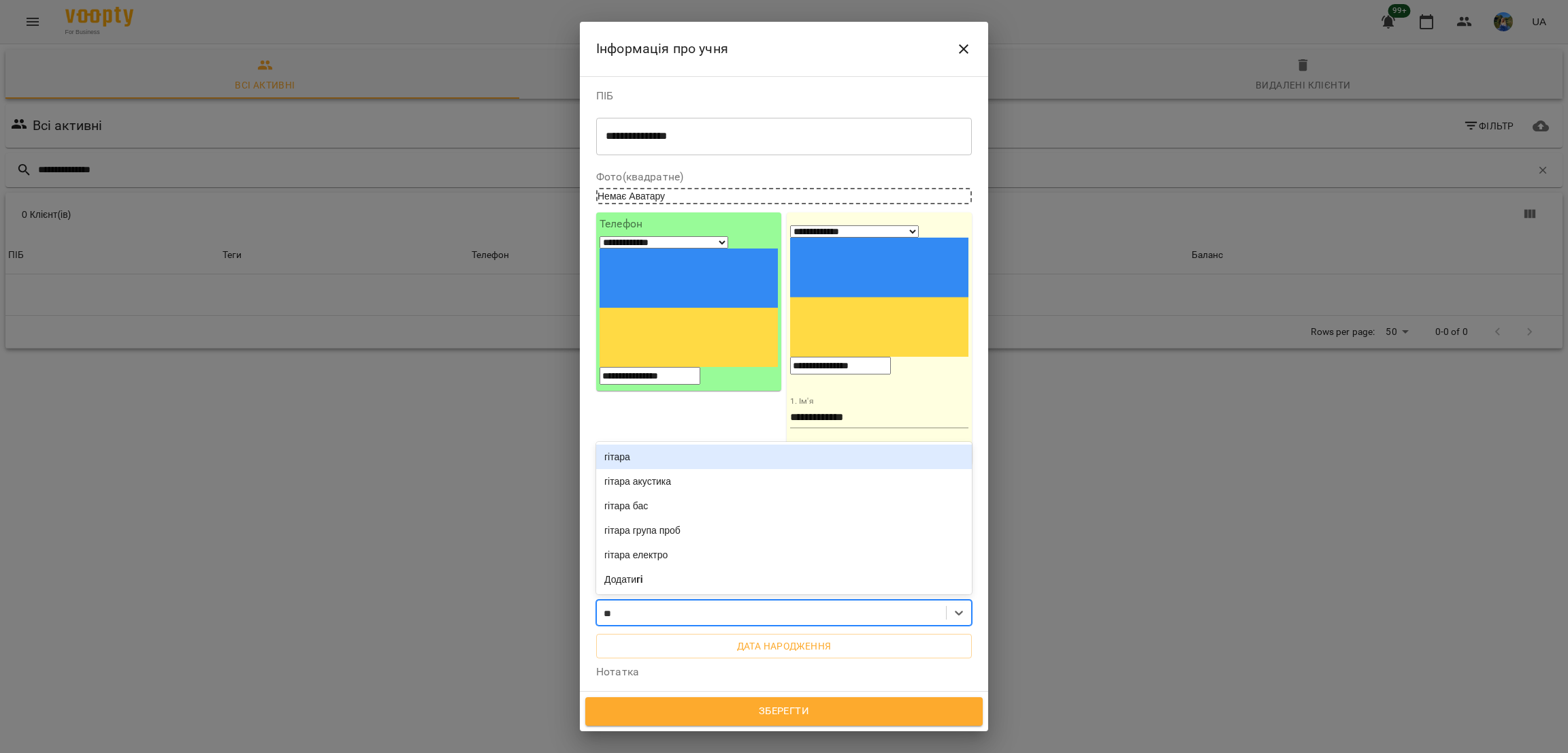
click at [628, 445] on div "гітара" at bounding box center [784, 457] width 376 height 24
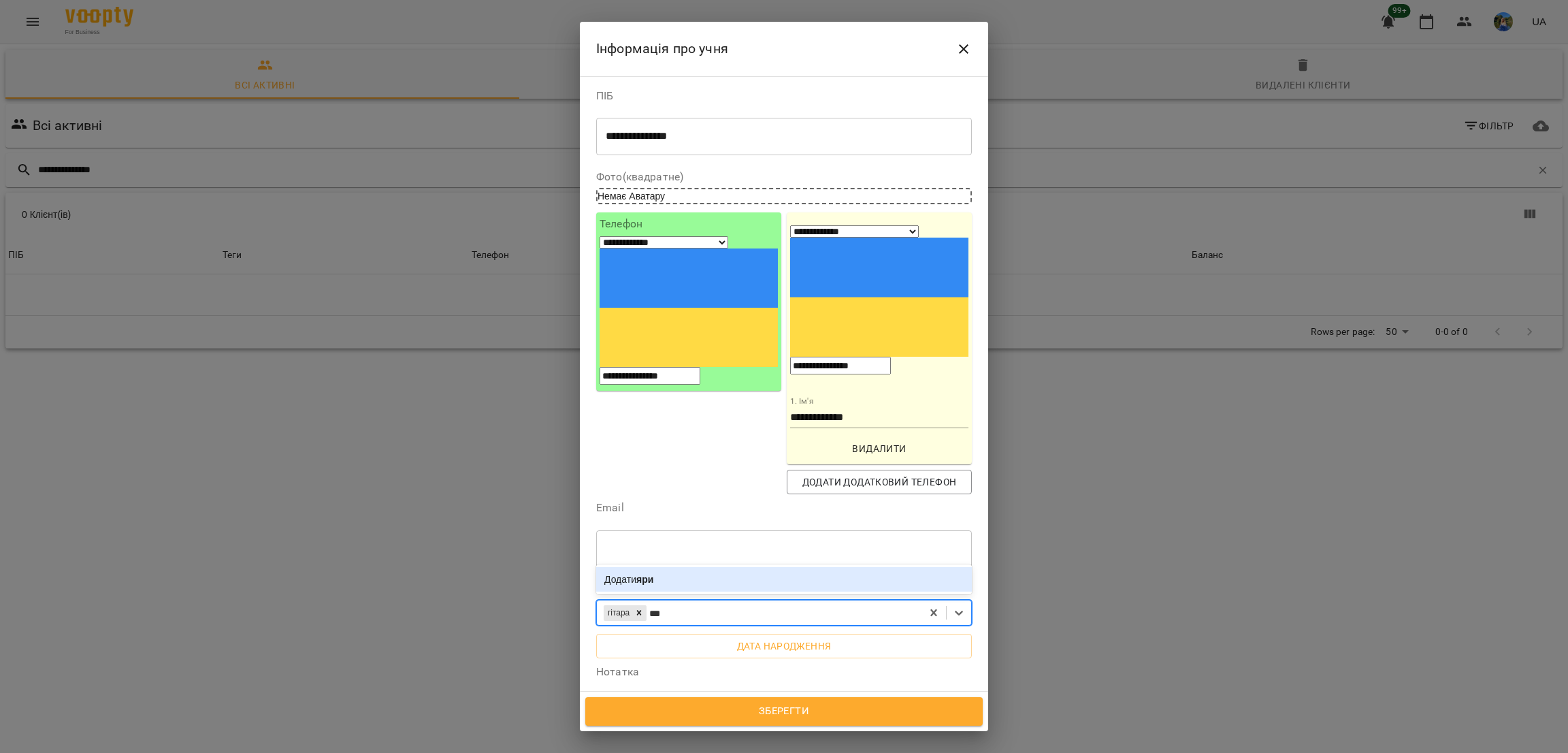
type input "**"
click at [651, 543] on div "ярослав" at bounding box center [784, 554] width 376 height 24
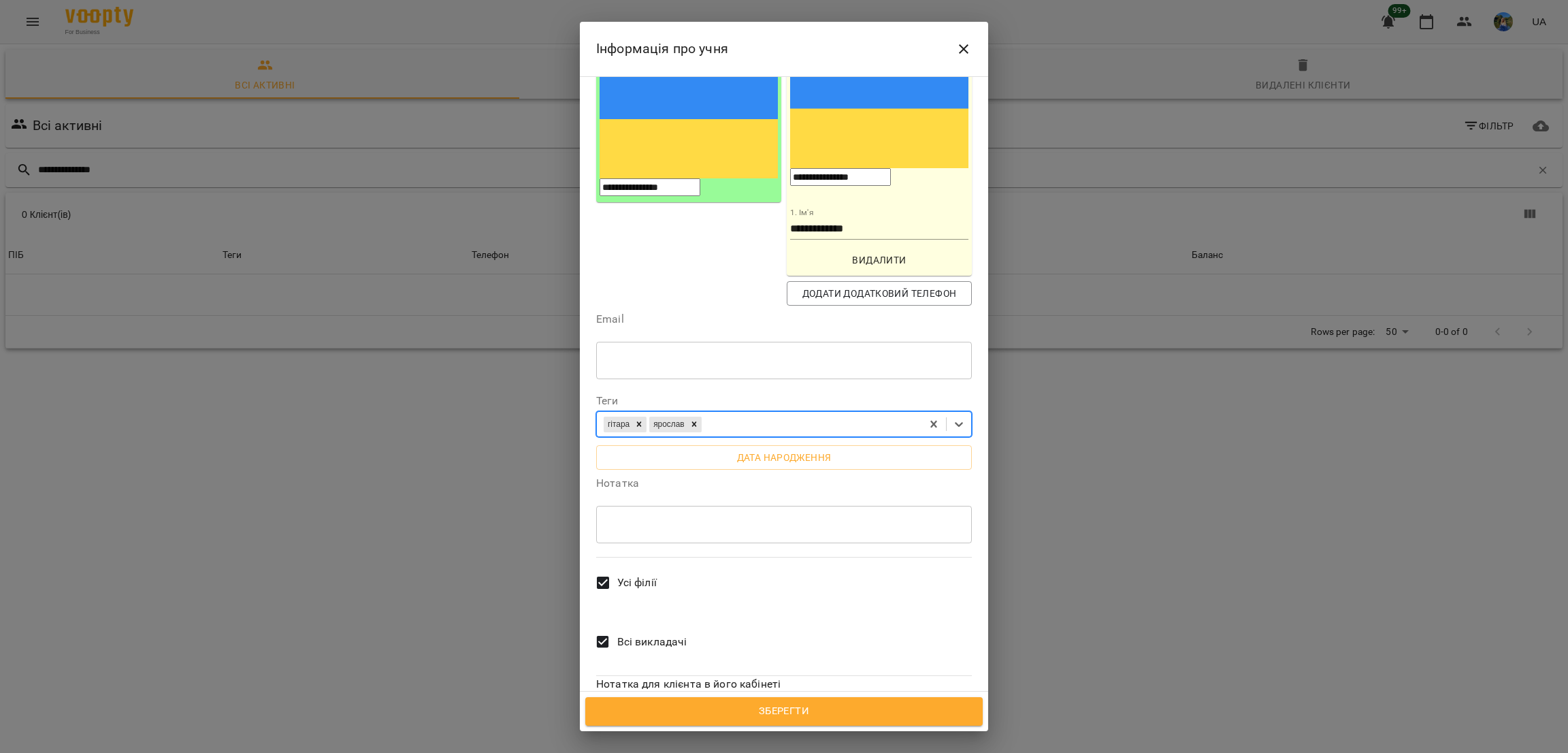
scroll to position [193, 0]
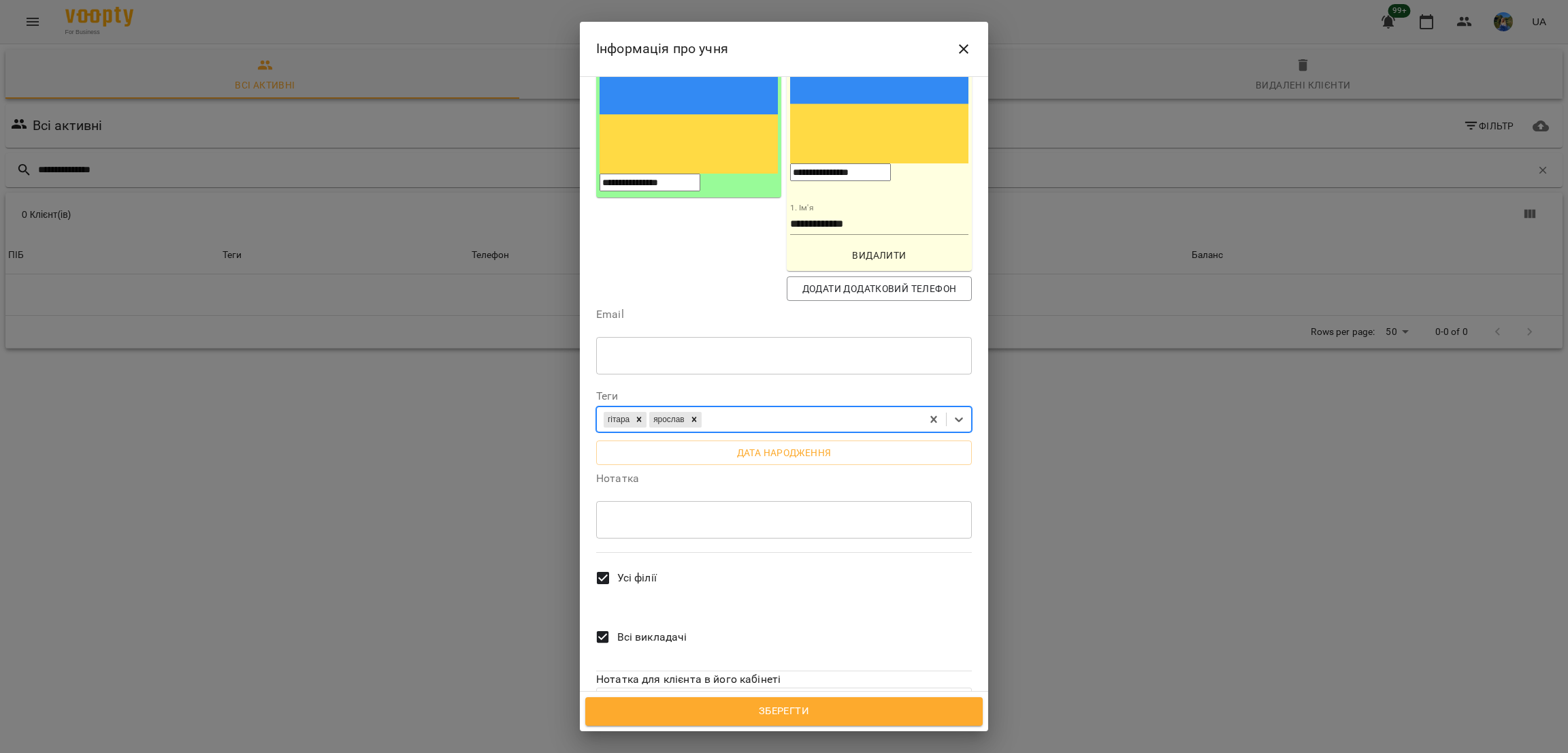
click at [635, 553] on label "Усі філії" at bounding box center [622, 578] width 68 height 50
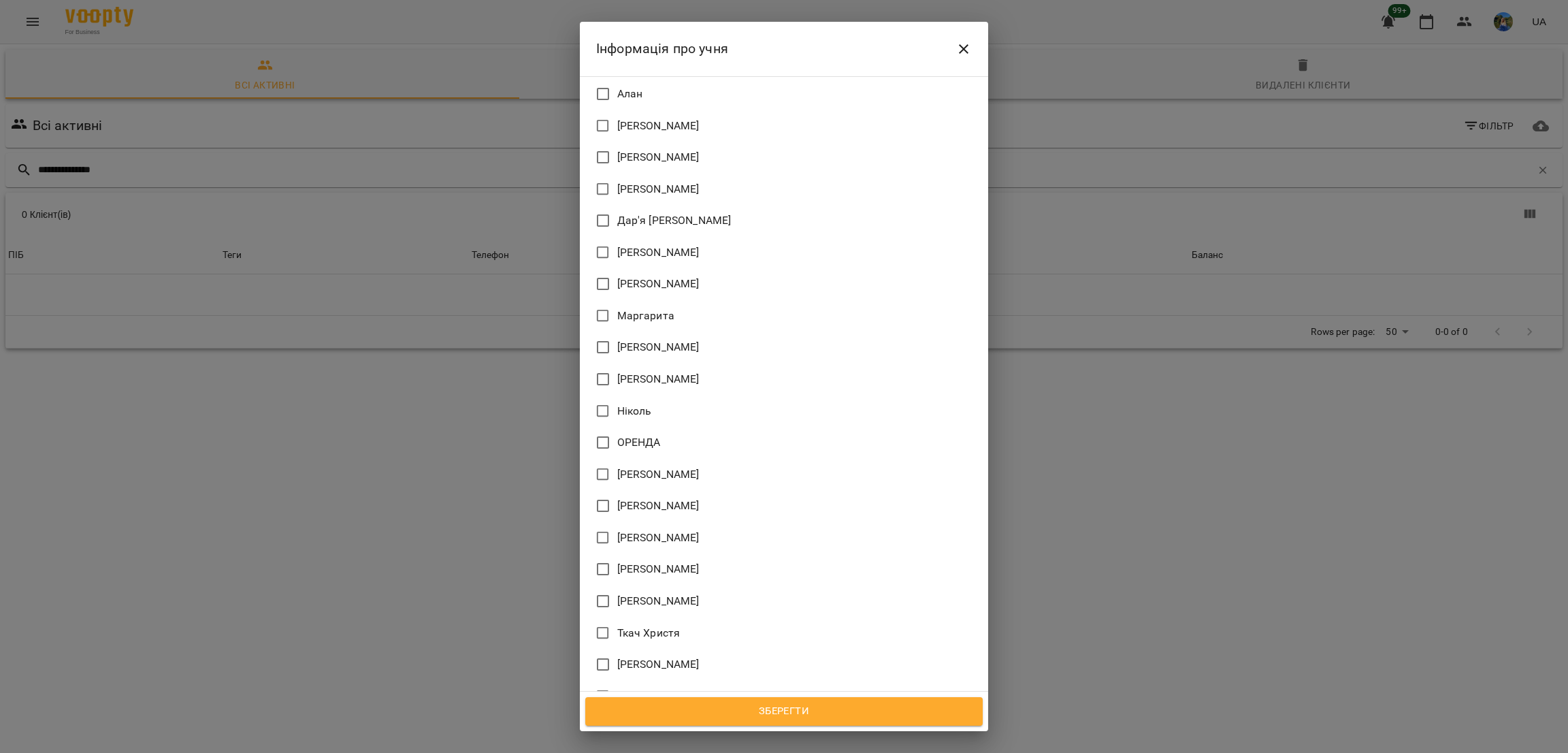
scroll to position [1206, 0]
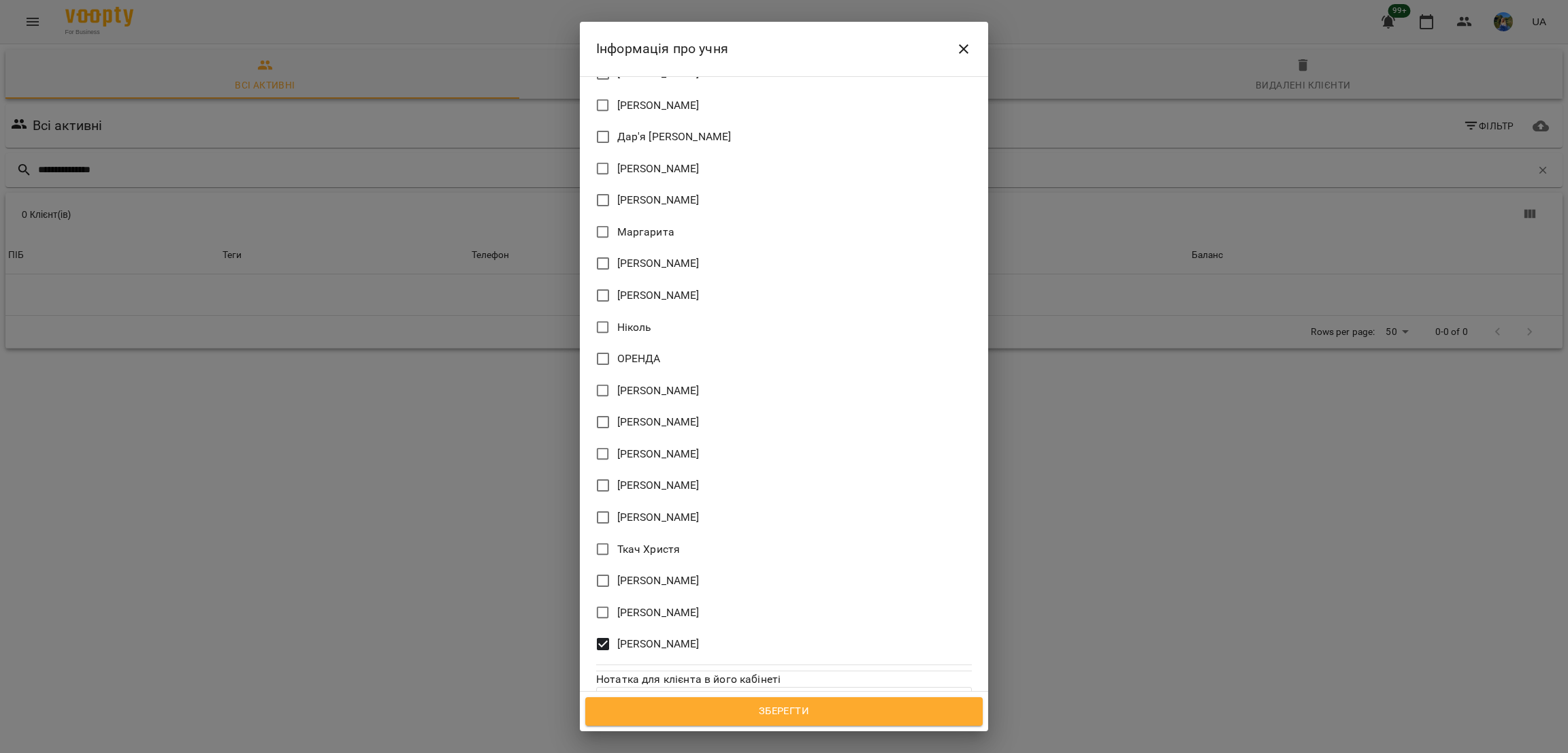
click at [738, 706] on span "Зберегти" at bounding box center [784, 712] width 367 height 18
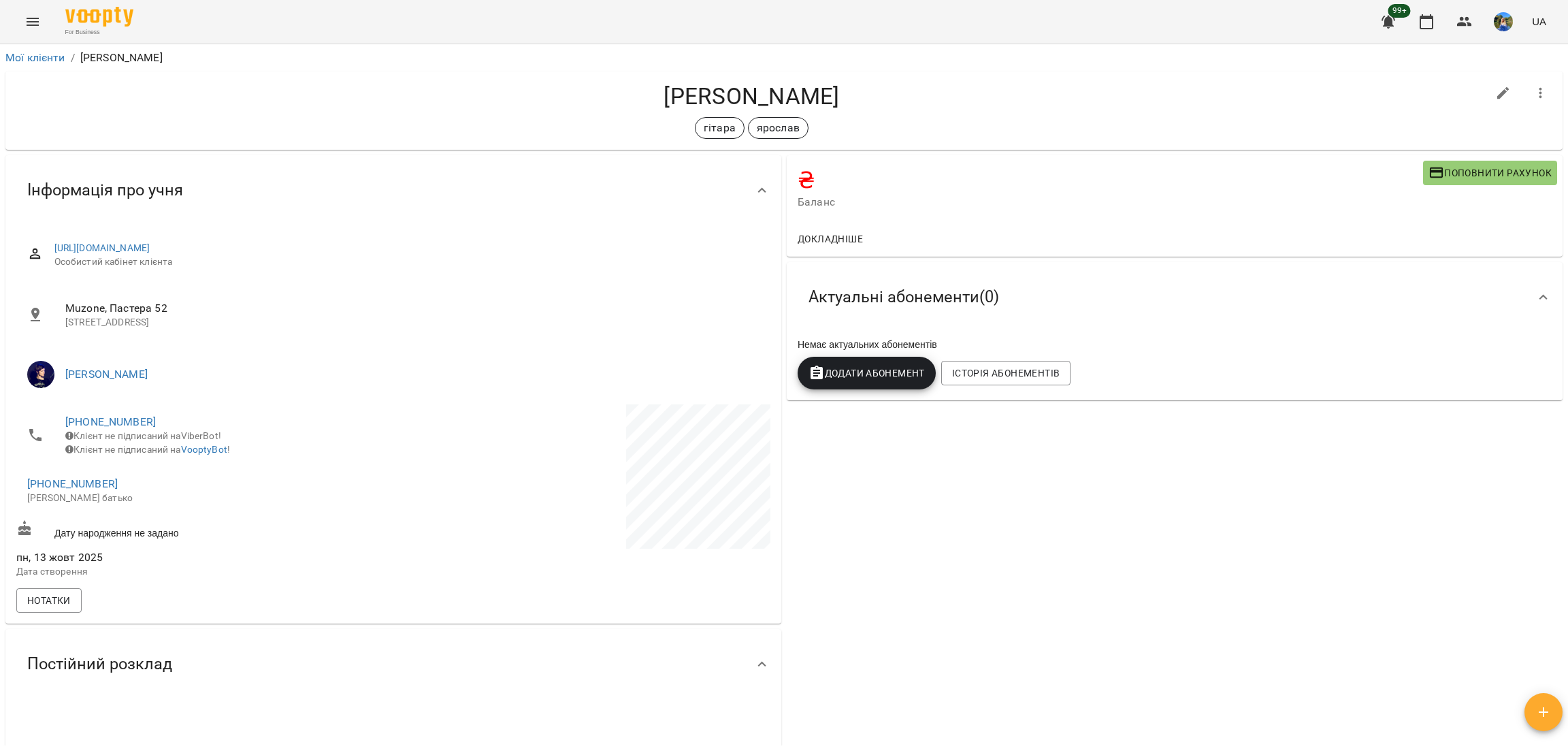
click at [863, 365] on button "Додати Абонемент" at bounding box center [867, 373] width 138 height 33
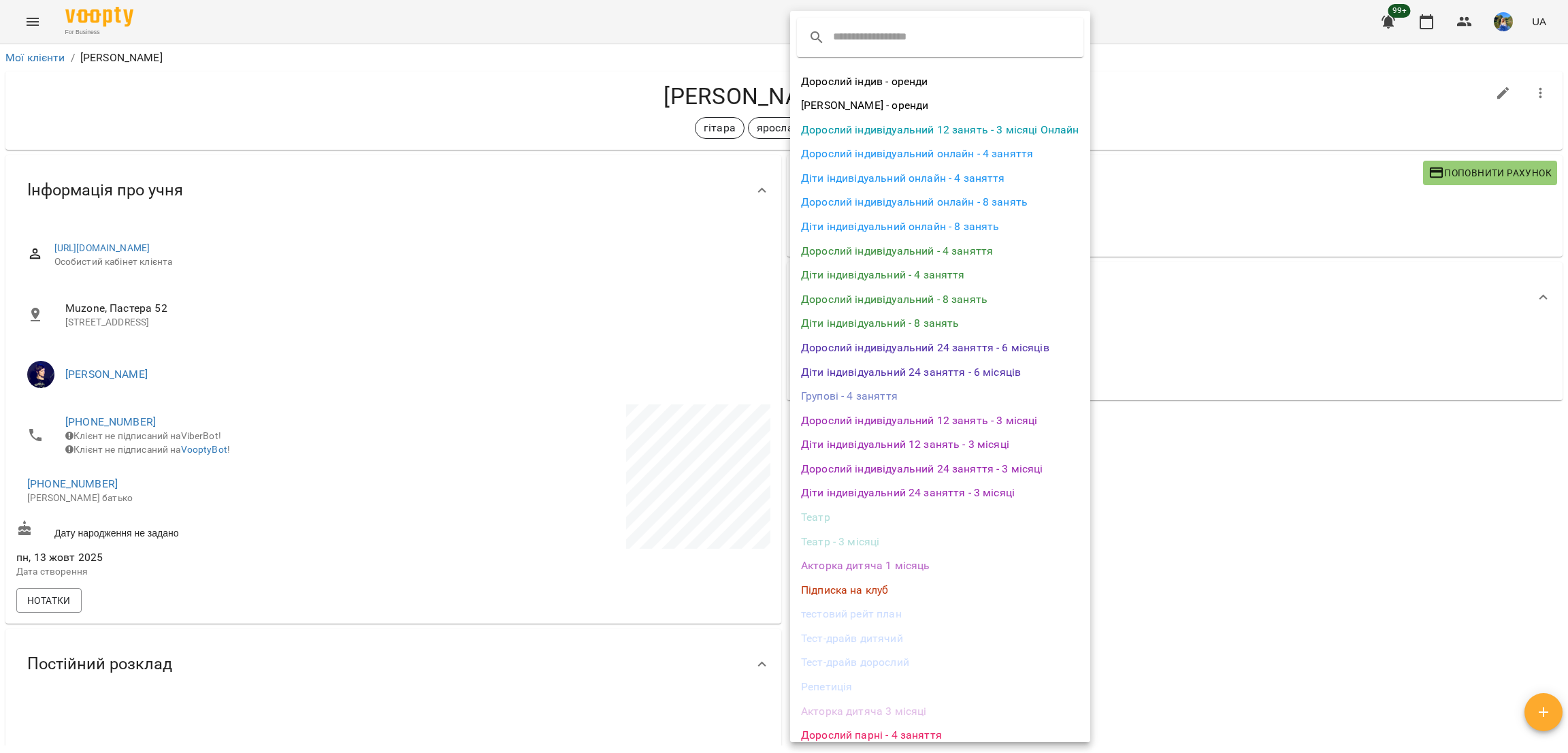
click at [1229, 460] on div at bounding box center [784, 376] width 1568 height 753
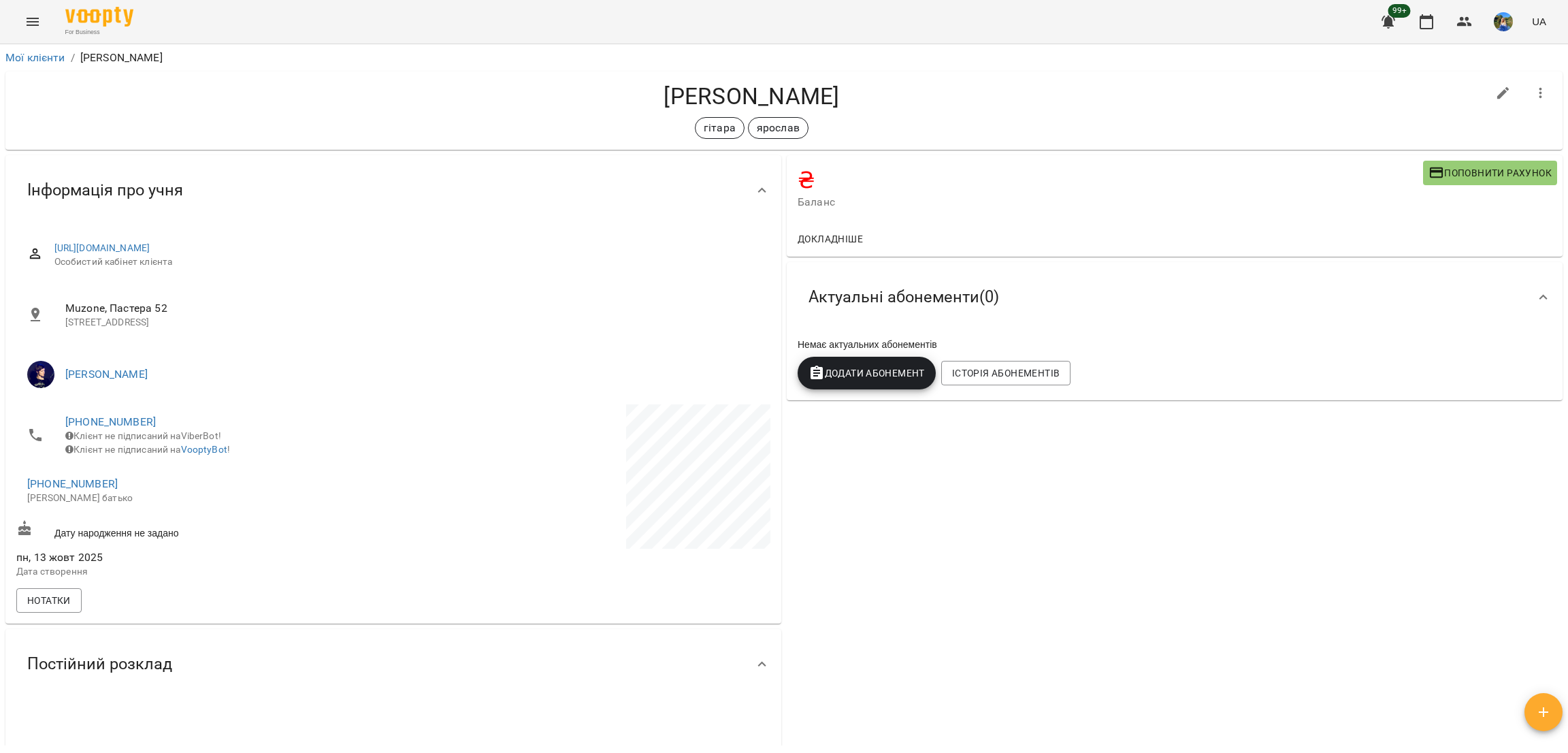
drag, startPoint x: 825, startPoint y: 98, endPoint x: 635, endPoint y: 91, distance: 190.1
click at [635, 91] on h4 "[PERSON_NAME]" at bounding box center [752, 96] width 1471 height 28
copy h4 "[PERSON_NAME]"
click at [669, 56] on ol "Мої клієнти / [PERSON_NAME]" at bounding box center [784, 58] width 1558 height 16
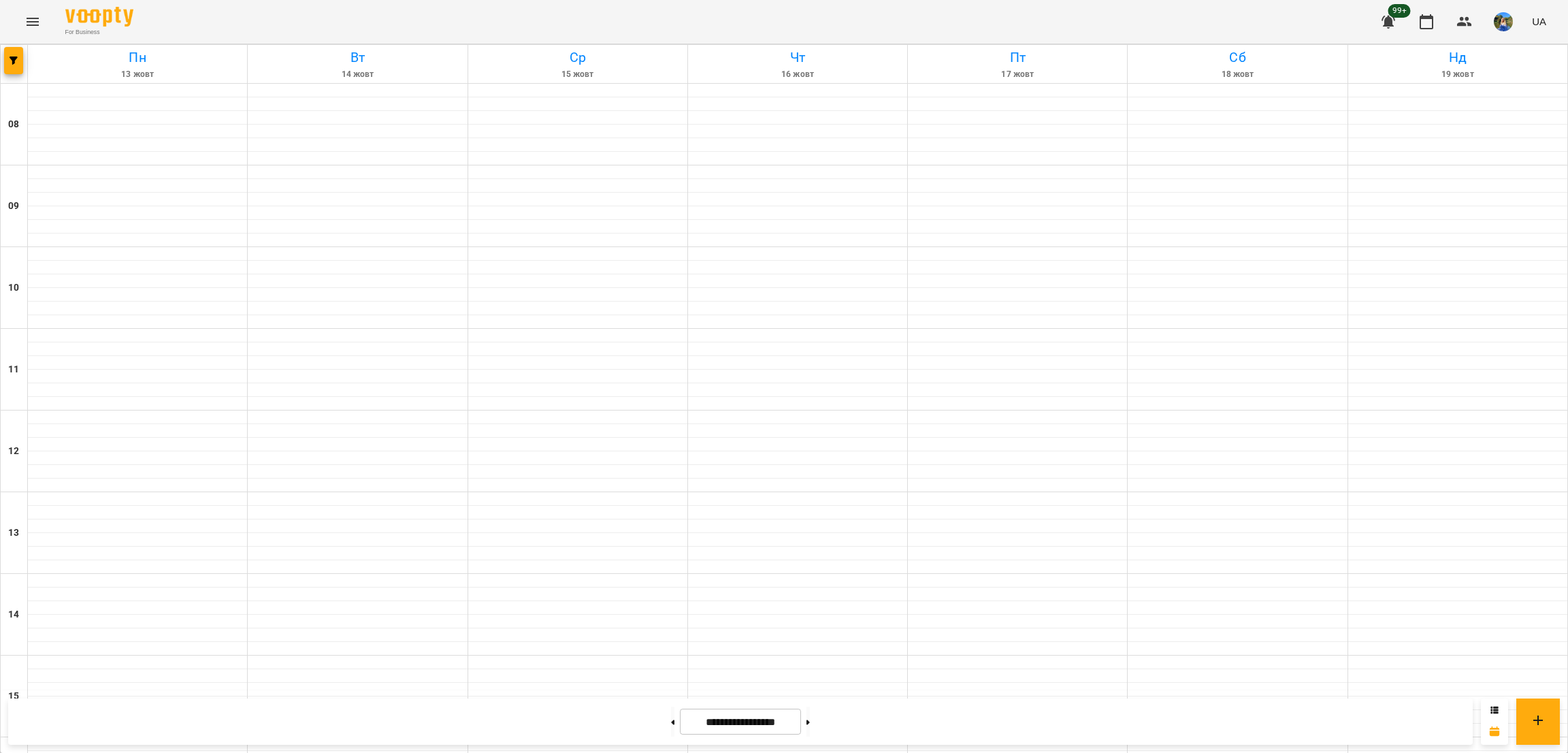
click at [26, 22] on icon "Menu" at bounding box center [32, 21] width 16 height 16
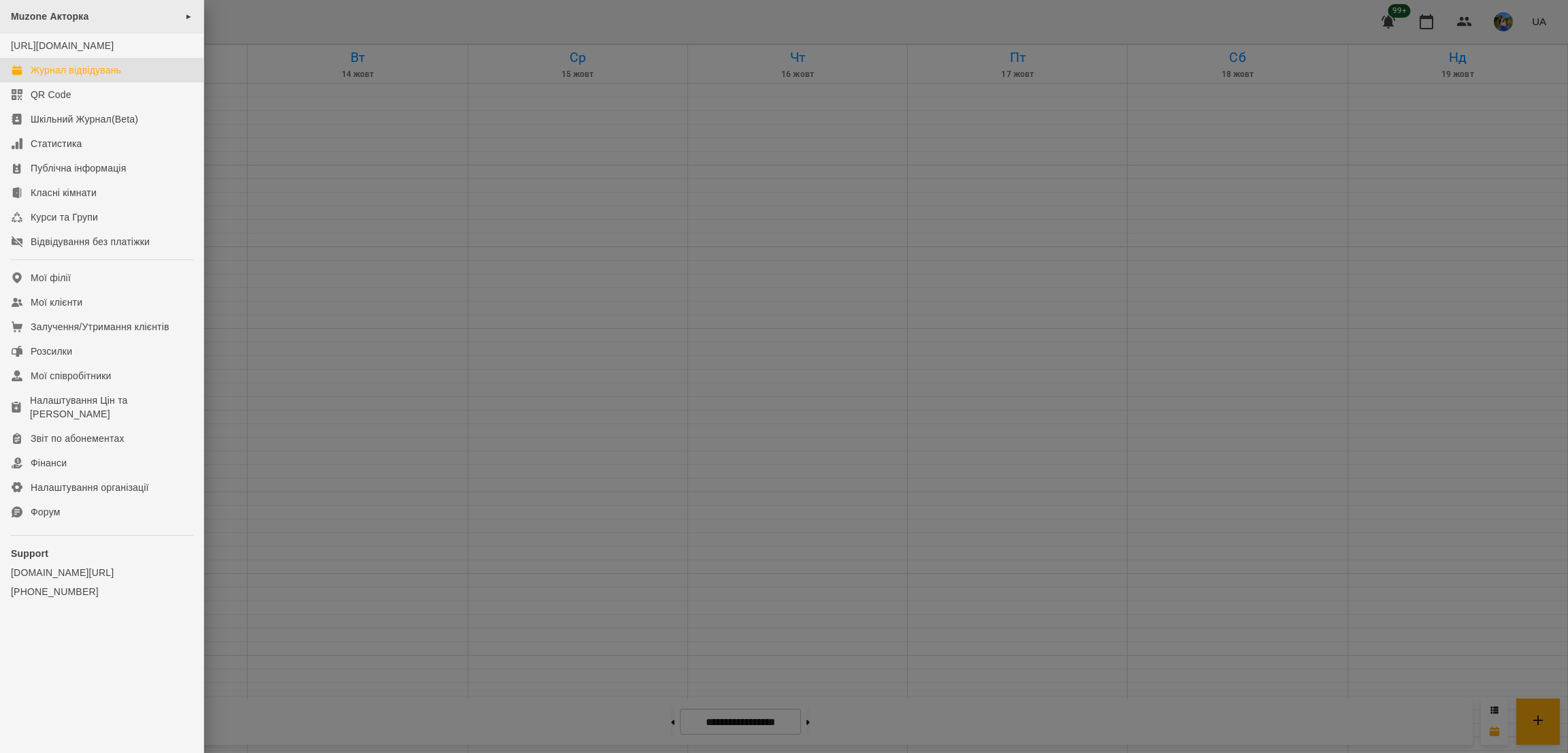
click at [76, 22] on div "Muzone Акторка ►" at bounding box center [102, 16] width 203 height 34
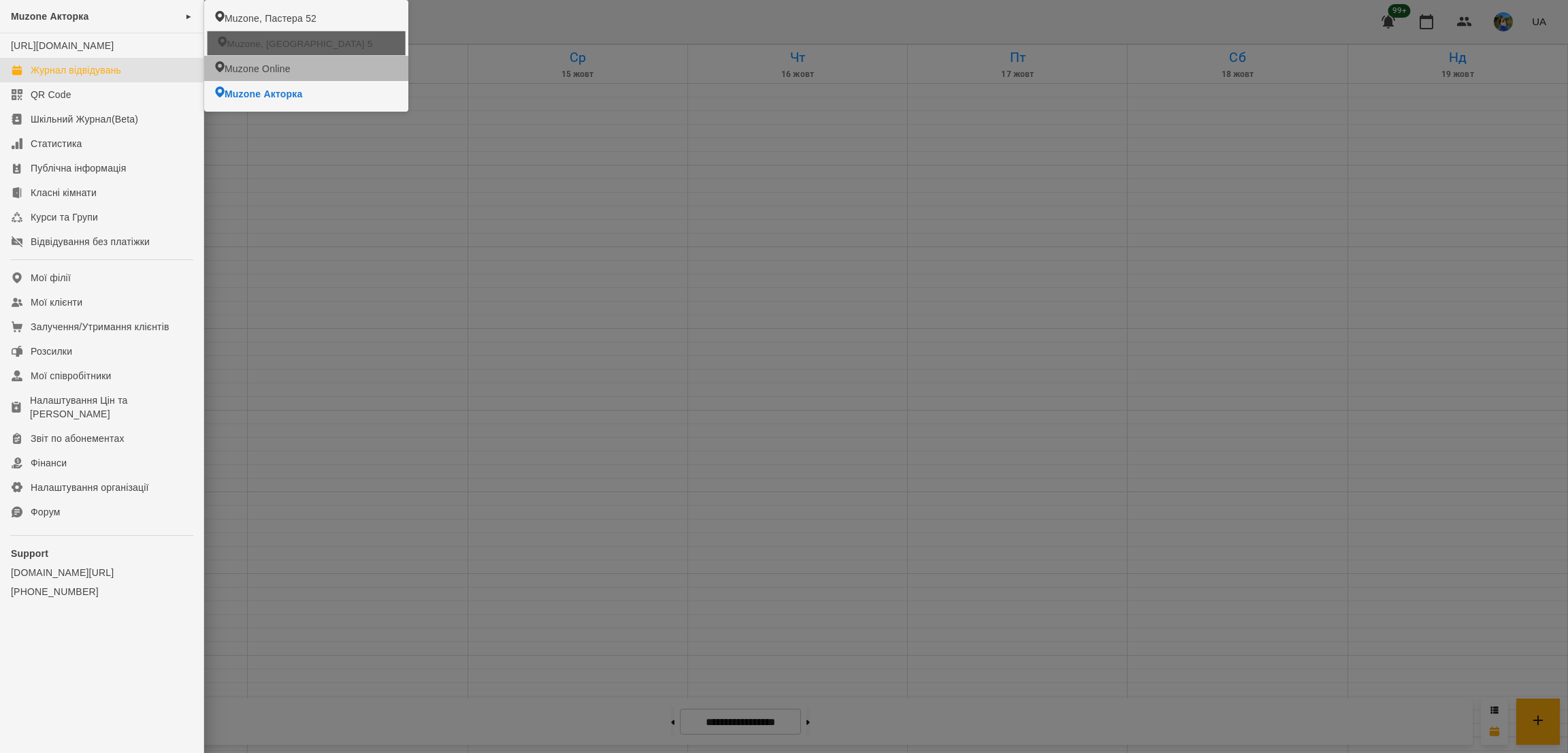
click at [255, 55] on li "Muzone, Велика Арнаутська 5" at bounding box center [306, 43] width 198 height 24
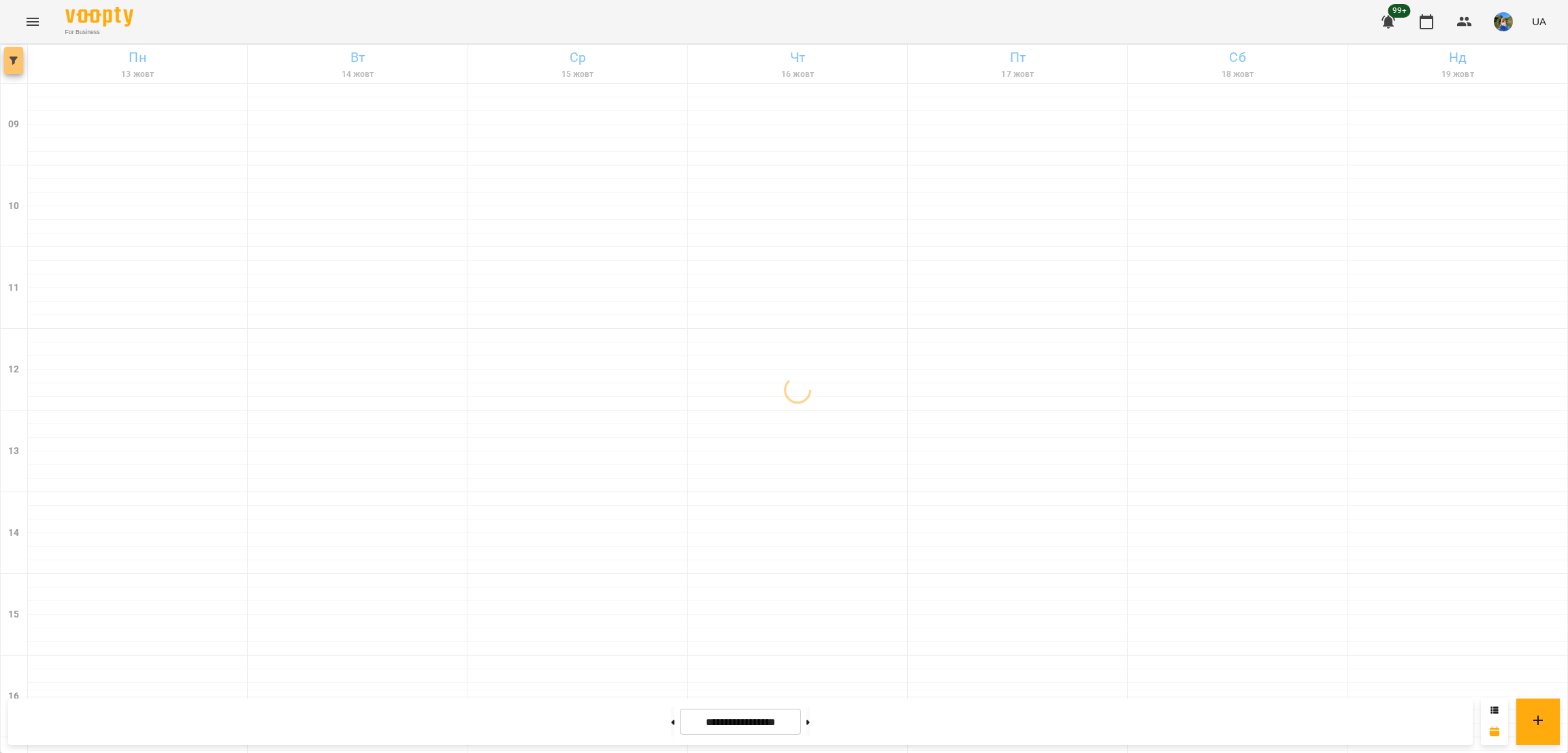
click at [11, 58] on icon "button" at bounding box center [13, 60] width 8 height 8
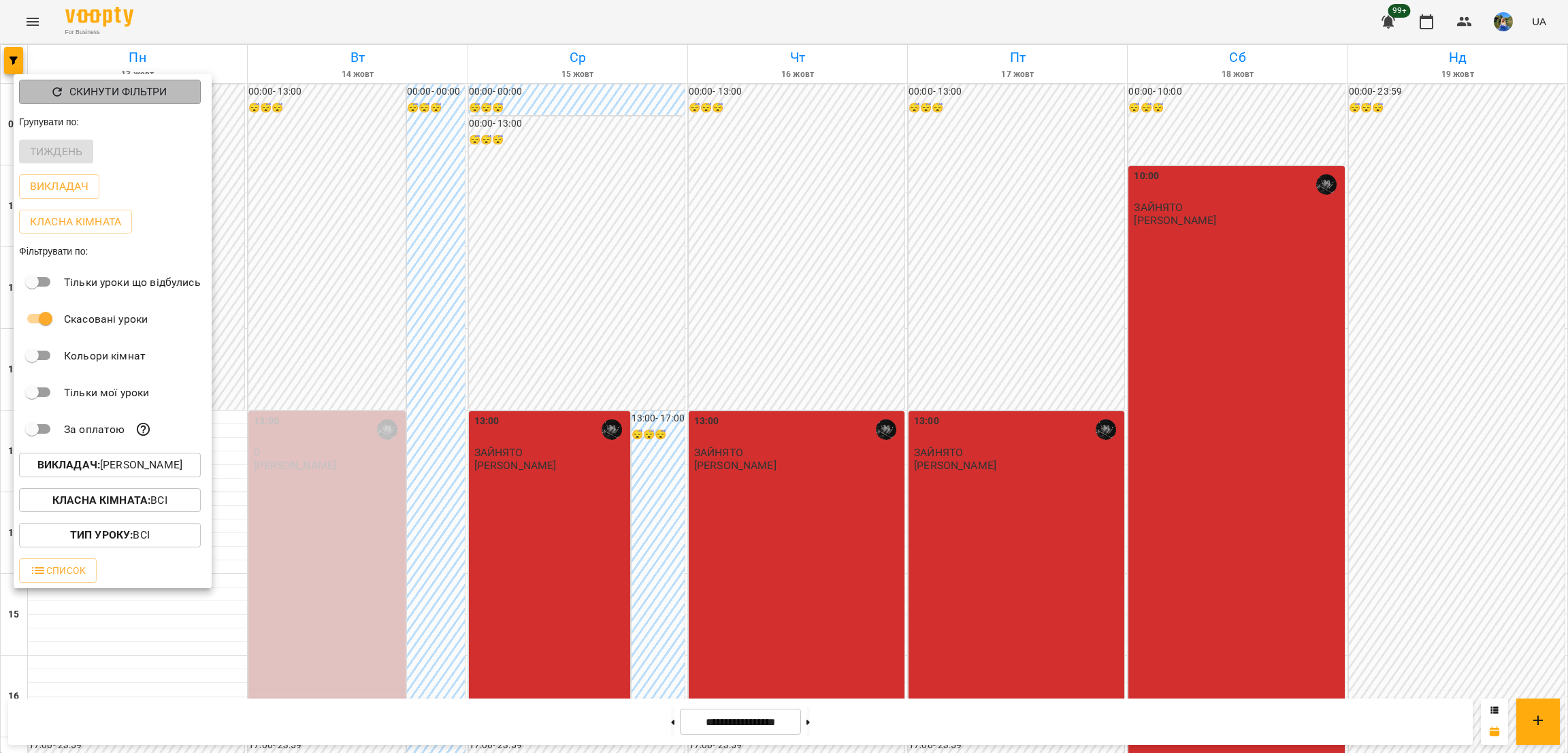
drag, startPoint x: 30, startPoint y: 100, endPoint x: 158, endPoint y: 457, distance: 379.3
click at [30, 100] on button "Скинути фільтри" at bounding box center [109, 91] width 182 height 24
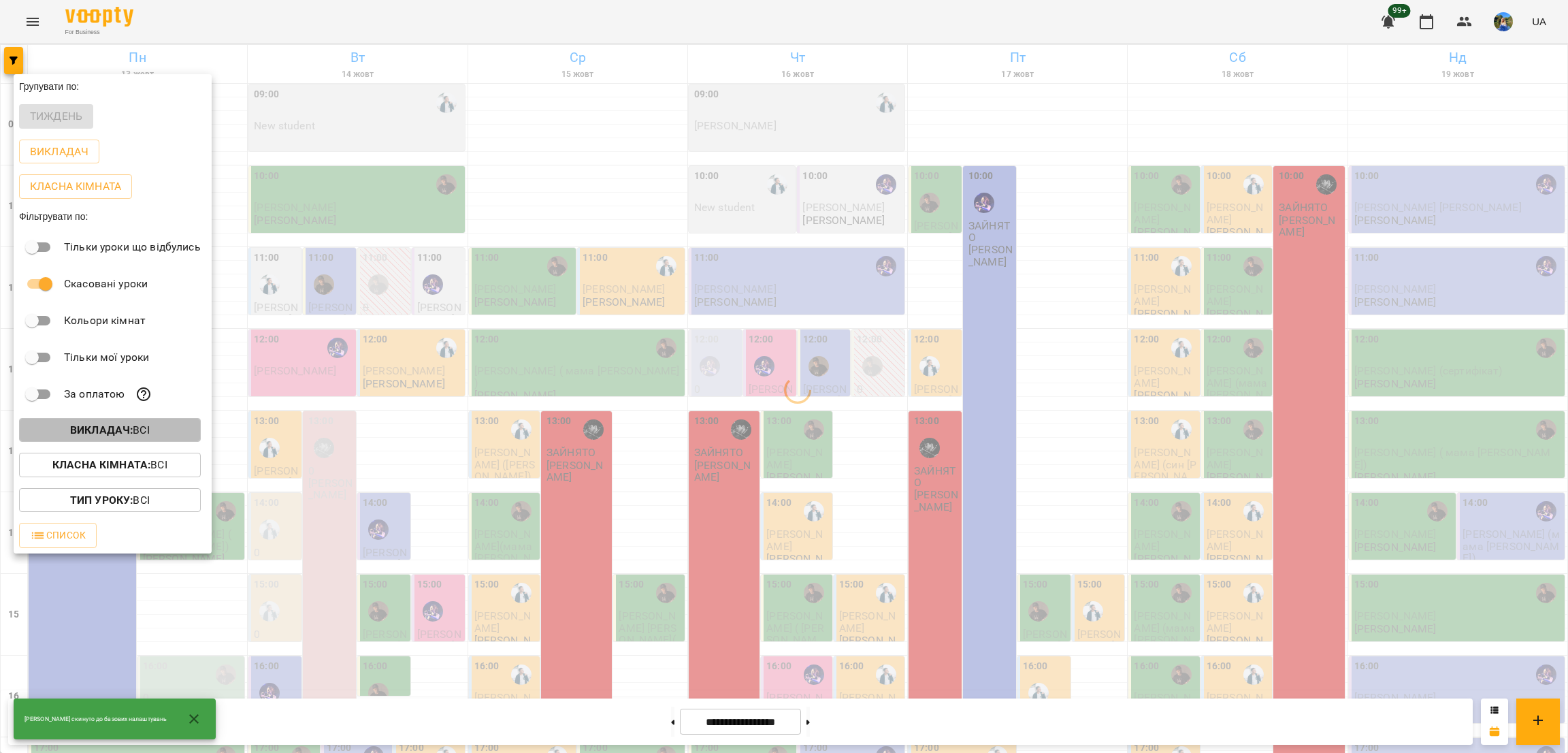
click at [136, 438] on p "Викладач : Всі" at bounding box center [110, 430] width 80 height 16
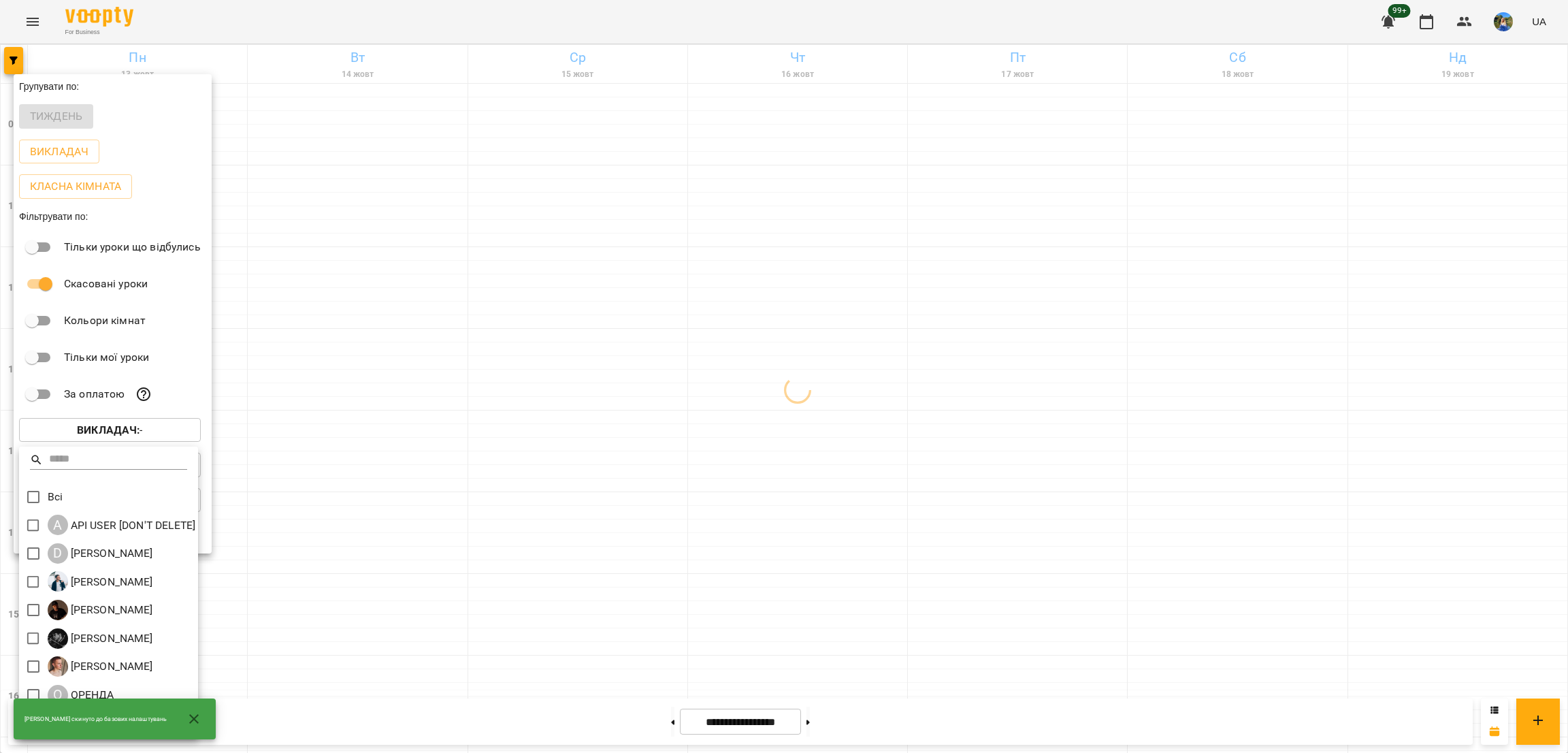
scroll to position [2, 0]
click at [189, 716] on icon "button" at bounding box center [194, 719] width 9 height 9
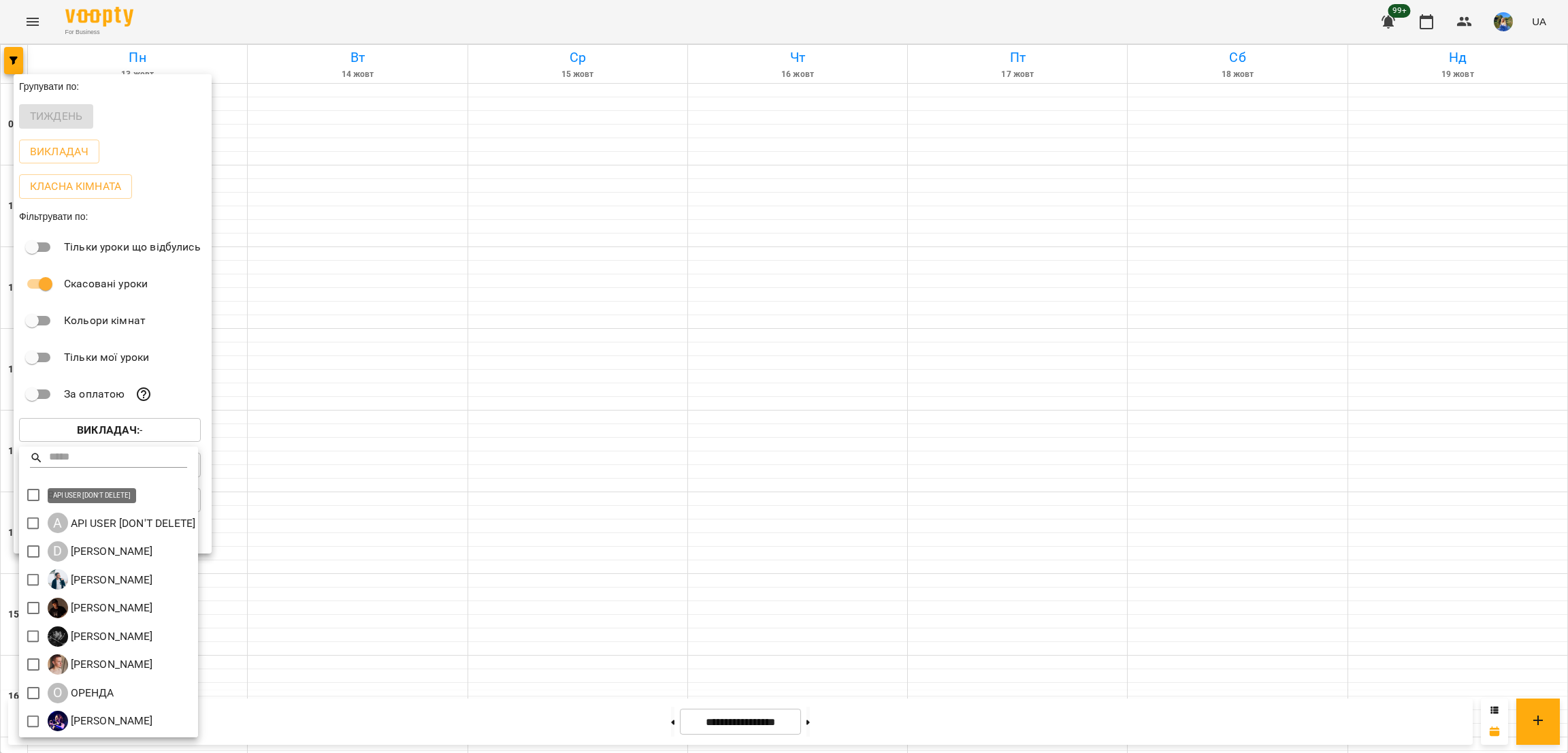
scroll to position [0, 0]
click at [19, 21] on div at bounding box center [784, 376] width 1568 height 753
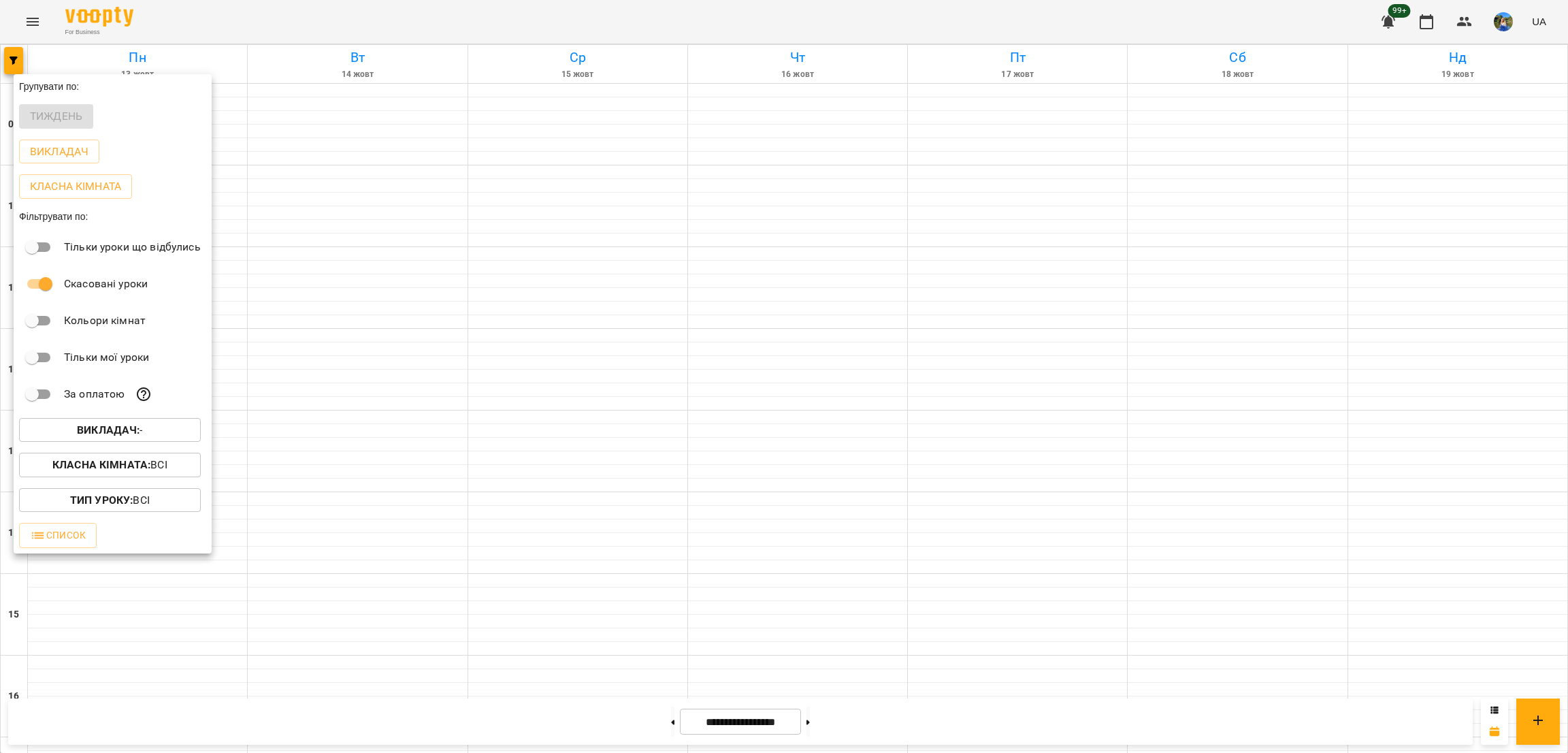
click at [26, 18] on div "Всі A API USER [DON'T DELETE] D Daria Krasnonos Євген Антон Козаченко Євгеній М…" at bounding box center [784, 376] width 1568 height 753
click at [32, 20] on div at bounding box center [784, 376] width 1568 height 753
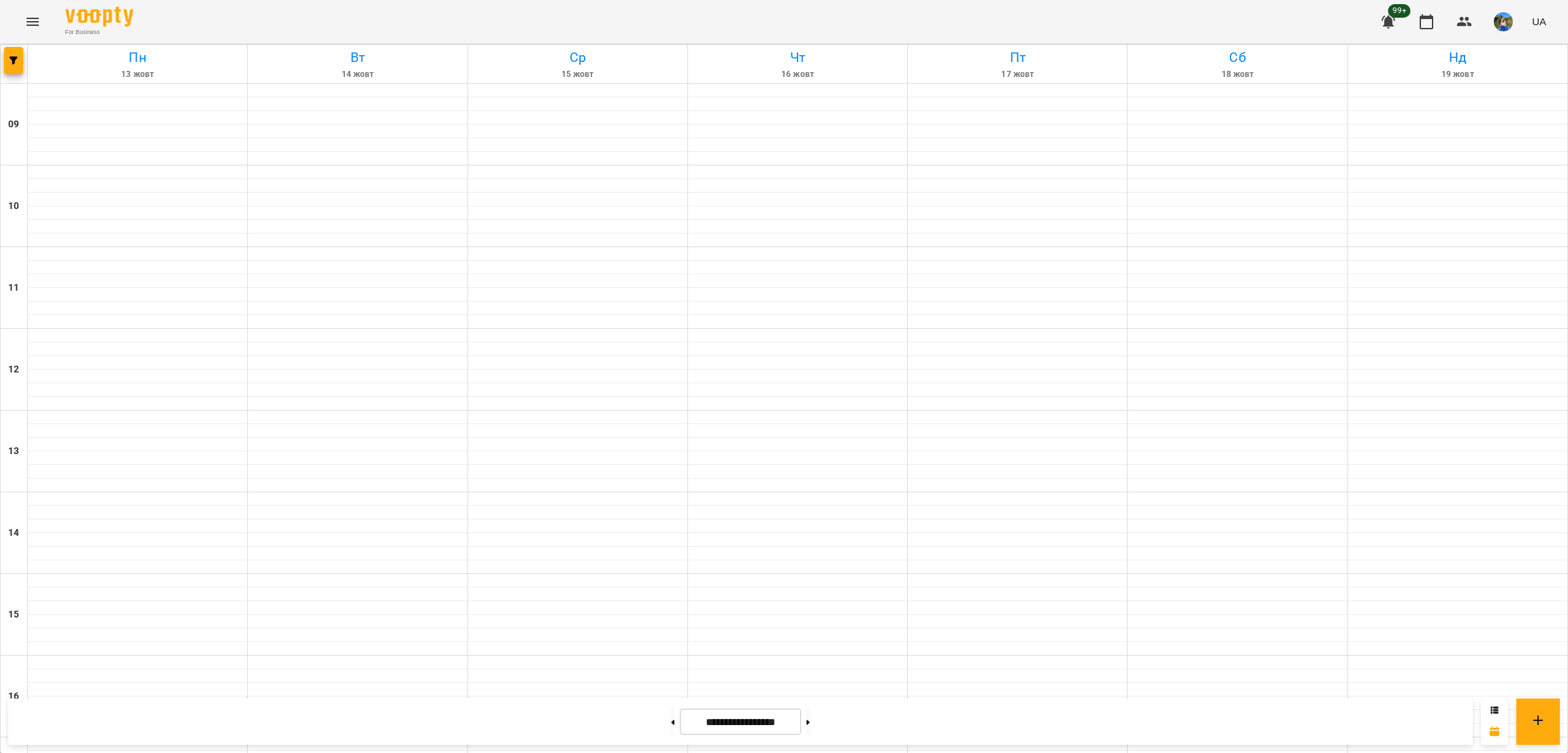
click at [32, 20] on div "Групувати по: Тиждень Викладач Класна кімната Фільтрувати по: Тільки уроки що в…" at bounding box center [784, 376] width 1568 height 753
click at [35, 17] on icon "Menu" at bounding box center [32, 21] width 16 height 16
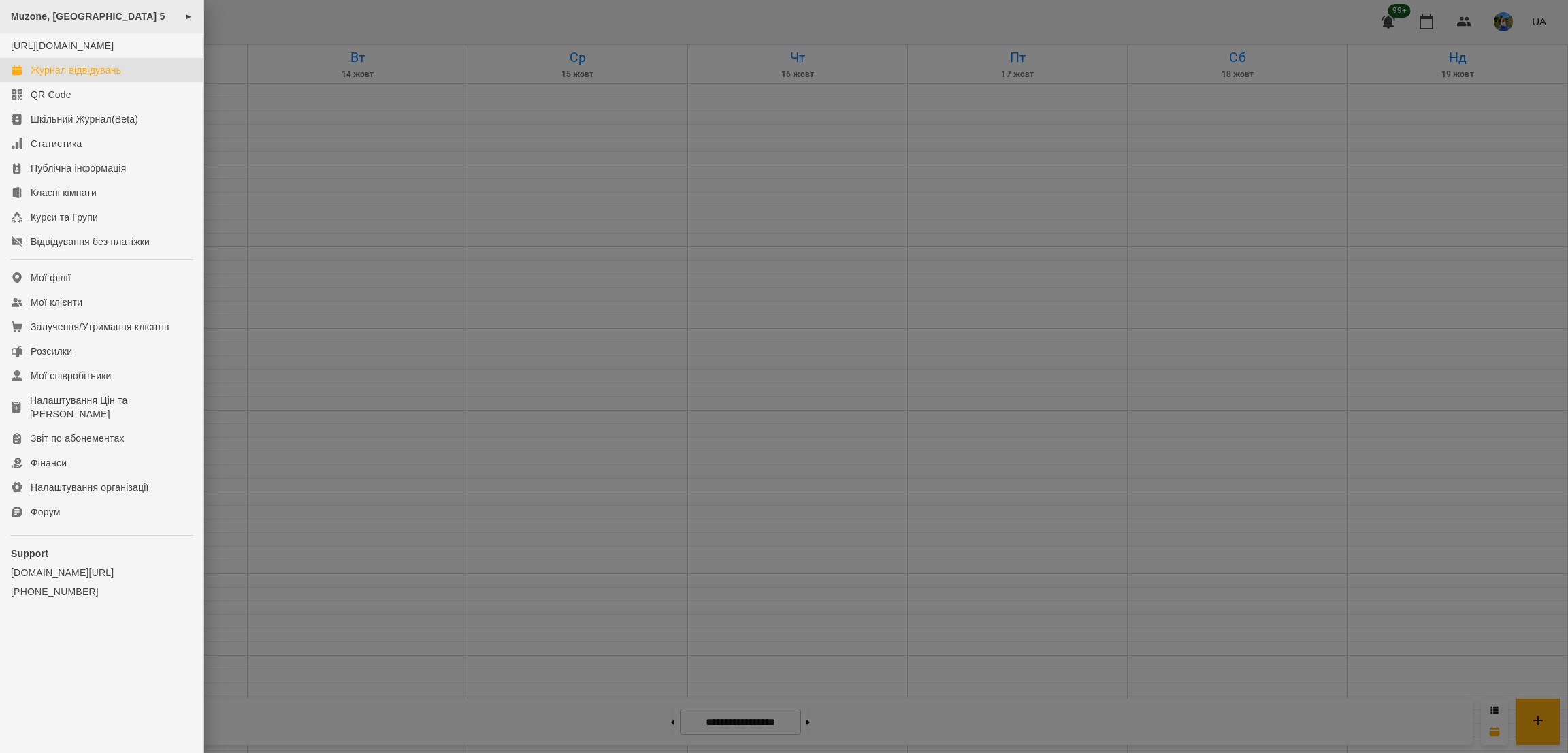
click at [40, 16] on span "Muzone, [GEOGRAPHIC_DATA] 5" at bounding box center [88, 16] width 155 height 11
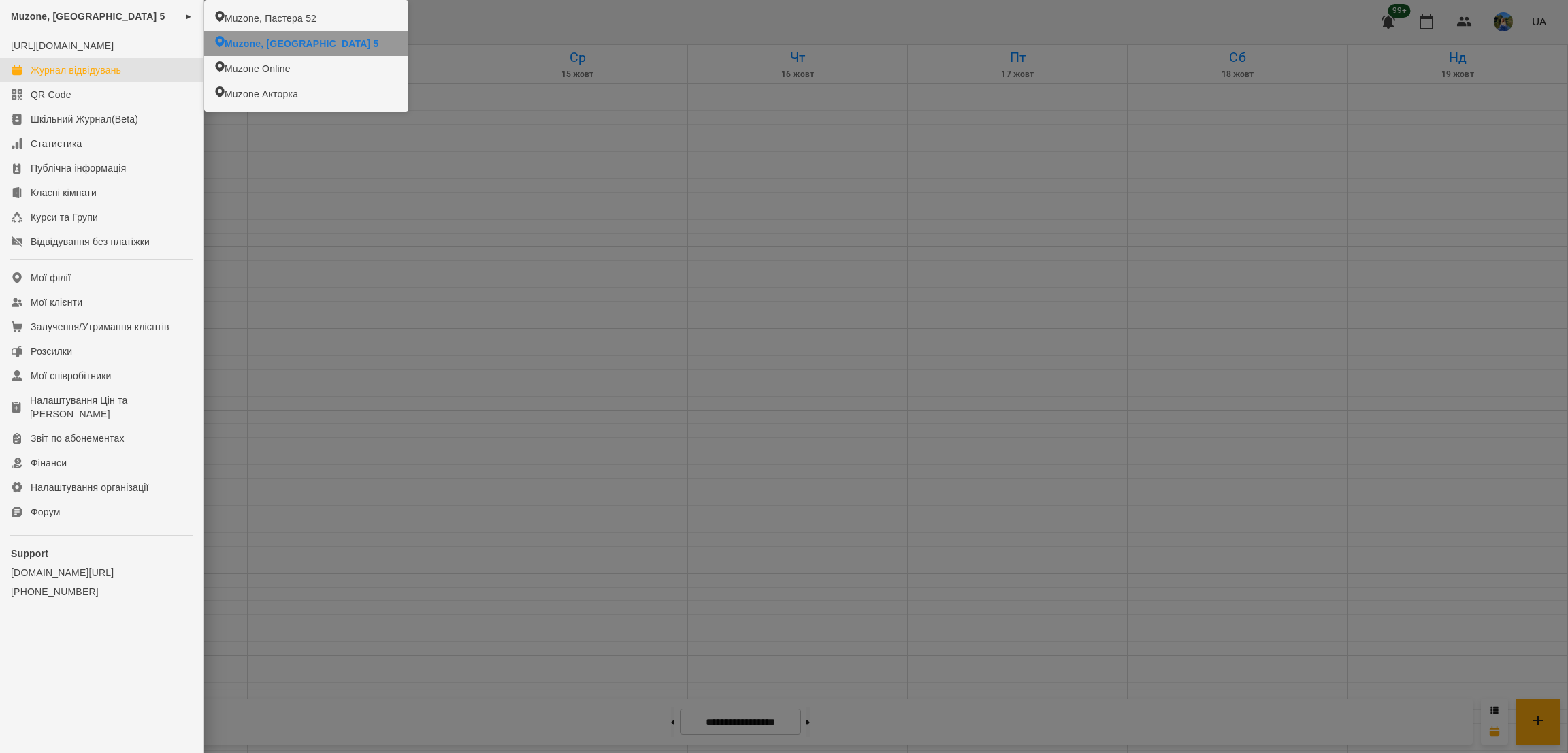
click at [246, 23] on span "Muzone, Пастера 52" at bounding box center [270, 18] width 92 height 13
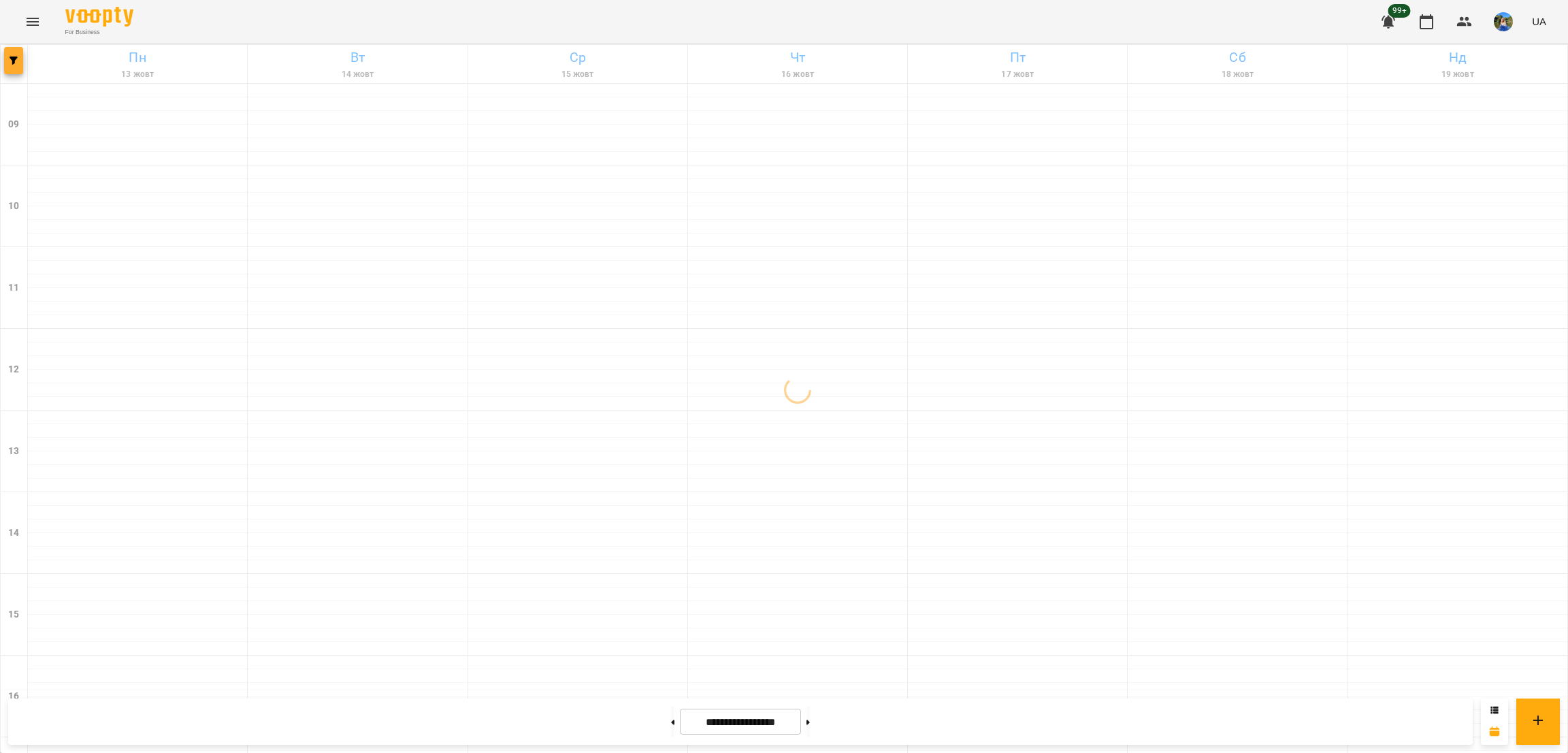
click at [16, 57] on icon "button" at bounding box center [13, 60] width 8 height 8
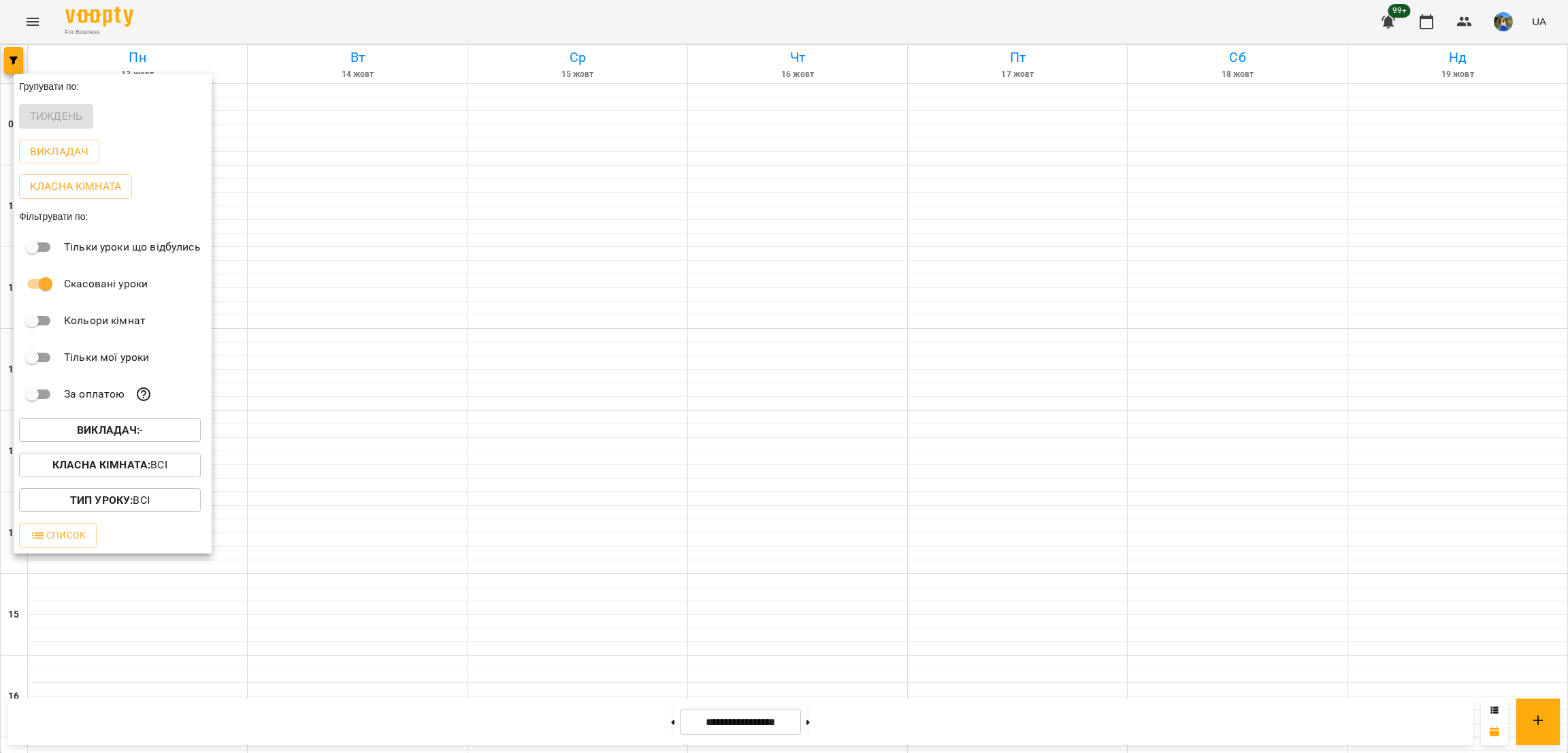
click at [134, 435] on b "Викладач :" at bounding box center [108, 430] width 63 height 13
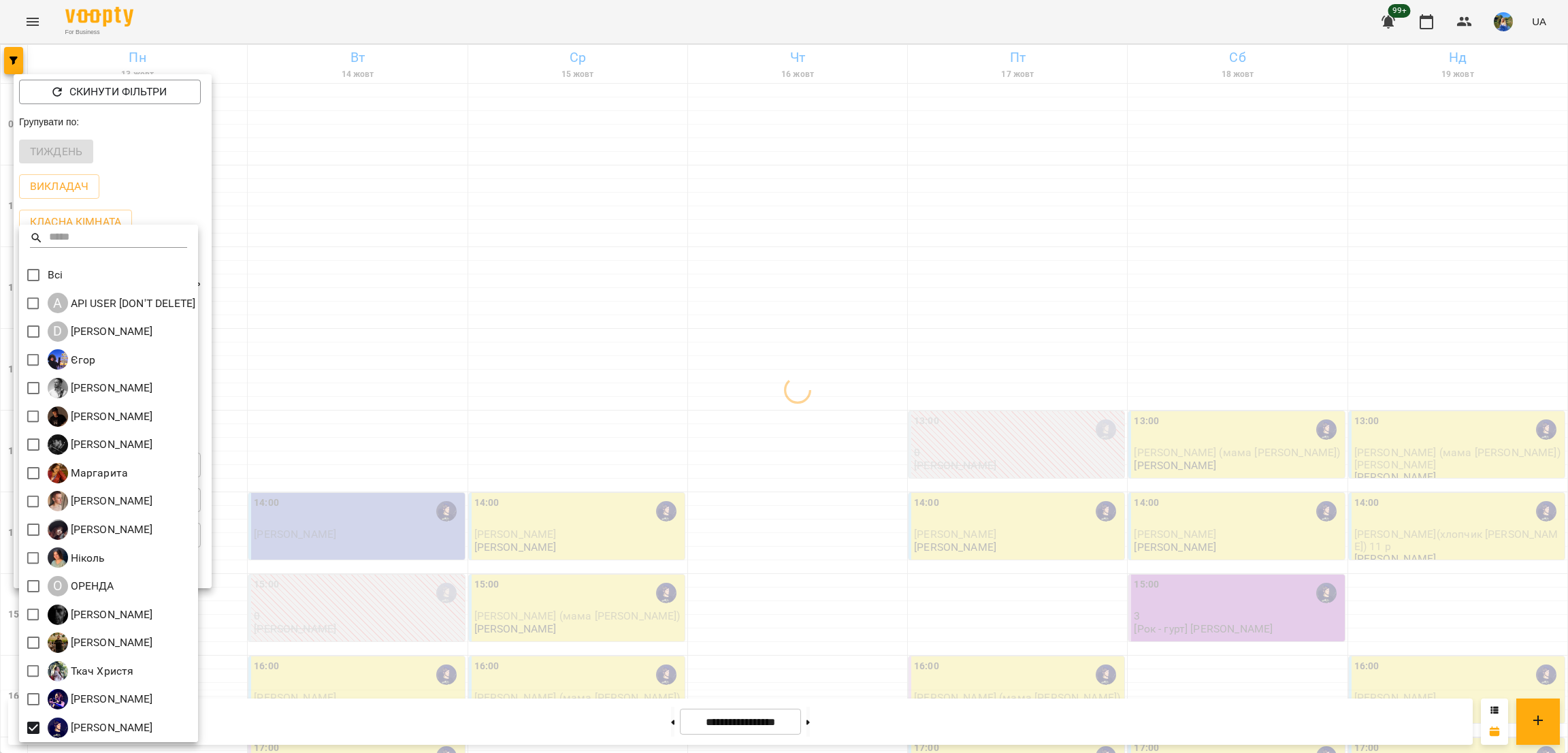
click at [830, 345] on div at bounding box center [784, 376] width 1568 height 753
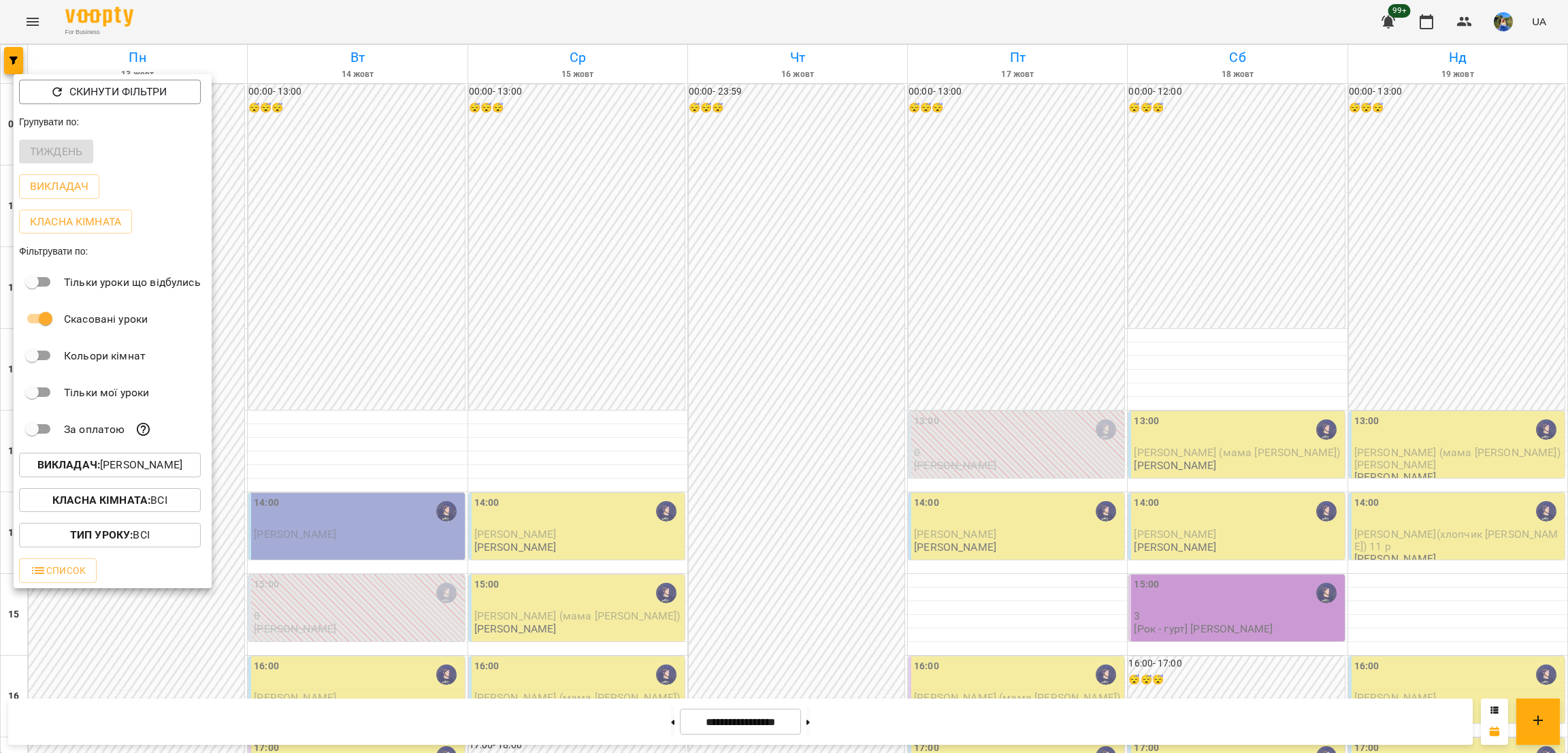
click at [145, 464] on p "Викладач : Ярослав" at bounding box center [109, 464] width 145 height 16
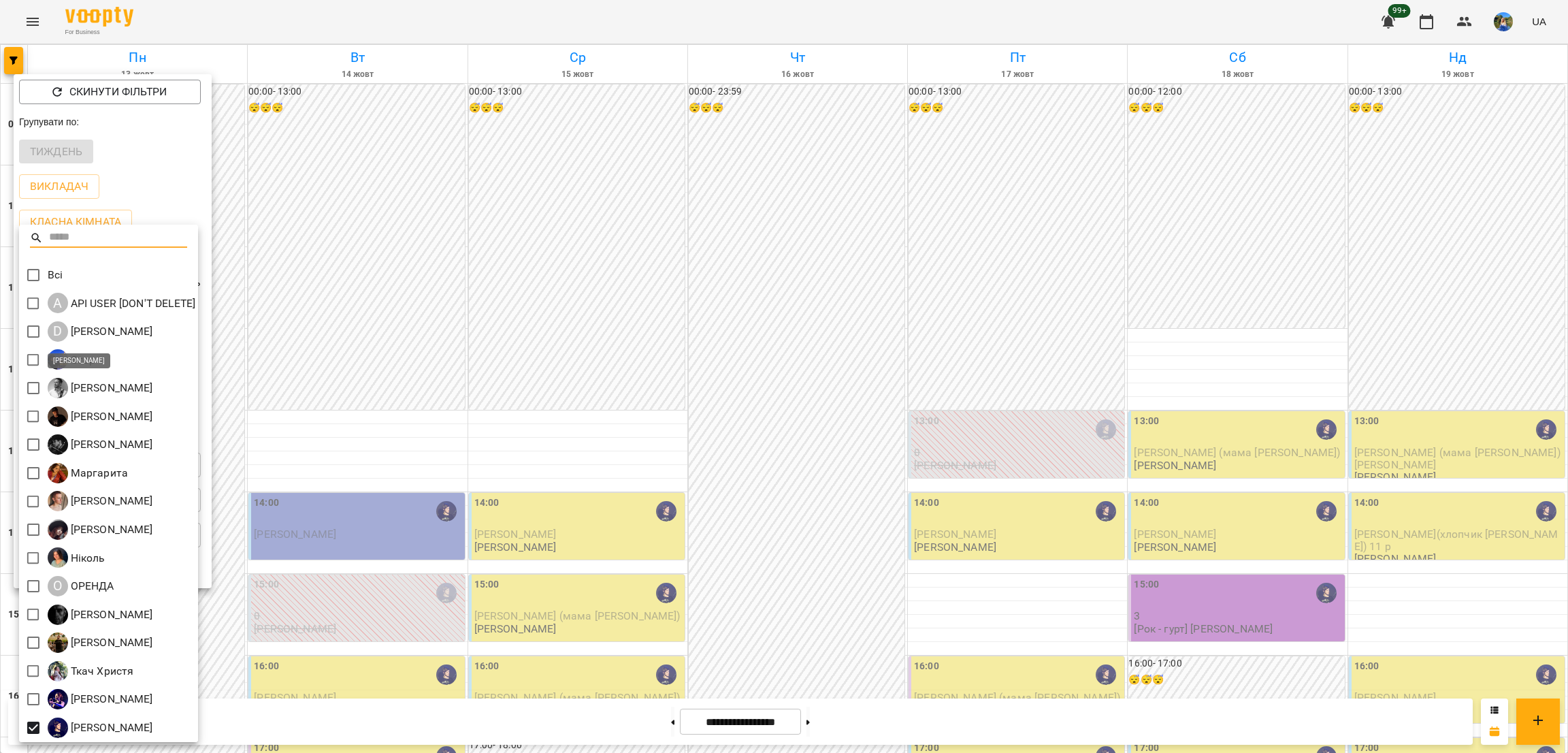
click at [348, 499] on div at bounding box center [784, 376] width 1568 height 753
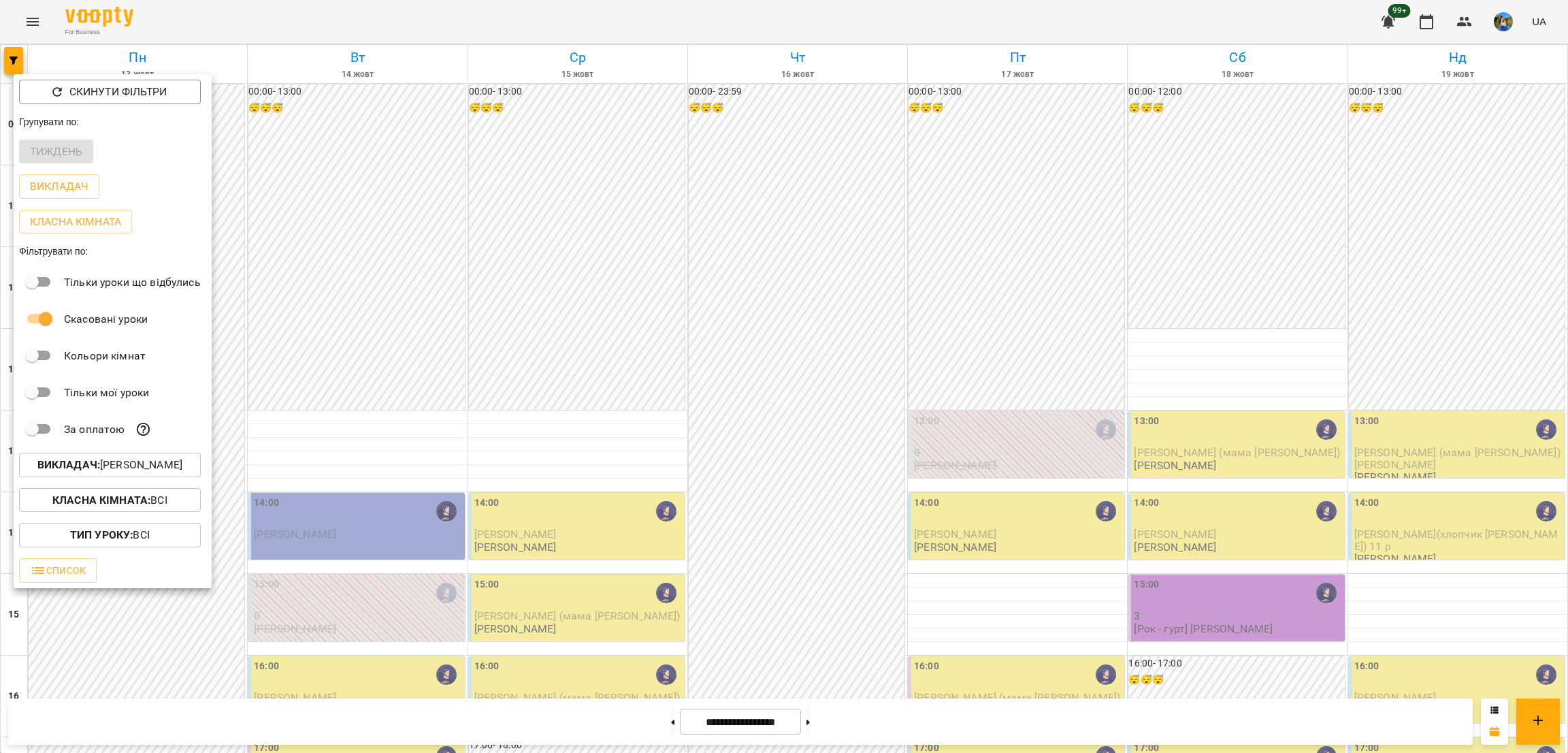
click at [141, 498] on b "Класна кімната :" at bounding box center [101, 500] width 98 height 13
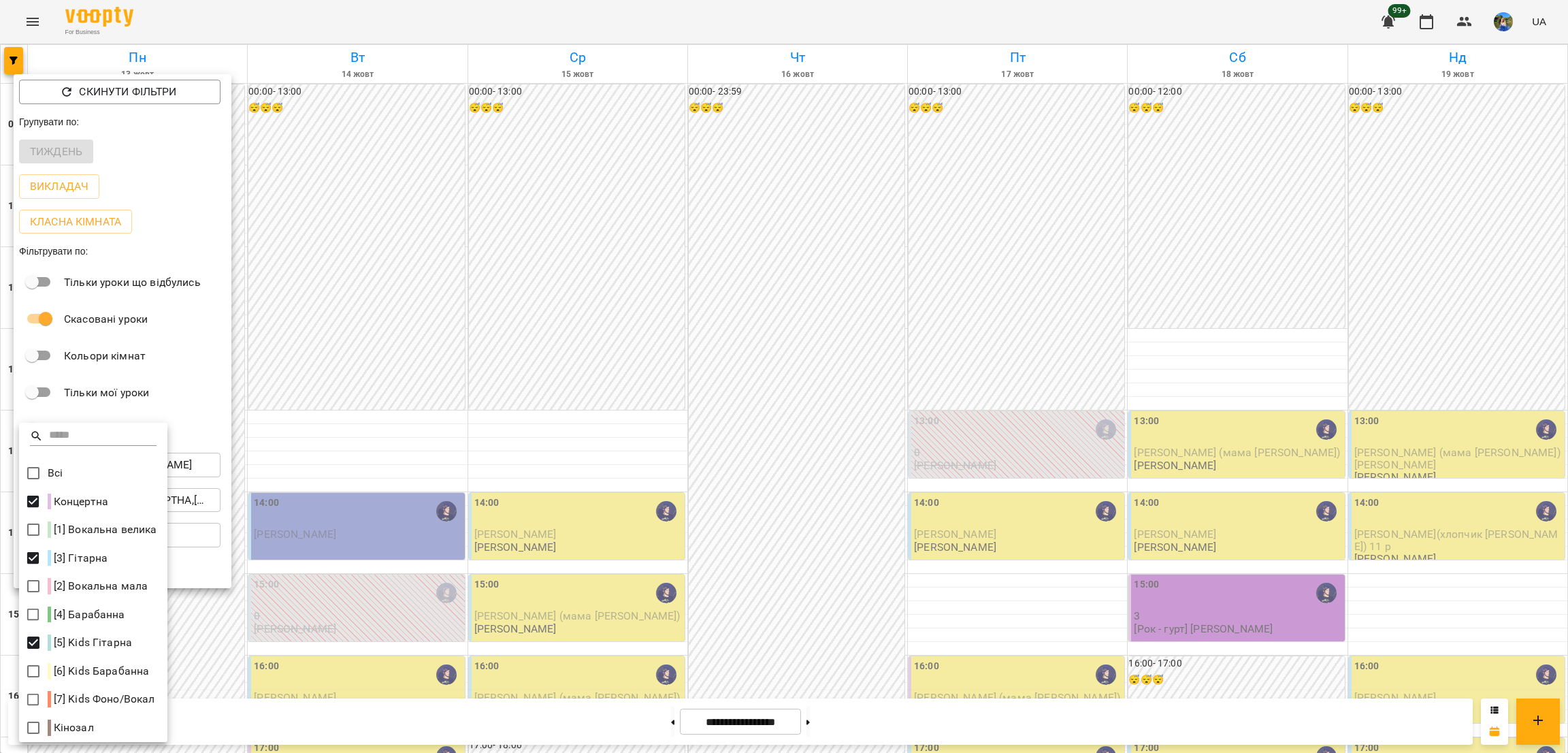
click at [238, 461] on div at bounding box center [784, 376] width 1568 height 753
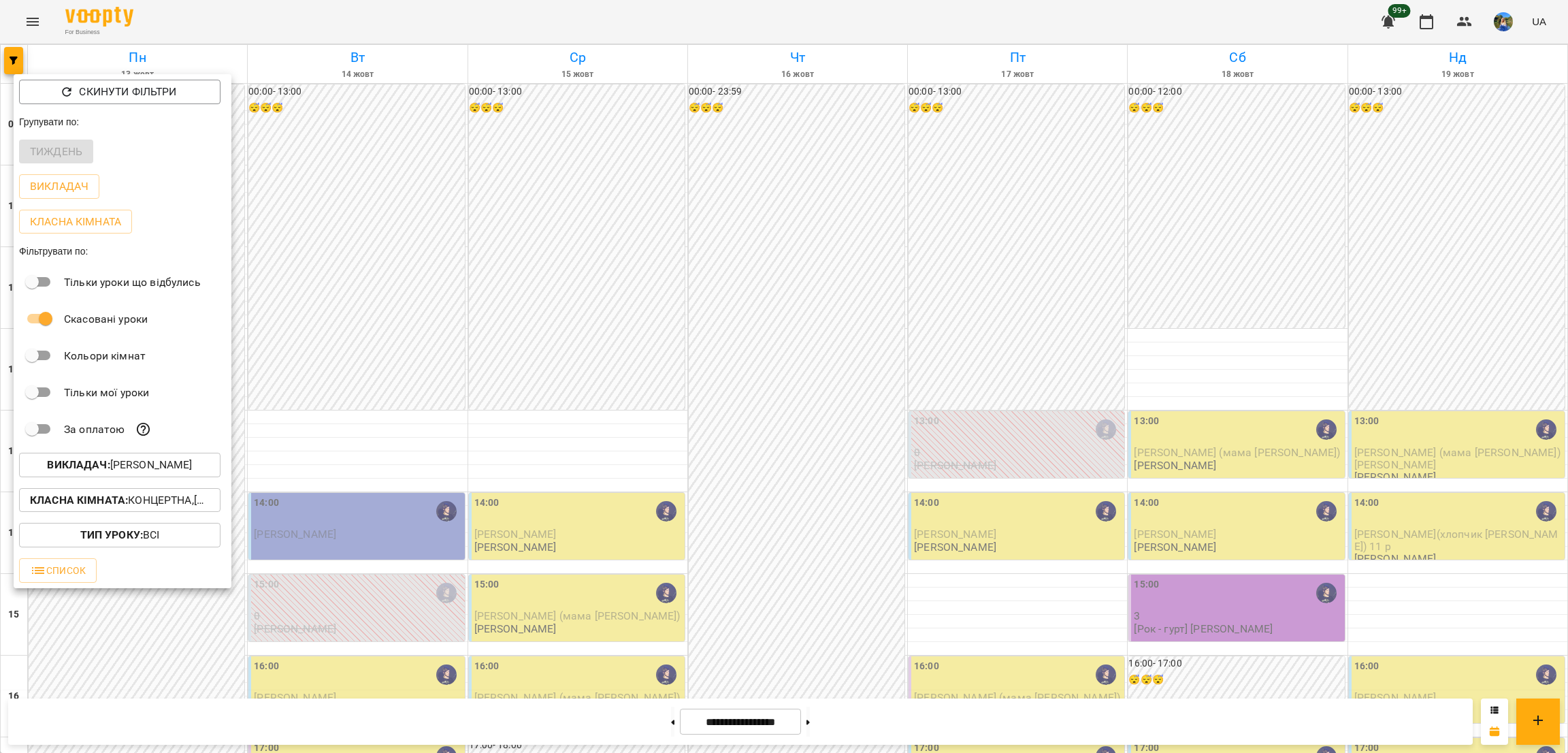
click at [177, 468] on p "Викладач : Ярослав" at bounding box center [119, 464] width 145 height 16
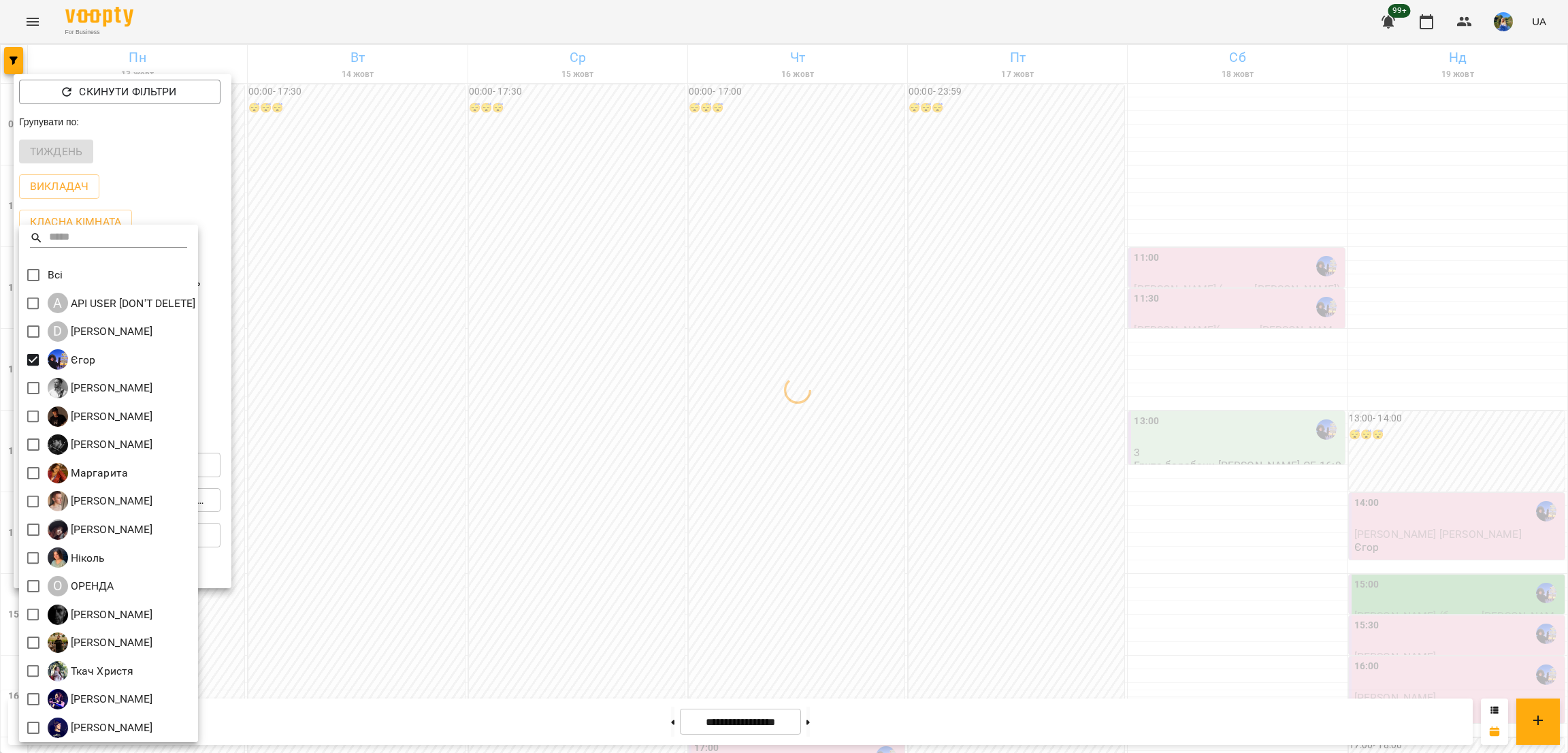
click at [820, 716] on div at bounding box center [784, 376] width 1568 height 753
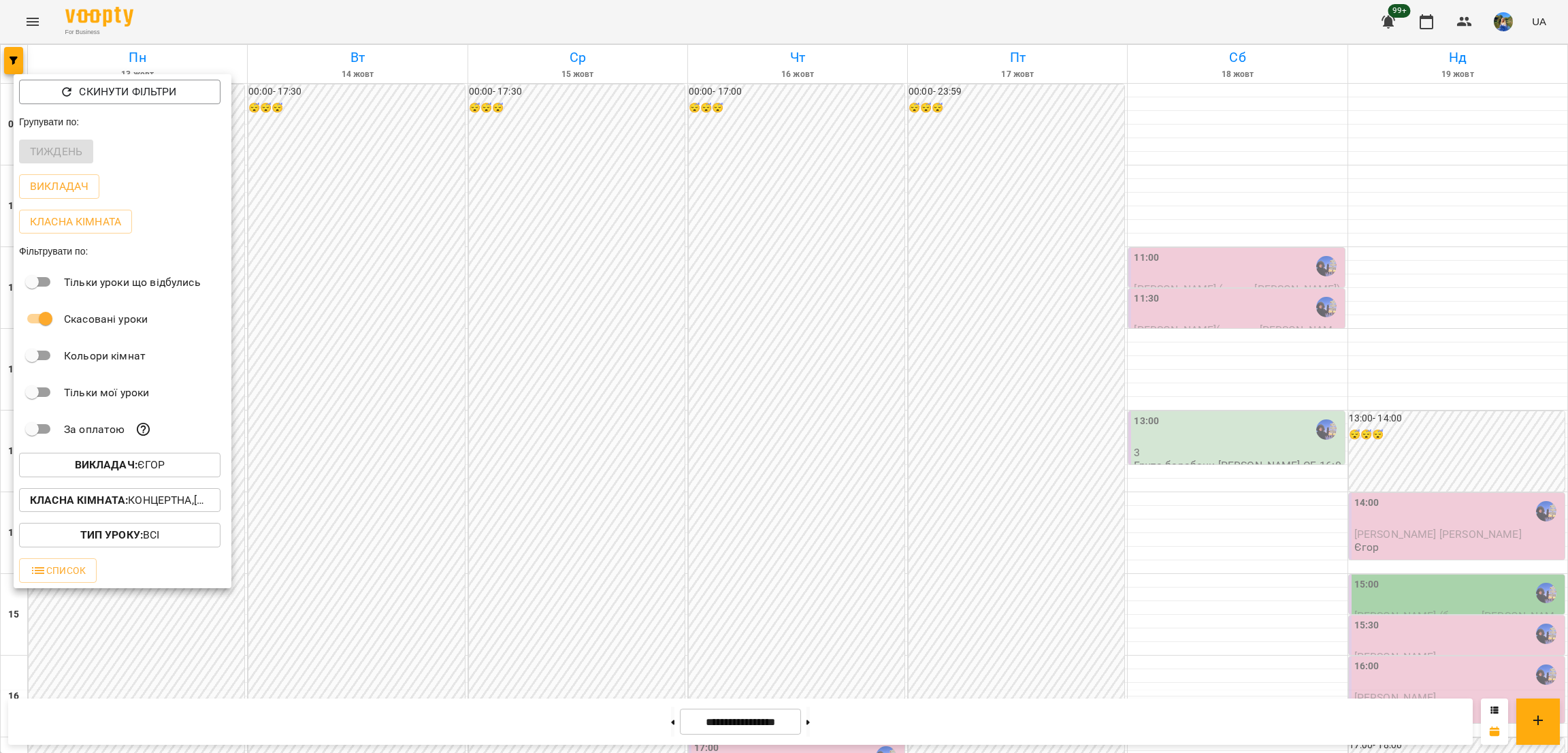
click at [822, 716] on div "Всі A API USER [DON'T DELETE] D Daria Krasnonos Єгор Андрей Головерда Антон Коз…" at bounding box center [784, 376] width 1568 height 753
click at [820, 716] on div at bounding box center [784, 376] width 1568 height 753
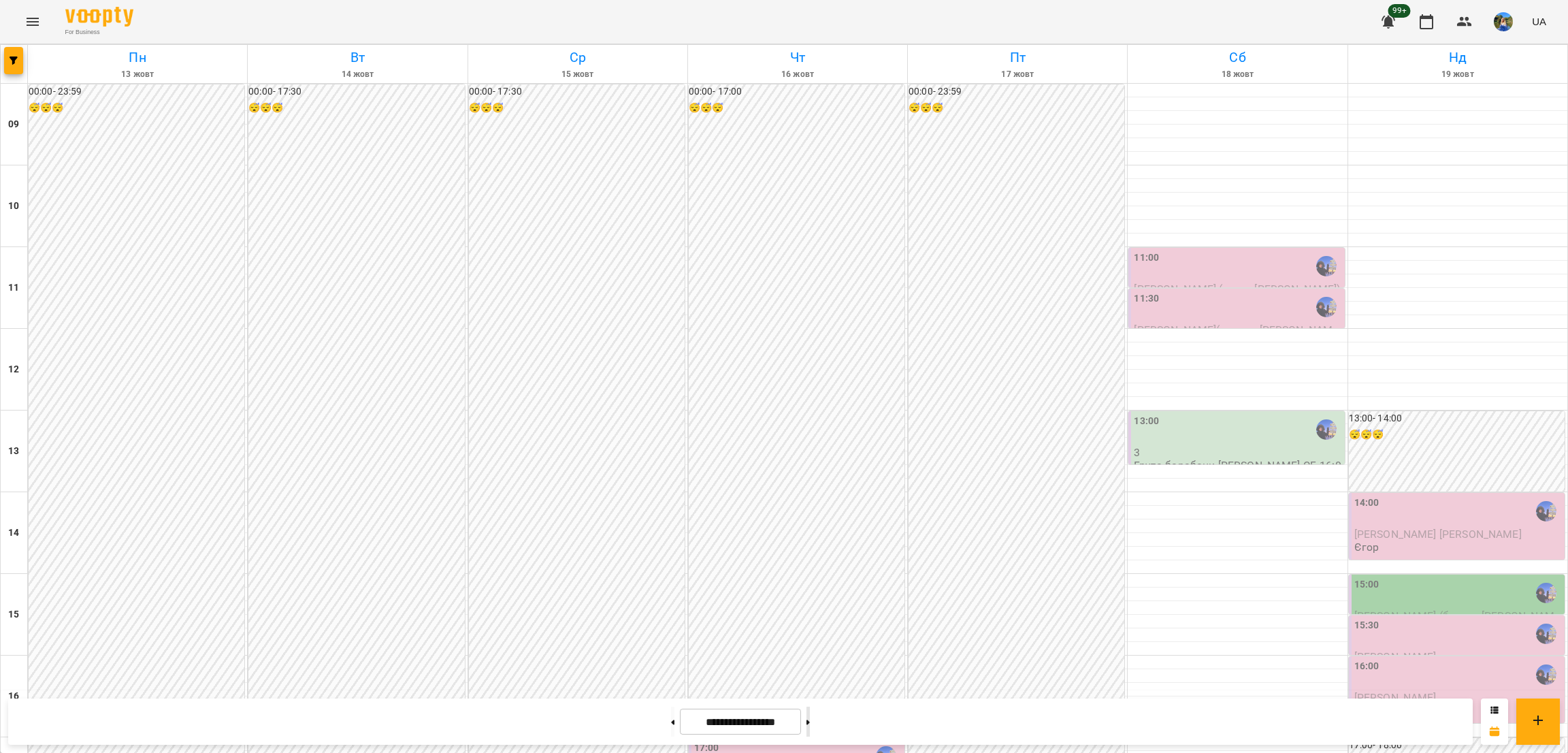
click at [810, 716] on button at bounding box center [808, 722] width 3 height 30
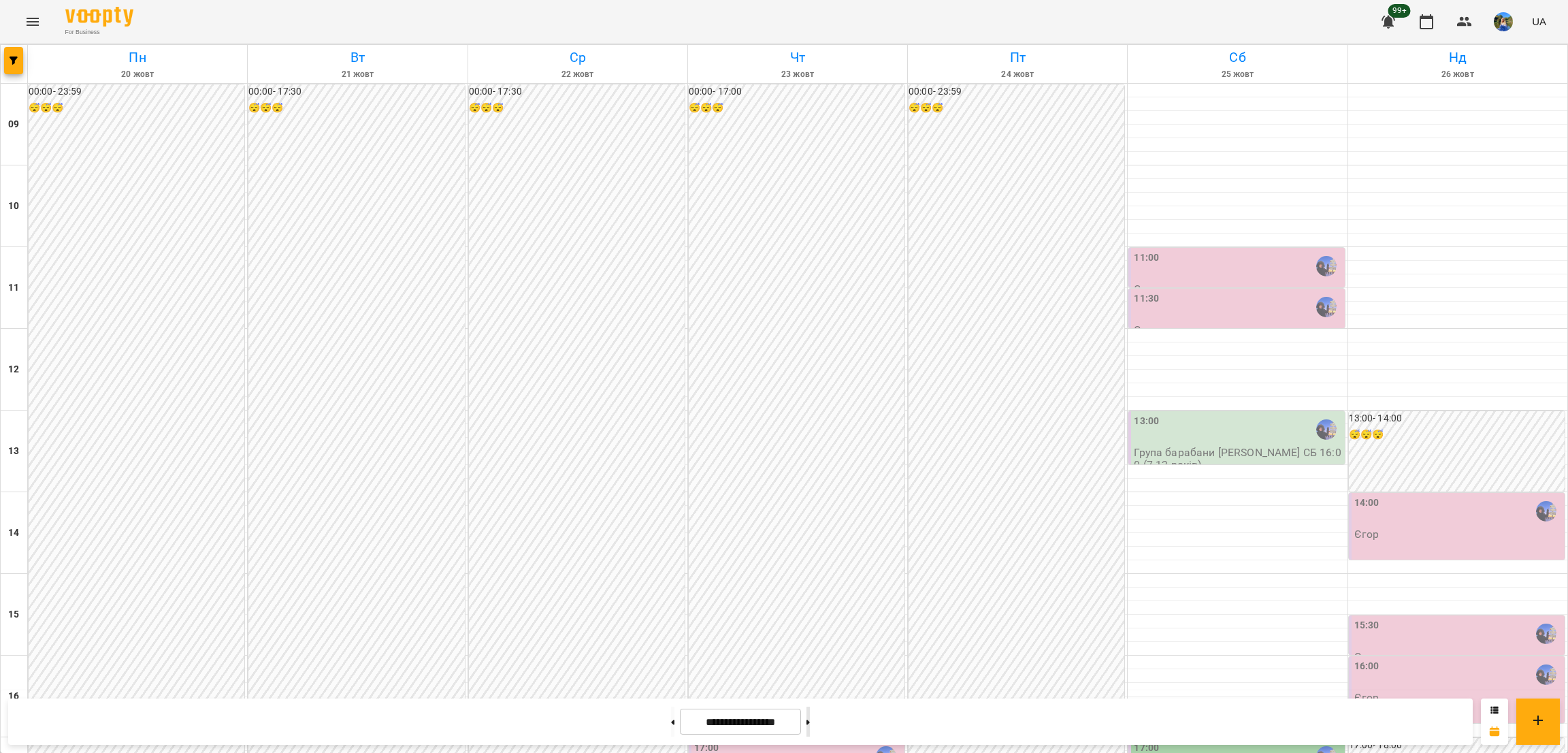
click at [810, 716] on button at bounding box center [808, 722] width 3 height 30
click at [671, 716] on button at bounding box center [673, 722] width 3 height 30
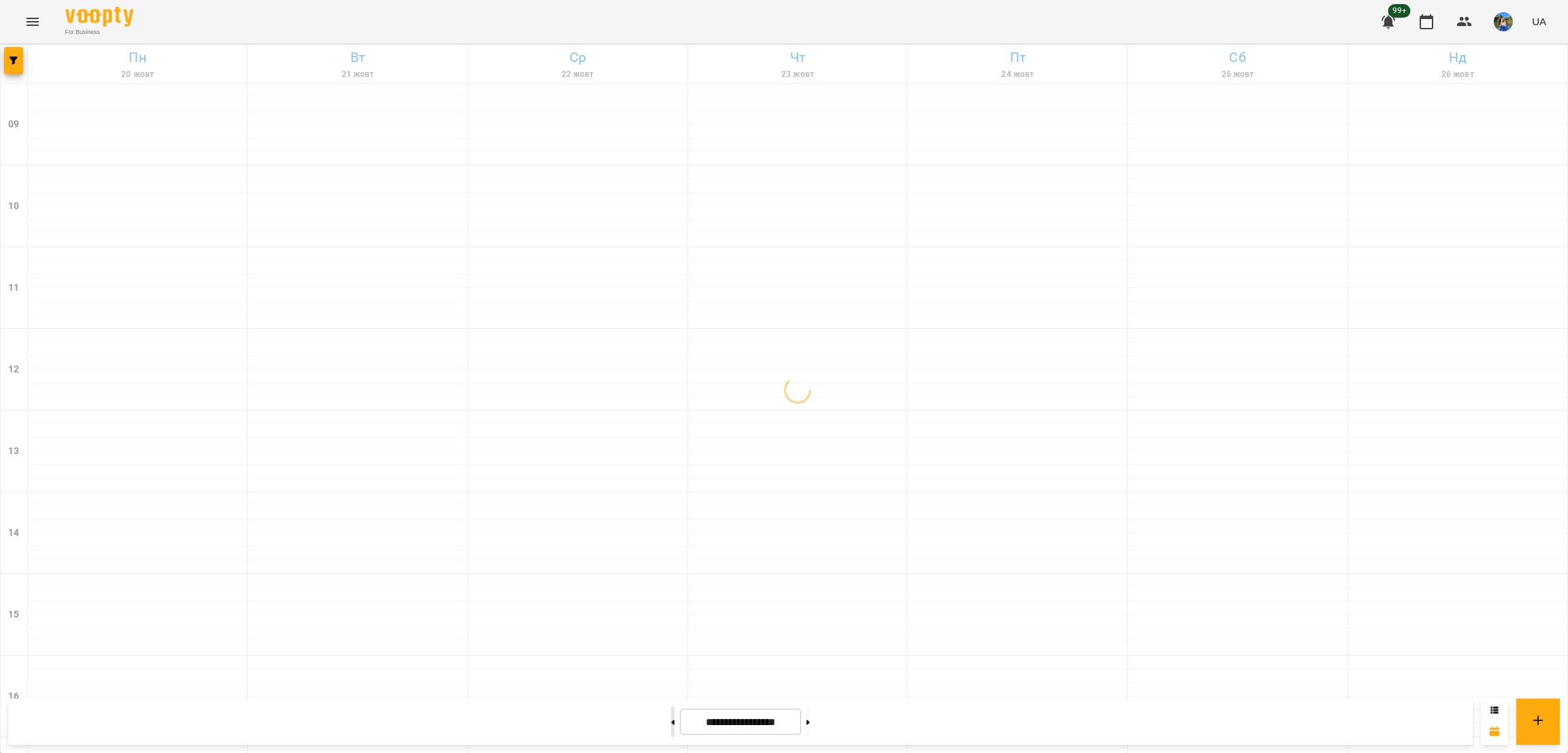
click at [671, 716] on button at bounding box center [673, 722] width 3 height 30
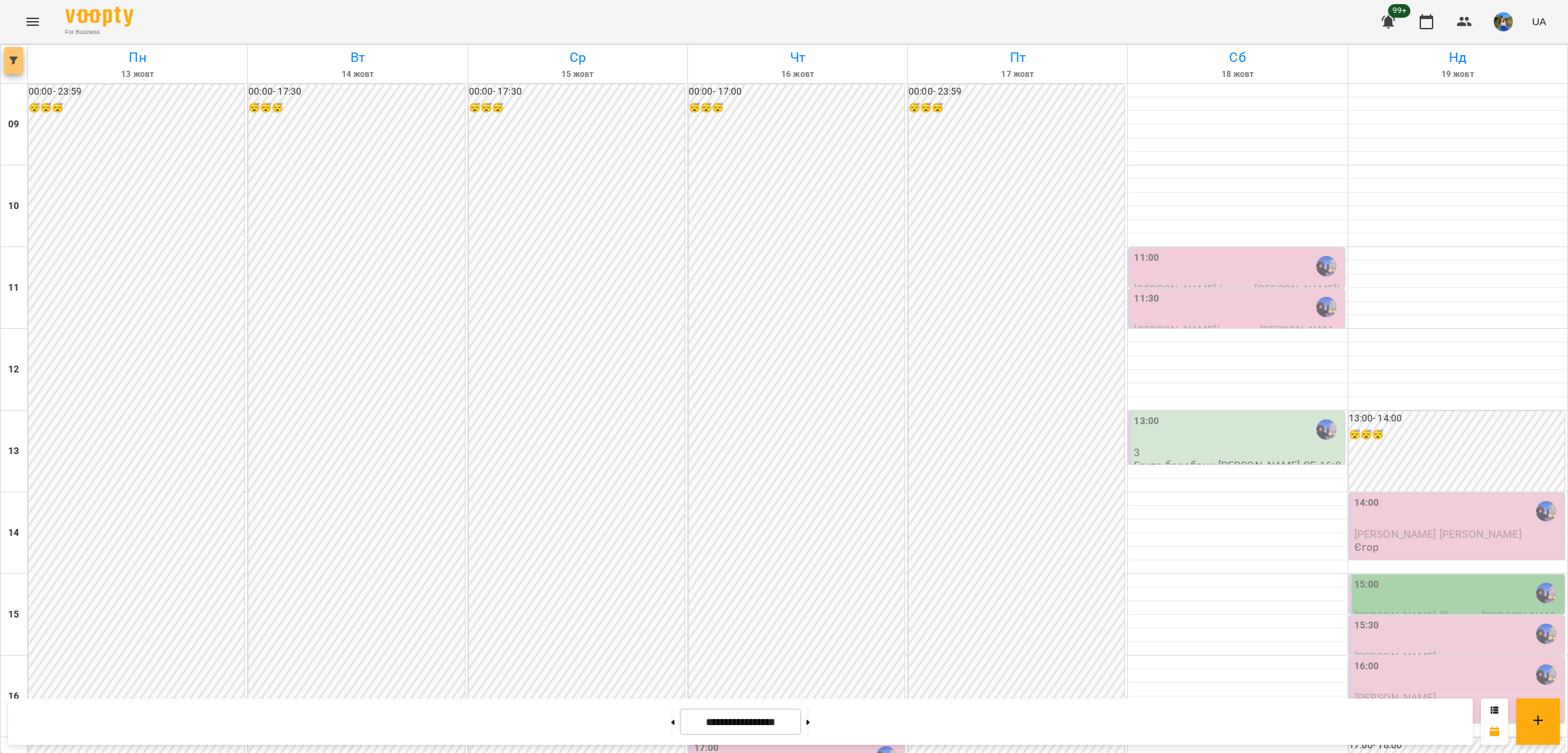
click at [15, 61] on icon "button" at bounding box center [13, 60] width 8 height 8
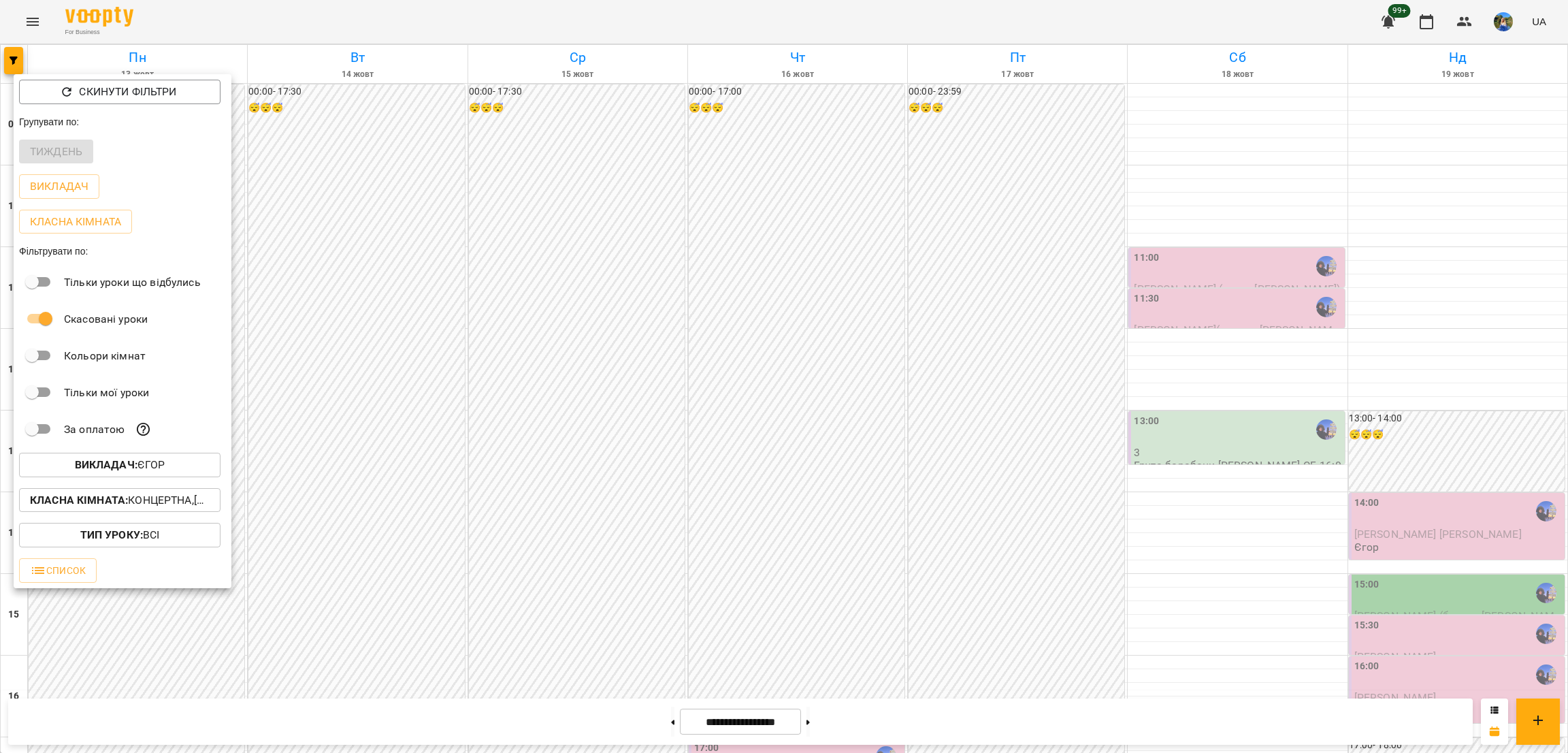
click at [173, 500] on p "Класна кімната : Концертна,[3] Гітарна,[5] Kids Гітарна" at bounding box center [120, 500] width 180 height 16
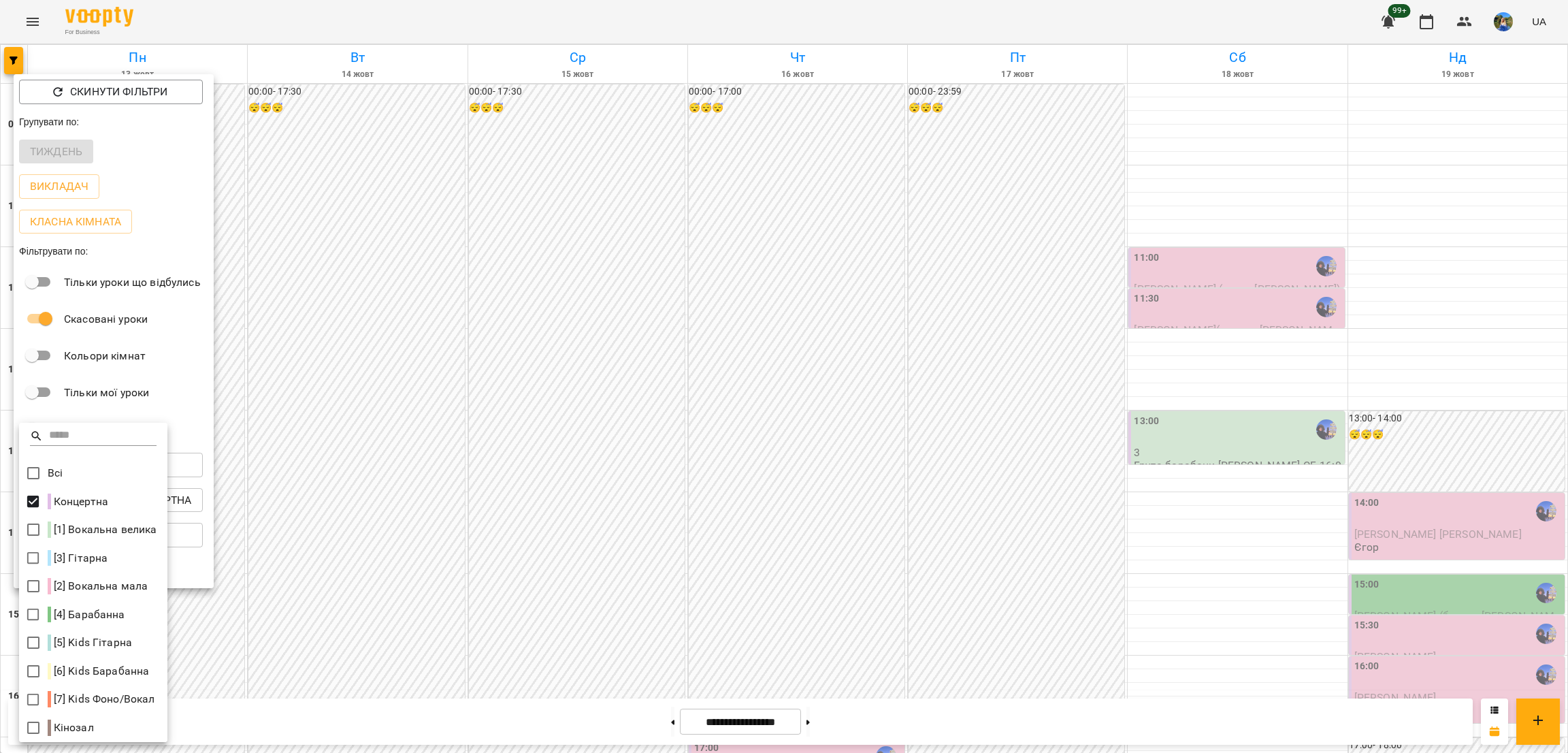
click at [434, 472] on div at bounding box center [784, 376] width 1568 height 753
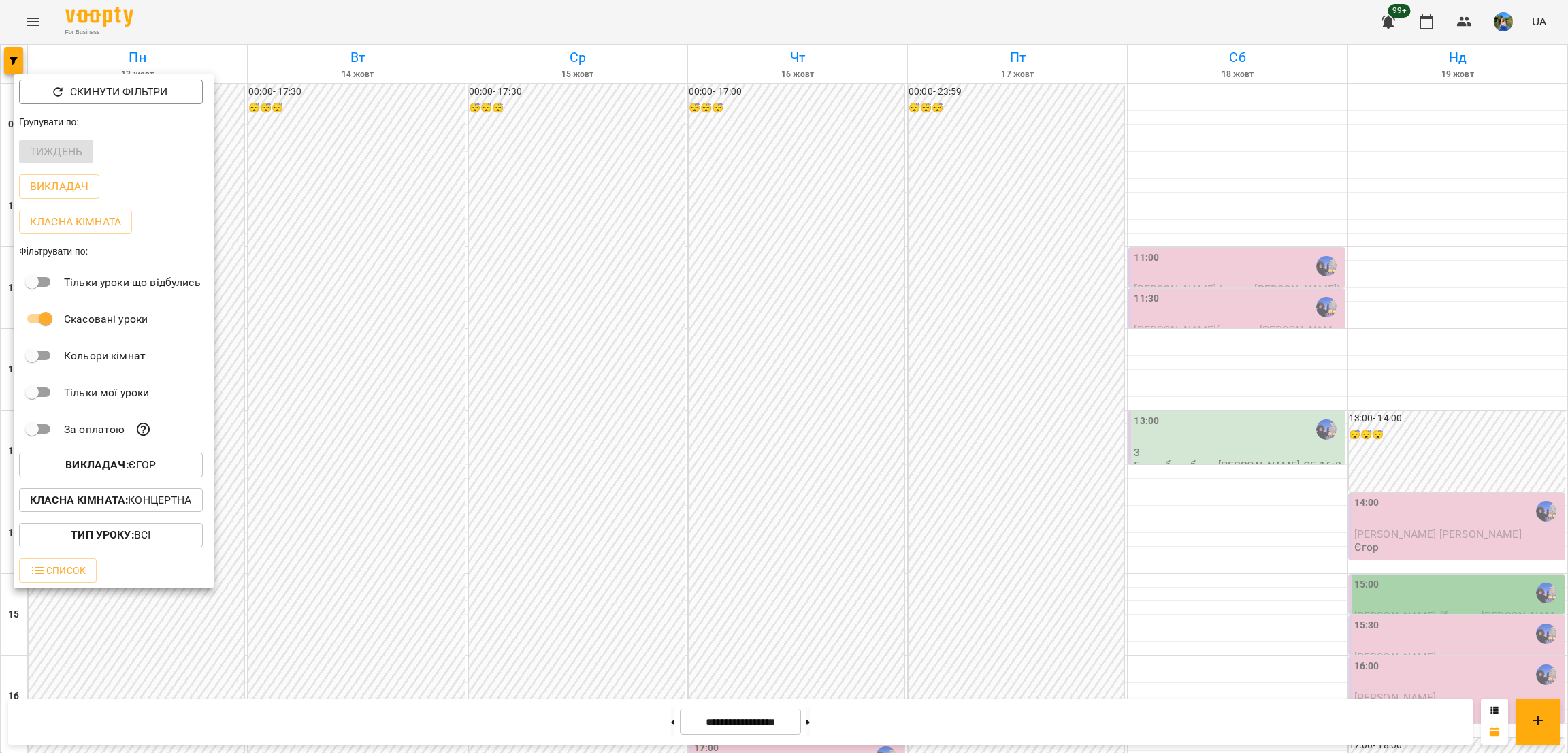
click at [179, 473] on span "Викладач : Єгор" at bounding box center [110, 464] width 162 height 16
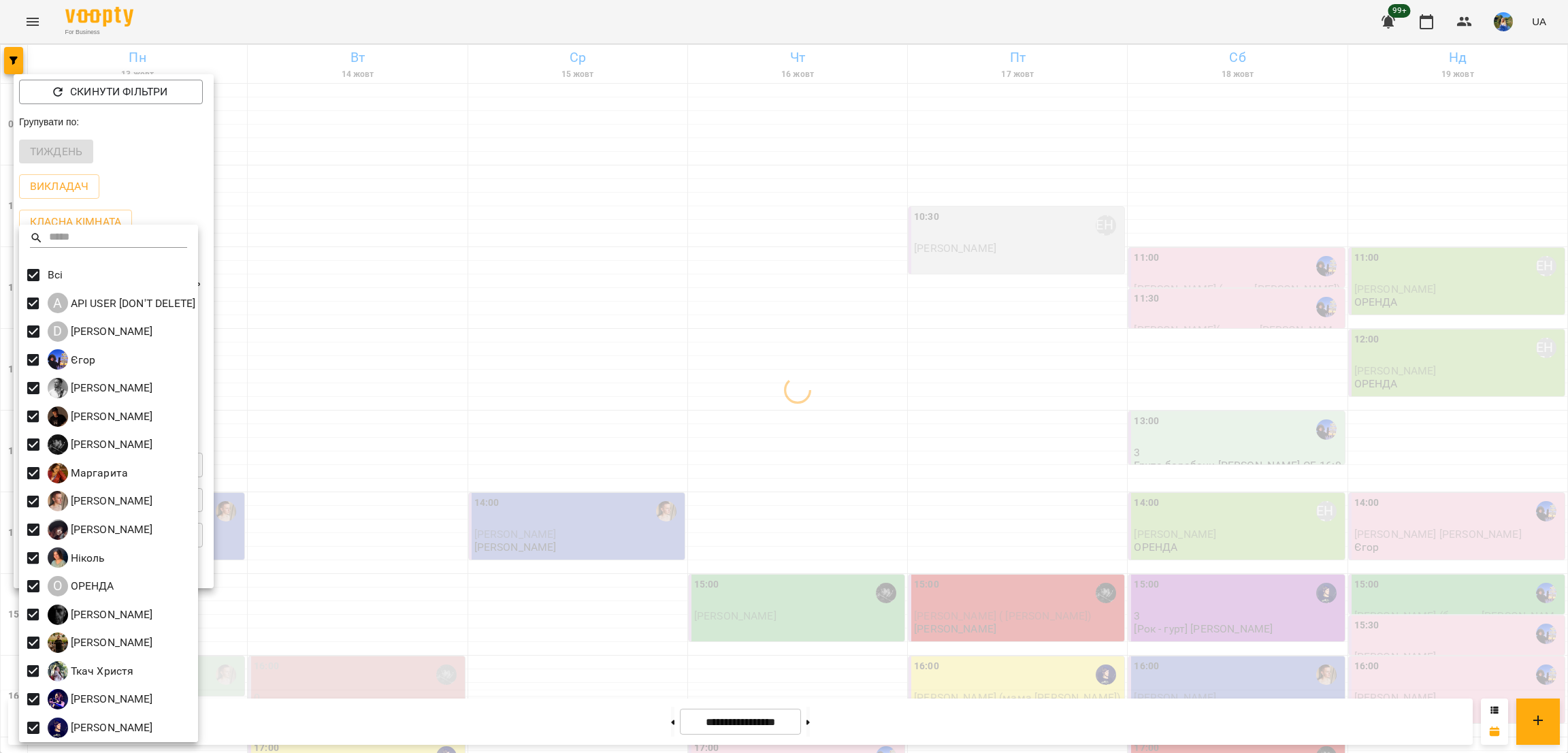
drag, startPoint x: 946, startPoint y: 461, endPoint x: 942, endPoint y: 447, distance: 14.6
click at [948, 461] on div at bounding box center [784, 376] width 1568 height 753
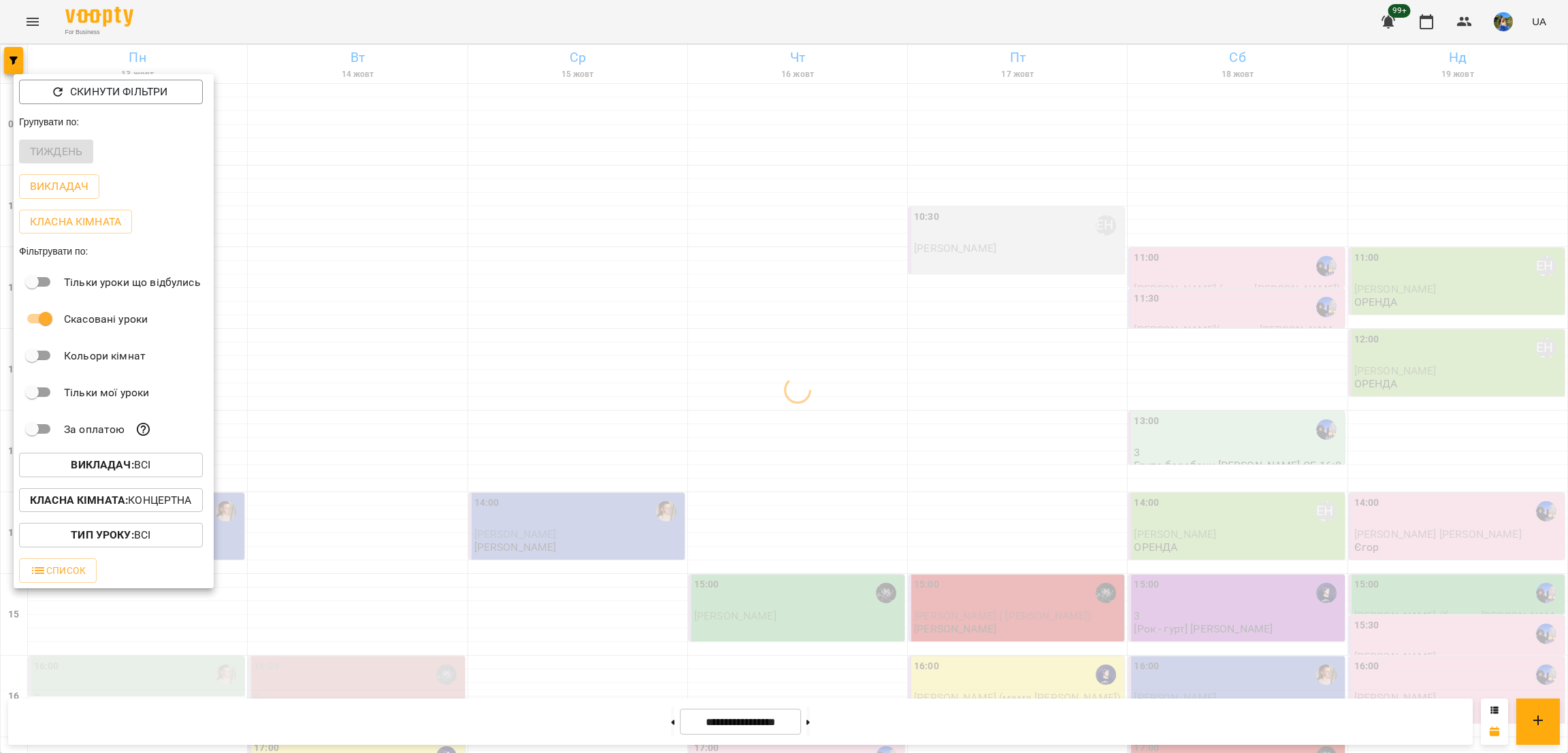
click at [827, 716] on div at bounding box center [784, 376] width 1568 height 753
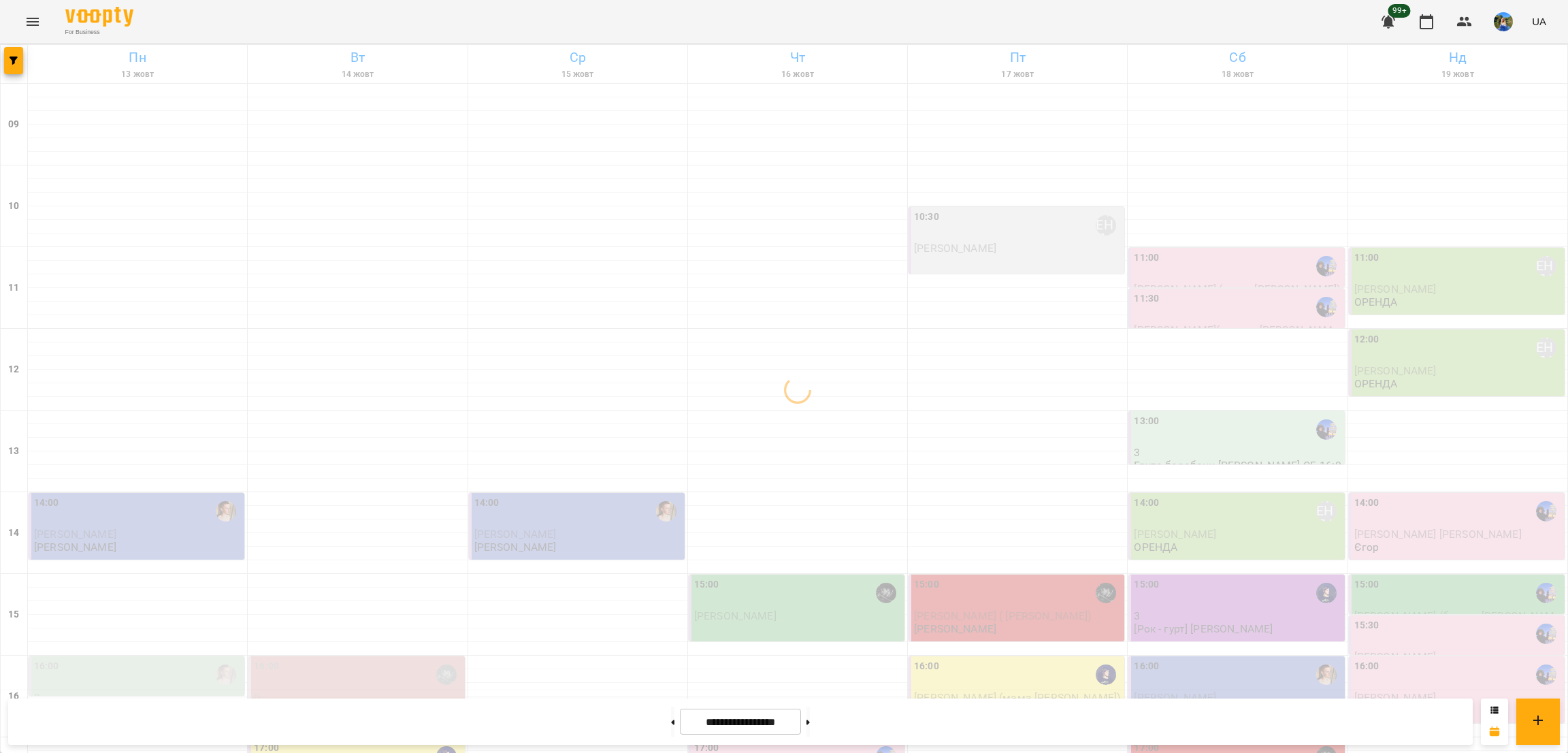
click at [810, 716] on button at bounding box center [808, 722] width 3 height 30
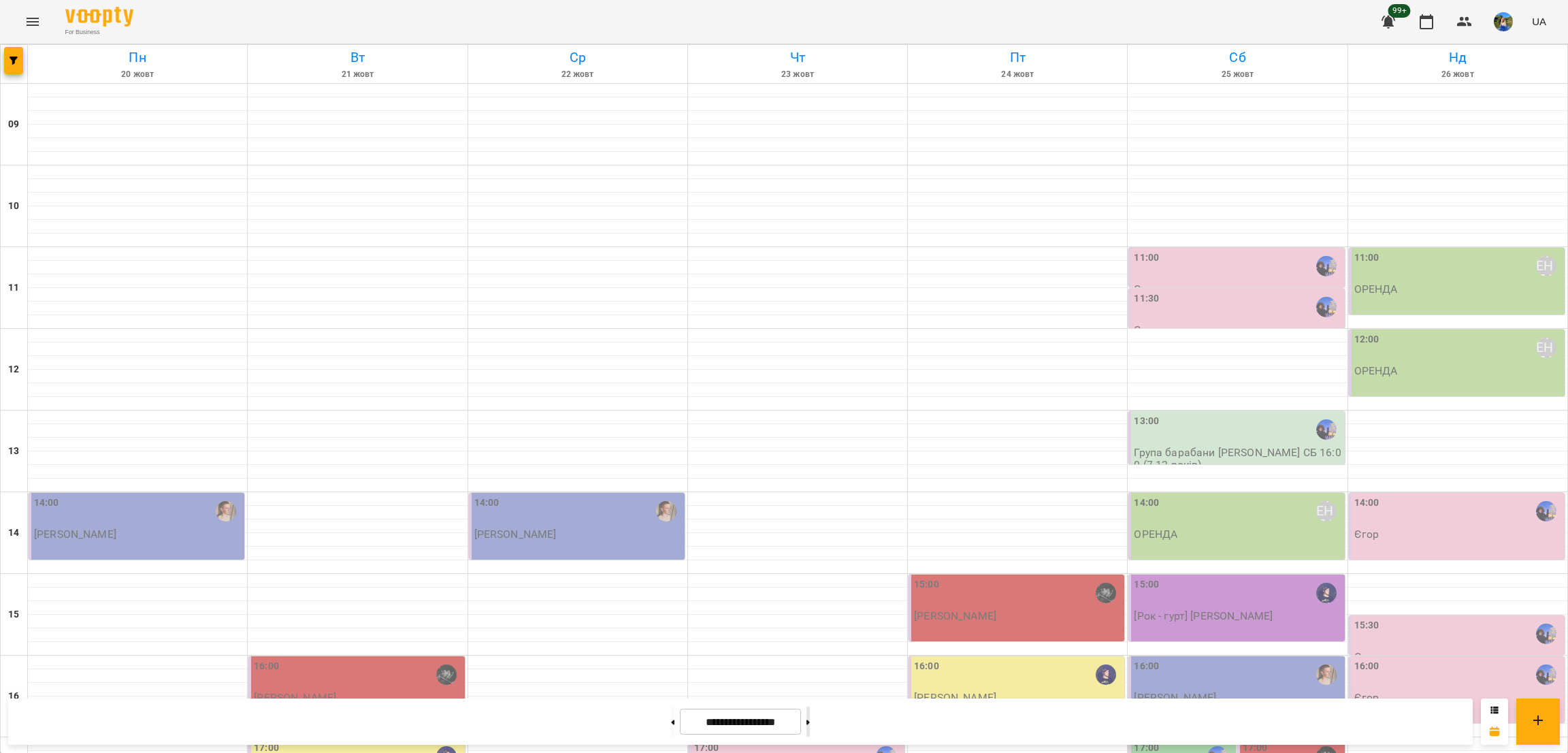
click at [810, 716] on button at bounding box center [808, 722] width 3 height 30
type input "**********"
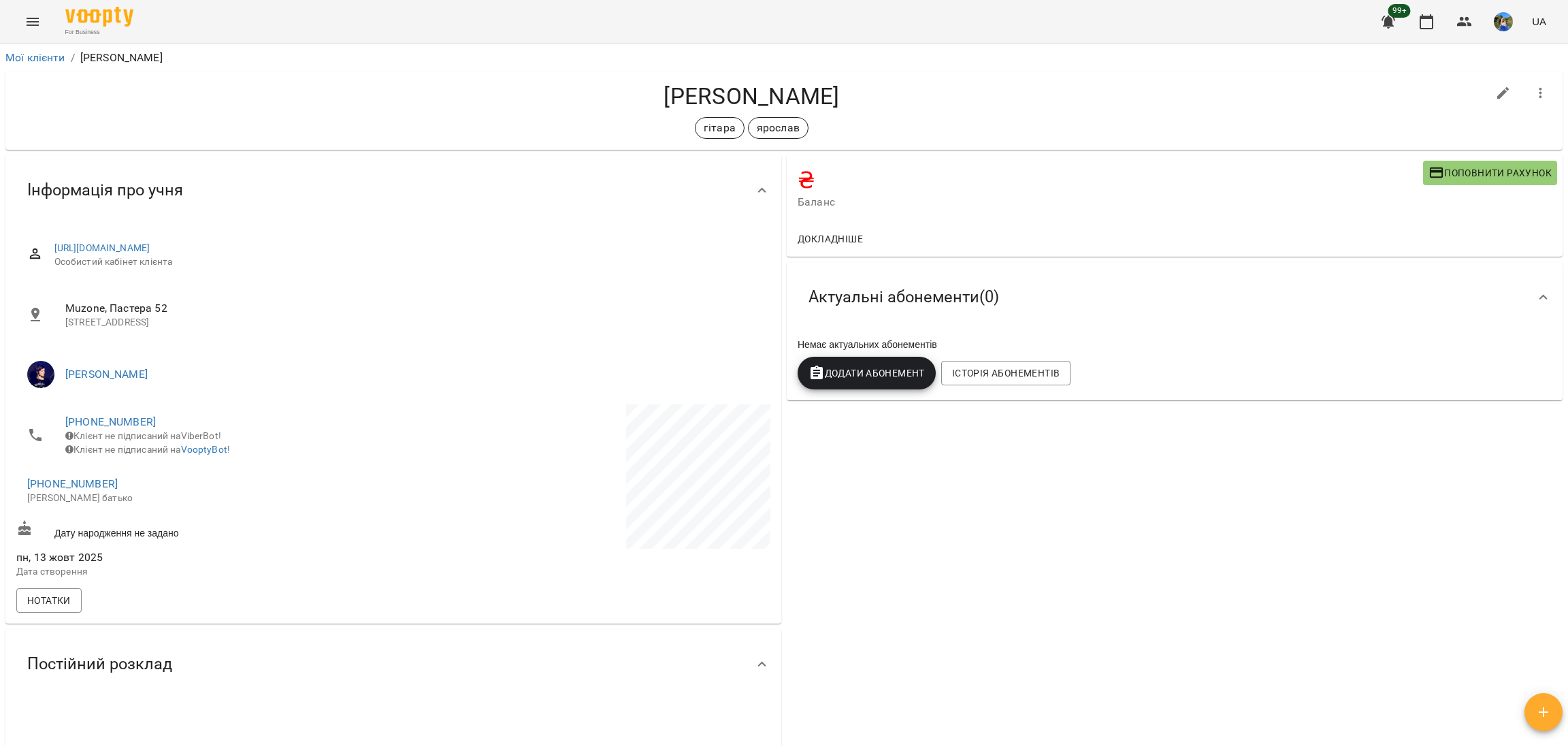
click at [1436, 167] on span "Поповнити рахунок" at bounding box center [1491, 173] width 124 height 16
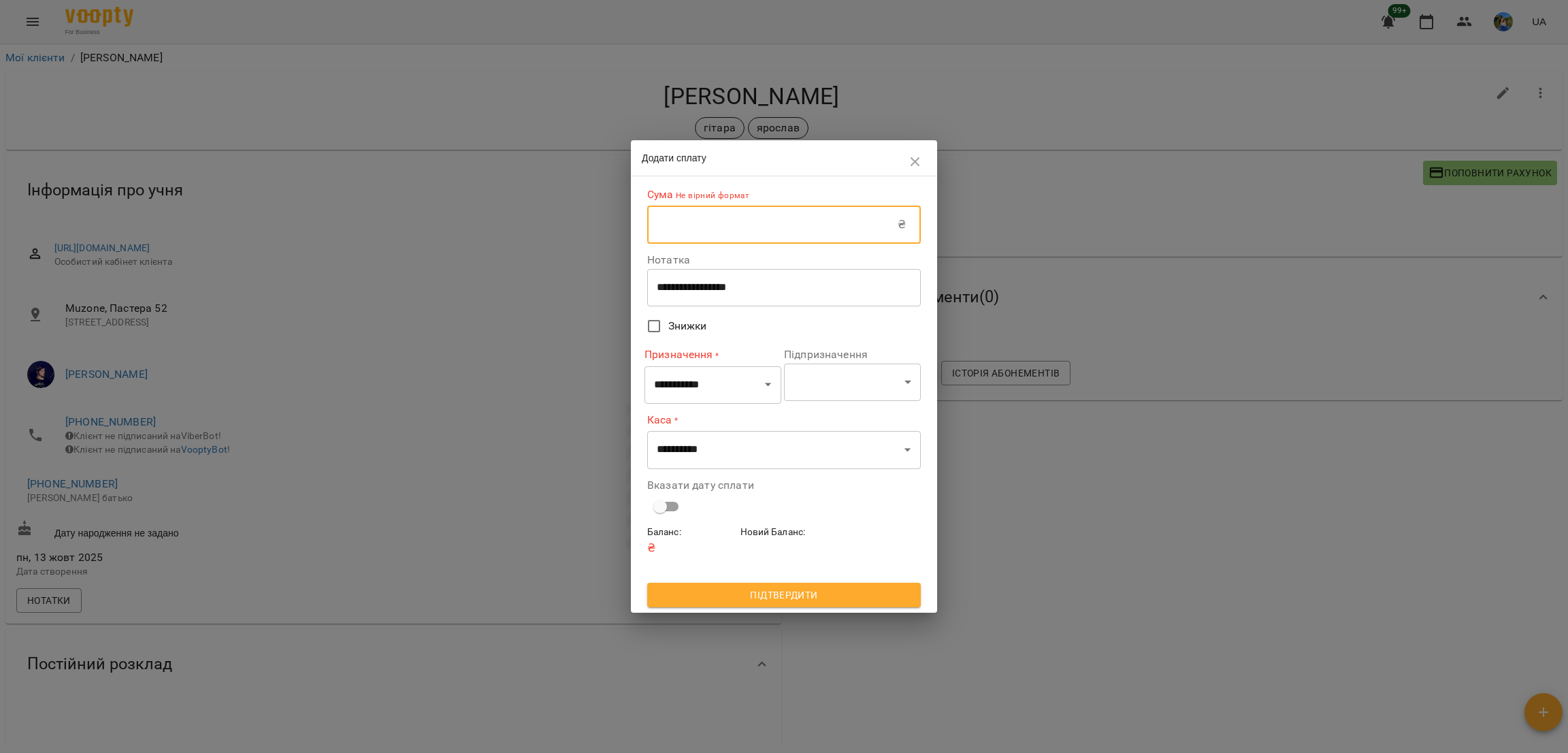
click at [745, 233] on input "text" at bounding box center [772, 224] width 250 height 38
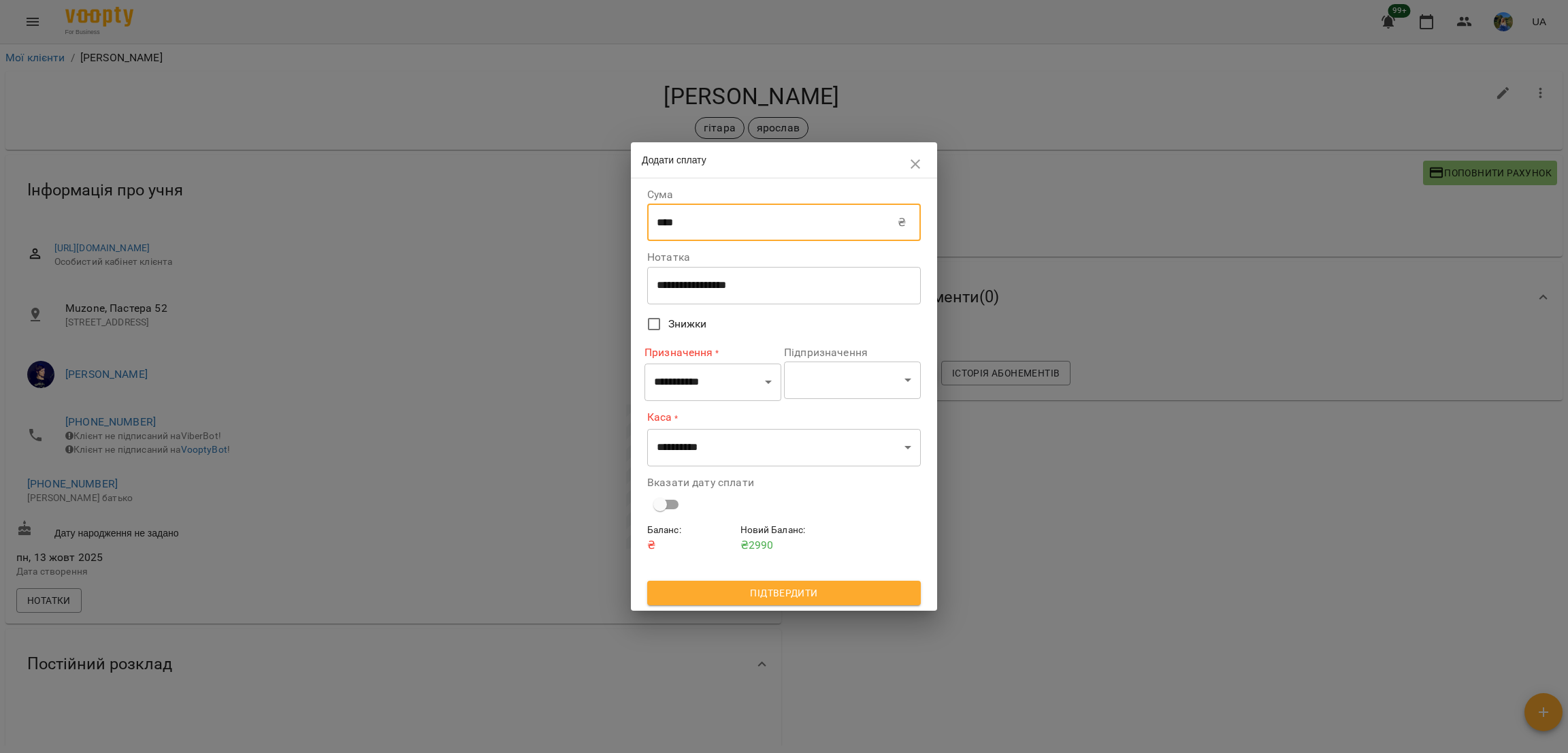
type input "****"
click at [788, 276] on div "**********" at bounding box center [784, 285] width 274 height 38
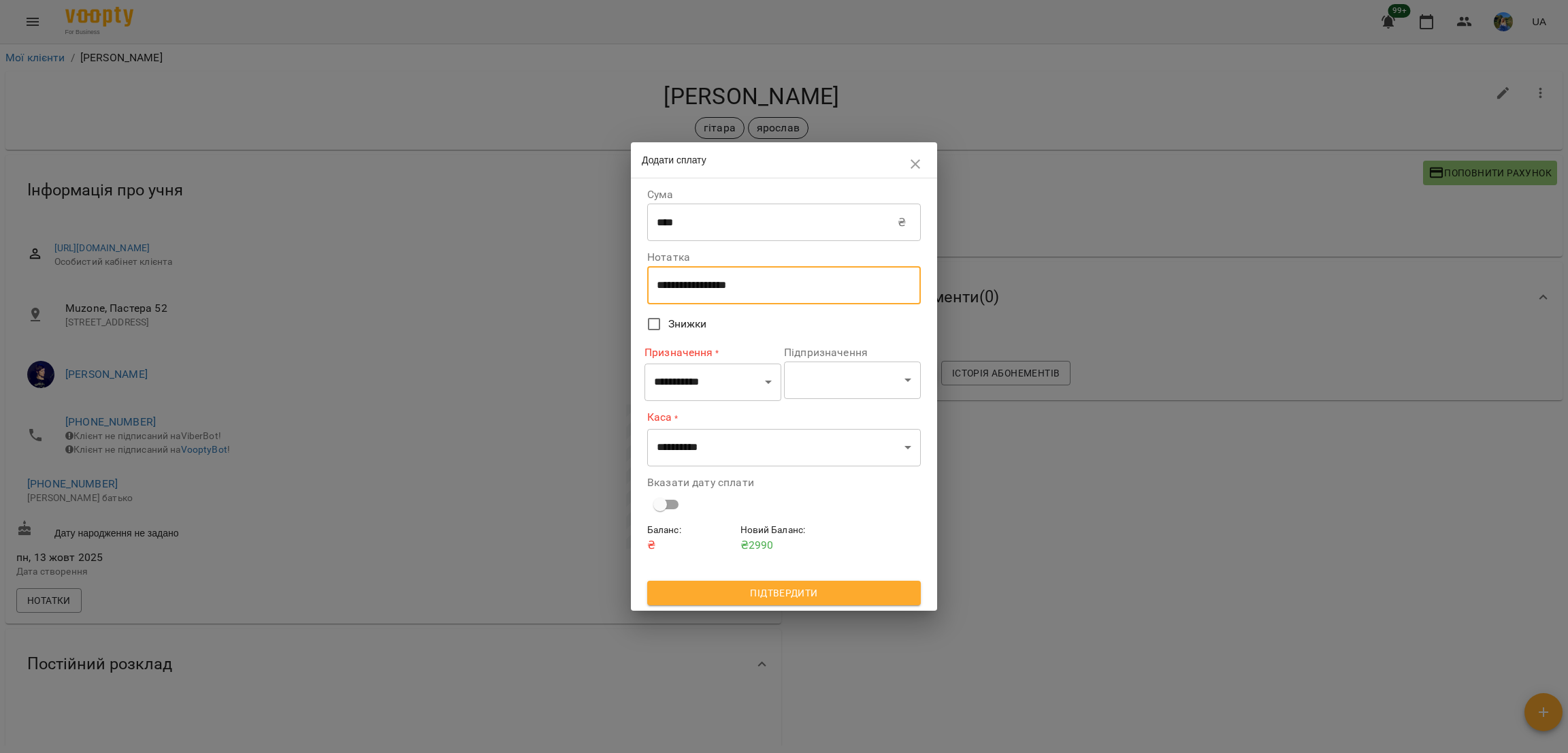
click at [787, 282] on textarea "**********" at bounding box center [784, 285] width 255 height 13
click at [786, 282] on textarea "**********" at bounding box center [784, 285] width 255 height 13
type textarea "*****"
click at [703, 368] on select "**********" at bounding box center [713, 382] width 137 height 38
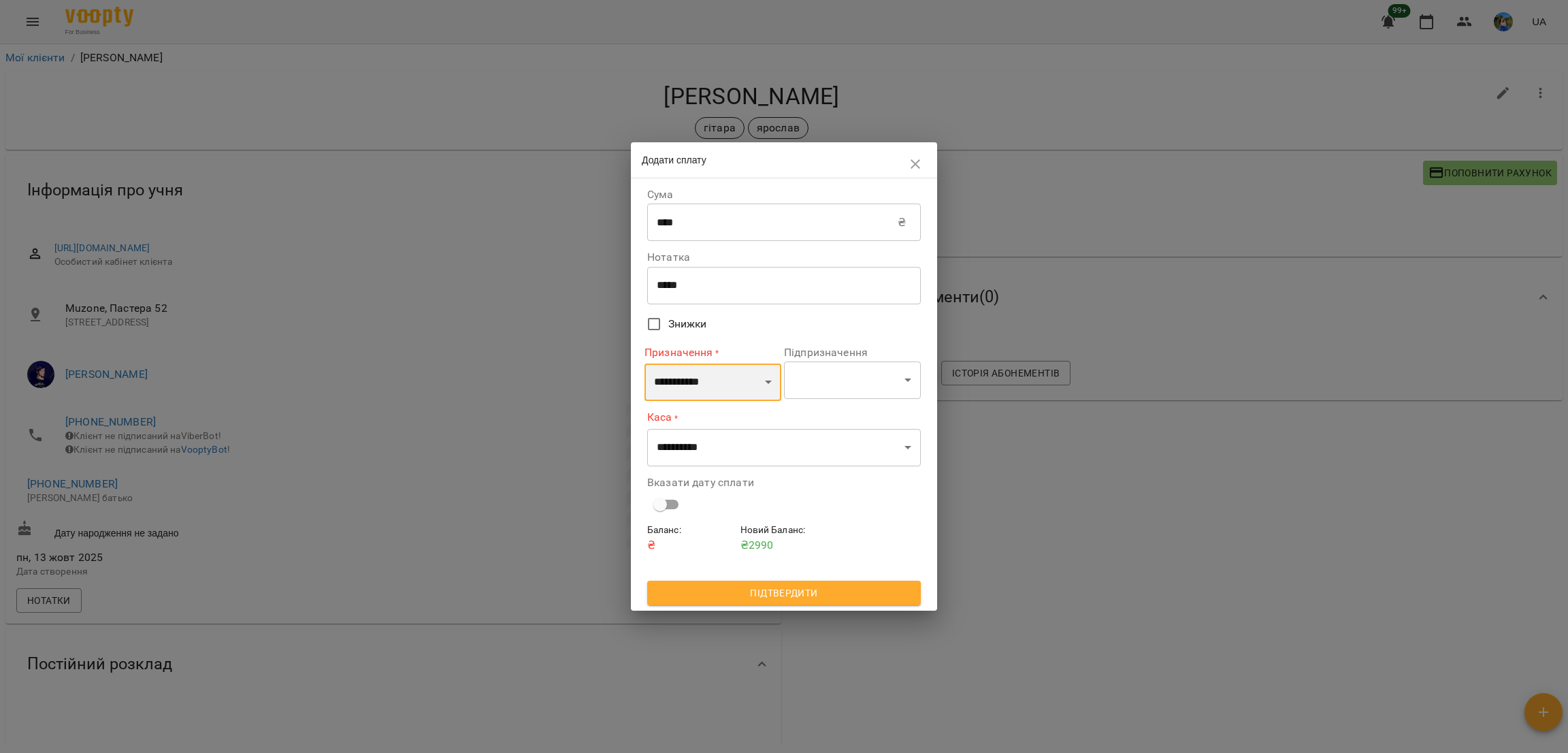
select select "**********"
click at [645, 364] on select "**********" at bounding box center [713, 382] width 137 height 38
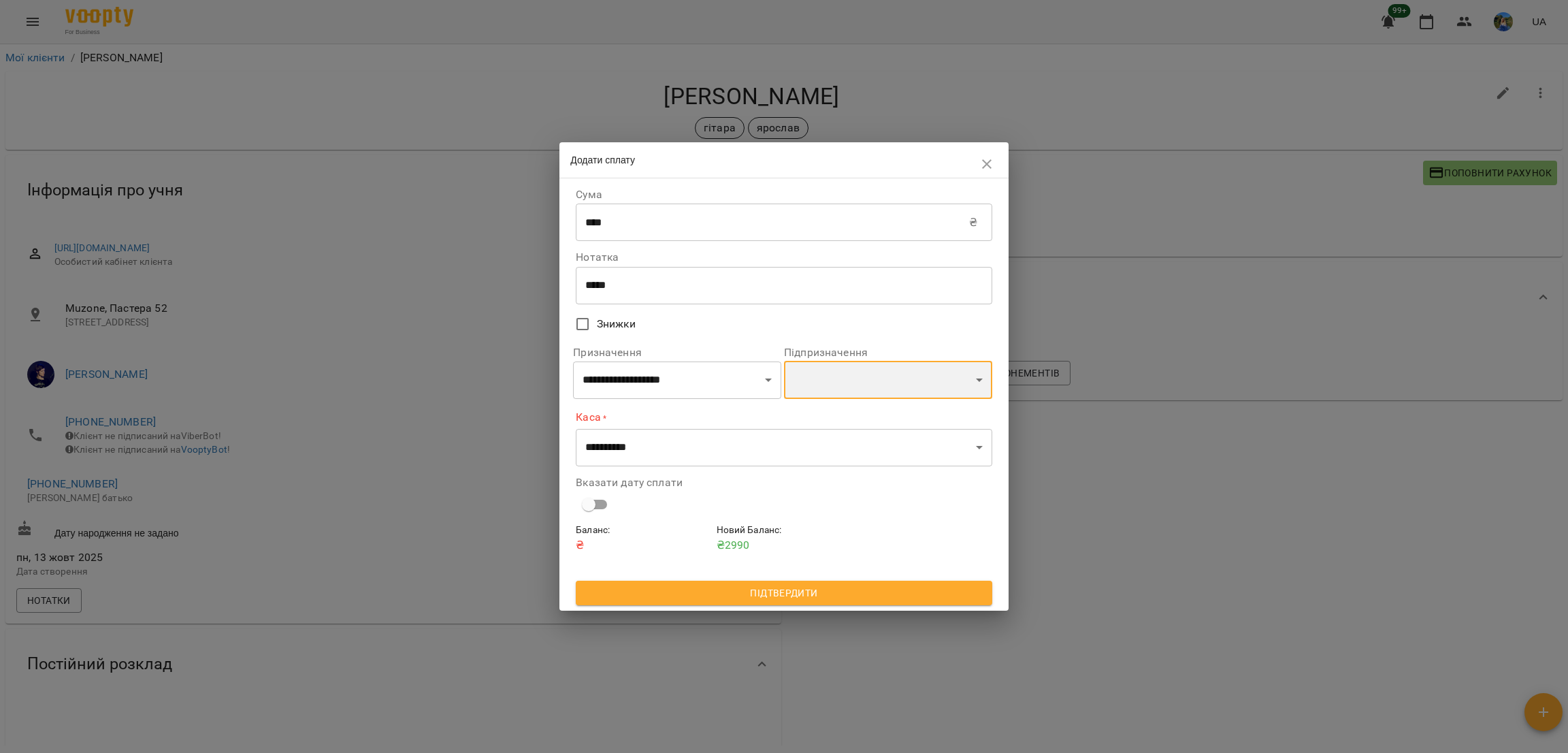
click at [845, 374] on select "**********" at bounding box center [888, 380] width 208 height 38
select select "********"
click at [784, 361] on select "**********" at bounding box center [888, 380] width 208 height 38
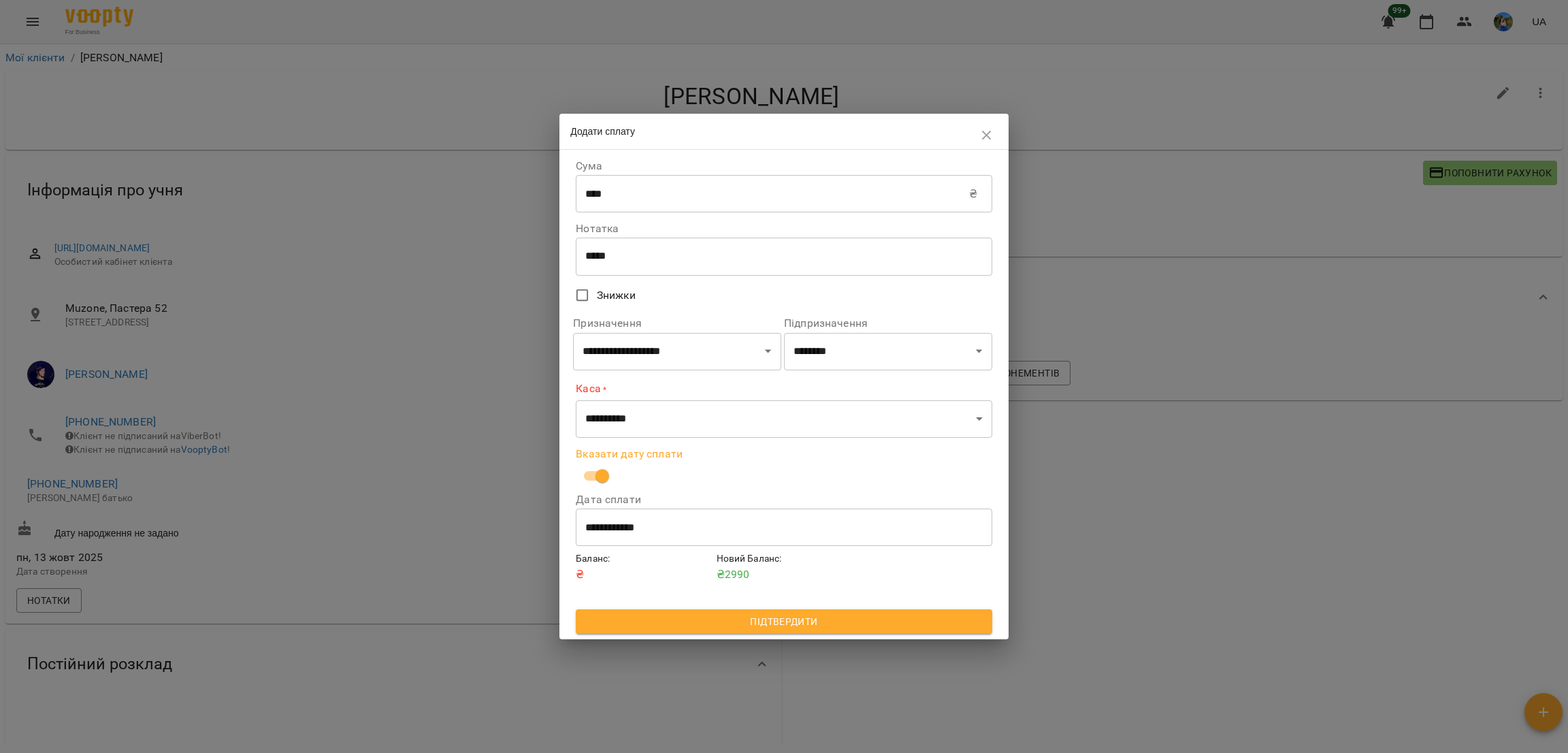
click at [660, 400] on div "**********" at bounding box center [784, 410] width 417 height 56
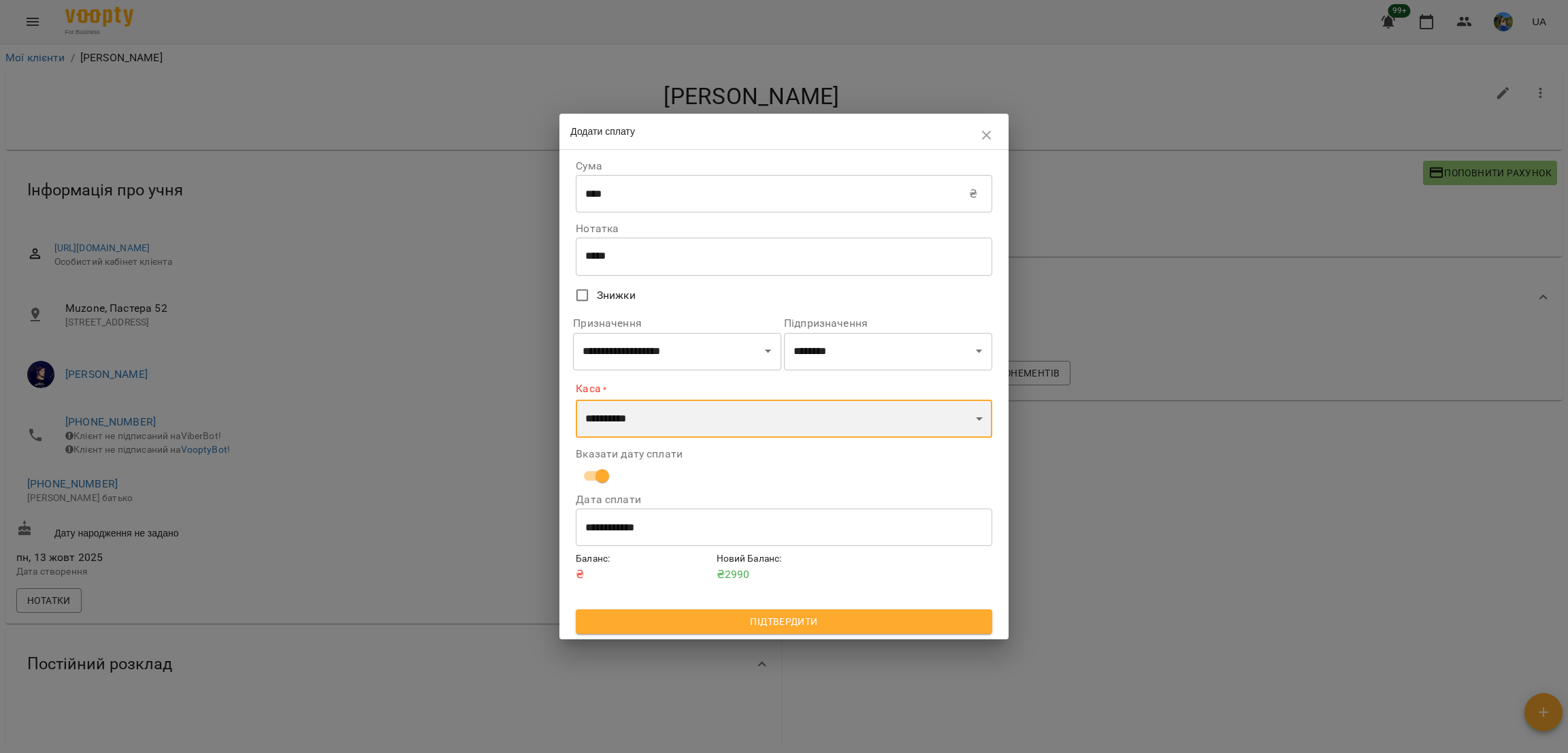
click at [659, 421] on select "**********" at bounding box center [784, 418] width 417 height 38
select select "****"
click at [576, 400] on select "**********" at bounding box center [784, 418] width 417 height 38
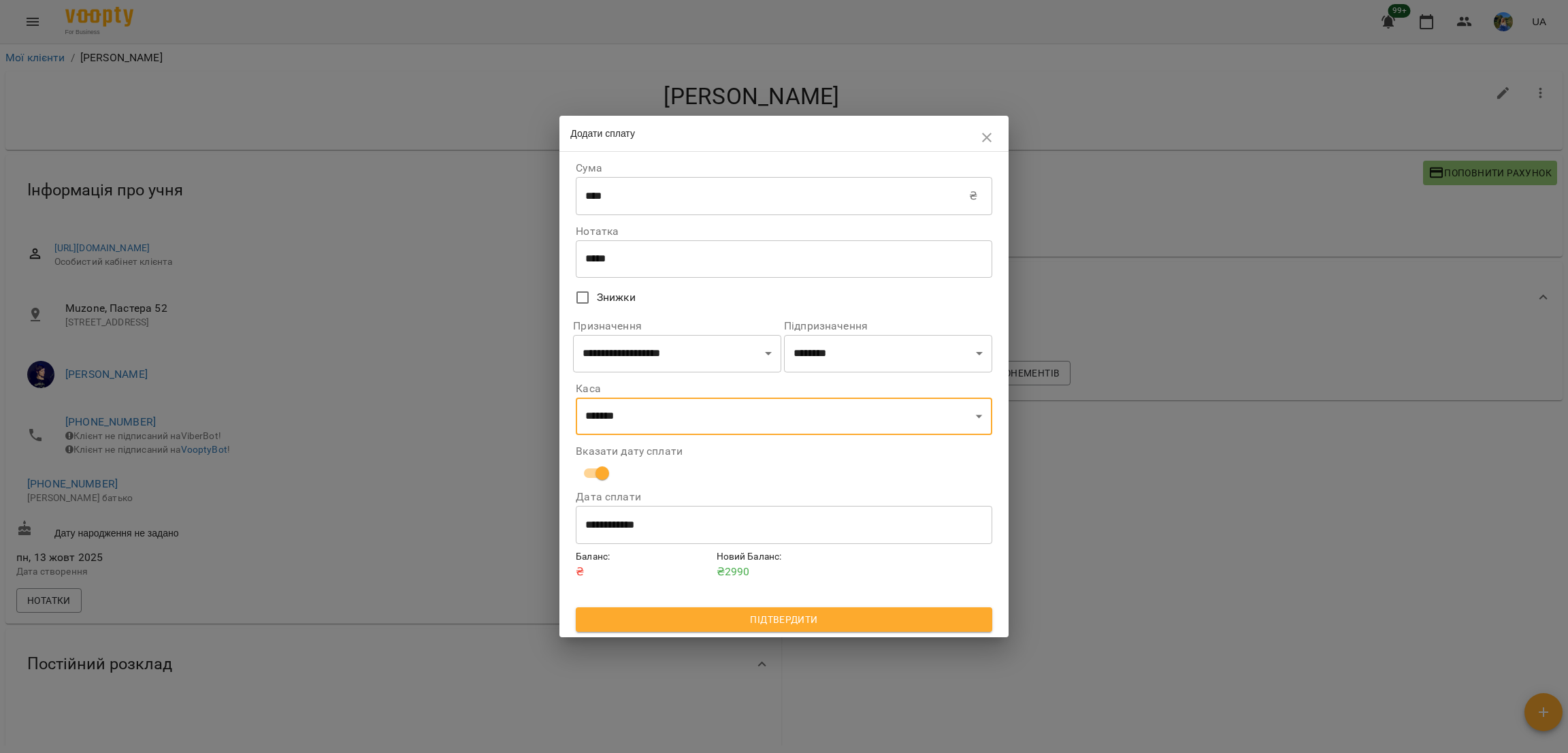
click at [651, 270] on div "***** * ​" at bounding box center [784, 259] width 417 height 38
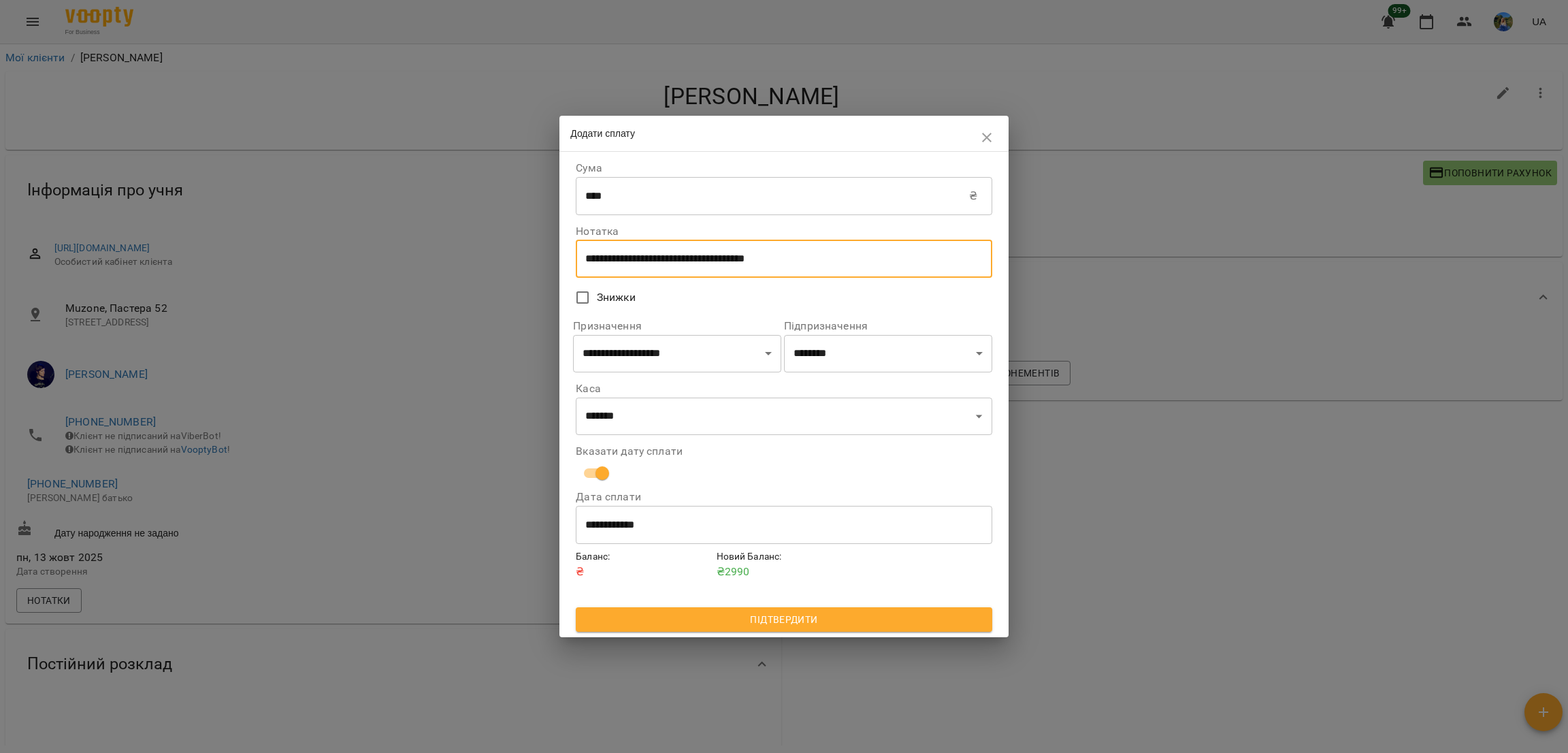
type textarea "**********"
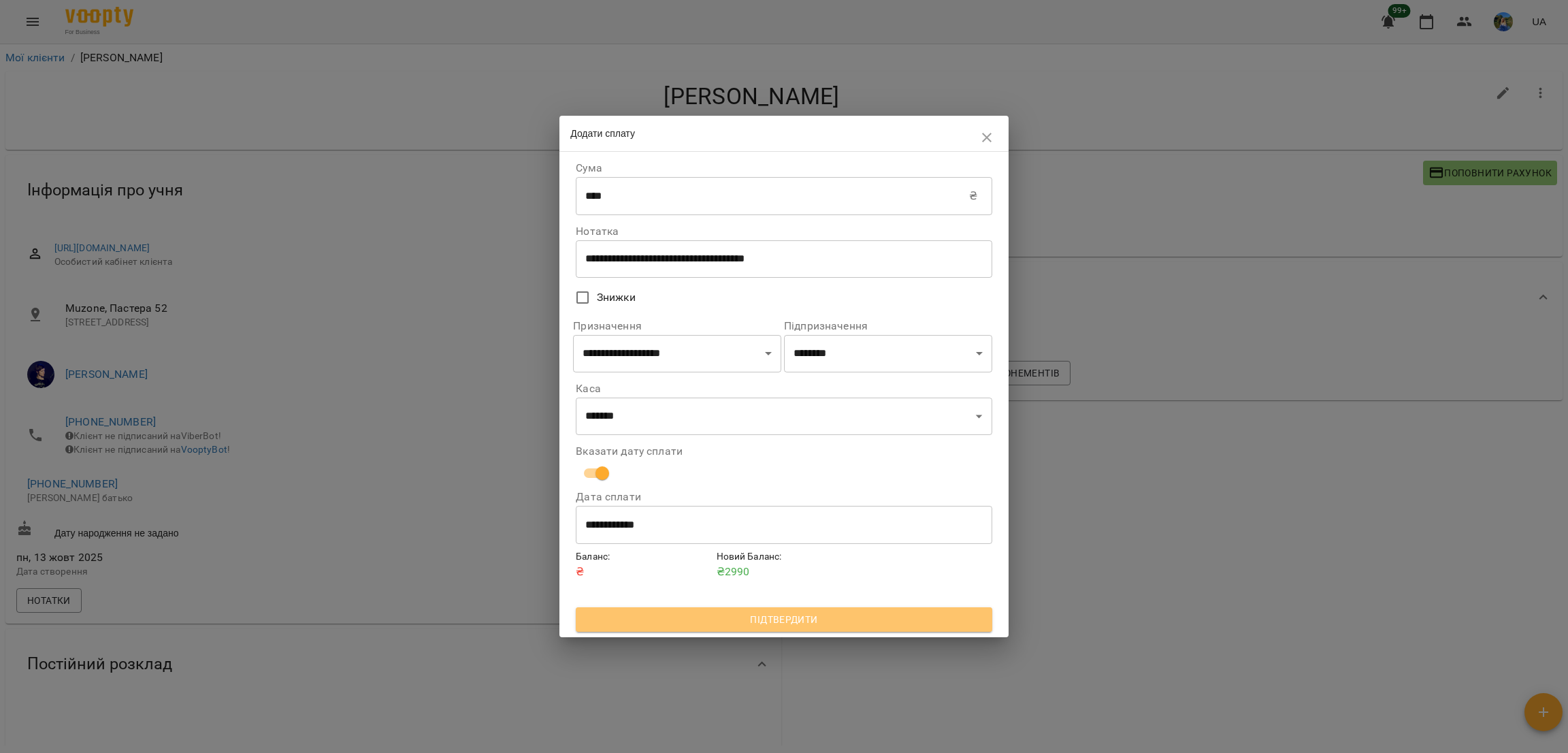
click at [883, 627] on span "Підтвердити" at bounding box center [784, 619] width 395 height 16
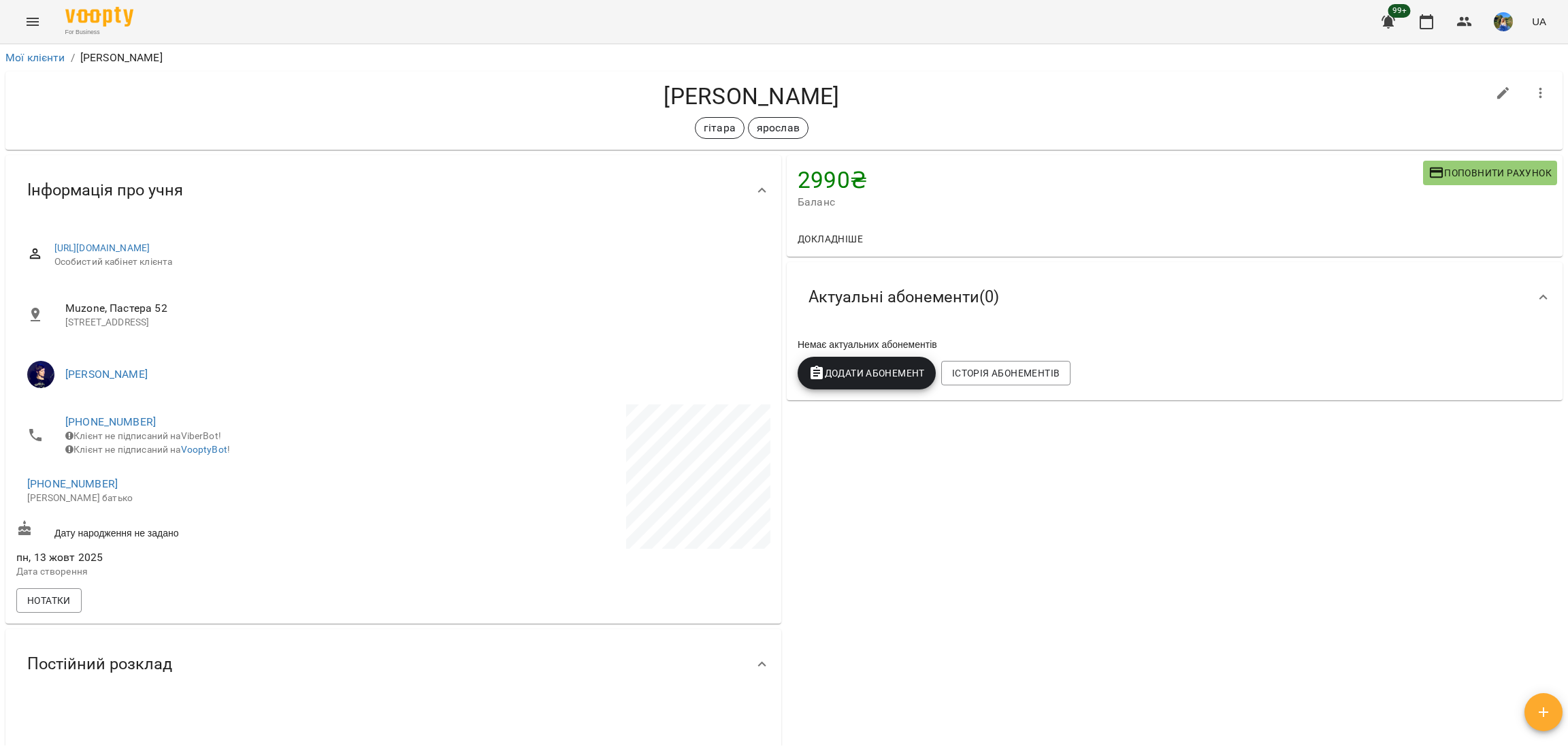
click at [869, 393] on div "Додати Абонемент" at bounding box center [867, 373] width 144 height 38
click at [867, 383] on button "Додати Абонемент" at bounding box center [867, 373] width 138 height 33
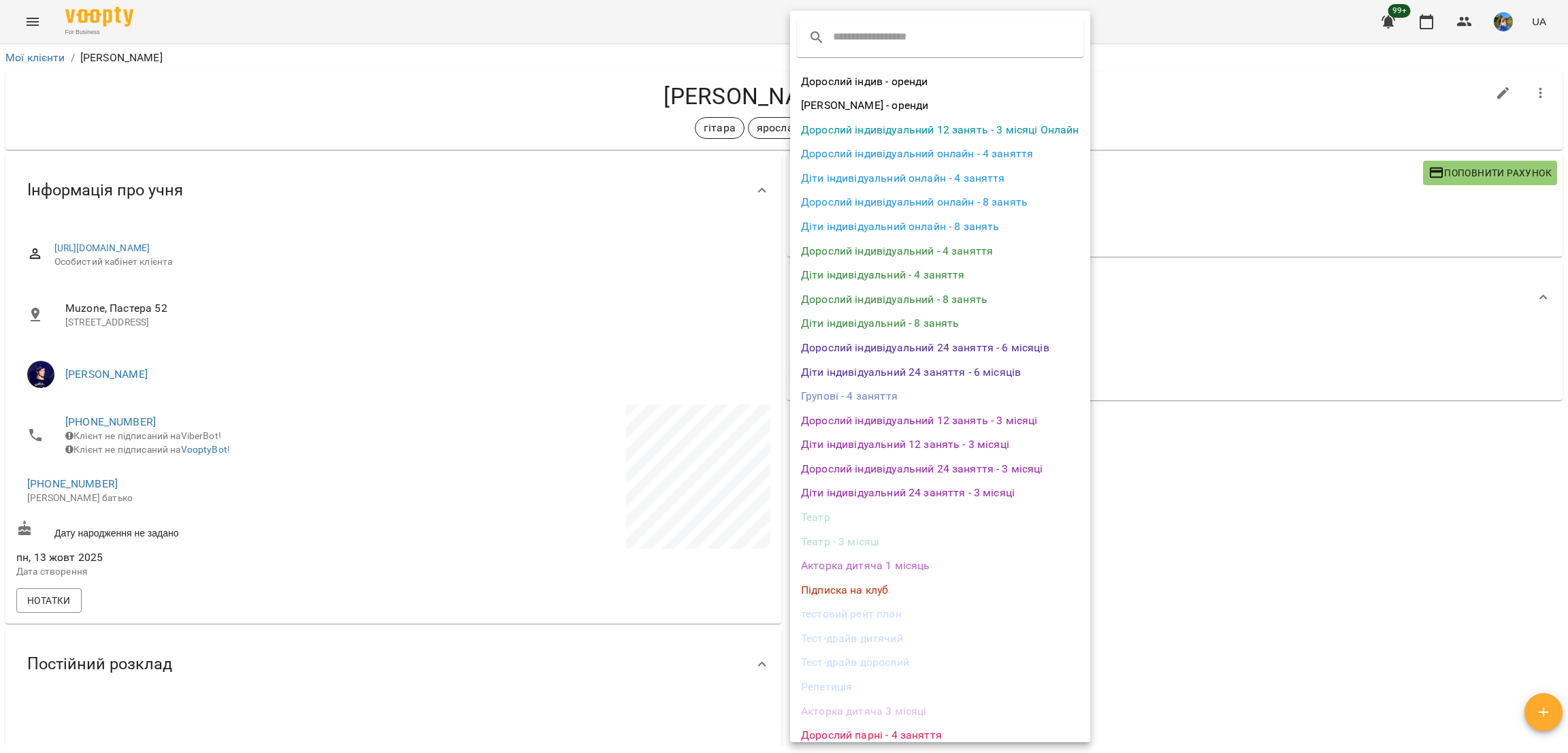
click at [859, 257] on li "Дорослий індивідуальний - 4 заняття" at bounding box center [940, 251] width 300 height 24
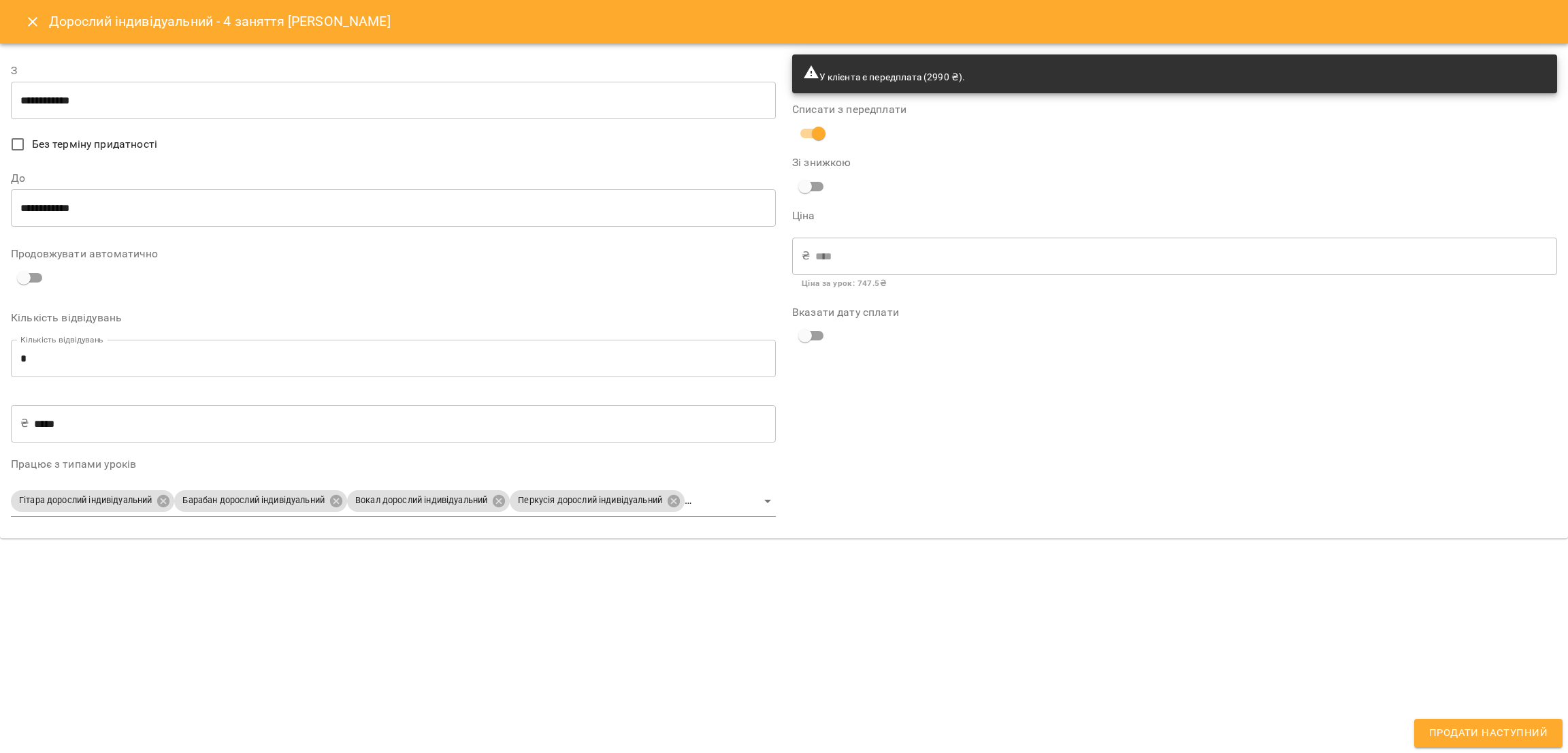
click at [134, 104] on input "**********" at bounding box center [393, 101] width 765 height 38
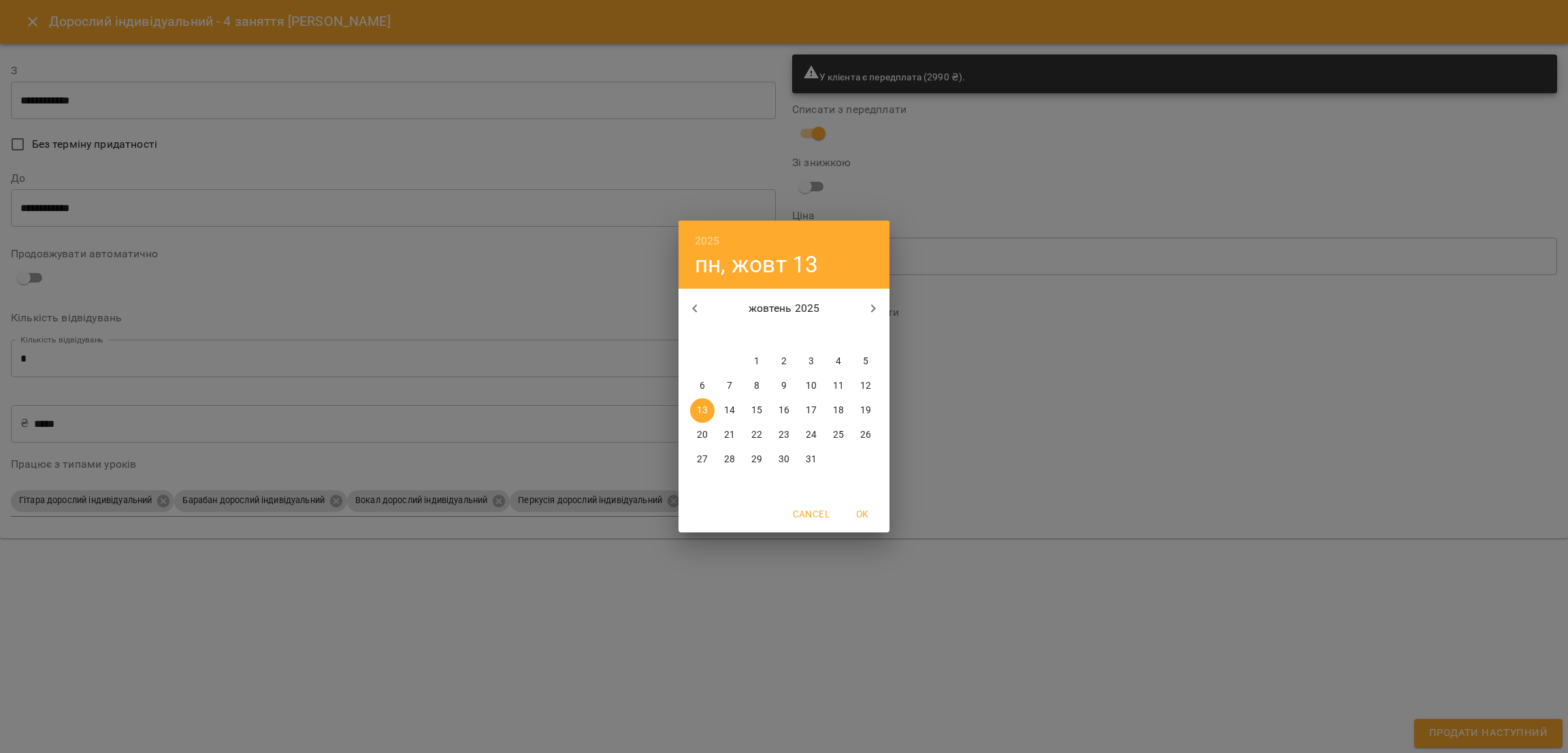
click at [869, 409] on p "19" at bounding box center [866, 410] width 11 height 13
type input "**********"
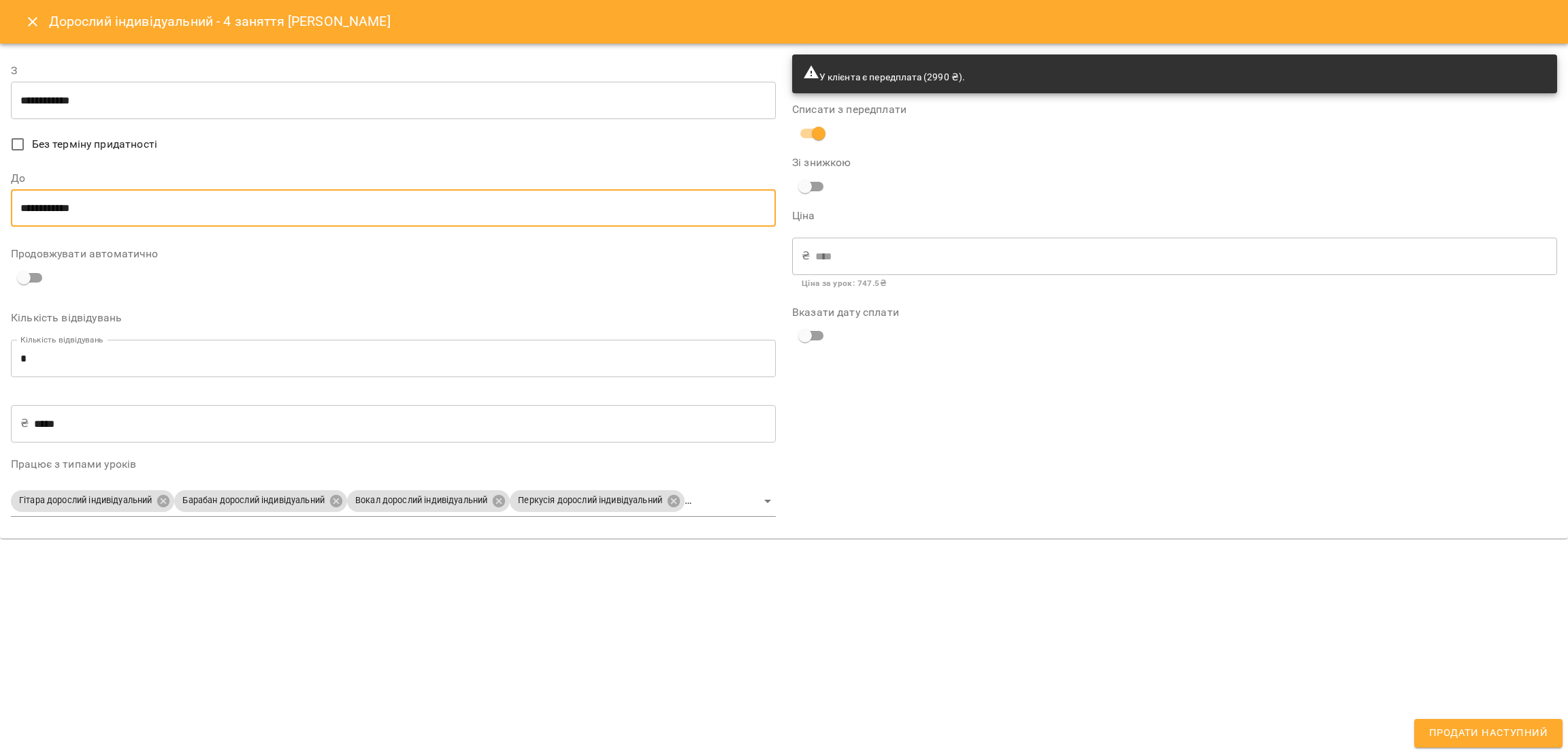
click at [166, 213] on input "**********" at bounding box center [393, 208] width 765 height 38
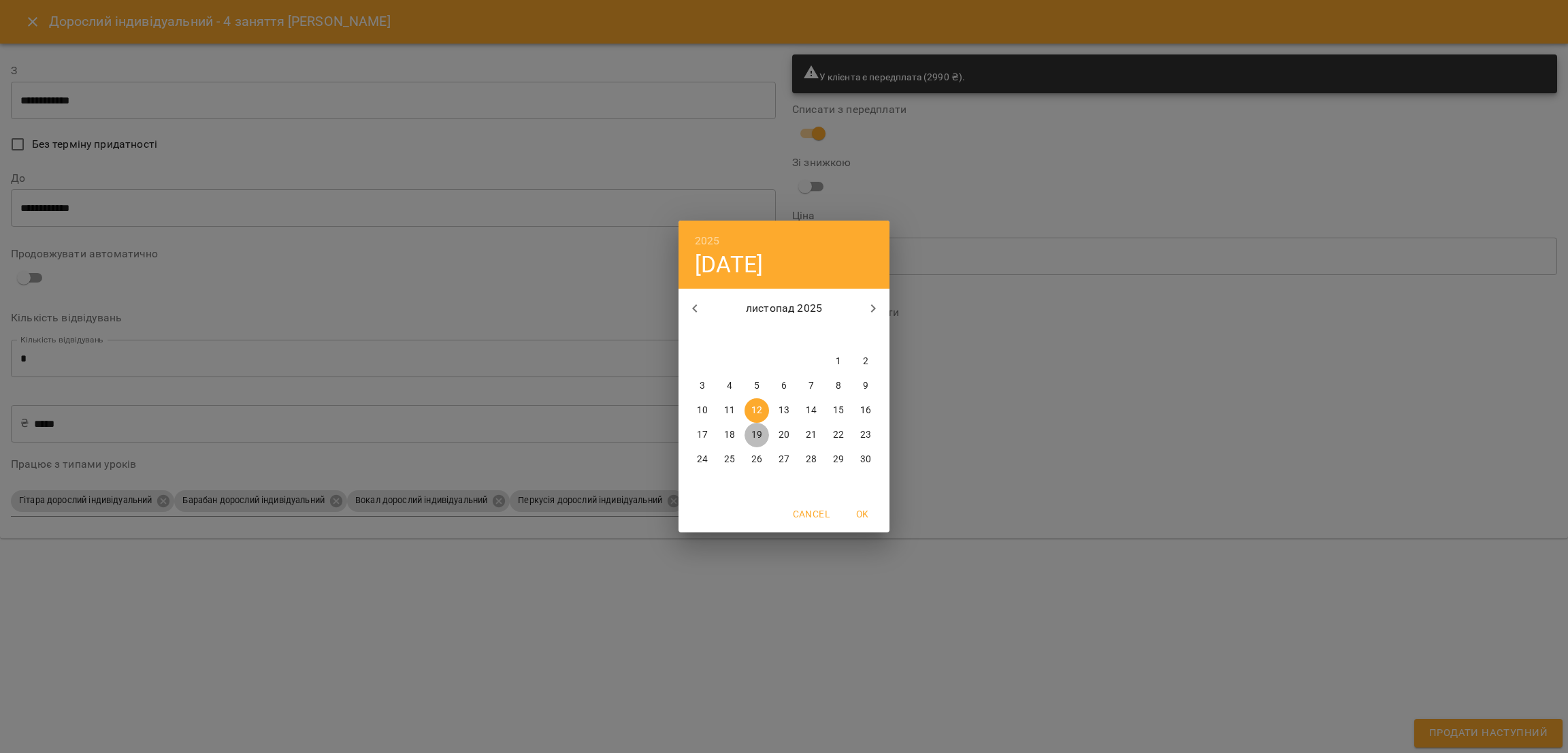
click at [757, 431] on p "19" at bounding box center [757, 435] width 11 height 13
type input "**********"
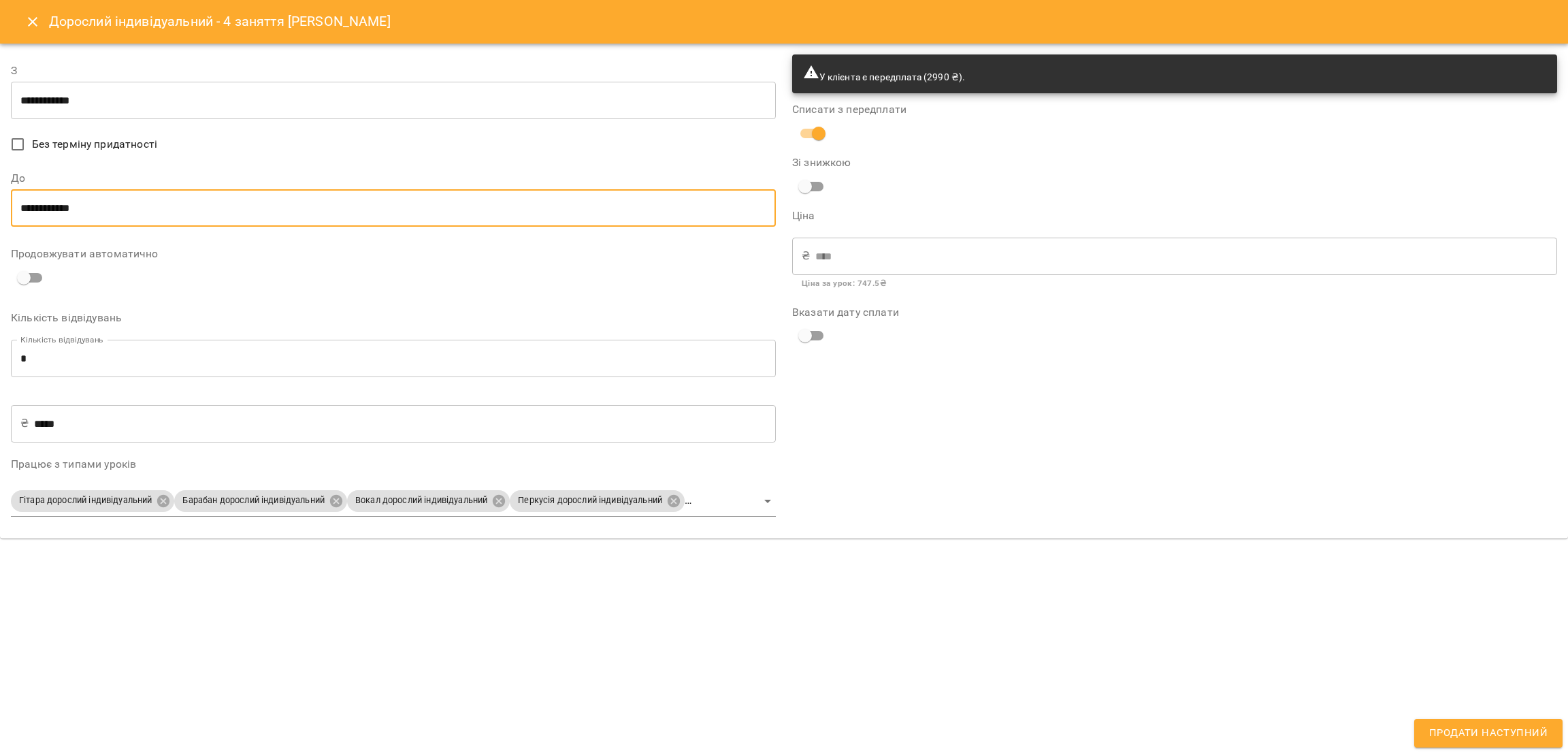
click at [732, 504] on body "For Business 99+ UA Мої клієнти / [PERSON_NAME] [PERSON_NAME] гітара [PERSON_NA…" at bounding box center [784, 399] width 1568 height 798
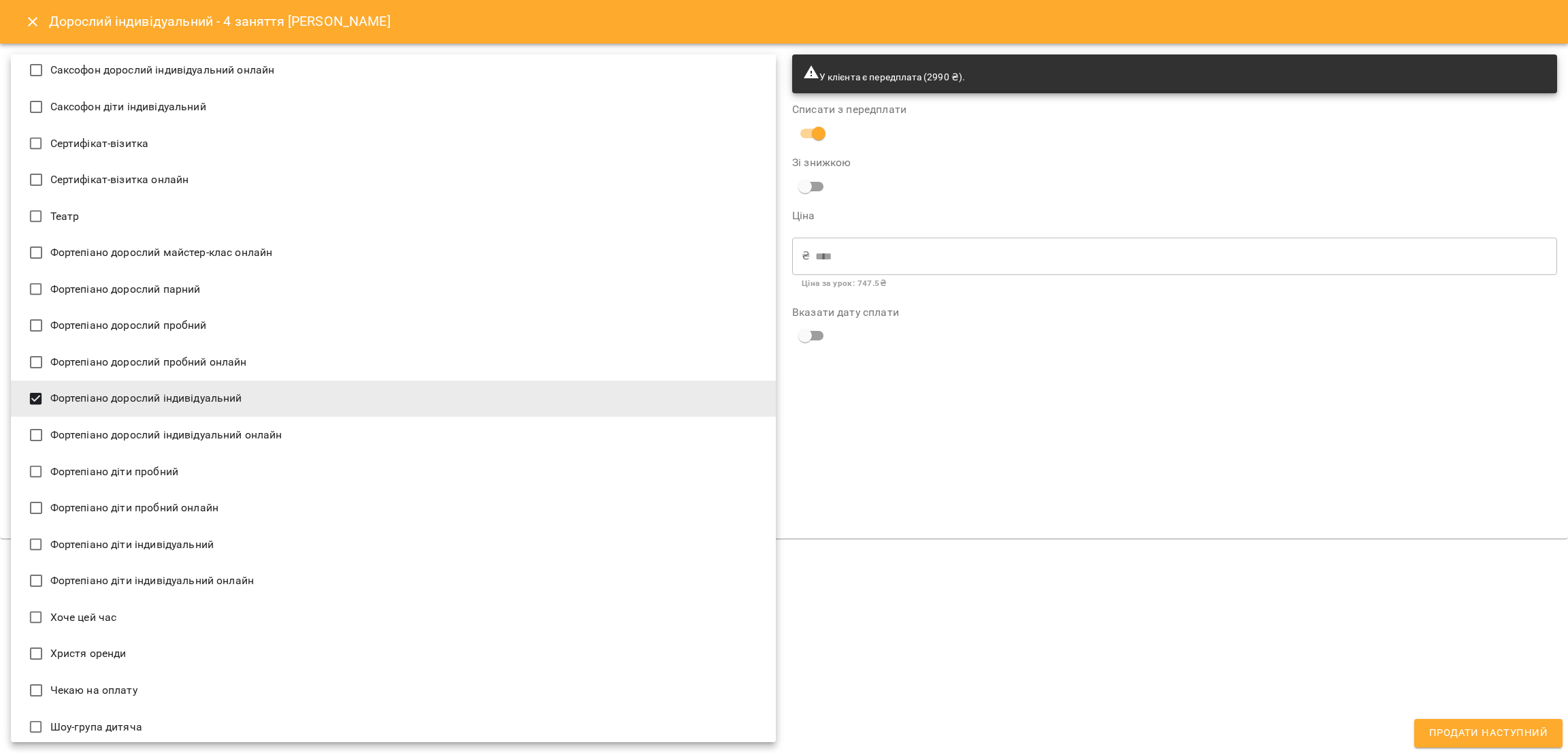
click at [222, 397] on li "Фортепіано дорослий індивідуальний" at bounding box center [393, 399] width 765 height 37
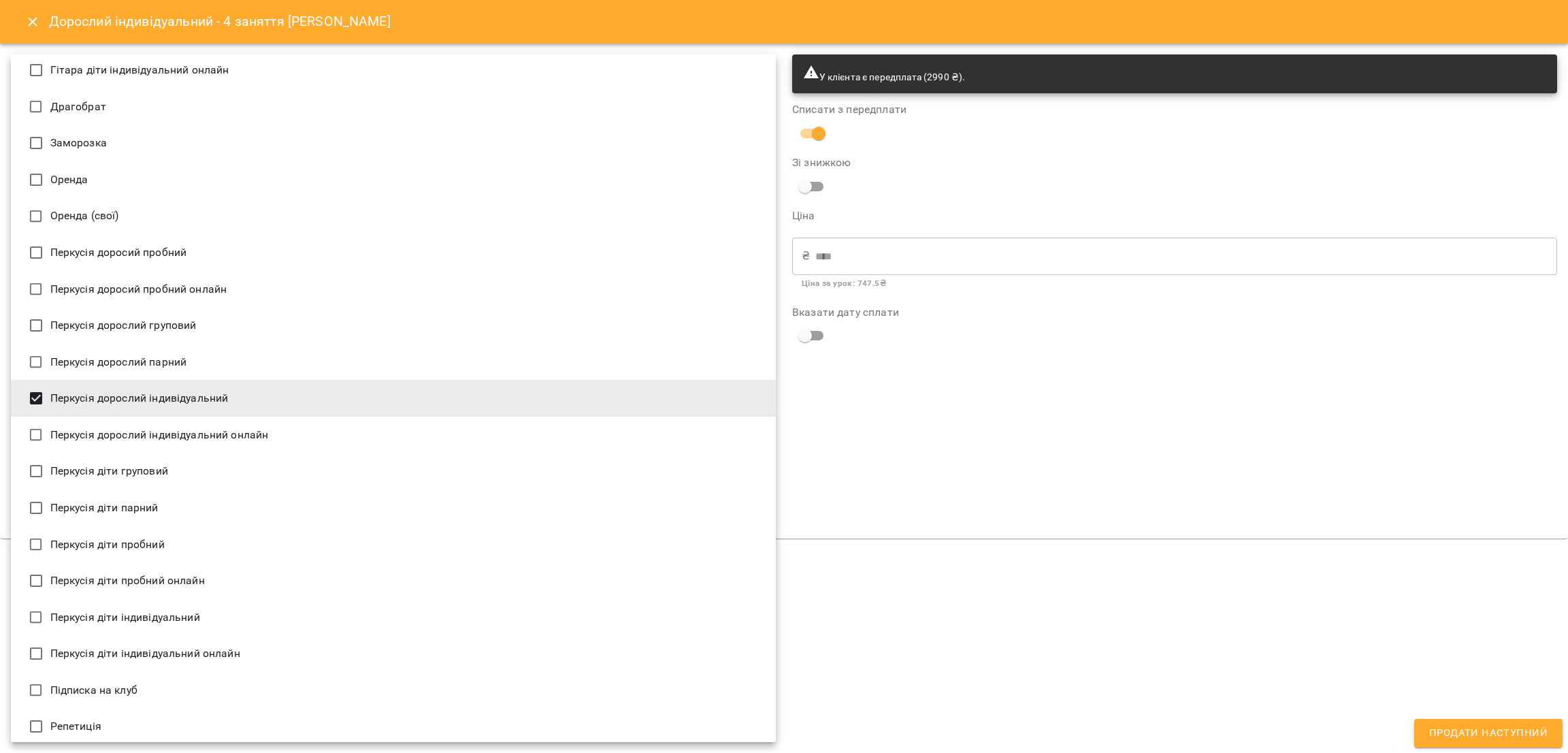
click at [223, 393] on li "Перкусія дорослий індивідуальний" at bounding box center [393, 398] width 765 height 37
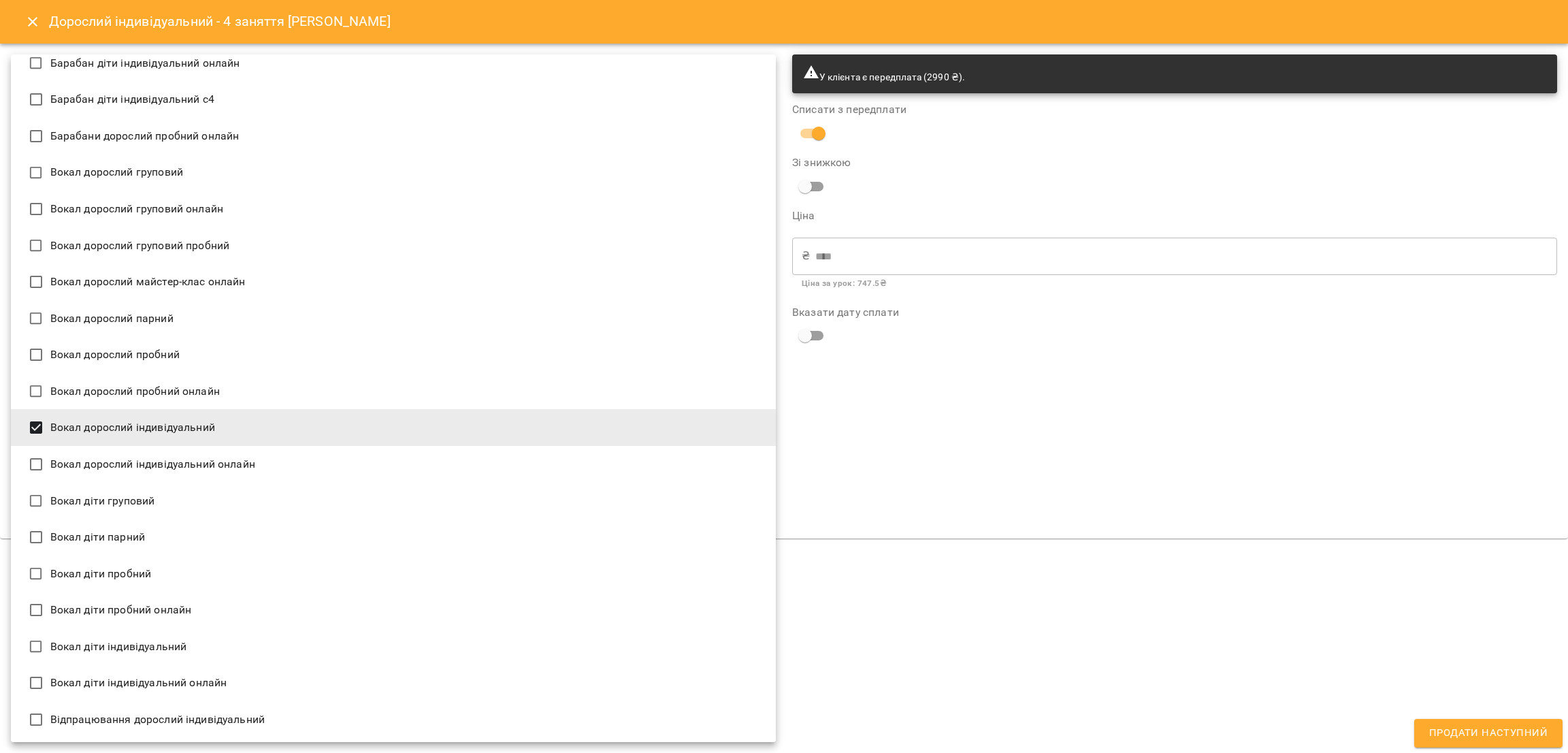
click at [203, 430] on li "Вокал дорослий індивідуальний" at bounding box center [393, 427] width 765 height 37
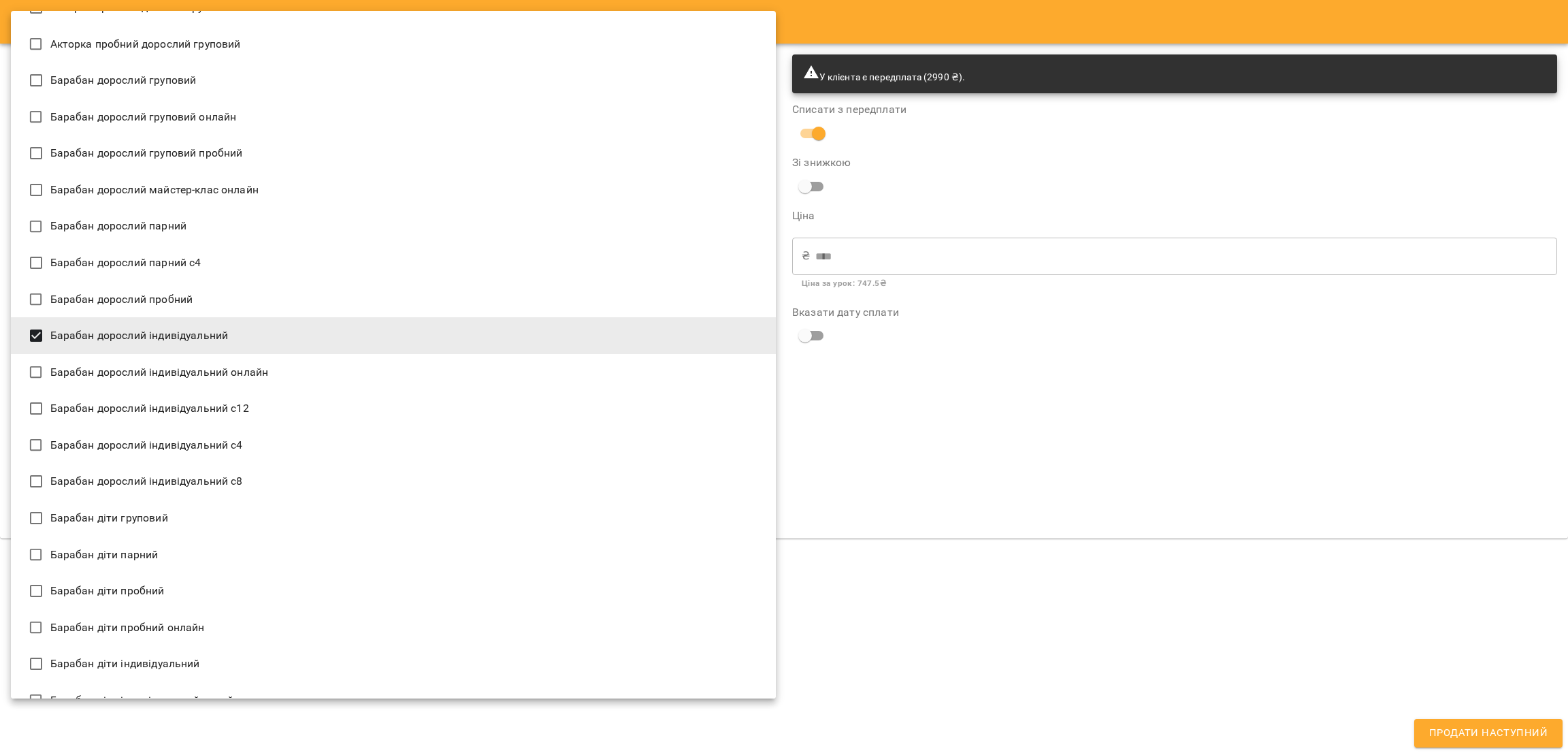
scroll to position [66, 0]
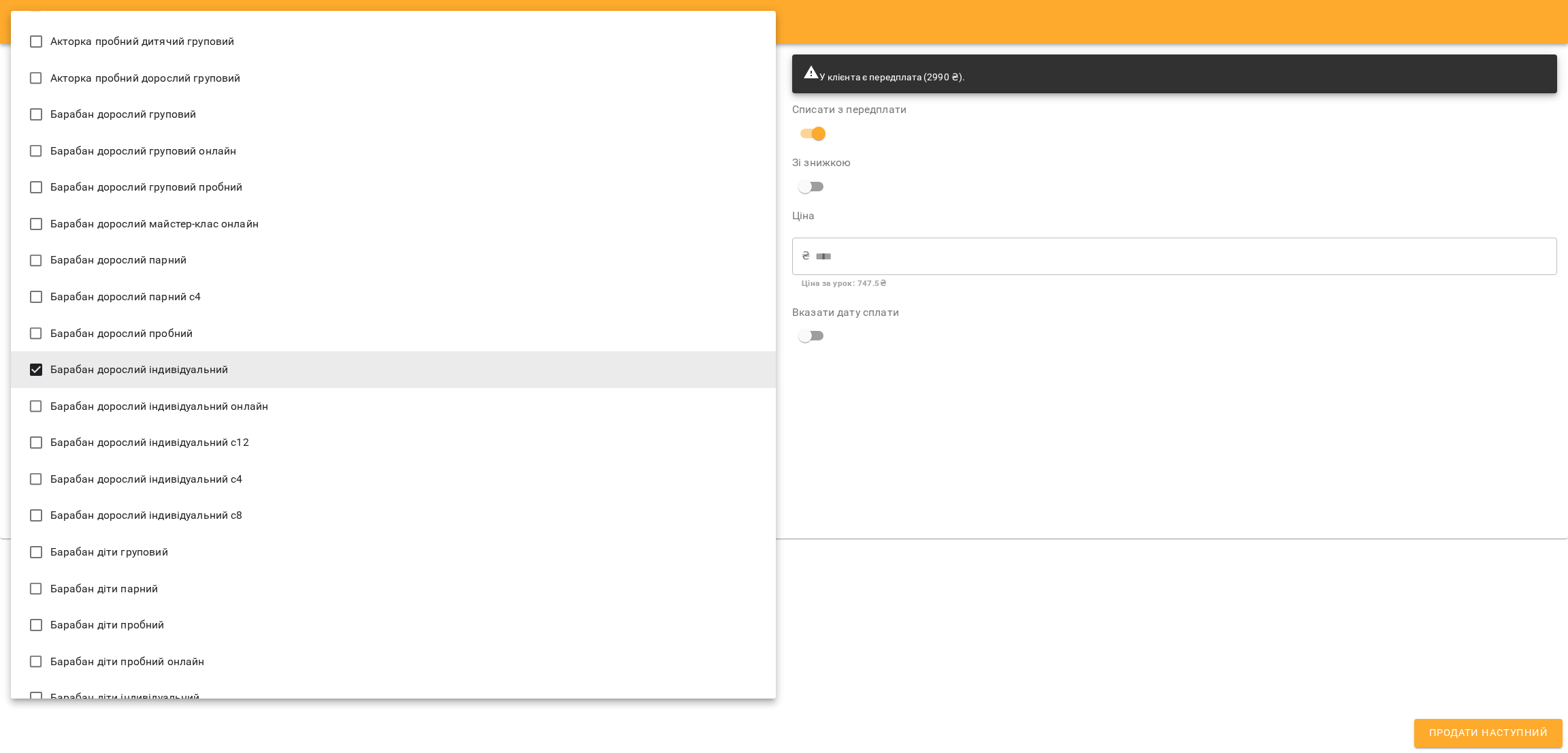
drag, startPoint x: 229, startPoint y: 367, endPoint x: 385, endPoint y: 406, distance: 160.8
click at [227, 366] on li "Барабан дорослий індивідуальний" at bounding box center [393, 369] width 765 height 37
type input "**********"
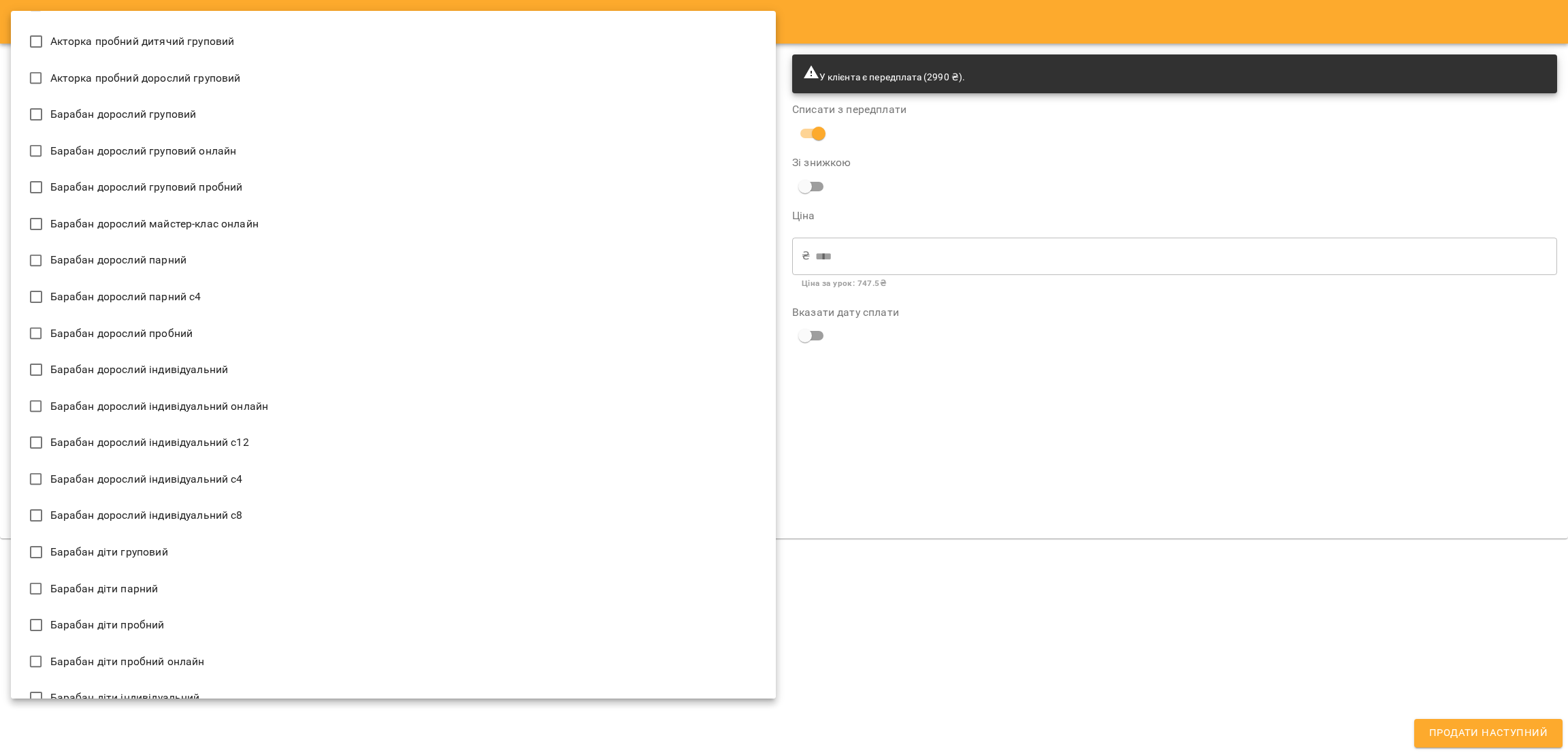
click at [1112, 554] on div at bounding box center [784, 376] width 1568 height 753
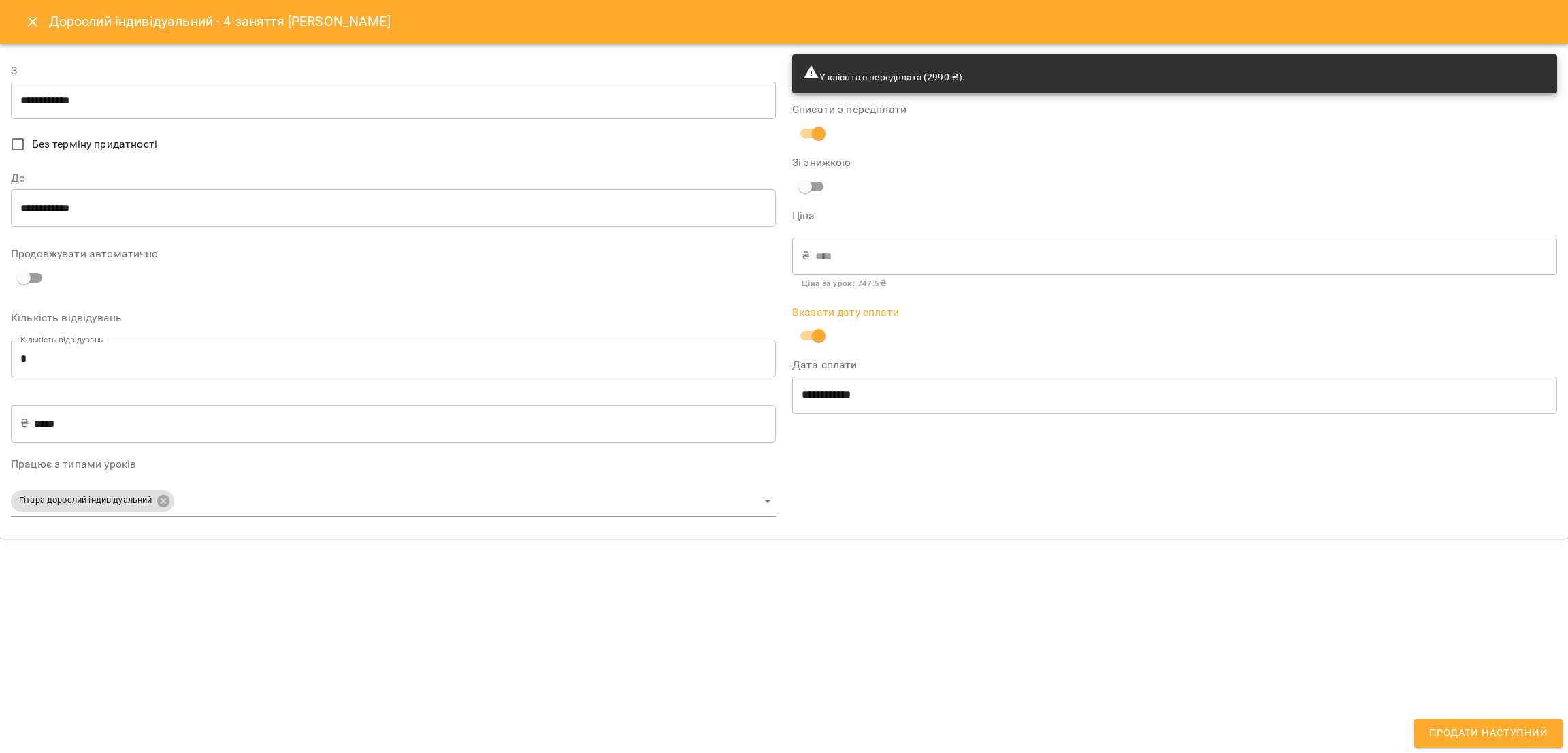
click at [1500, 716] on span "Продати наступний" at bounding box center [1489, 733] width 119 height 18
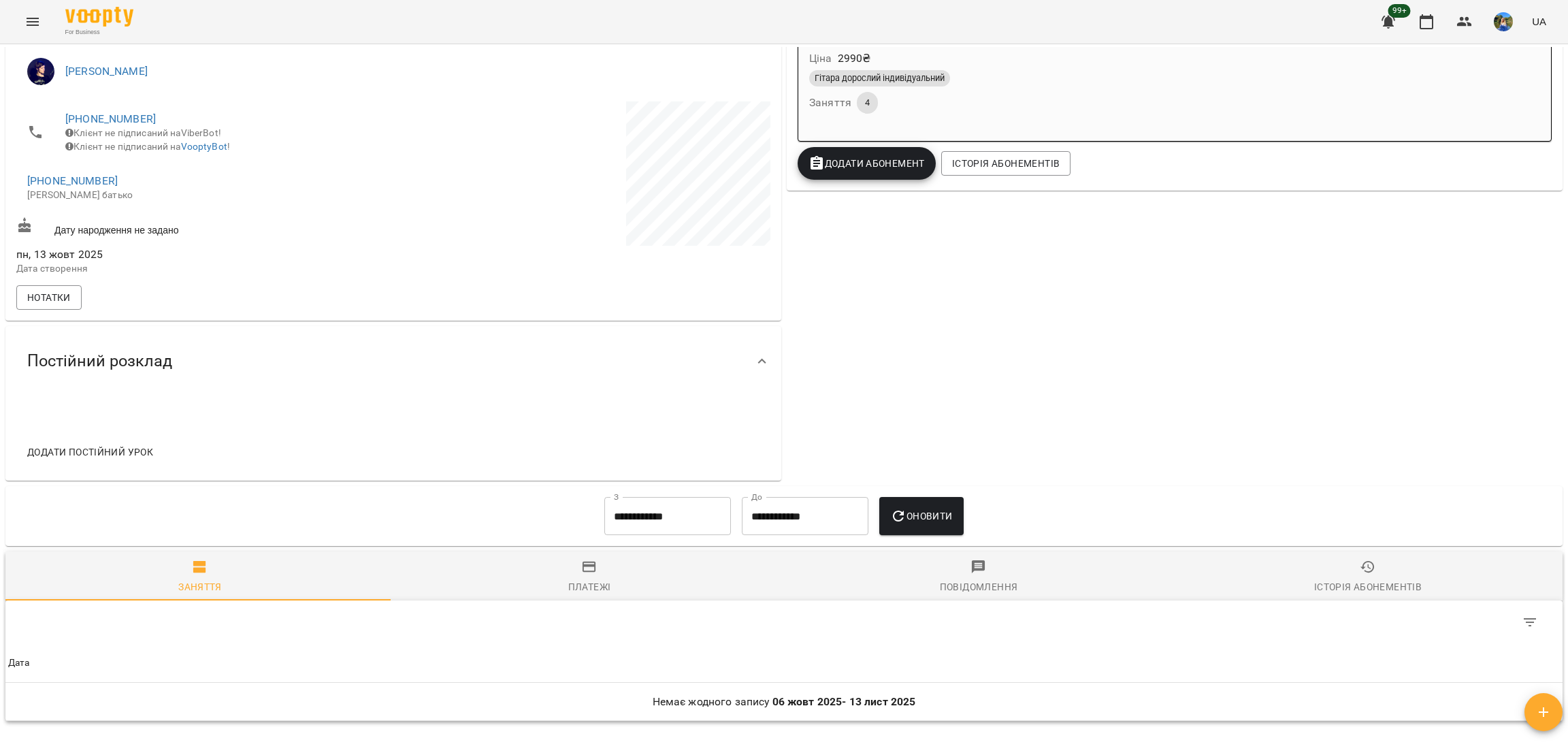
scroll to position [454, 0]
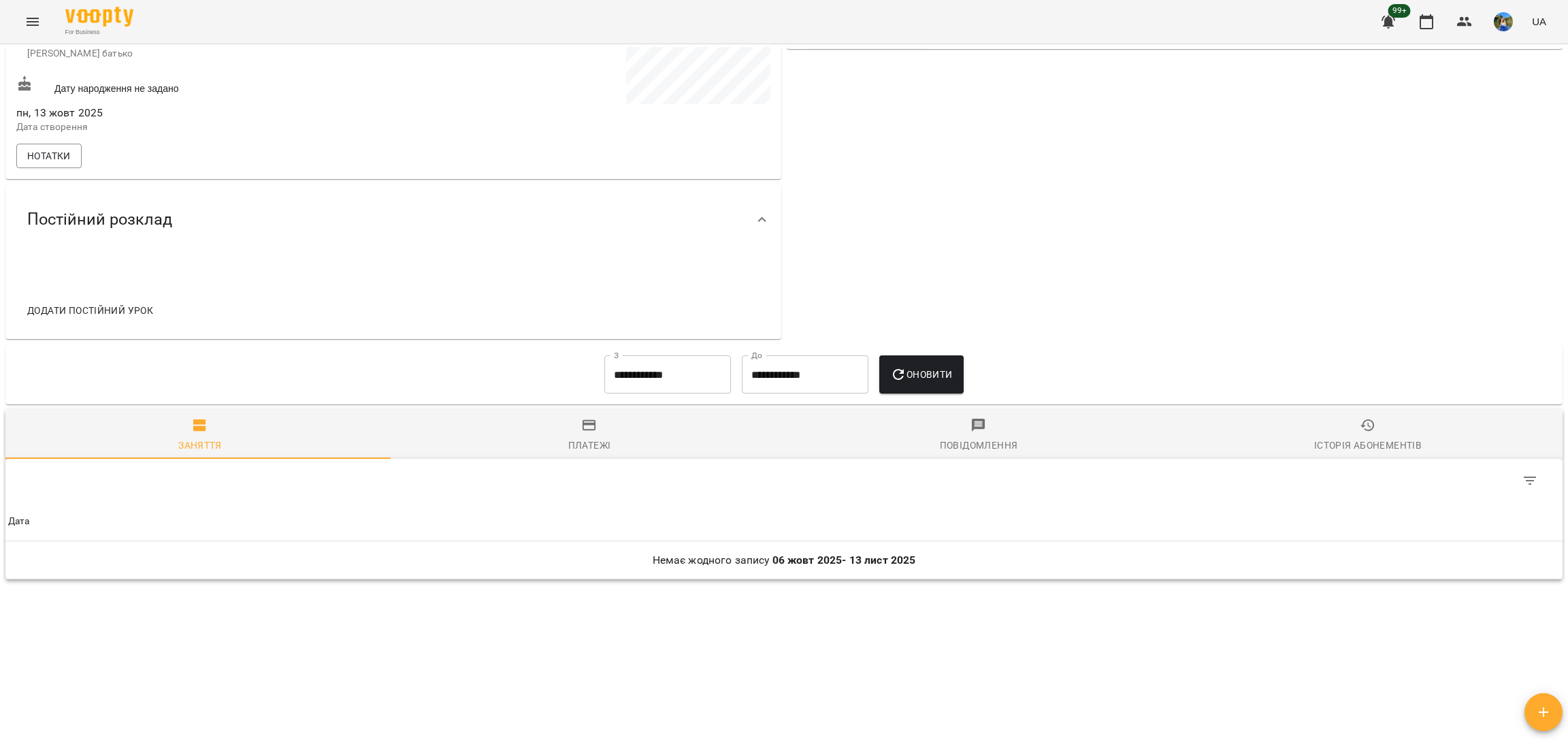
click at [589, 435] on span "Платежі" at bounding box center [589, 436] width 373 height 37
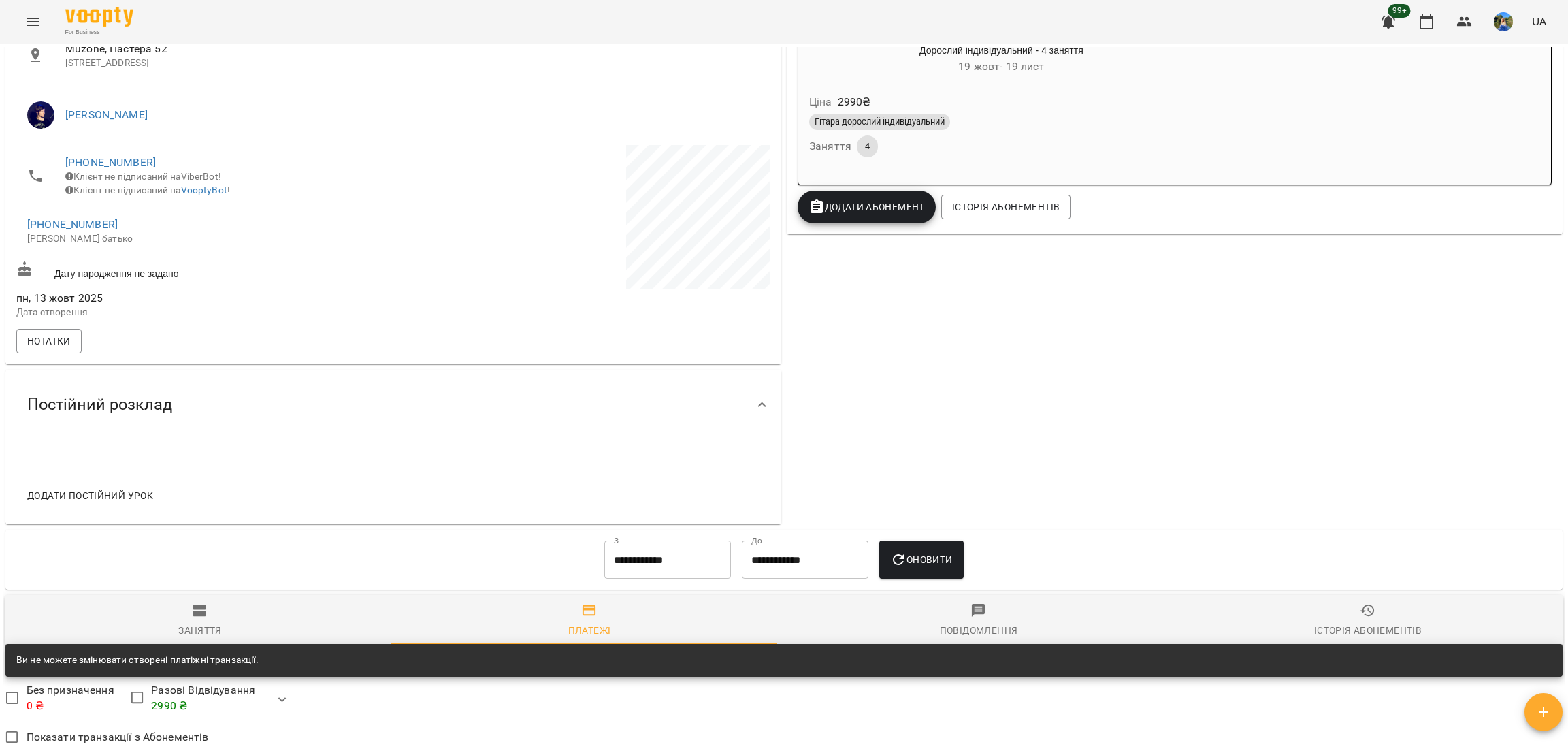
scroll to position [0, 0]
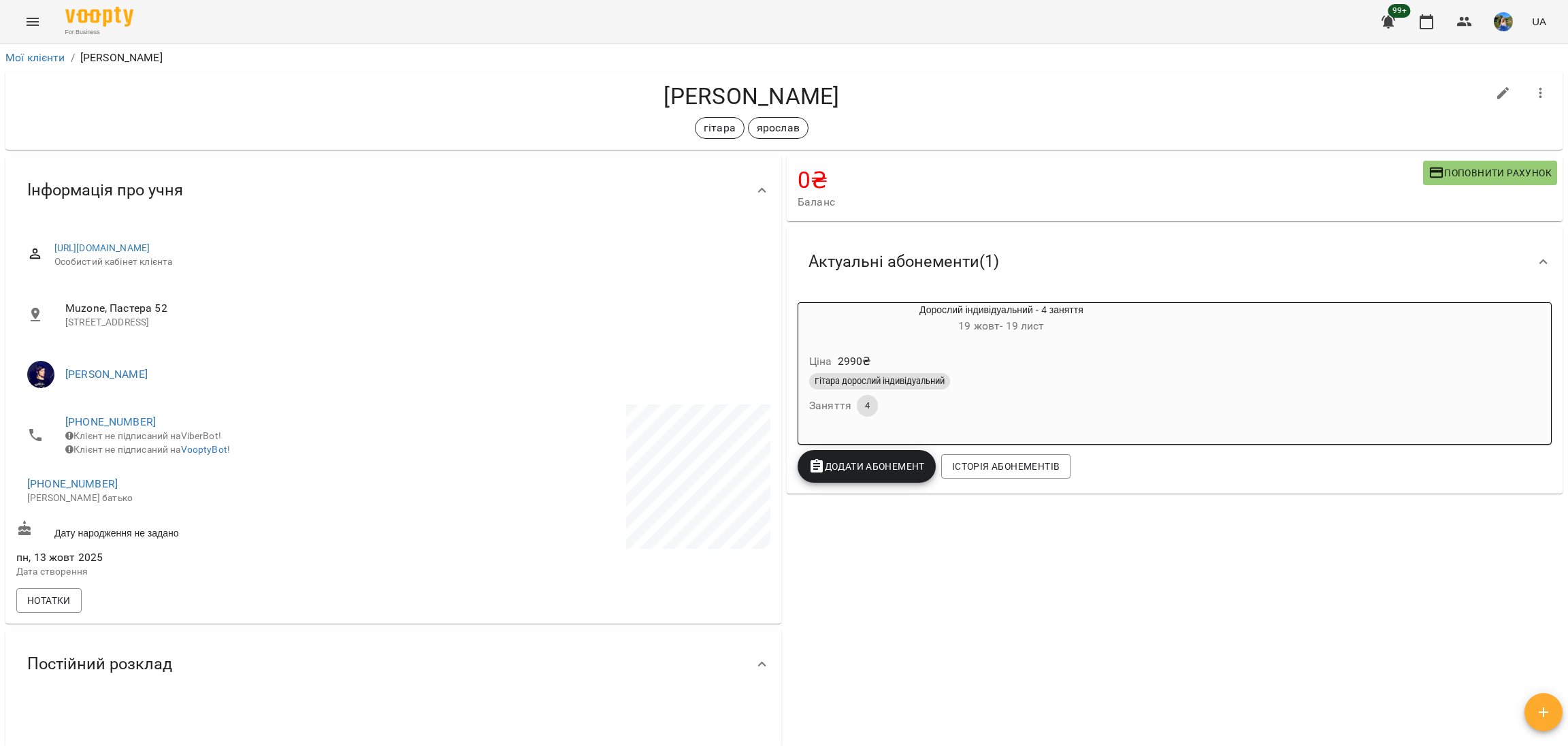
drag, startPoint x: 868, startPoint y: 108, endPoint x: 635, endPoint y: 94, distance: 233.4
click at [635, 94] on h4 "[PERSON_NAME]" at bounding box center [752, 96] width 1471 height 28
copy h4 "[PERSON_NAME]"
click at [23, 18] on button "Menu" at bounding box center [33, 22] width 33 height 33
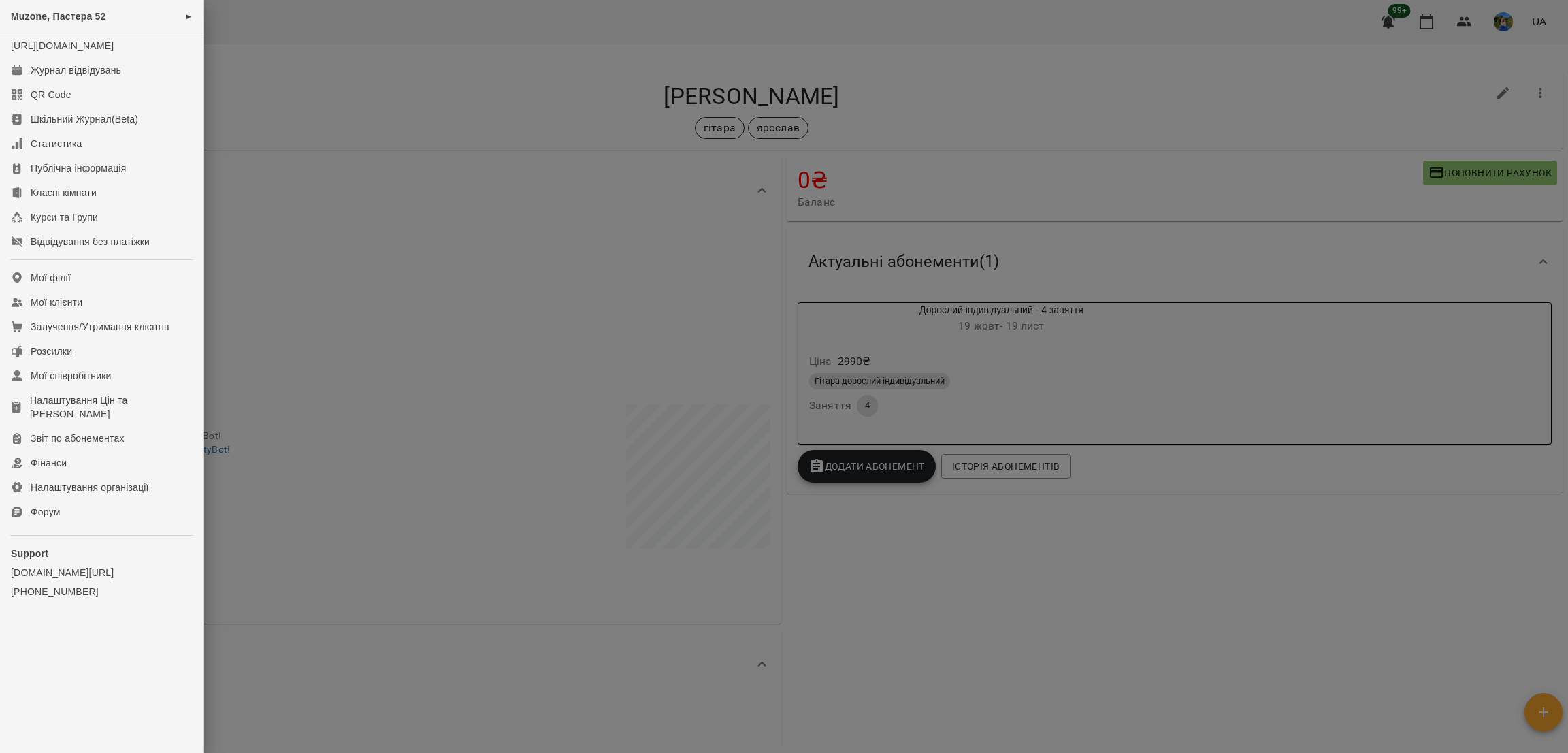
click at [761, 280] on div at bounding box center [784, 376] width 1568 height 753
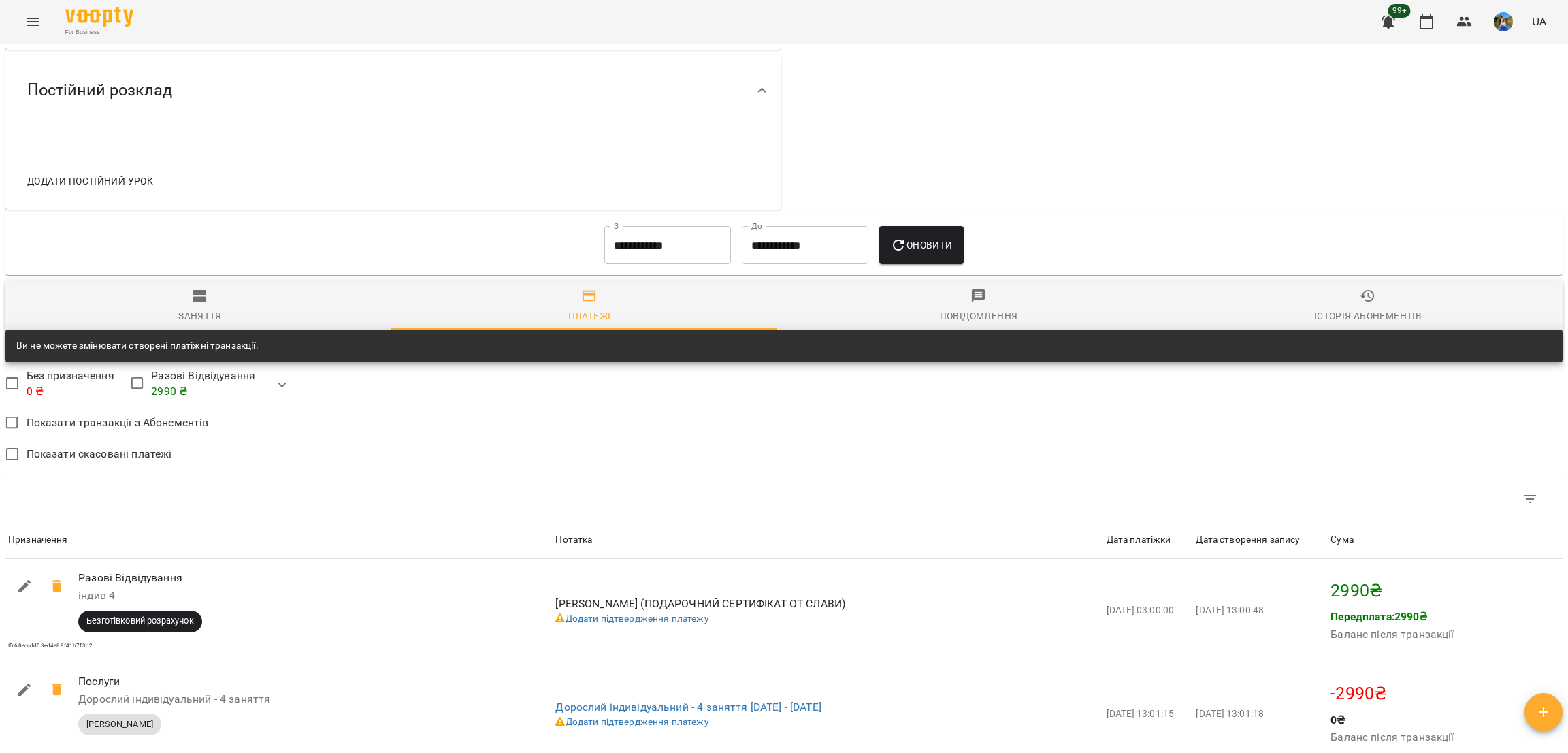
scroll to position [409, 0]
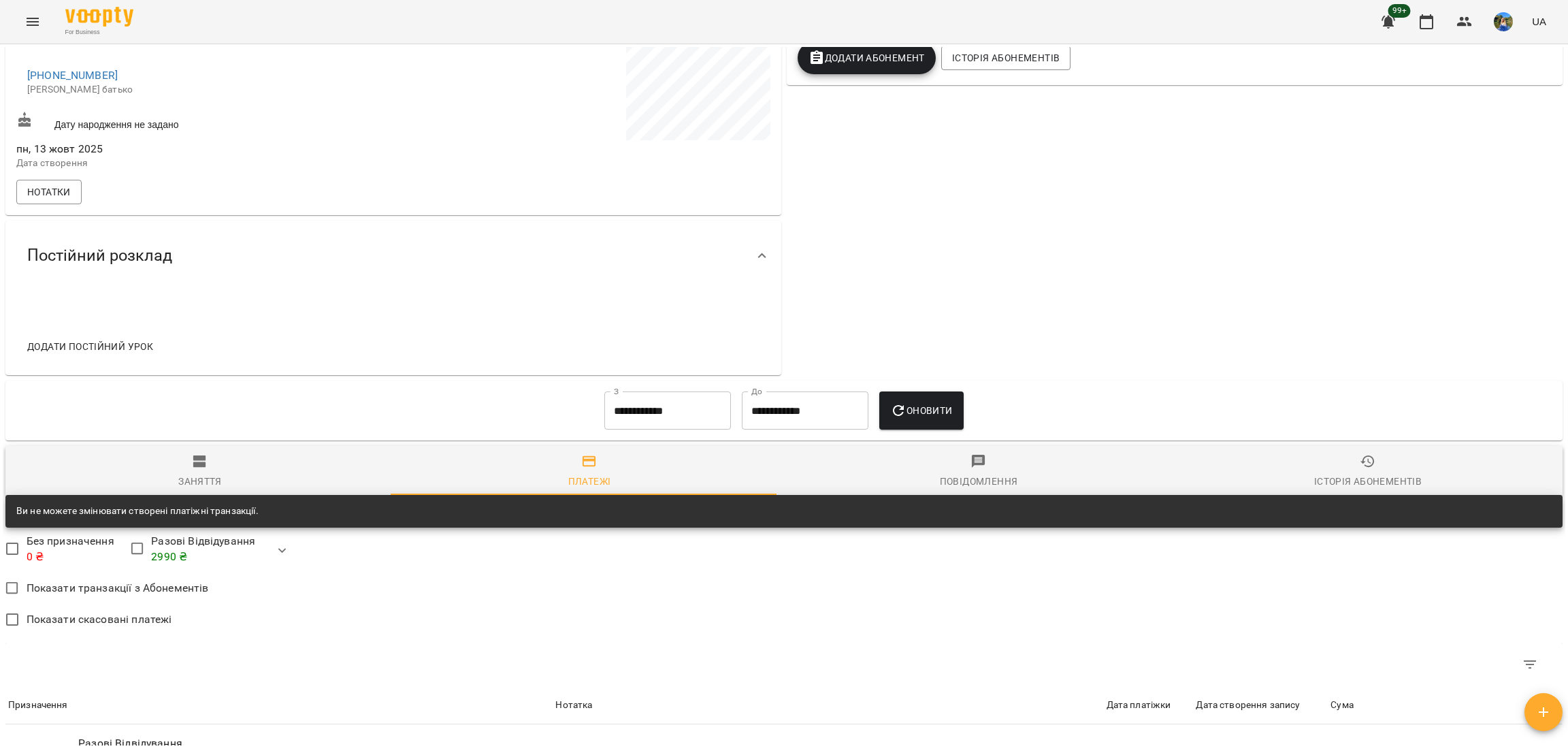
click at [136, 329] on div at bounding box center [90, 313] width 148 height 33
click at [132, 353] on span "Додати постійний урок" at bounding box center [90, 346] width 126 height 16
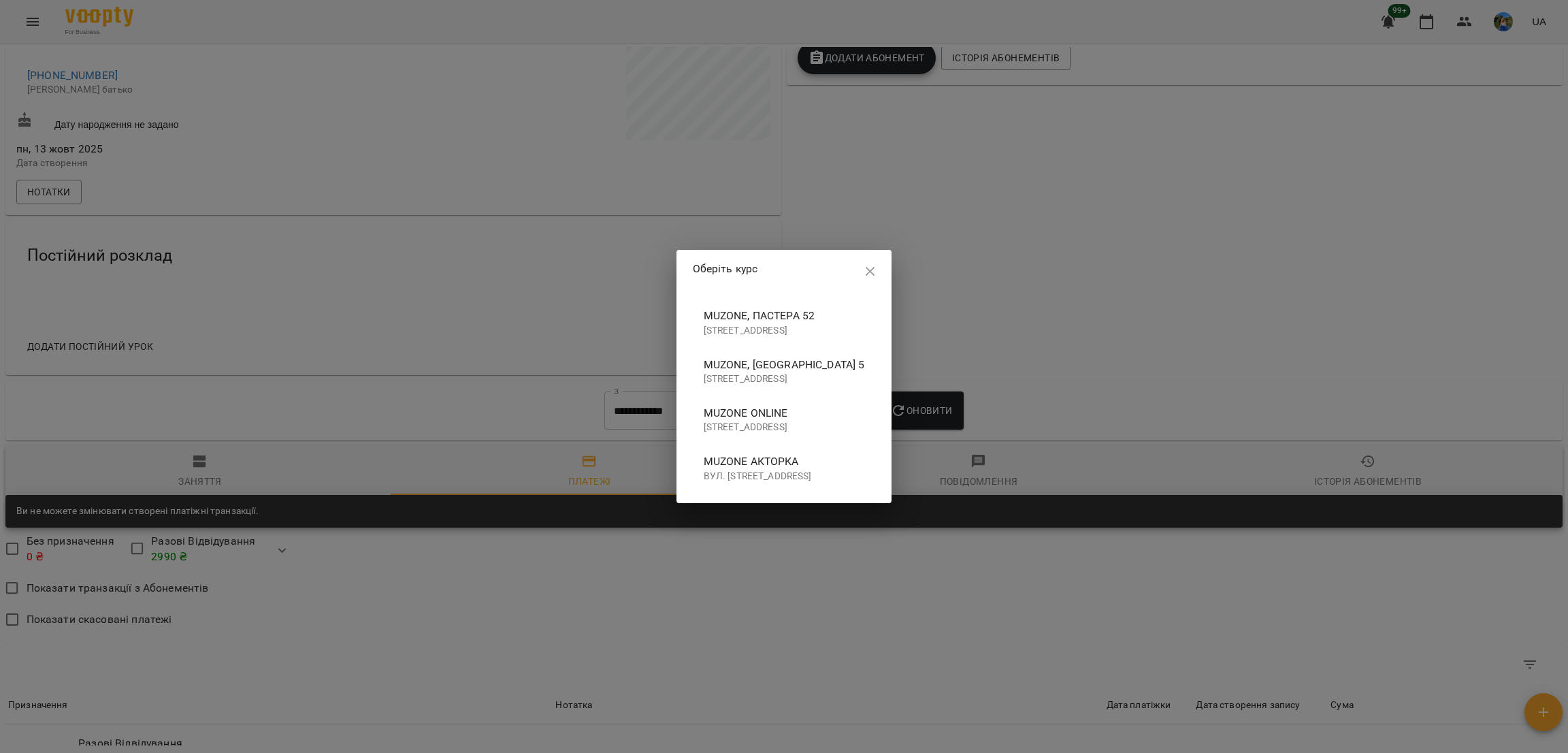
click at [754, 310] on span "Muzone, Пастера 52" at bounding box center [784, 316] width 161 height 16
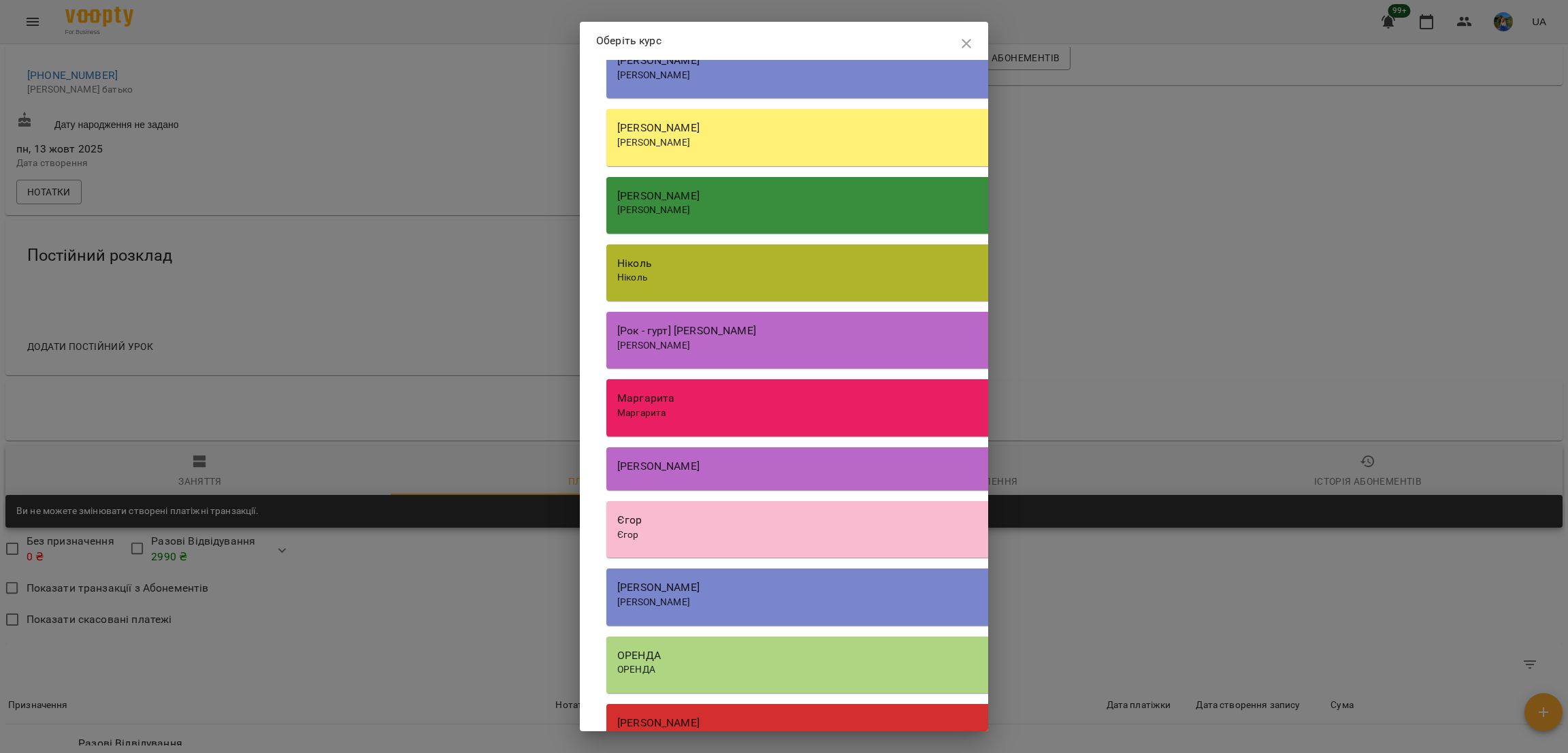
scroll to position [1553, 0]
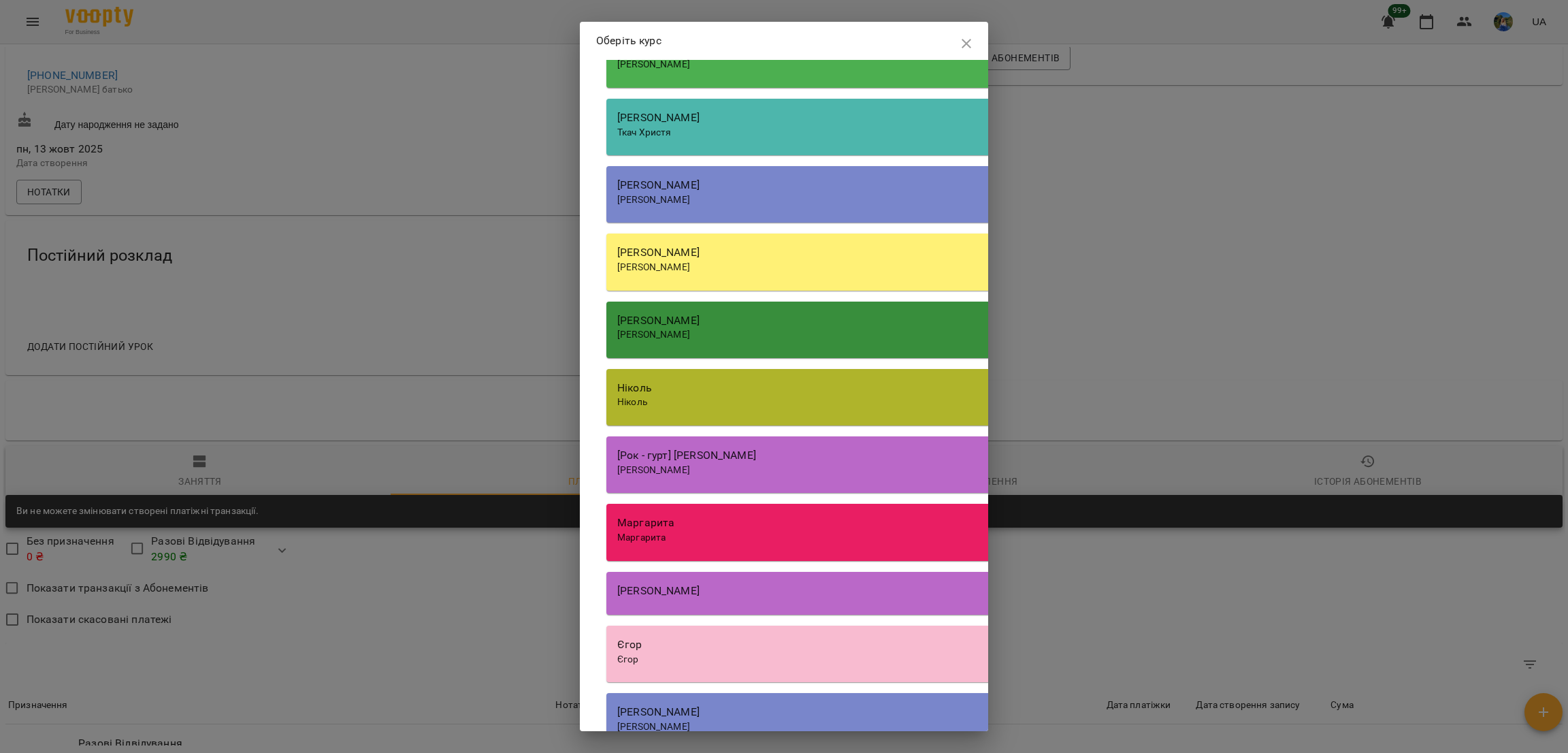
click at [659, 274] on div "[PERSON_NAME]" at bounding box center [994, 267] width 754 height 13
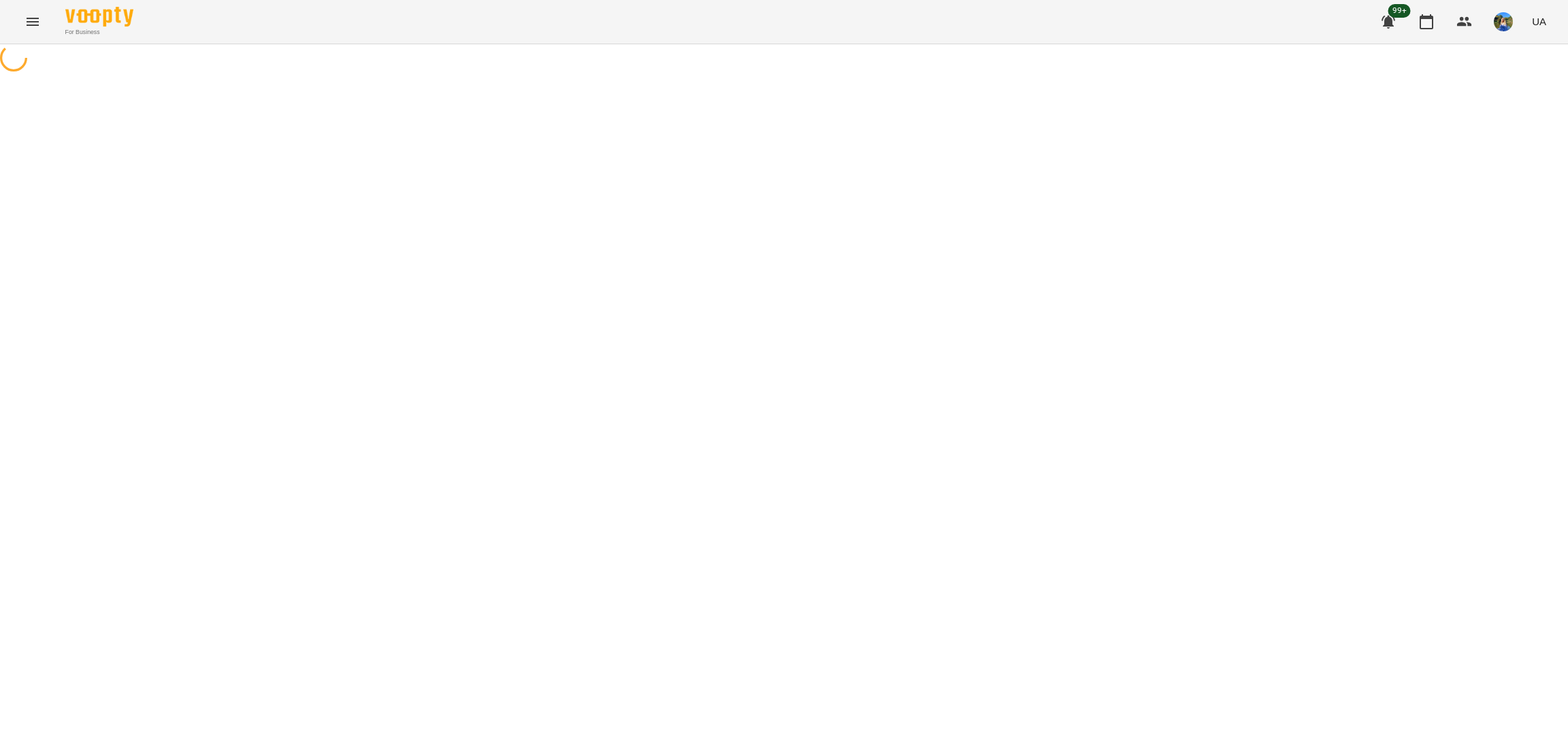
select select "**********"
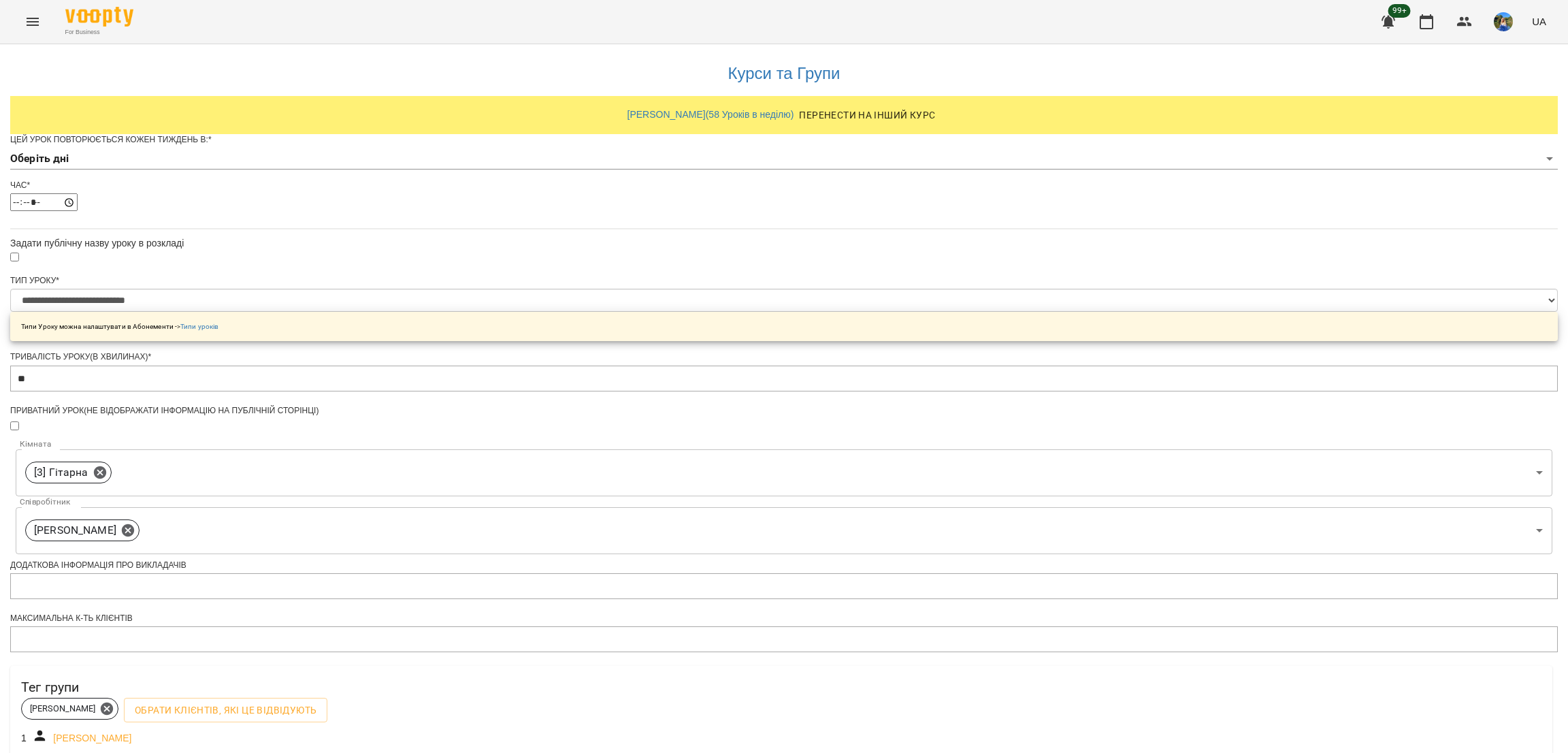
click at [689, 145] on div "Цей урок повторюється кожен тиждень в: *" at bounding box center [784, 140] width 1548 height 12
click at [689, 177] on body "**********" at bounding box center [784, 439] width 1568 height 878
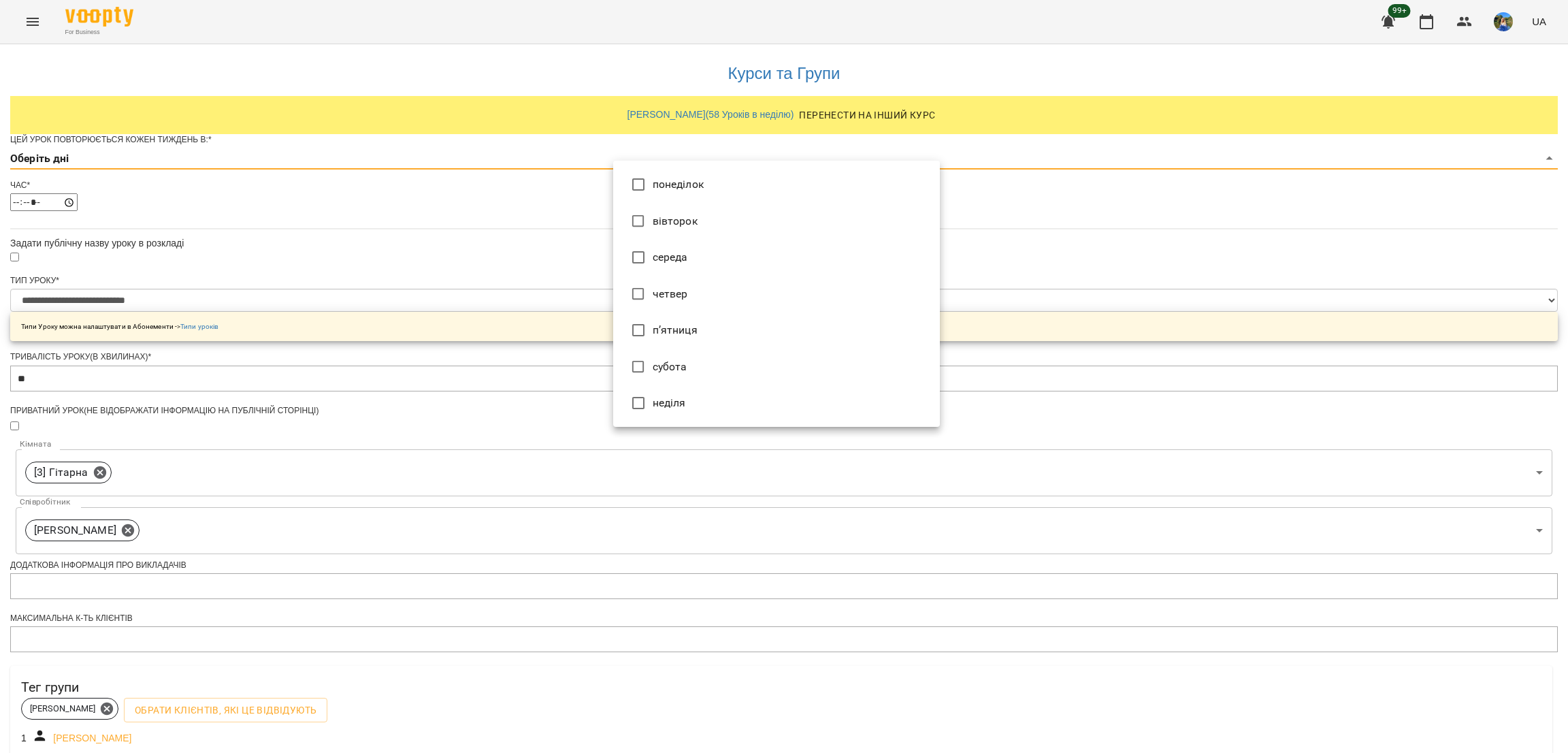
drag, startPoint x: 671, startPoint y: 366, endPoint x: 681, endPoint y: 363, distance: 10.4
click at [671, 364] on li "субота" at bounding box center [777, 367] width 327 height 37
type input "*"
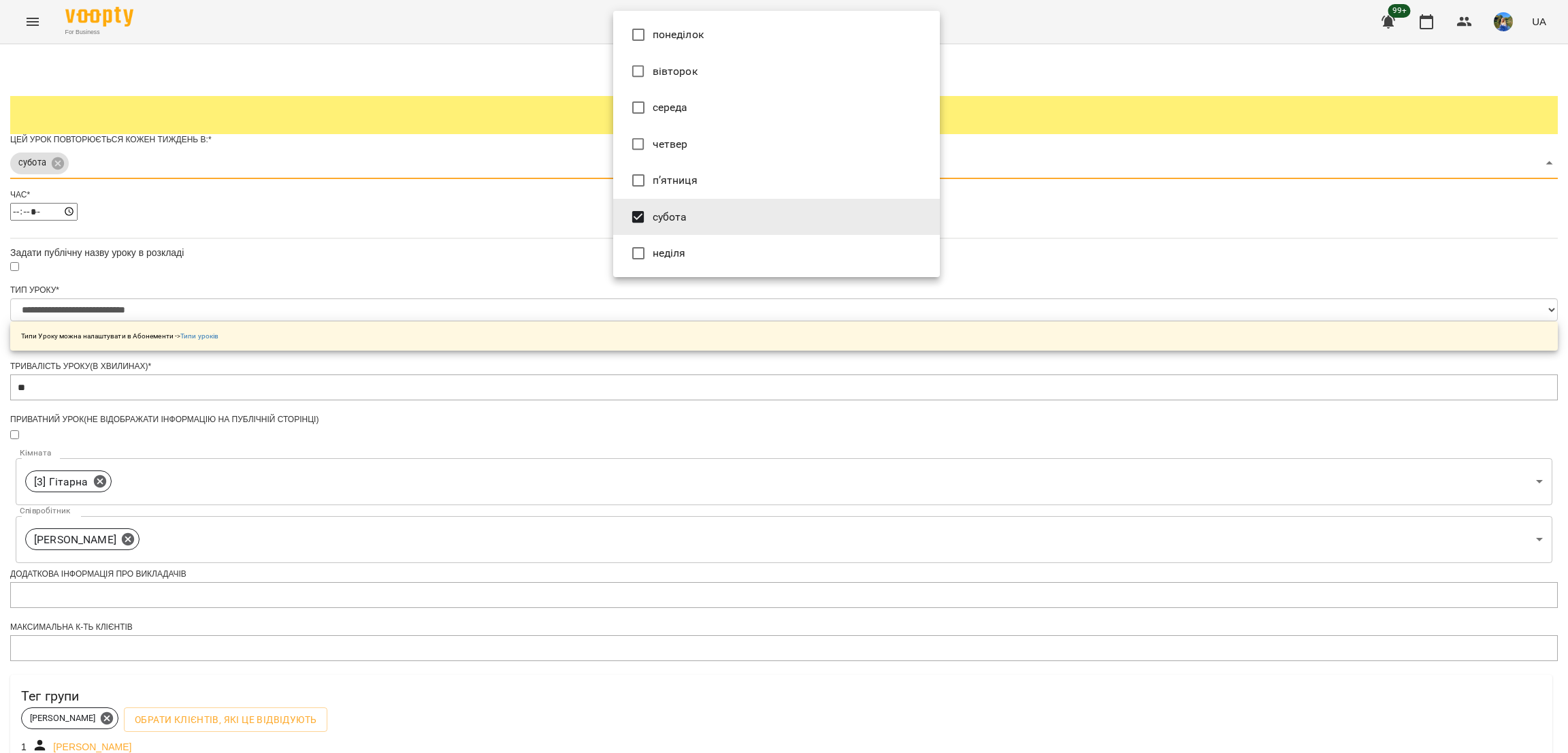
click at [1124, 328] on div at bounding box center [784, 376] width 1568 height 753
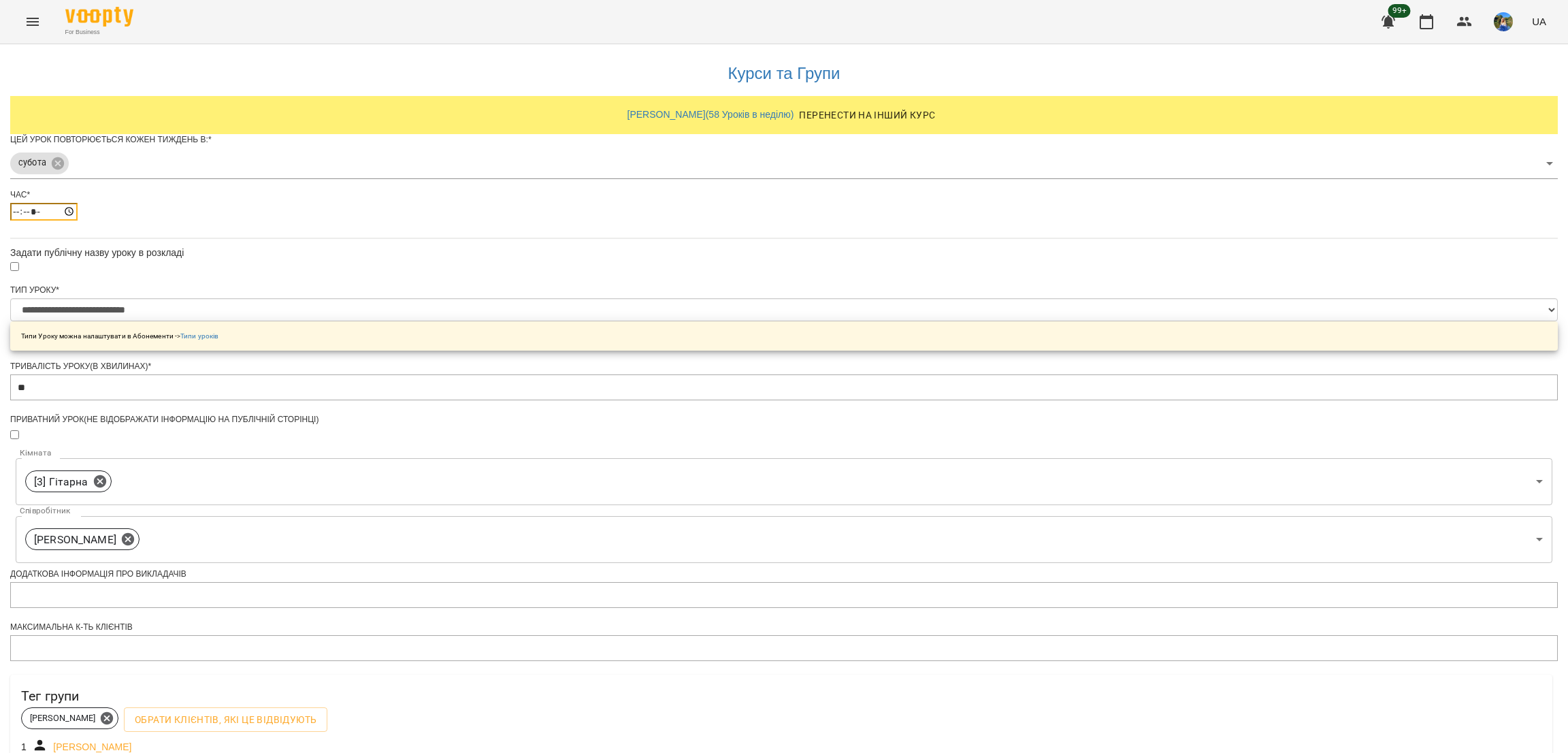
click at [77, 221] on input "*****" at bounding box center [44, 212] width 67 height 18
type input "*****"
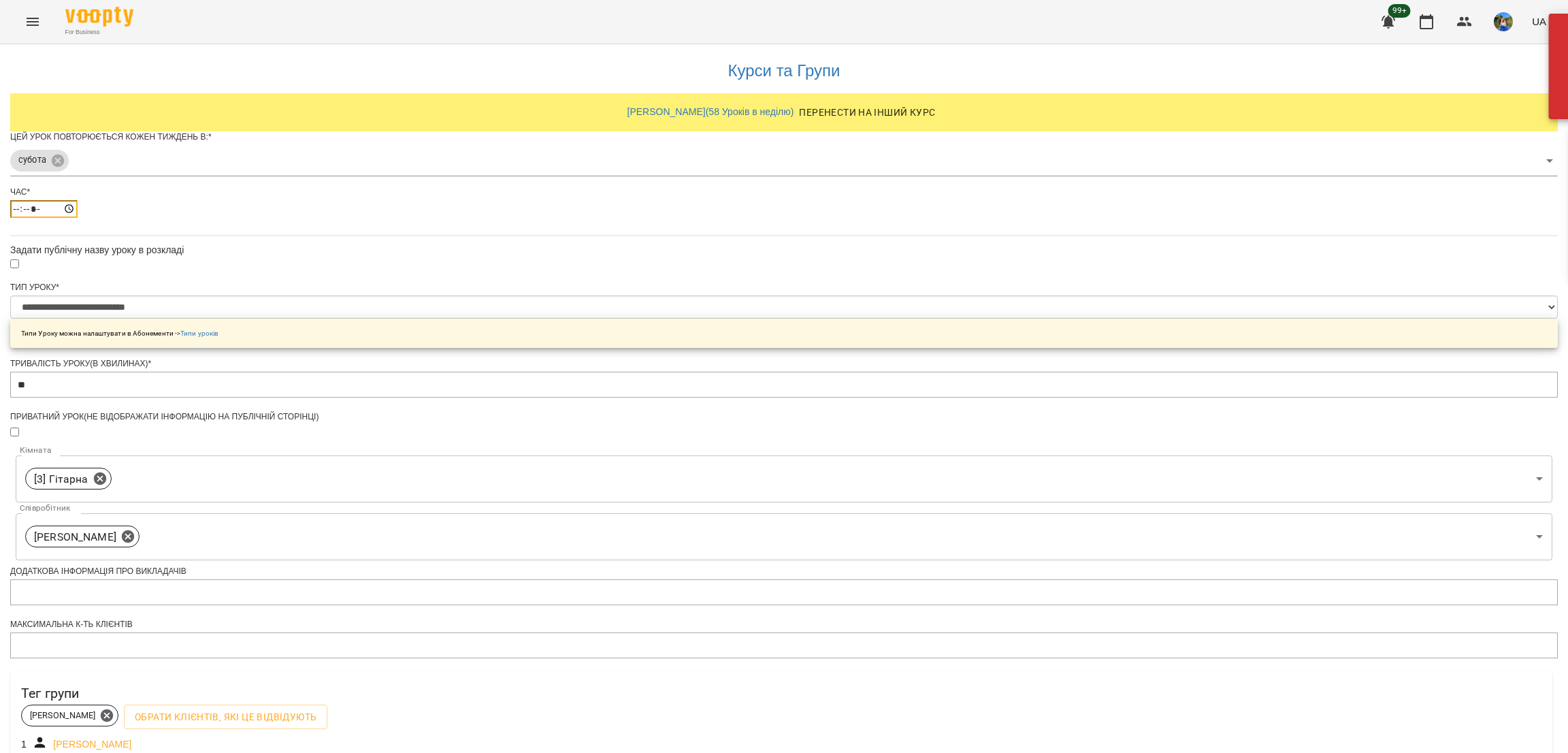
scroll to position [228, 0]
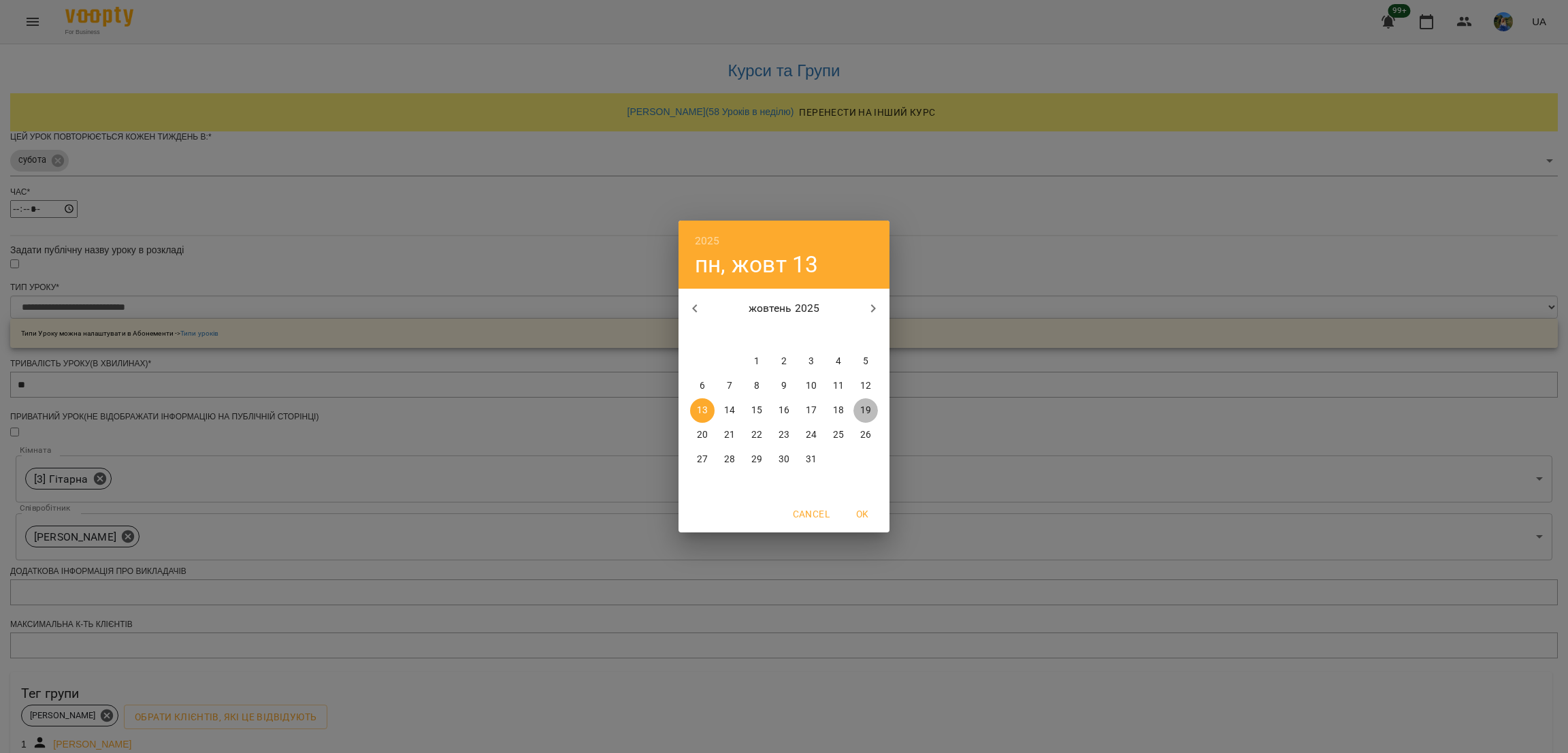
click at [861, 405] on p "19" at bounding box center [866, 410] width 11 height 13
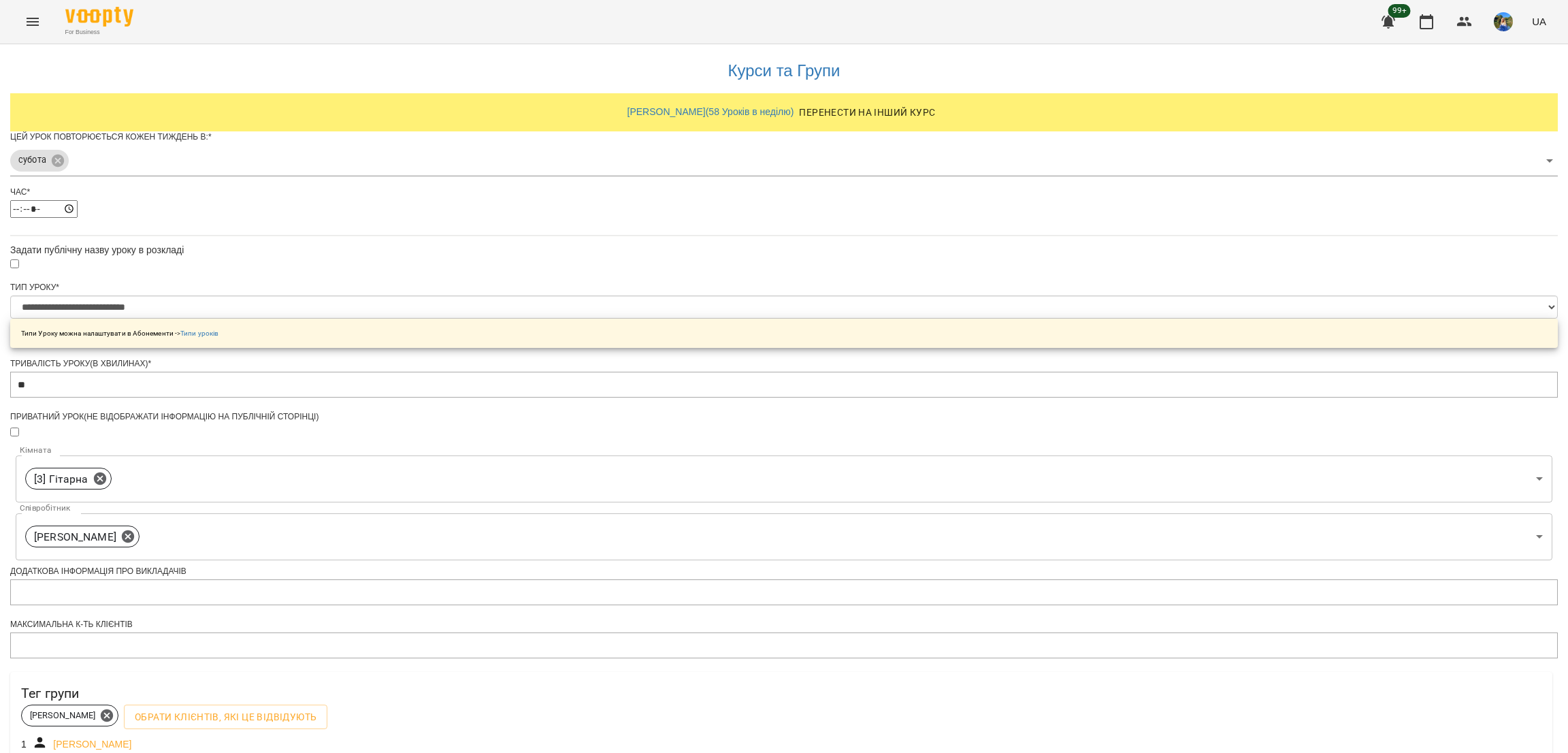
scroll to position [267, 0]
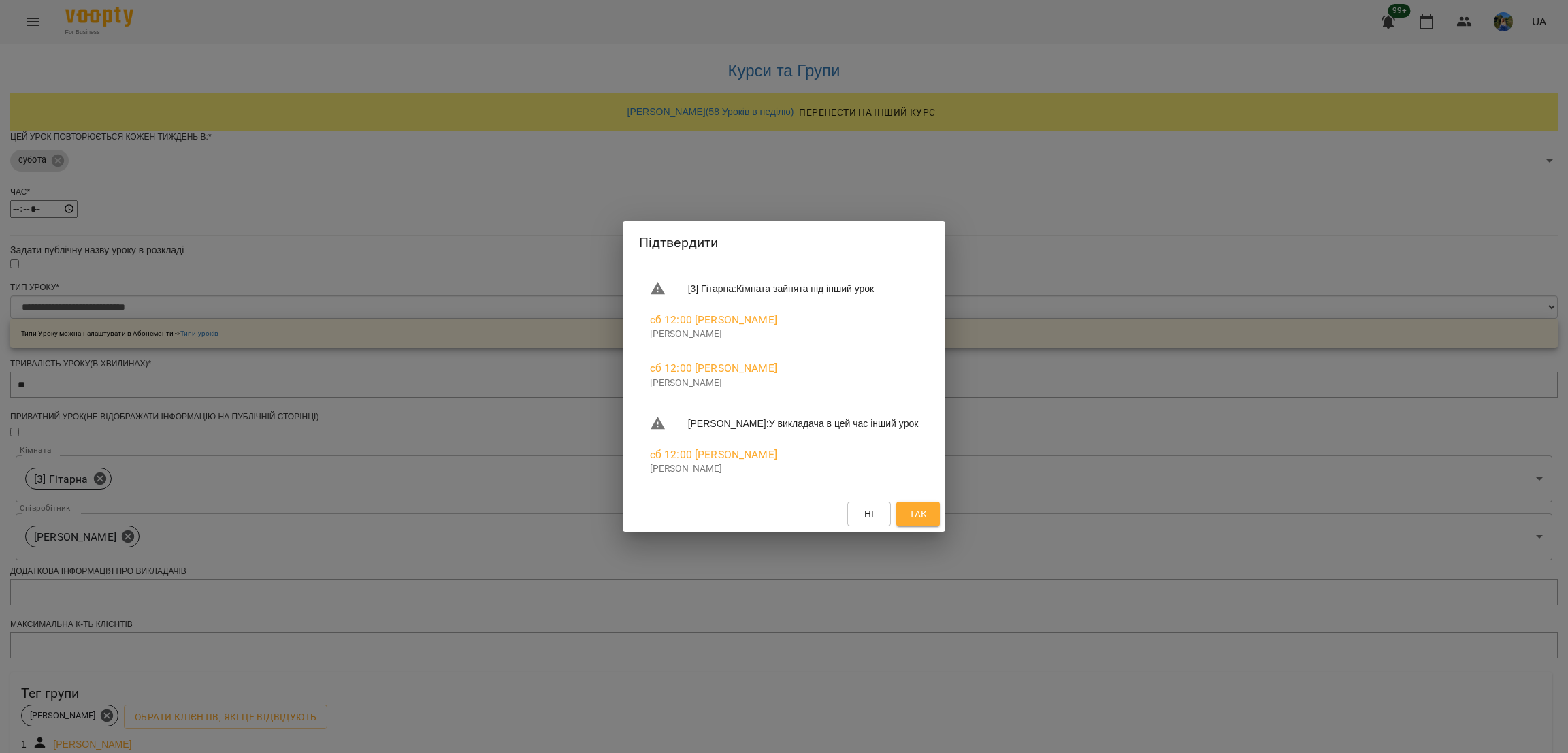
click at [1032, 335] on div "Підтвердити [3] Гітарна : Кімната зайнята під інший урок сб 12:00 Ярослав Яросл…" at bounding box center [784, 376] width 1568 height 753
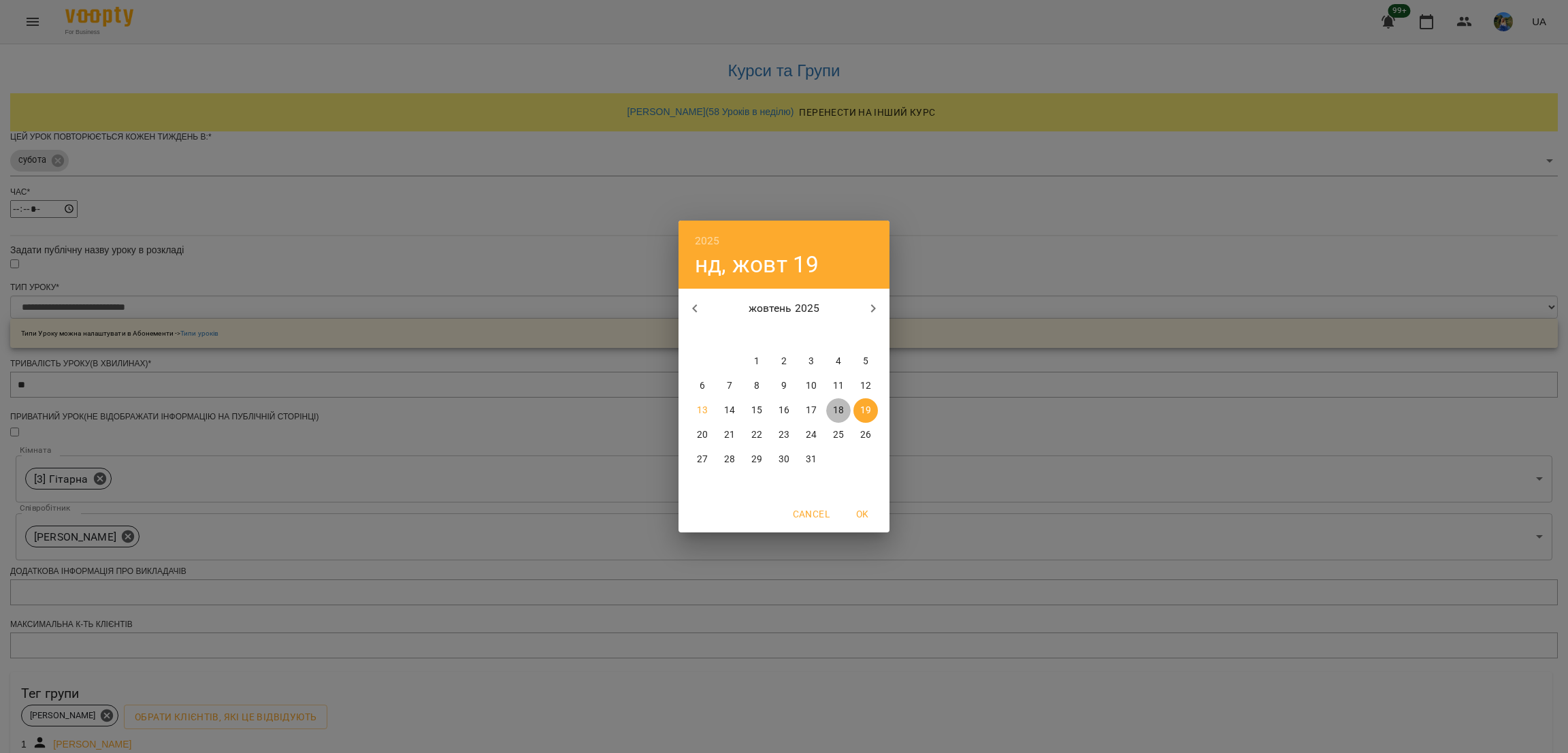
click at [841, 409] on p "18" at bounding box center [839, 410] width 11 height 13
type input "**********"
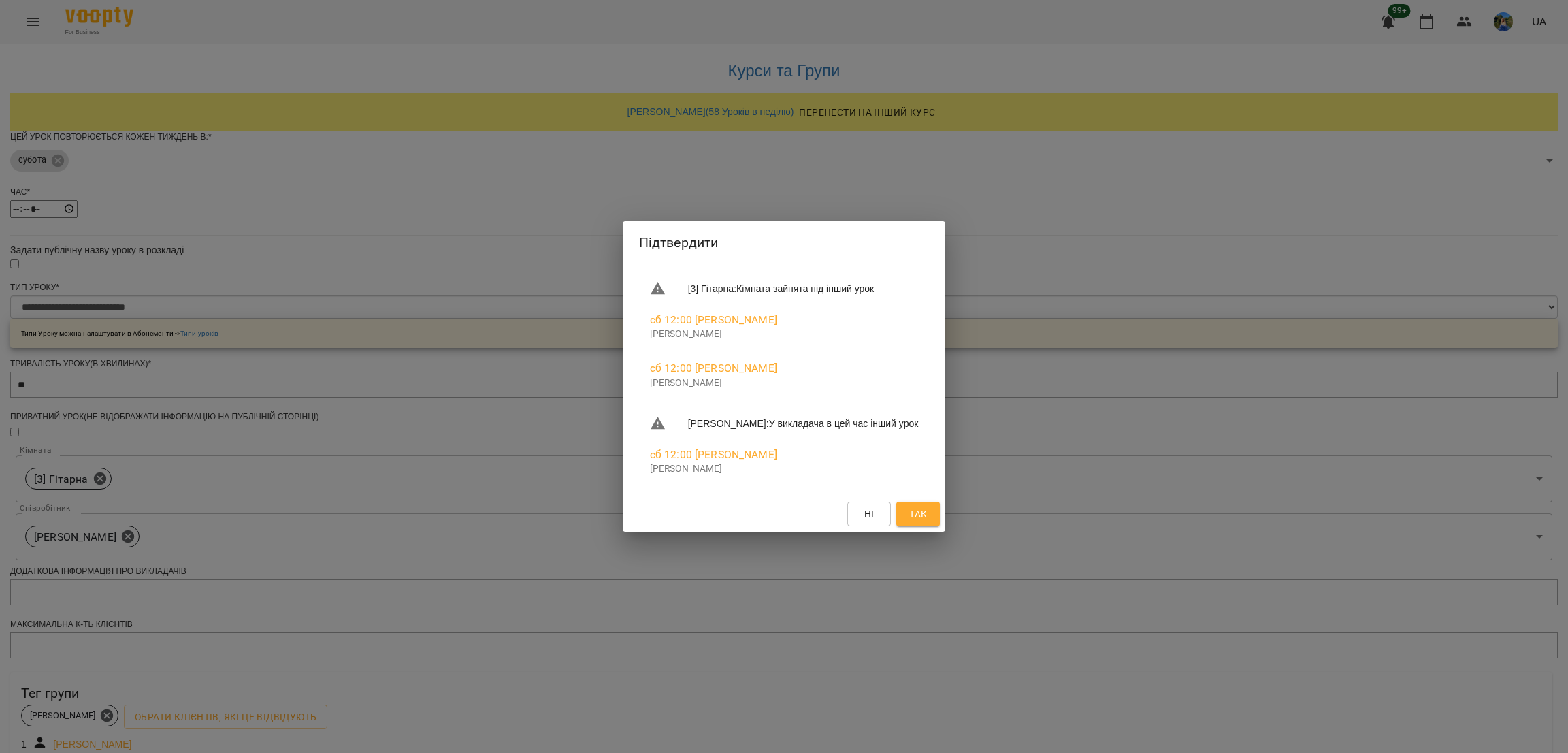
click at [946, 461] on div "Підтвердити [3] Гітарна : Кімната зайнята під інший урок сб 12:00 Ярослав Яросл…" at bounding box center [784, 376] width 1568 height 753
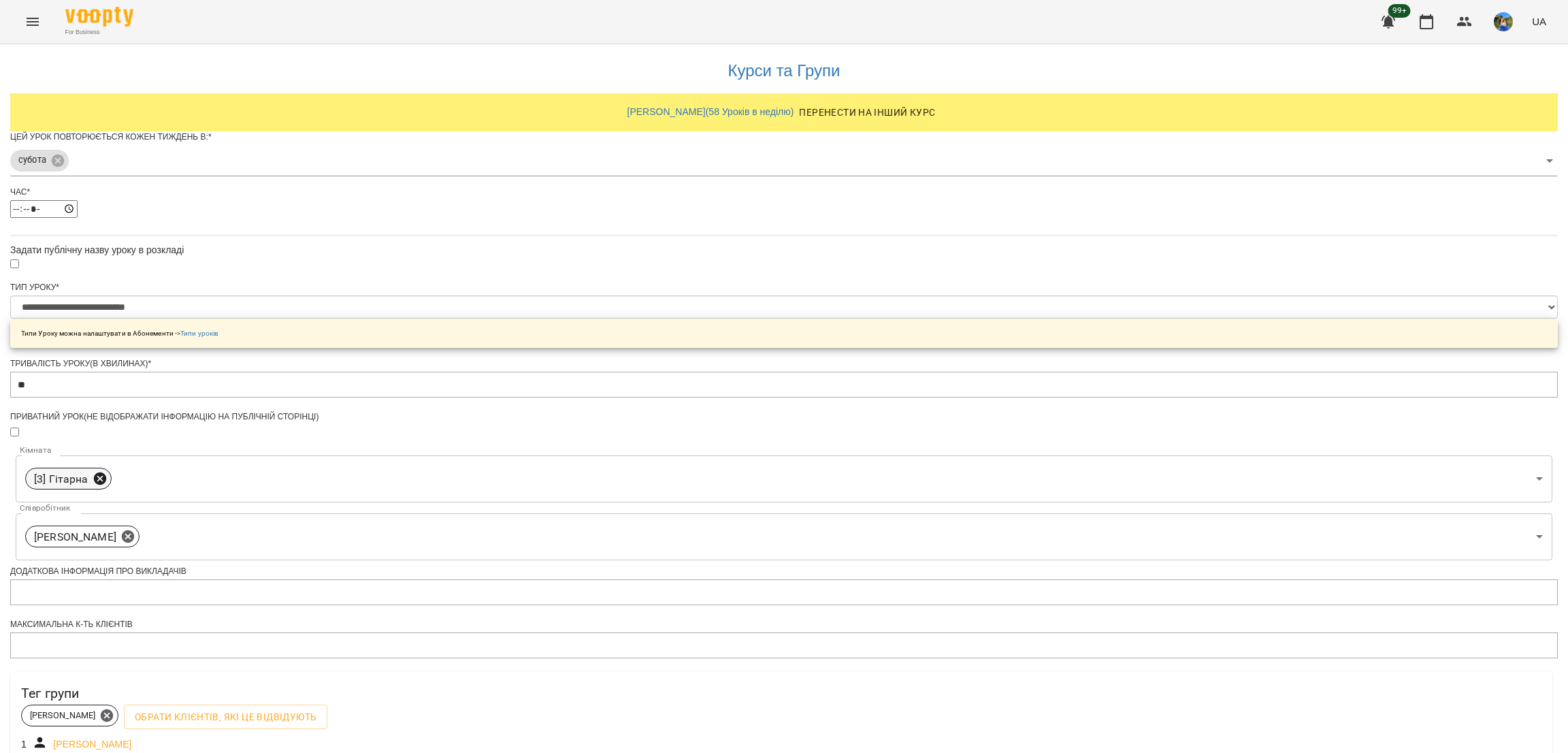
click at [108, 472] on icon at bounding box center [99, 479] width 15 height 15
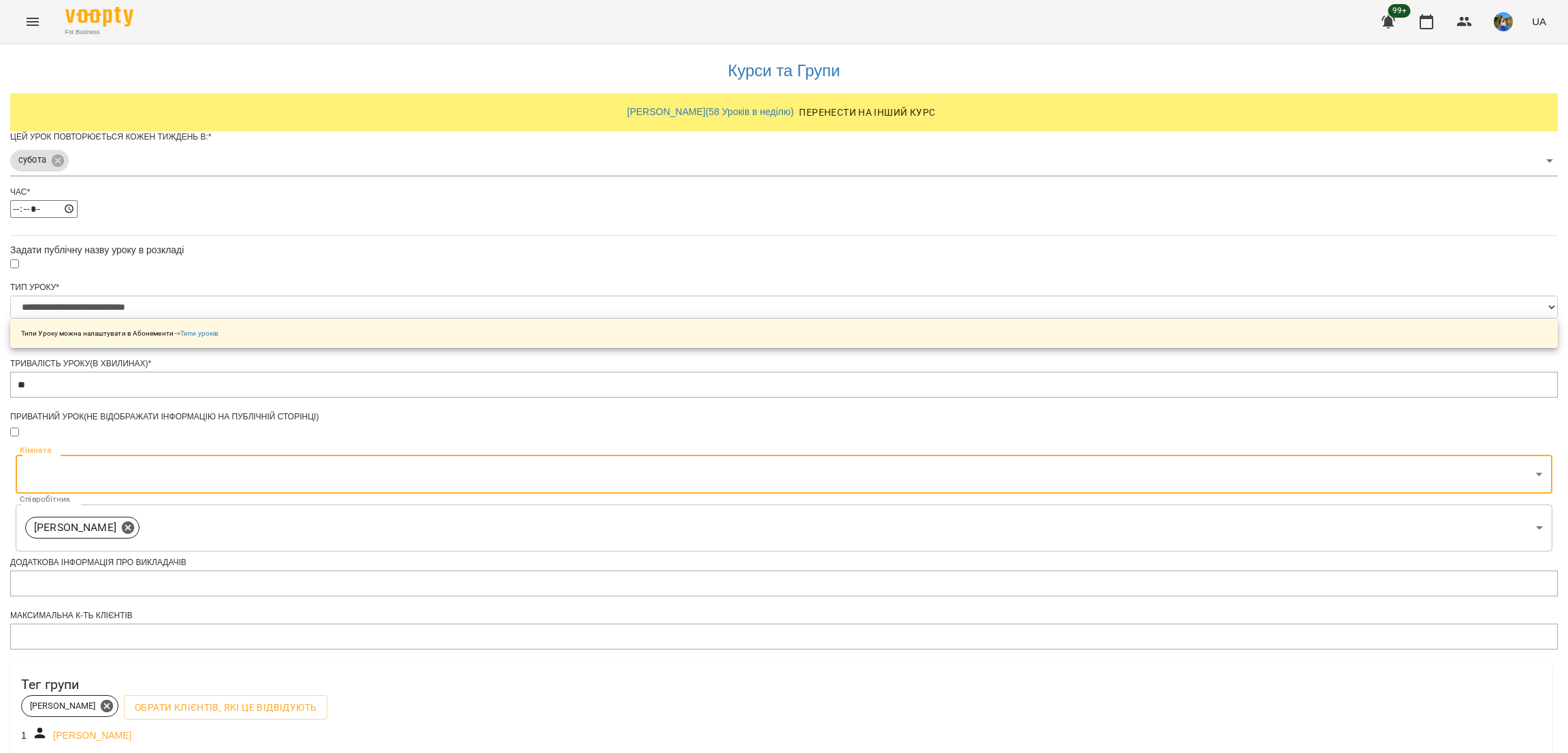
scroll to position [256, 0]
click at [697, 240] on body "**********" at bounding box center [784, 457] width 1568 height 916
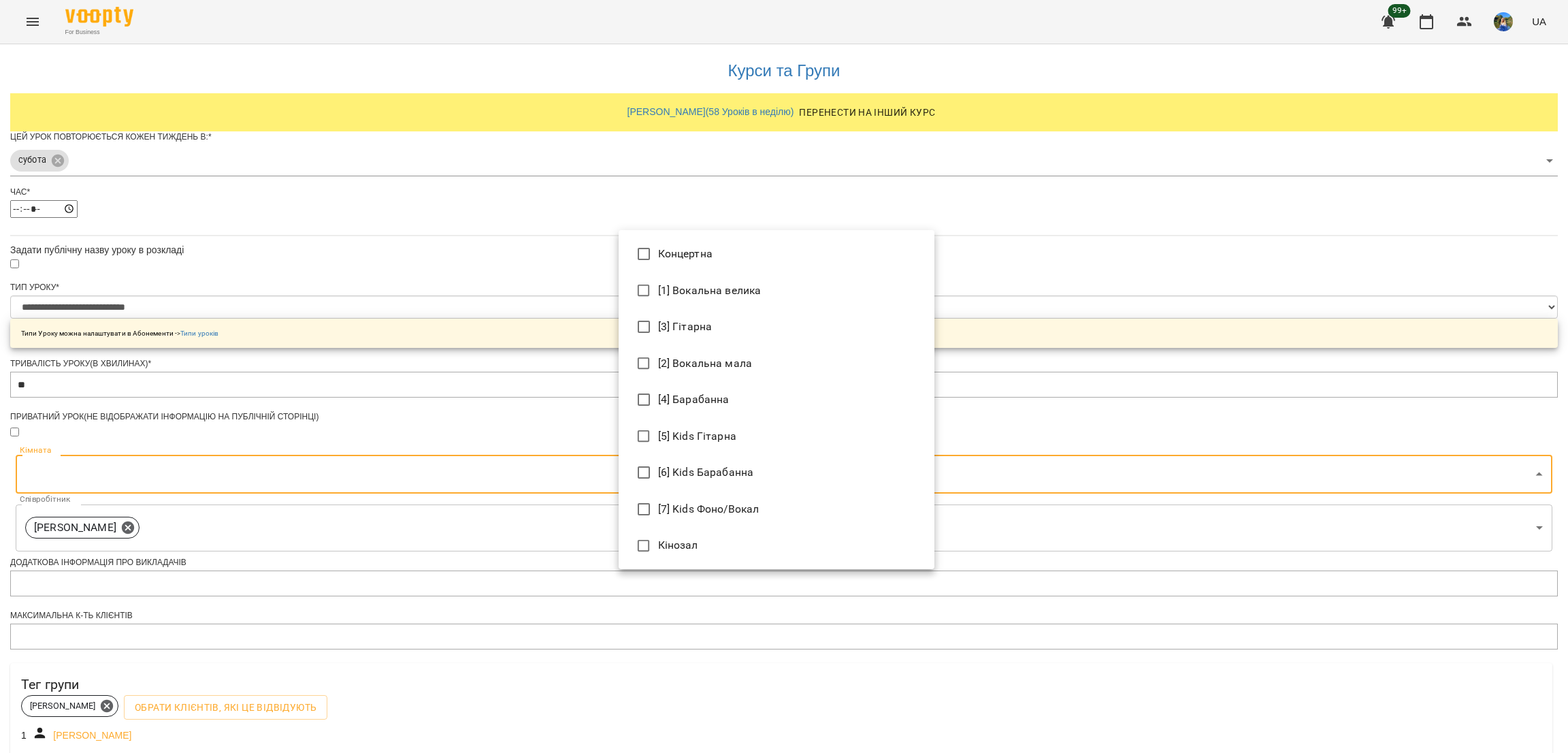
click at [711, 261] on li "Концертна" at bounding box center [777, 253] width 316 height 37
type input "**********"
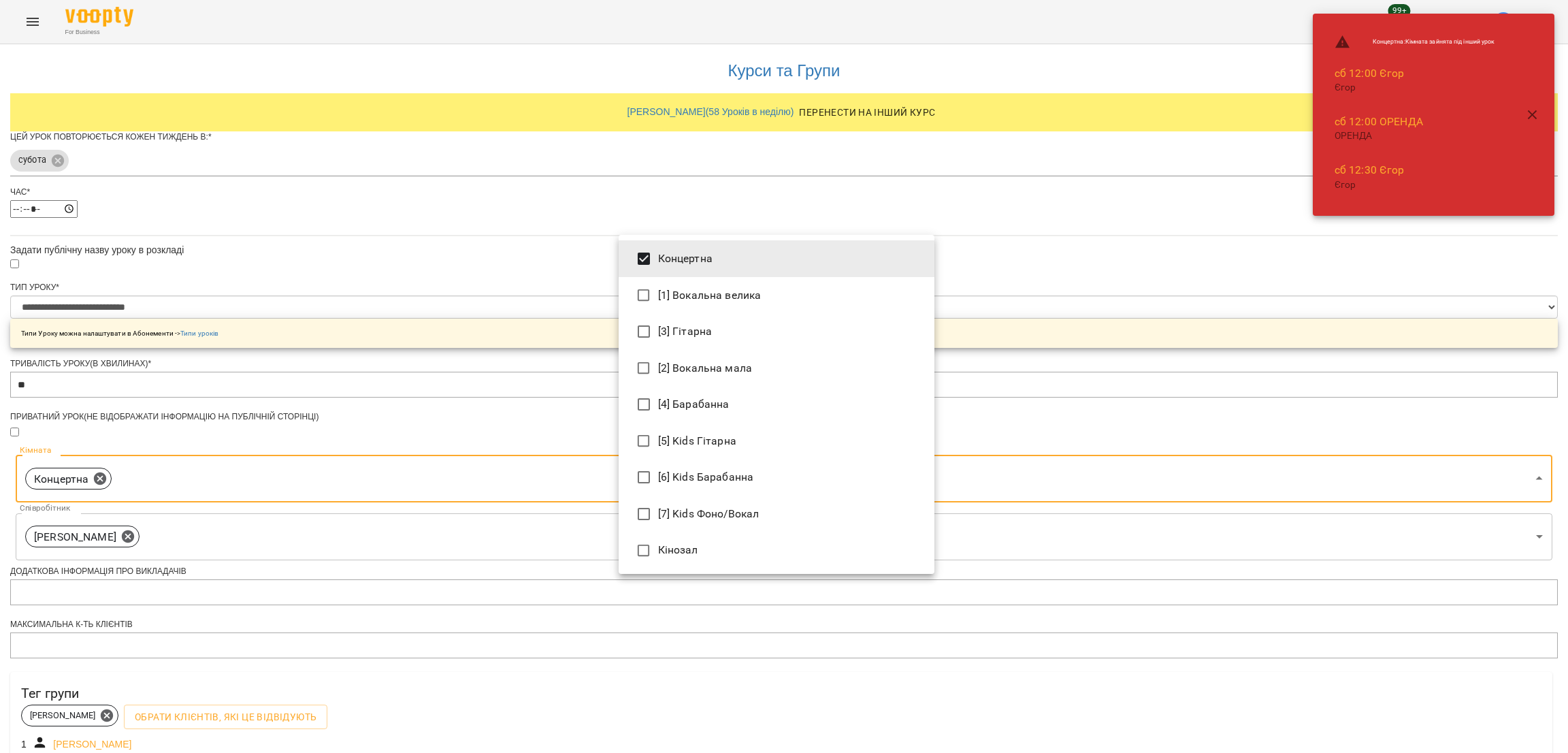
click at [1101, 434] on div at bounding box center [784, 376] width 1568 height 753
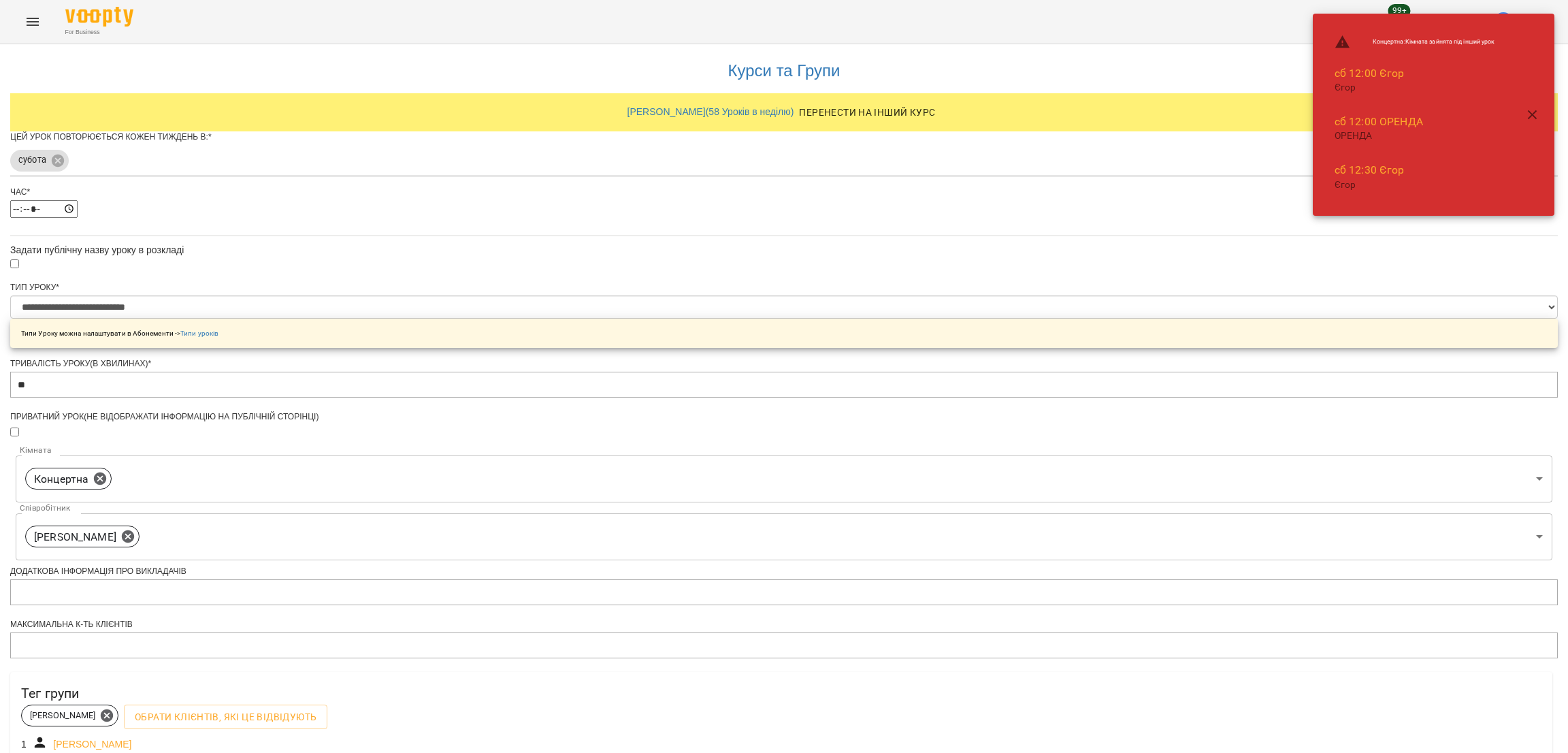
drag, startPoint x: 763, startPoint y: 719, endPoint x: 618, endPoint y: 84, distance: 651.3
click at [403, 432] on div "**********" at bounding box center [784, 483] width 1548 height 884
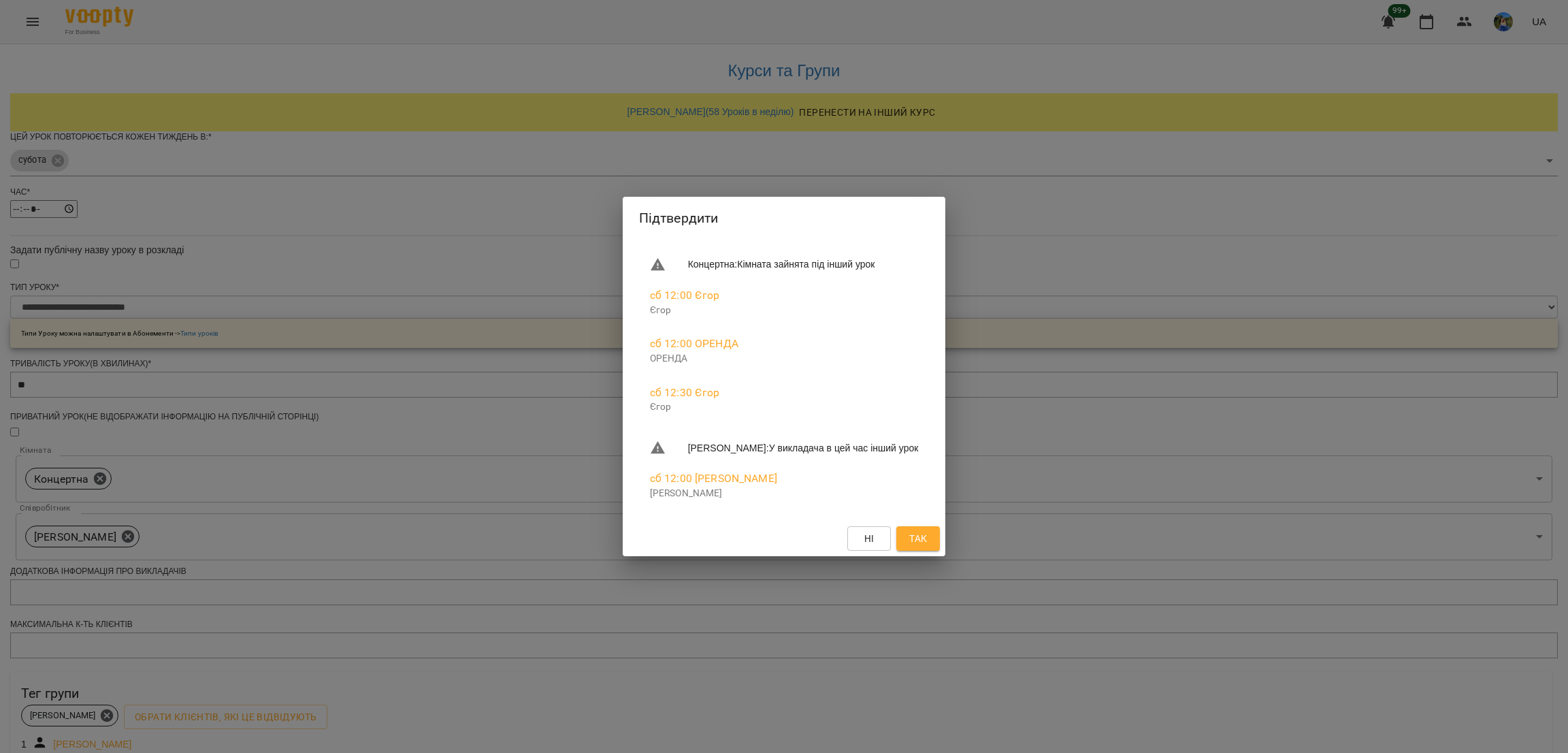
click at [929, 539] on button "Так" at bounding box center [918, 538] width 44 height 24
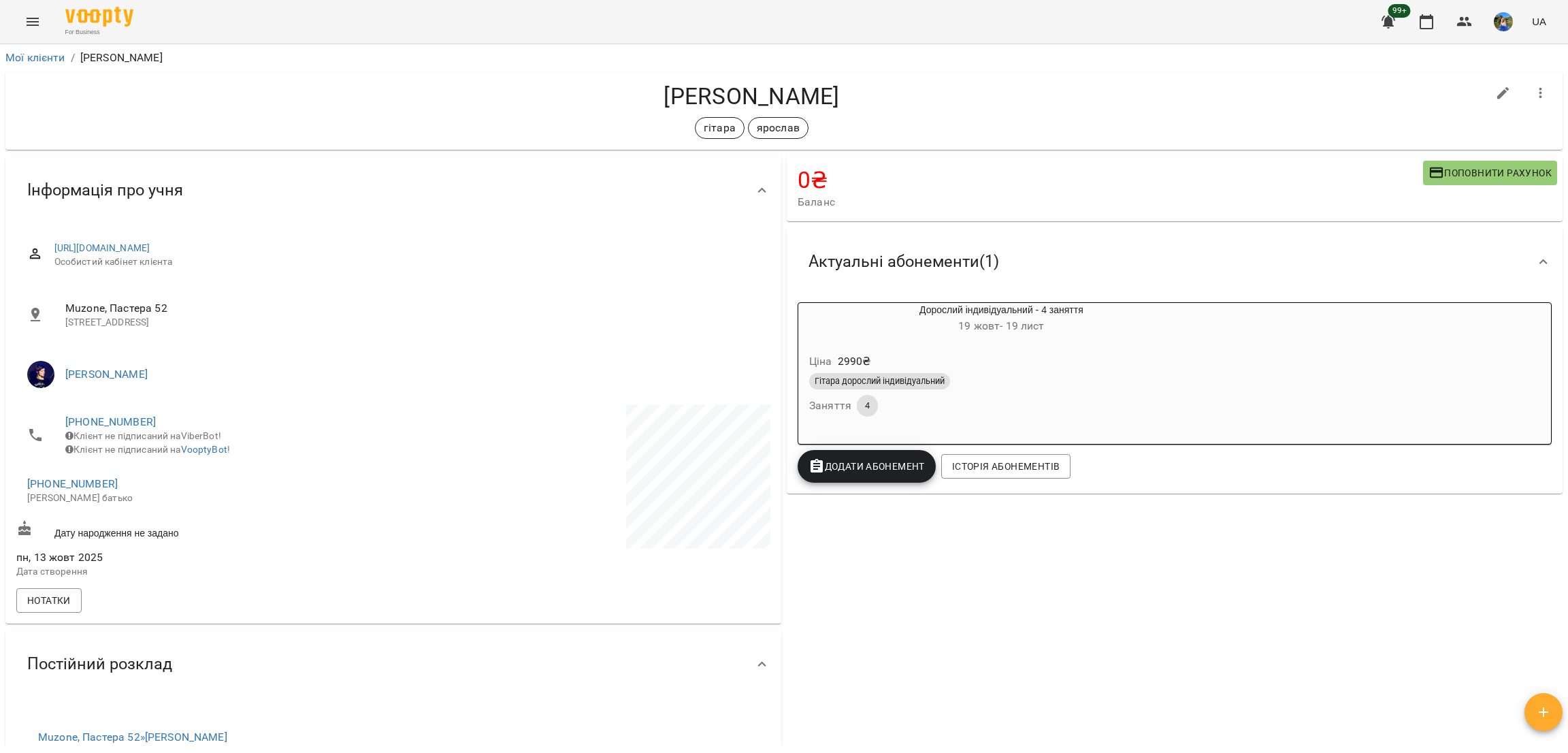
click at [839, 329] on h6 "19 жовт - 19 лист" at bounding box center [1002, 326] width 406 height 19
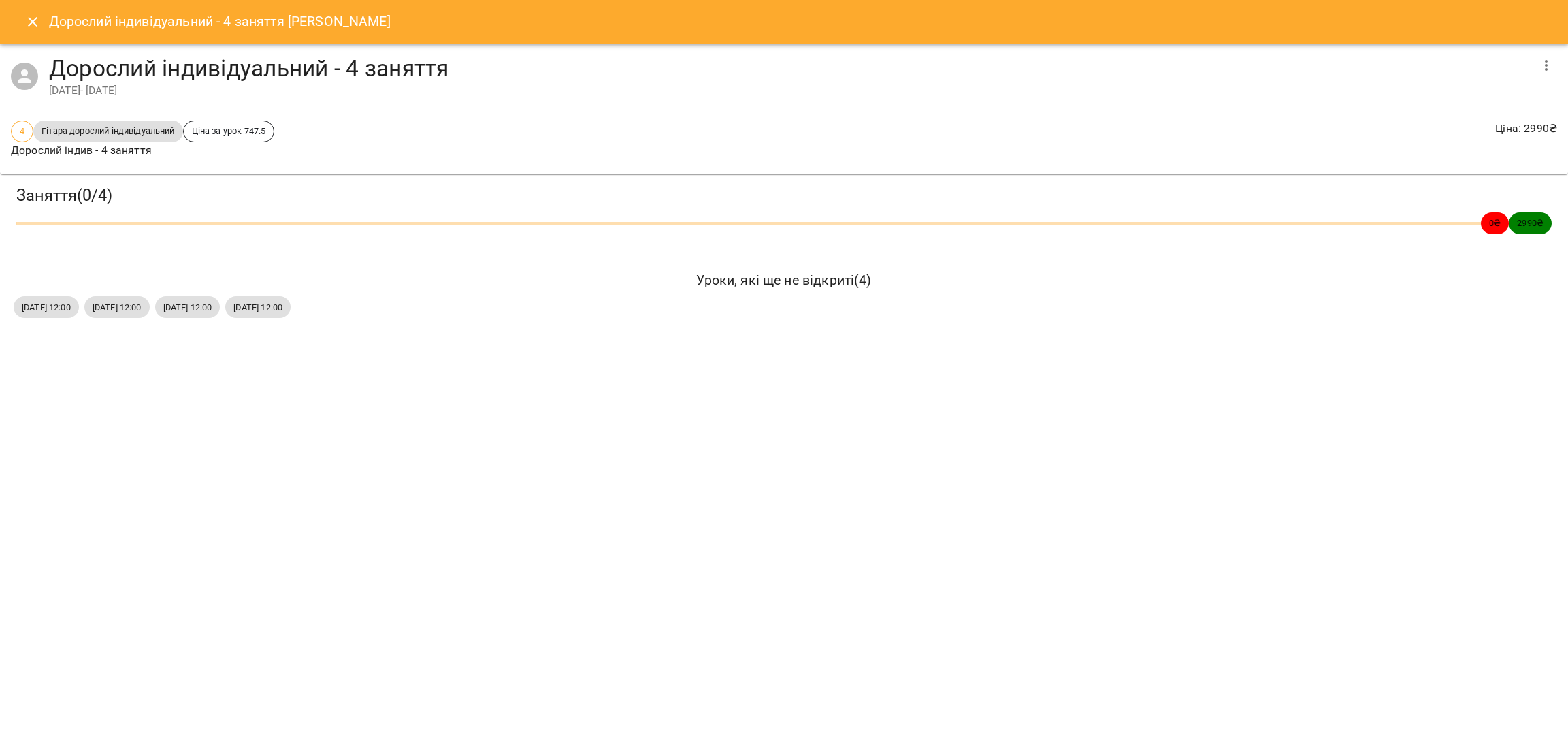
drag, startPoint x: 19, startPoint y: 291, endPoint x: 434, endPoint y: 302, distance: 415.1
click at [434, 302] on div "Уроки, які ще не відкриті ( 4 ) сб, 25 жовт 2025 12:00 сб, 01 лист 2025 12:00 с…" at bounding box center [784, 293] width 1547 height 54
click at [476, 315] on div "сб, 25 жовт 2025 12:00 сб, 01 лист 2025 12:00 сб, 08 лист 2025 12:00 сб, 15 лис…" at bounding box center [784, 307] width 1547 height 27
drag, startPoint x: 462, startPoint y: 309, endPoint x: 2, endPoint y: 298, distance: 460.1
click at [2, 298] on div "Заняття ( 0 / 4 ) 0 ₴ 2990 ₴ Уроки, які ще не відкриті ( 4 ) сб, 25 жовт 2025 1…" at bounding box center [784, 253] width 1579 height 168
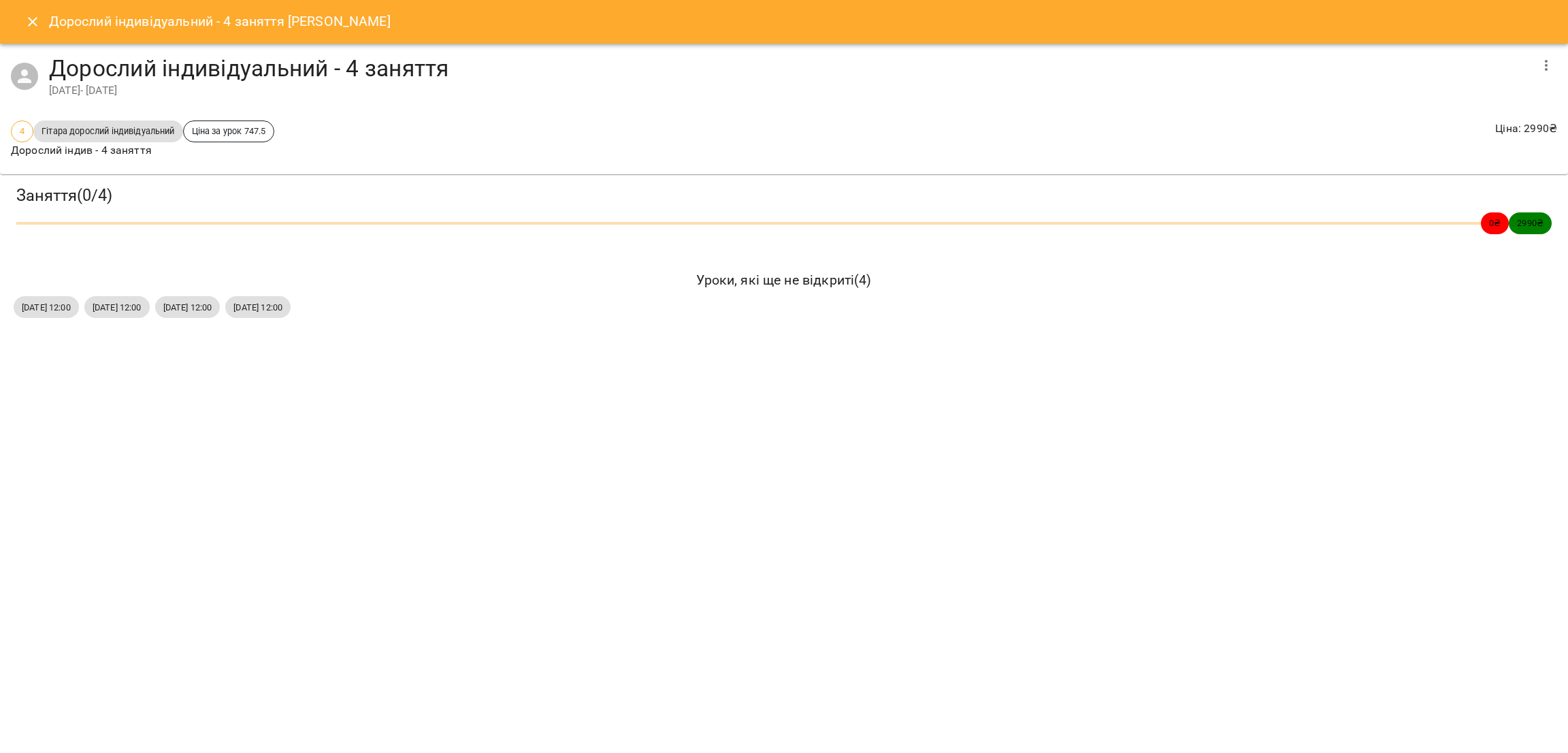
copy div "сб, 25 жовт 2025 12:00 сб, 01 лист 2025 12:00 сб, 08 лист 2025 12:00 сб, 15 лис…"
click at [536, 325] on div "Заняття ( 0 / 4 ) 0 ₴ 2990 ₴ Уроки, які ще не відкриті ( 4 ) сб, 25 жовт 2025 1…" at bounding box center [784, 253] width 1579 height 168
click at [23, 9] on button "Close" at bounding box center [33, 22] width 33 height 33
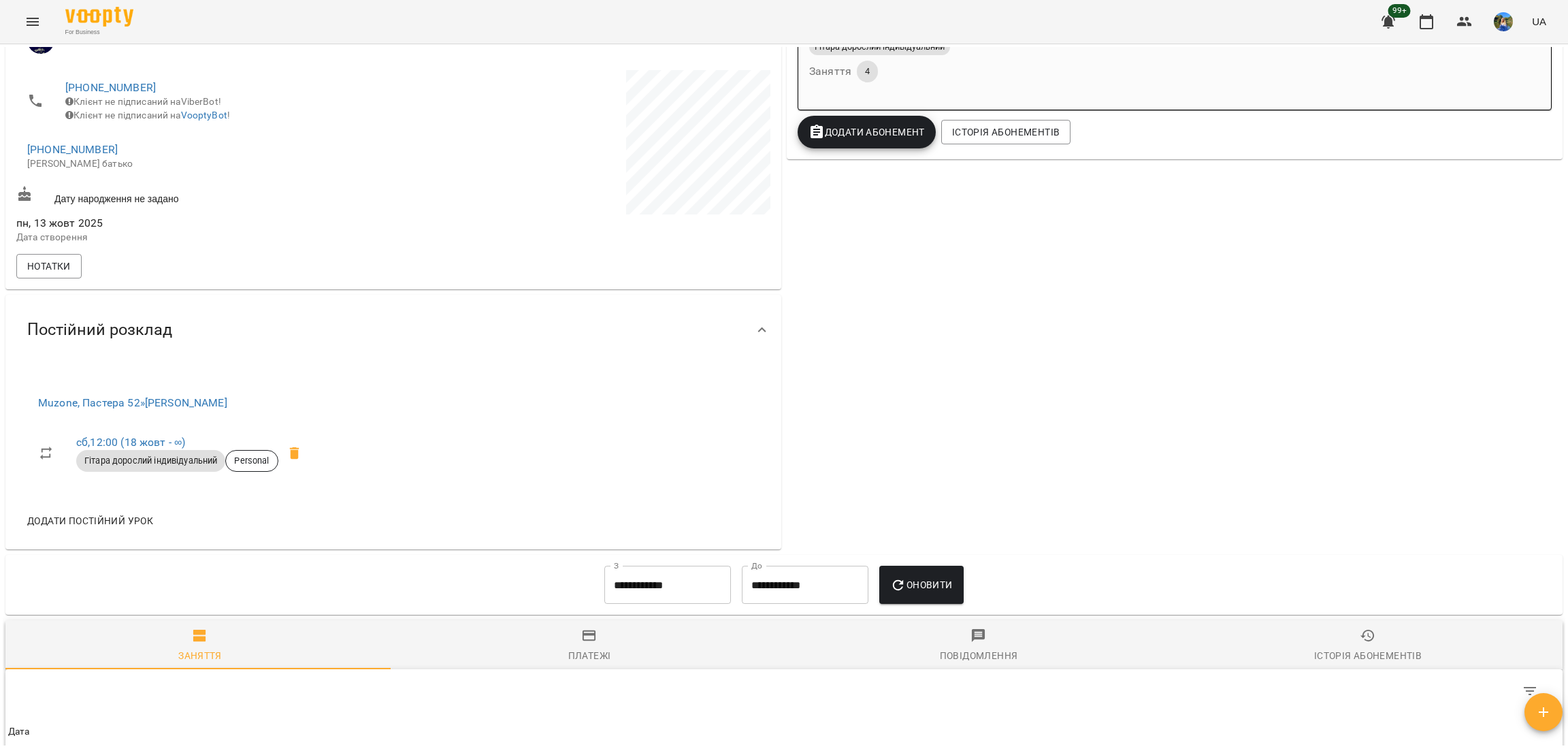
scroll to position [554, 0]
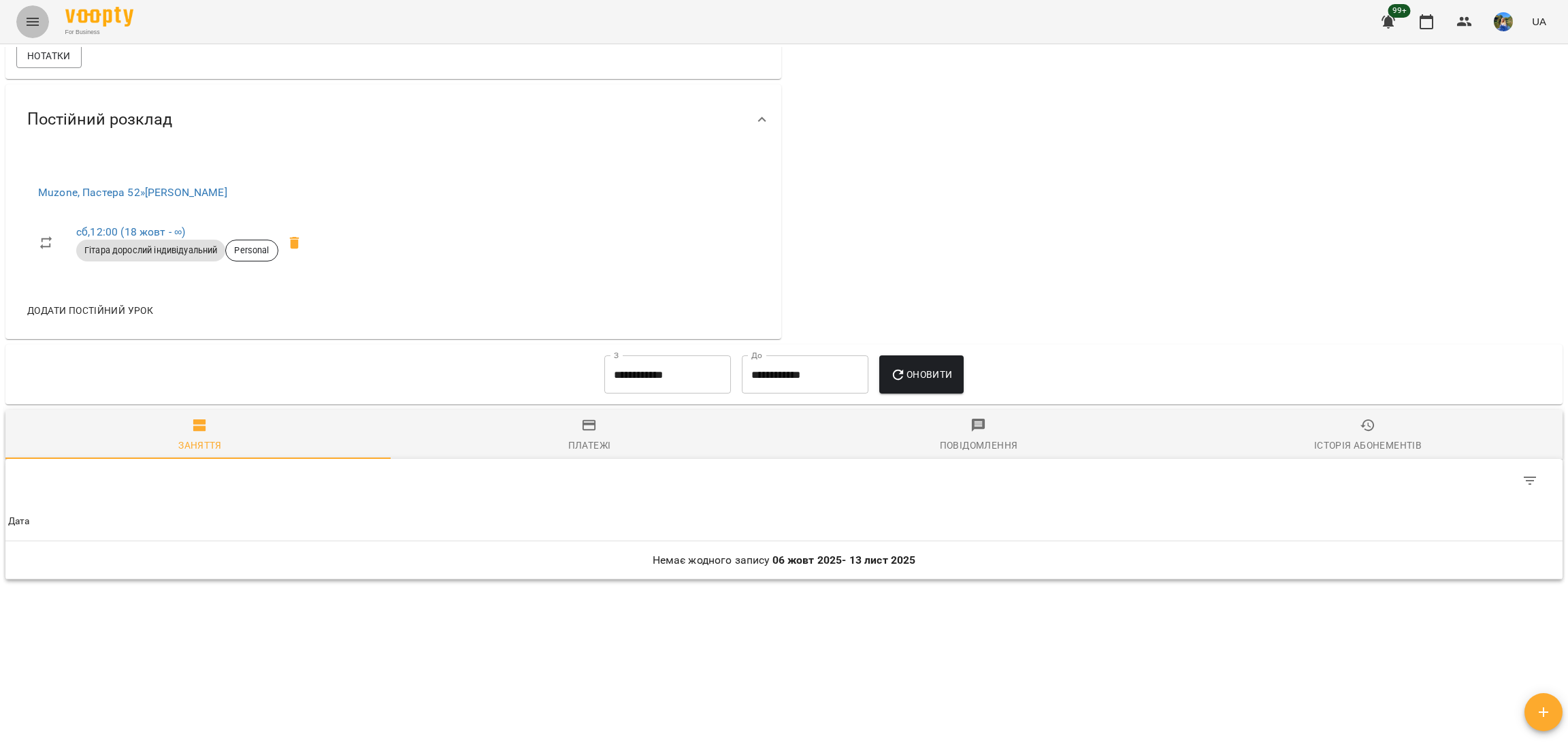
click at [18, 18] on button "Menu" at bounding box center [33, 22] width 33 height 33
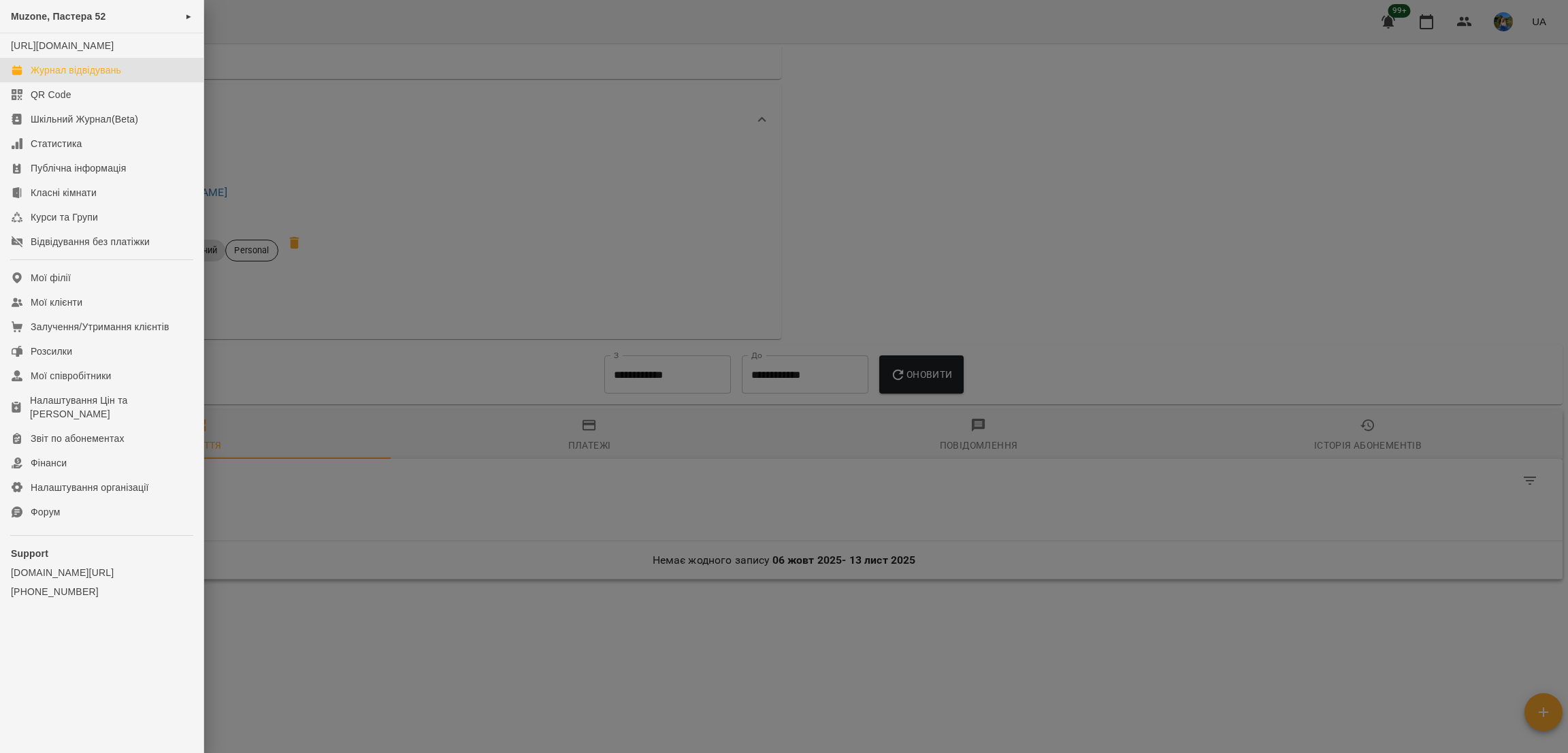
click at [100, 77] on div "Журнал відвідувань" at bounding box center [76, 70] width 91 height 13
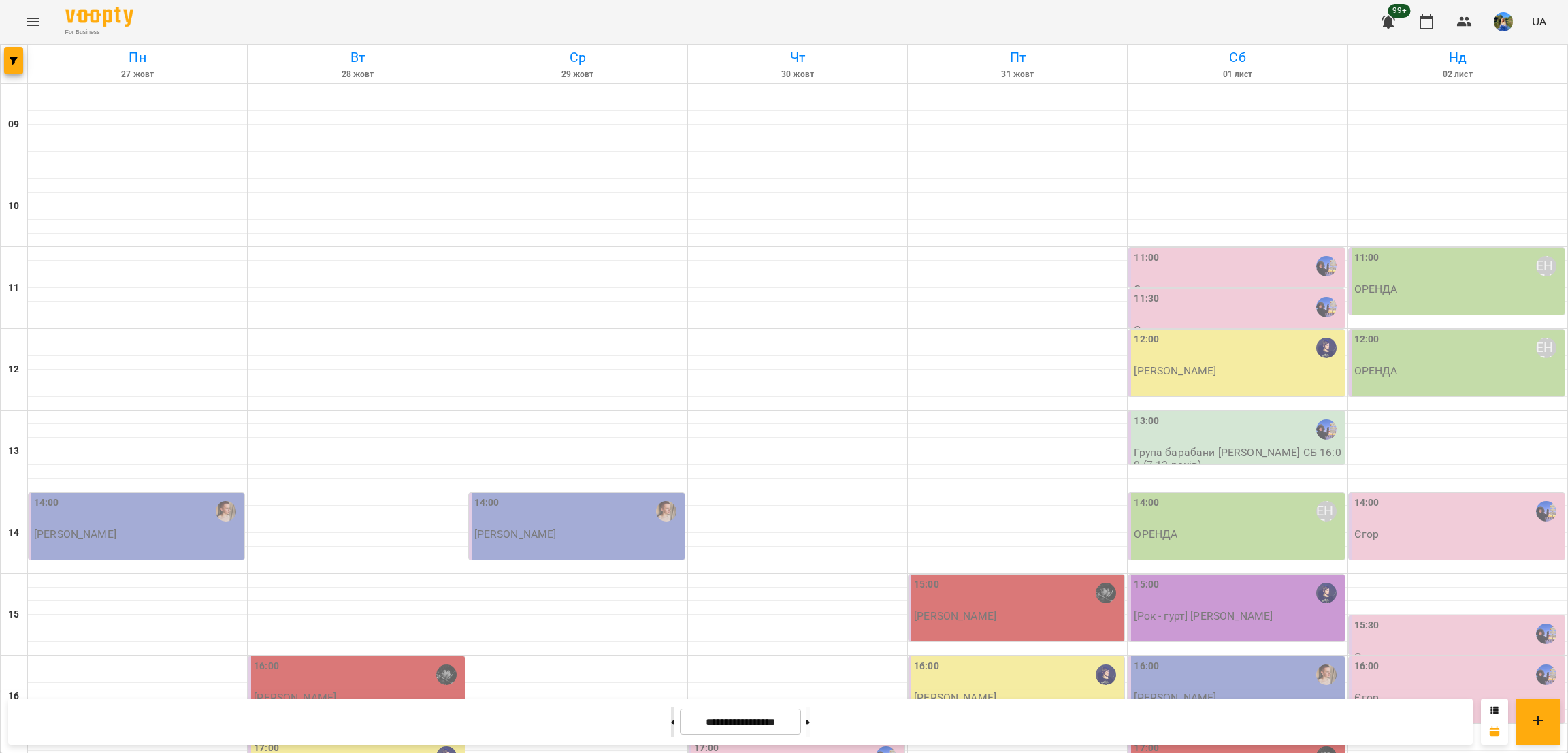
click at [671, 713] on button at bounding box center [673, 722] width 3 height 30
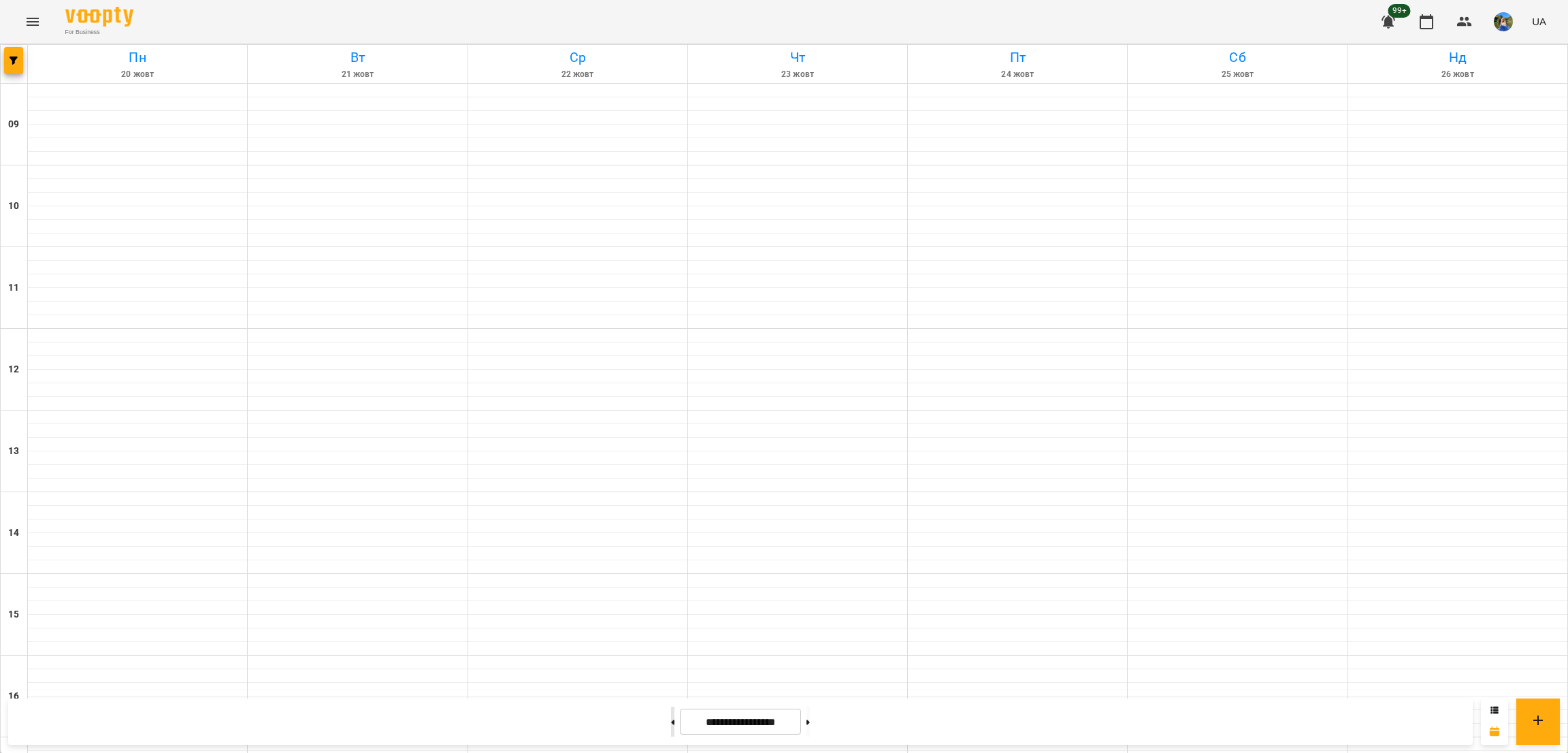
click at [671, 713] on button at bounding box center [673, 722] width 3 height 30
type input "**********"
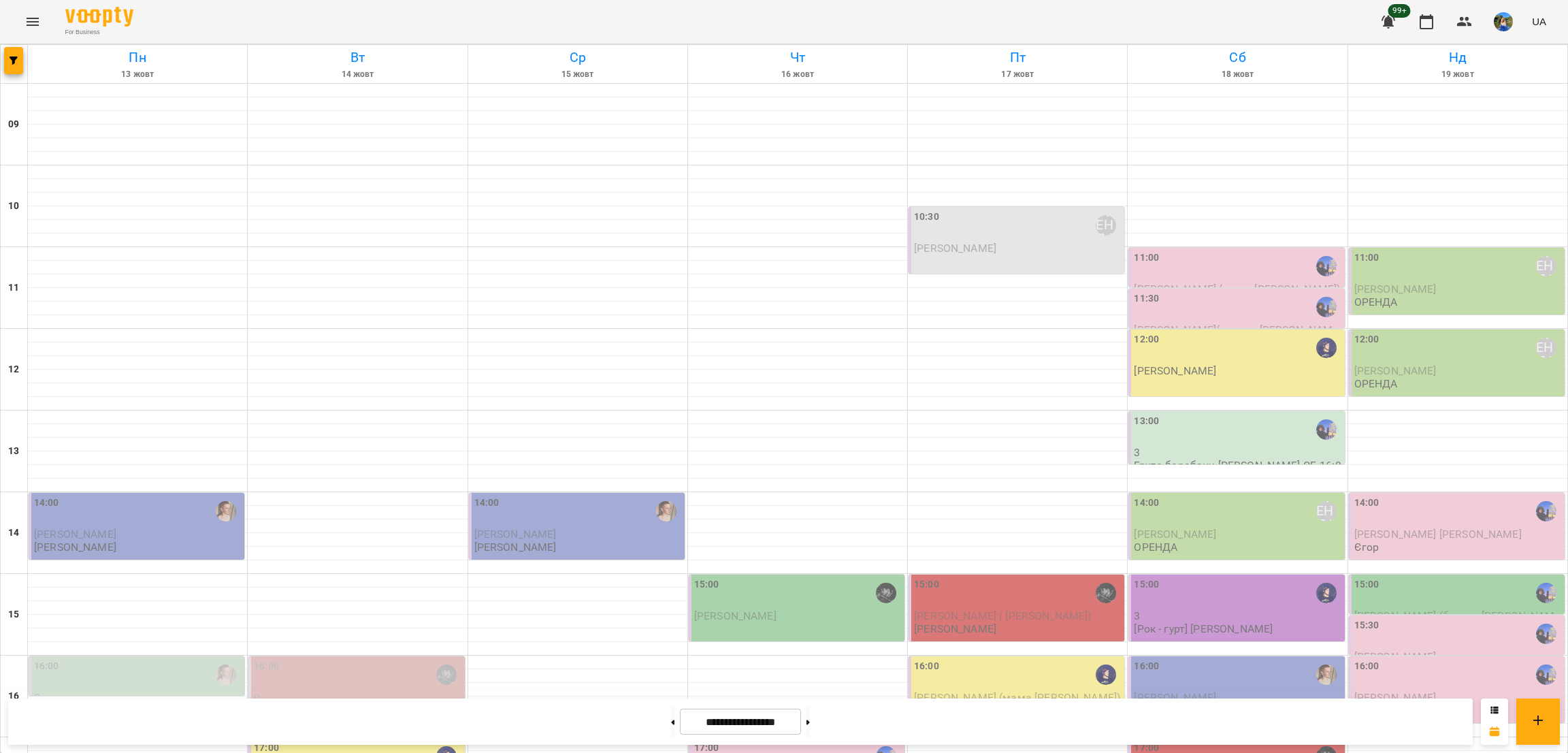
click at [1198, 370] on div "12:00 Ярослав" at bounding box center [1238, 354] width 208 height 45
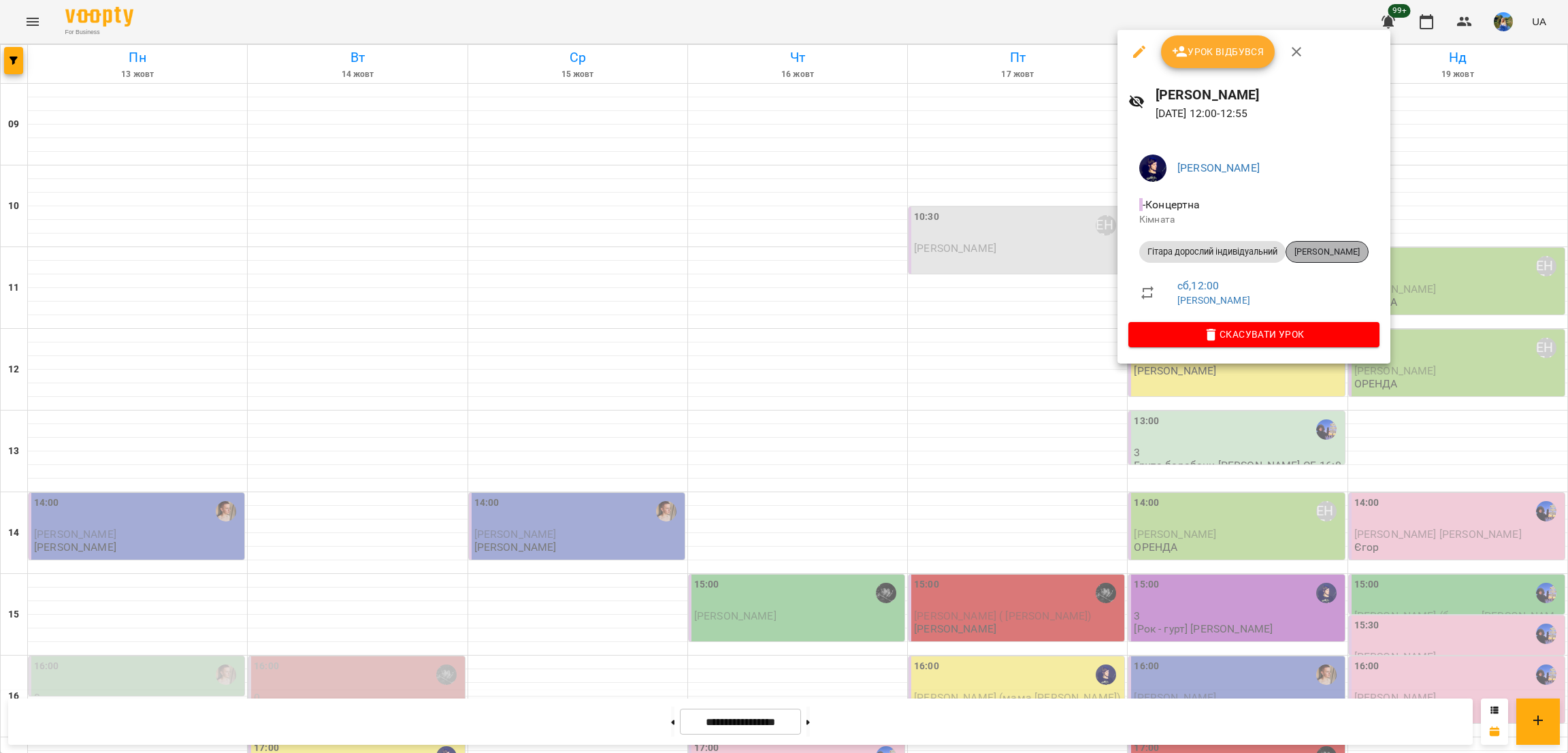
click at [1305, 255] on span "Аліса Савлушина" at bounding box center [1327, 252] width 82 height 13
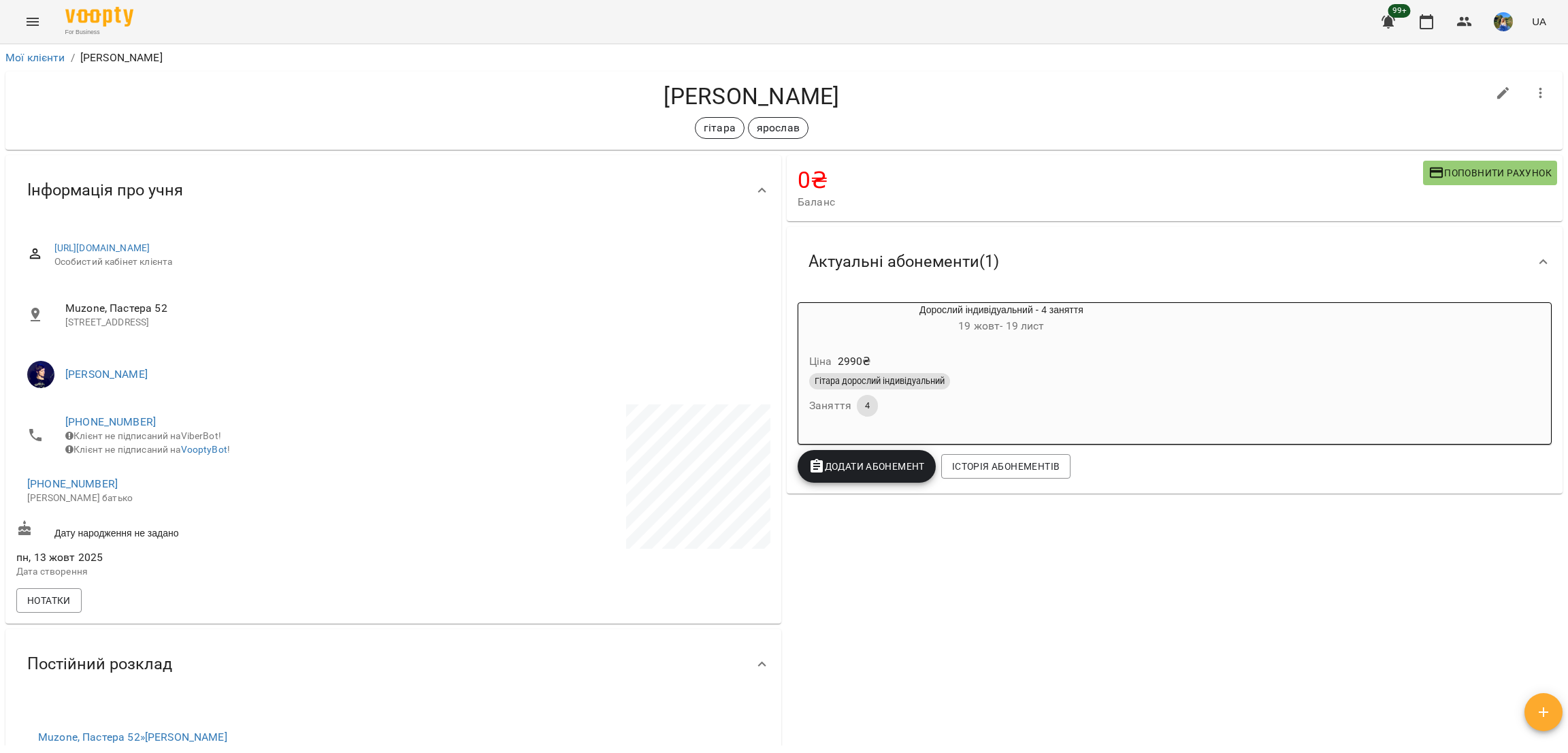
click at [1498, 91] on icon "button" at bounding box center [1504, 93] width 13 height 13
select select "**"
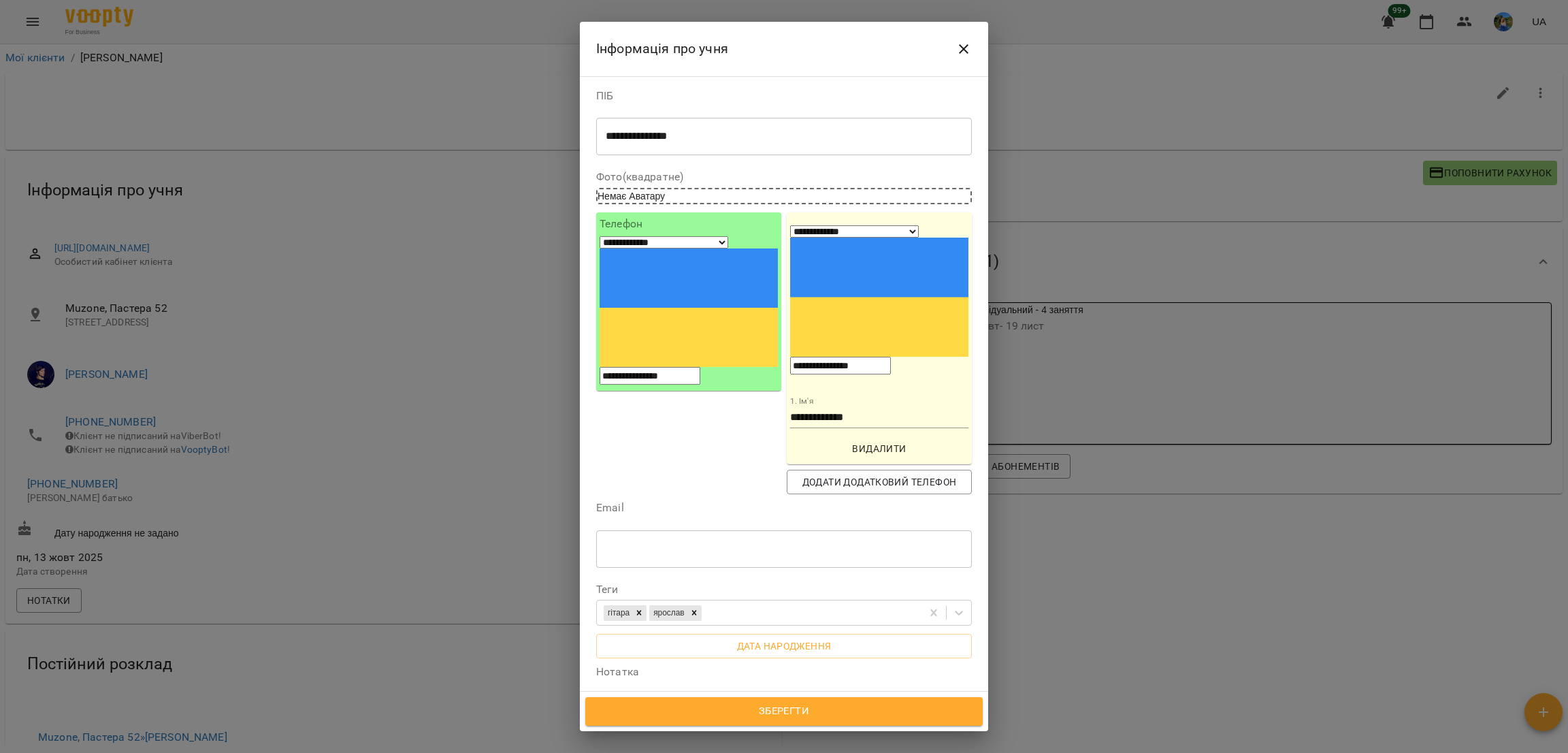
click at [783, 155] on div "**********" at bounding box center [784, 136] width 376 height 38
click at [783, 152] on div "**********" at bounding box center [784, 136] width 376 height 38
click at [787, 135] on textarea "**********" at bounding box center [776, 136] width 341 height 13
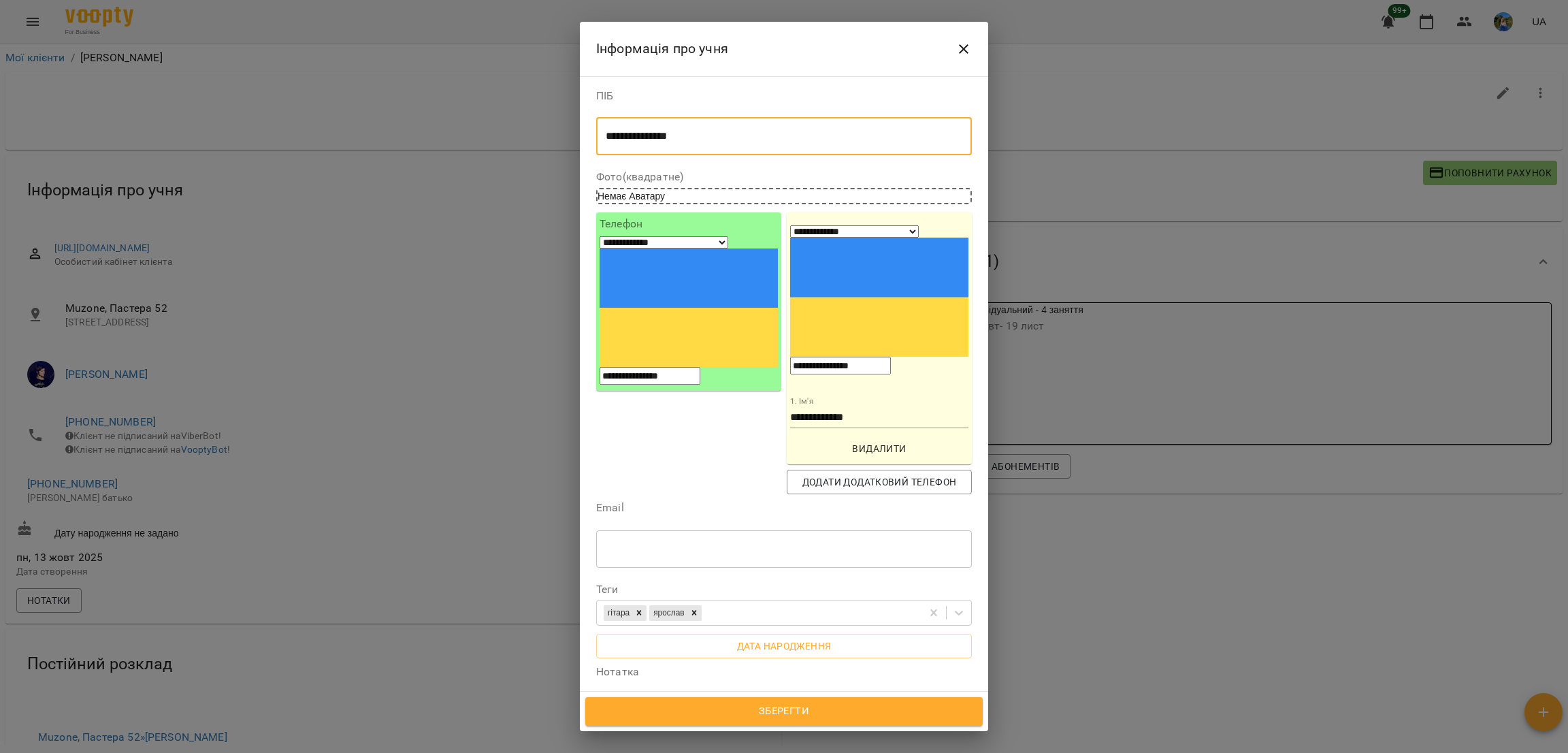
paste textarea "**********"
type textarea "**********"
click at [825, 701] on button "Зберегти" at bounding box center [784, 712] width 398 height 29
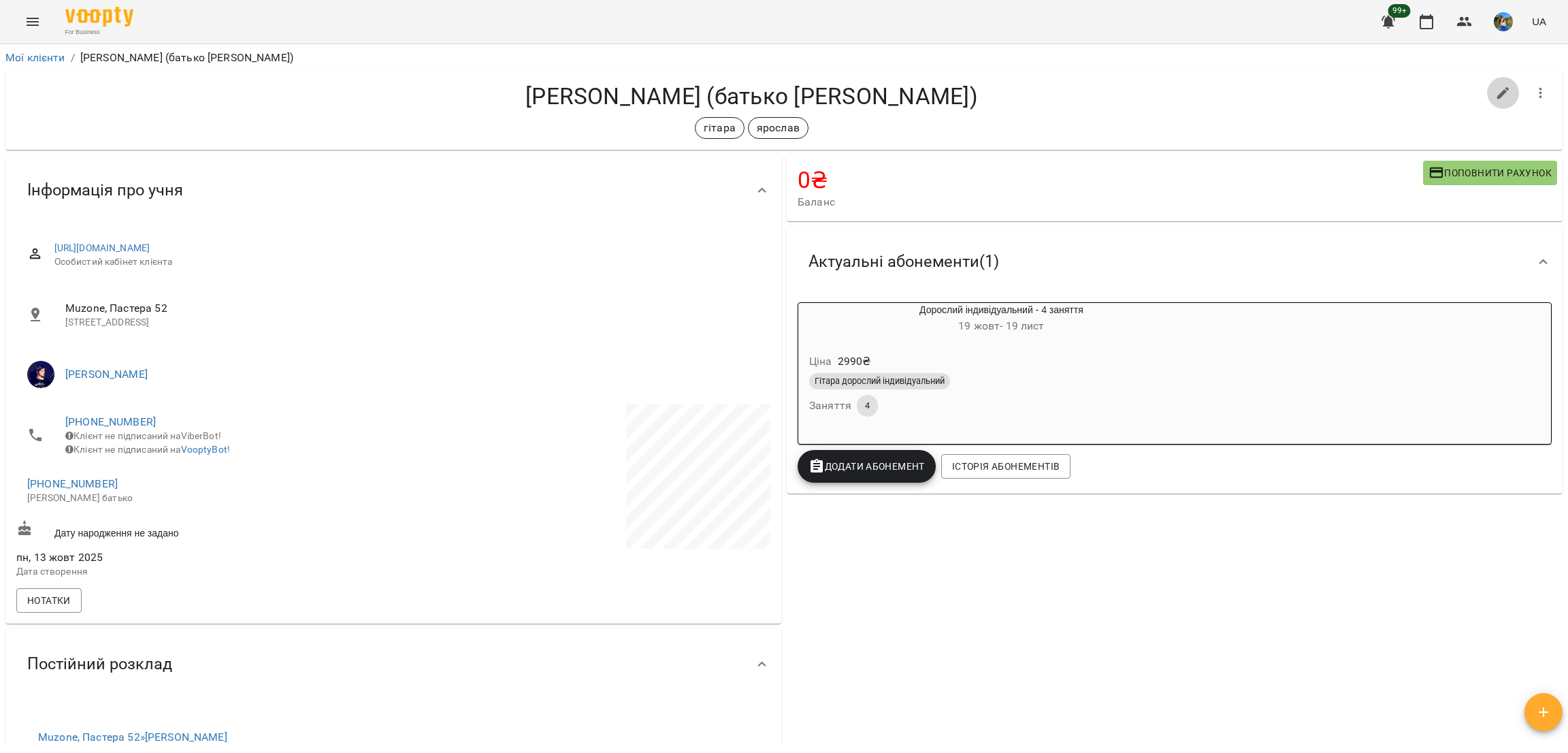
click at [1498, 93] on icon "button" at bounding box center [1504, 93] width 13 height 13
select select "**"
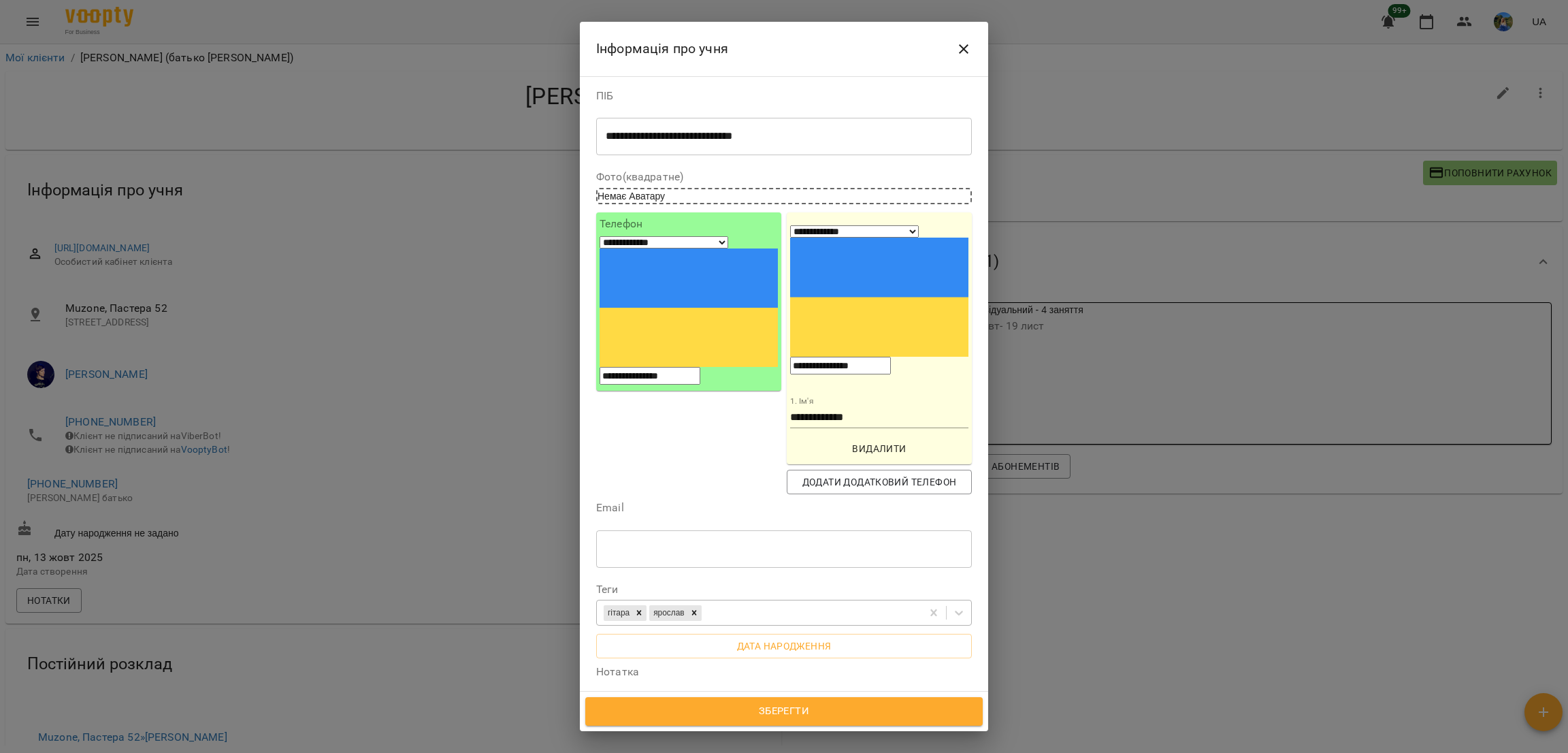
click at [754, 602] on div "гітара ярослав" at bounding box center [759, 613] width 324 height 23
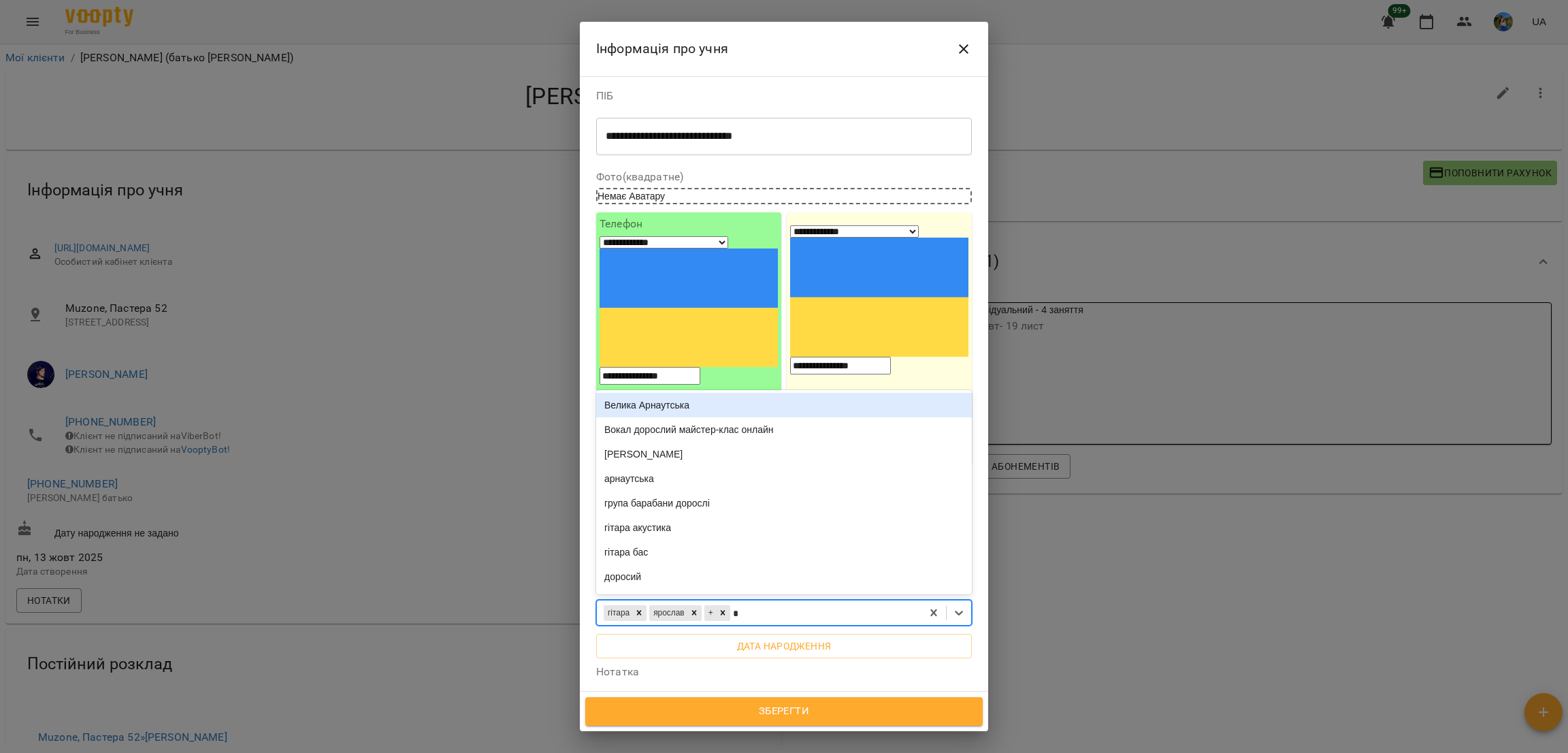
type input "**"
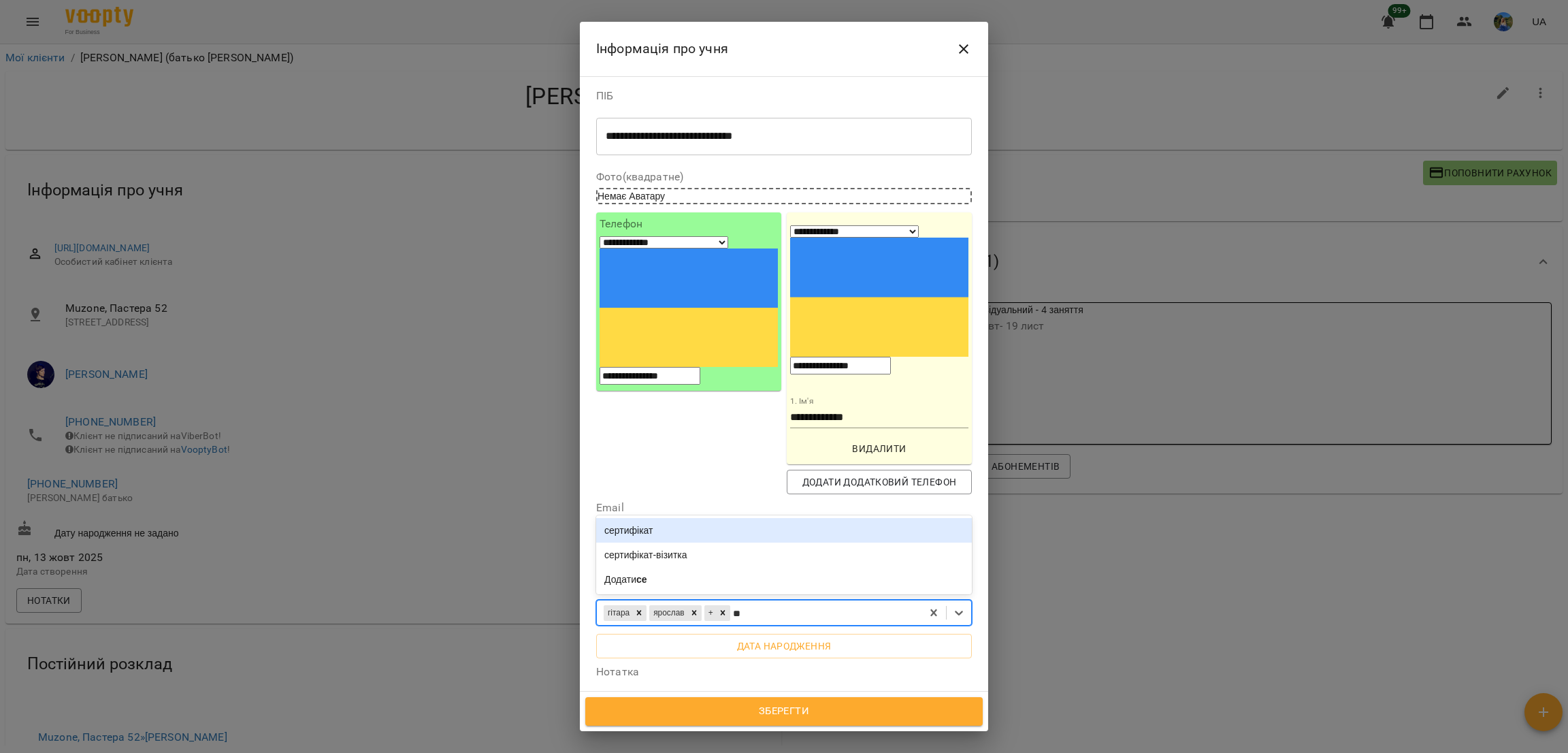
drag, startPoint x: 675, startPoint y: 420, endPoint x: 684, endPoint y: 457, distance: 38.1
click at [675, 518] on div "сертифікат" at bounding box center [784, 530] width 376 height 24
click at [836, 719] on span "Зберегти" at bounding box center [784, 712] width 367 height 18
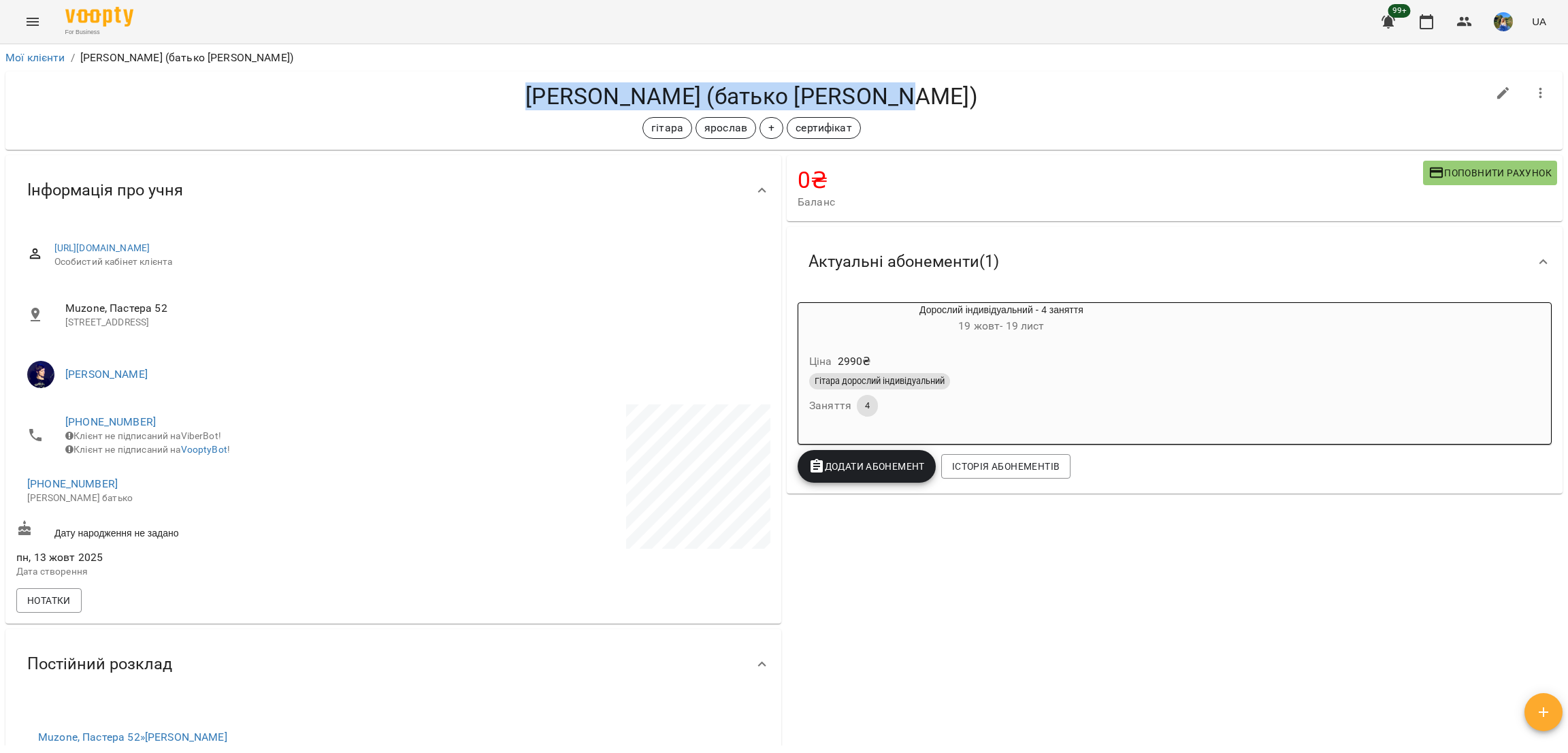
drag, startPoint x: 511, startPoint y: 104, endPoint x: 936, endPoint y: 100, distance: 425.0
click at [936, 100] on h4 "[PERSON_NAME] (батько [PERSON_NAME])" at bounding box center [752, 96] width 1471 height 28
copy h4 "[PERSON_NAME] (батько [PERSON_NAME])"
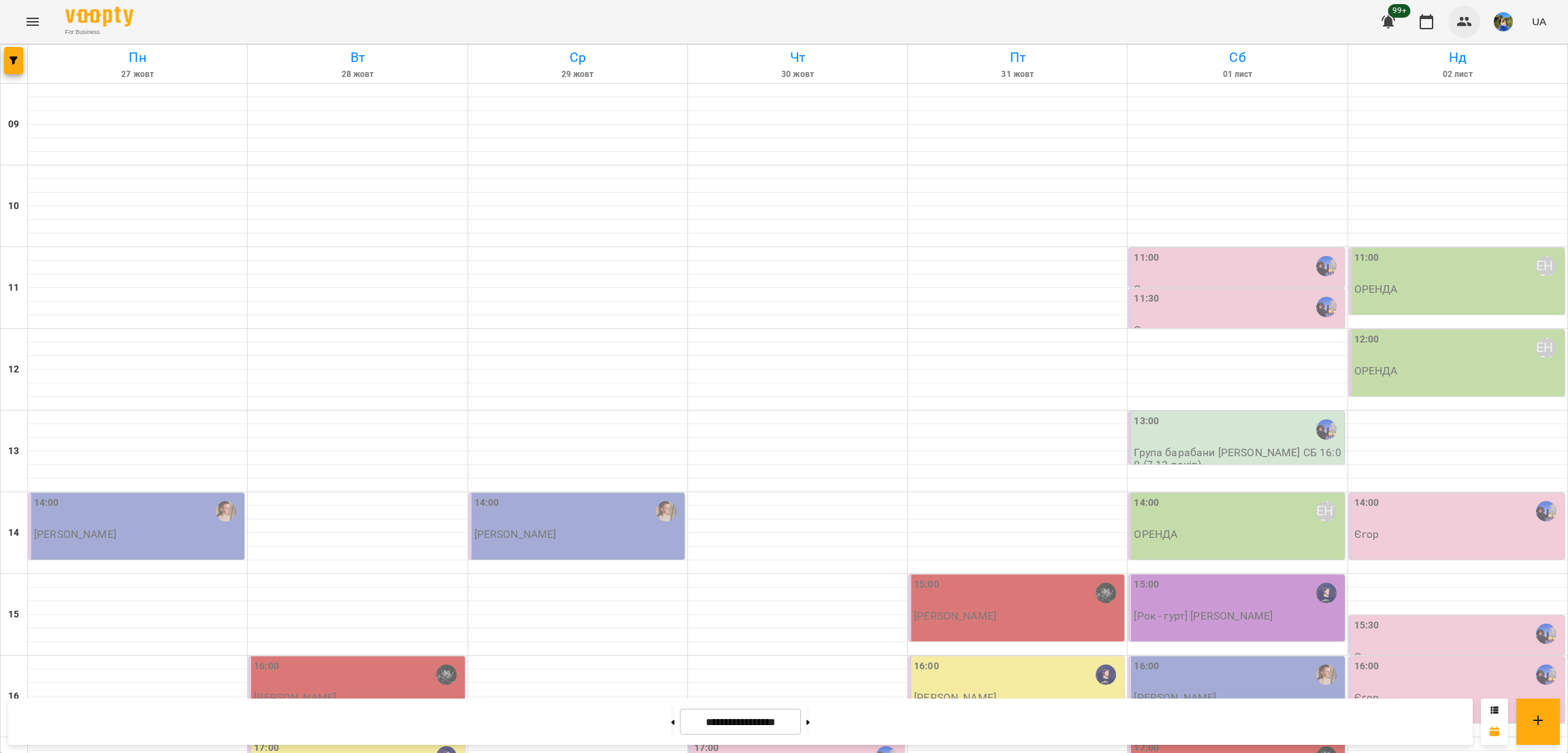
click at [1470, 18] on icon "button" at bounding box center [1465, 21] width 16 height 16
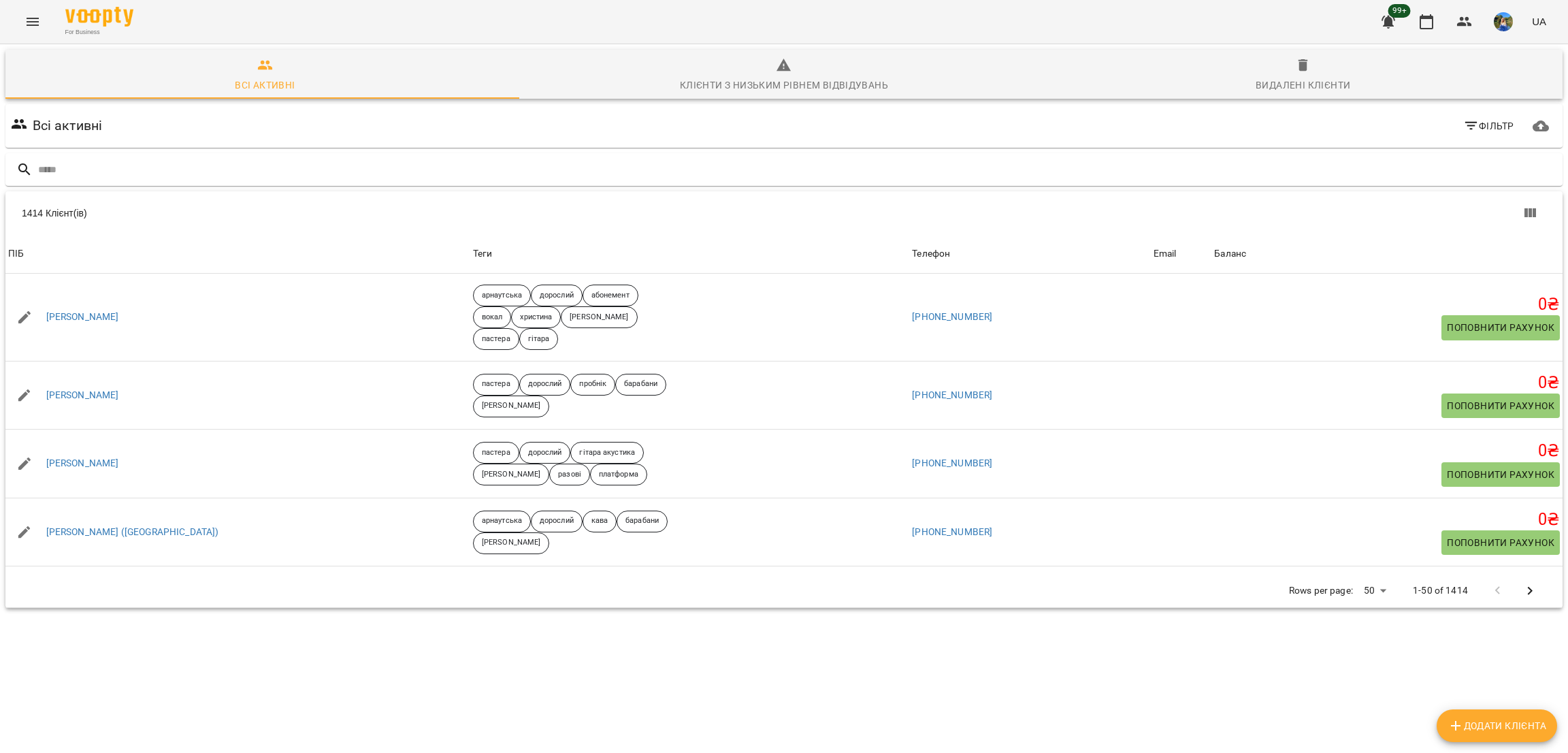
type input "*"
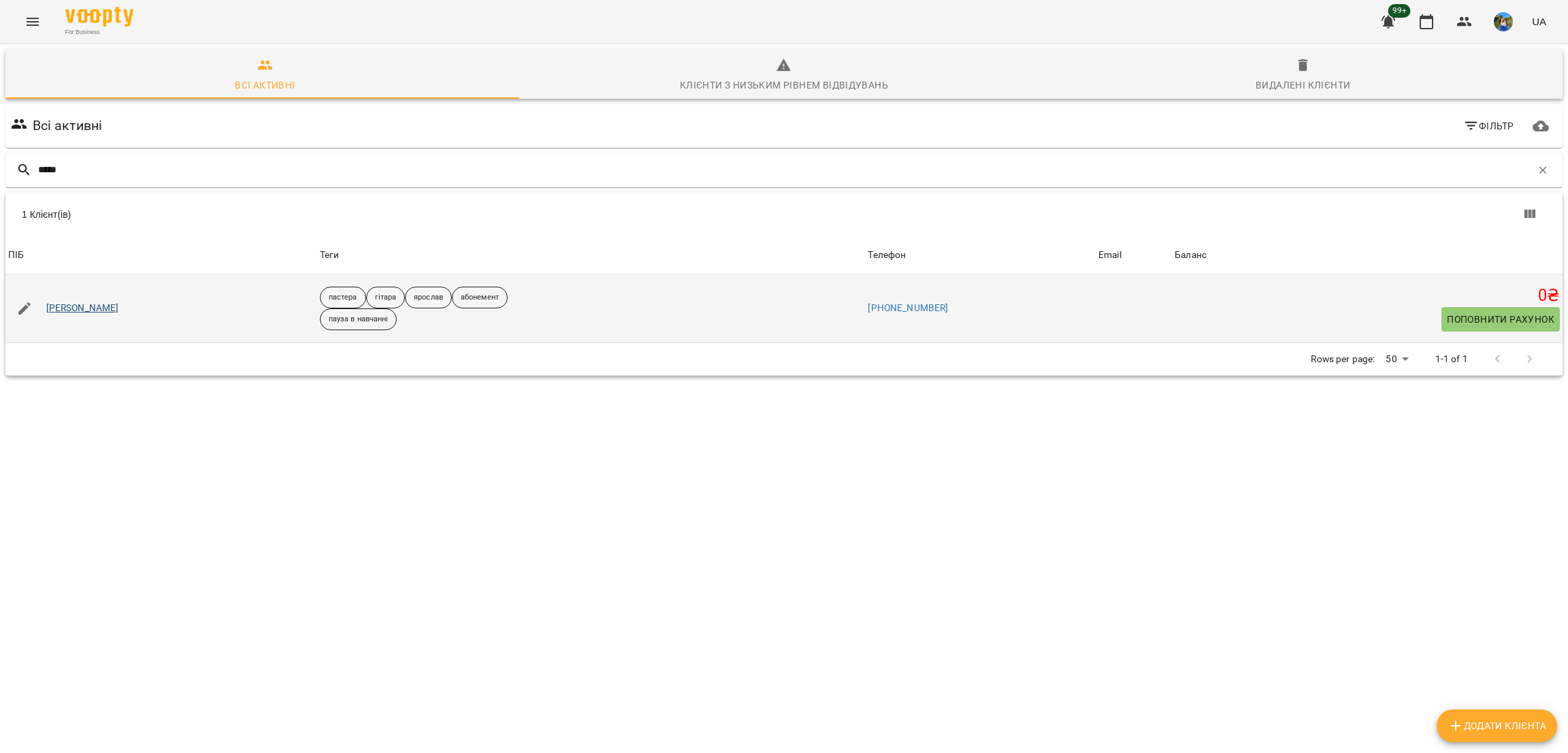
type input "****"
click at [95, 303] on link "[PERSON_NAME]" at bounding box center [82, 308] width 73 height 13
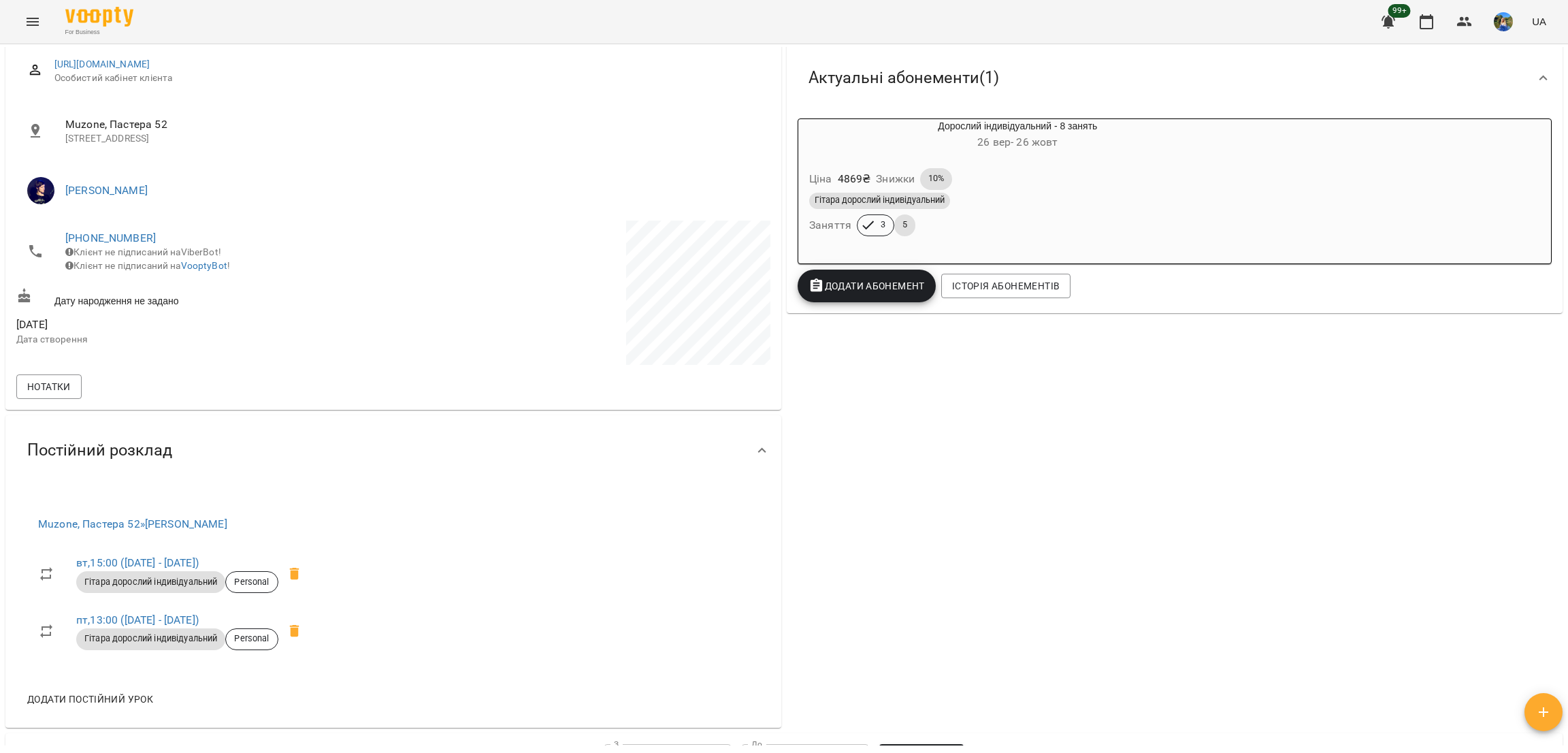
scroll to position [77, 0]
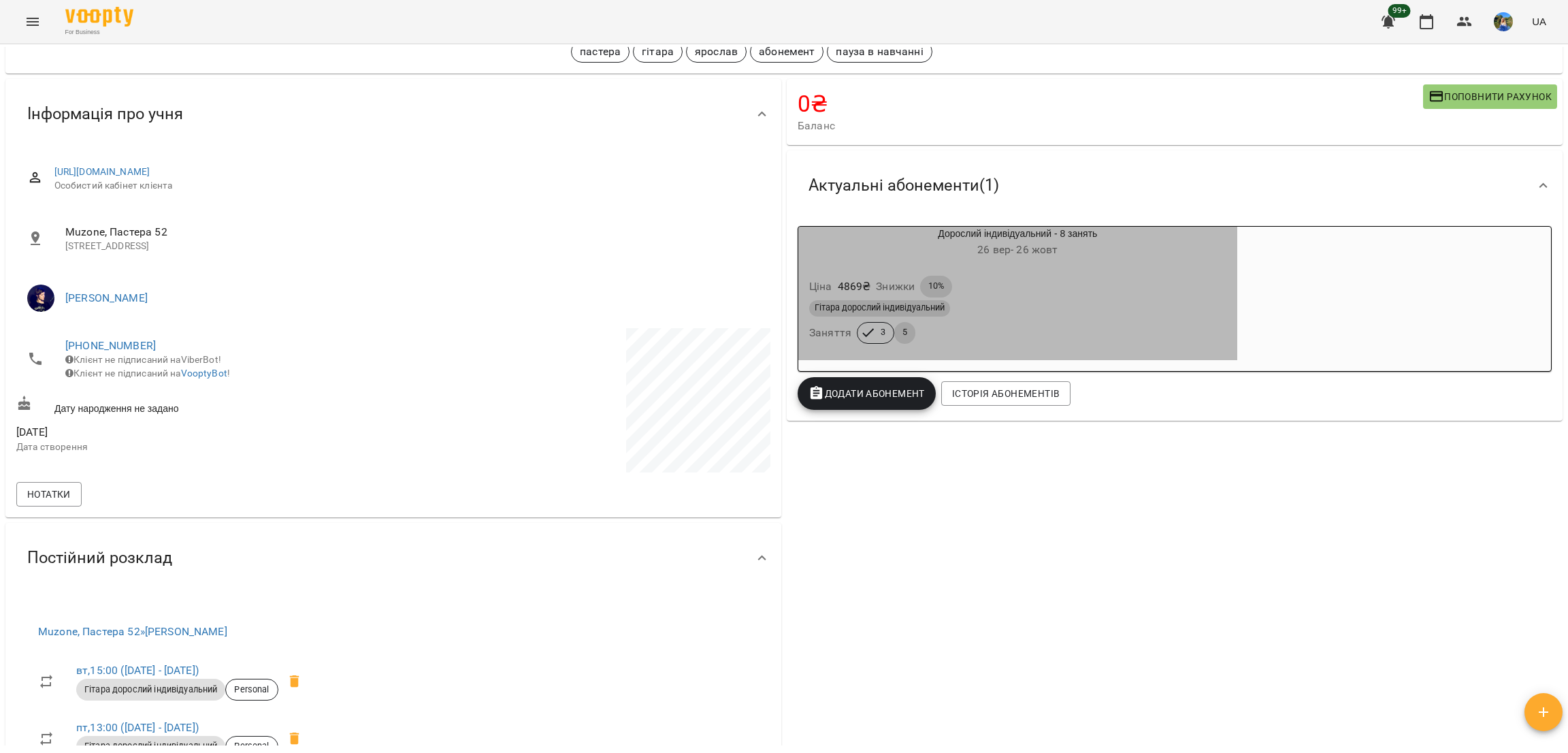
click at [1044, 331] on div "Гітара дорослий індивідуальний Заняття 3 5" at bounding box center [1018, 322] width 423 height 49
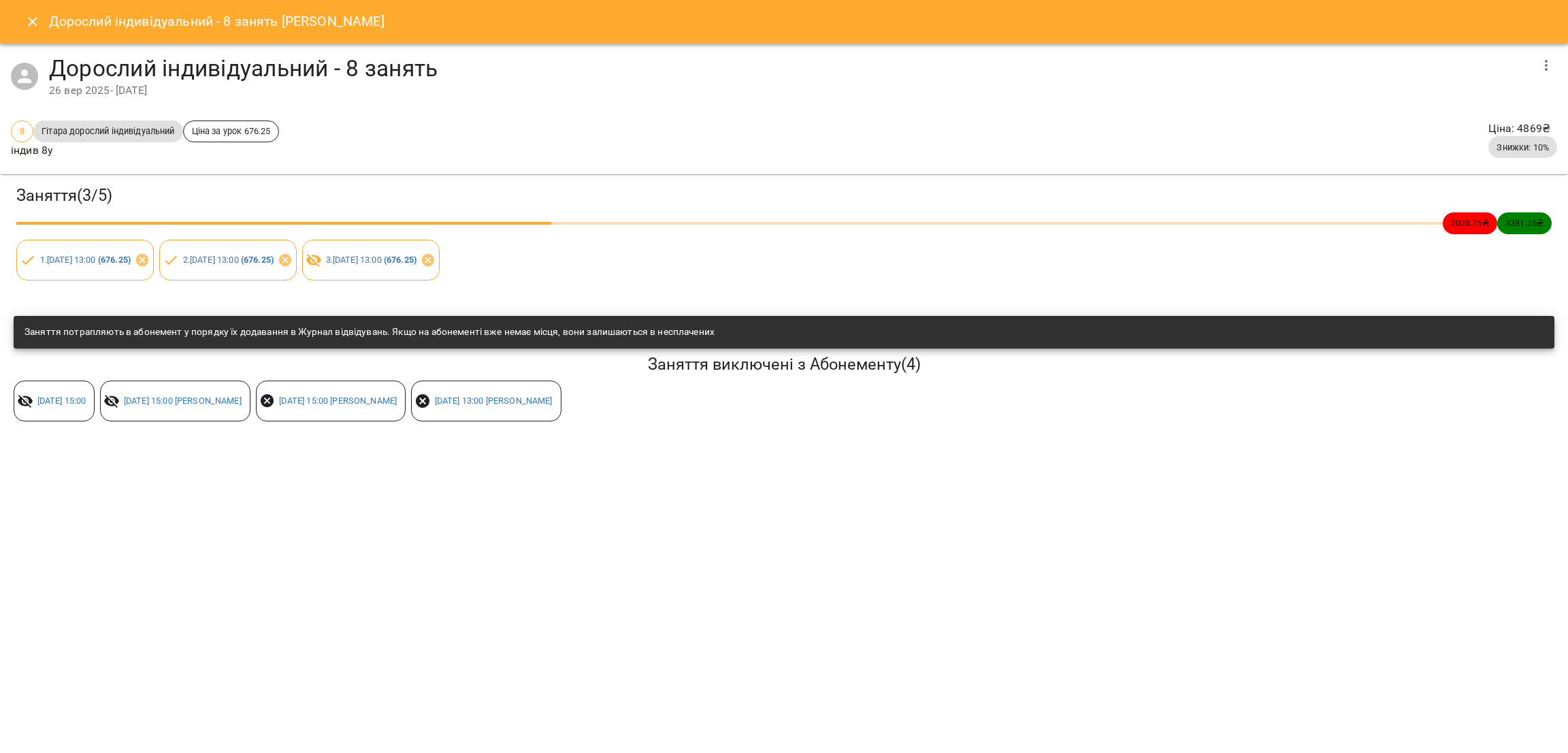
click at [23, 37] on div "Дорослий індивідуальний - 8 занять [PERSON_NAME]" at bounding box center [784, 22] width 1568 height 44
click at [29, 26] on icon "Close" at bounding box center [32, 21] width 16 height 16
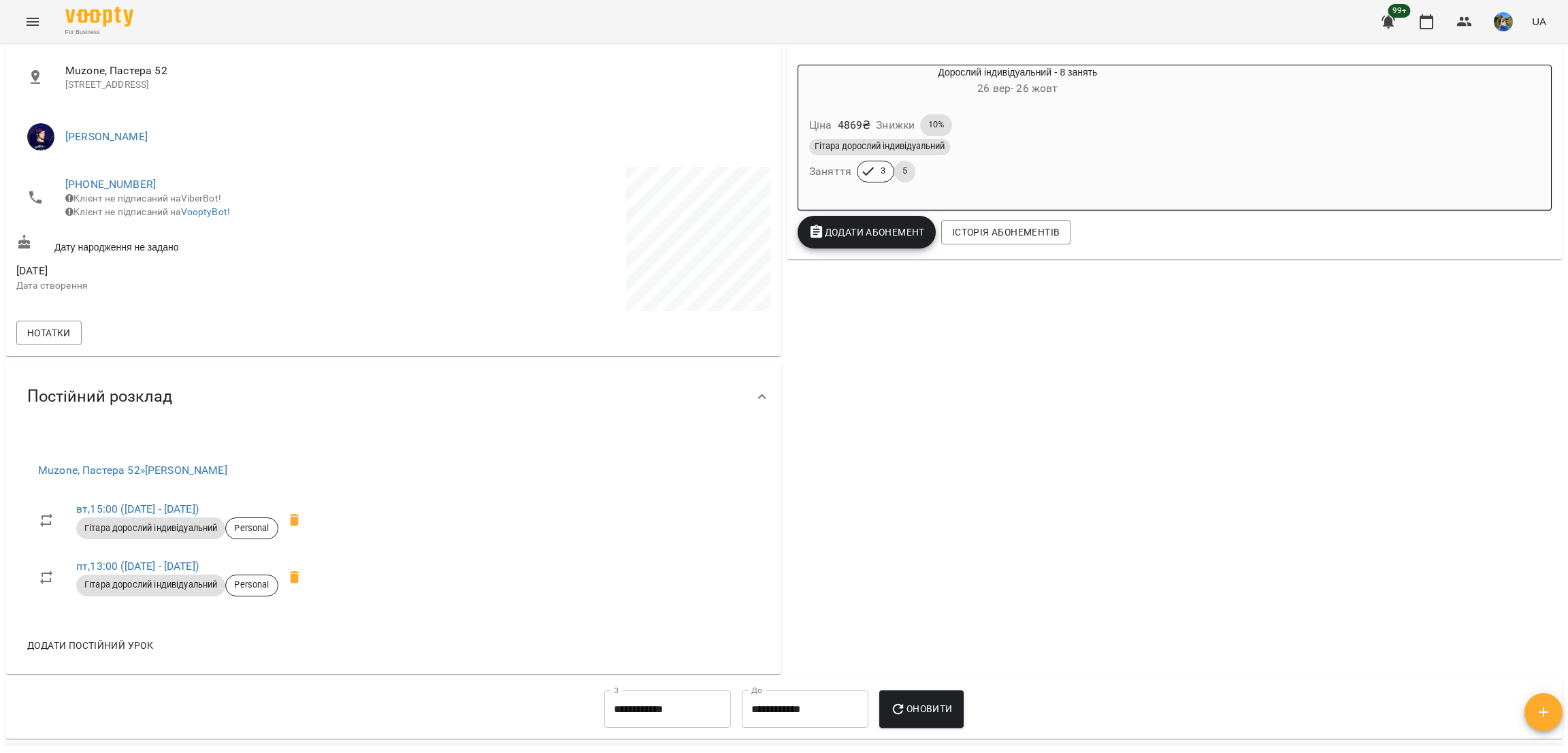
scroll to position [0, 0]
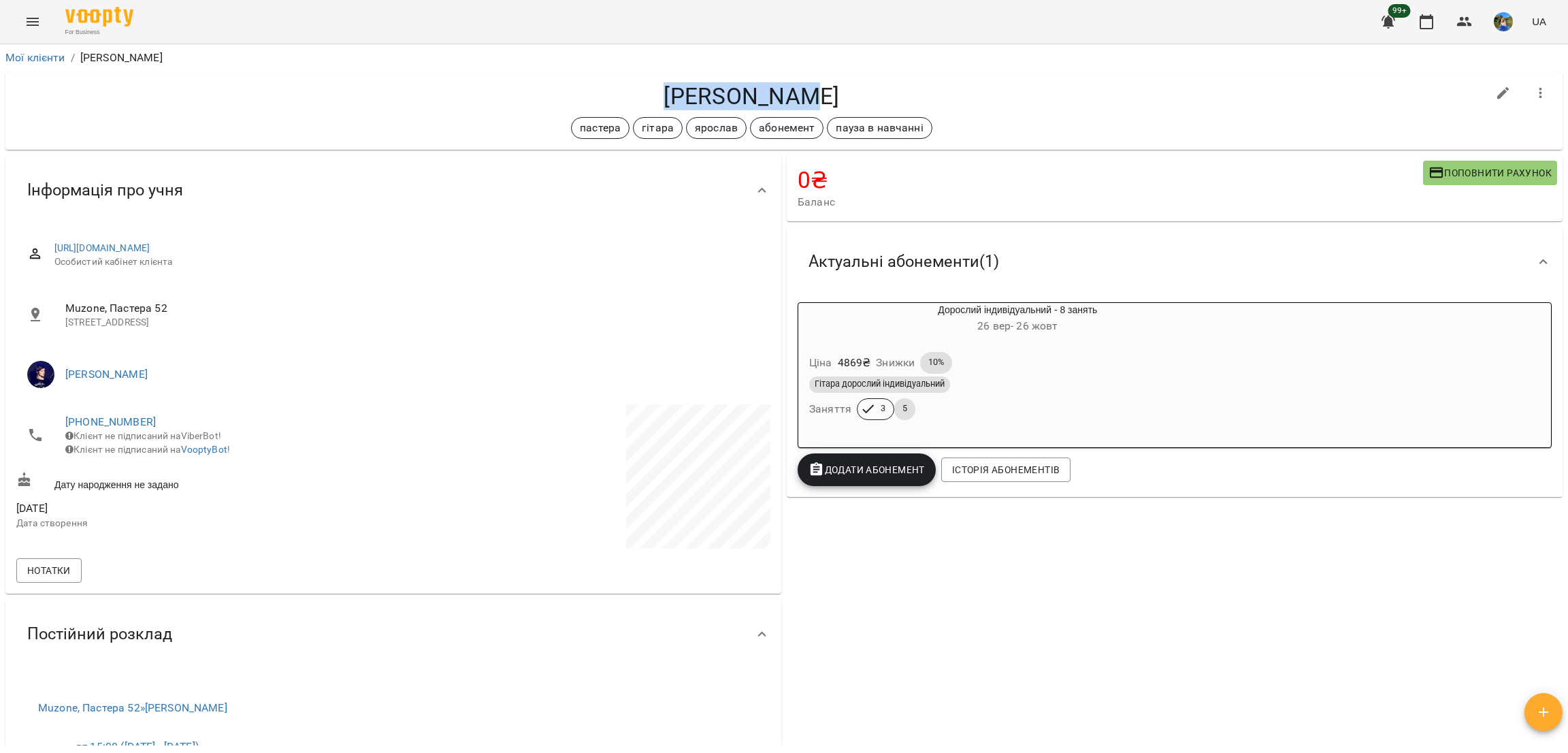
drag, startPoint x: 703, startPoint y: 92, endPoint x: 888, endPoint y: 102, distance: 185.3
click at [887, 94] on h4 "[PERSON_NAME]" at bounding box center [752, 96] width 1471 height 28
copy h4 "[PERSON_NAME]"
click at [30, 5] on button "Menu" at bounding box center [33, 22] width 33 height 33
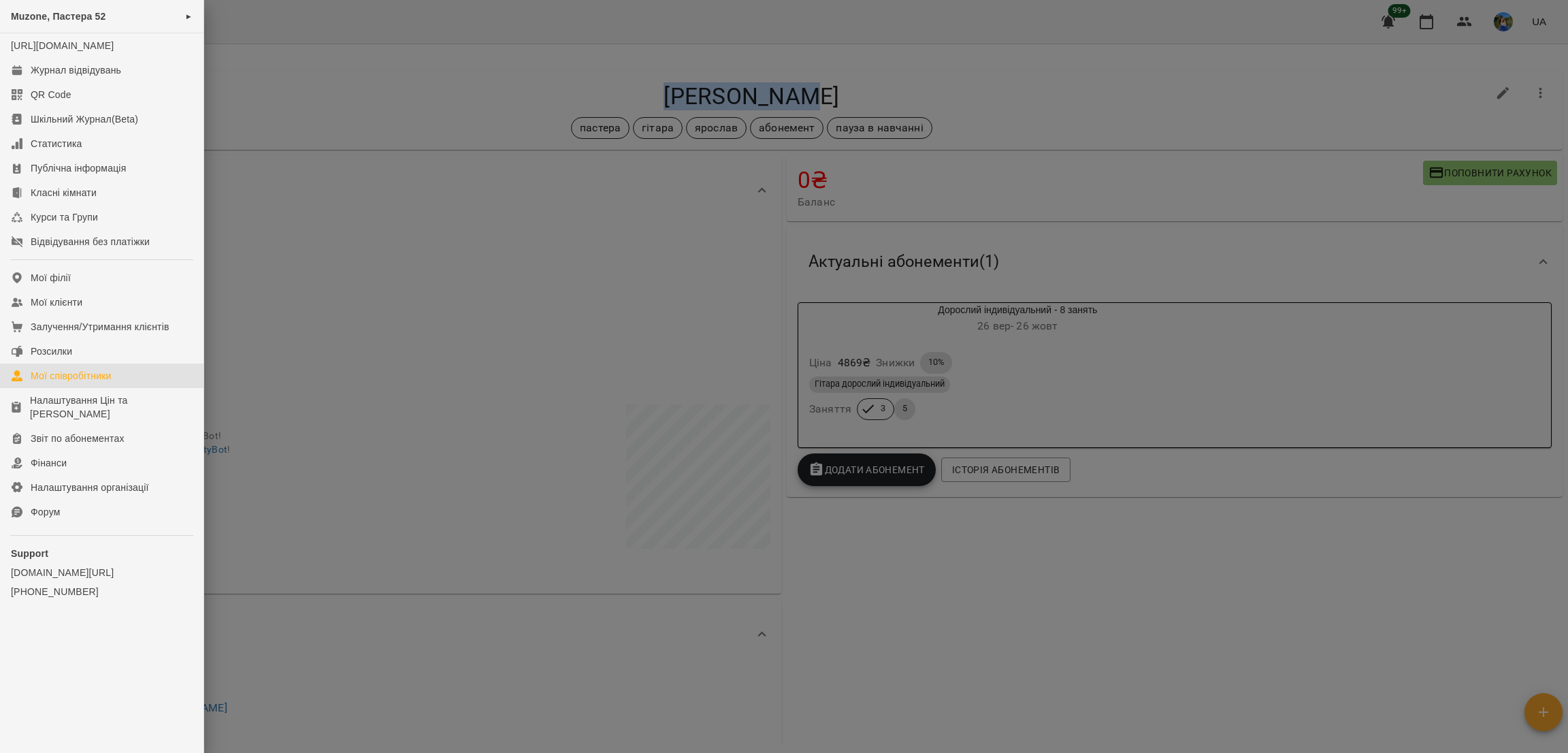
click at [89, 382] on div "Мої співробітники" at bounding box center [71, 375] width 81 height 13
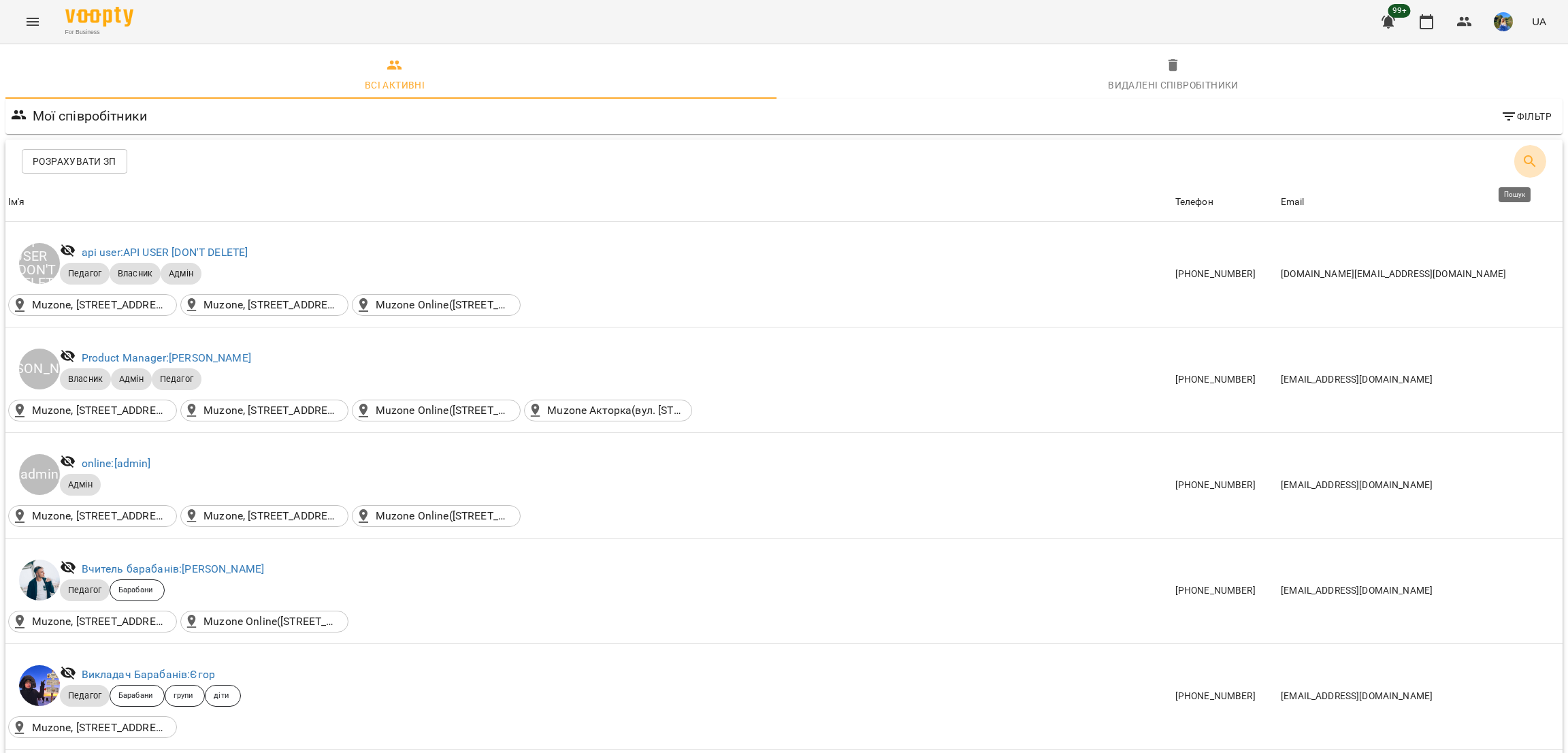
click at [1522, 155] on icon "Пошук" at bounding box center [1530, 161] width 16 height 16
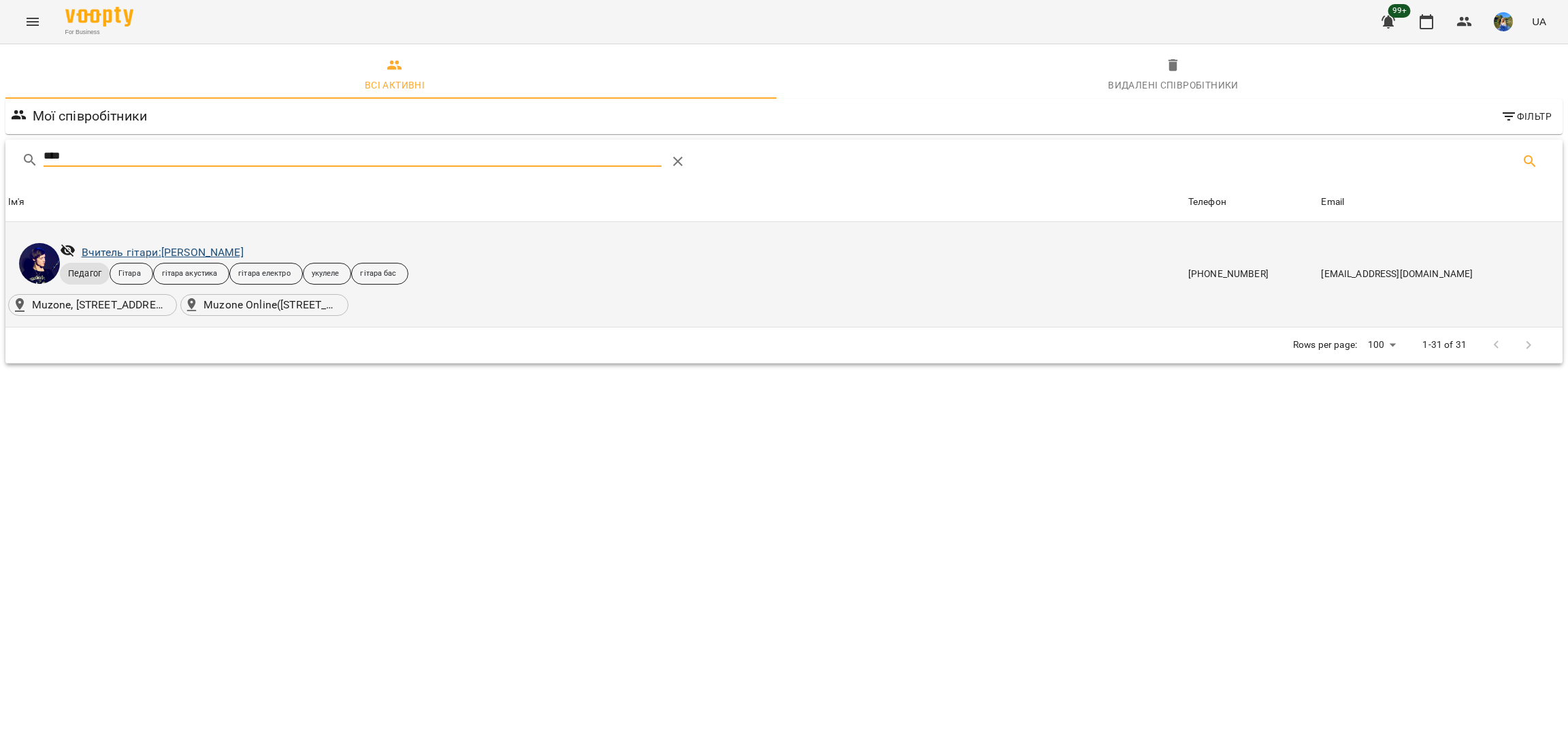
type input "****"
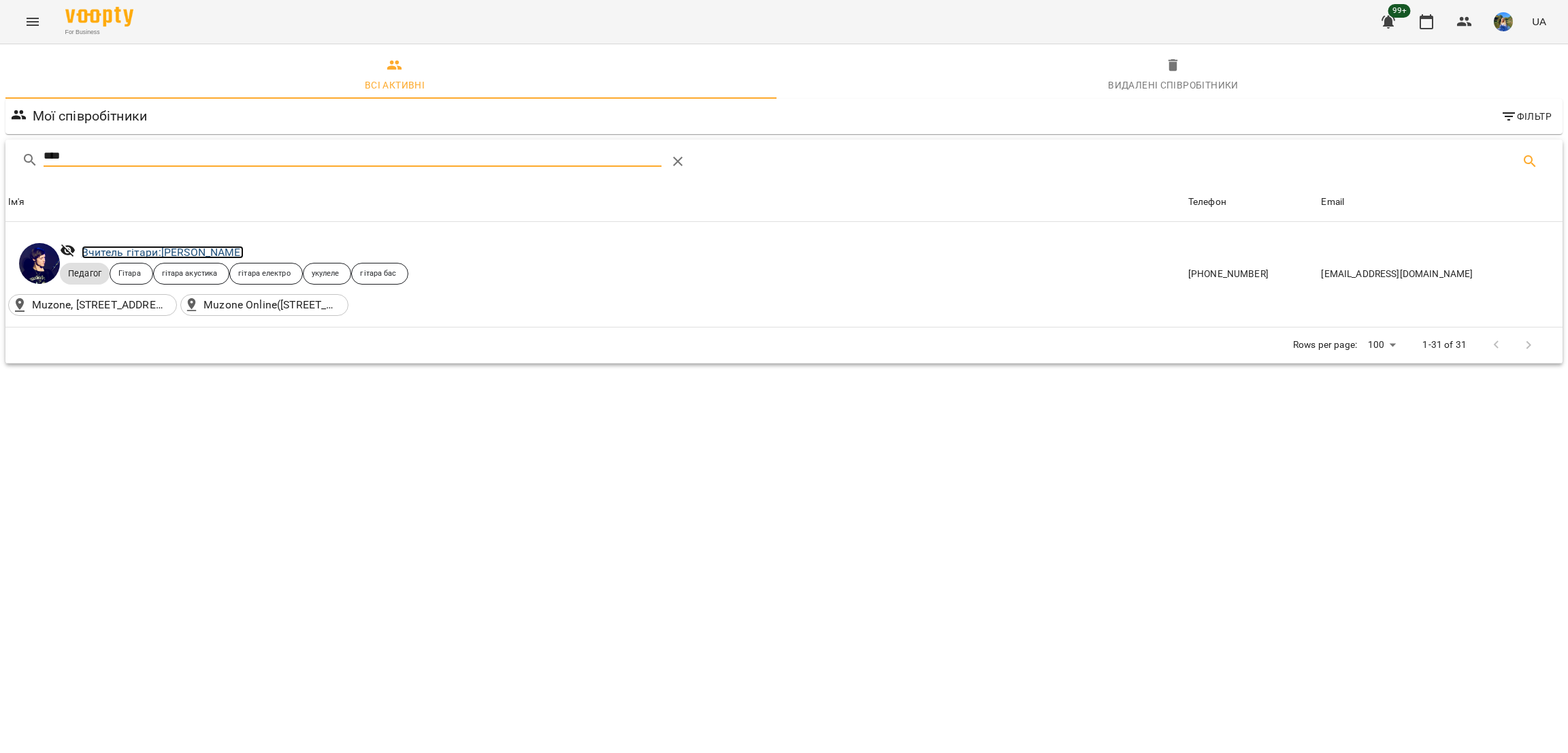
click at [157, 249] on link "Вчитель гітари: [PERSON_NAME]" at bounding box center [163, 252] width 162 height 13
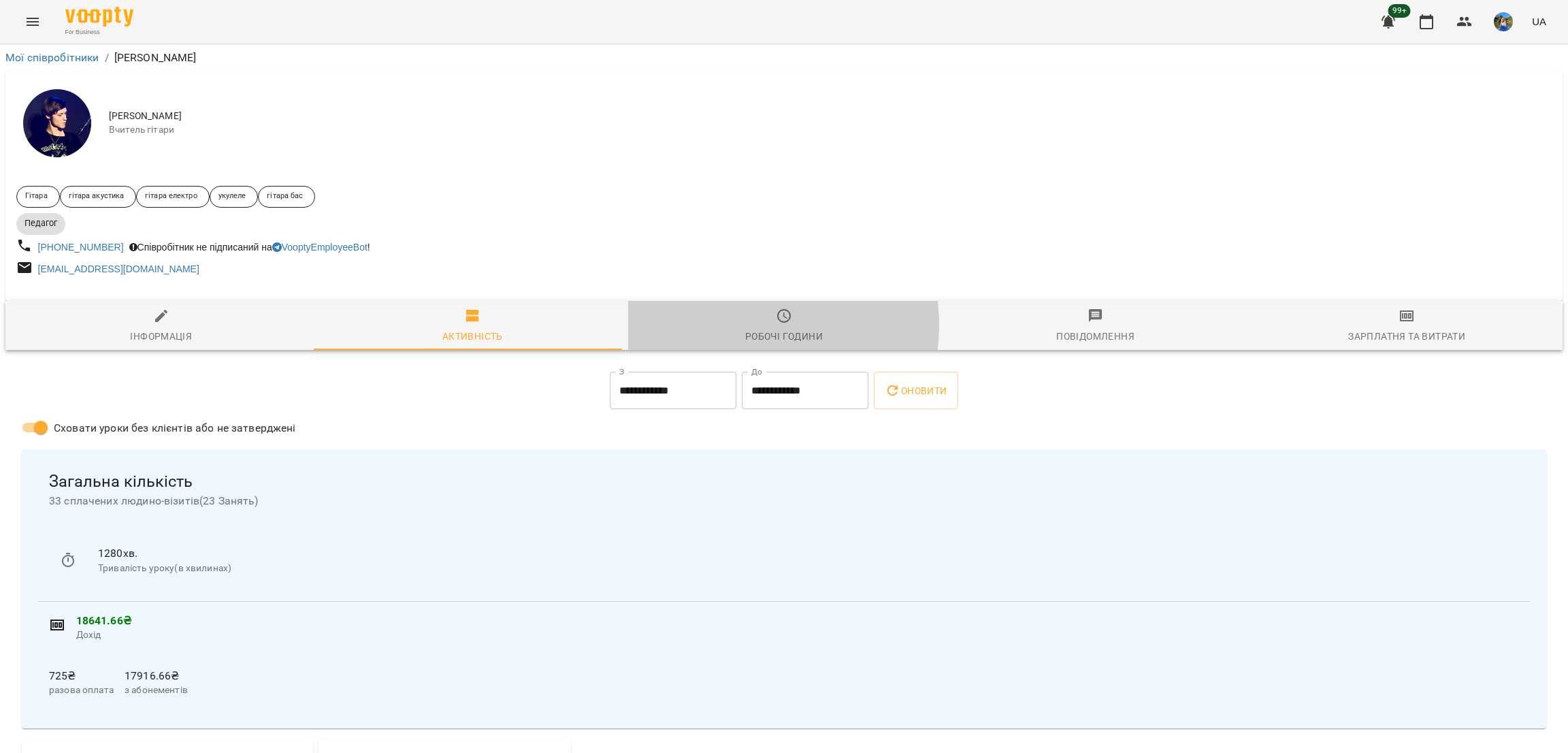
click at [737, 328] on span "Робочі години" at bounding box center [784, 326] width 295 height 37
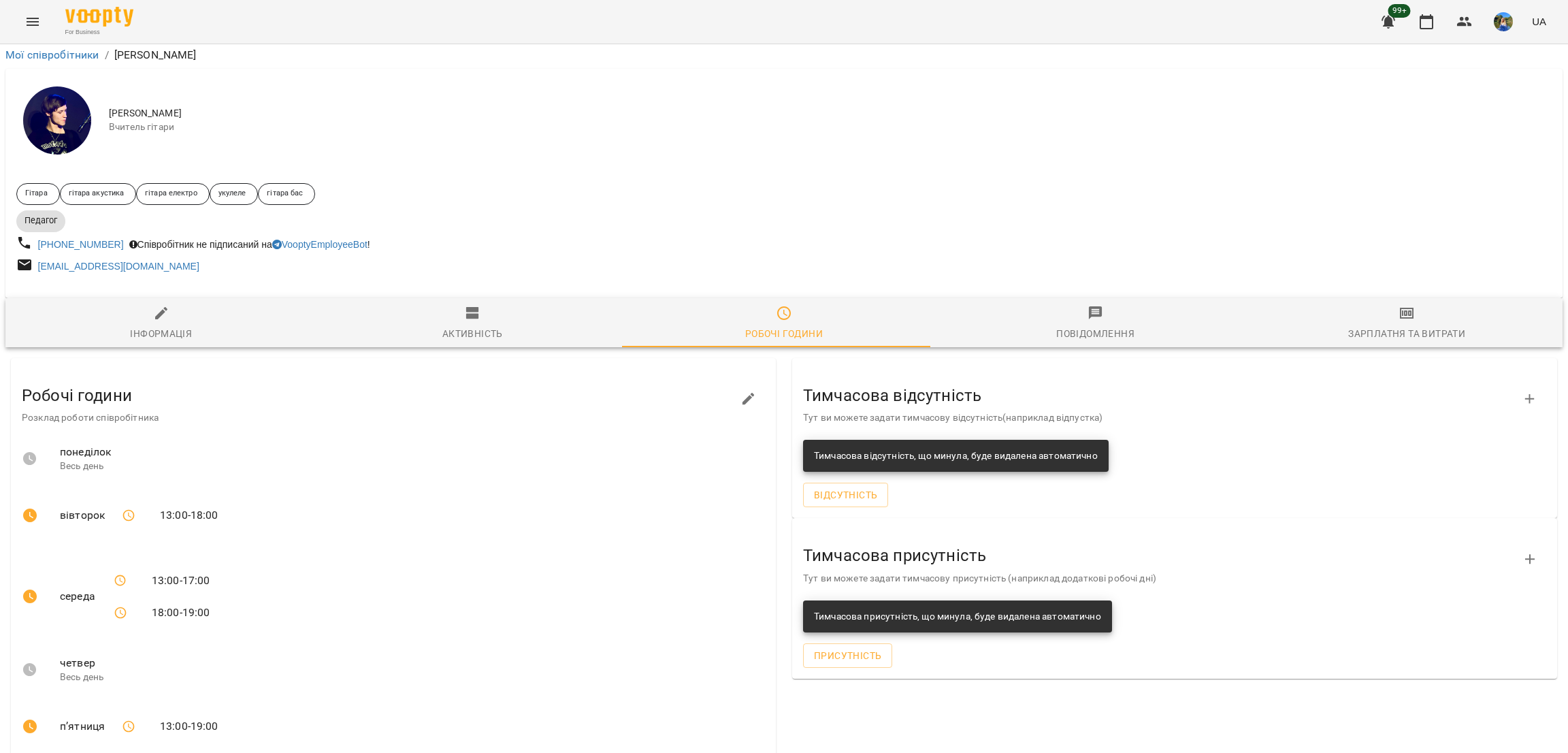
scroll to position [235, 0]
click at [743, 393] on icon "button" at bounding box center [749, 399] width 13 height 13
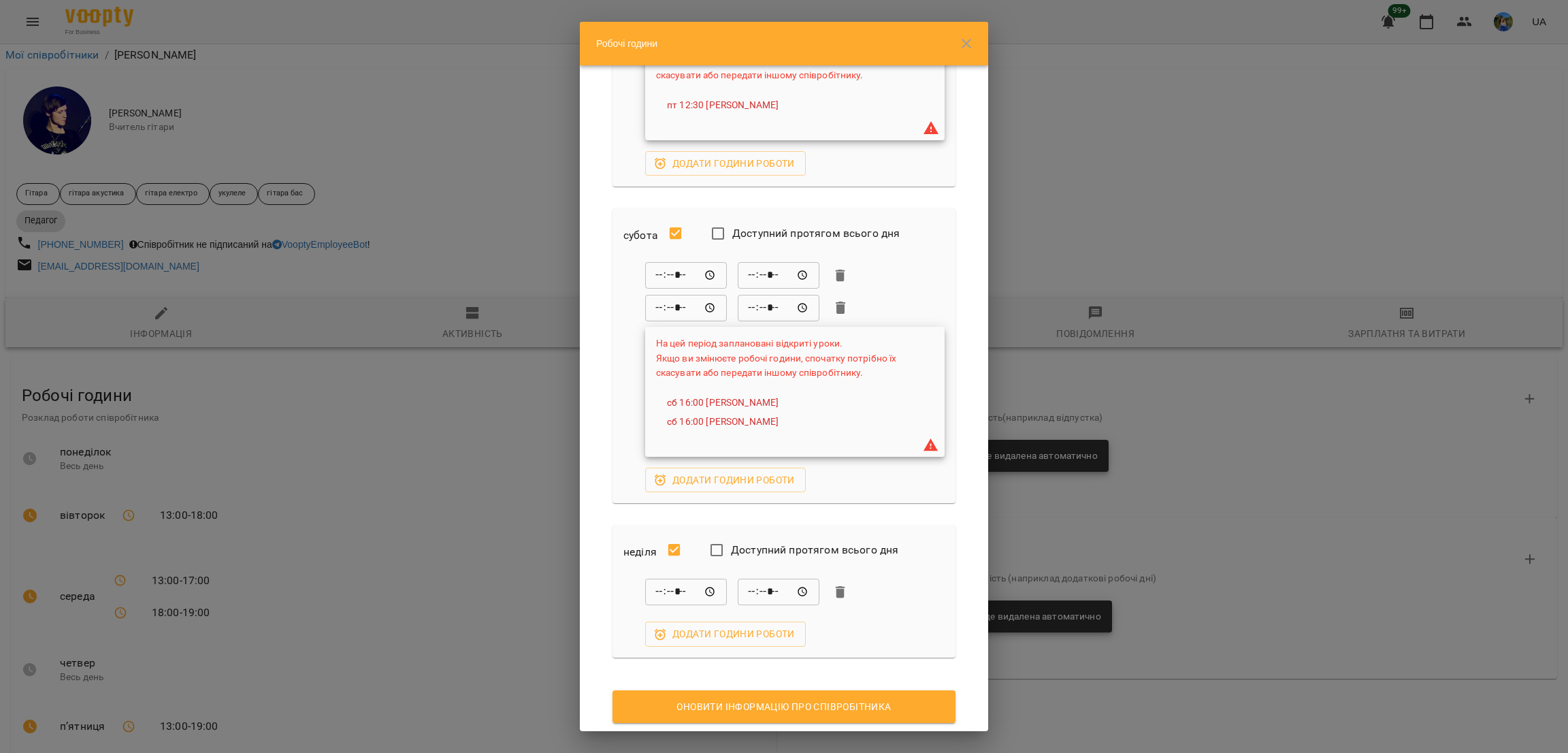
scroll to position [1047, 0]
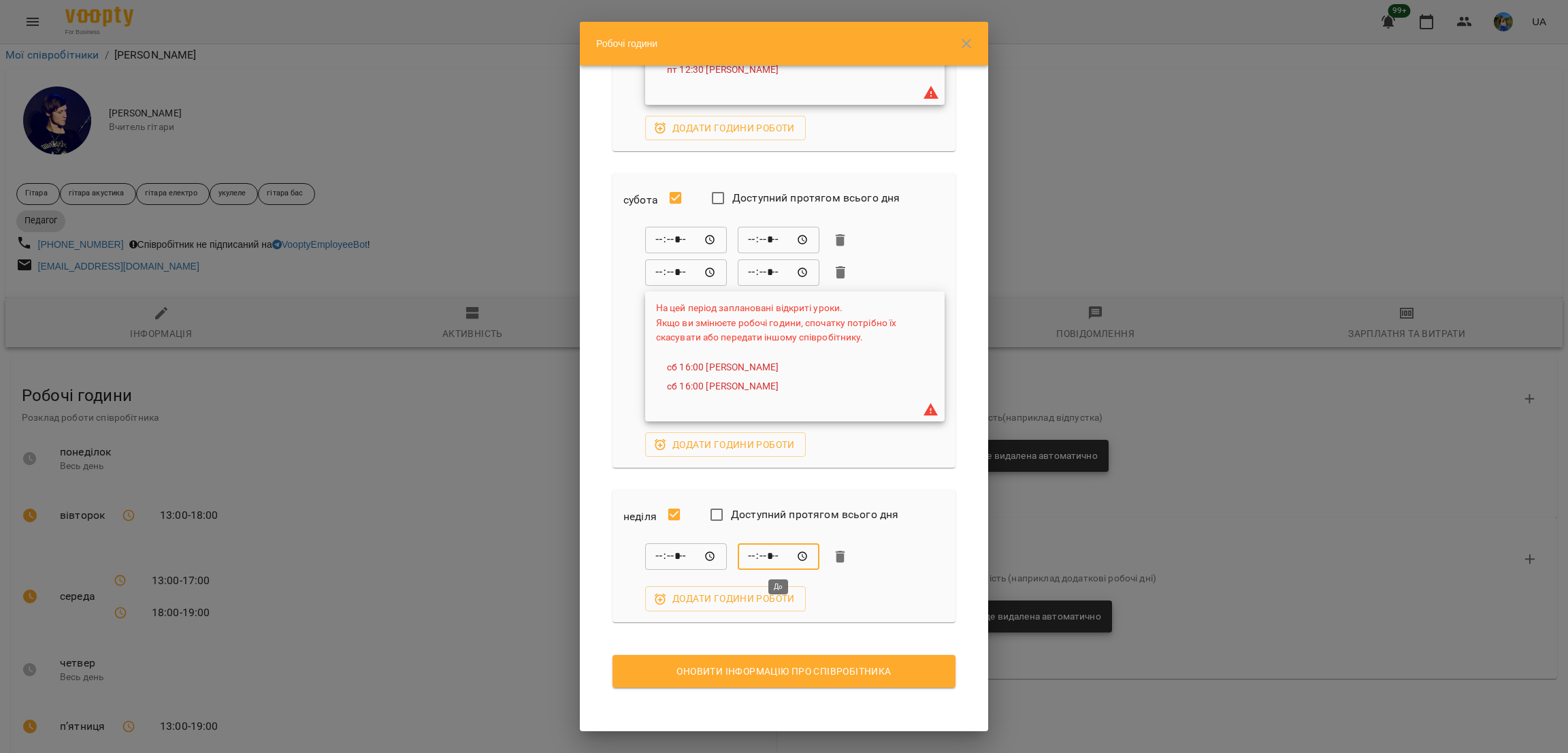
click at [757, 552] on input "*****" at bounding box center [779, 557] width 82 height 27
type input "*****"
click at [840, 674] on span "Оновити інформацію про співробітника" at bounding box center [784, 671] width 321 height 16
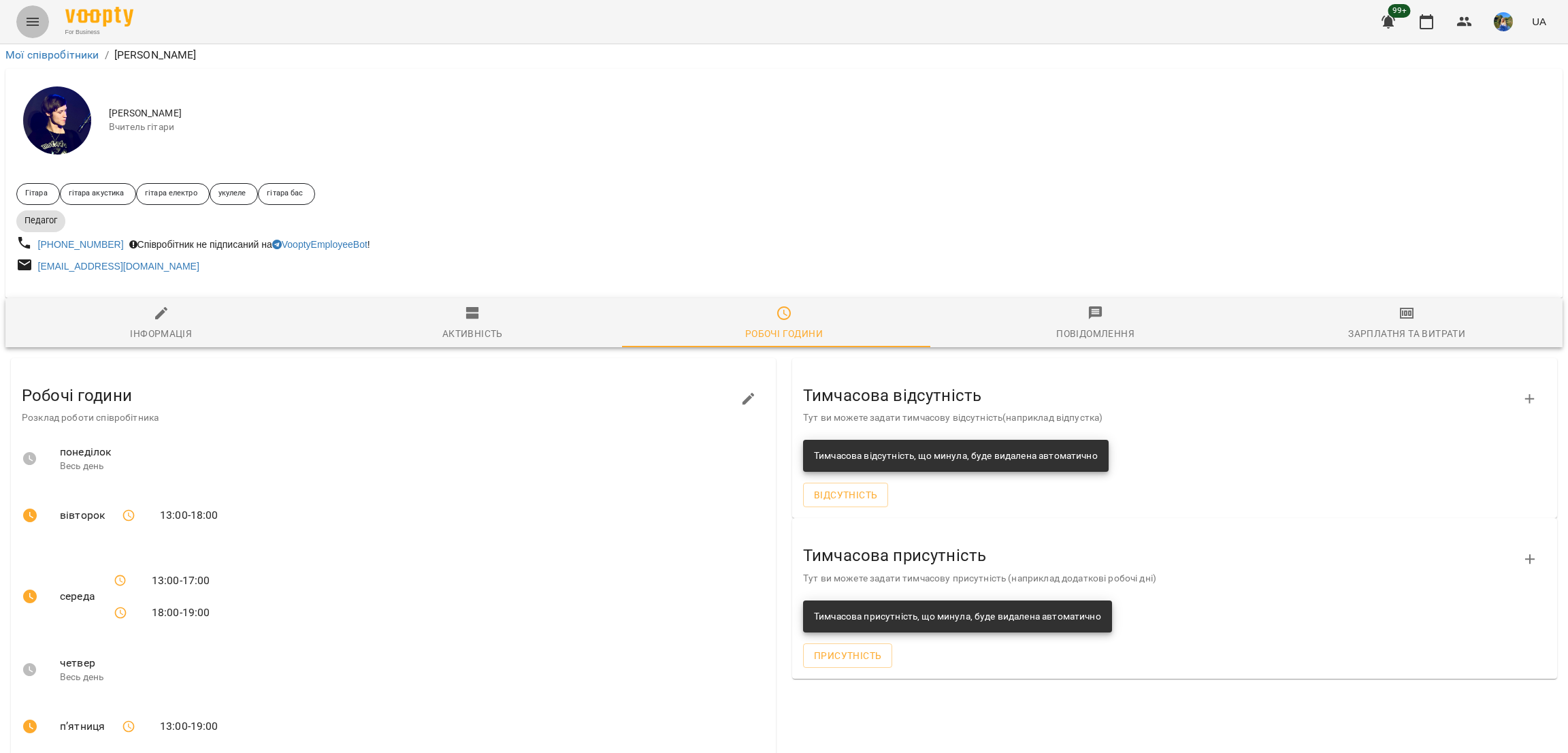
click at [46, 23] on button "Menu" at bounding box center [33, 22] width 33 height 33
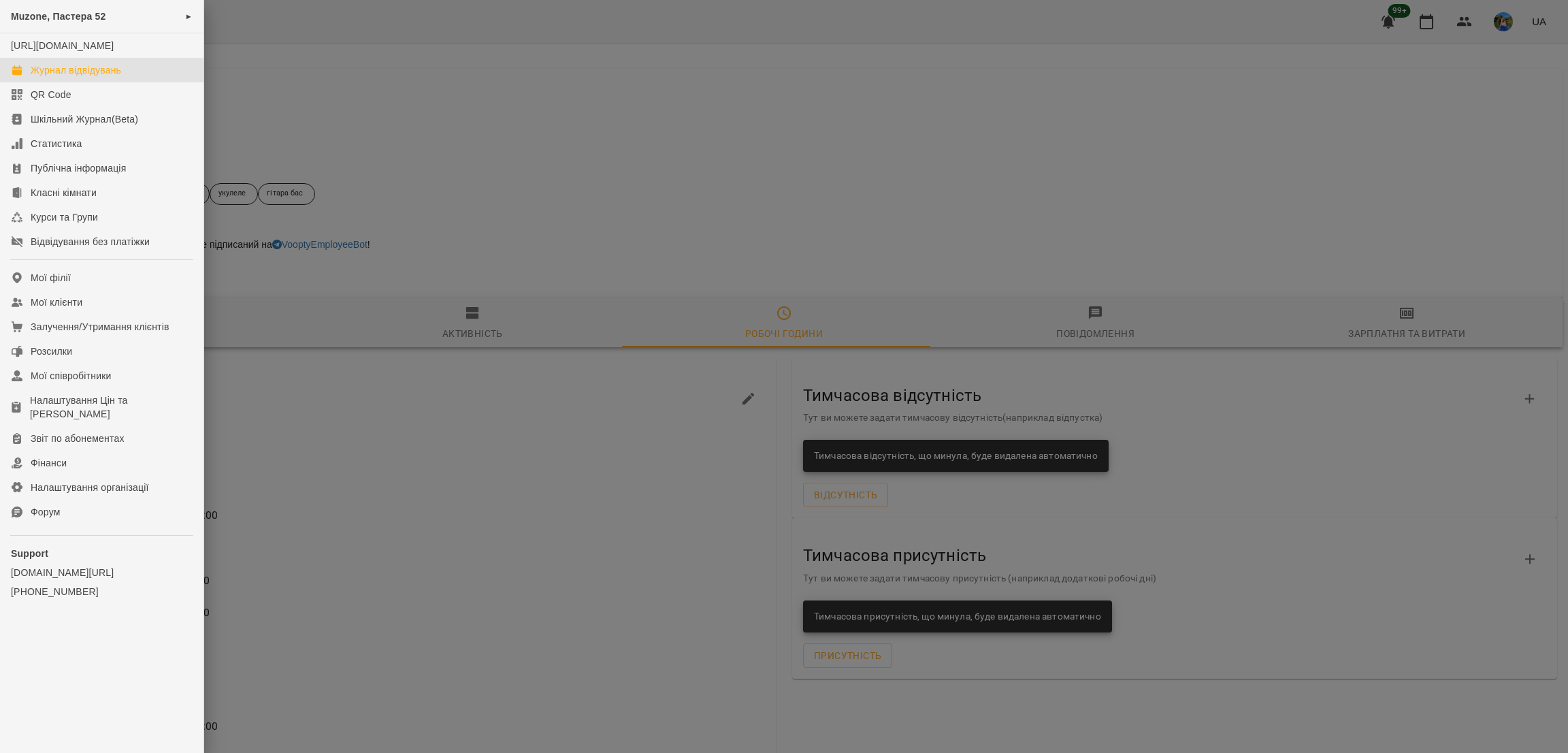
click at [120, 77] on div "Журнал відвідувань" at bounding box center [76, 70] width 91 height 13
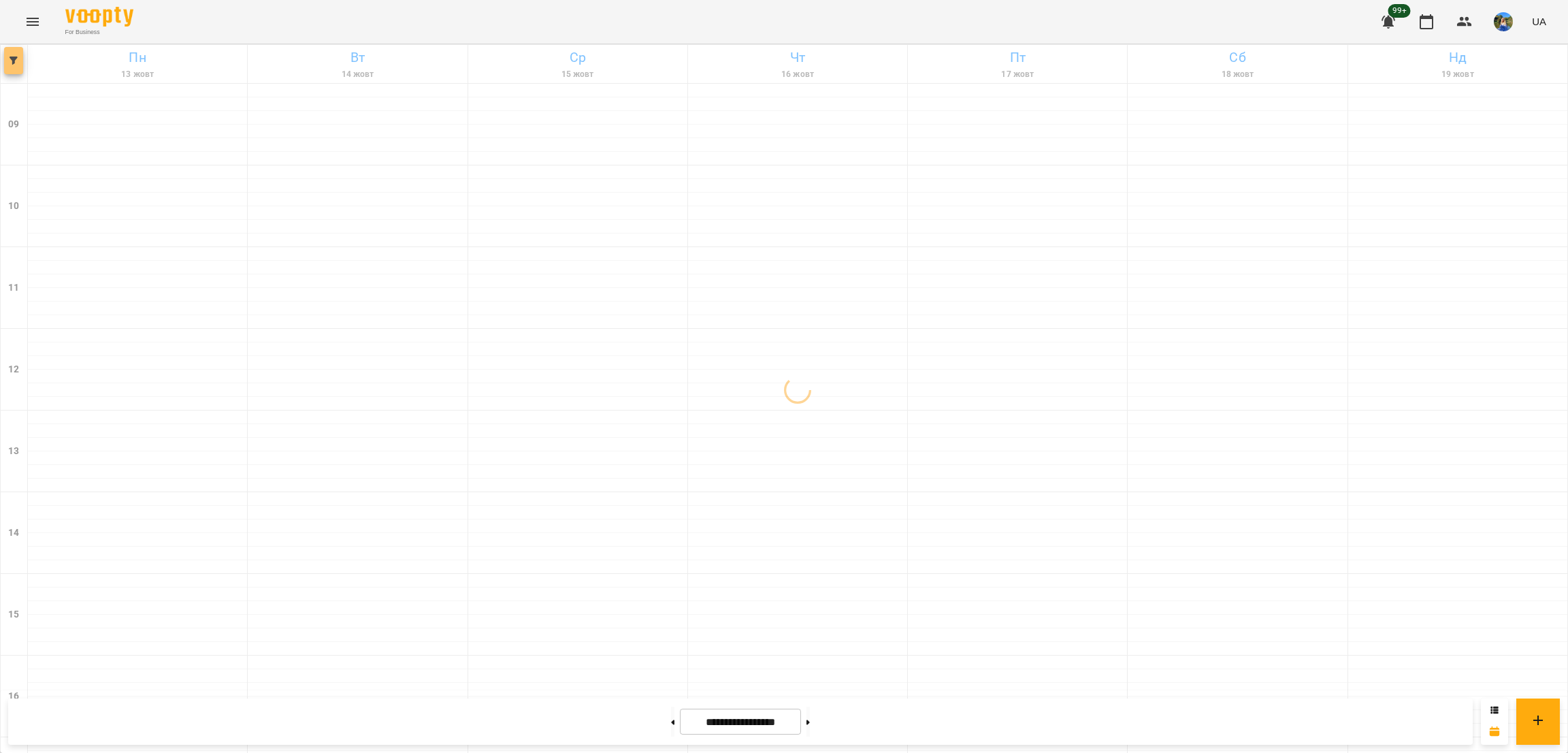
click at [9, 57] on icon "button" at bounding box center [13, 60] width 8 height 8
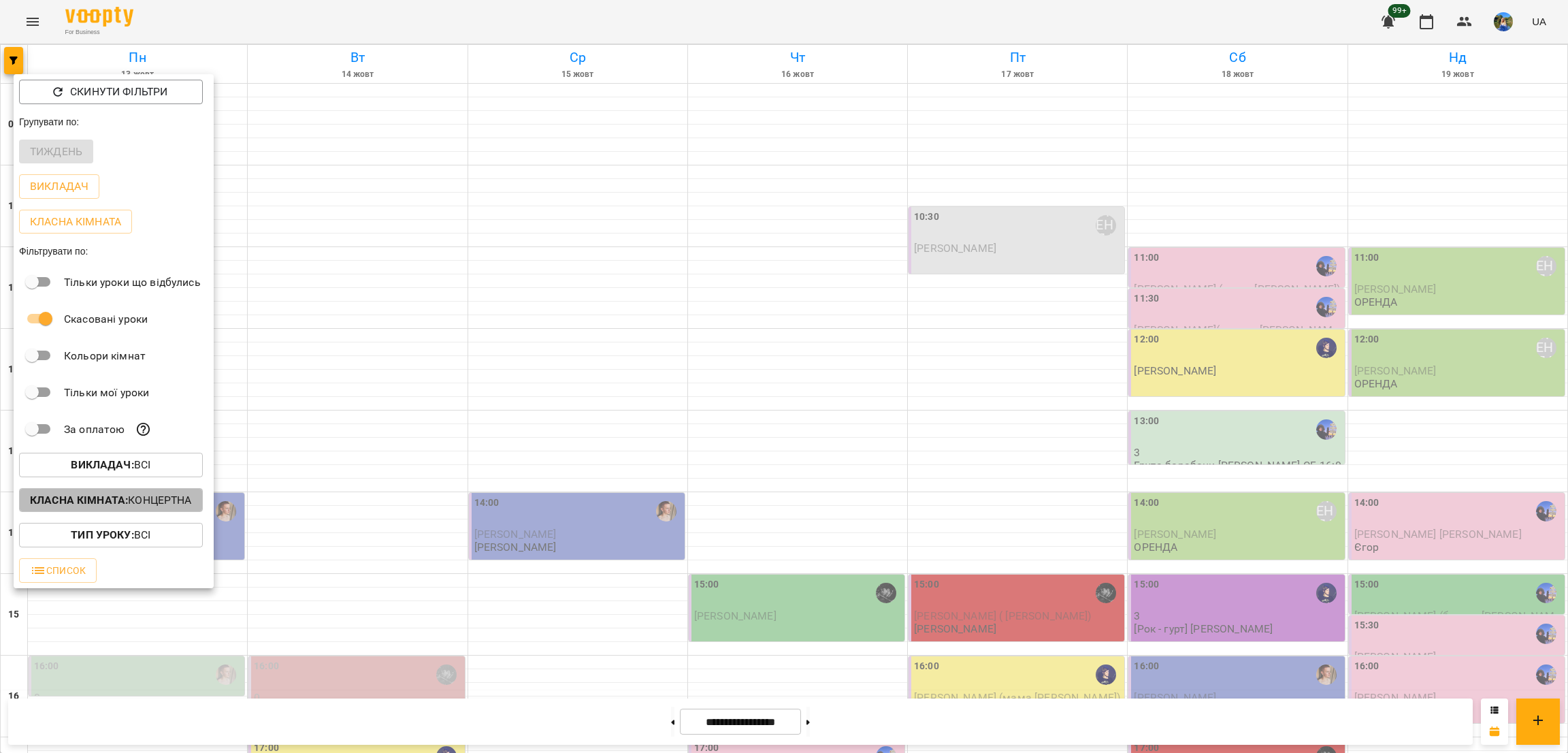
click at [156, 500] on p "Класна кімната : Концертна" at bounding box center [110, 500] width 162 height 16
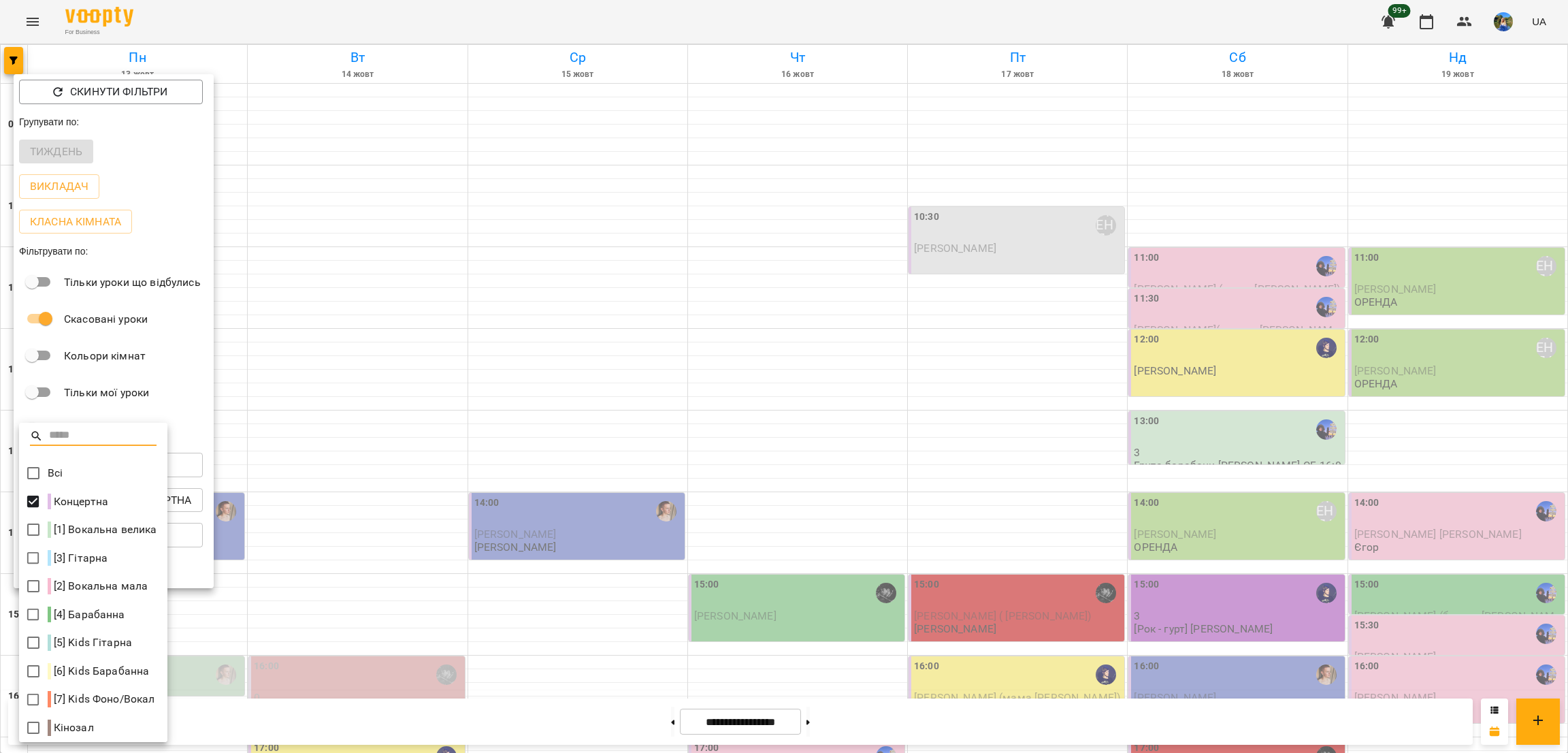
click at [36, 458] on div at bounding box center [93, 443] width 149 height 33
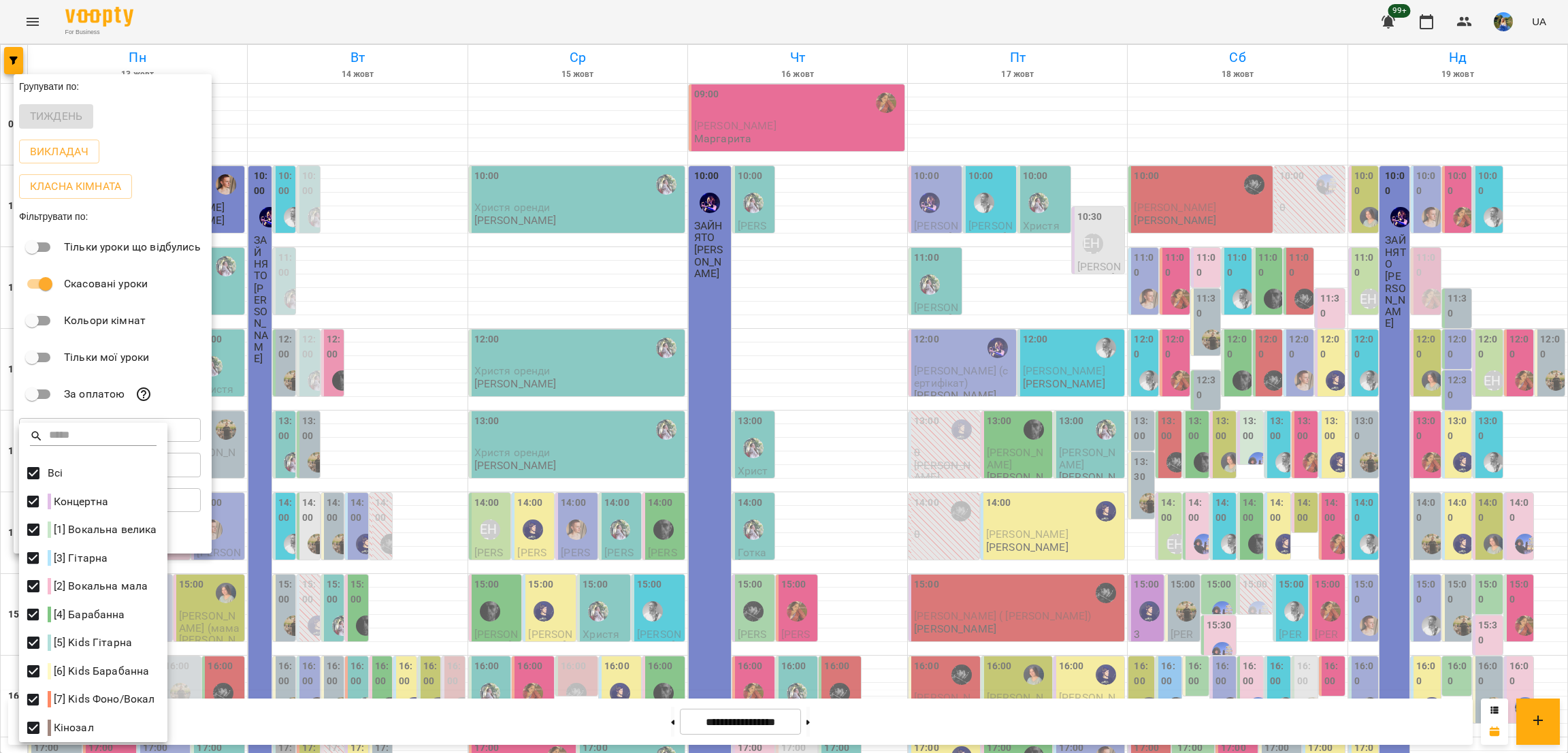
click at [285, 446] on div at bounding box center [784, 376] width 1568 height 753
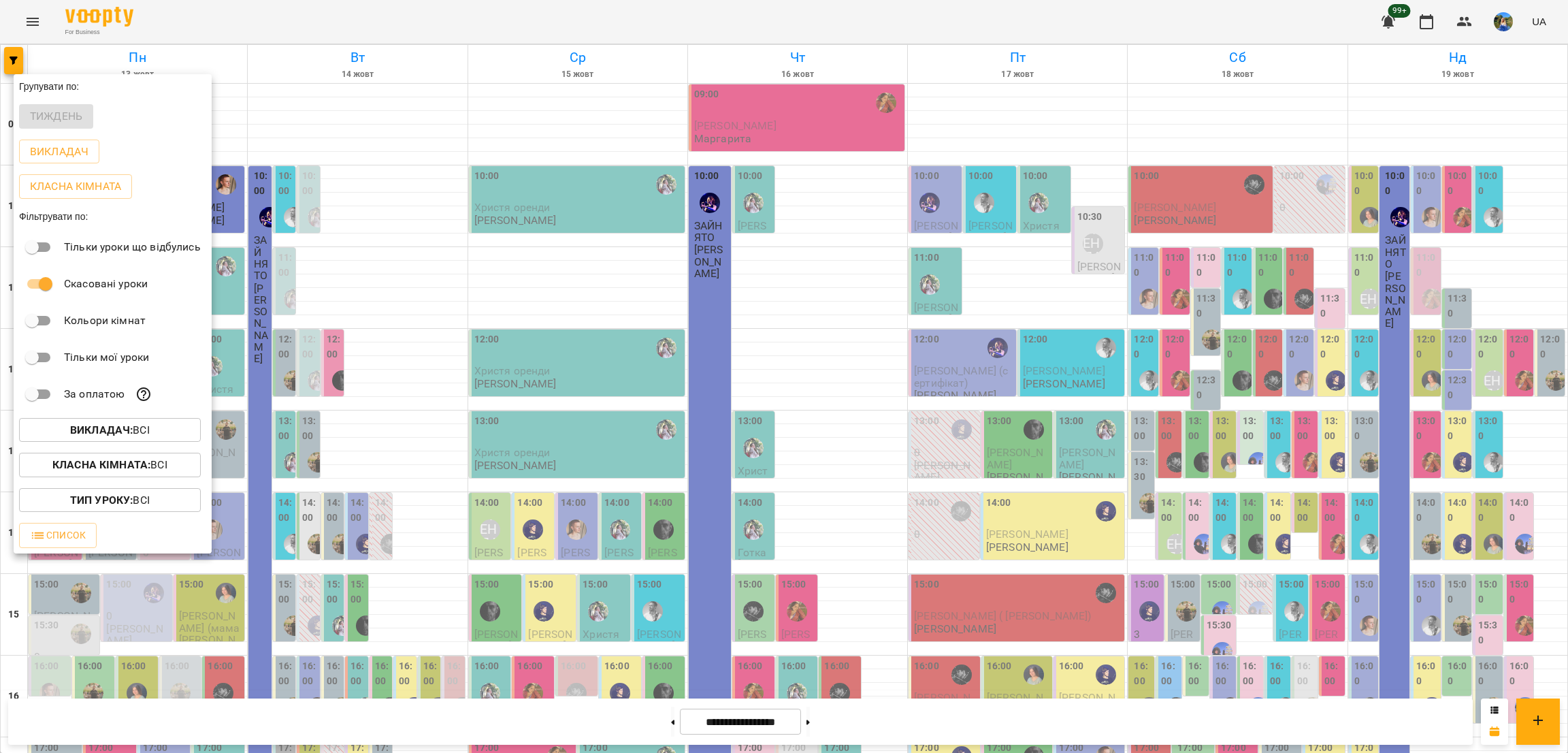
click at [177, 439] on span "Викладач : Всі" at bounding box center [109, 430] width 160 height 16
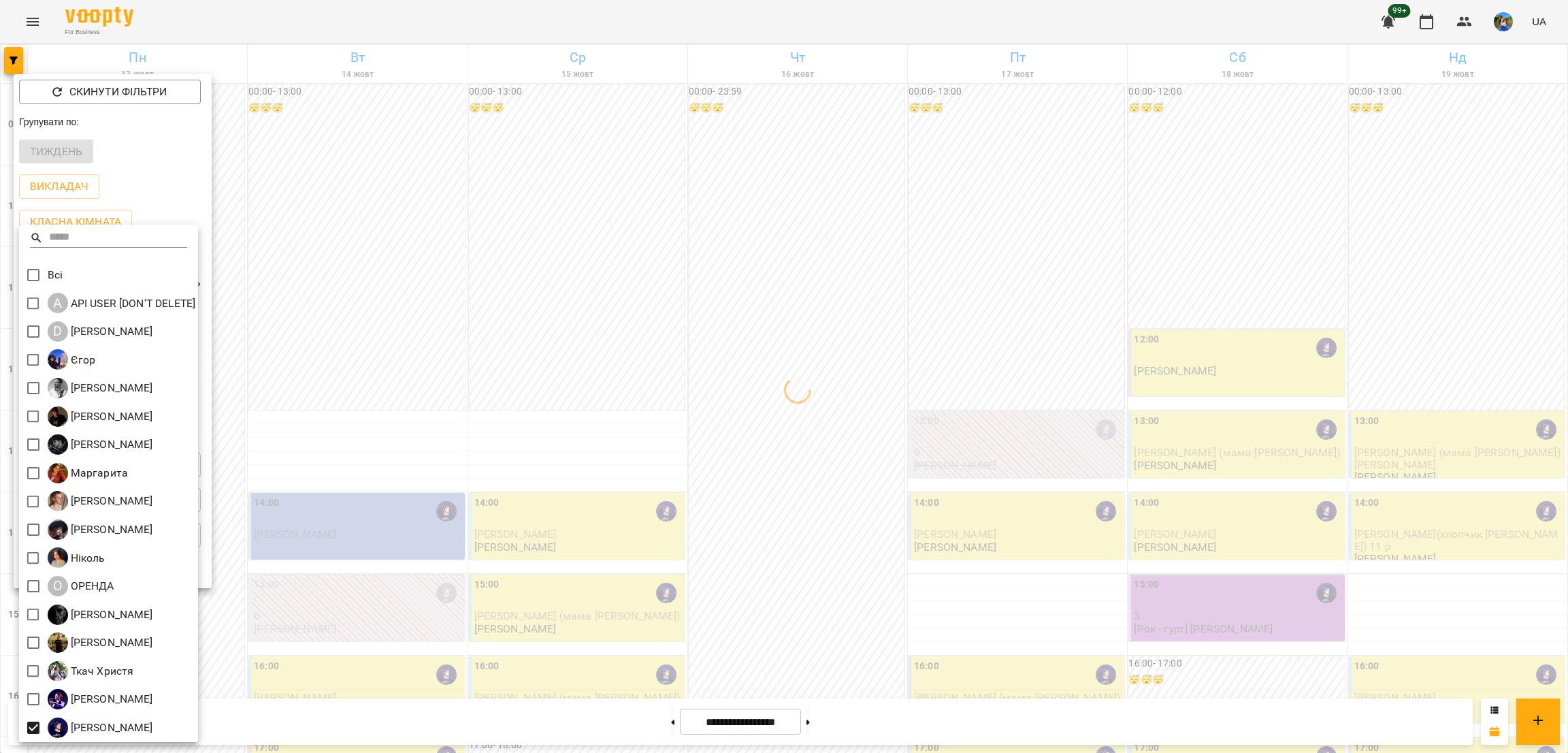
click at [898, 368] on div at bounding box center [784, 376] width 1568 height 753
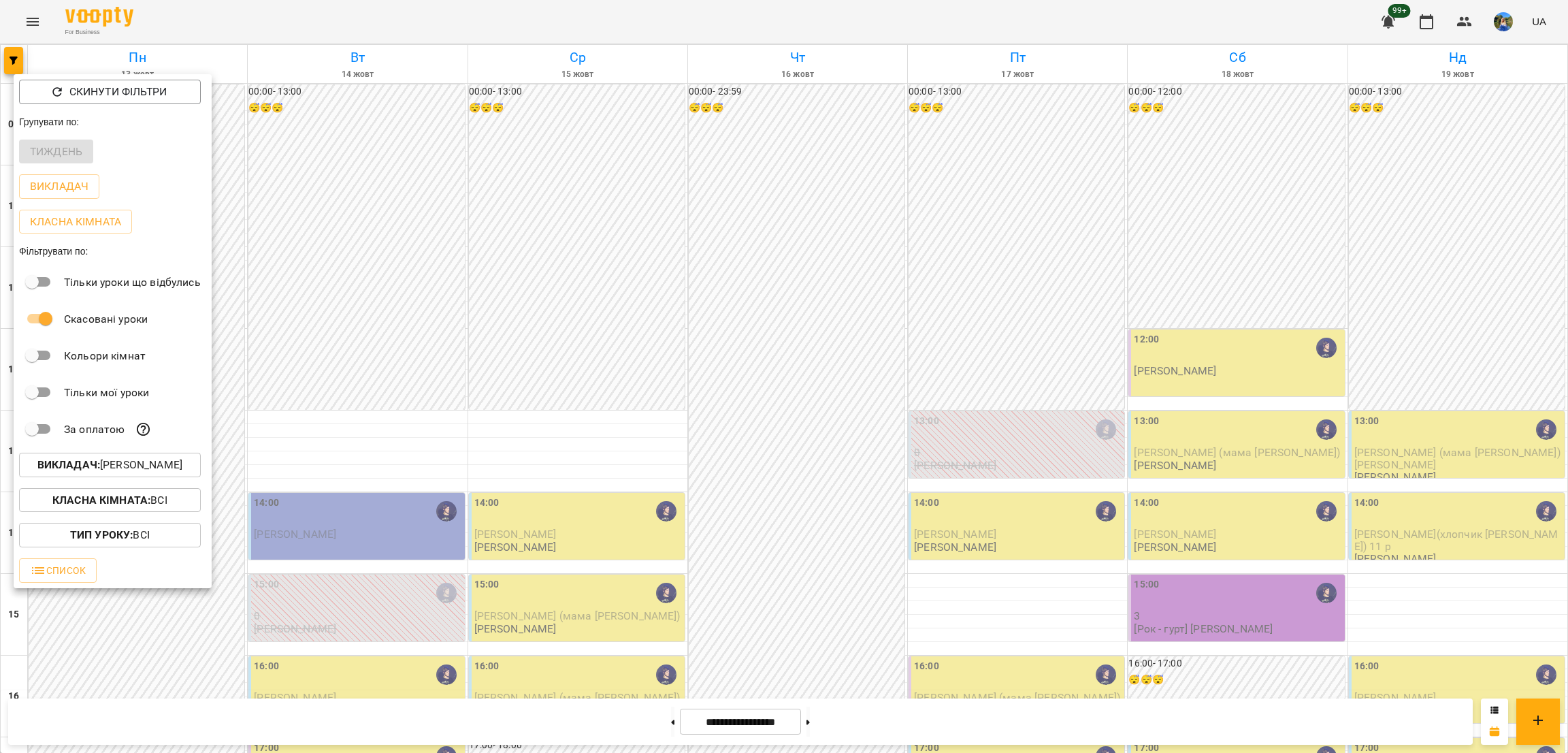
click at [1204, 210] on div at bounding box center [784, 376] width 1568 height 753
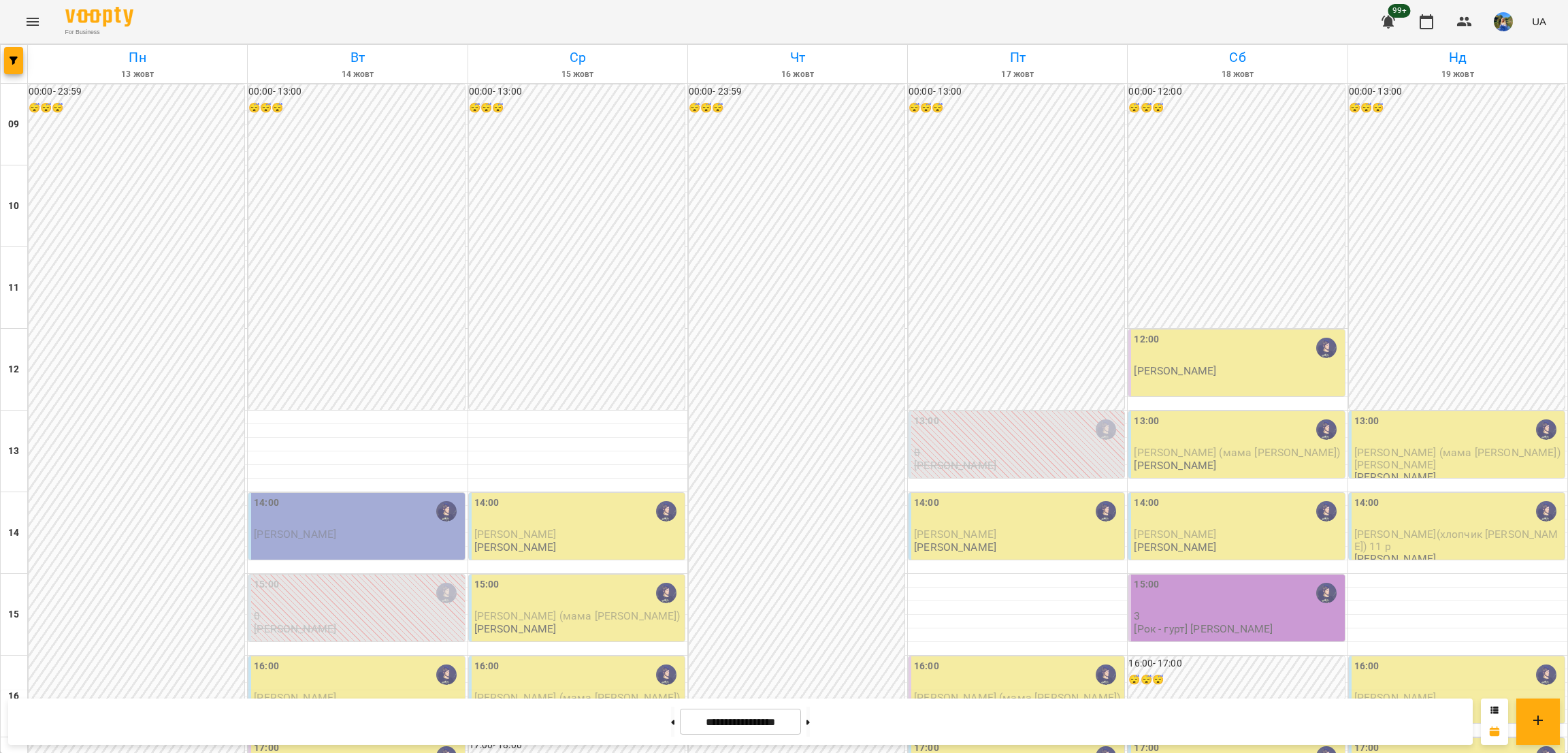
scroll to position [352, 0]
